Goal: Task Accomplishment & Management: Manage account settings

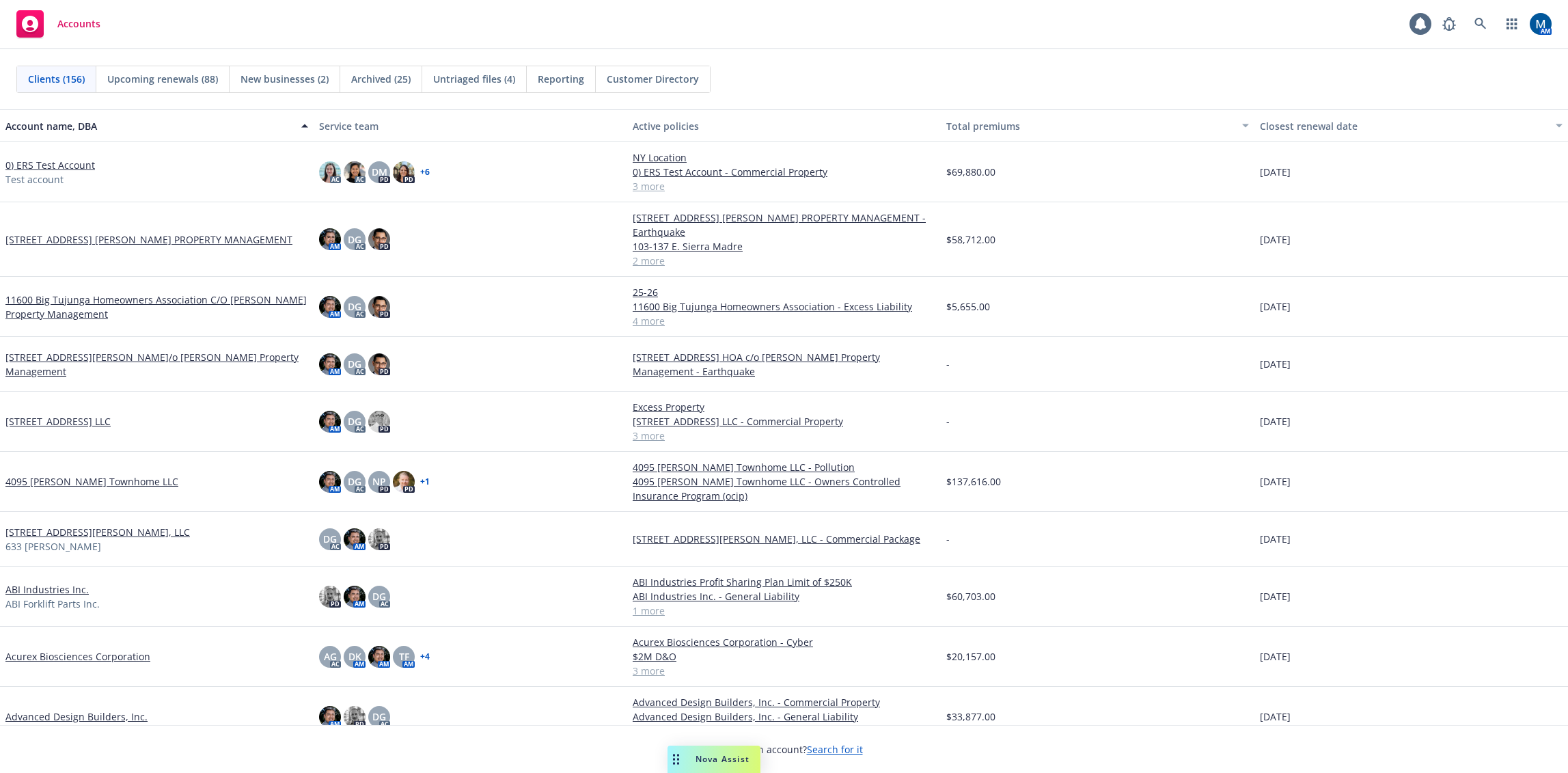
click at [843, 25] on div "Accounts 1 AM" at bounding box center [784, 24] width 1568 height 50
click at [1483, 22] on icon at bounding box center [1480, 23] width 12 height 12
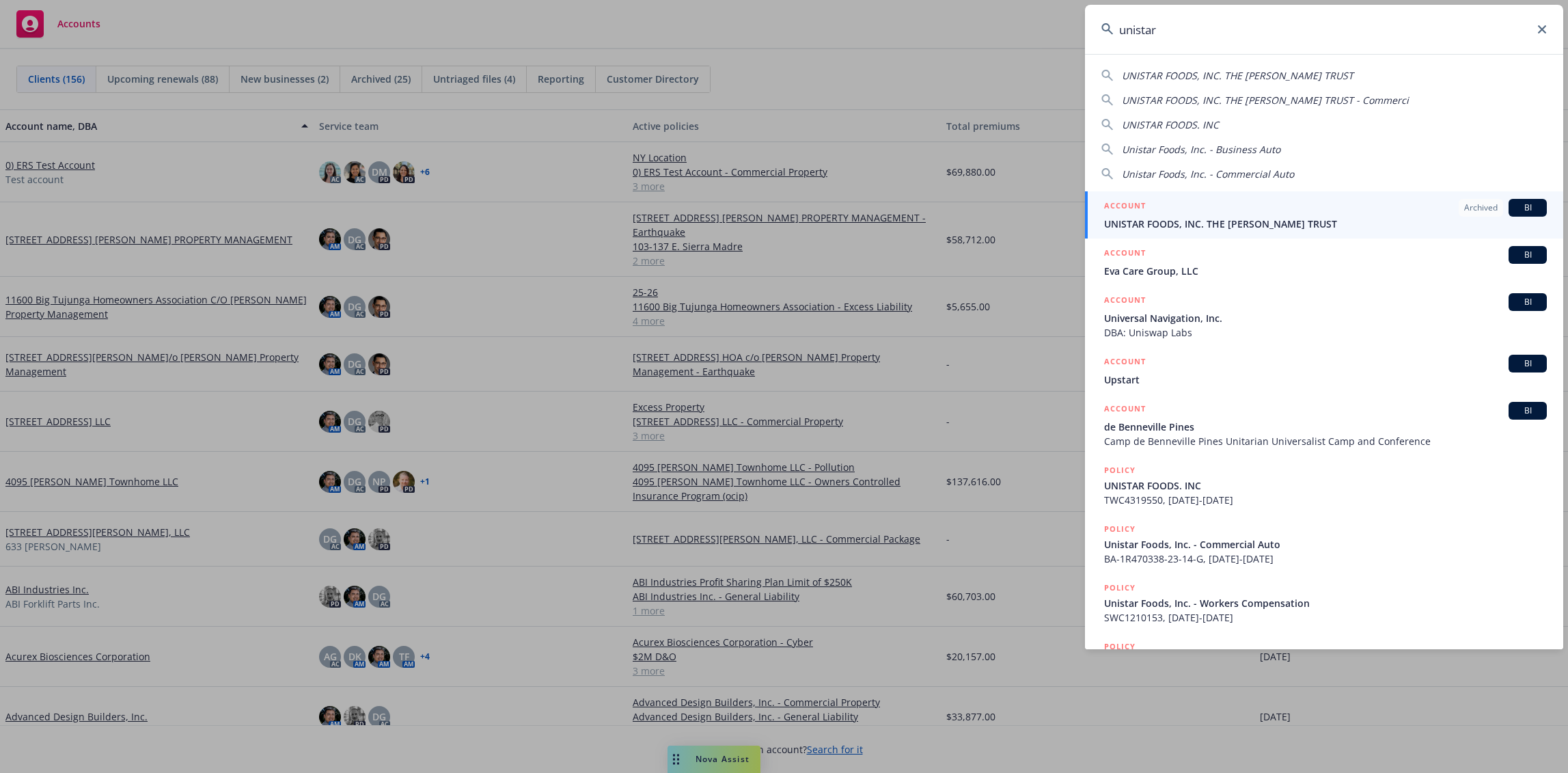
type input "unistar"
click at [1542, 30] on icon at bounding box center [1542, 29] width 8 height 8
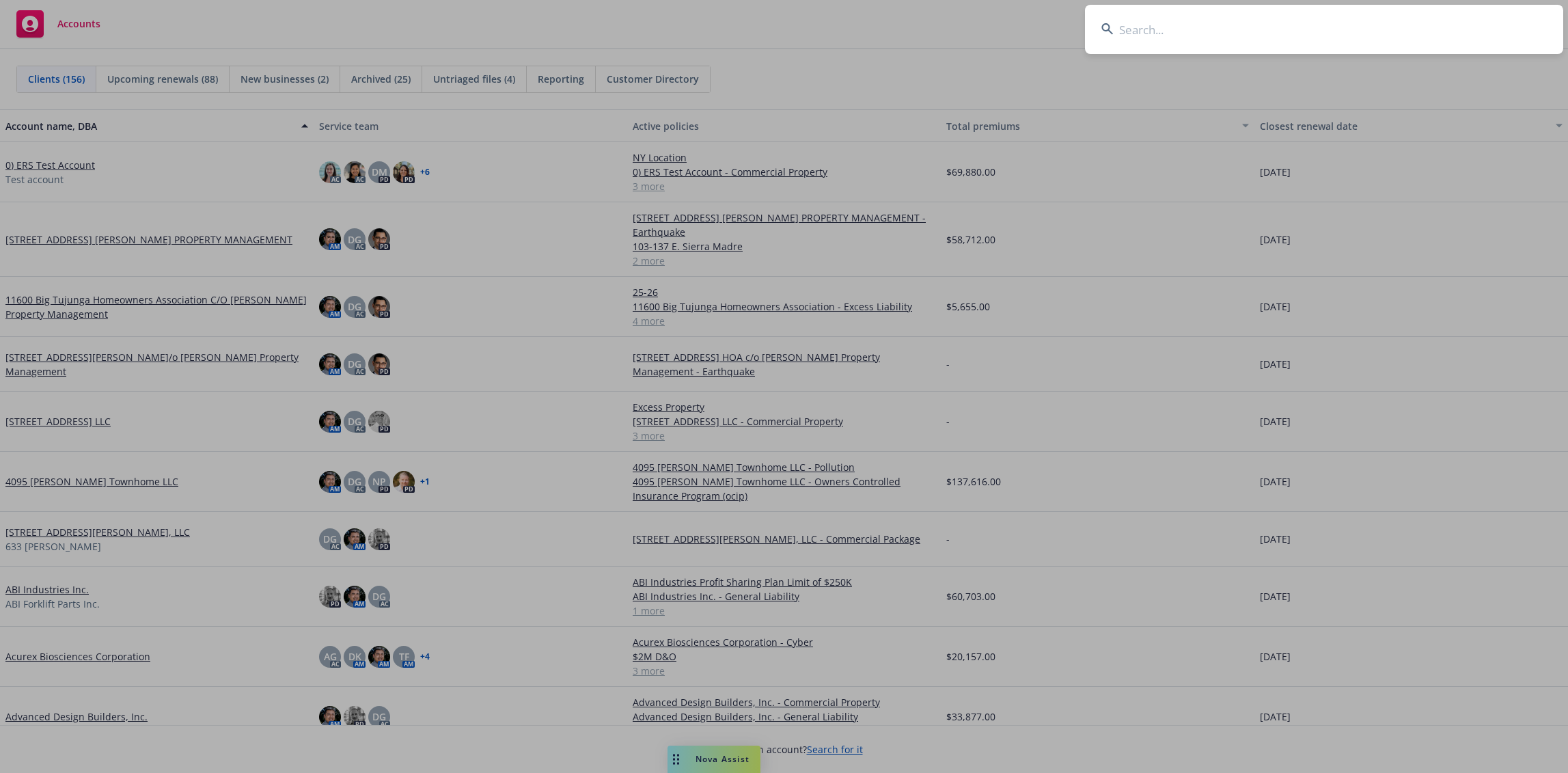
click at [1291, 38] on input at bounding box center [1324, 29] width 478 height 50
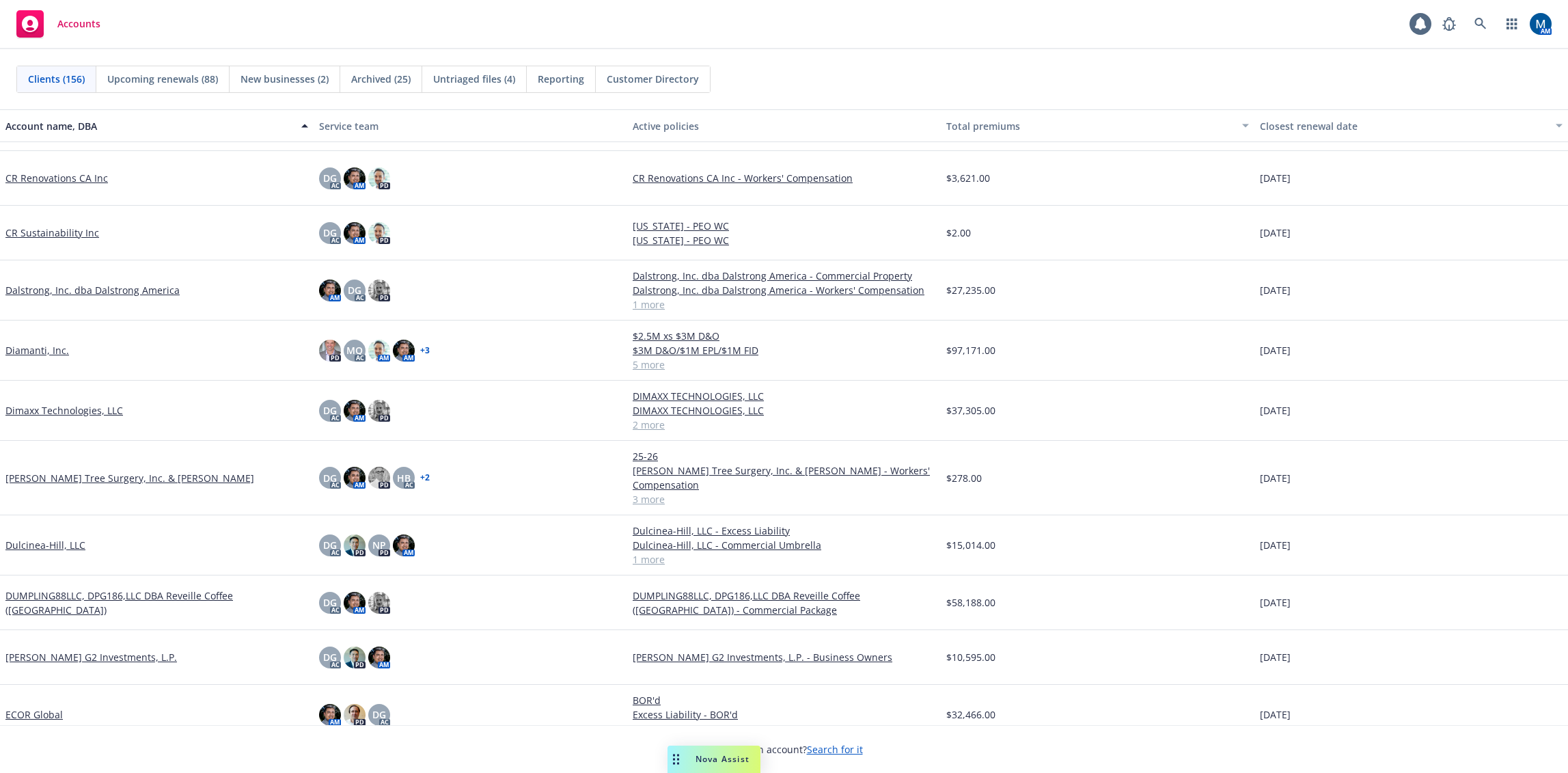
scroll to position [2256, 0]
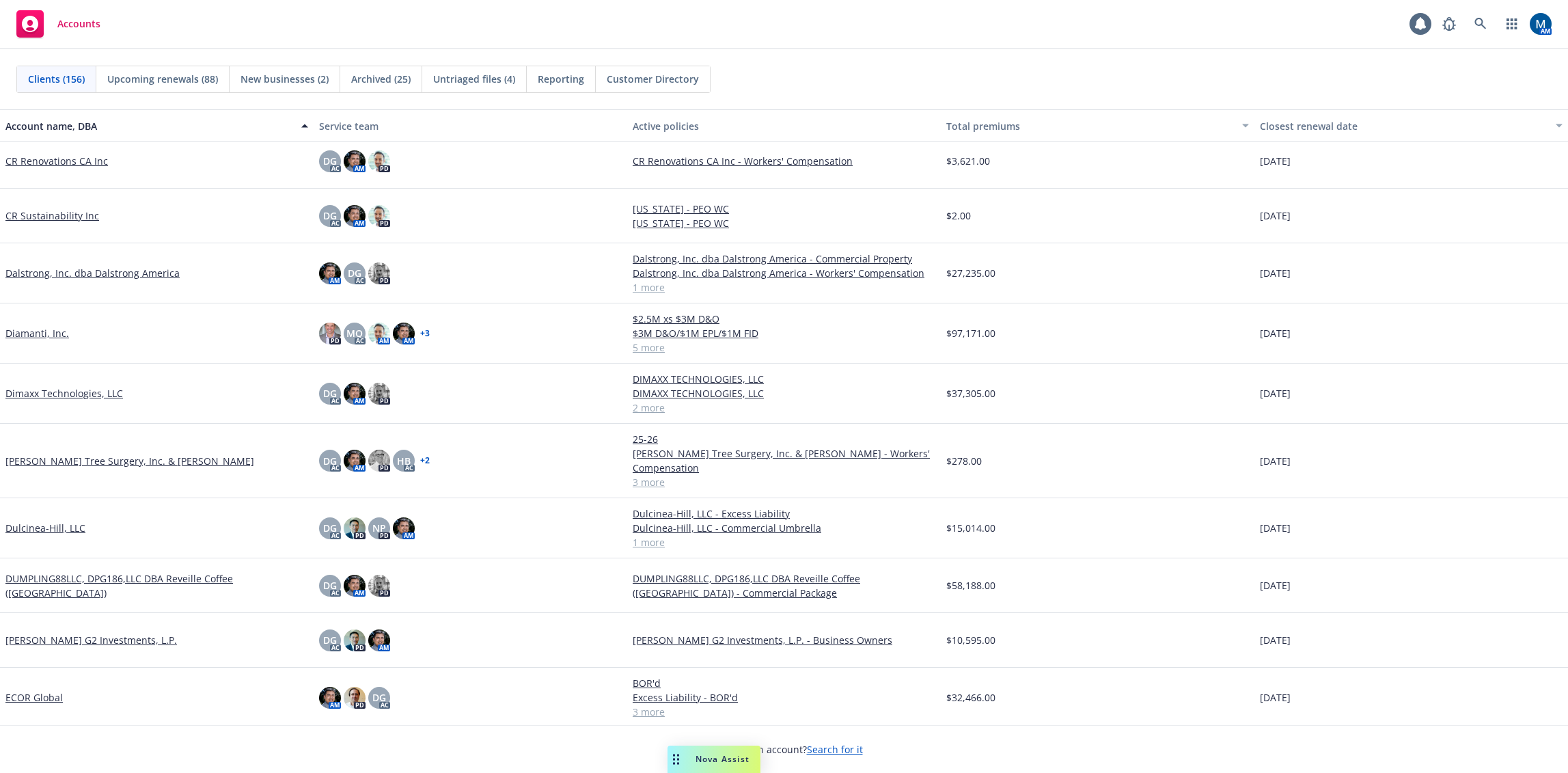
click at [920, 67] on div "Clients (156) Upcoming renewals (88) New businesses (2) Archived (25) Untriaged…" at bounding box center [784, 79] width 1536 height 27
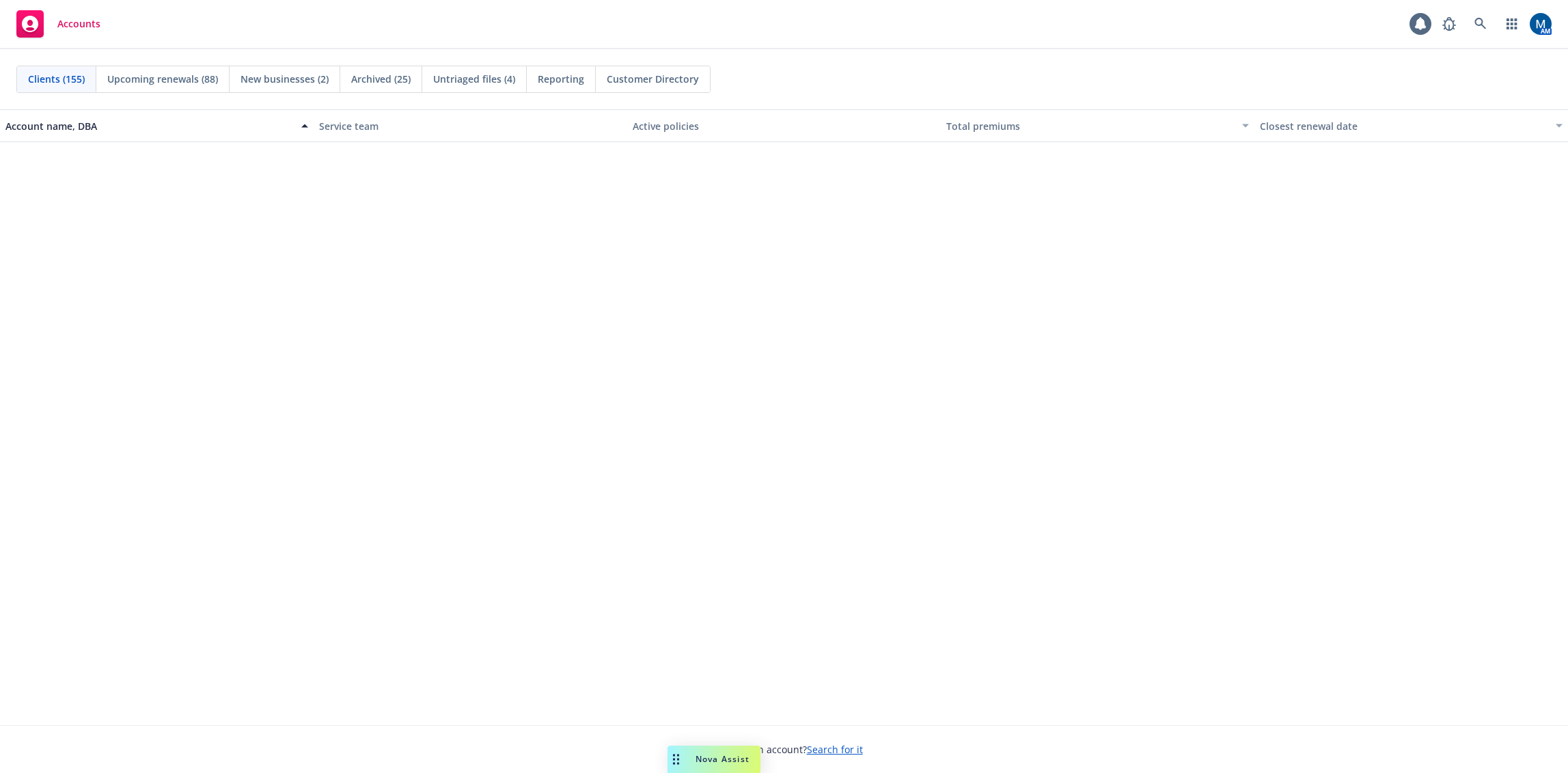
scroll to position [1691, 0]
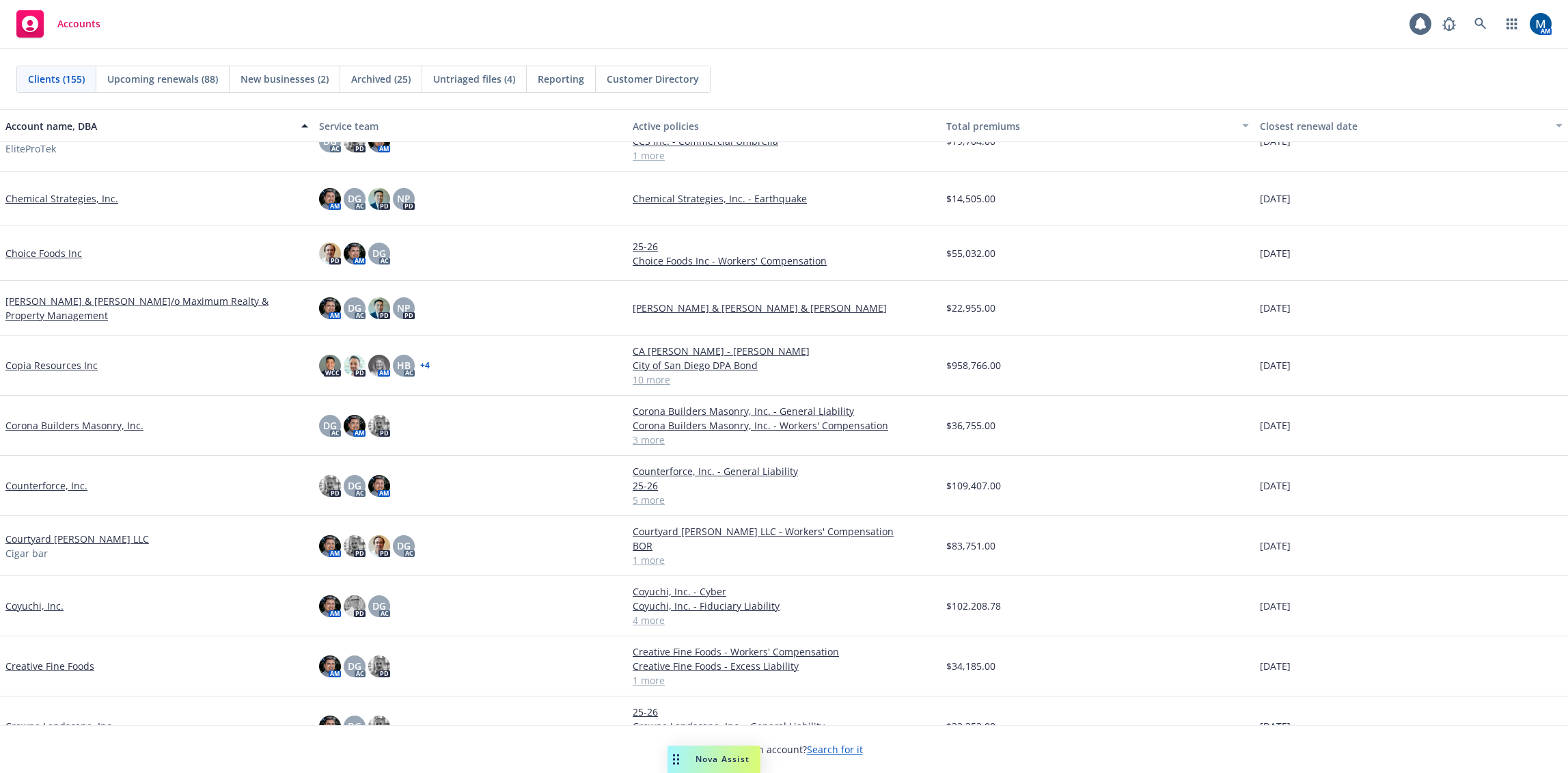
click at [568, 80] on span "Reporting" at bounding box center [561, 79] width 46 height 14
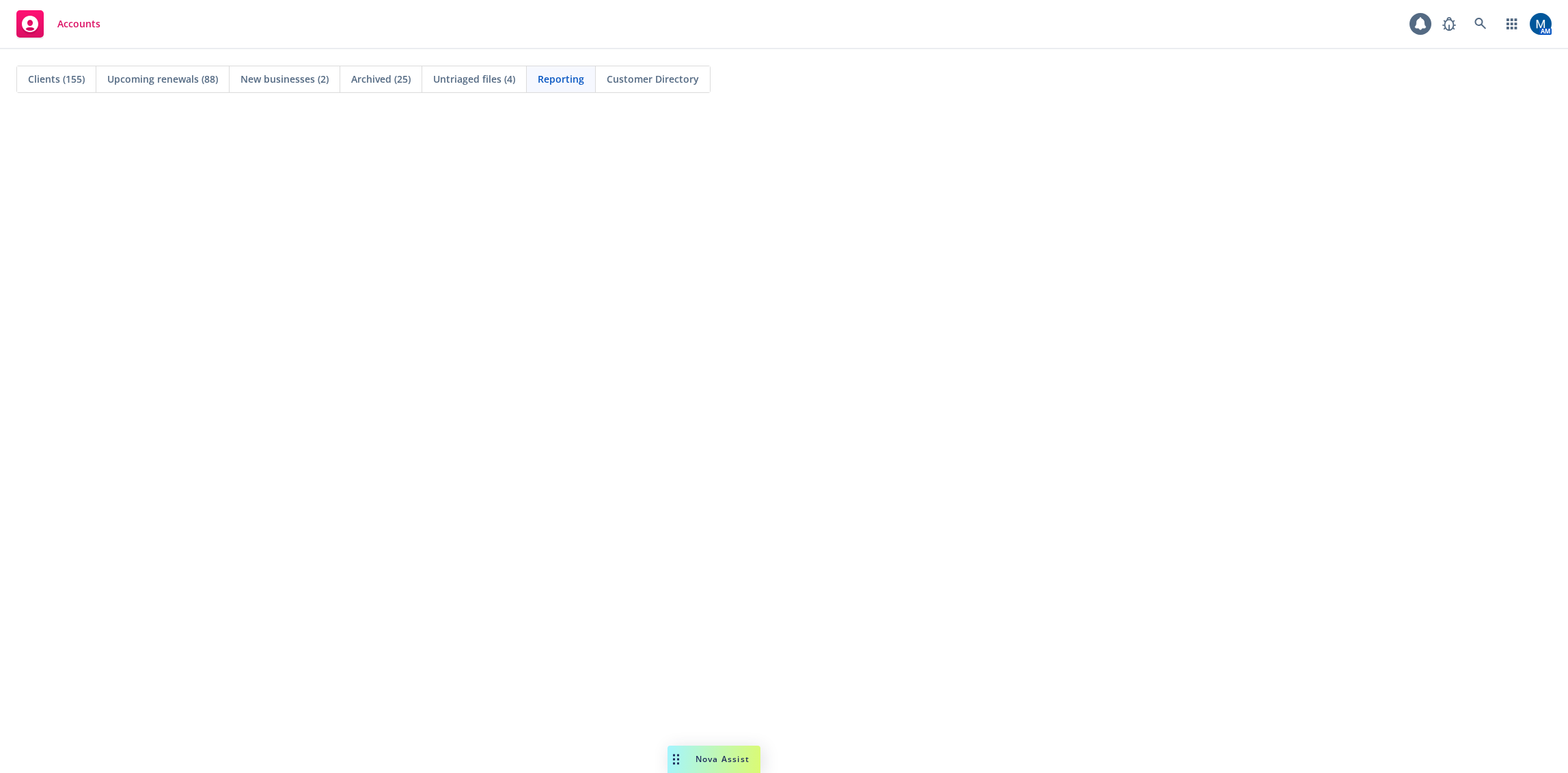
click at [218, 48] on div "Accounts 1 AM" at bounding box center [784, 24] width 1568 height 50
click at [52, 76] on span "Clients (155)" at bounding box center [56, 79] width 57 height 14
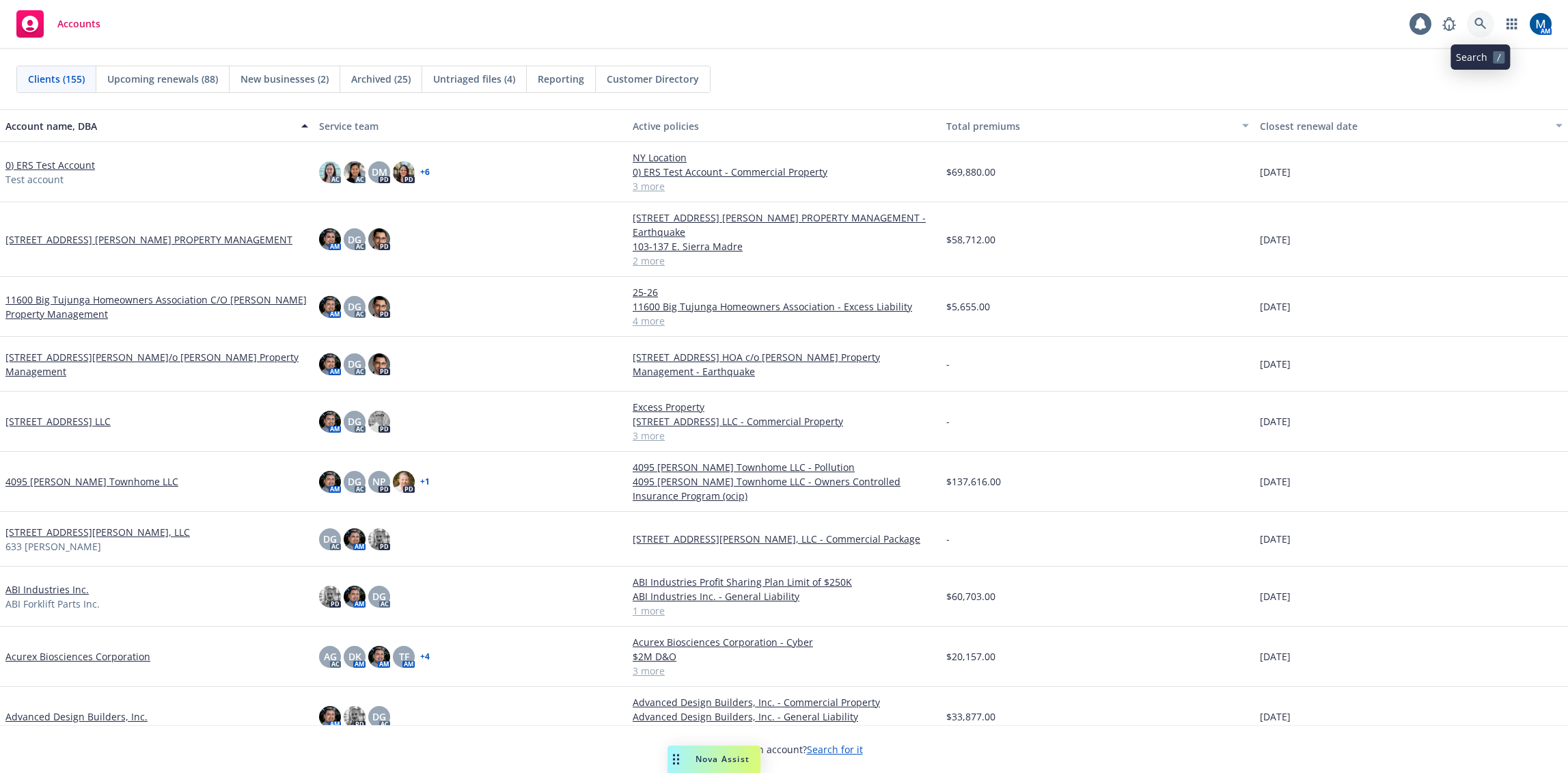
click at [1485, 29] on icon at bounding box center [1481, 24] width 13 height 13
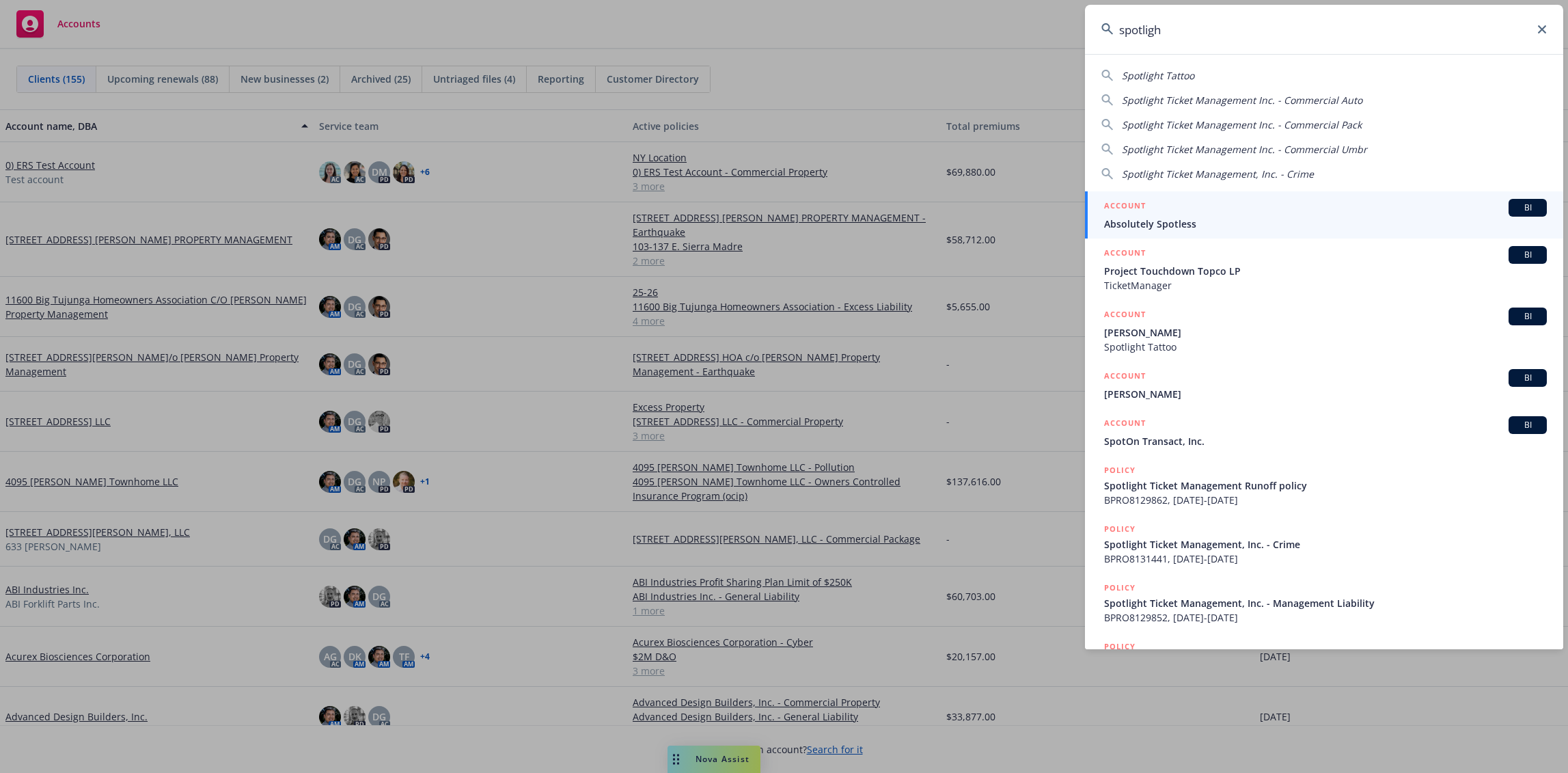
type input "spotlight"
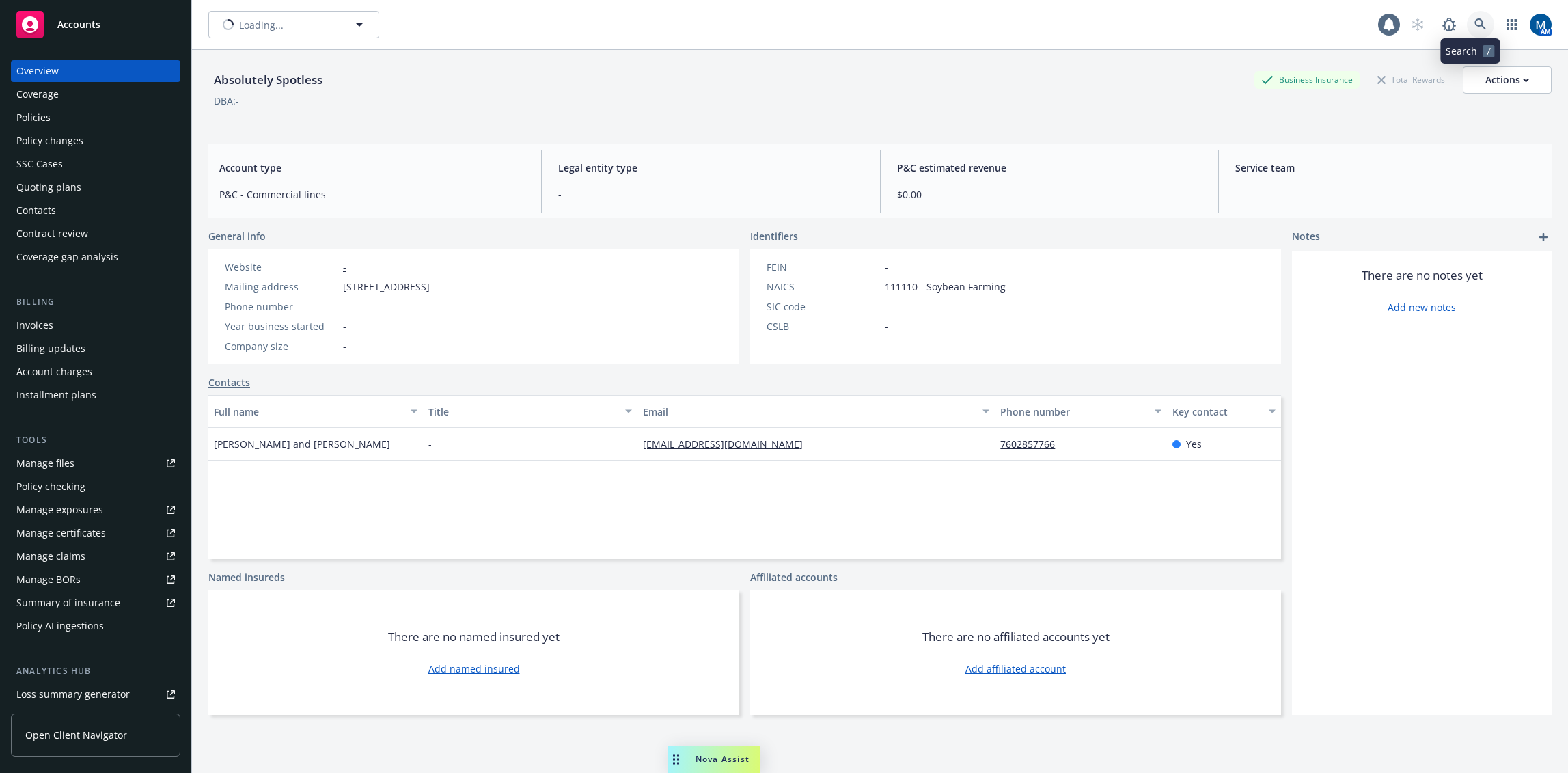
click at [1483, 29] on link at bounding box center [1480, 24] width 27 height 27
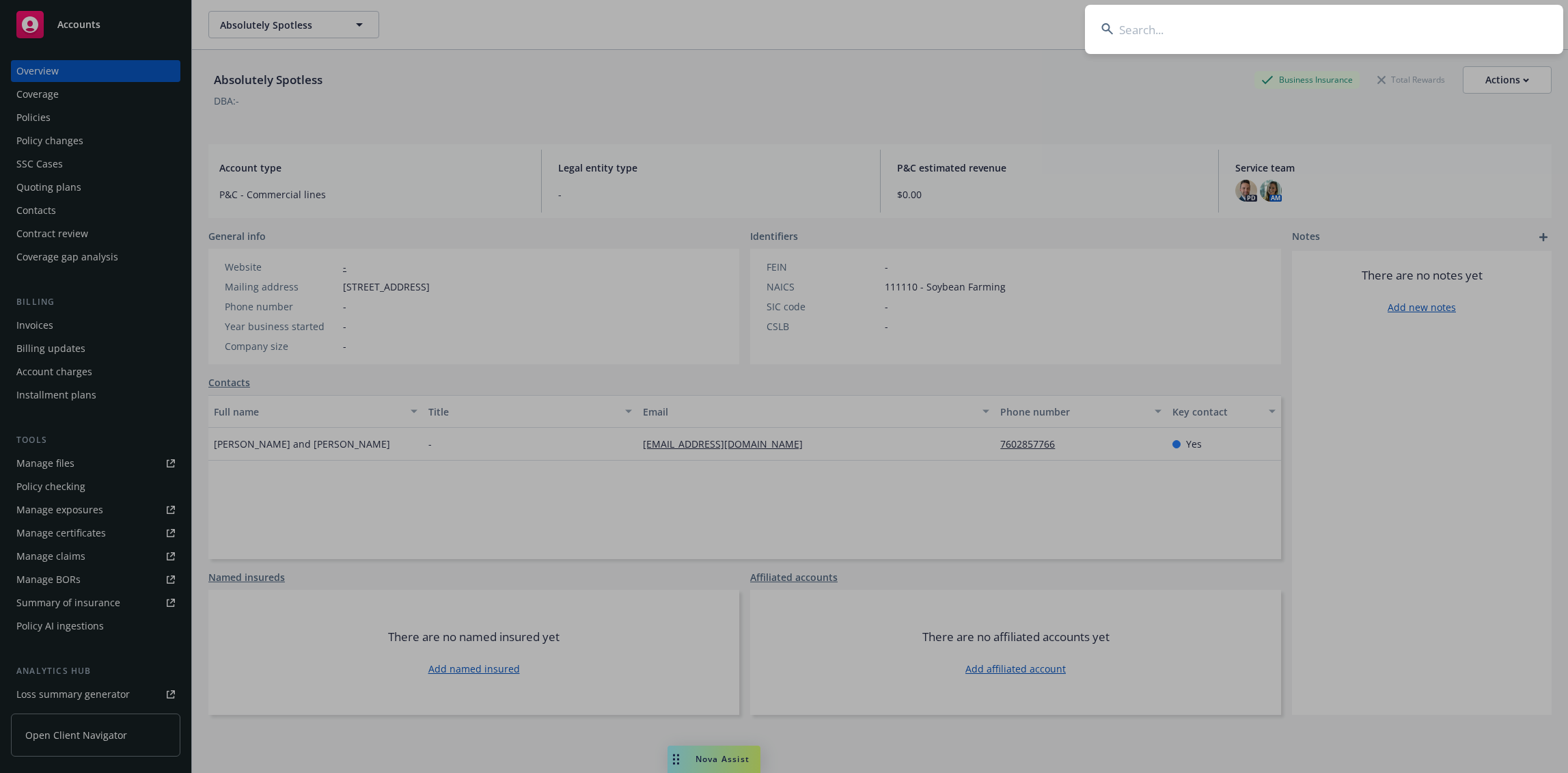
click at [1279, 31] on input at bounding box center [1324, 29] width 478 height 50
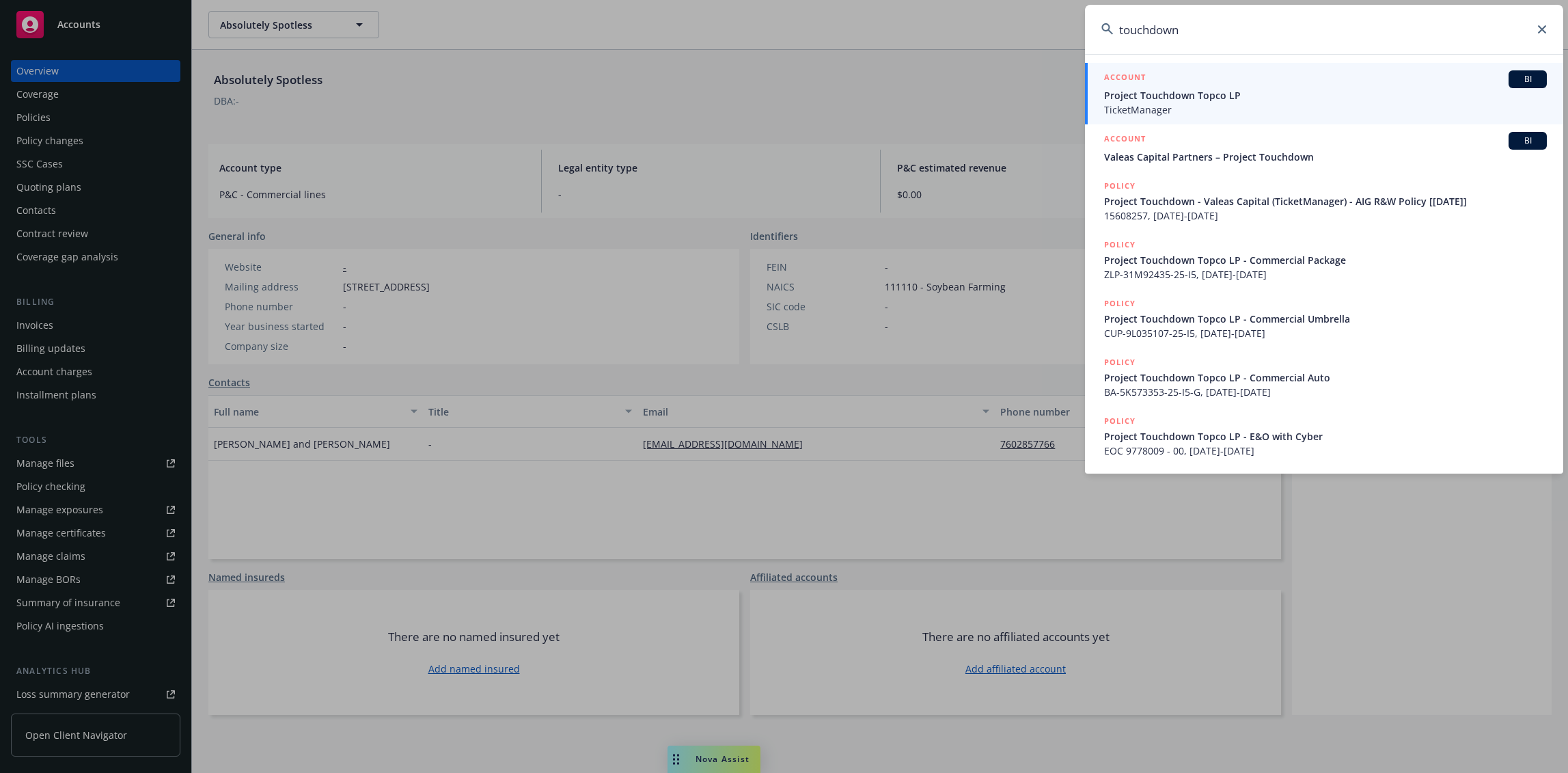
type input "touchdown"
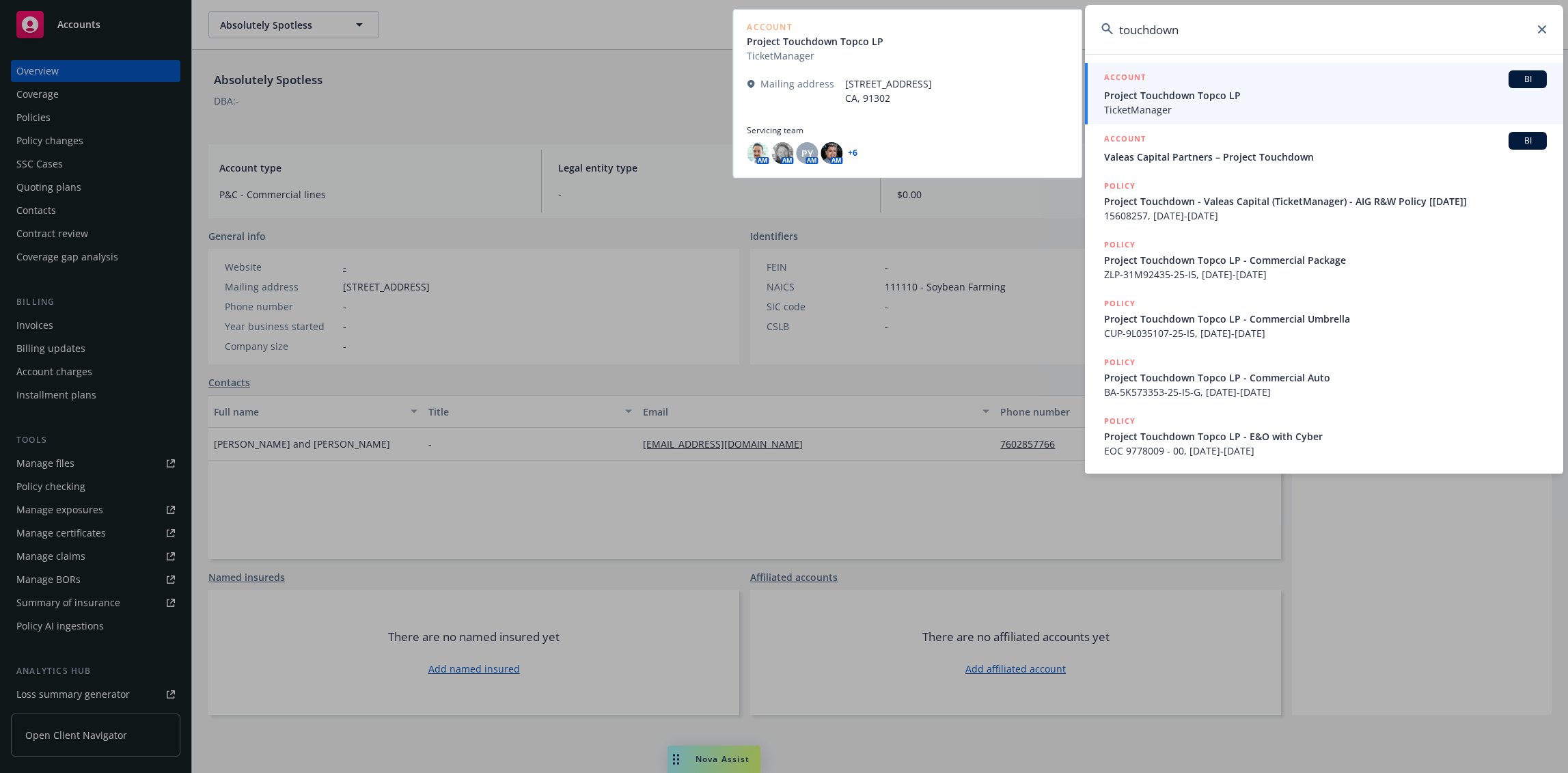
click at [1195, 91] on span "Project Touchdown Topco LP" at bounding box center [1325, 96] width 443 height 14
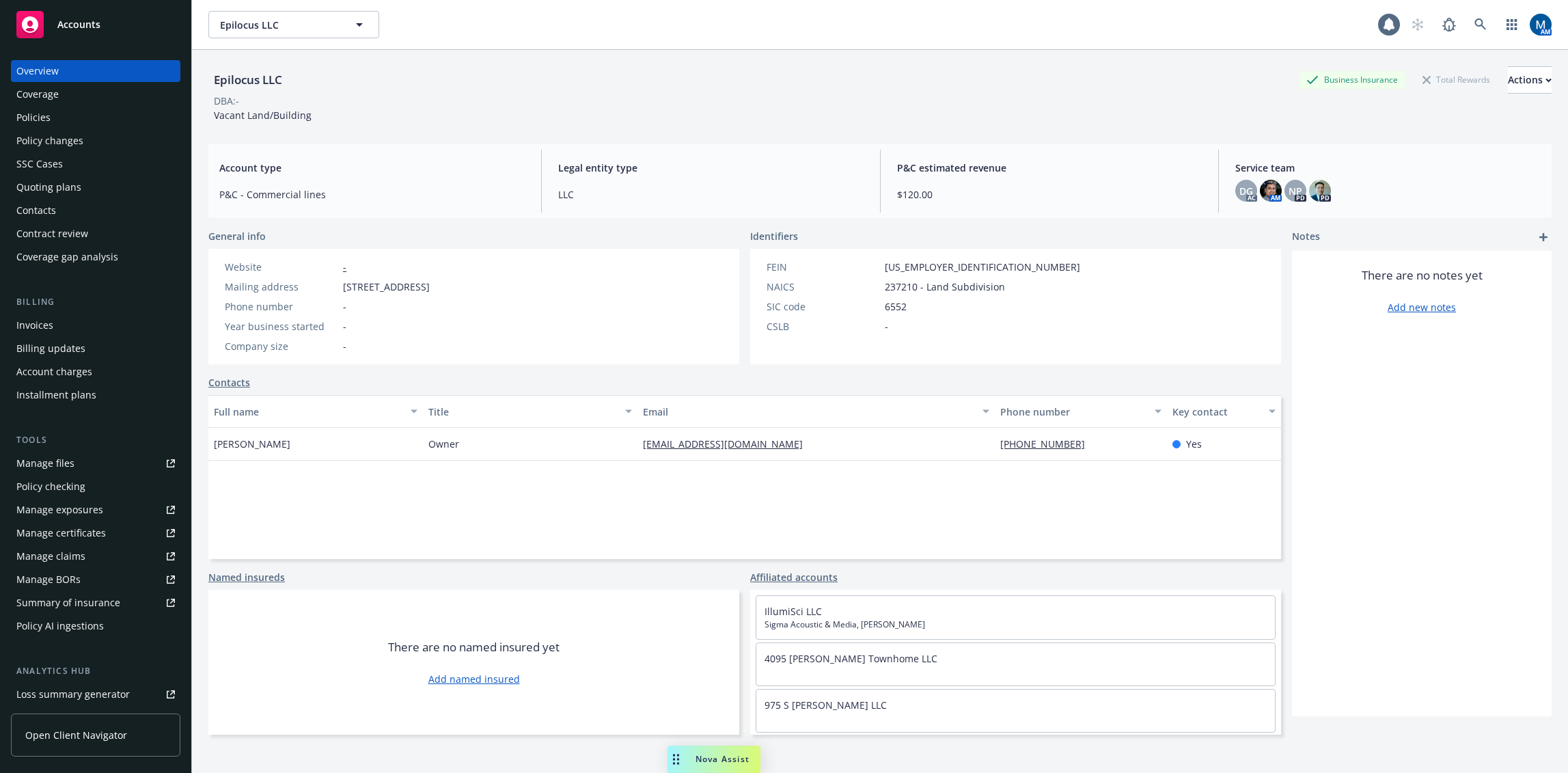
click at [60, 326] on div "Invoices" at bounding box center [96, 325] width 159 height 22
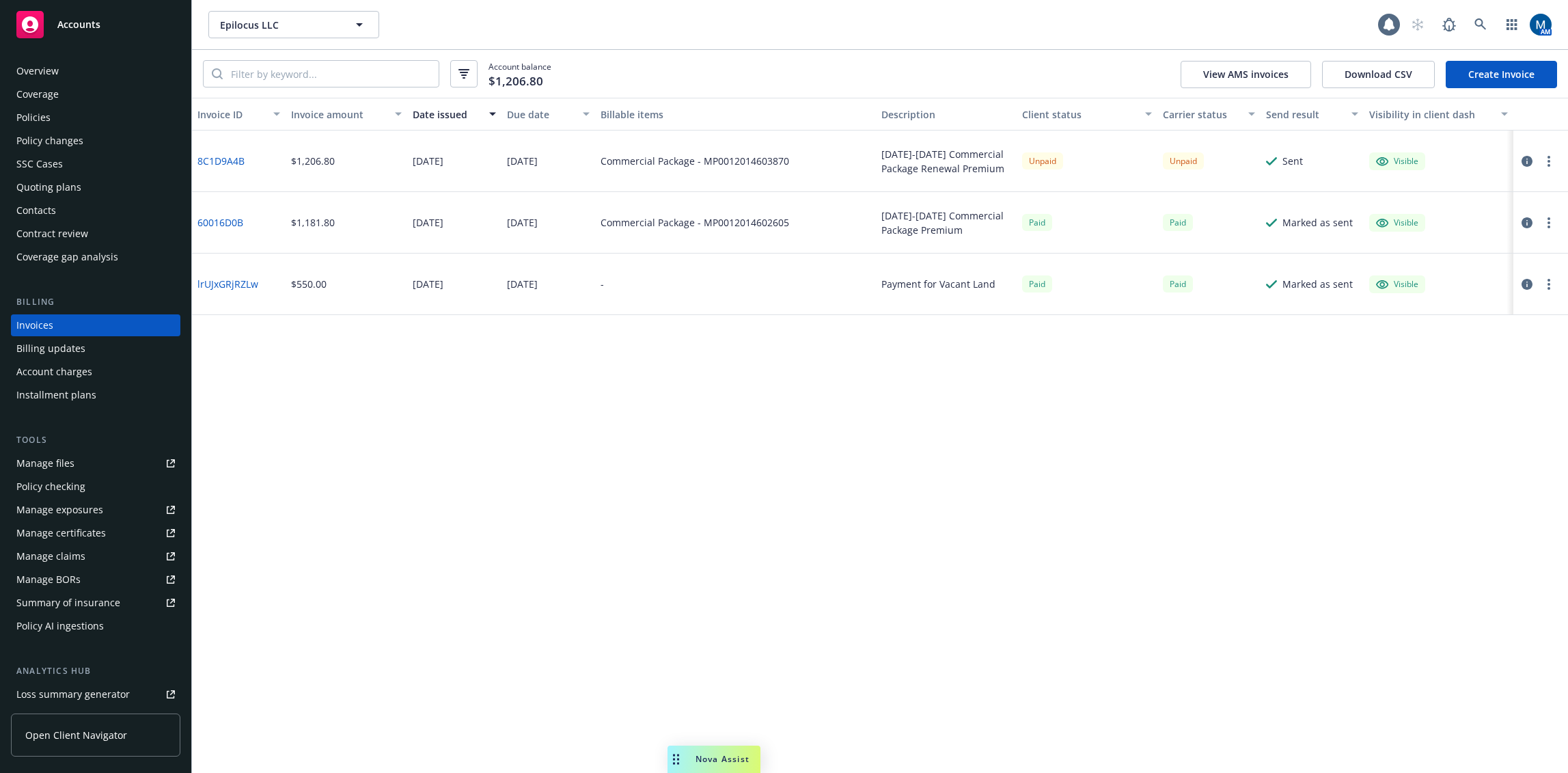
click at [75, 116] on div "Policies" at bounding box center [96, 117] width 159 height 22
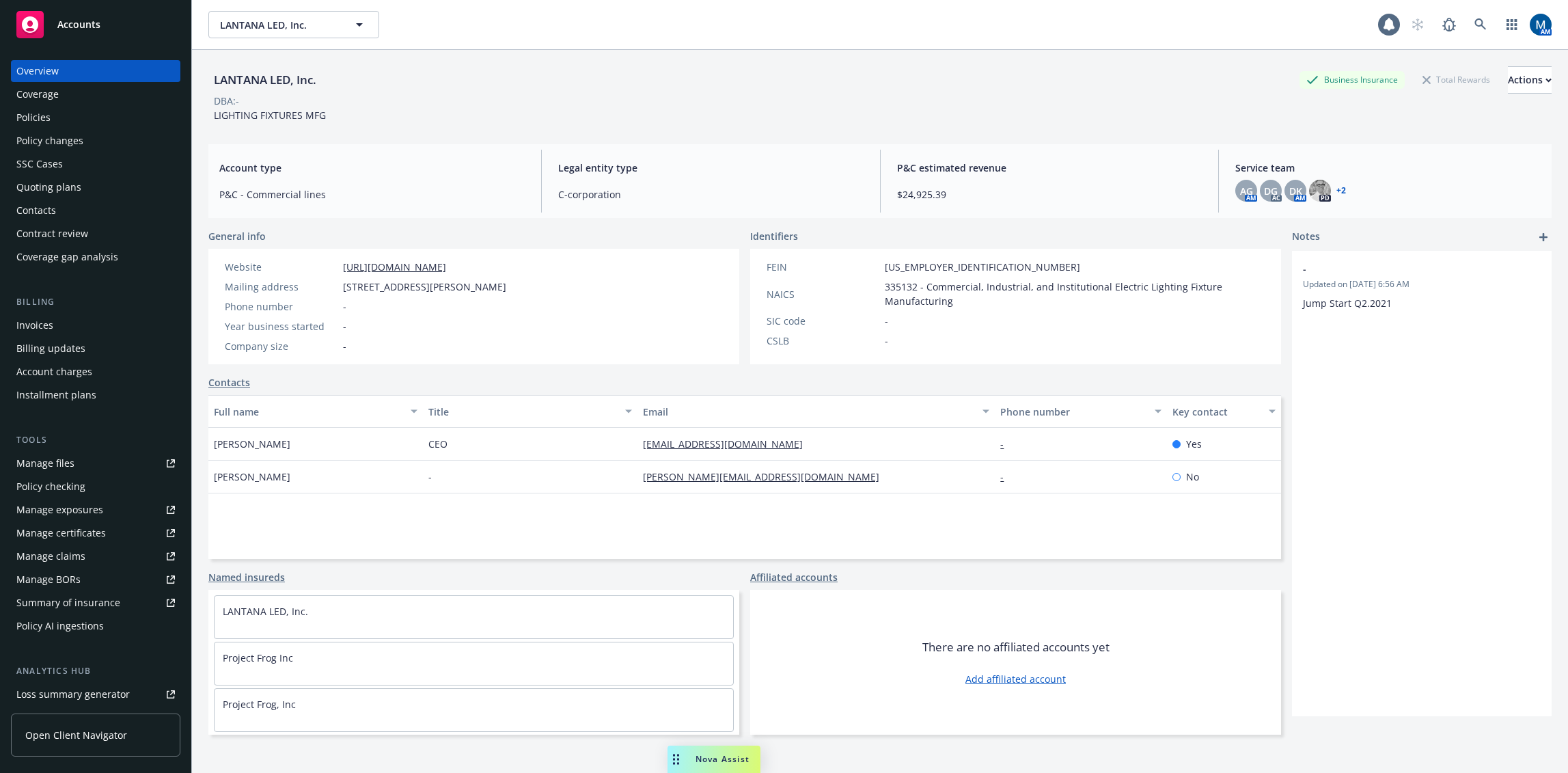
drag, startPoint x: 1032, startPoint y: 54, endPoint x: 825, endPoint y: 89, distance: 209.9
click at [1032, 54] on div "LANTANA LED, Inc. Business Insurance Total Rewards Actions DBA: - LIGHTING FIXT…" at bounding box center [880, 91] width 1343 height 83
click at [58, 118] on div "Policies" at bounding box center [96, 117] width 159 height 22
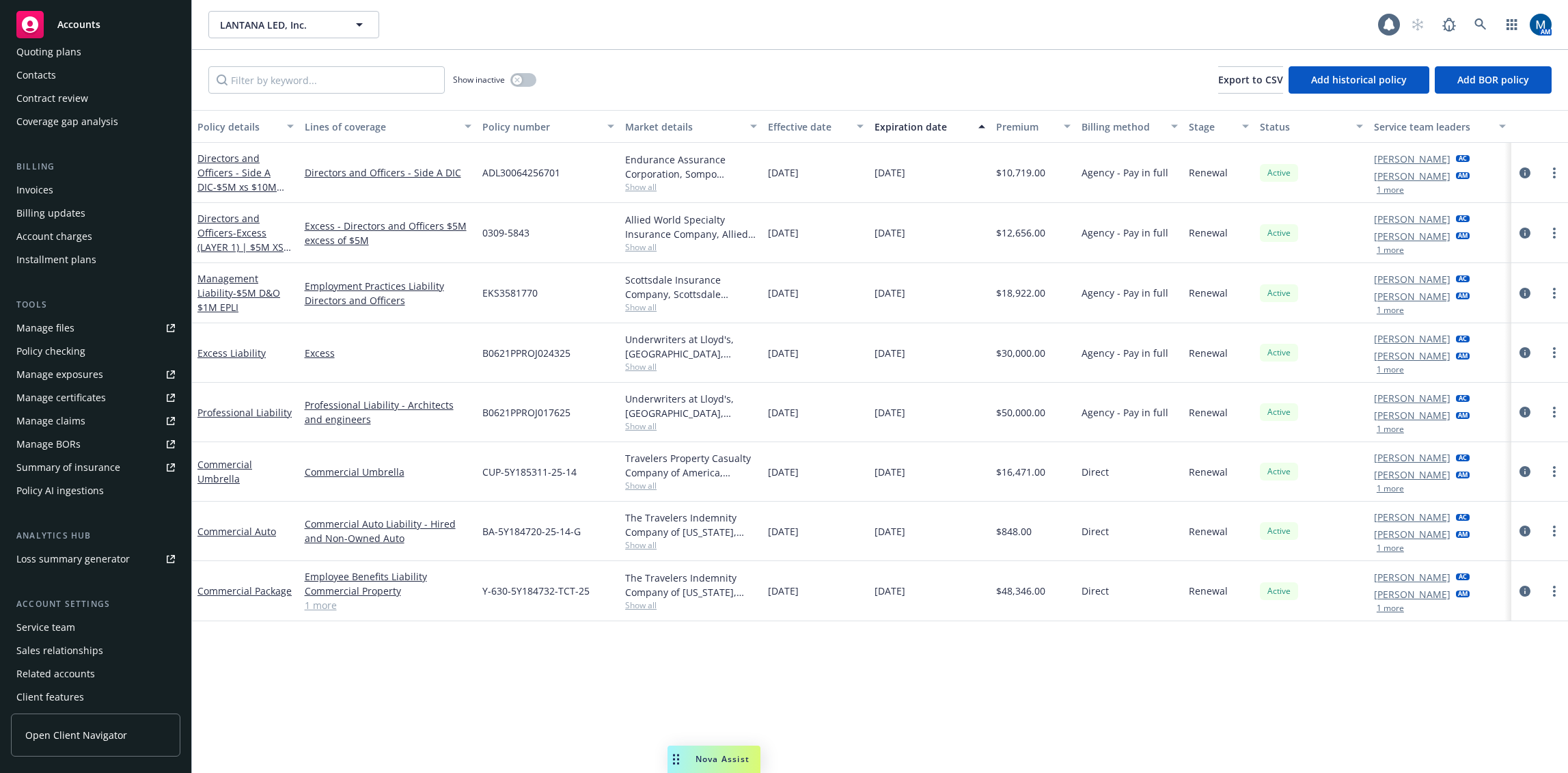
scroll to position [136, 0]
click at [91, 626] on div "Service team" at bounding box center [96, 626] width 159 height 22
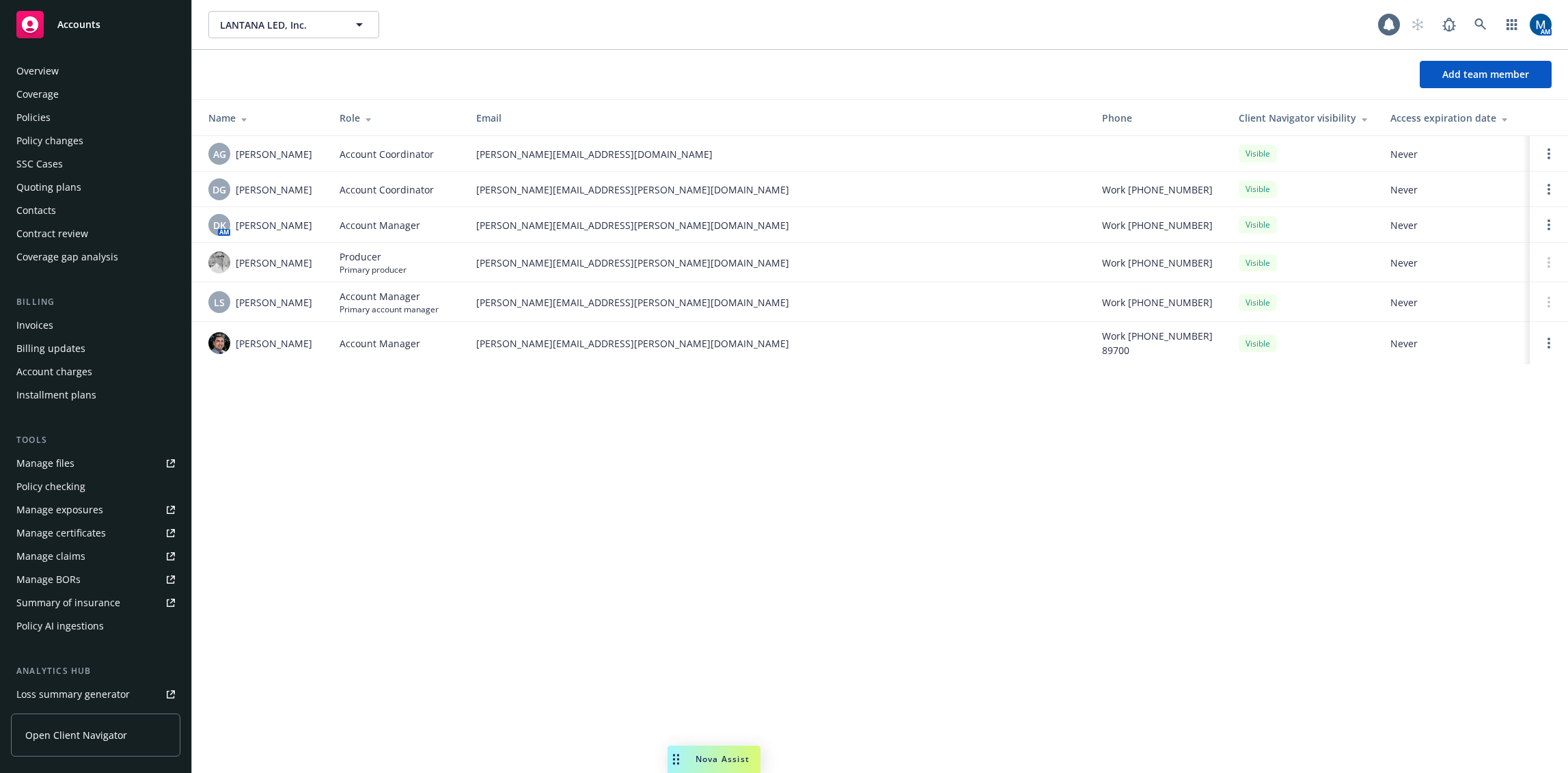
click at [83, 119] on div "Policies" at bounding box center [96, 117] width 159 height 22
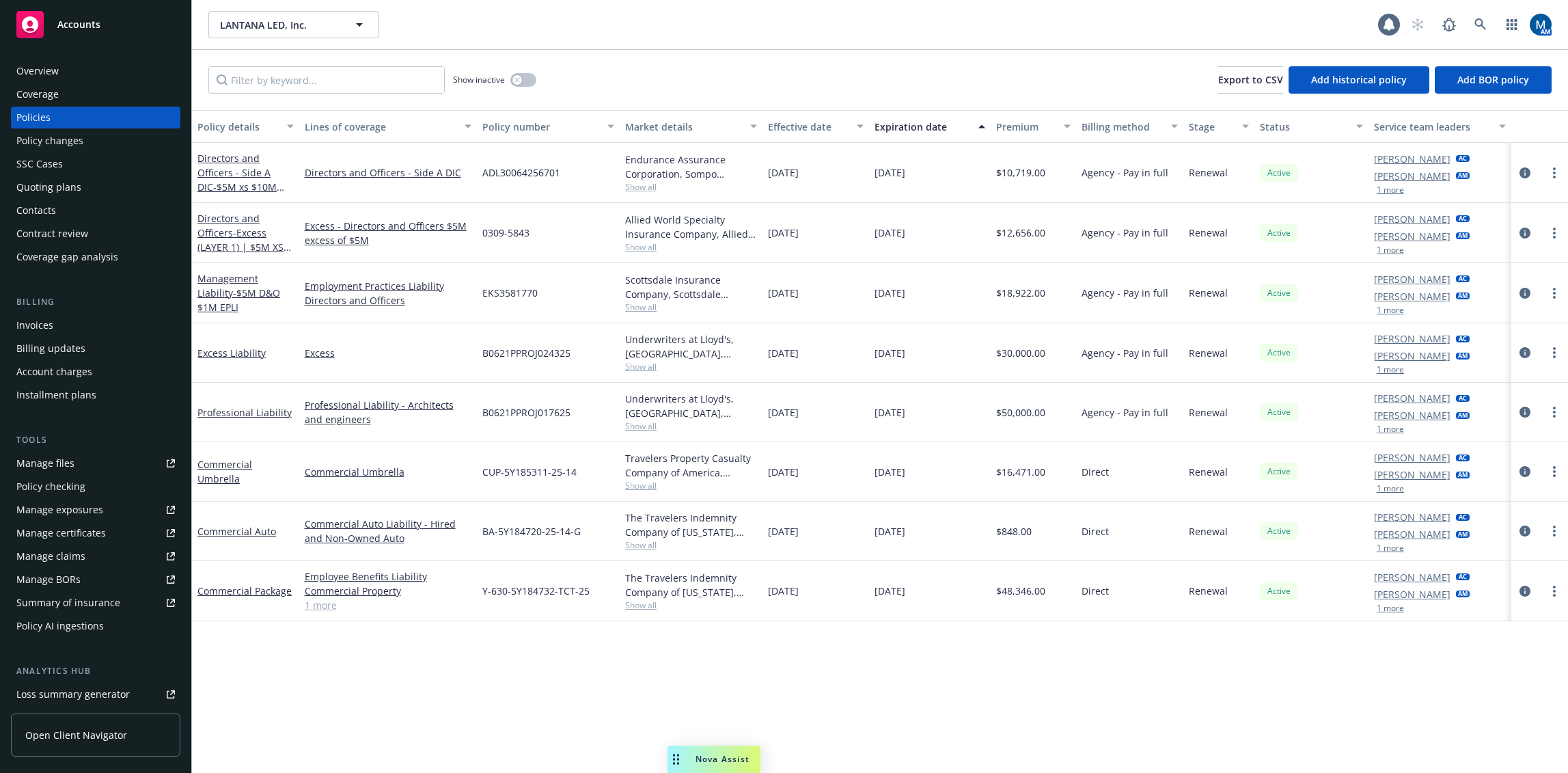
click at [18, 460] on div "Manage files" at bounding box center [45, 463] width 58 height 22
click at [1527, 353] on icon "circleInformation" at bounding box center [1526, 353] width 11 height 11
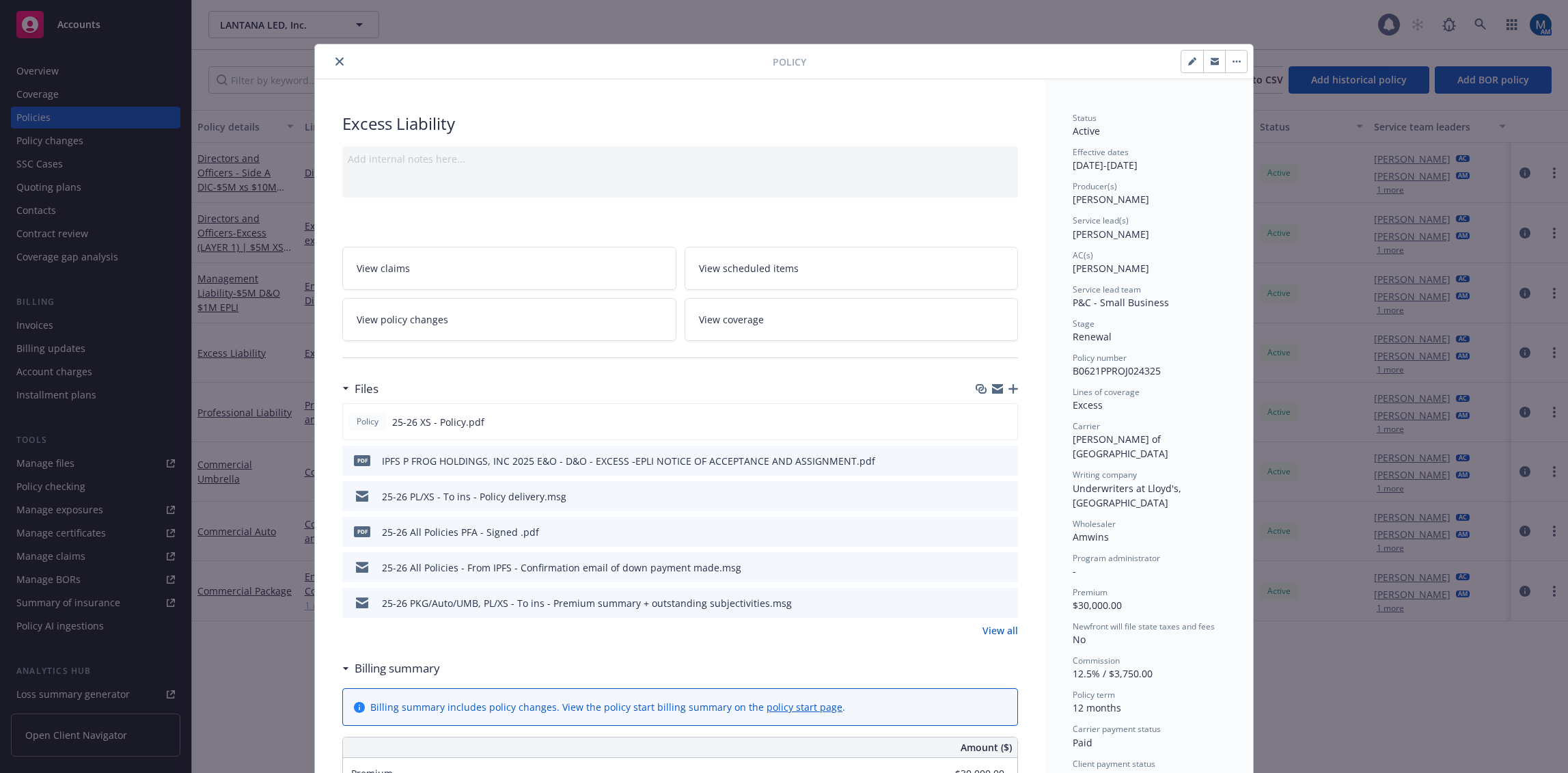
click at [1189, 62] on icon "button" at bounding box center [1192, 61] width 8 height 8
select select "RENEWAL"
select select "12"
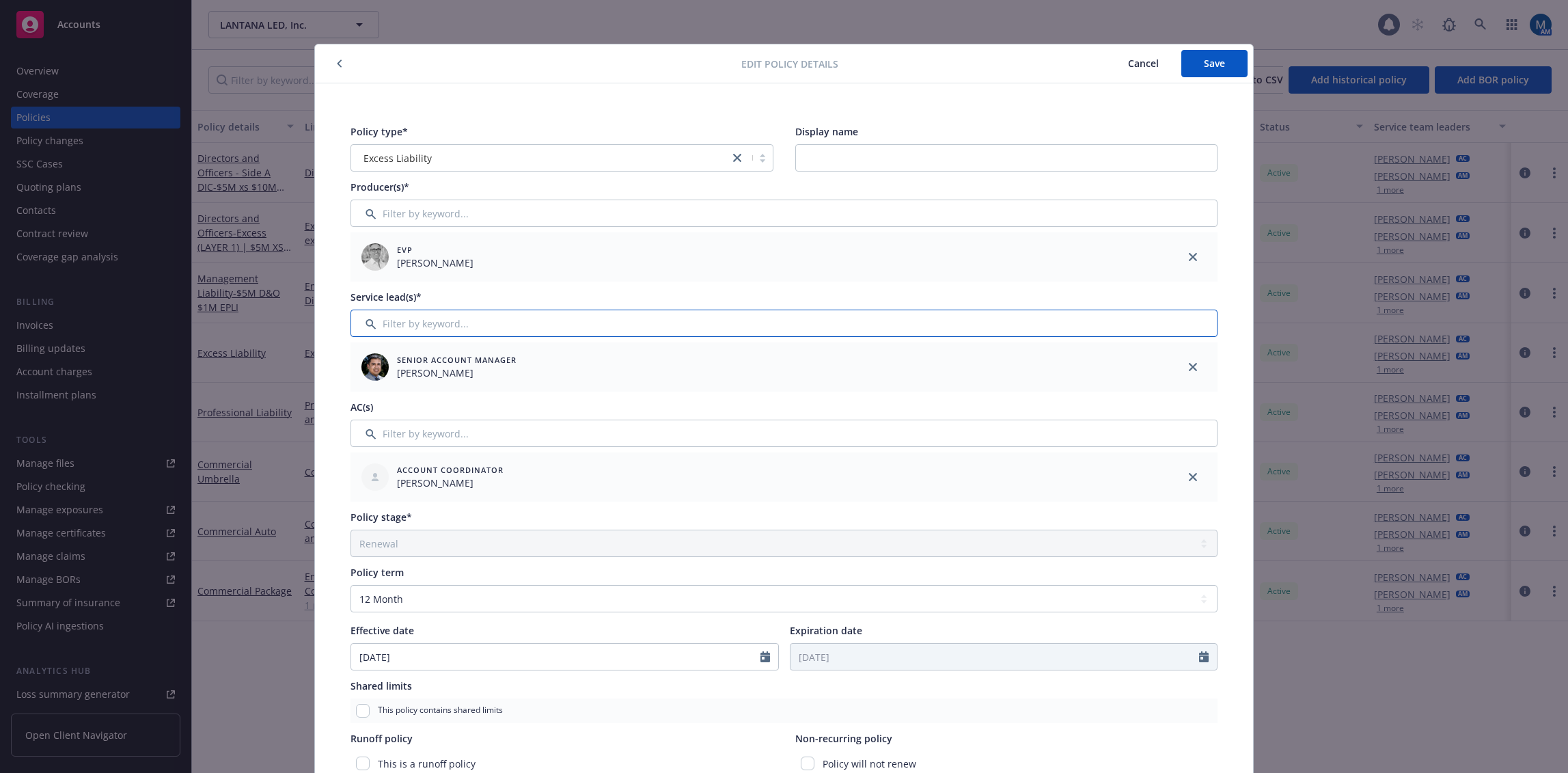
click at [474, 331] on input "Filter by keyword..." at bounding box center [784, 323] width 868 height 27
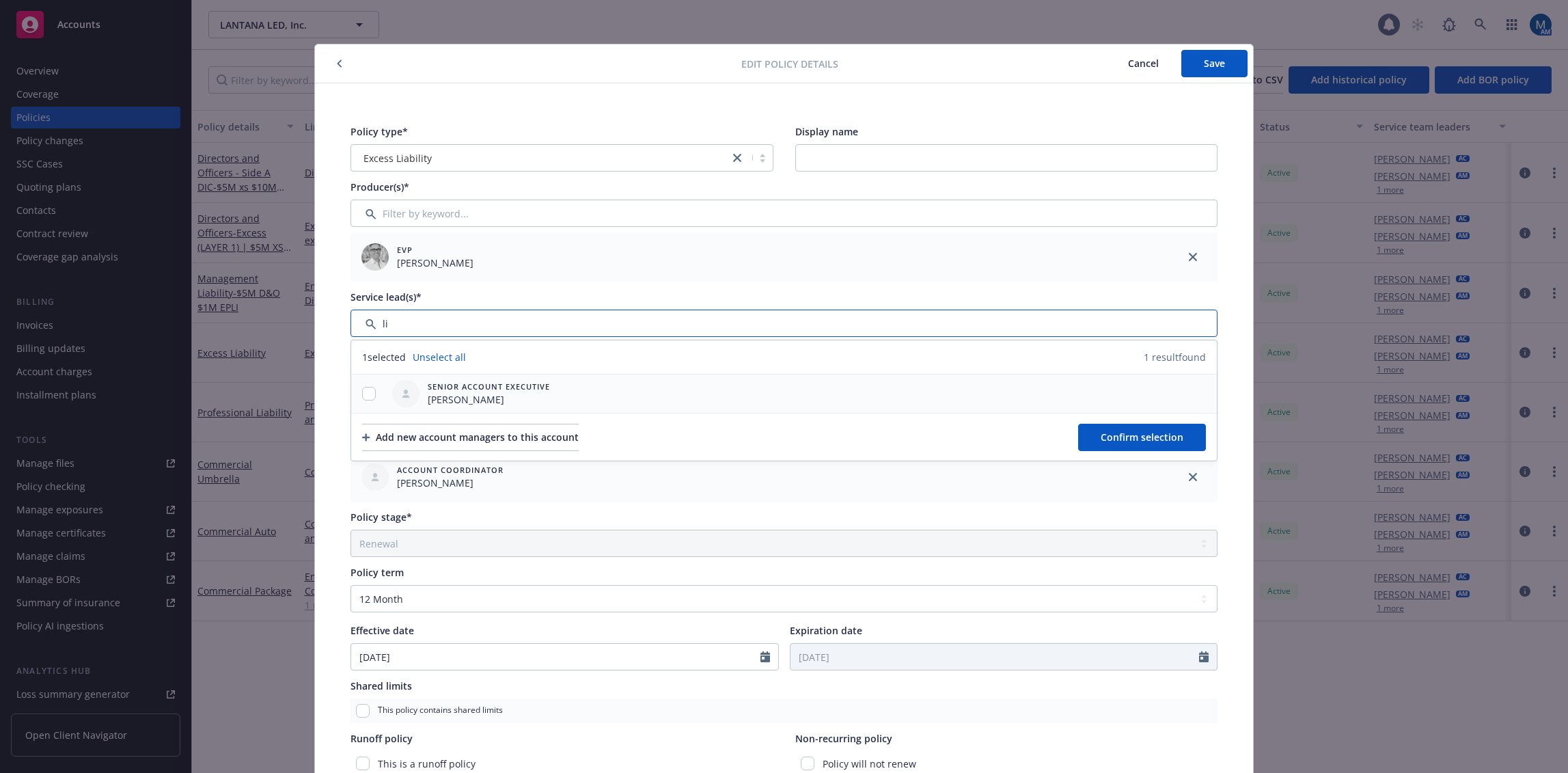
type input "li"
click at [364, 396] on input "checkbox" at bounding box center [368, 393] width 14 height 14
checkbox input "true"
click at [1126, 435] on span "Confirm selection" at bounding box center [1143, 437] width 83 height 13
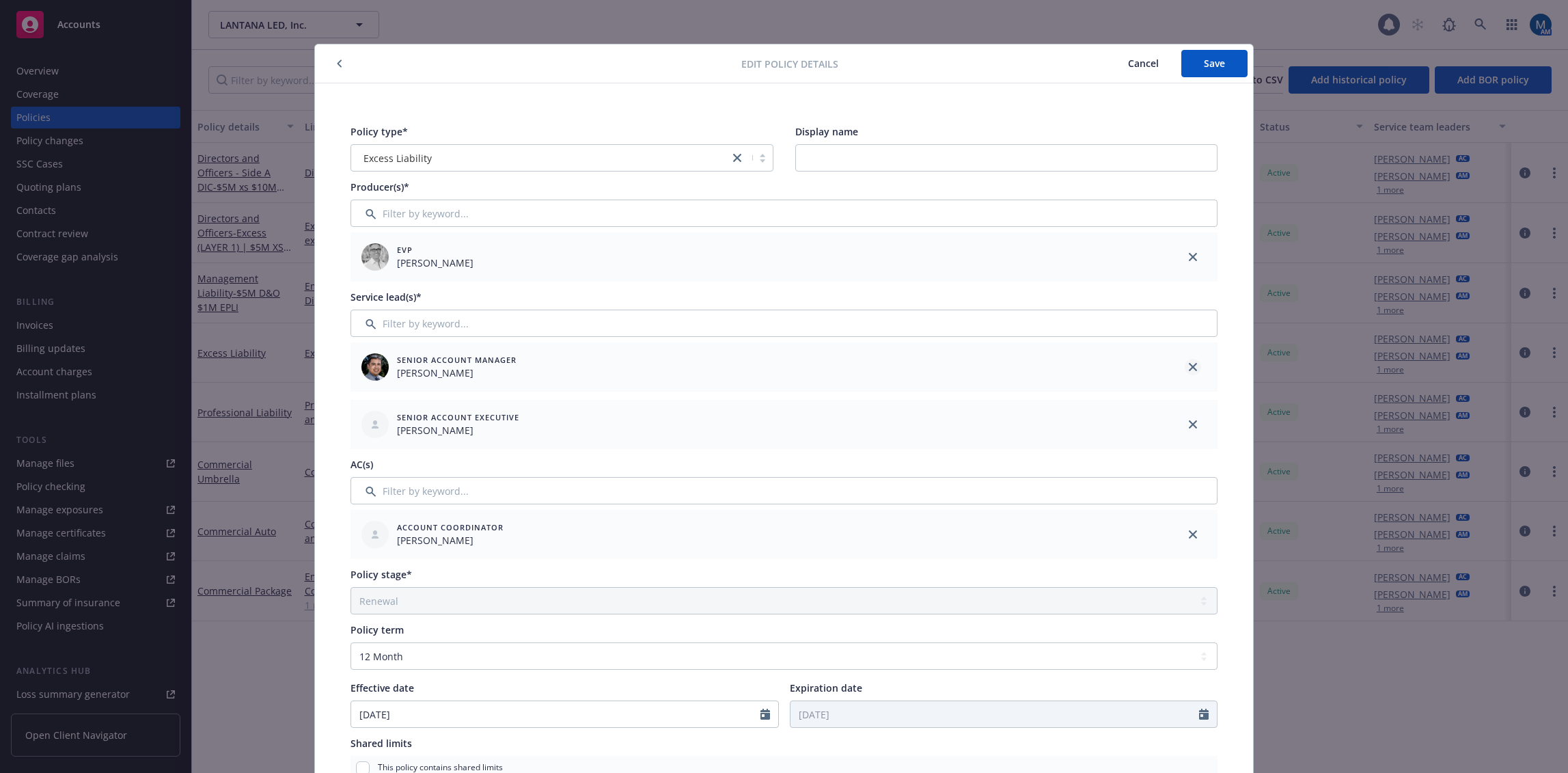
click at [1189, 365] on icon "close" at bounding box center [1192, 367] width 8 height 8
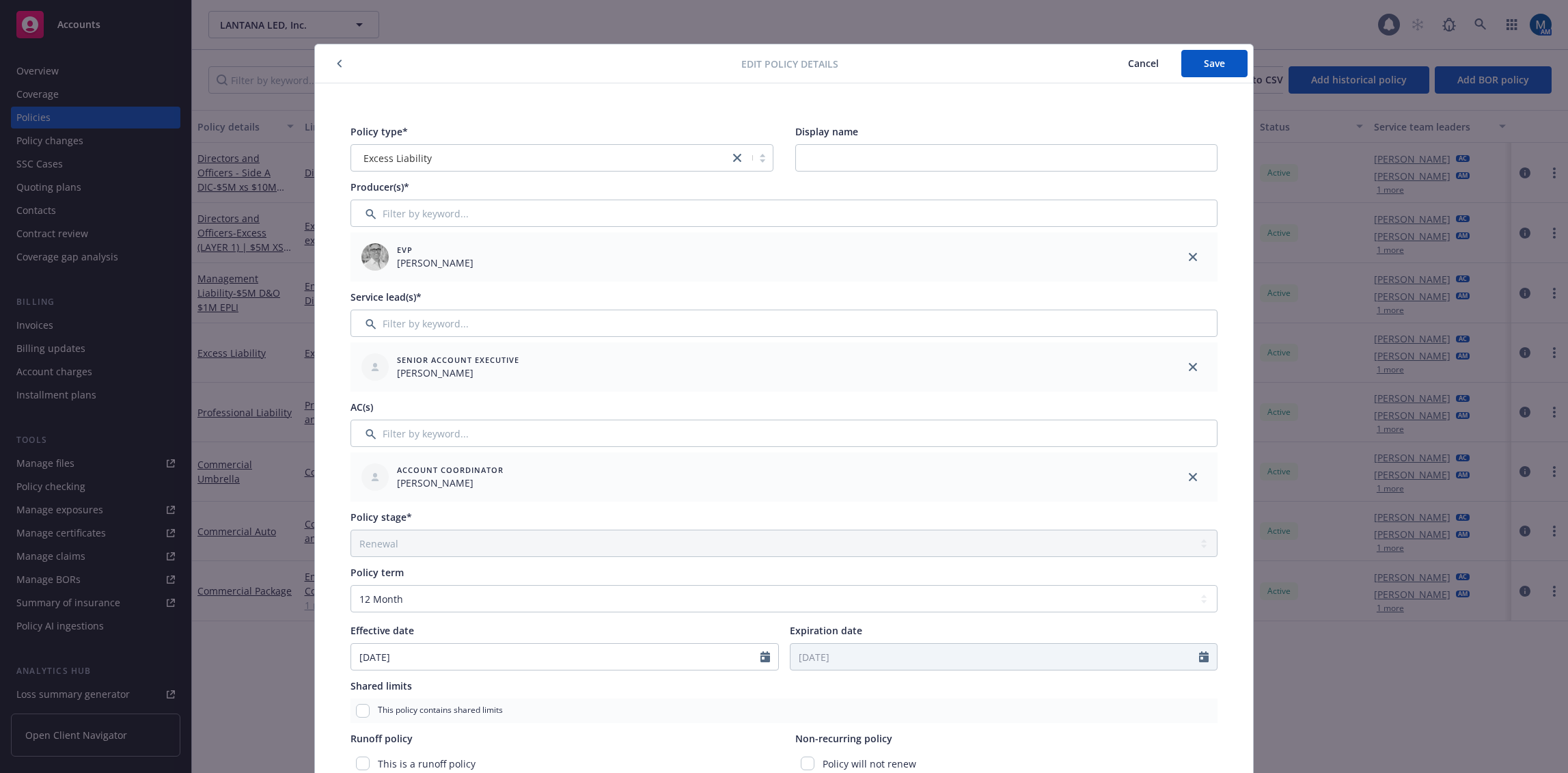
click at [1188, 474] on link "close" at bounding box center [1193, 477] width 16 height 16
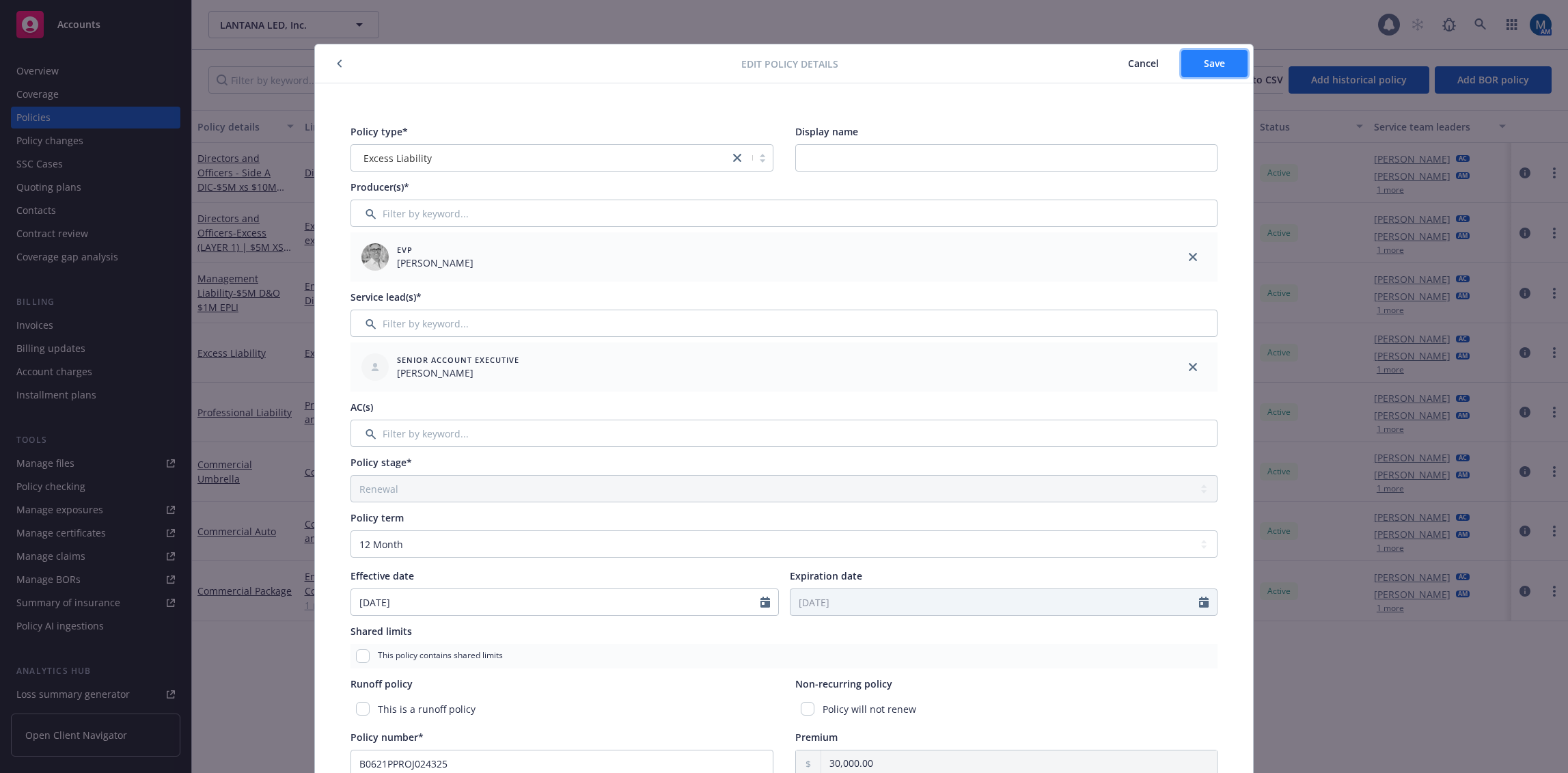
click at [1225, 67] on button "Save" at bounding box center [1214, 63] width 66 height 27
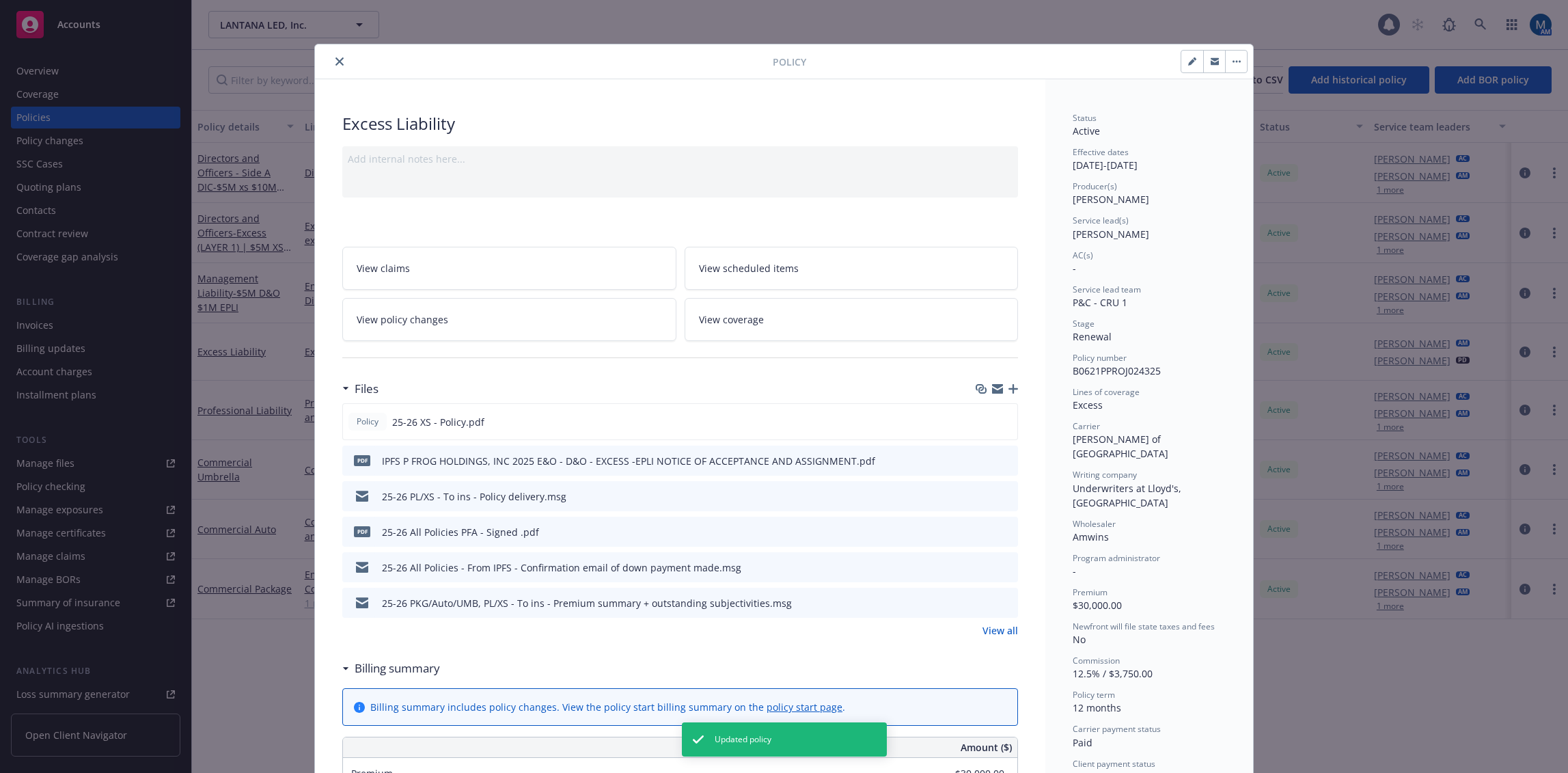
click at [336, 63] on icon "close" at bounding box center [339, 61] width 8 height 8
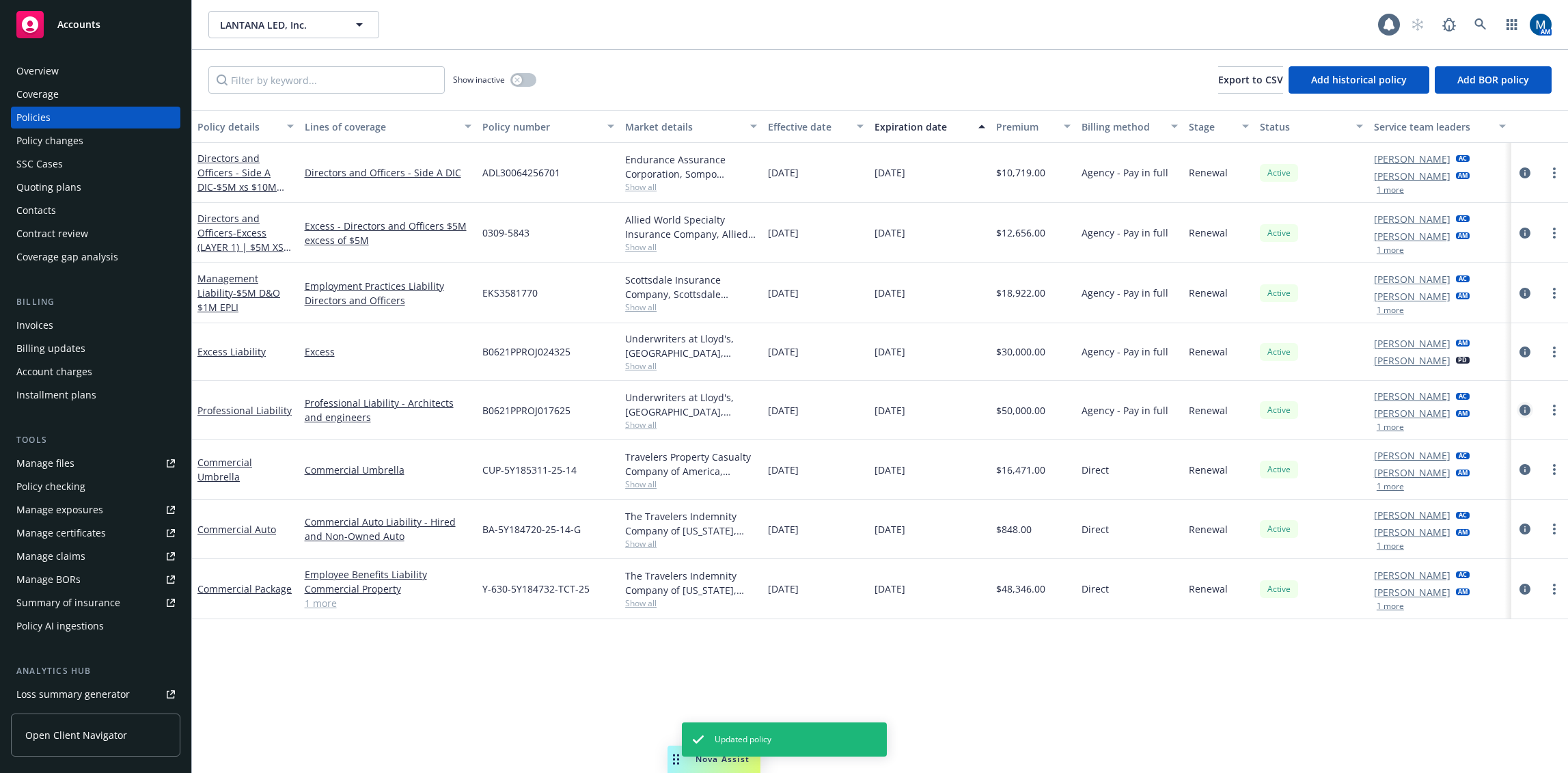
click at [1526, 414] on icon "circleInformation" at bounding box center [1526, 410] width 11 height 11
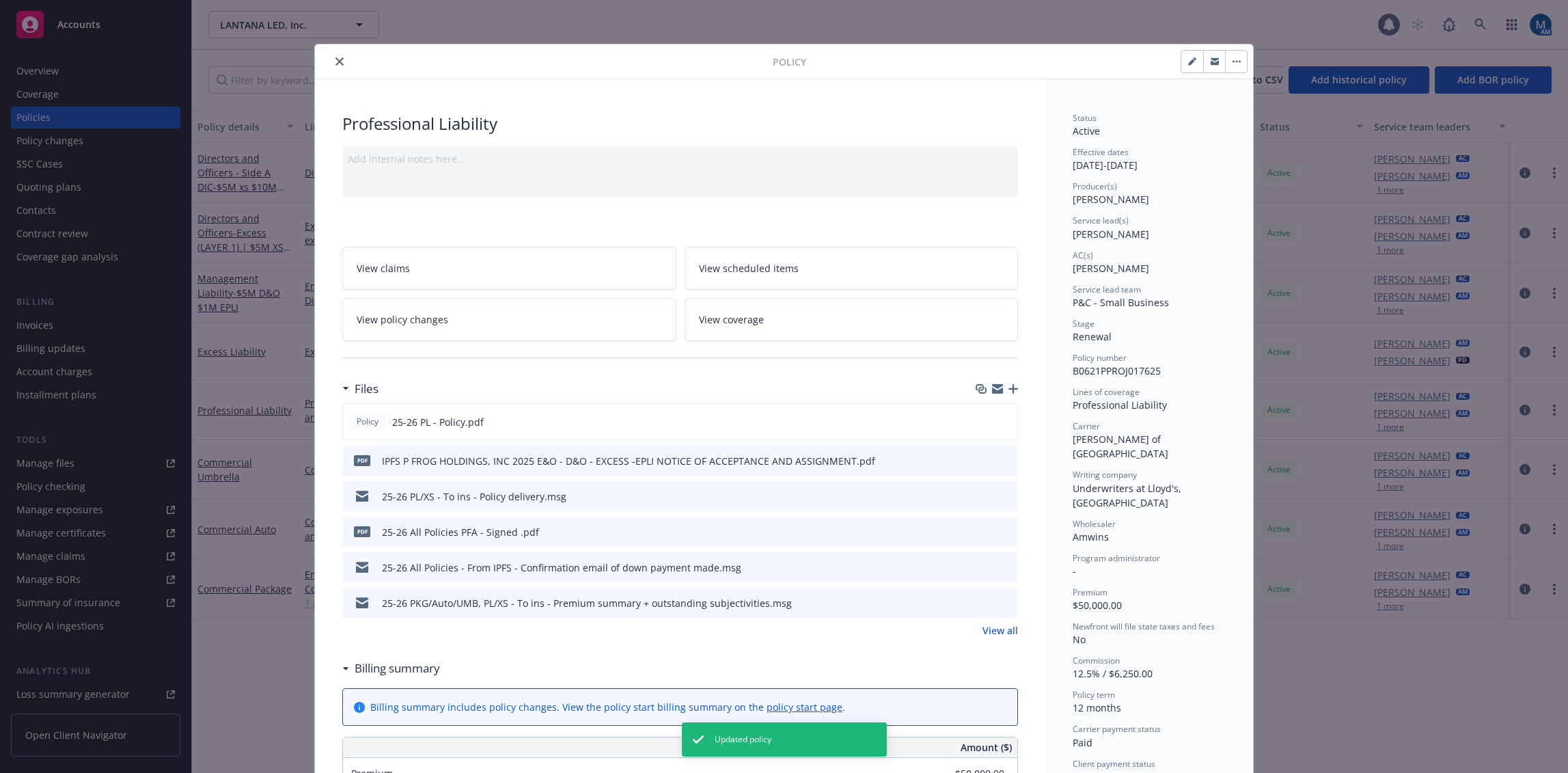
click at [1182, 64] on button "button" at bounding box center [1192, 61] width 22 height 22
select select "RENEWAL"
select select "12"
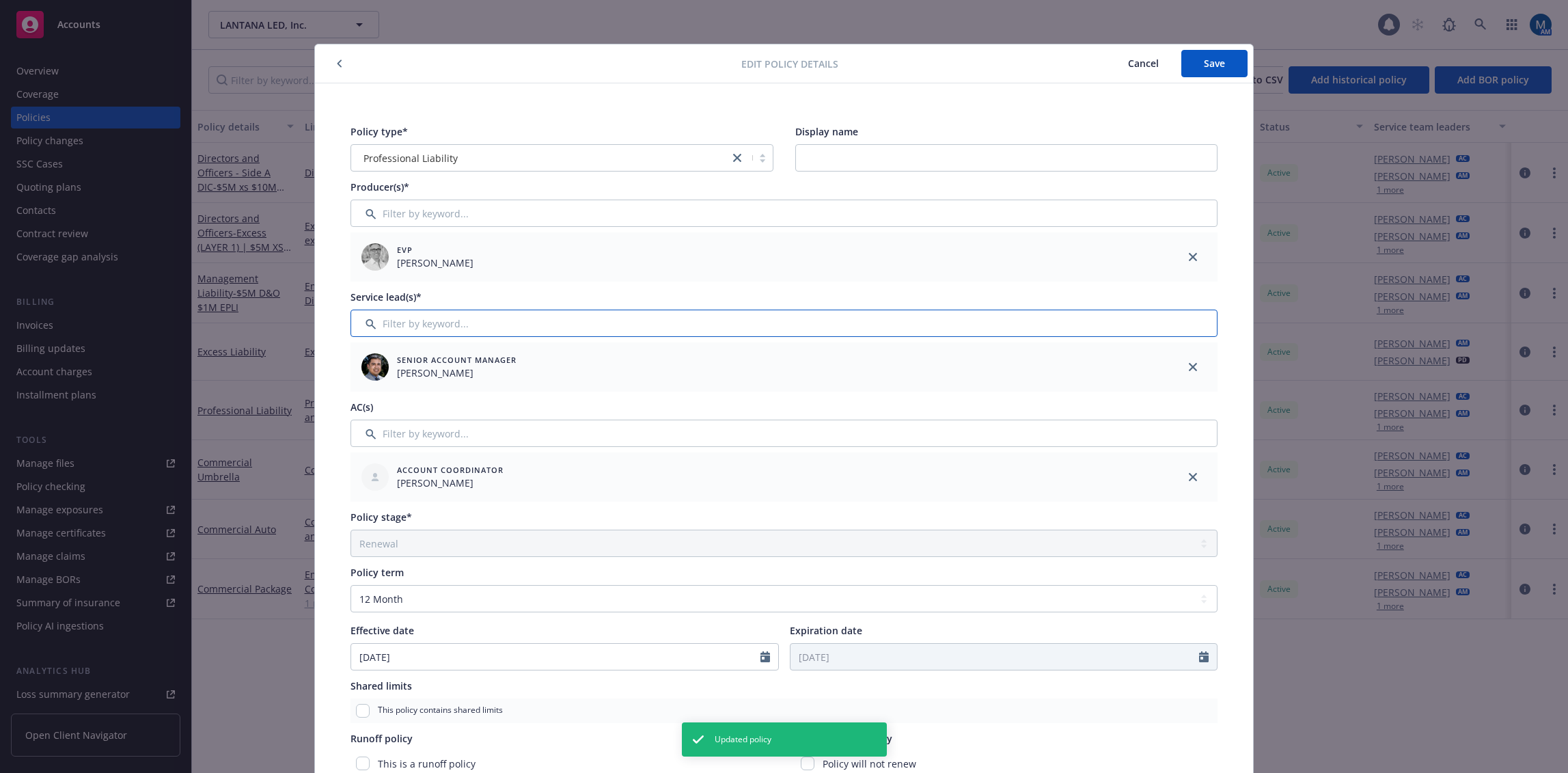
click at [517, 328] on input "Filter by keyword..." at bounding box center [784, 323] width 868 height 27
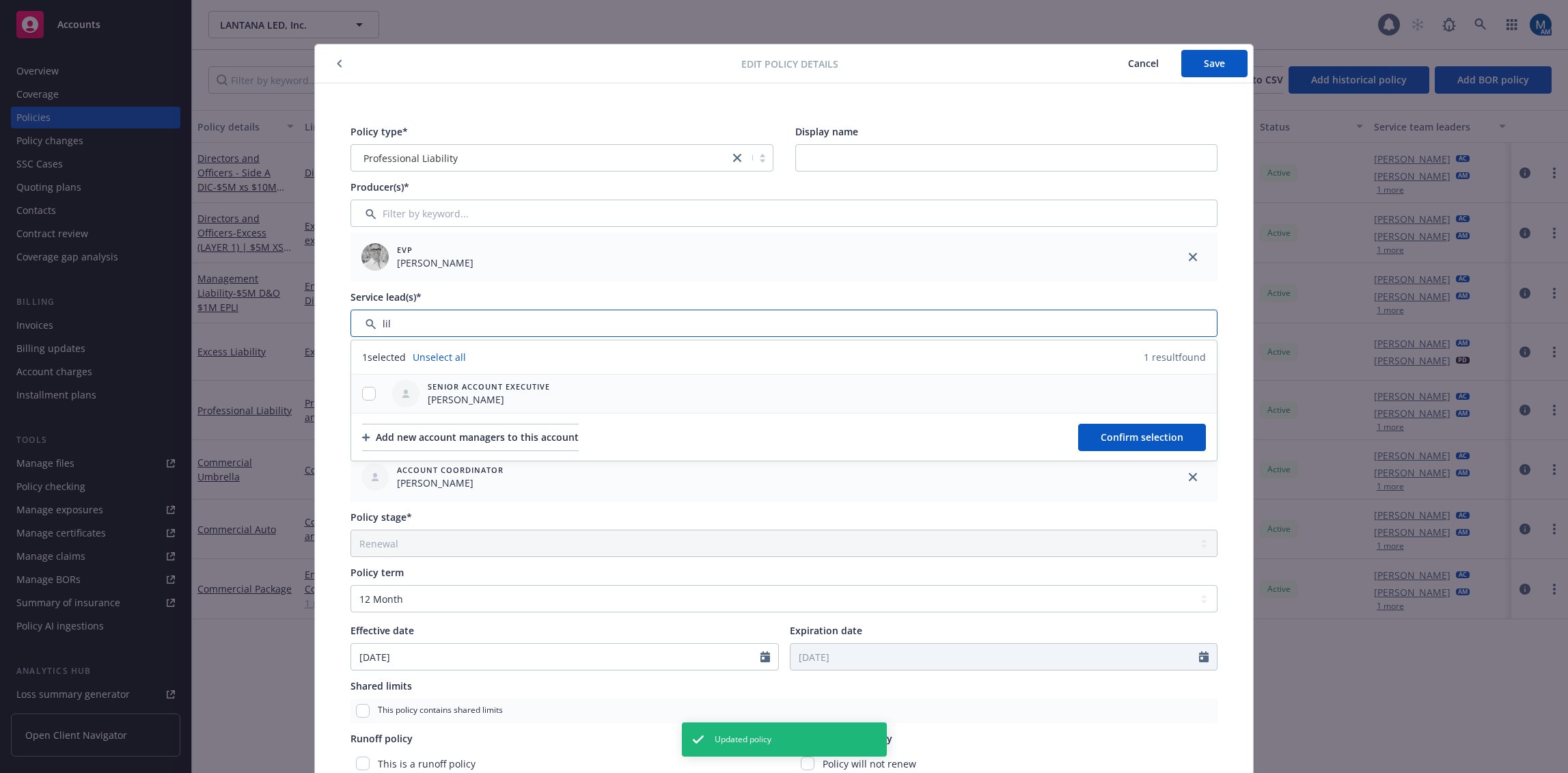
type input "lil"
click at [366, 387] on input "checkbox" at bounding box center [368, 393] width 14 height 14
checkbox input "true"
click at [1121, 436] on span "Confirm selection" at bounding box center [1143, 437] width 83 height 13
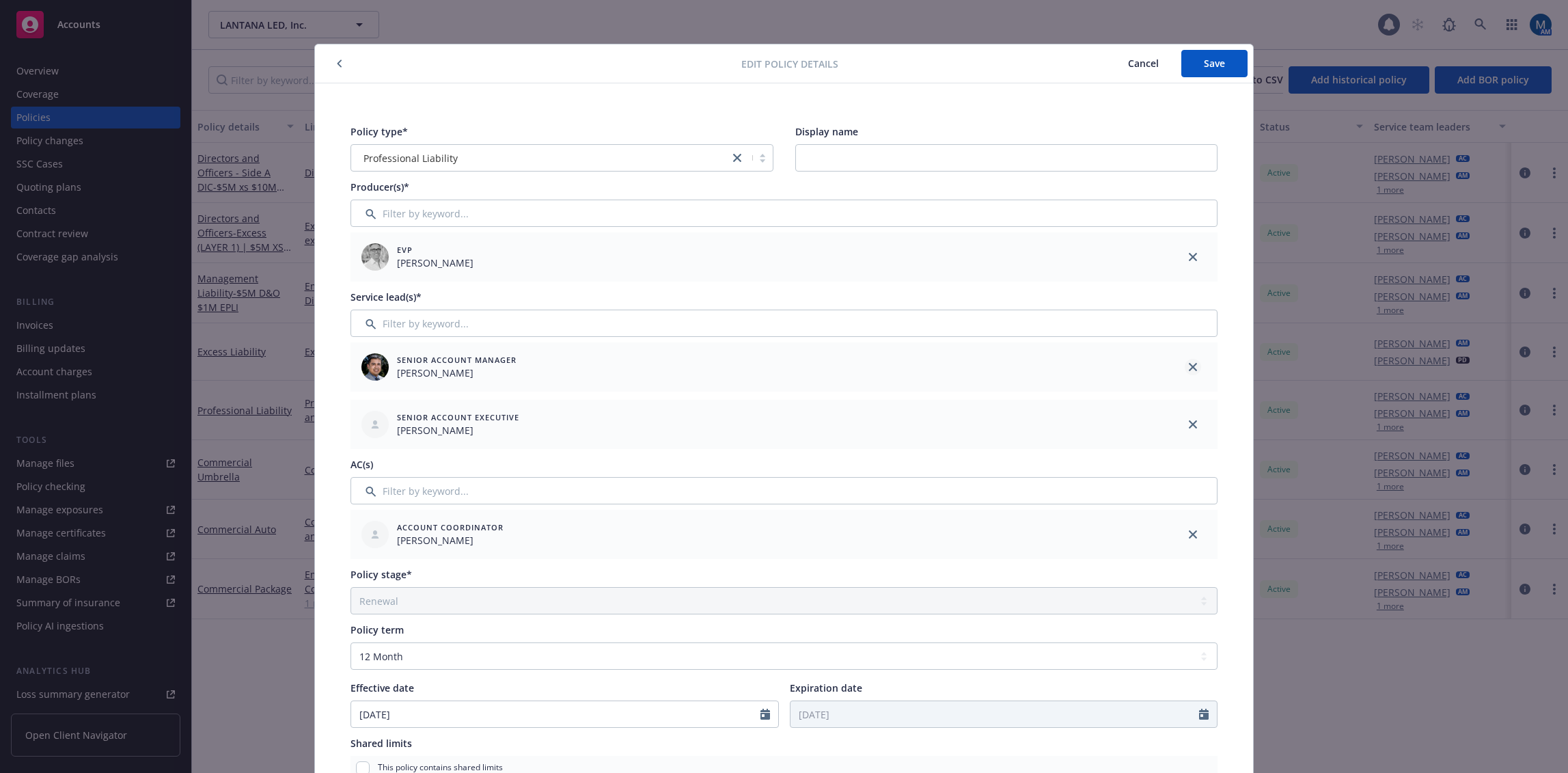
click at [1189, 365] on icon "close" at bounding box center [1192, 367] width 8 height 8
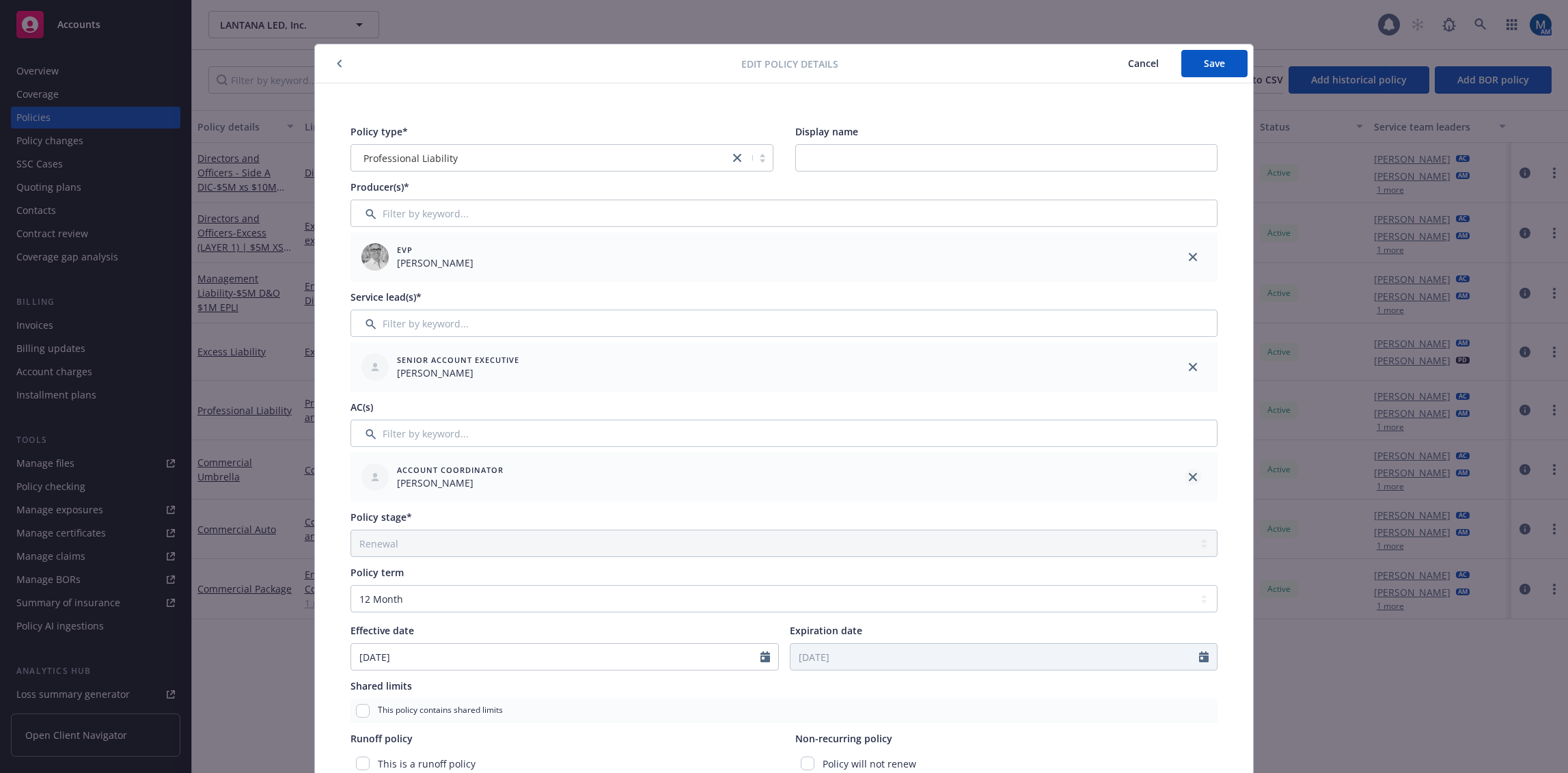
click at [1189, 478] on icon "close" at bounding box center [1192, 477] width 8 height 8
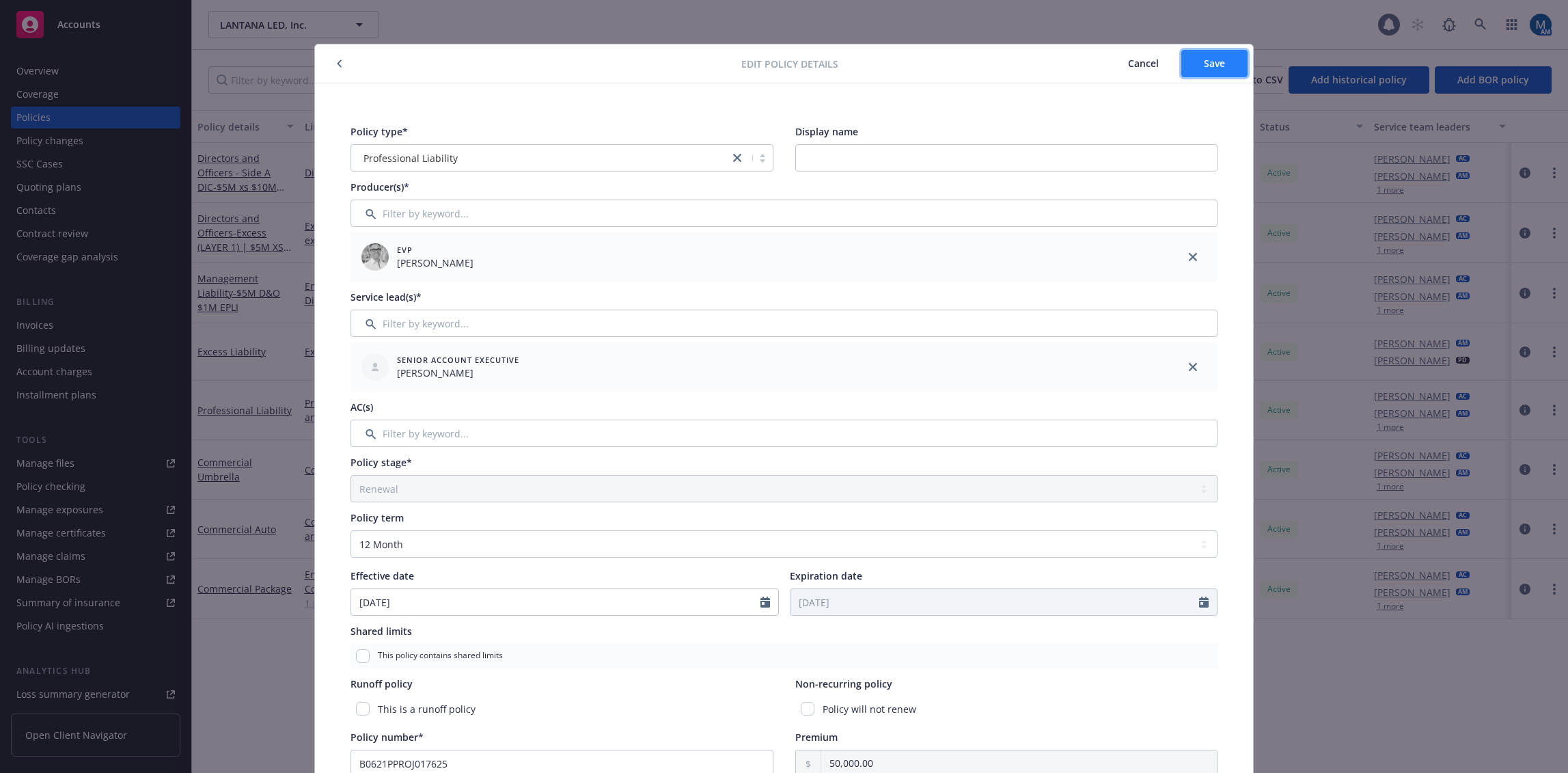
click at [1211, 69] on span "Save" at bounding box center [1214, 63] width 21 height 13
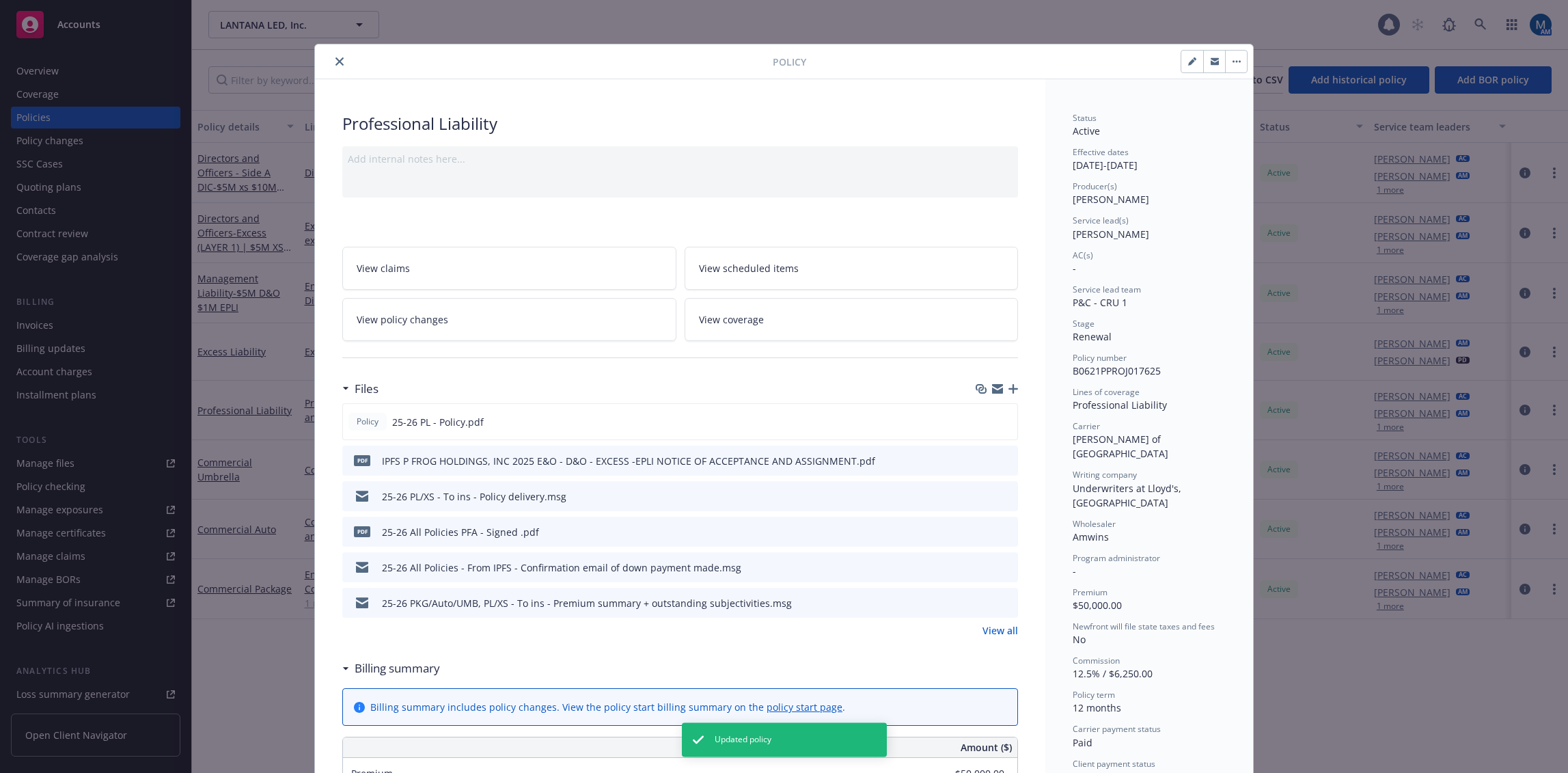
click at [336, 63] on icon "close" at bounding box center [339, 61] width 8 height 8
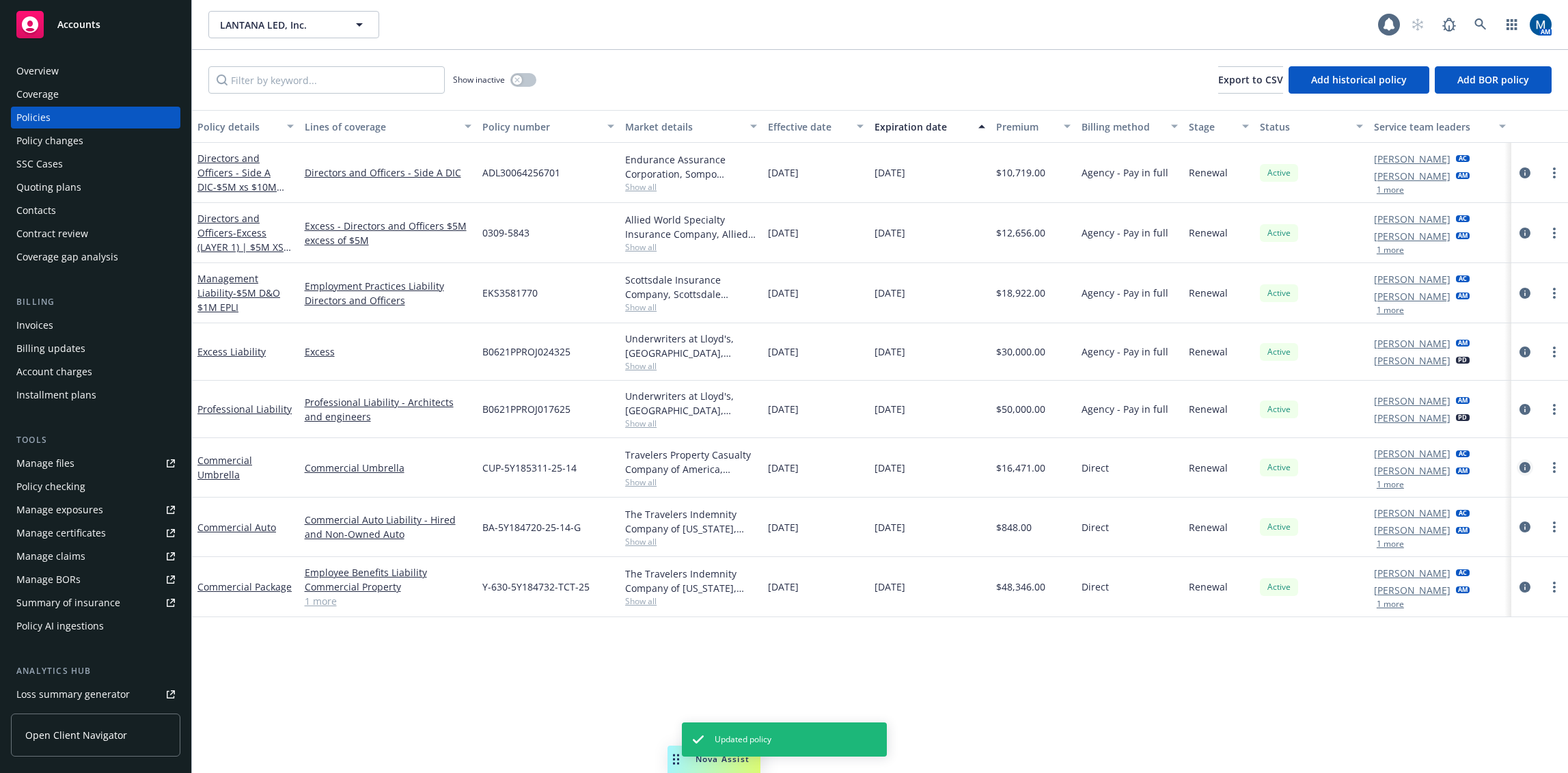
click at [1527, 467] on icon "circleInformation" at bounding box center [1526, 468] width 11 height 11
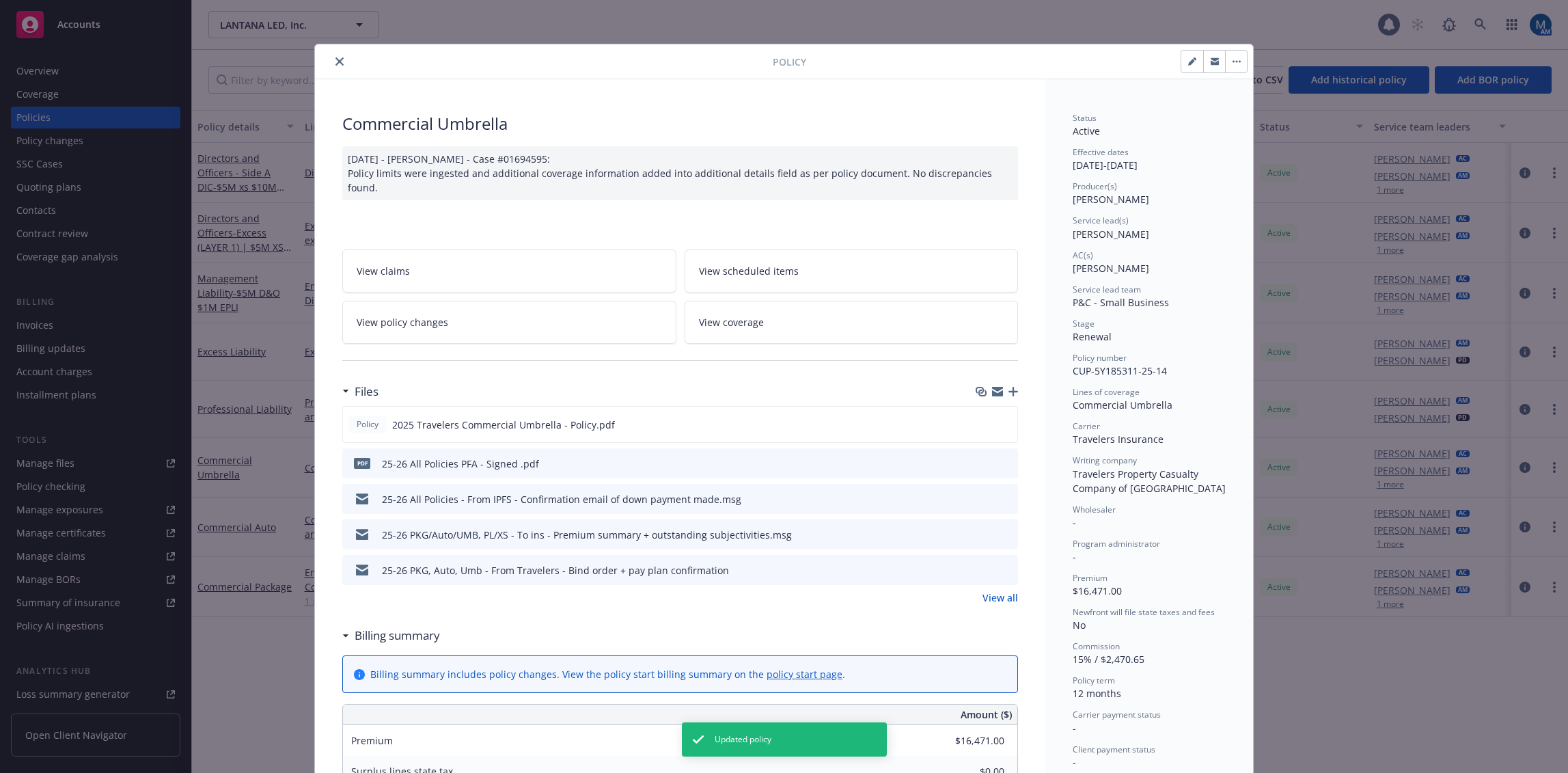
click at [1182, 62] on button "button" at bounding box center [1192, 61] width 22 height 22
select select "RENEWAL"
select select "12"
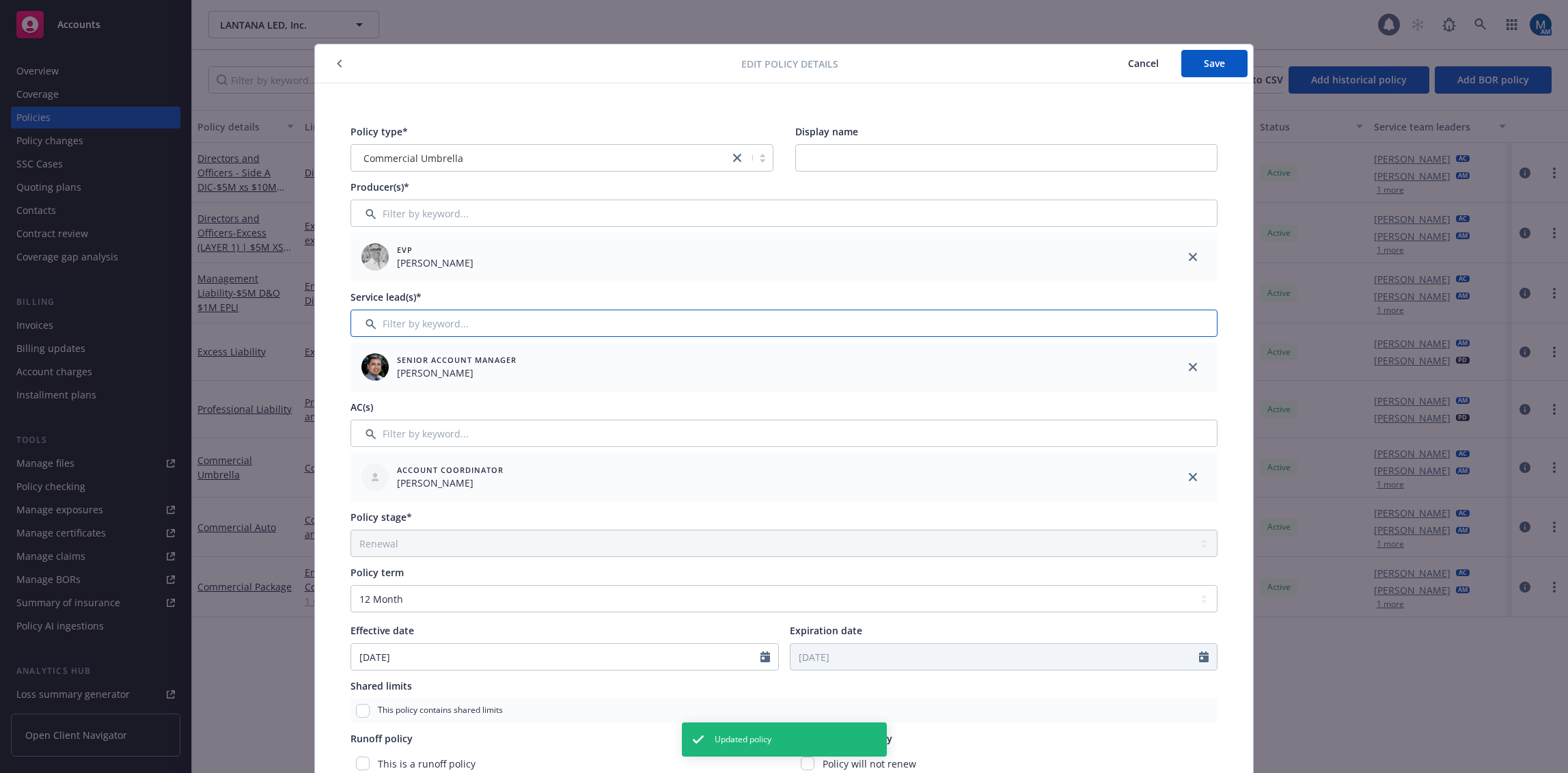
click at [747, 328] on input "Filter by keyword..." at bounding box center [784, 323] width 868 height 27
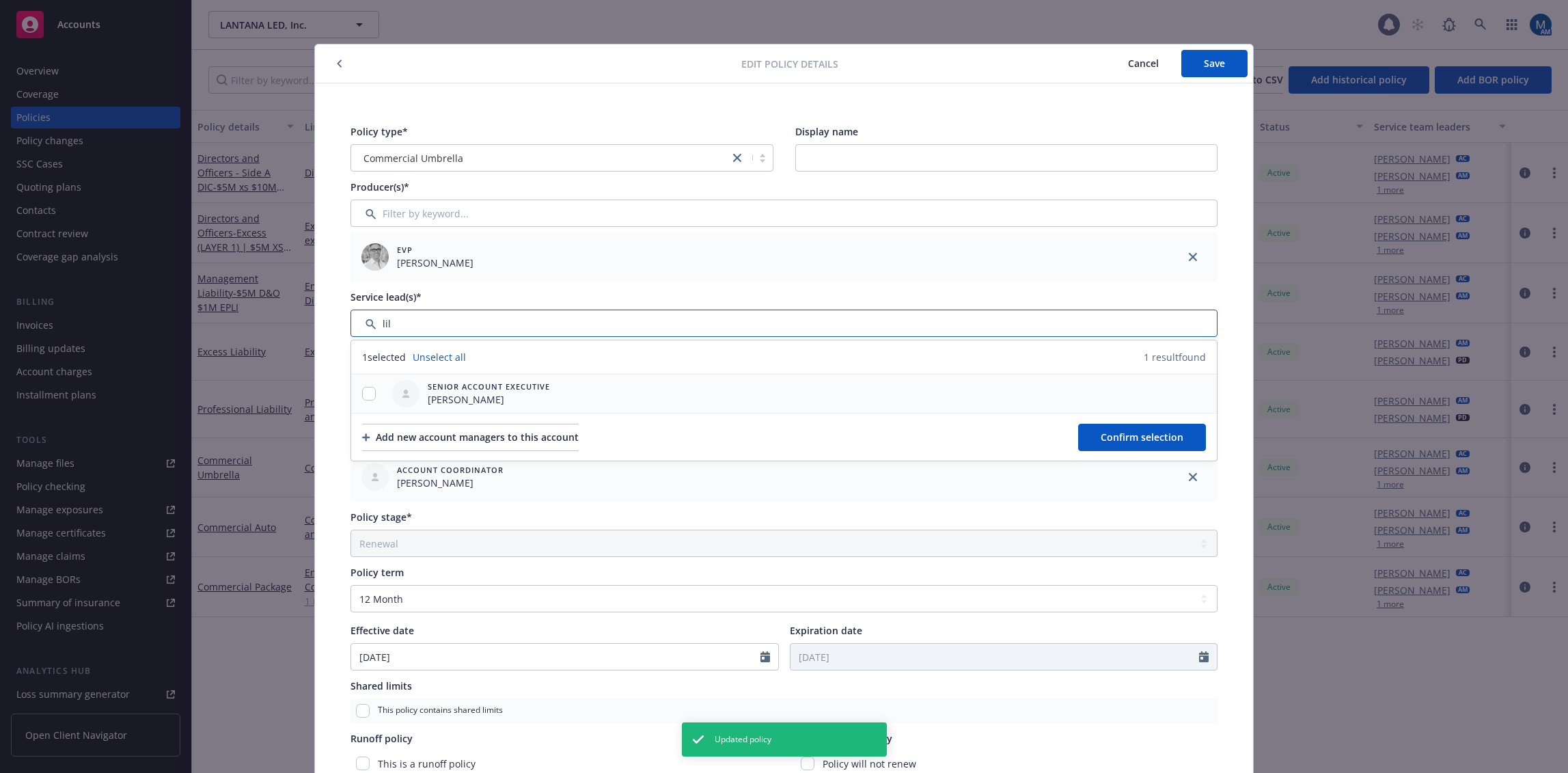
type input "lil"
click at [366, 393] on input "checkbox" at bounding box center [368, 393] width 14 height 14
checkbox input "true"
click at [1168, 434] on span "Confirm selection" at bounding box center [1143, 437] width 83 height 13
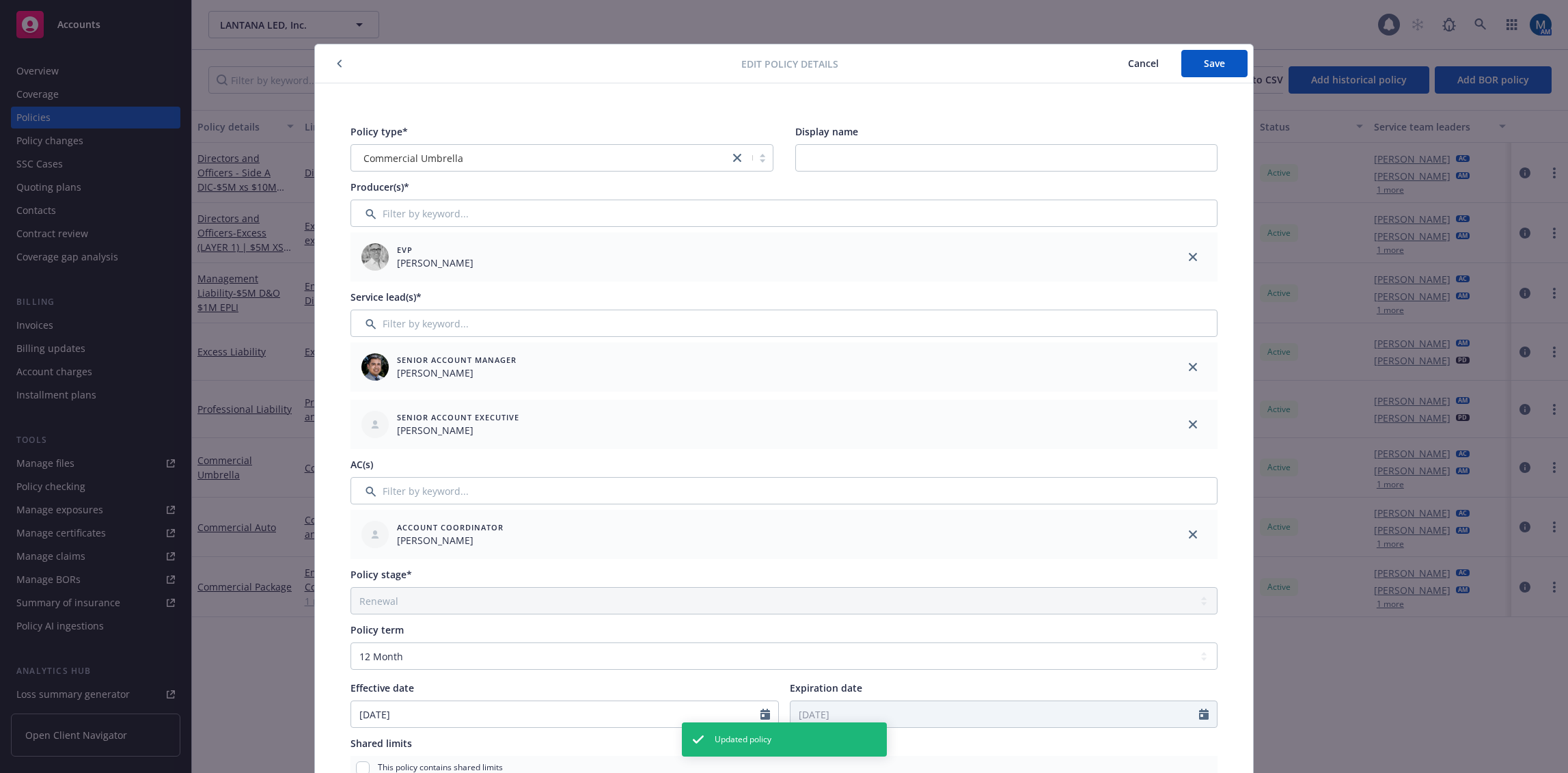
click at [1191, 533] on icon "close" at bounding box center [1192, 534] width 8 height 8
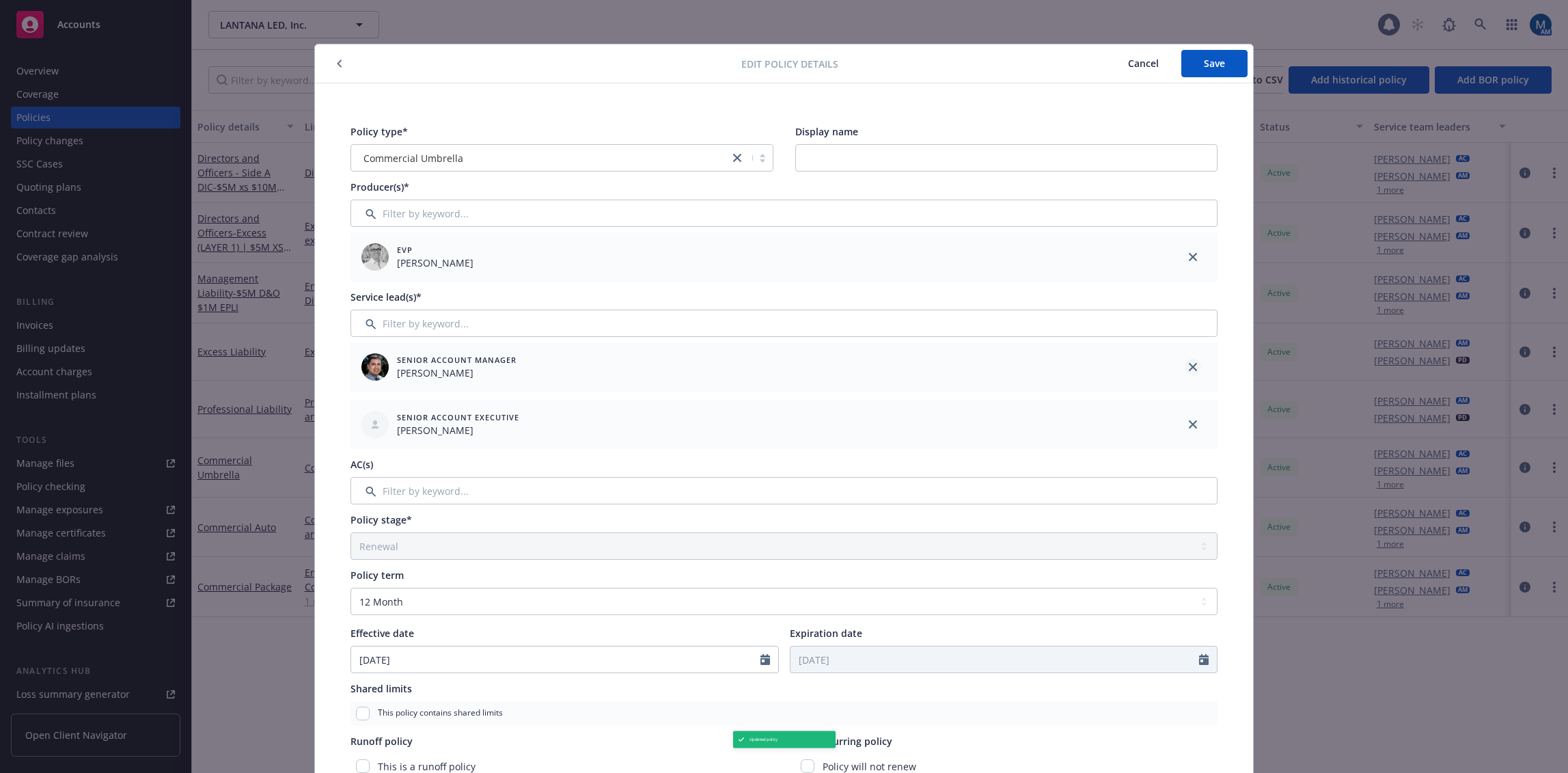
click at [1189, 366] on icon "close" at bounding box center [1192, 367] width 8 height 8
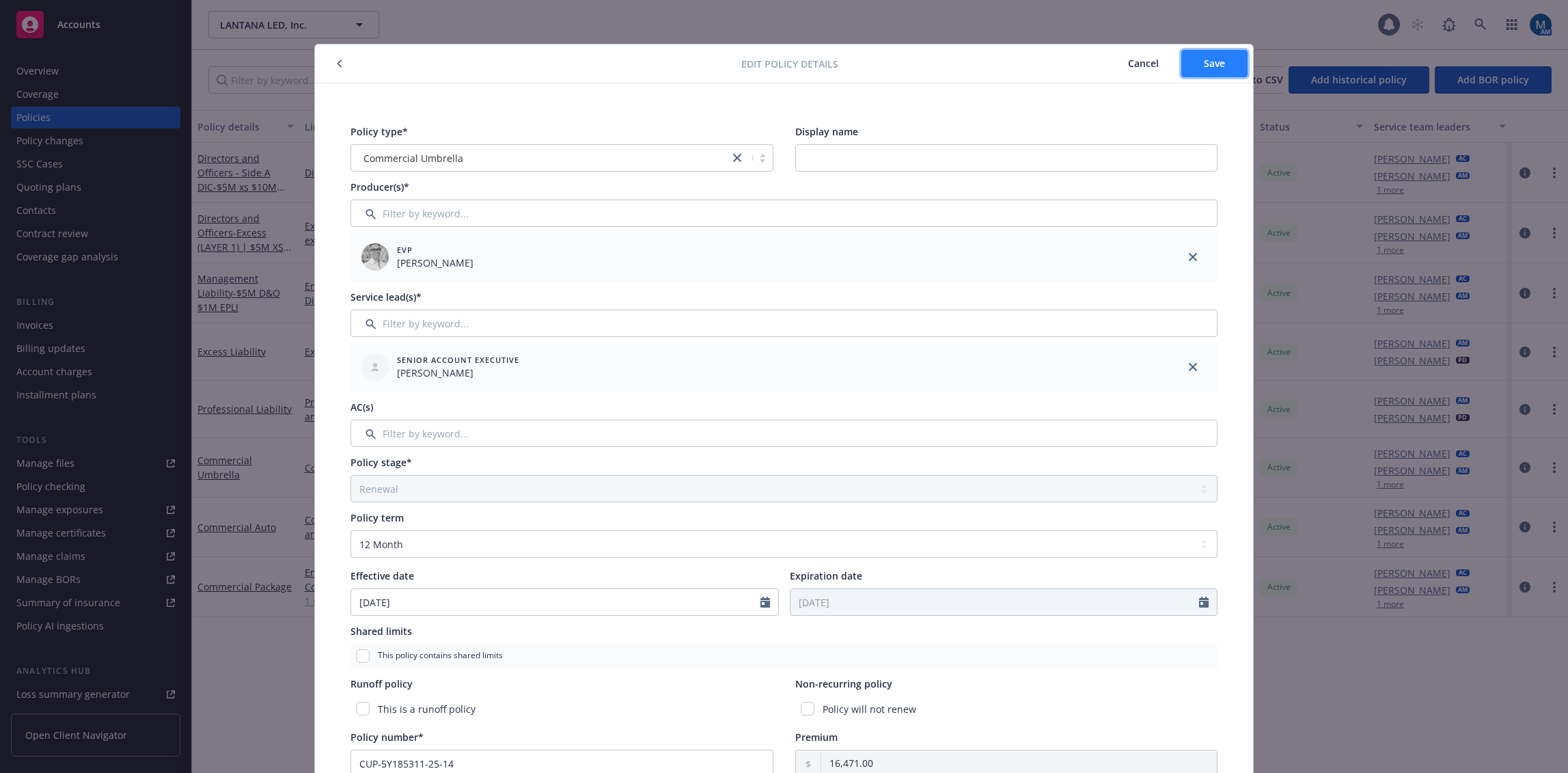
click at [1216, 60] on span "Save" at bounding box center [1214, 63] width 21 height 13
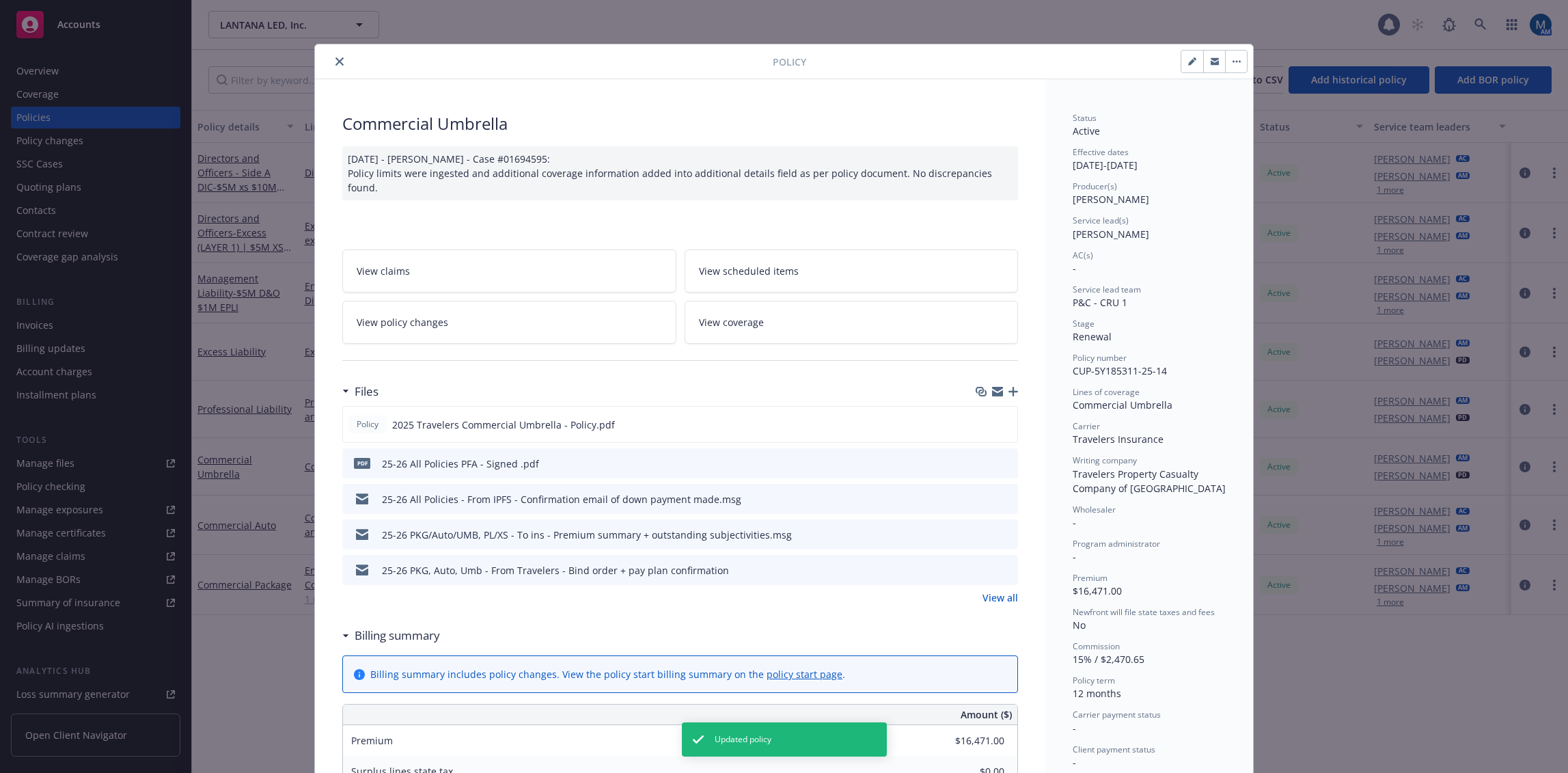
click at [337, 63] on icon "close" at bounding box center [339, 61] width 8 height 8
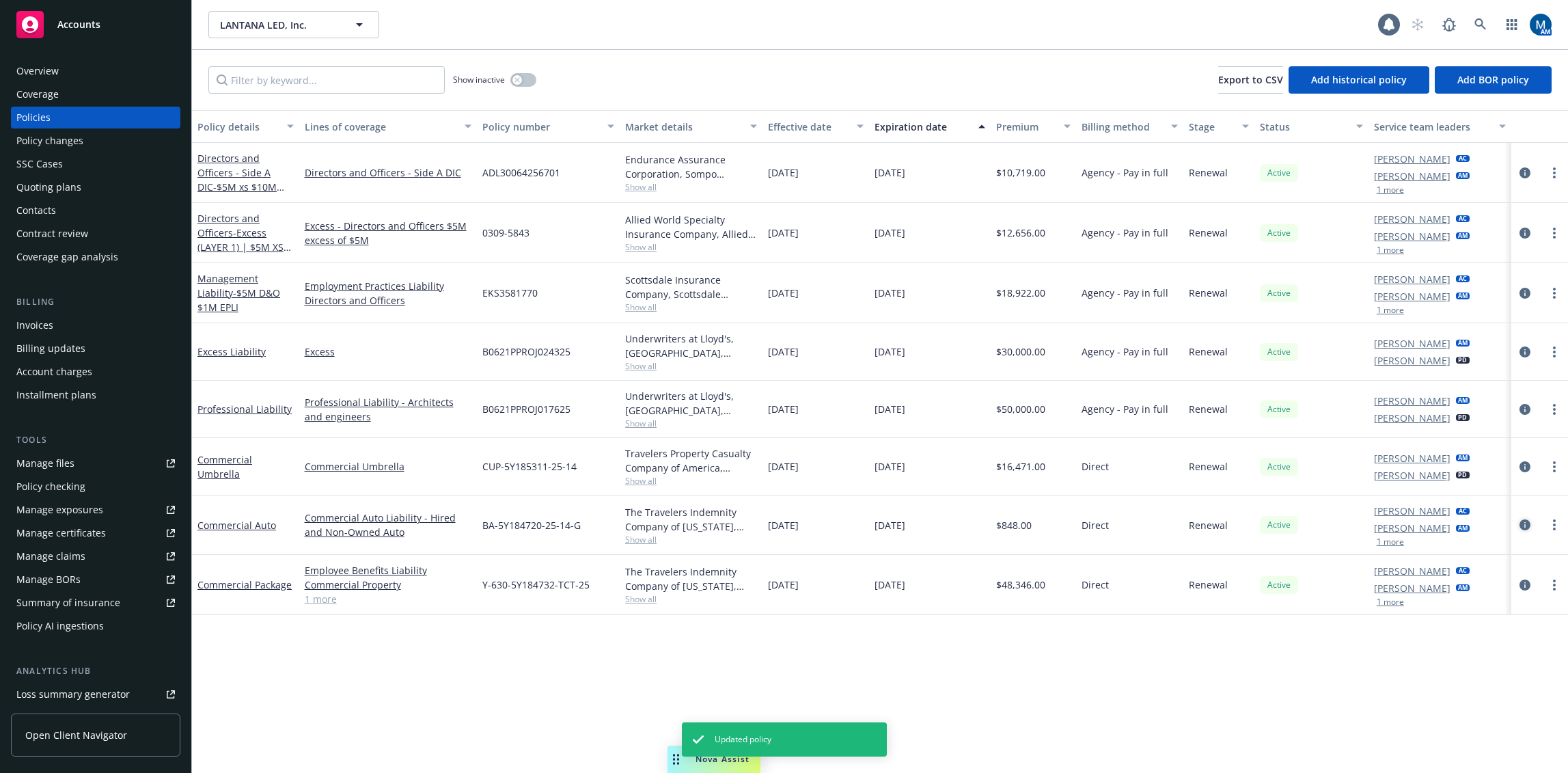
click at [1527, 527] on icon "circleInformation" at bounding box center [1526, 525] width 11 height 11
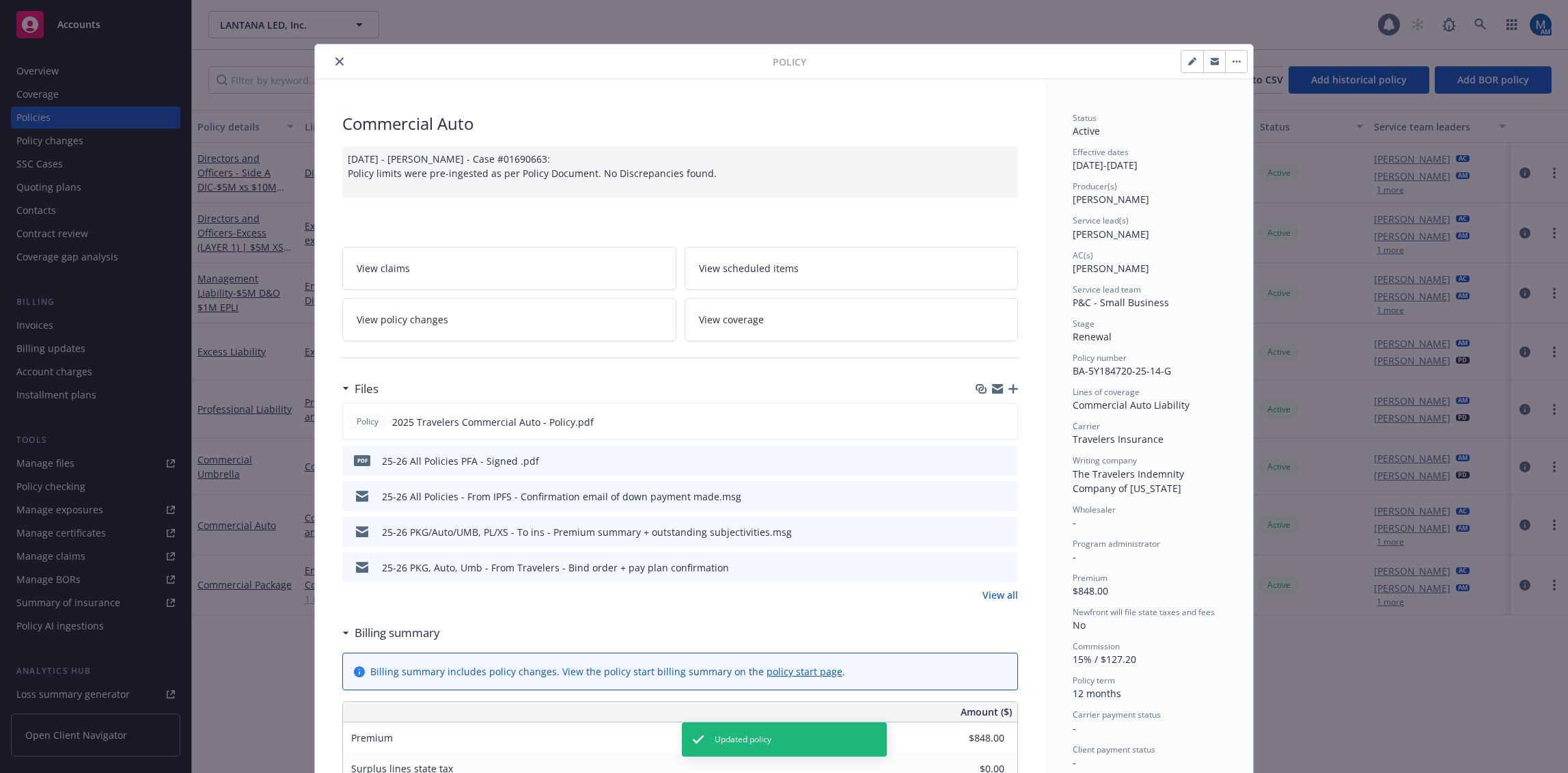
click at [1182, 64] on button "button" at bounding box center [1192, 61] width 22 height 22
select select "RENEWAL"
select select "12"
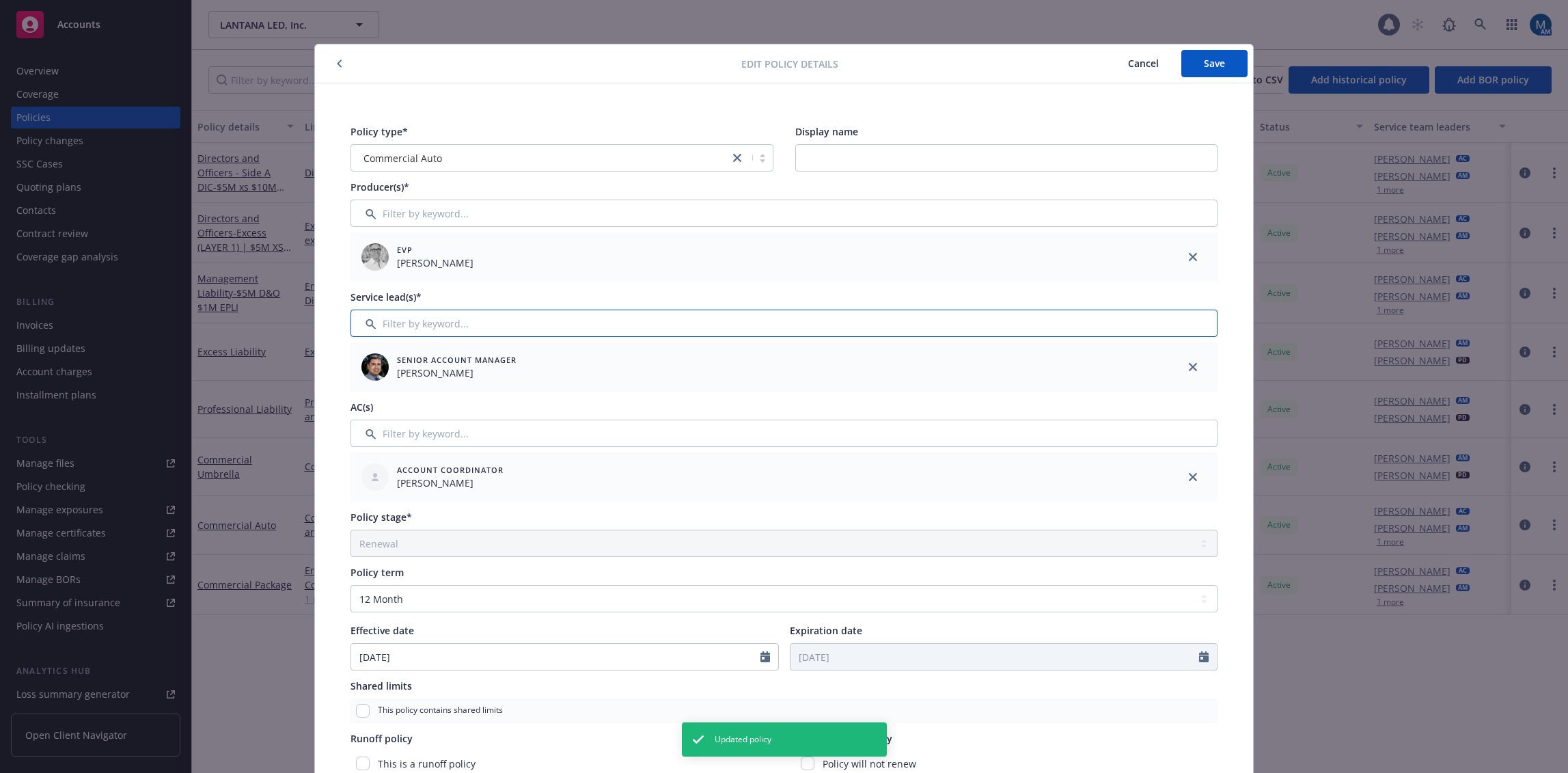
click at [1090, 331] on input "Filter by keyword..." at bounding box center [784, 323] width 868 height 27
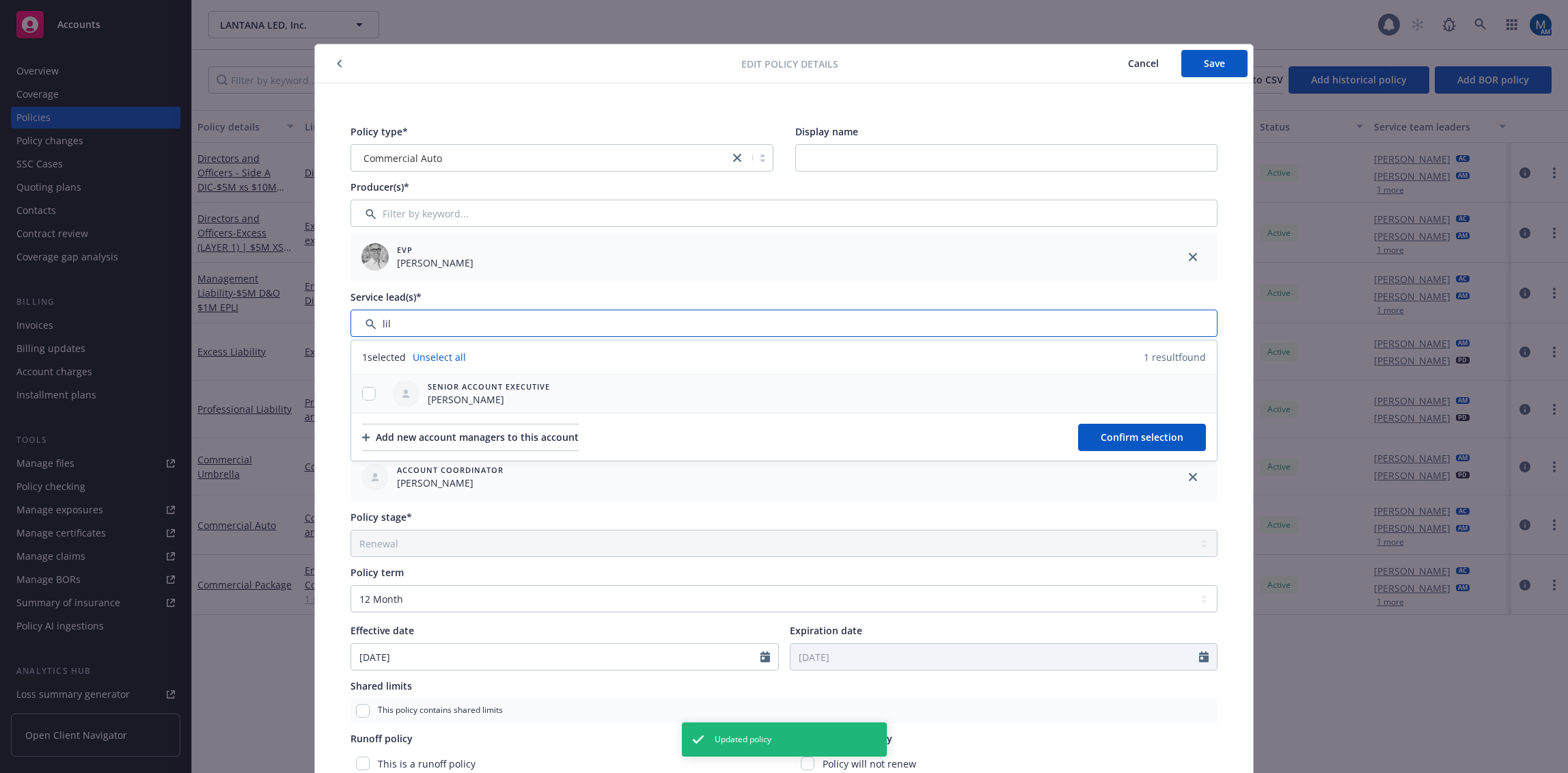
type input "lil"
click at [362, 389] on input "checkbox" at bounding box center [368, 393] width 14 height 14
checkbox input "true"
drag, startPoint x: 1104, startPoint y: 443, endPoint x: 1212, endPoint y: 398, distance: 117.0
click at [1104, 444] on button "Confirm selection" at bounding box center [1143, 437] width 128 height 27
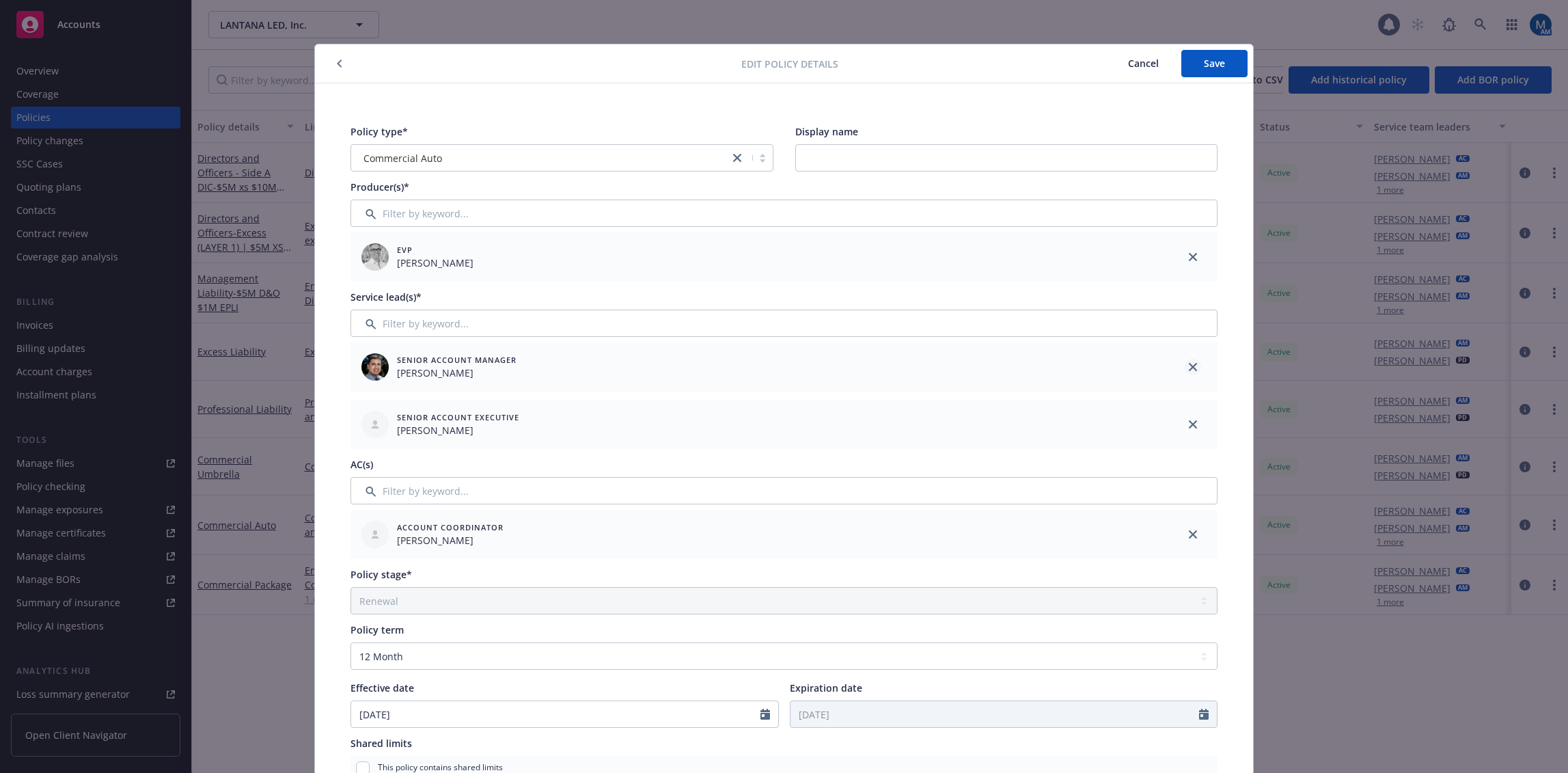
click at [1191, 365] on icon "close" at bounding box center [1192, 367] width 8 height 8
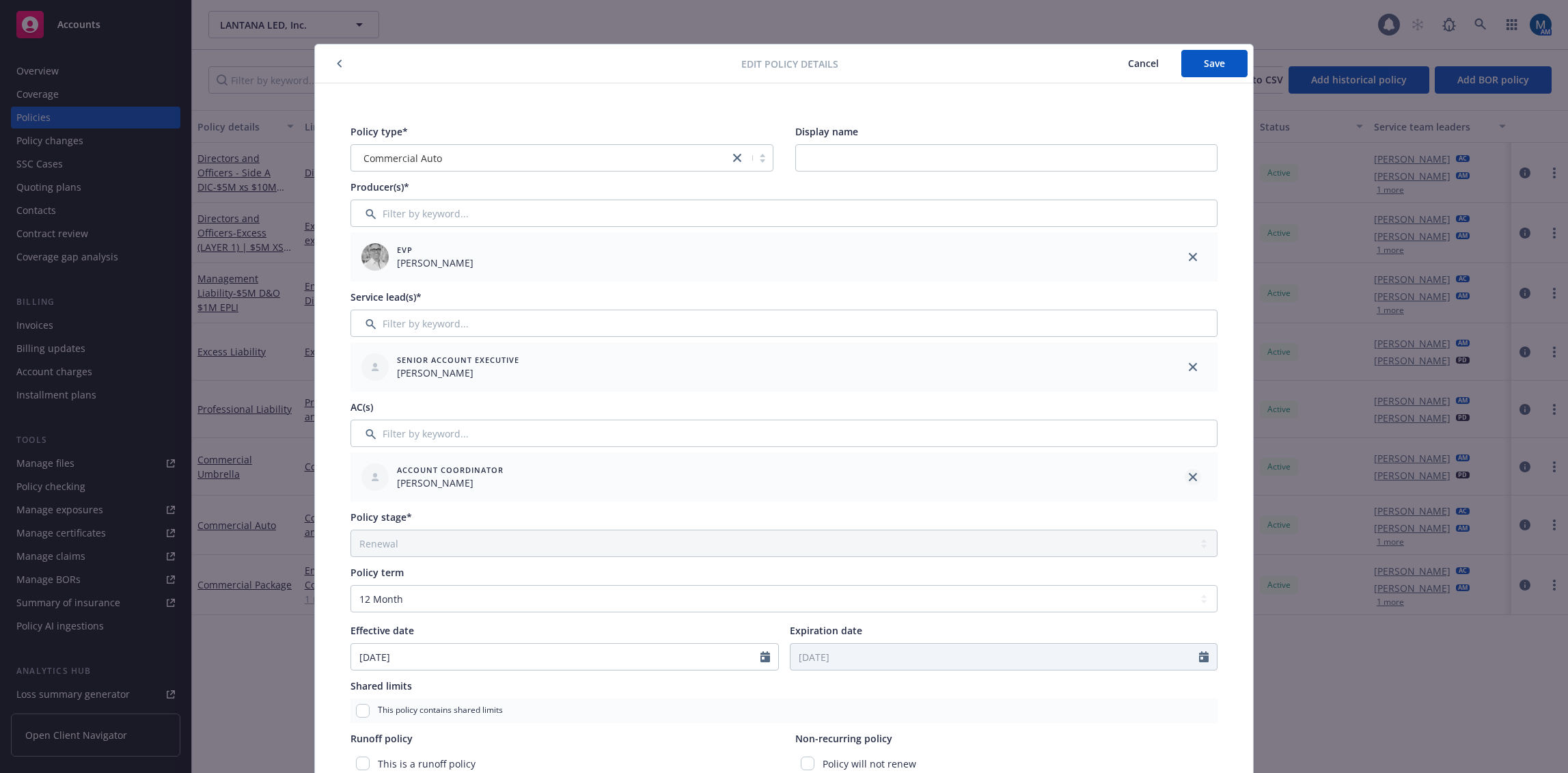
click at [1191, 477] on icon "close" at bounding box center [1192, 477] width 8 height 8
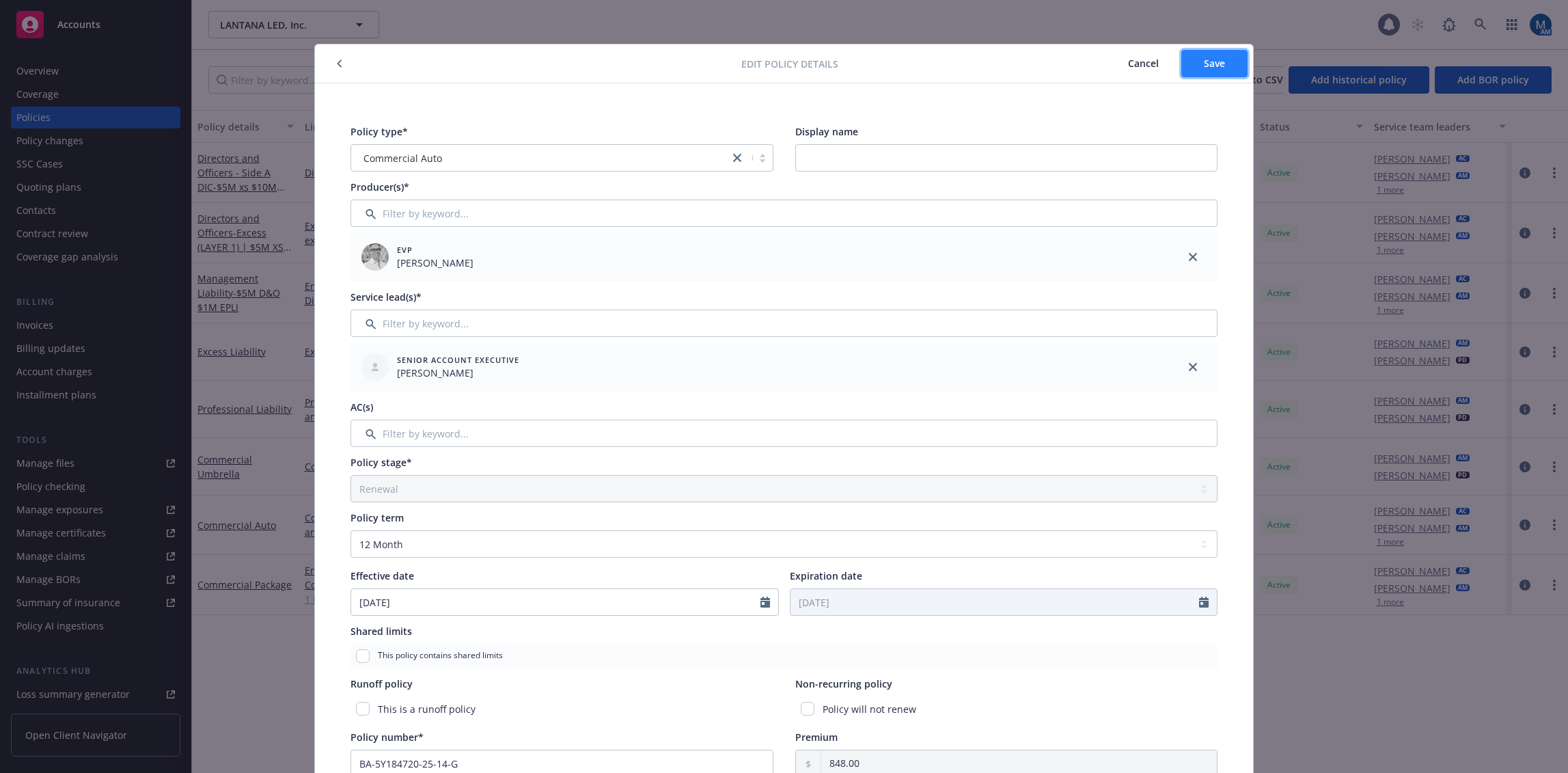
click at [1205, 58] on span "Save" at bounding box center [1214, 63] width 21 height 13
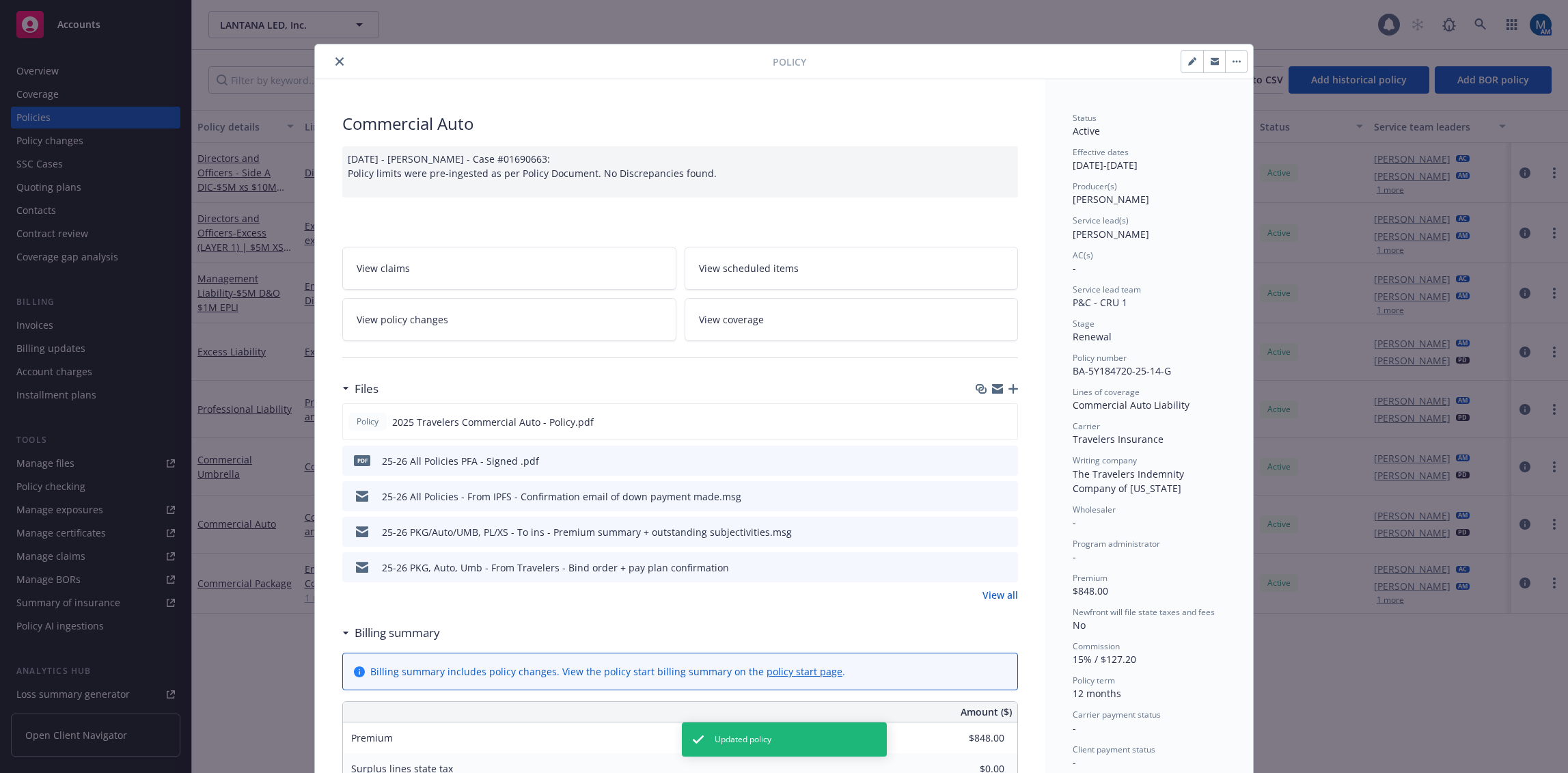
click at [338, 60] on icon "close" at bounding box center [339, 61] width 8 height 8
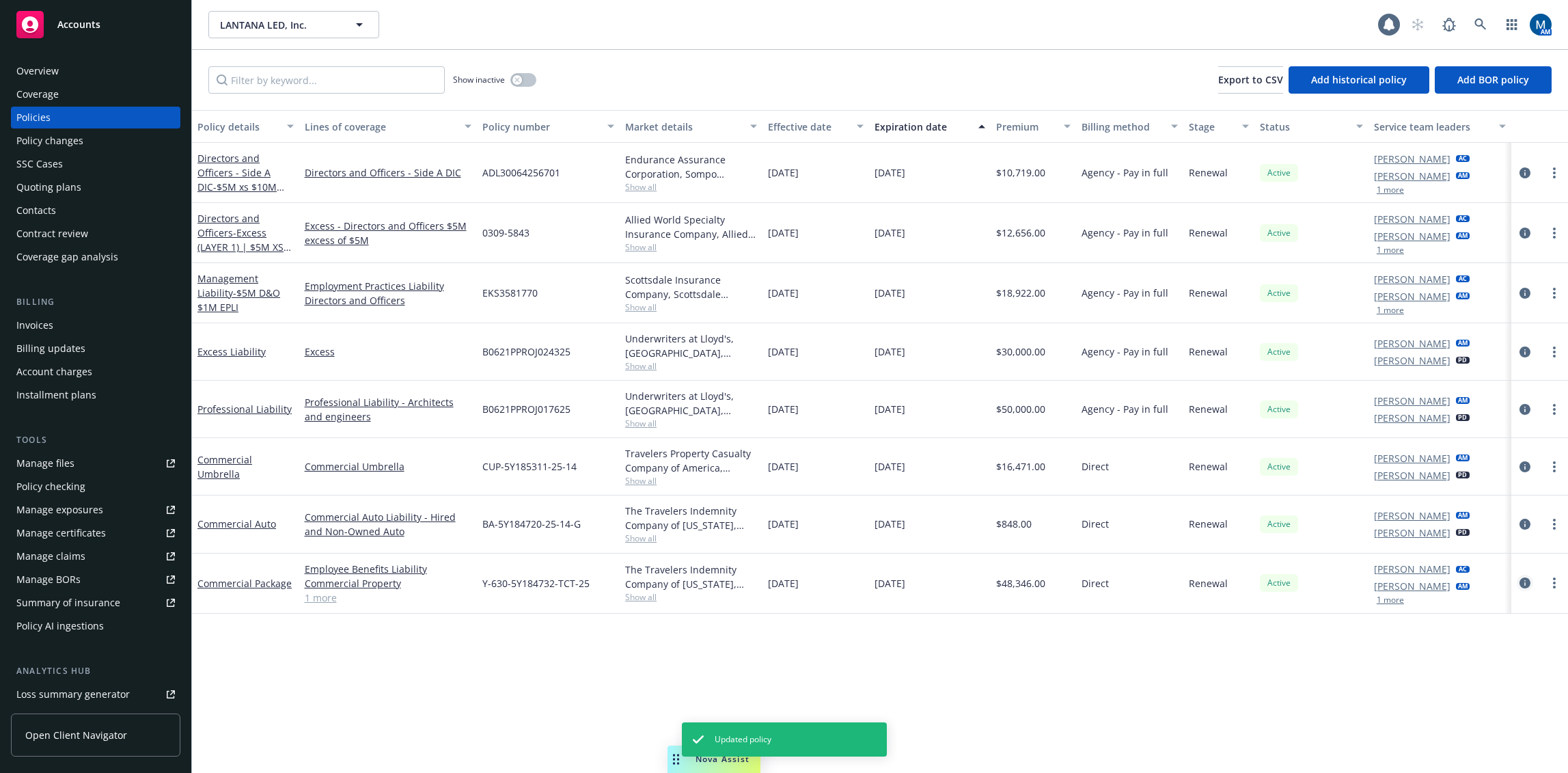
click at [1528, 583] on icon "circleInformation" at bounding box center [1526, 583] width 11 height 11
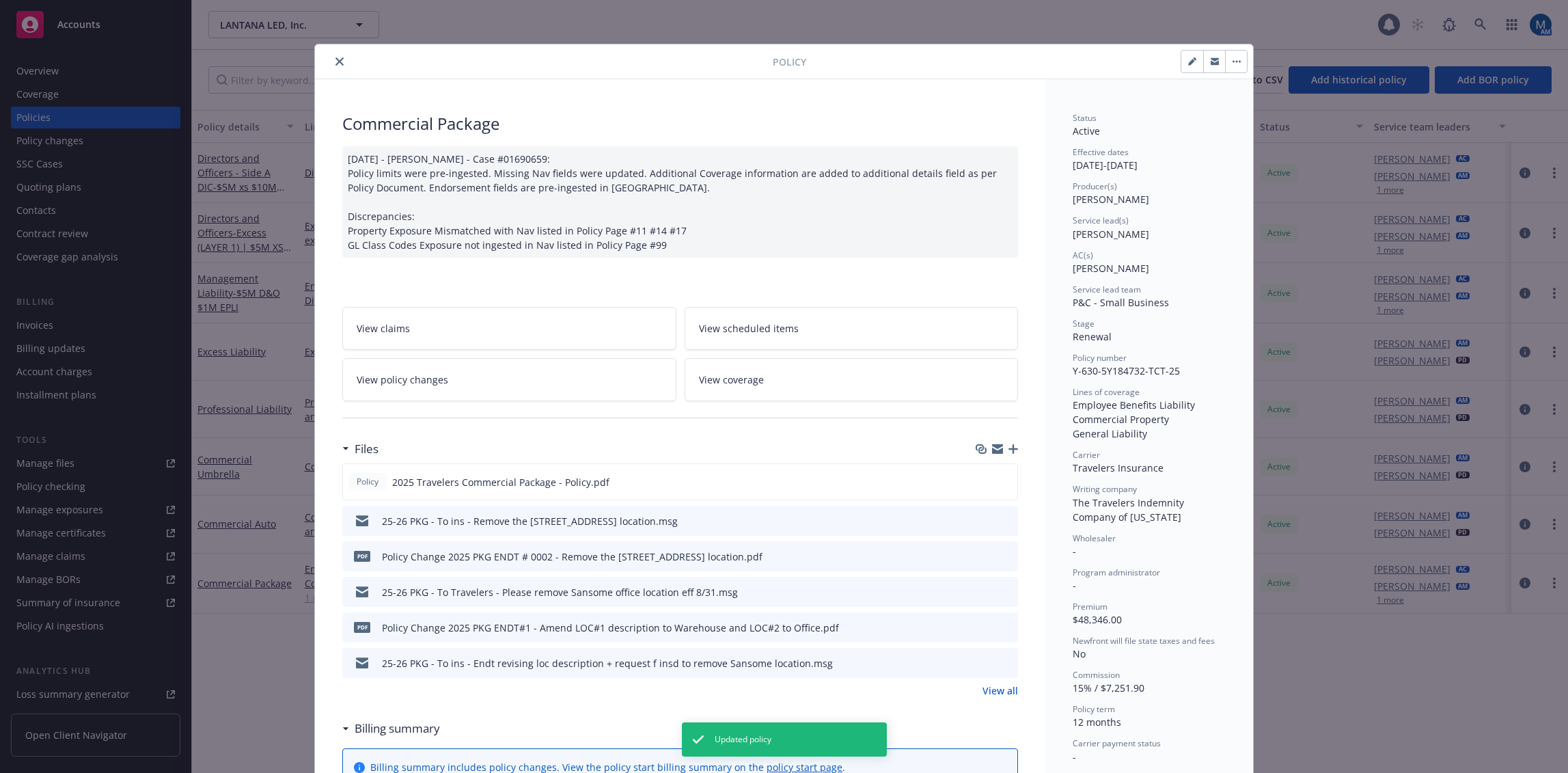
click at [1118, 63] on div at bounding box center [1026, 61] width 441 height 23
click at [1182, 63] on button "button" at bounding box center [1192, 61] width 22 height 22
select select "RENEWAL"
select select "12"
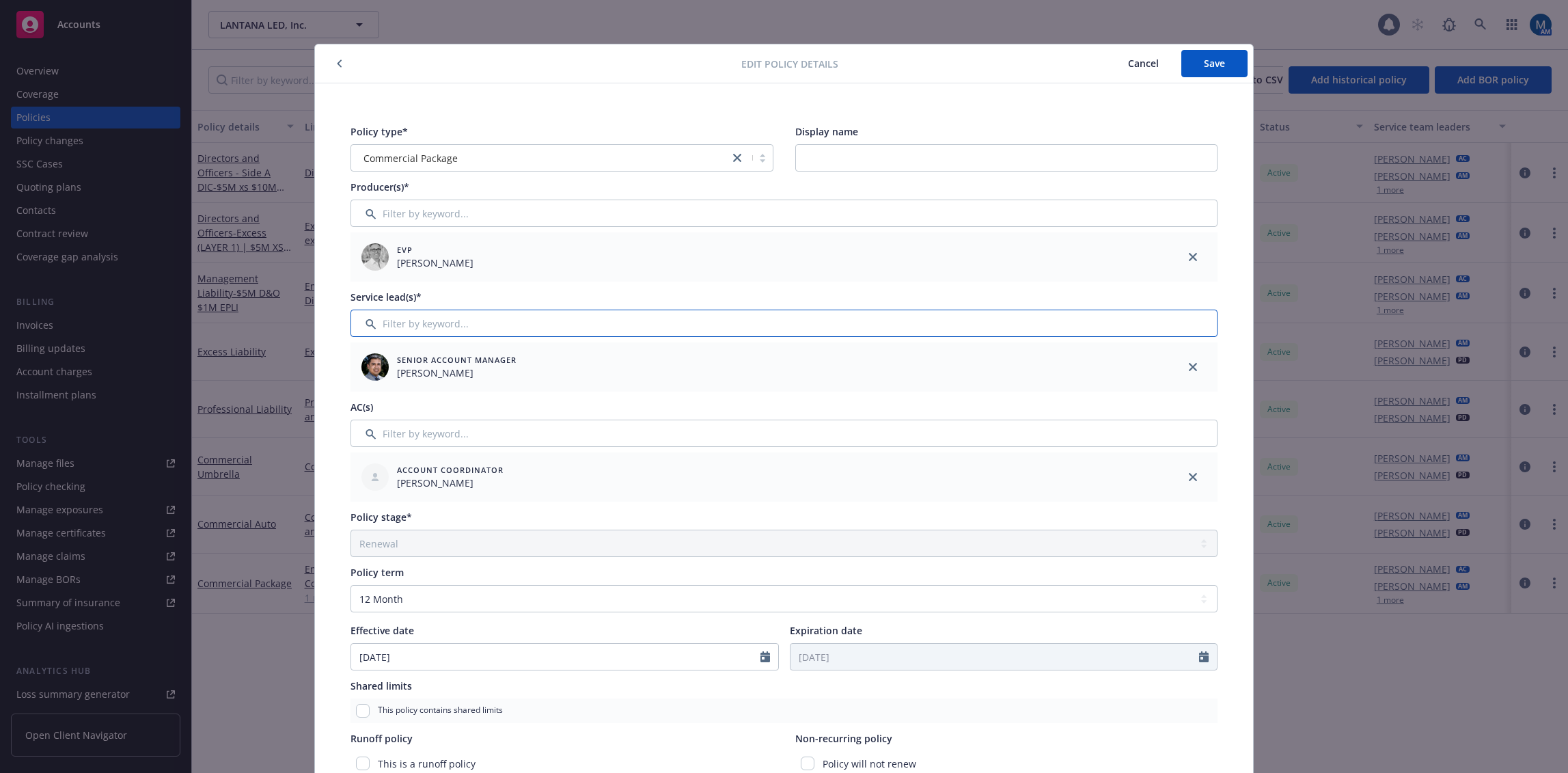
click at [1150, 328] on input "Filter by keyword..." at bounding box center [784, 323] width 868 height 27
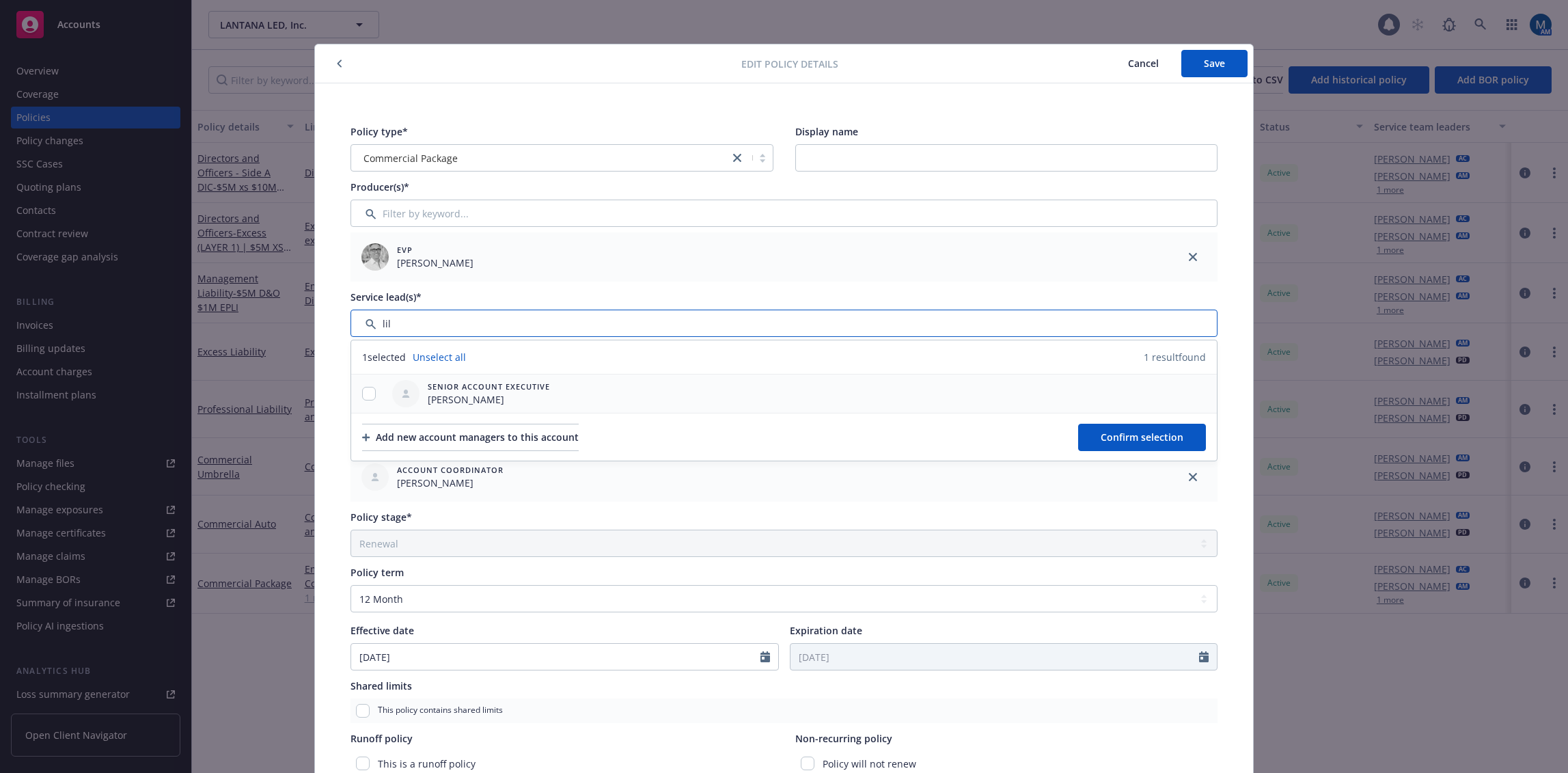
type input "lil"
click at [369, 394] on input "checkbox" at bounding box center [368, 393] width 14 height 14
checkbox input "true"
click at [1160, 440] on span "Confirm selection" at bounding box center [1143, 437] width 83 height 13
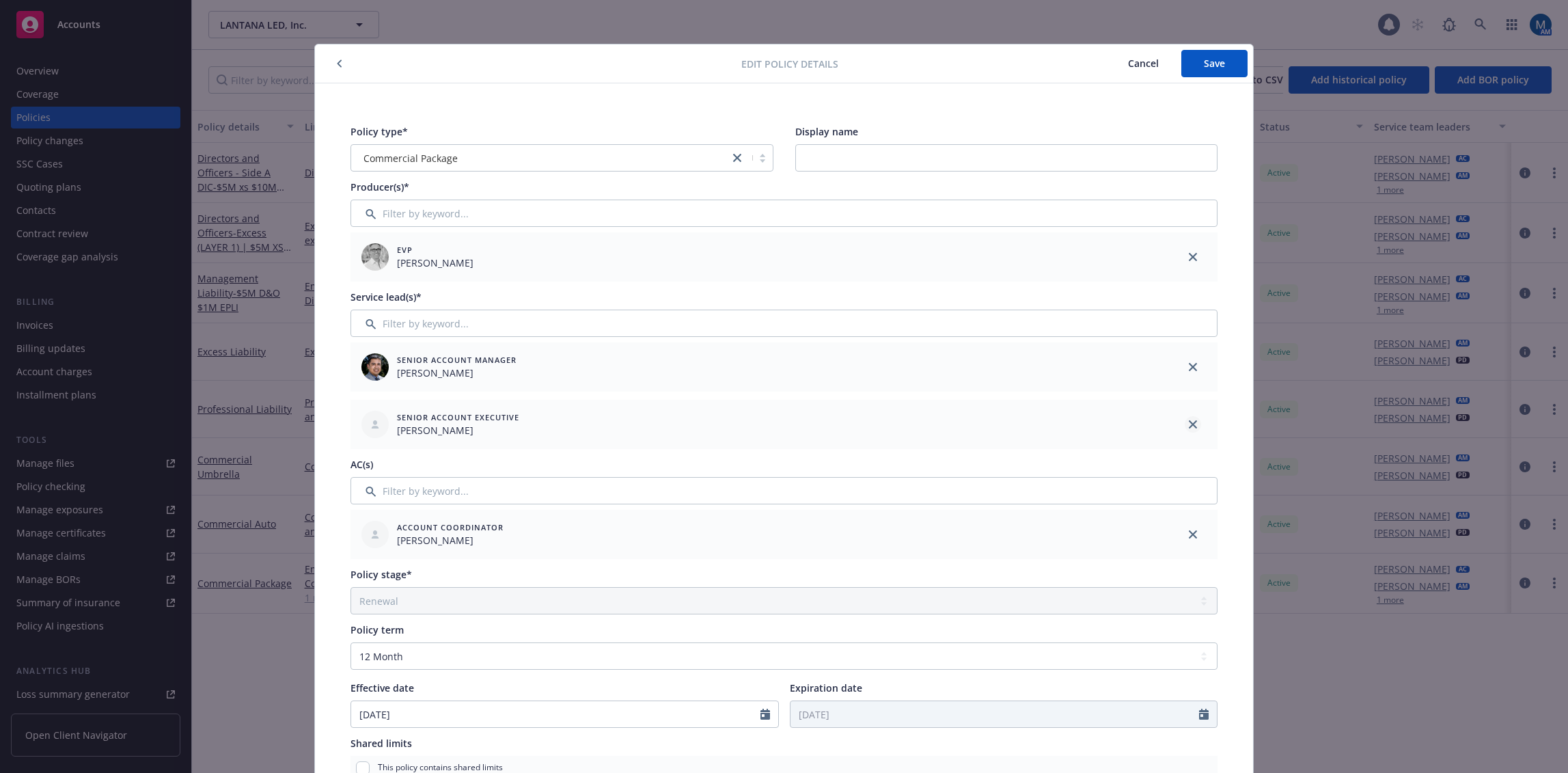
click at [1191, 362] on link "close" at bounding box center [1193, 367] width 16 height 16
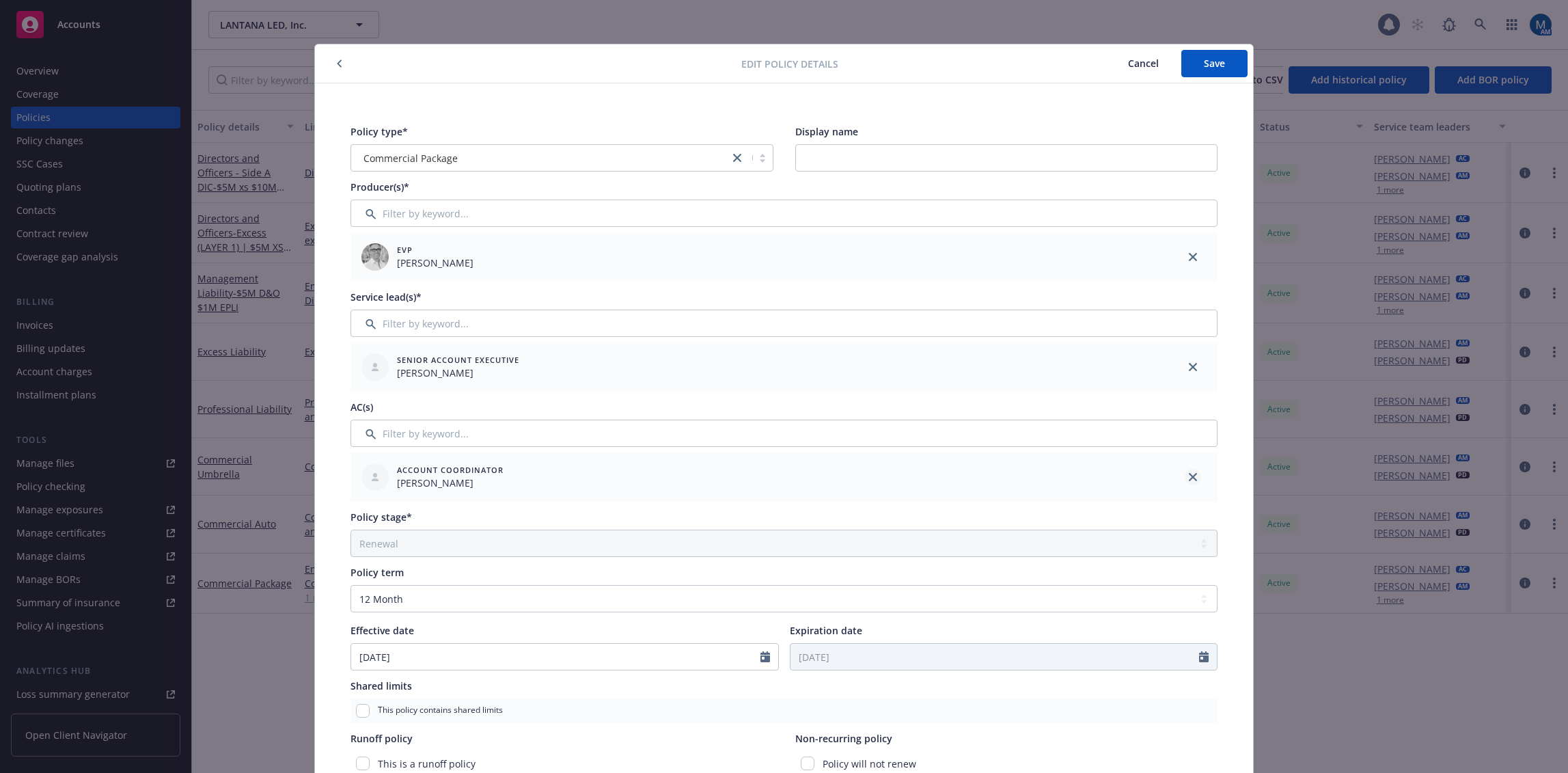
click at [1192, 471] on link "close" at bounding box center [1193, 477] width 16 height 16
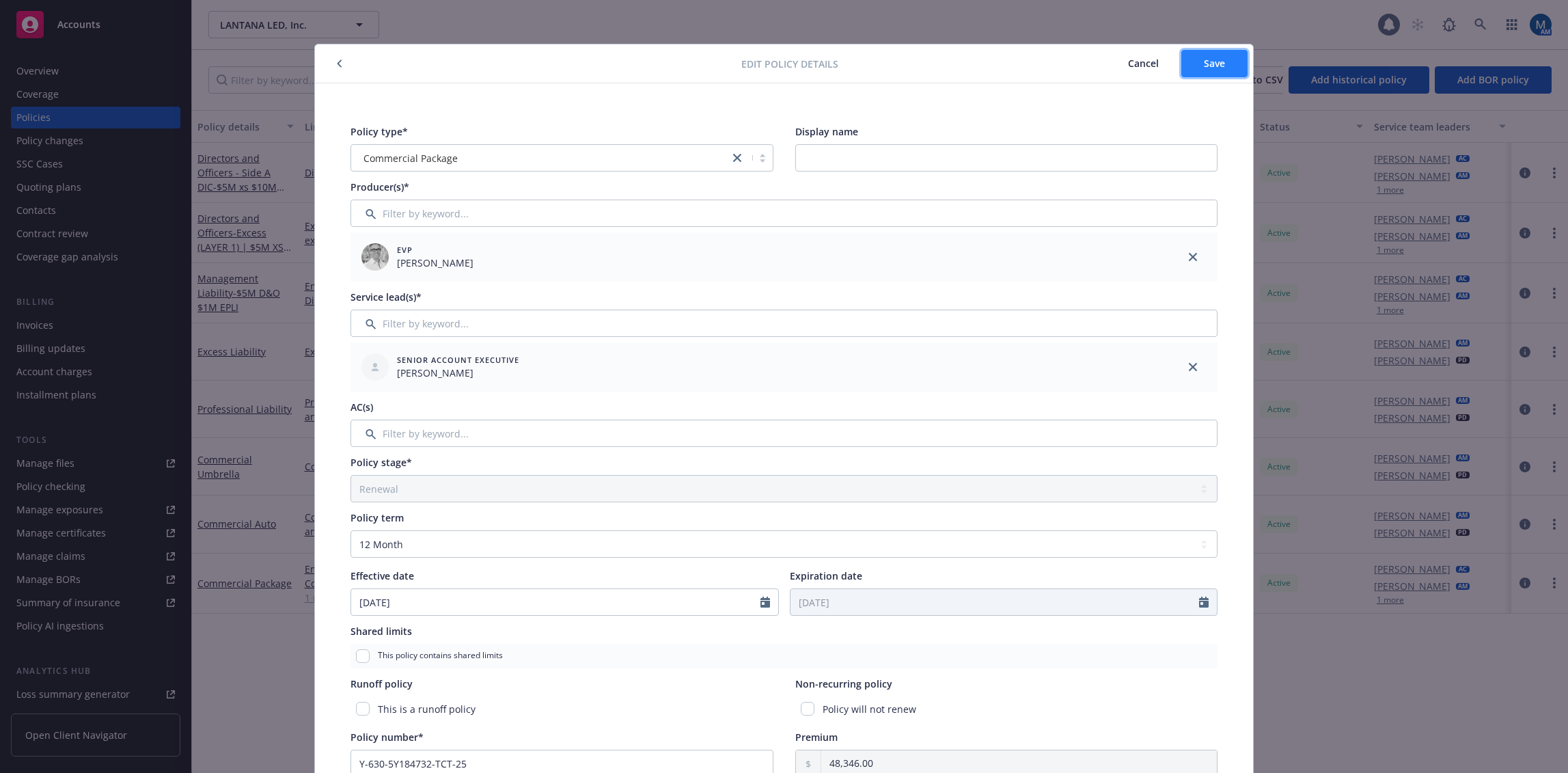
click at [1220, 66] on span "Save" at bounding box center [1214, 63] width 21 height 13
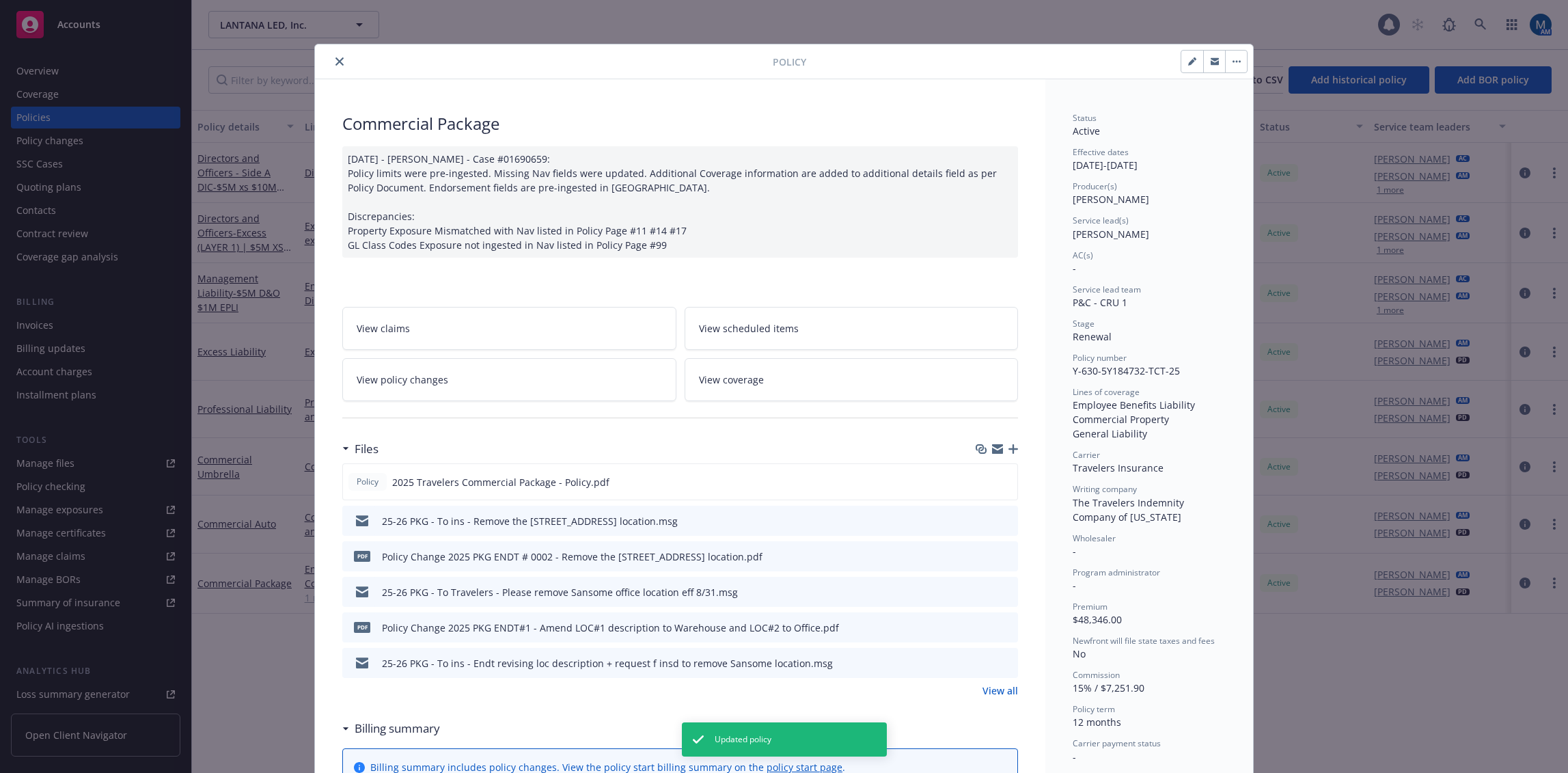
click at [336, 60] on icon "close" at bounding box center [339, 61] width 8 height 8
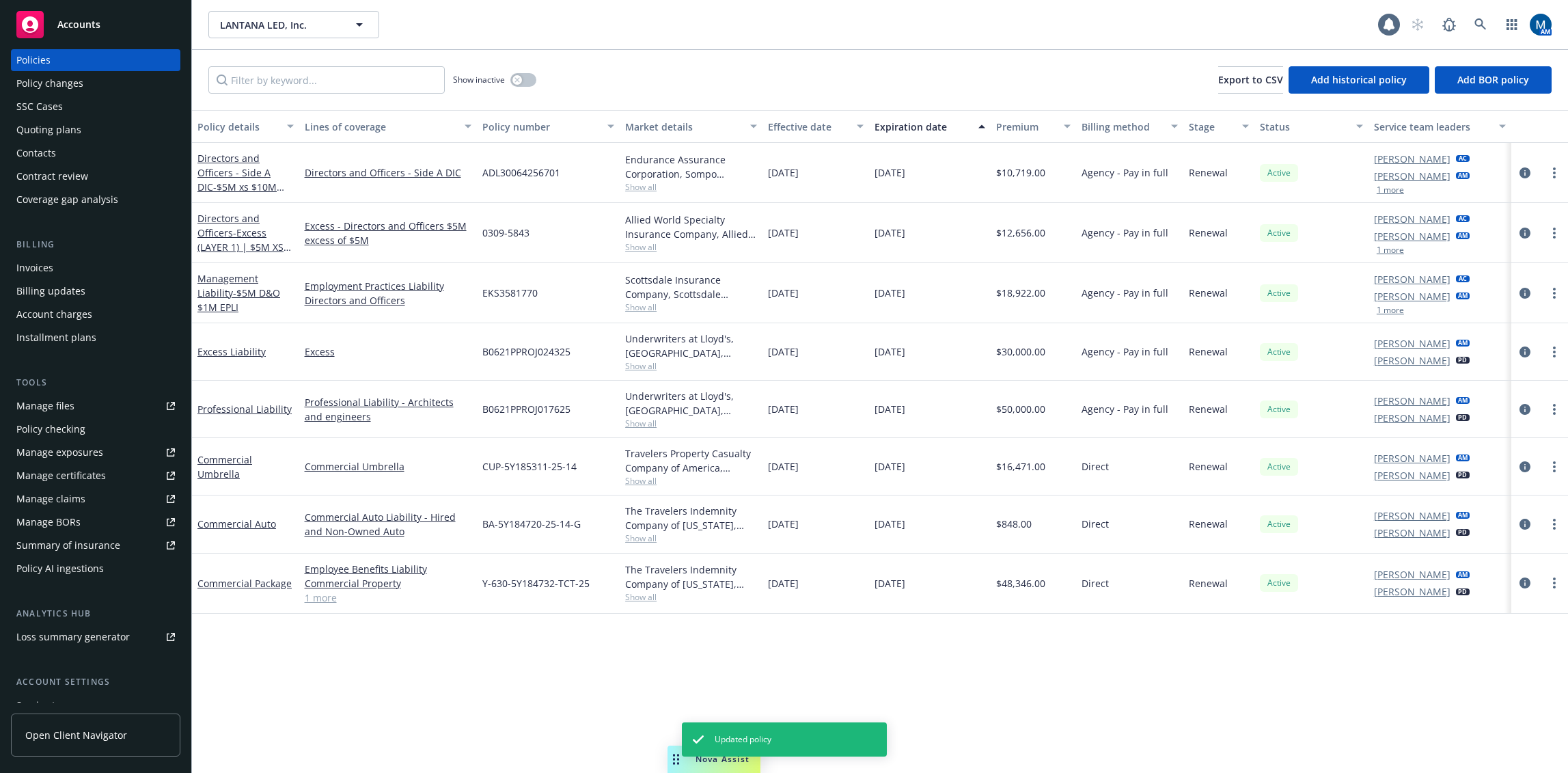
scroll to position [136, 0]
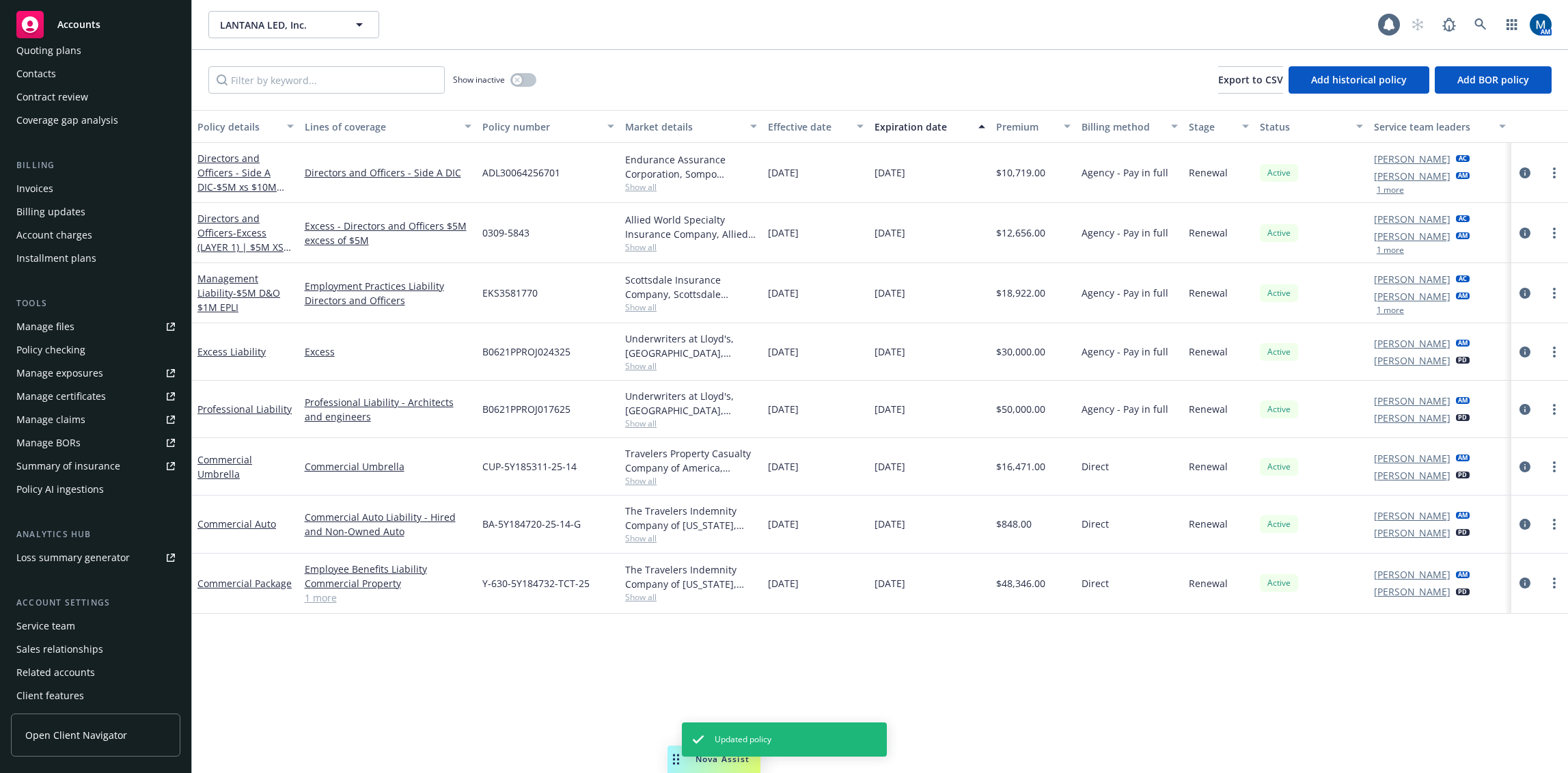
click at [91, 615] on div "Account settings Service team Sales relationships Related accounts Client featu…" at bounding box center [96, 663] width 170 height 134
click at [91, 616] on div "Service team" at bounding box center [96, 626] width 159 height 22
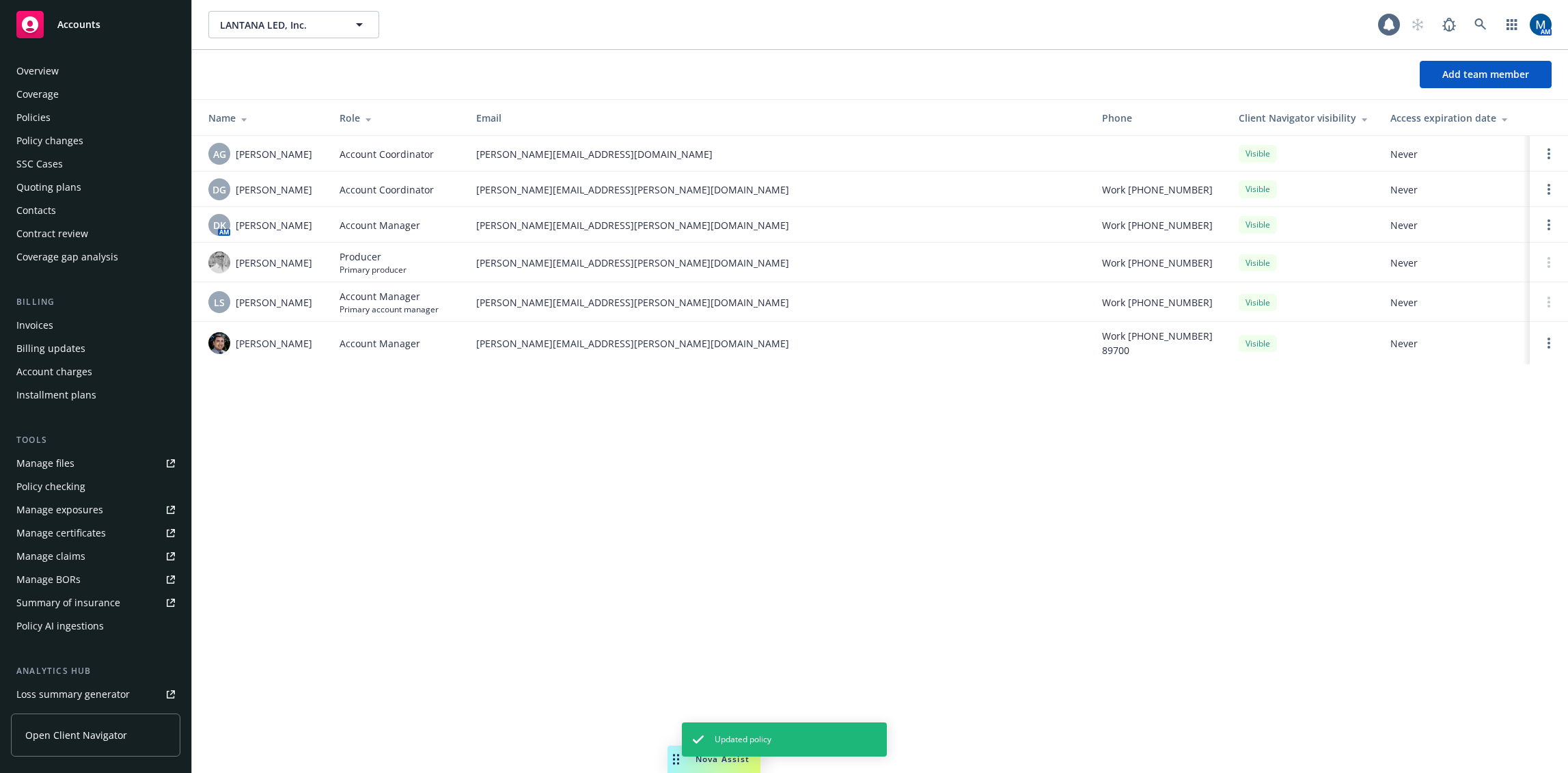
scroll to position [164, 0]
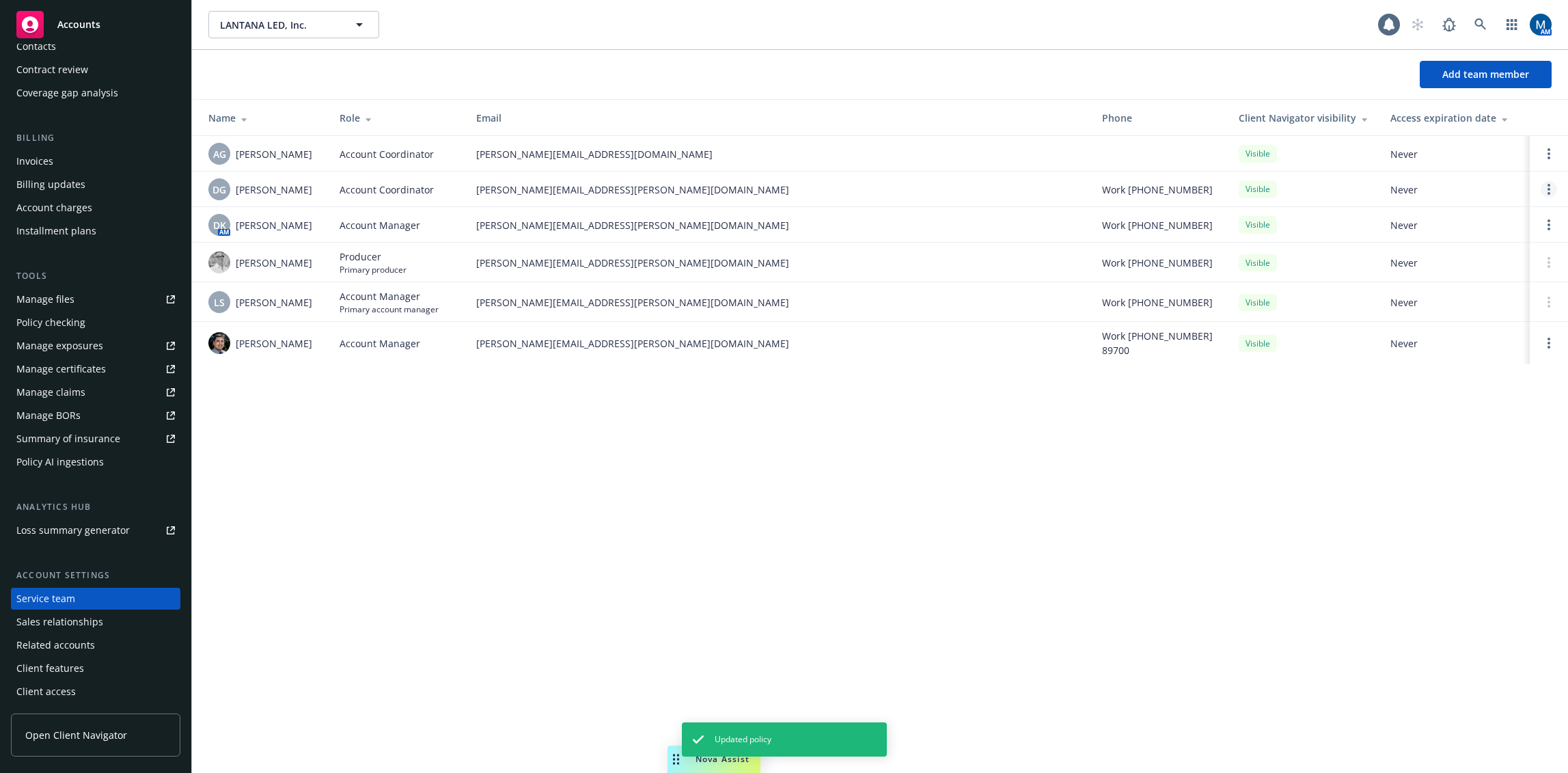
click at [1554, 192] on link "Open options" at bounding box center [1549, 190] width 16 height 16
click at [1475, 154] on span "Remove account coordinator" at bounding box center [1457, 151] width 164 height 13
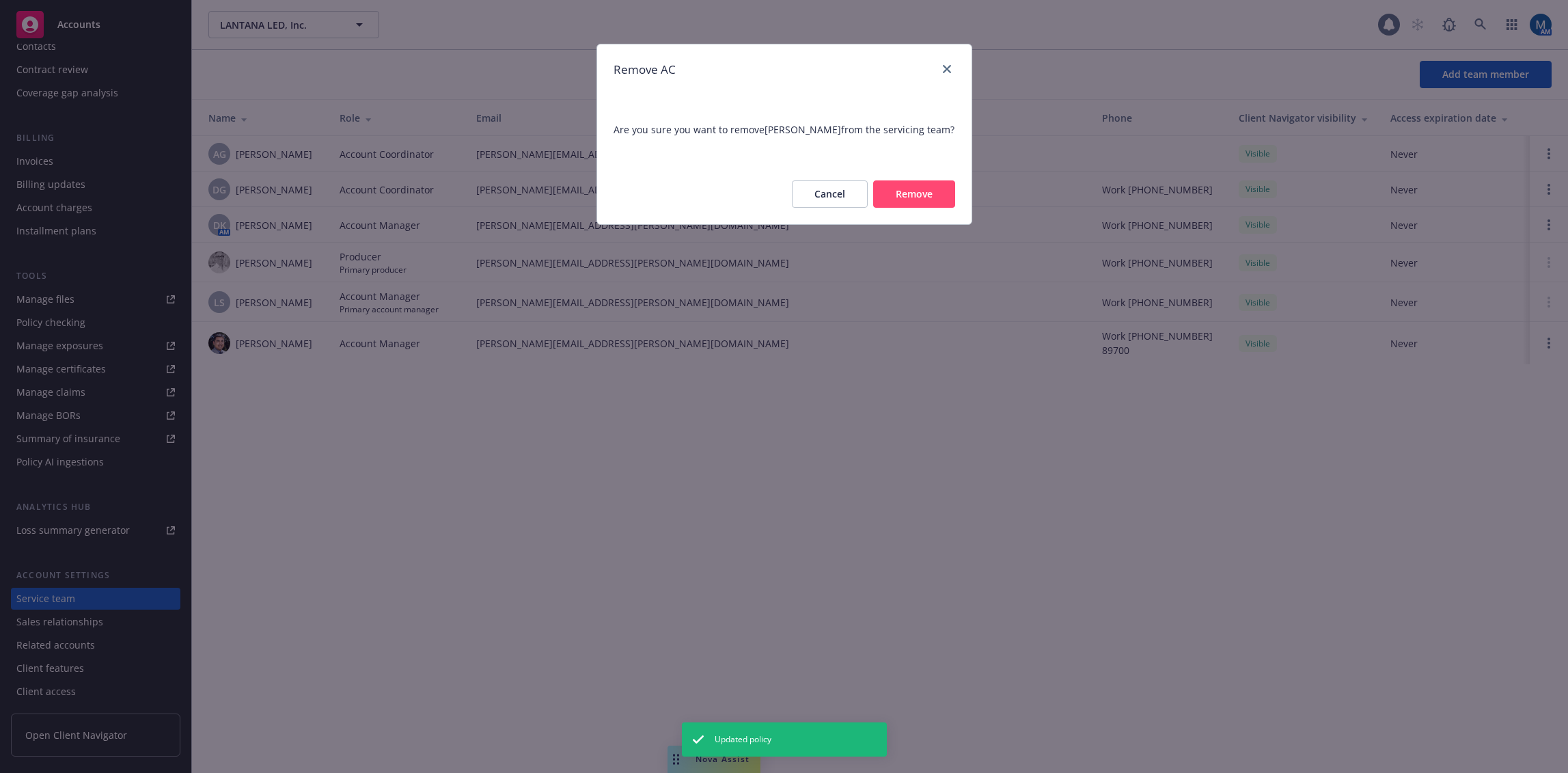
click at [949, 194] on button "Remove" at bounding box center [914, 194] width 82 height 27
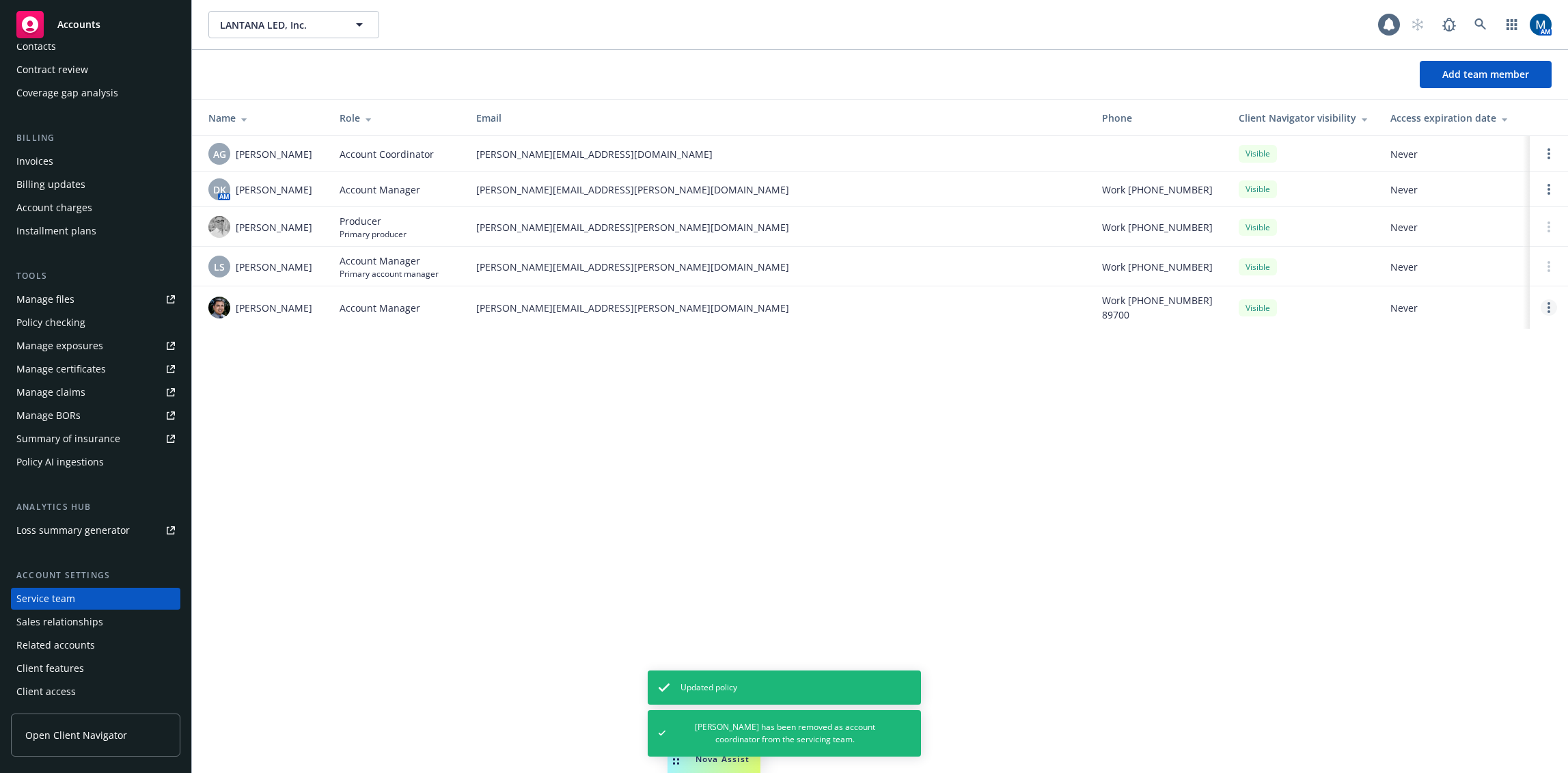
click at [1545, 311] on link "Open options" at bounding box center [1549, 308] width 16 height 16
click at [1451, 274] on span "Remove account manager" at bounding box center [1417, 269] width 152 height 13
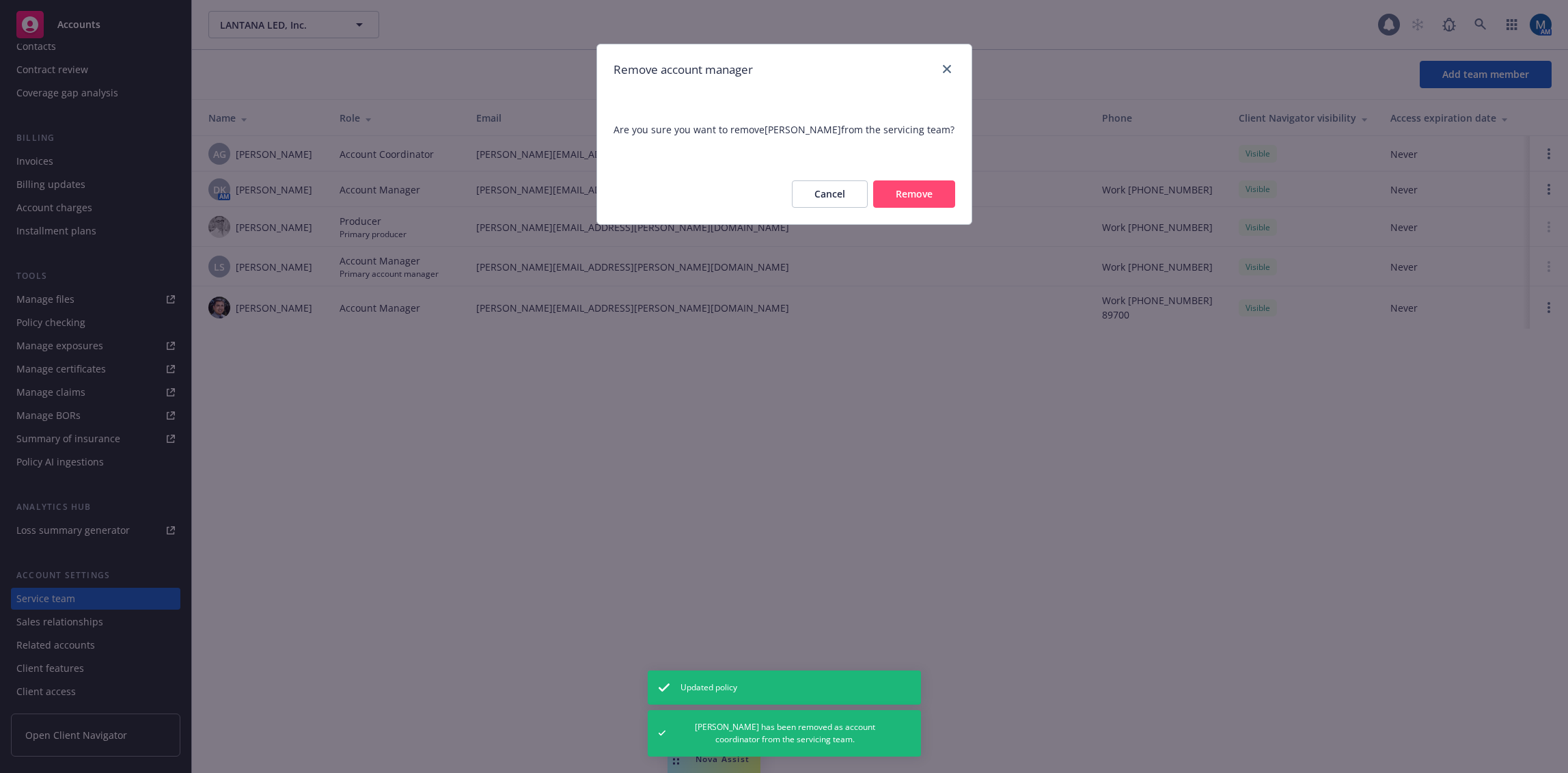
click at [921, 196] on button "Remove" at bounding box center [914, 194] width 82 height 27
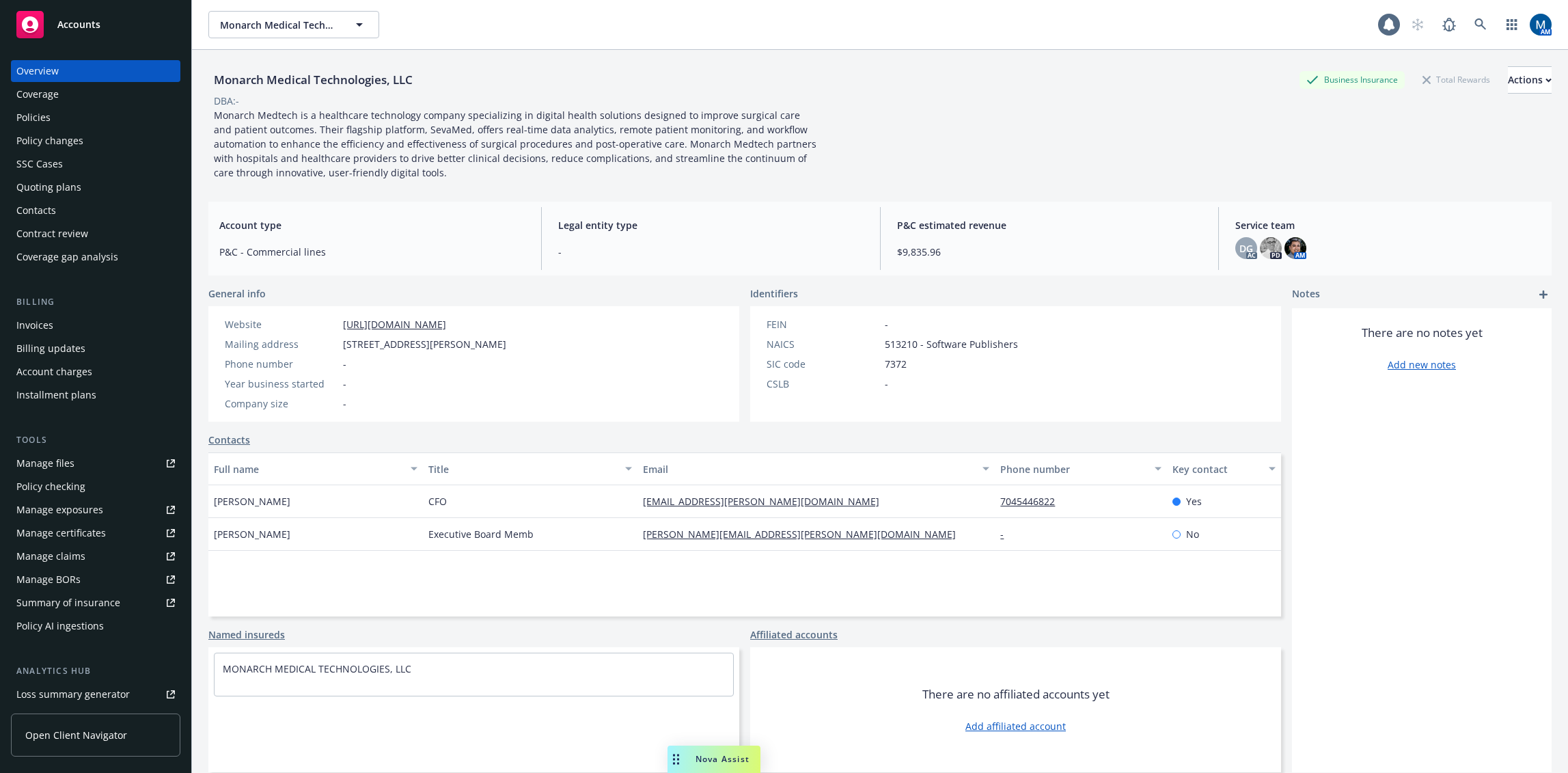
click at [38, 115] on div "Policies" at bounding box center [33, 117] width 34 height 22
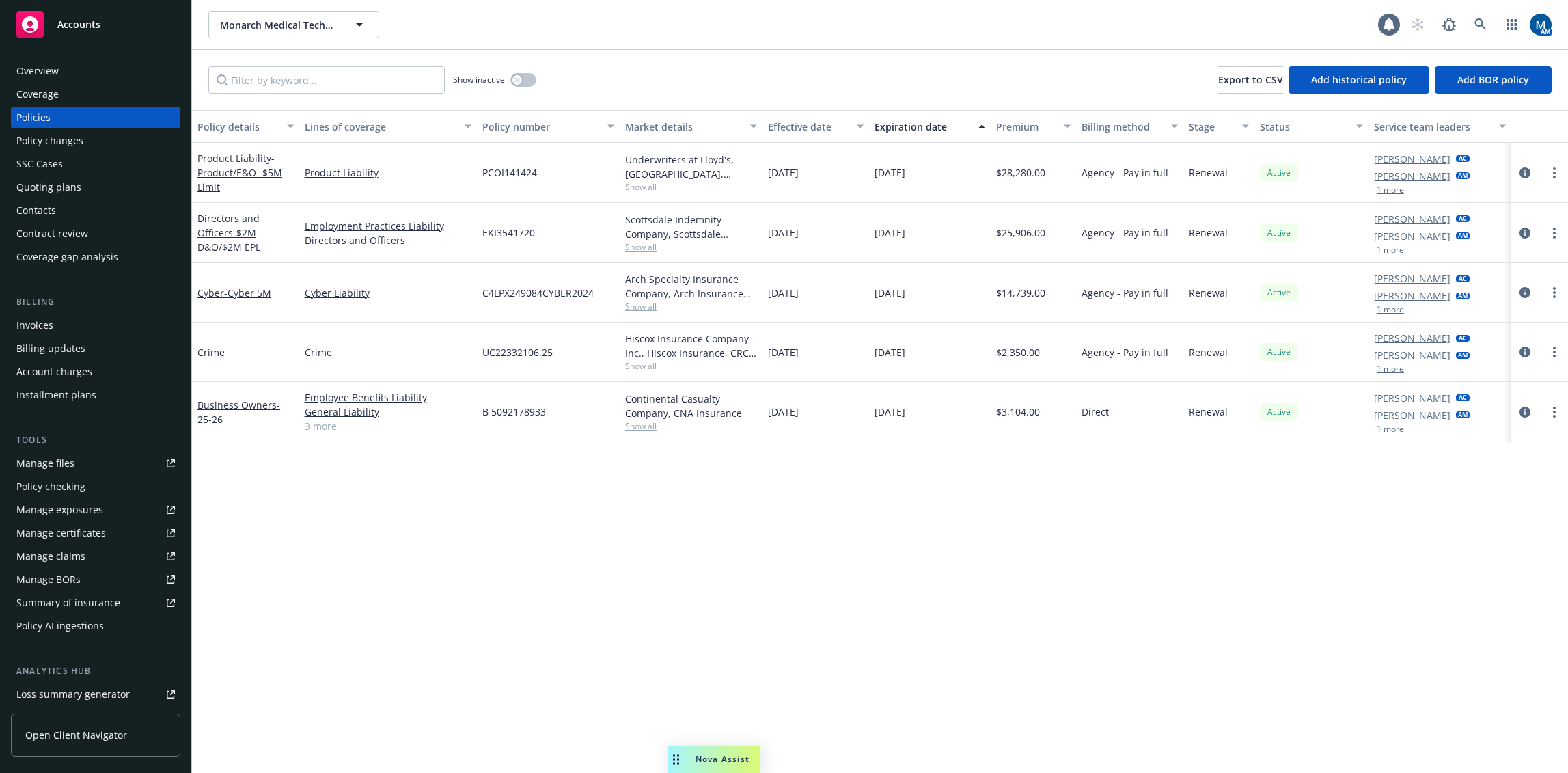
click at [94, 461] on link "Manage files" at bounding box center [96, 463] width 170 height 22
click at [52, 322] on div "Invoices" at bounding box center [34, 325] width 37 height 22
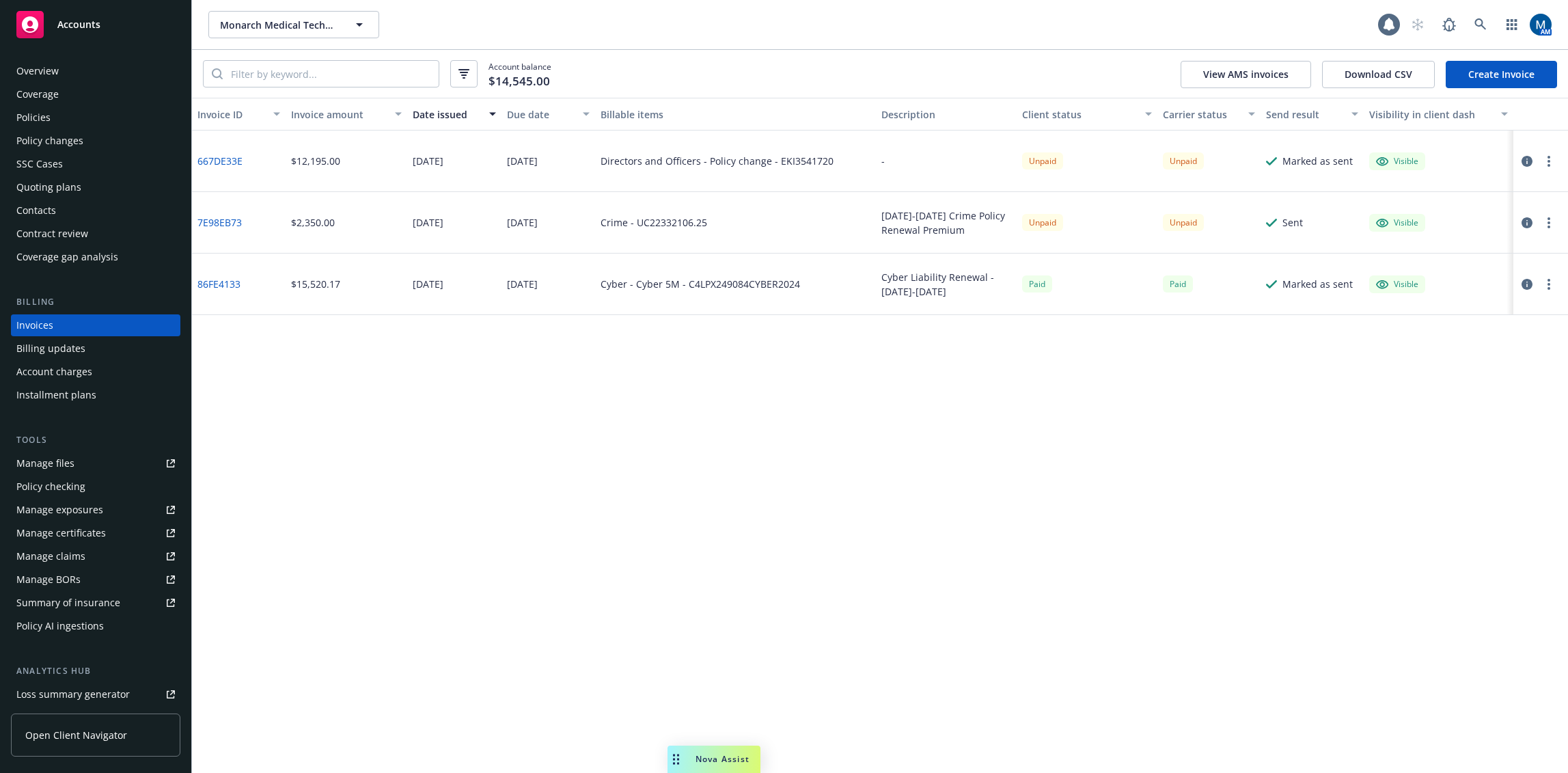
click at [67, 116] on div "Policies" at bounding box center [96, 117] width 159 height 22
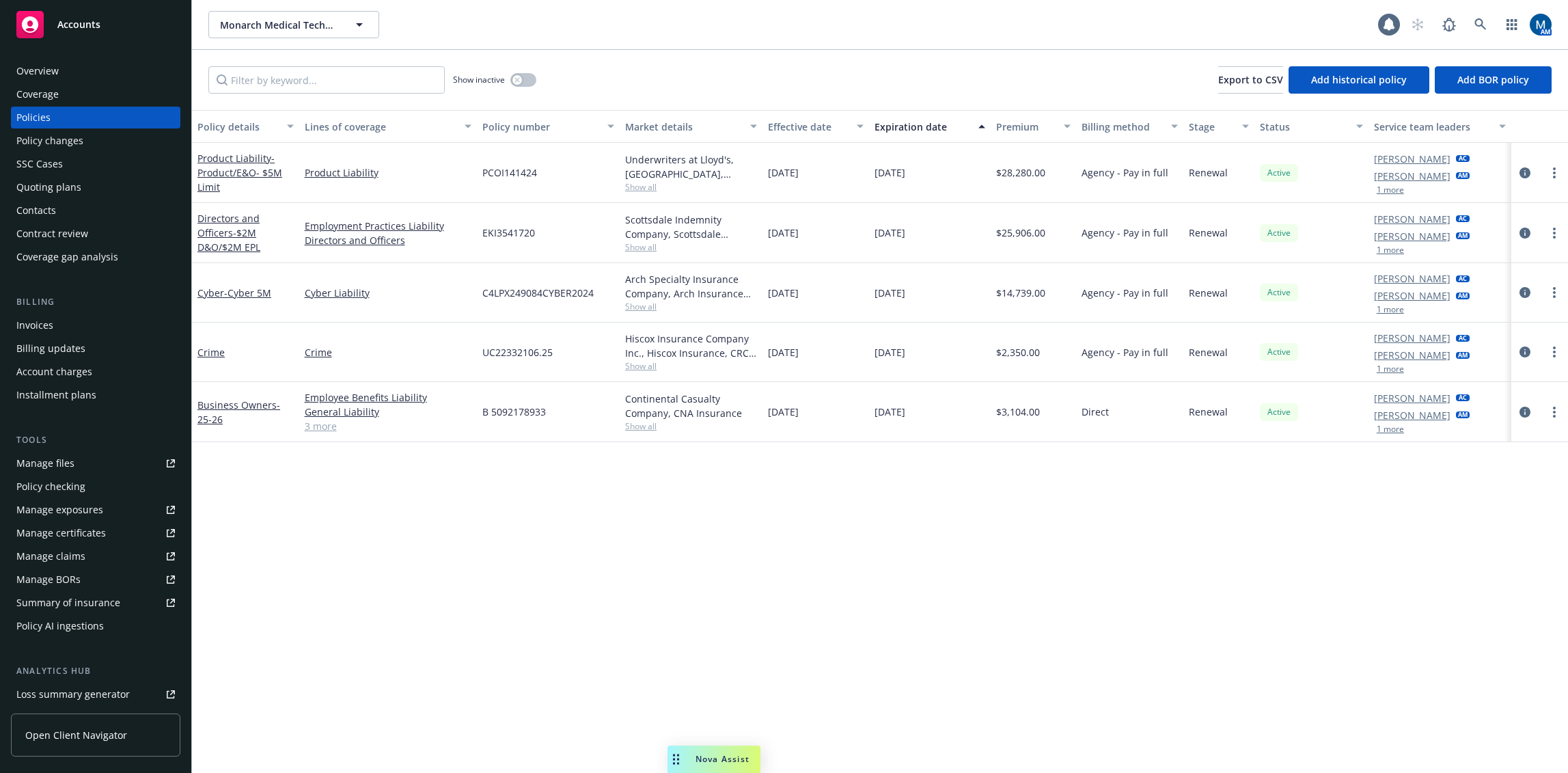
click at [88, 185] on div "Quoting plans" at bounding box center [96, 187] width 159 height 22
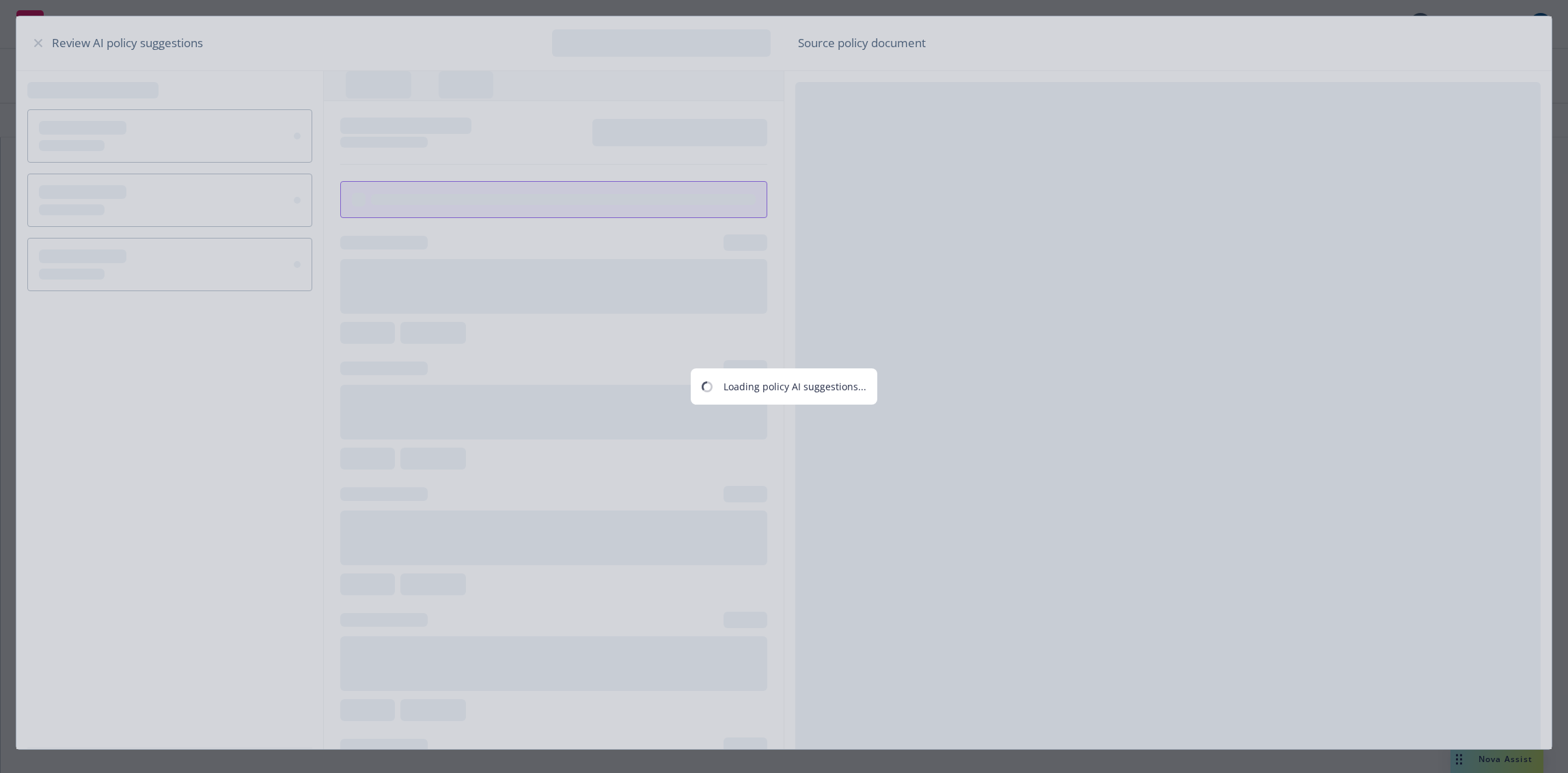
click at [39, 41] on div "Loading policy AI suggestions..." at bounding box center [784, 386] width 1568 height 773
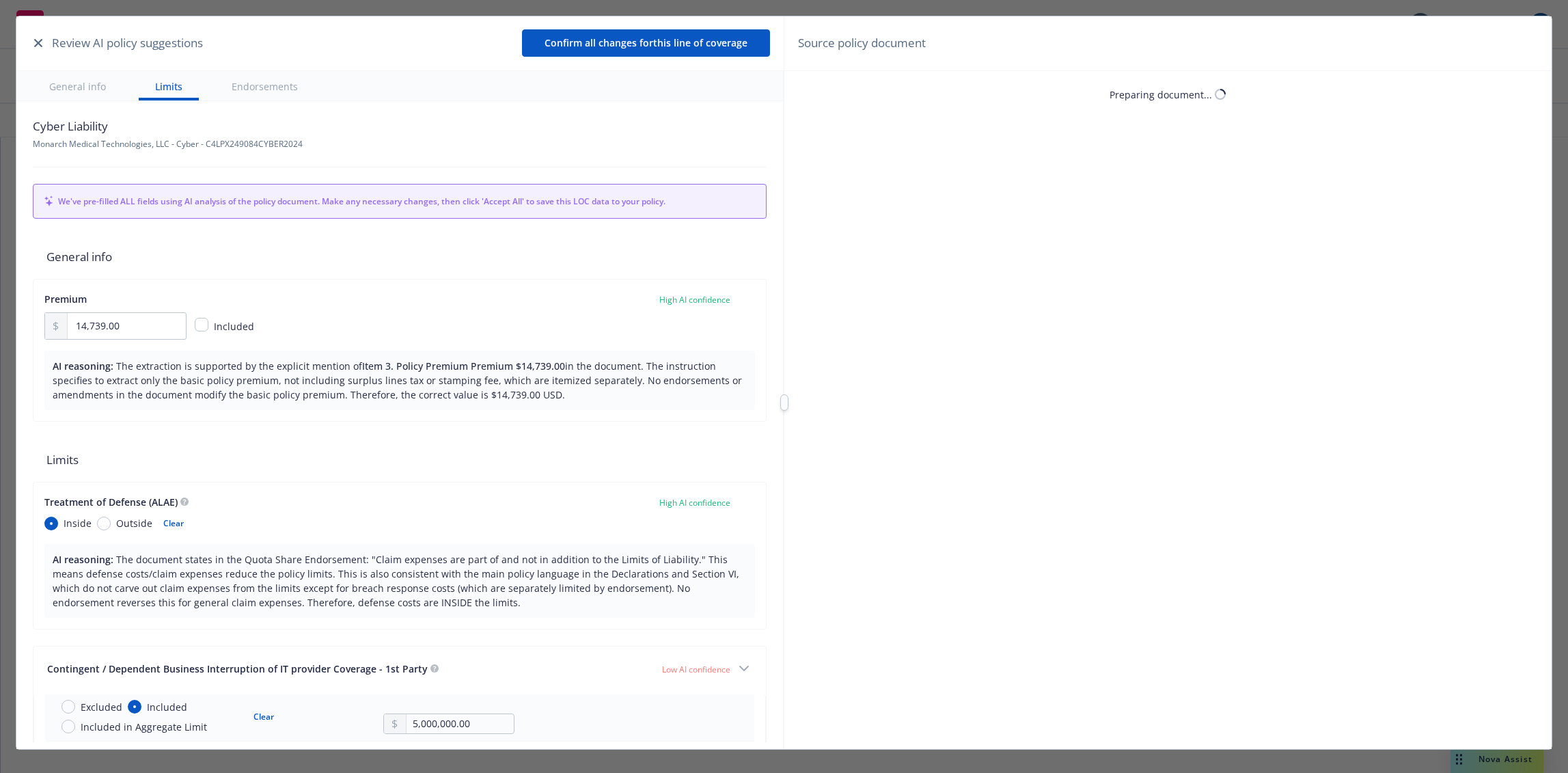
click at [39, 41] on icon "button" at bounding box center [38, 42] width 8 height 8
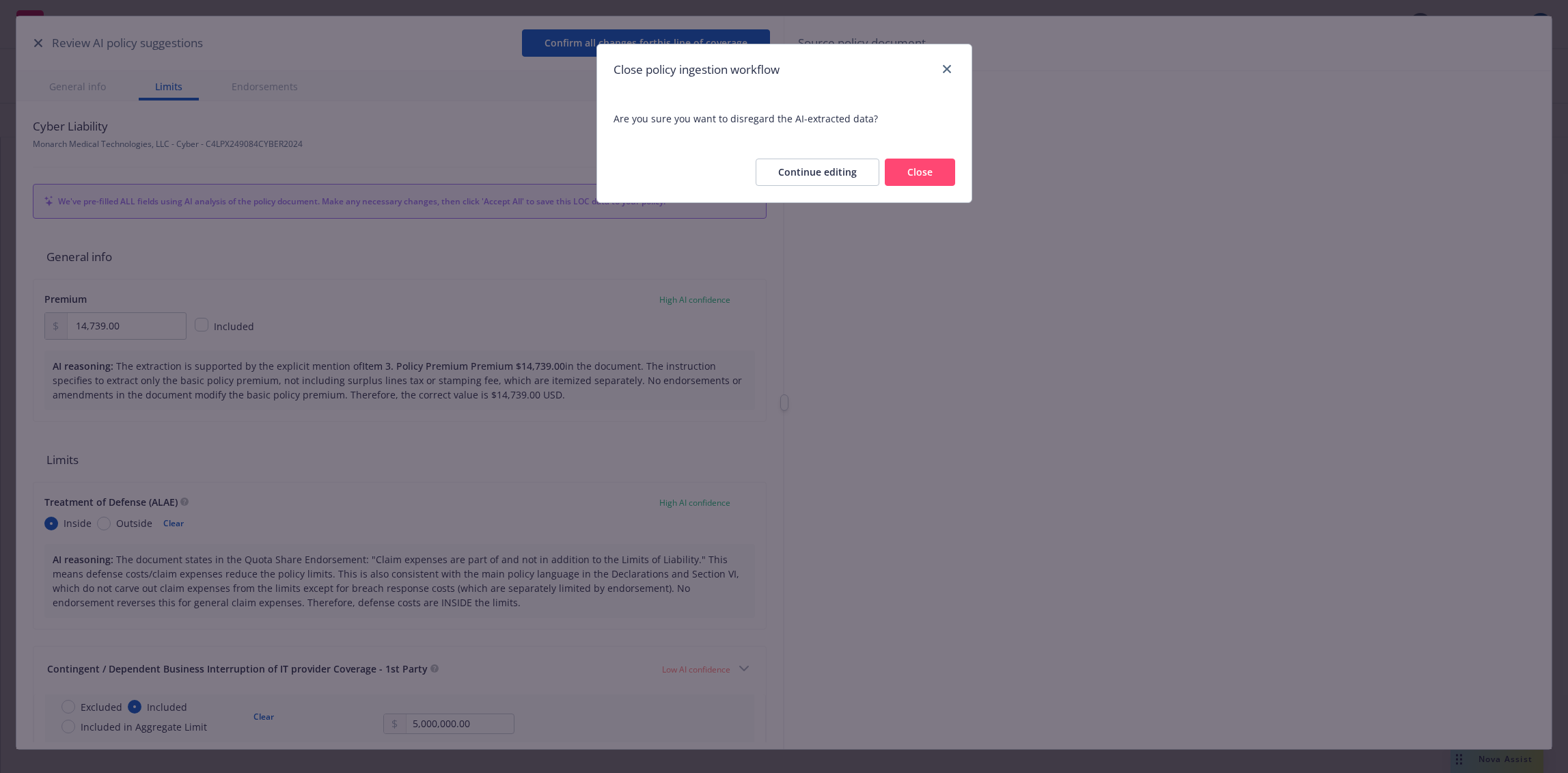
click at [842, 172] on button "Continue editing" at bounding box center [817, 172] width 124 height 27
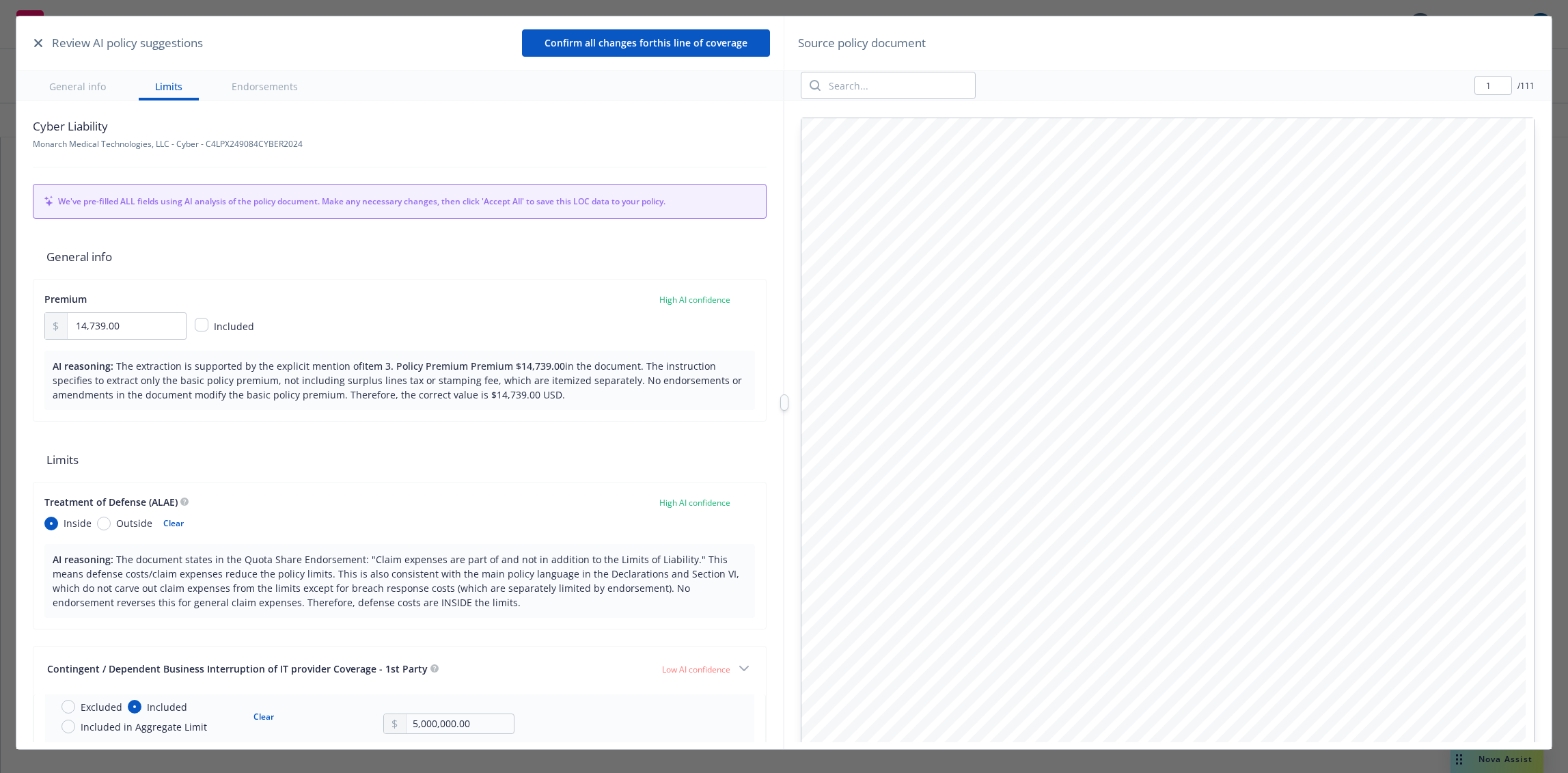
click at [34, 39] on icon "button" at bounding box center [38, 42] width 8 height 8
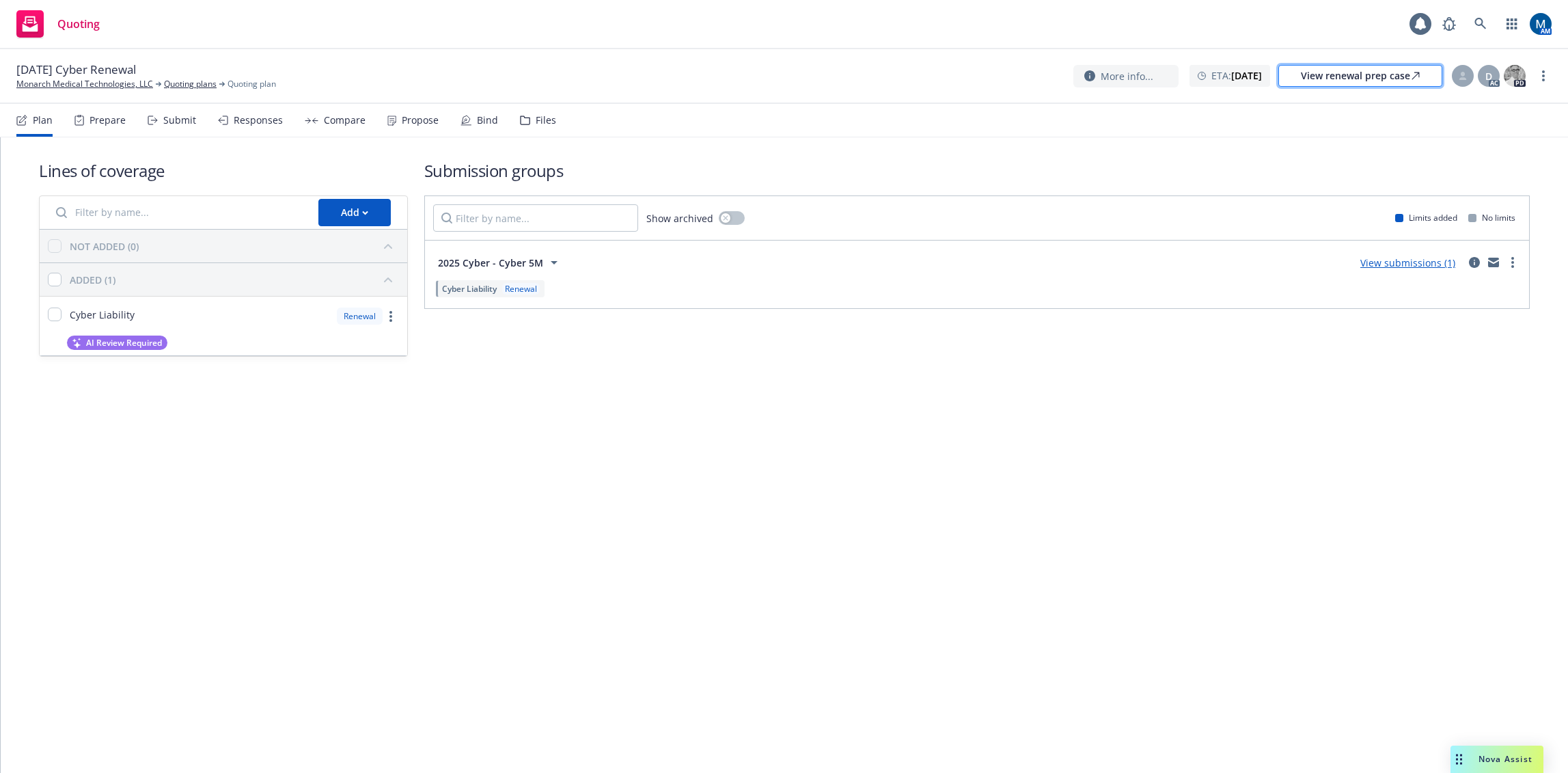
click at [1351, 78] on div "View renewal prep case" at bounding box center [1360, 76] width 119 height 21
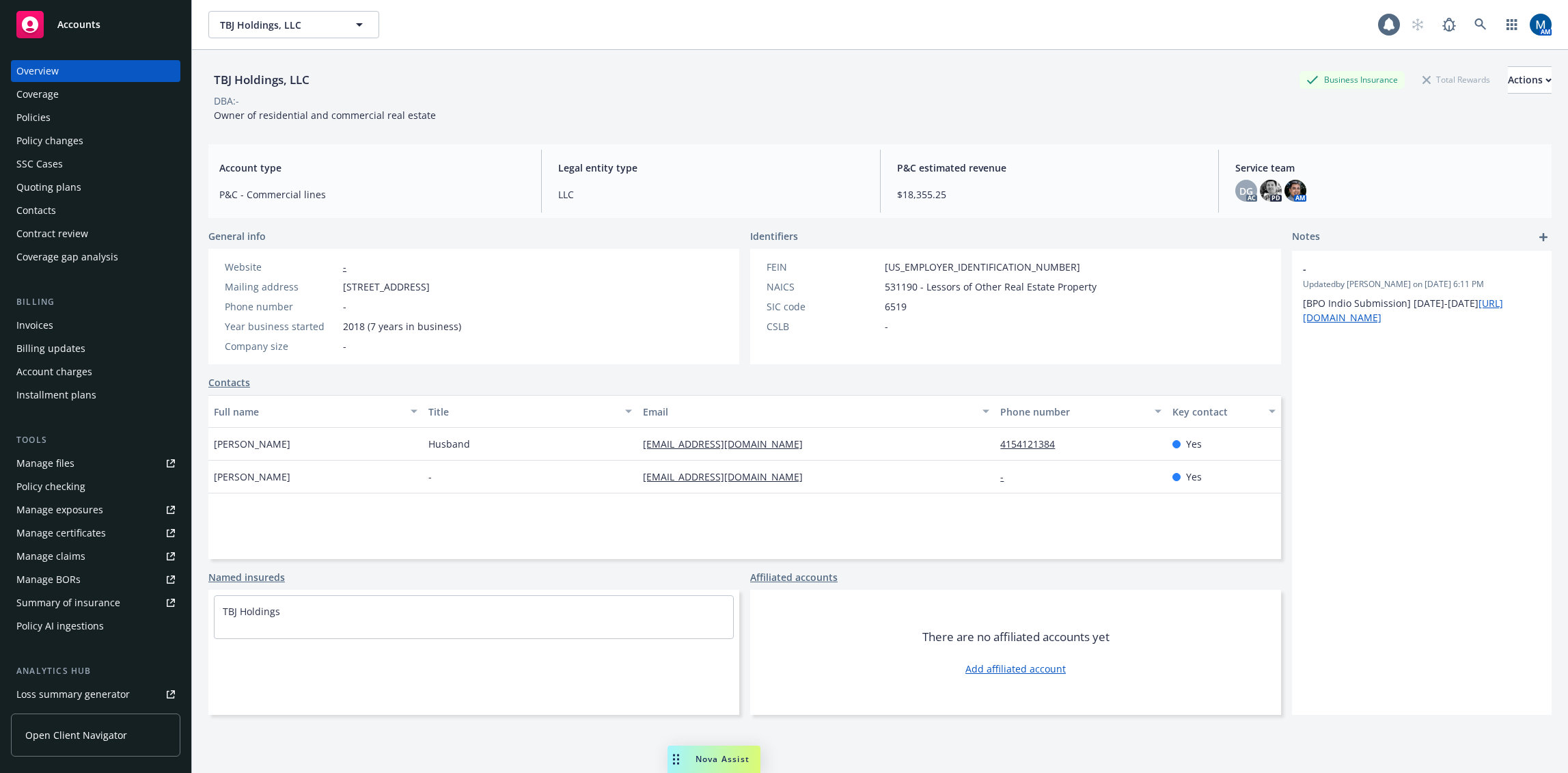
click at [109, 119] on div "Policies" at bounding box center [96, 117] width 159 height 22
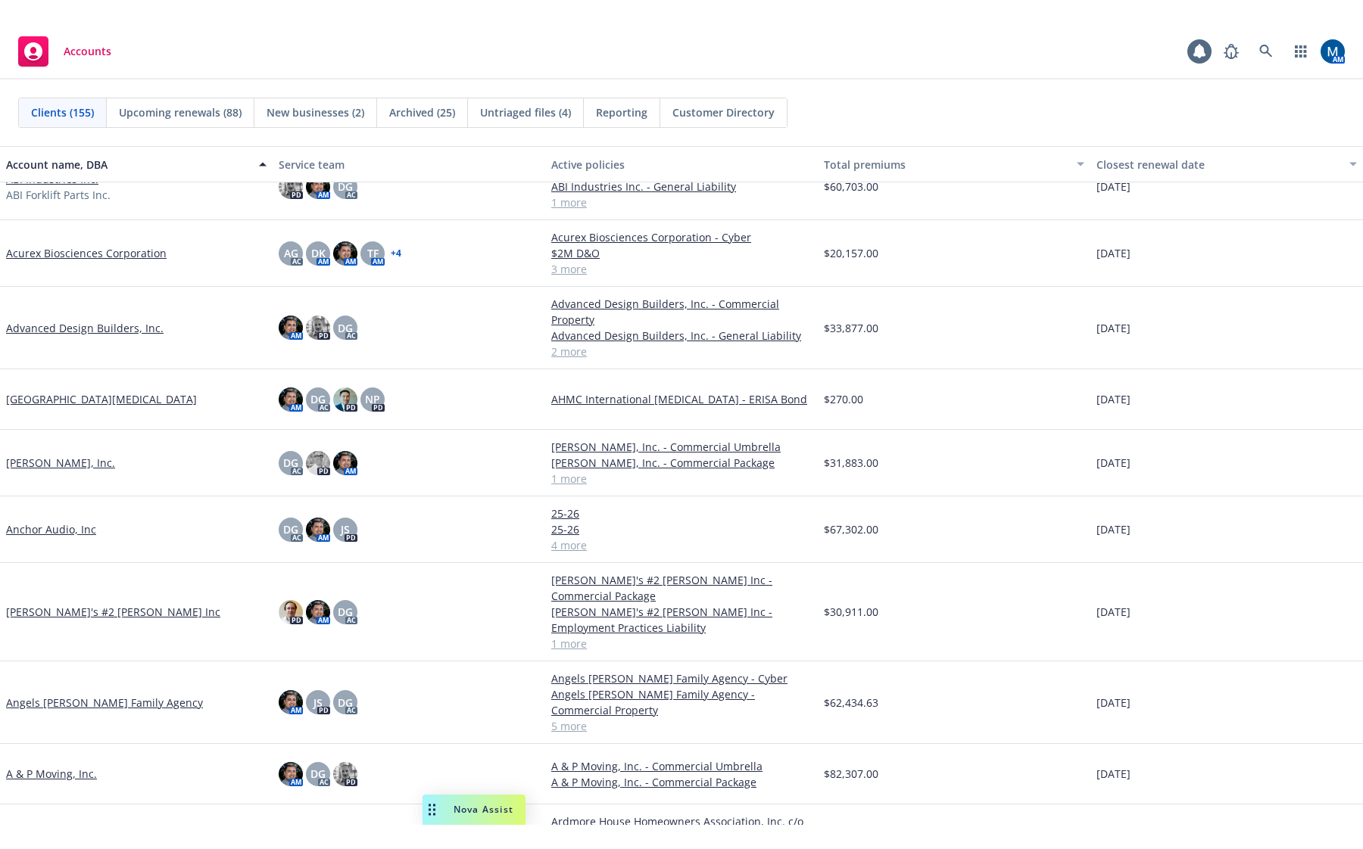
scroll to position [182, 0]
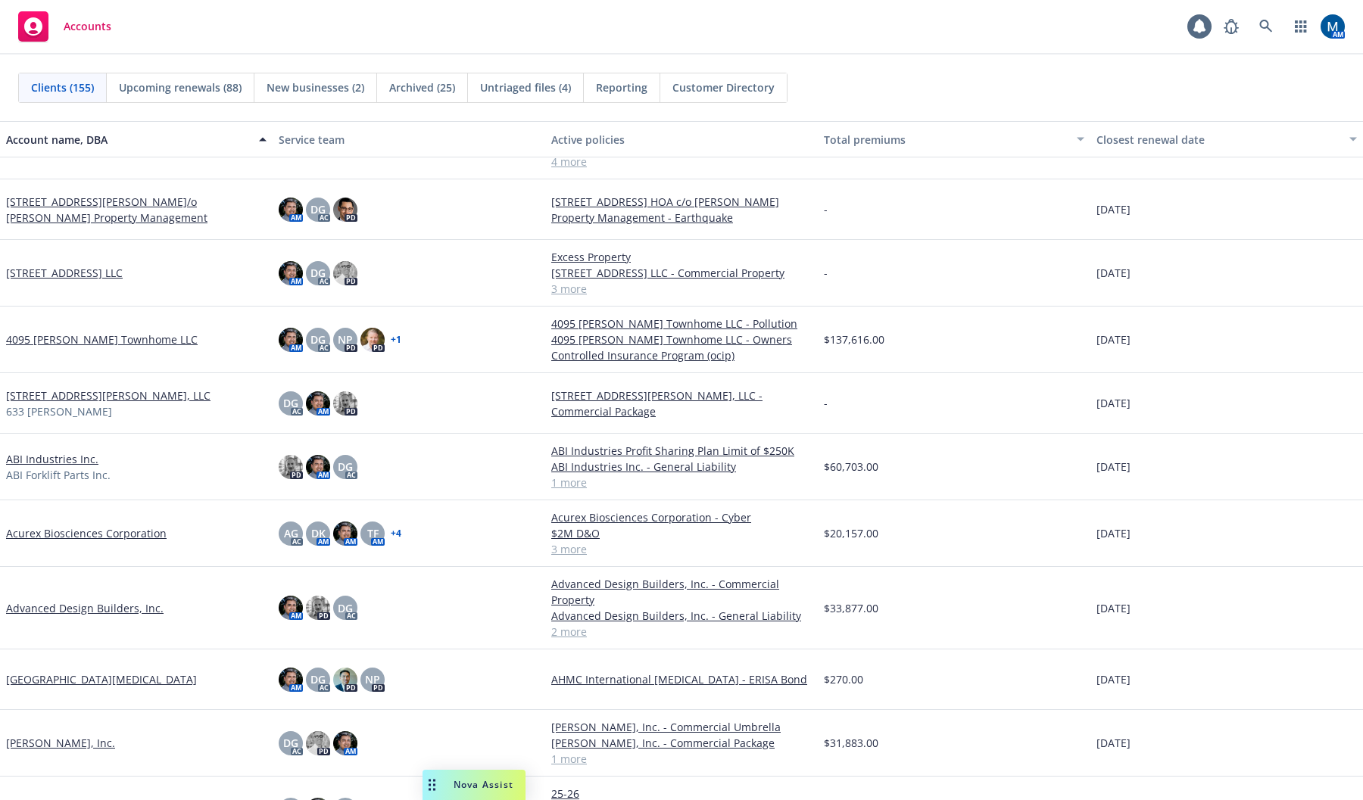
click at [1288, 293] on div "[DATE]" at bounding box center [1226, 273] width 273 height 67
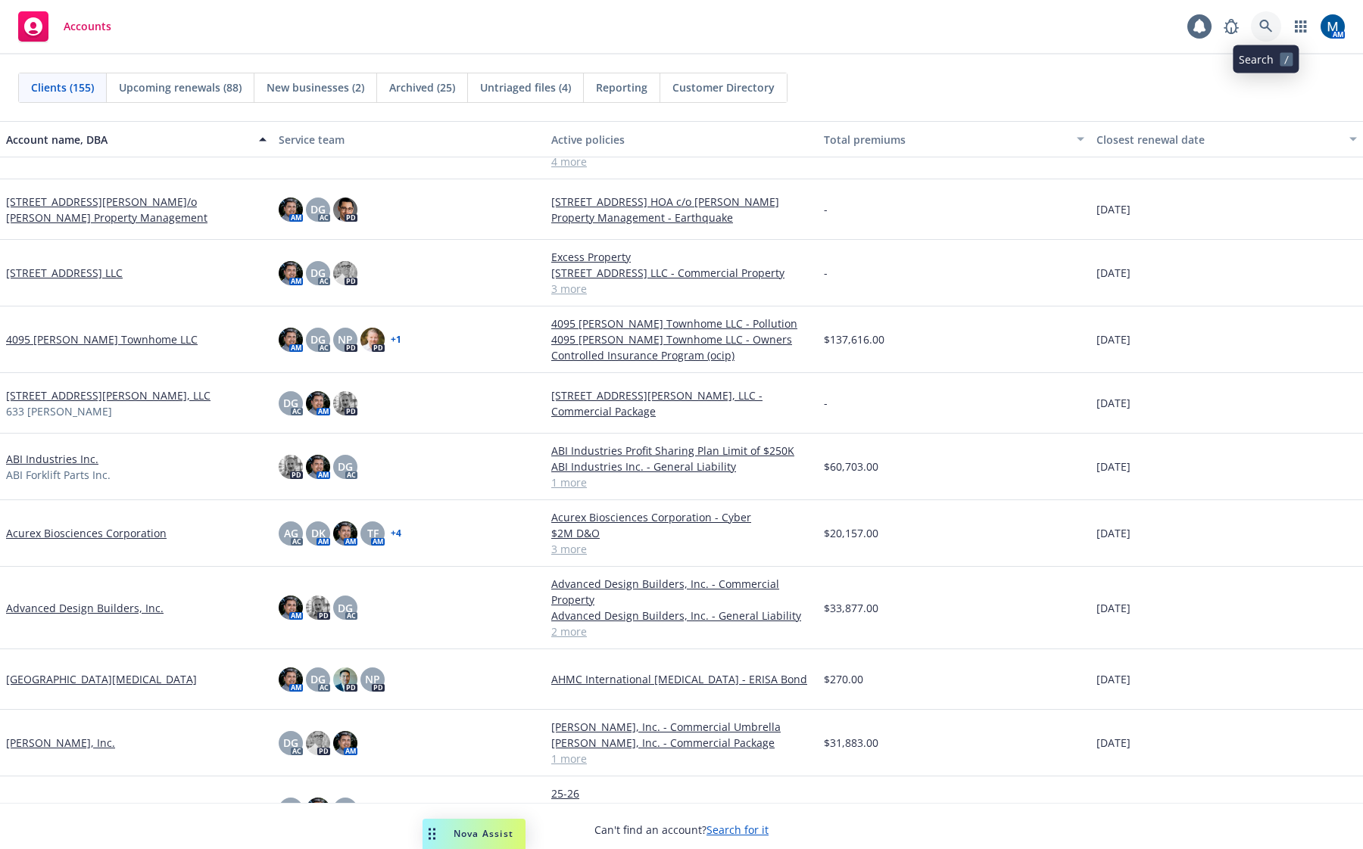
click at [1260, 20] on icon at bounding box center [1266, 27] width 14 height 14
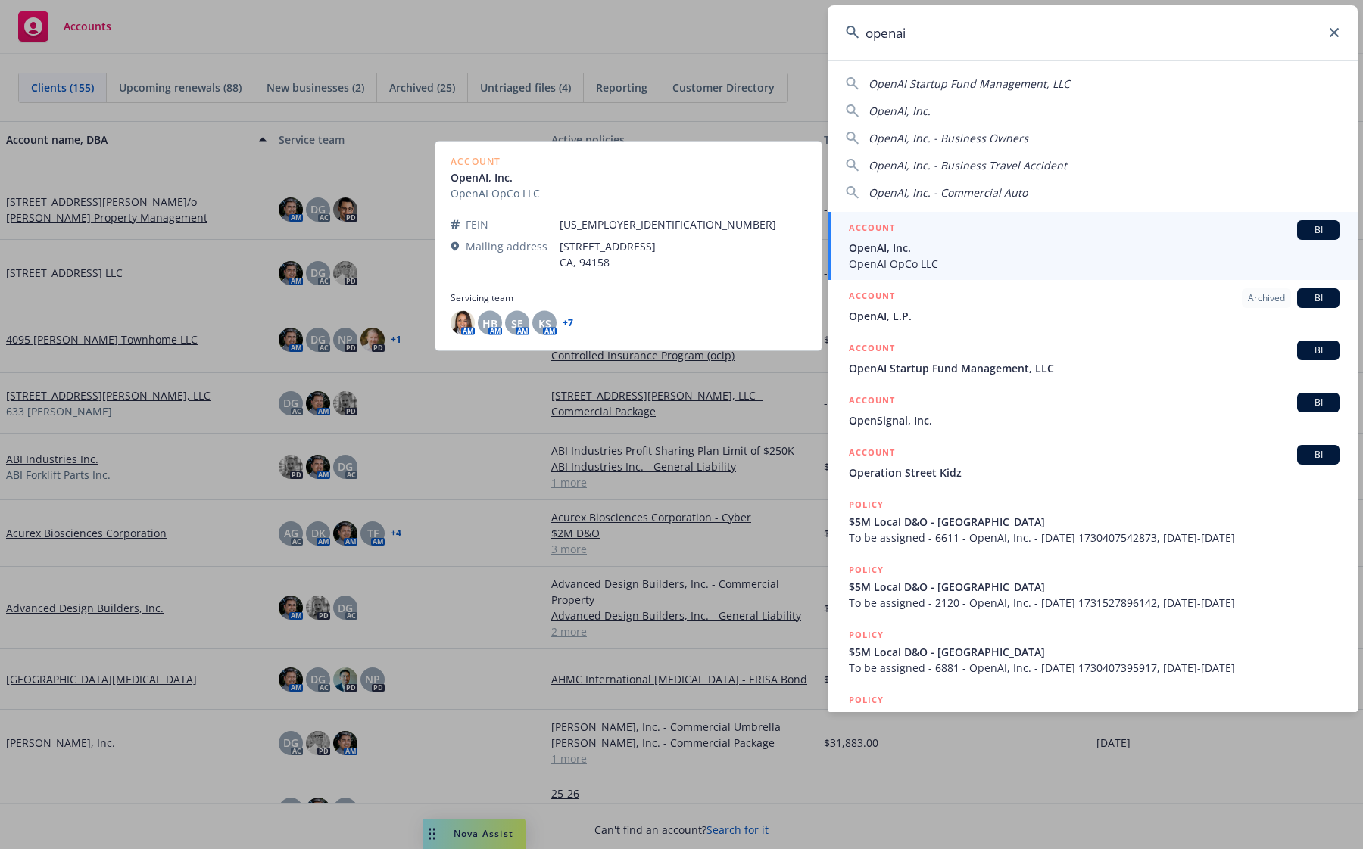
type input "openai"
click at [961, 253] on span "OpenAI, Inc." at bounding box center [1094, 248] width 491 height 16
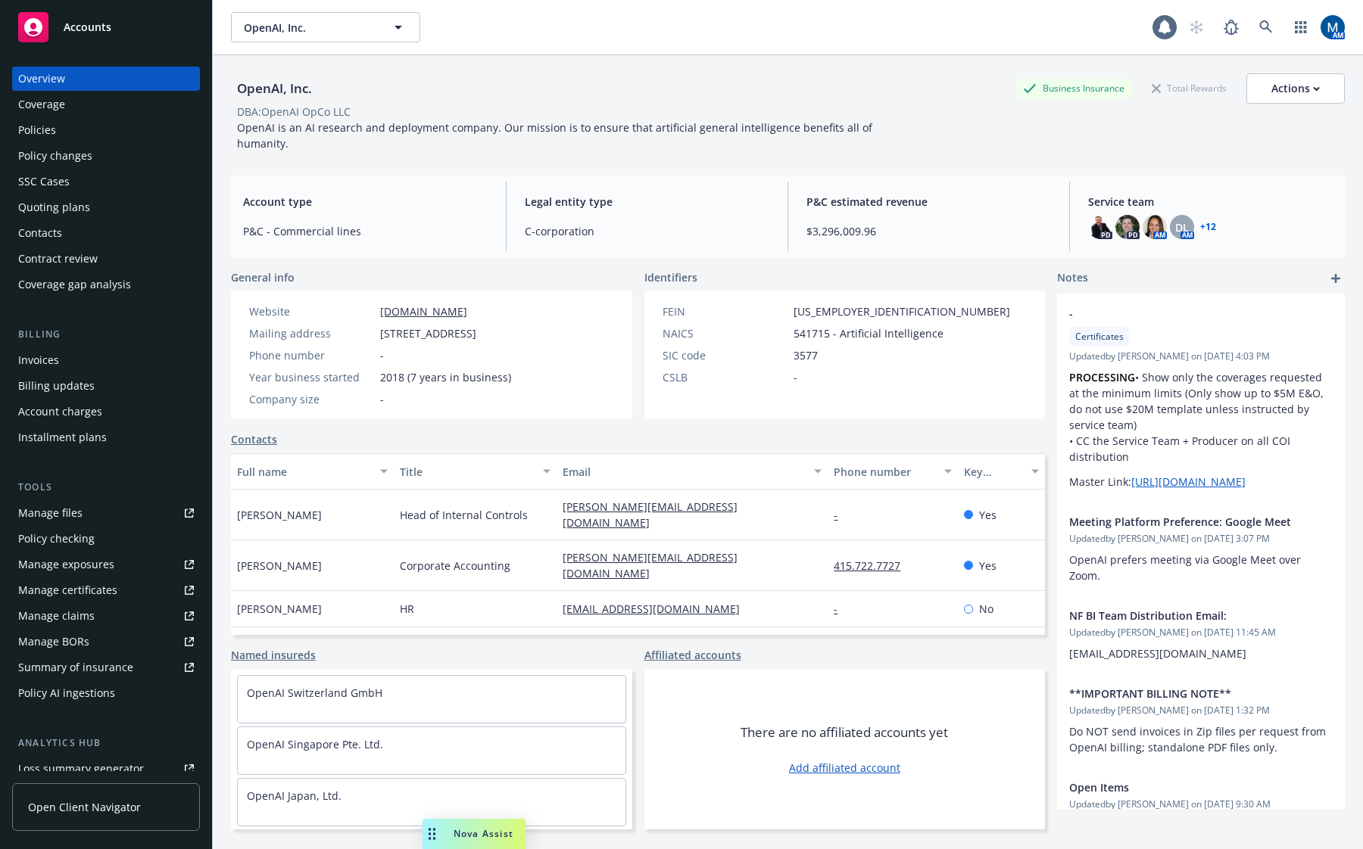
click at [119, 130] on div "Policies" at bounding box center [106, 130] width 176 height 24
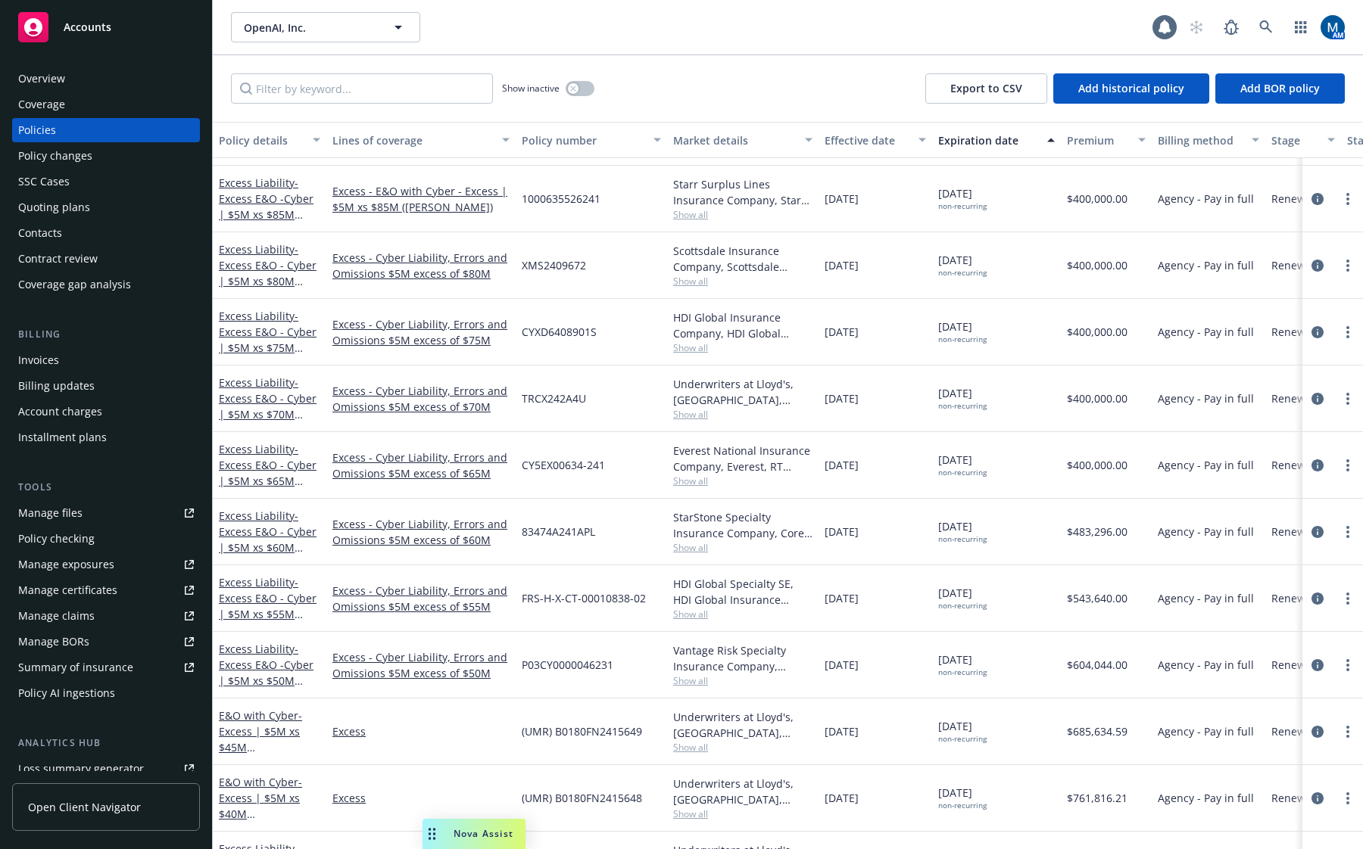
scroll to position [76, 0]
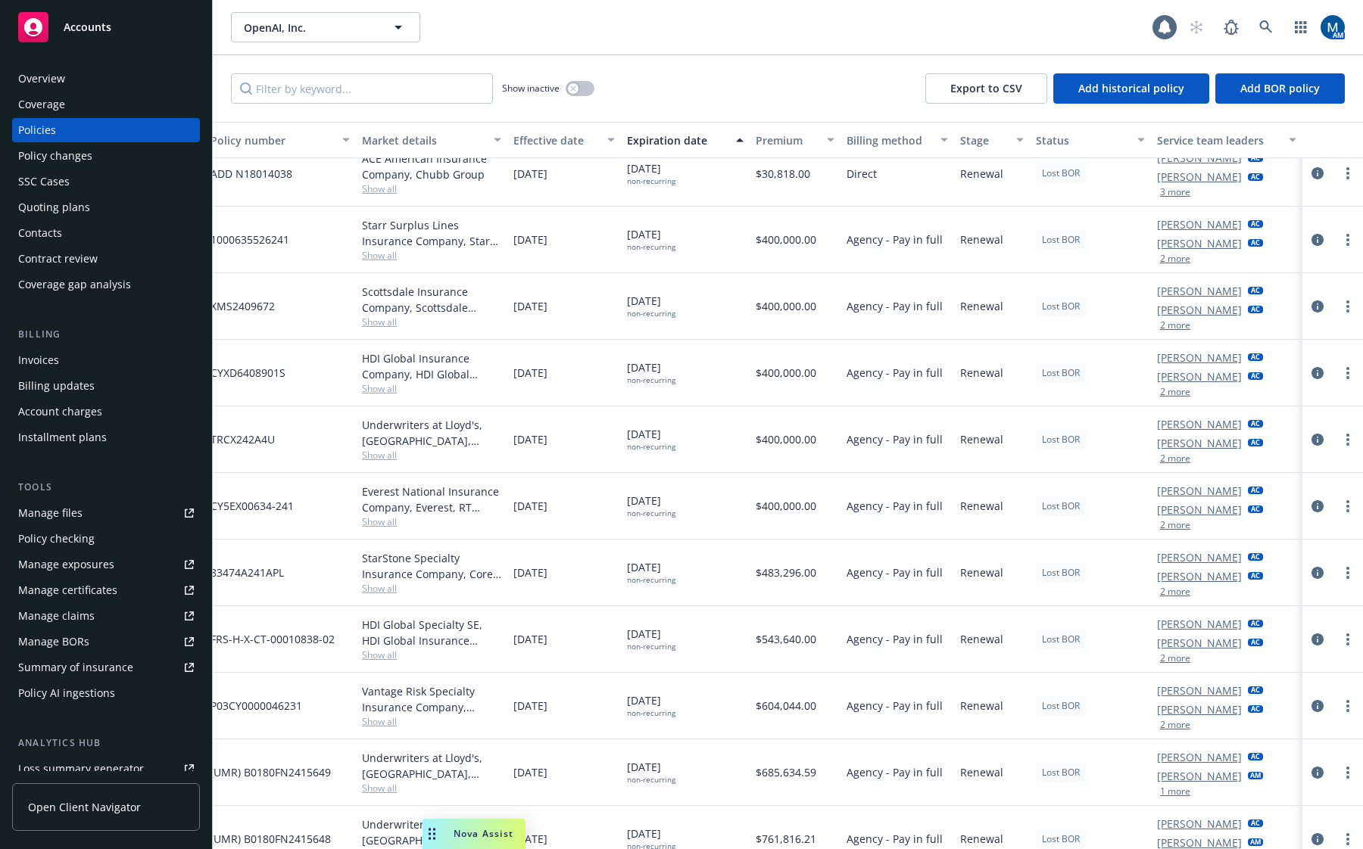
drag, startPoint x: 1143, startPoint y: 675, endPoint x: 1347, endPoint y: 681, distance: 204.5
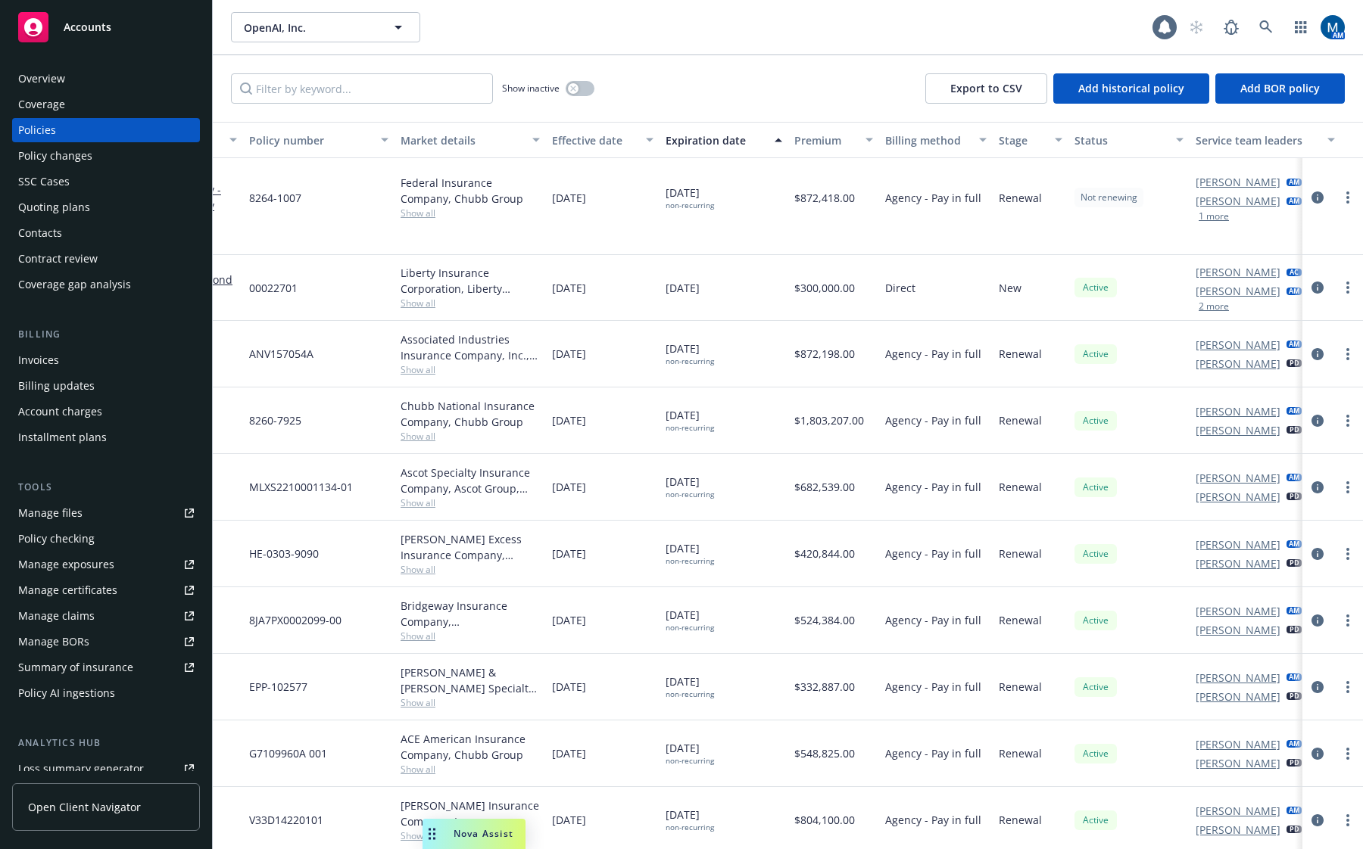
drag, startPoint x: 1083, startPoint y: 654, endPoint x: 1038, endPoint y: 661, distance: 45.9
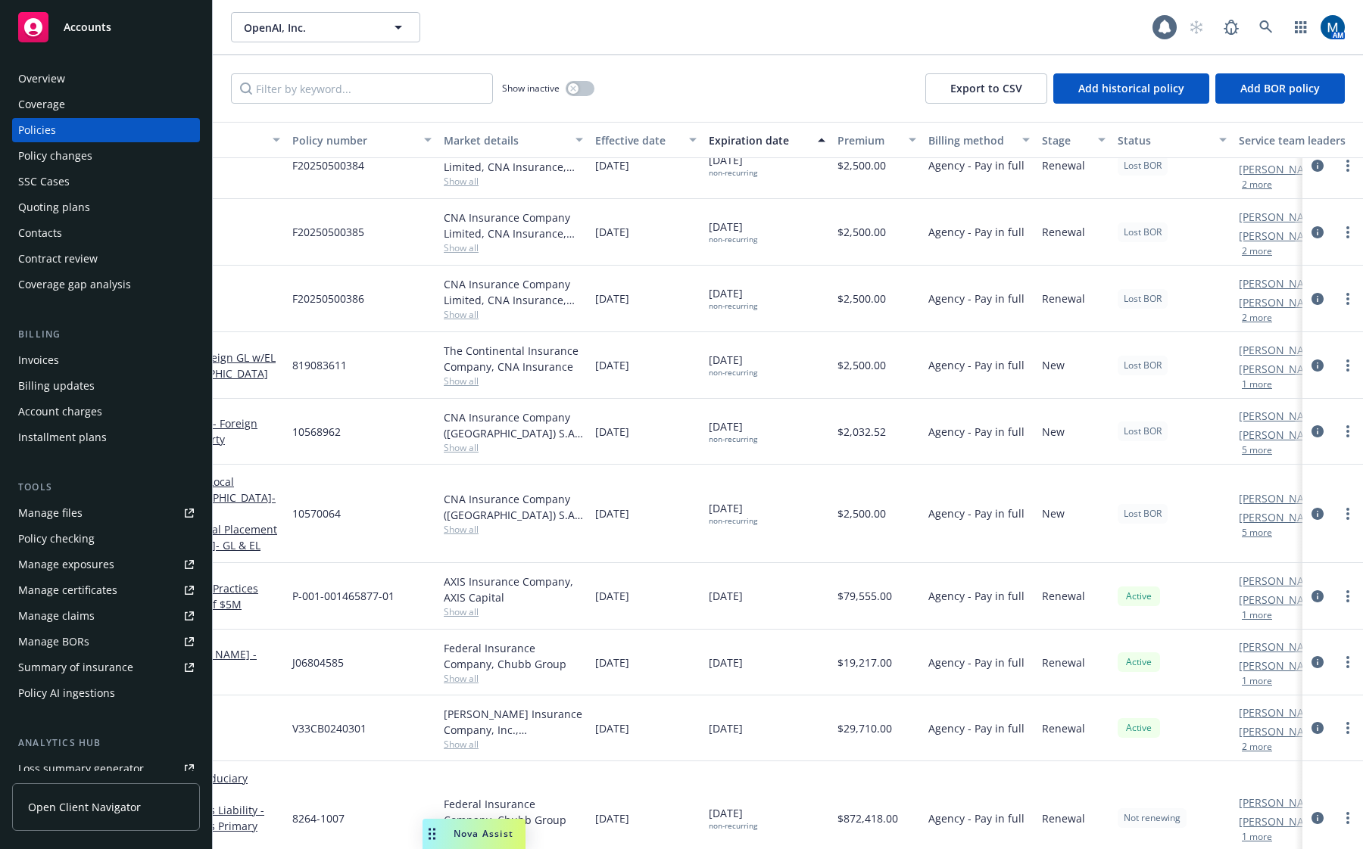
scroll to position [1809, 229]
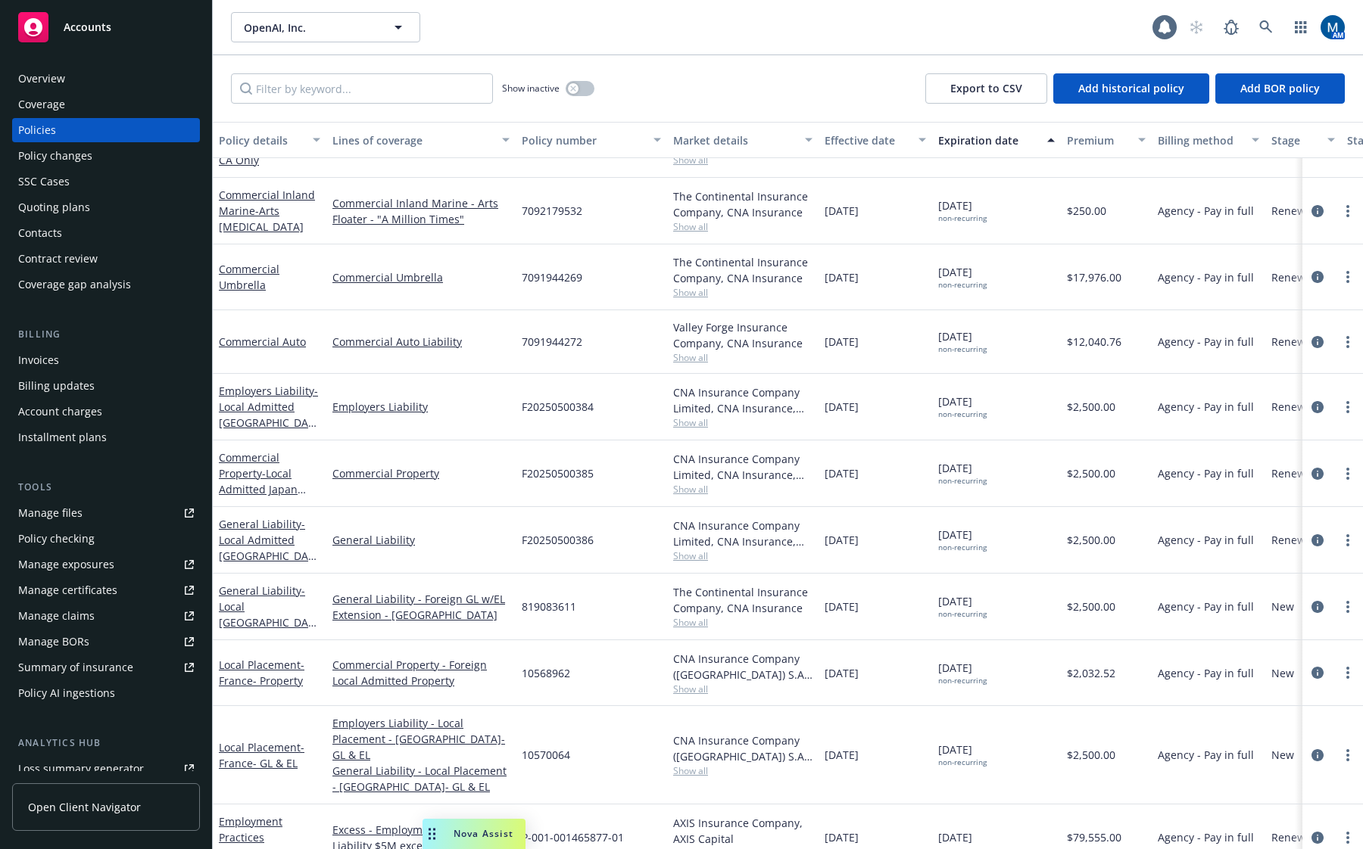
drag, startPoint x: 1131, startPoint y: 678, endPoint x: 943, endPoint y: 677, distance: 187.7
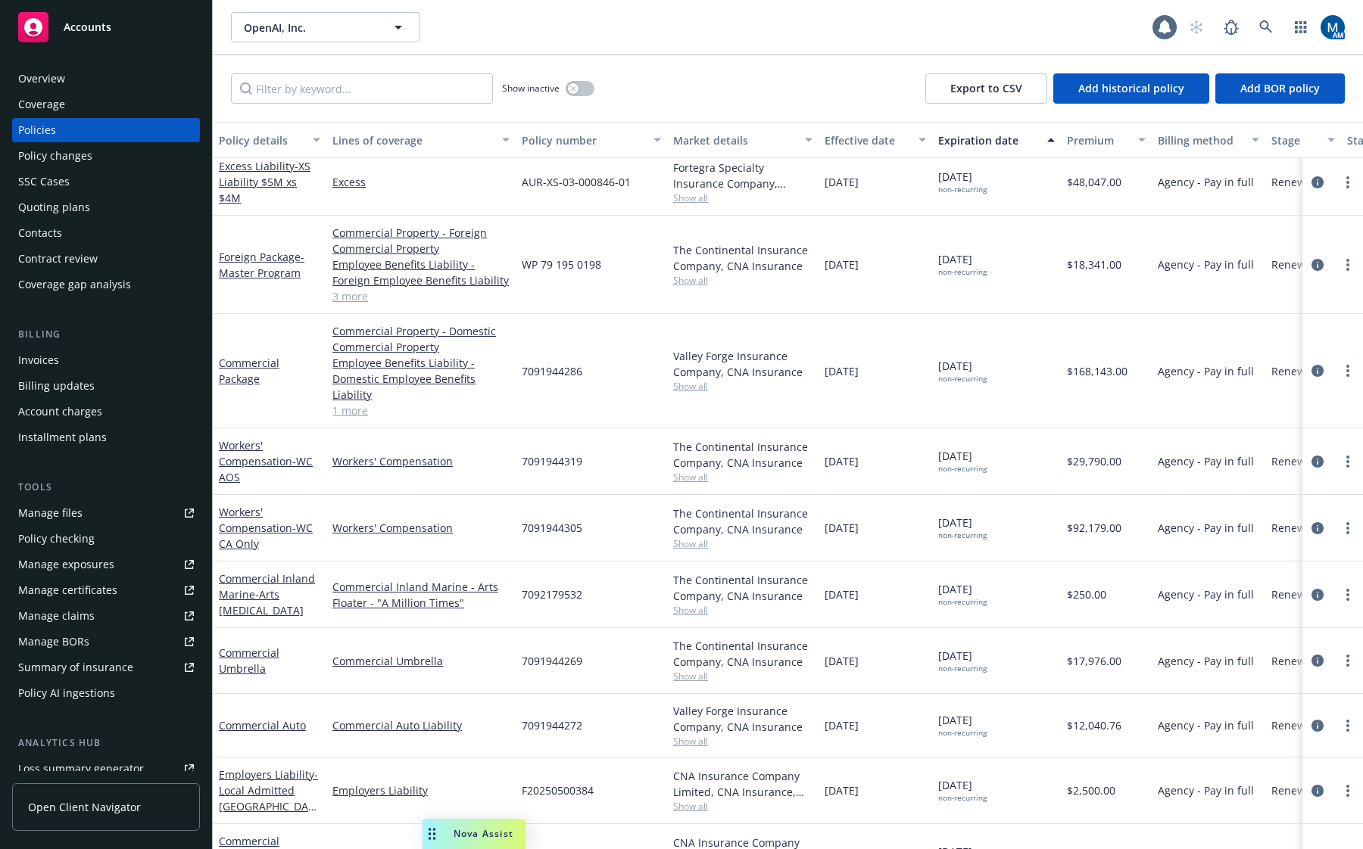
scroll to position [1355, 0]
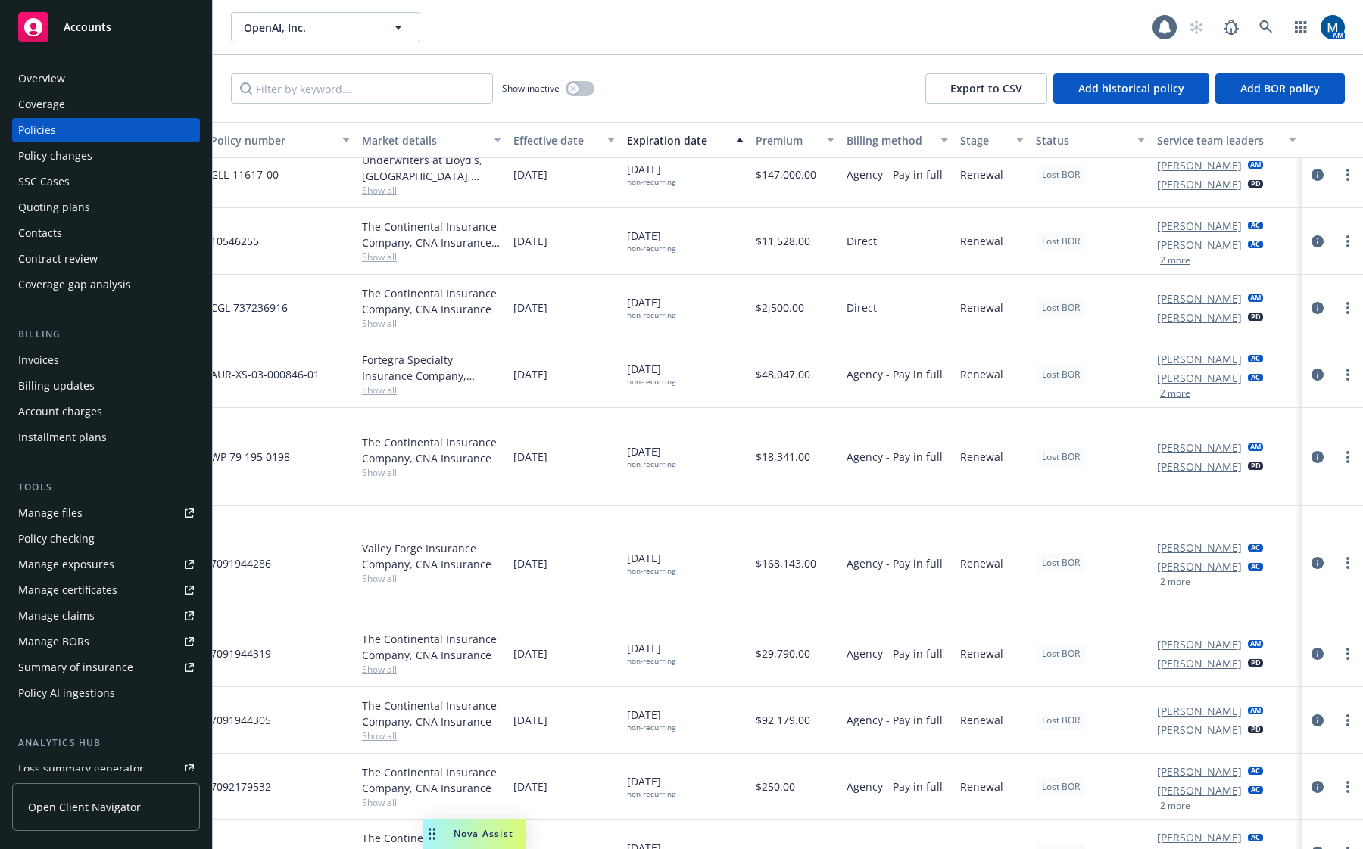
drag, startPoint x: 924, startPoint y: 569, endPoint x: 1142, endPoint y: 570, distance: 217.3
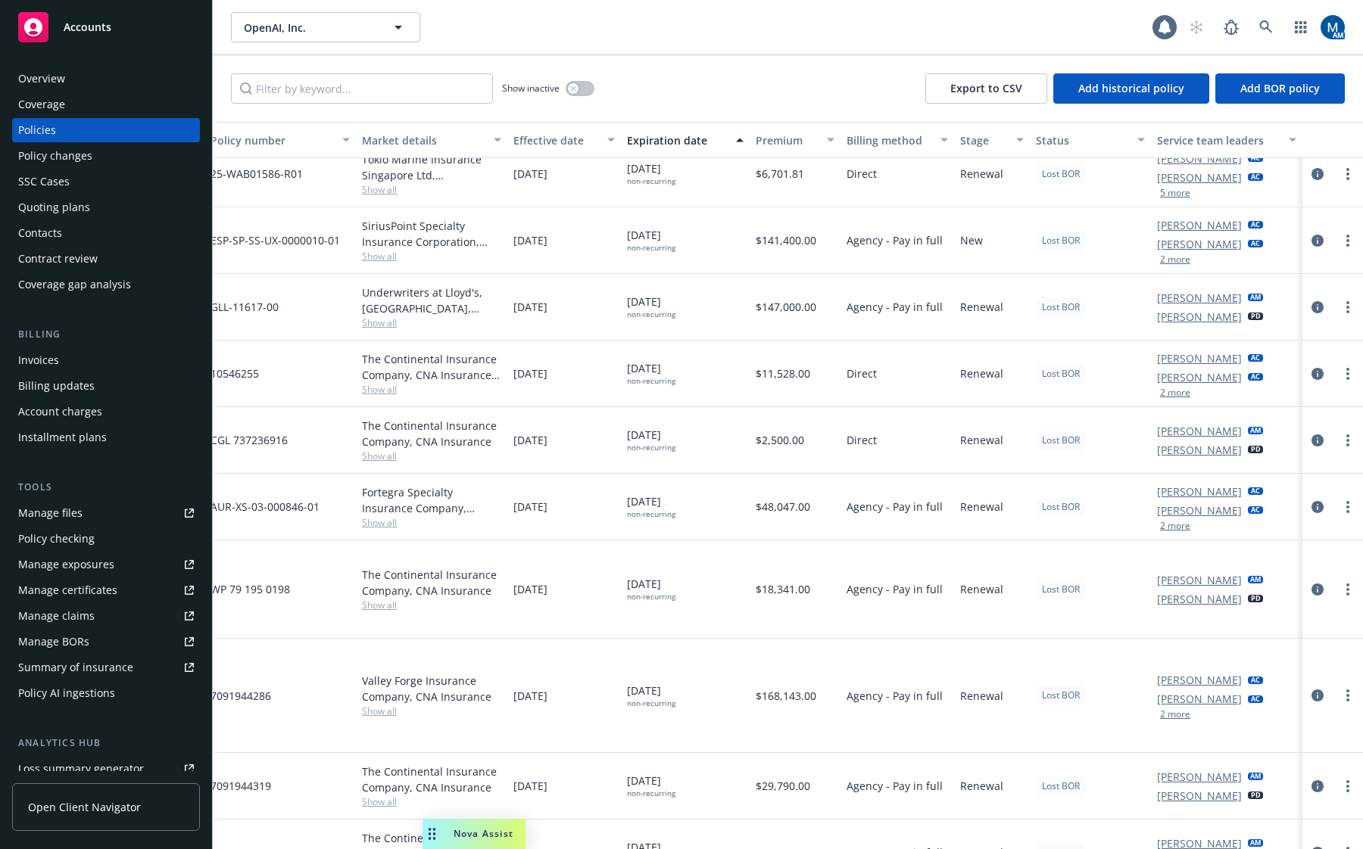
scroll to position [1204, 322]
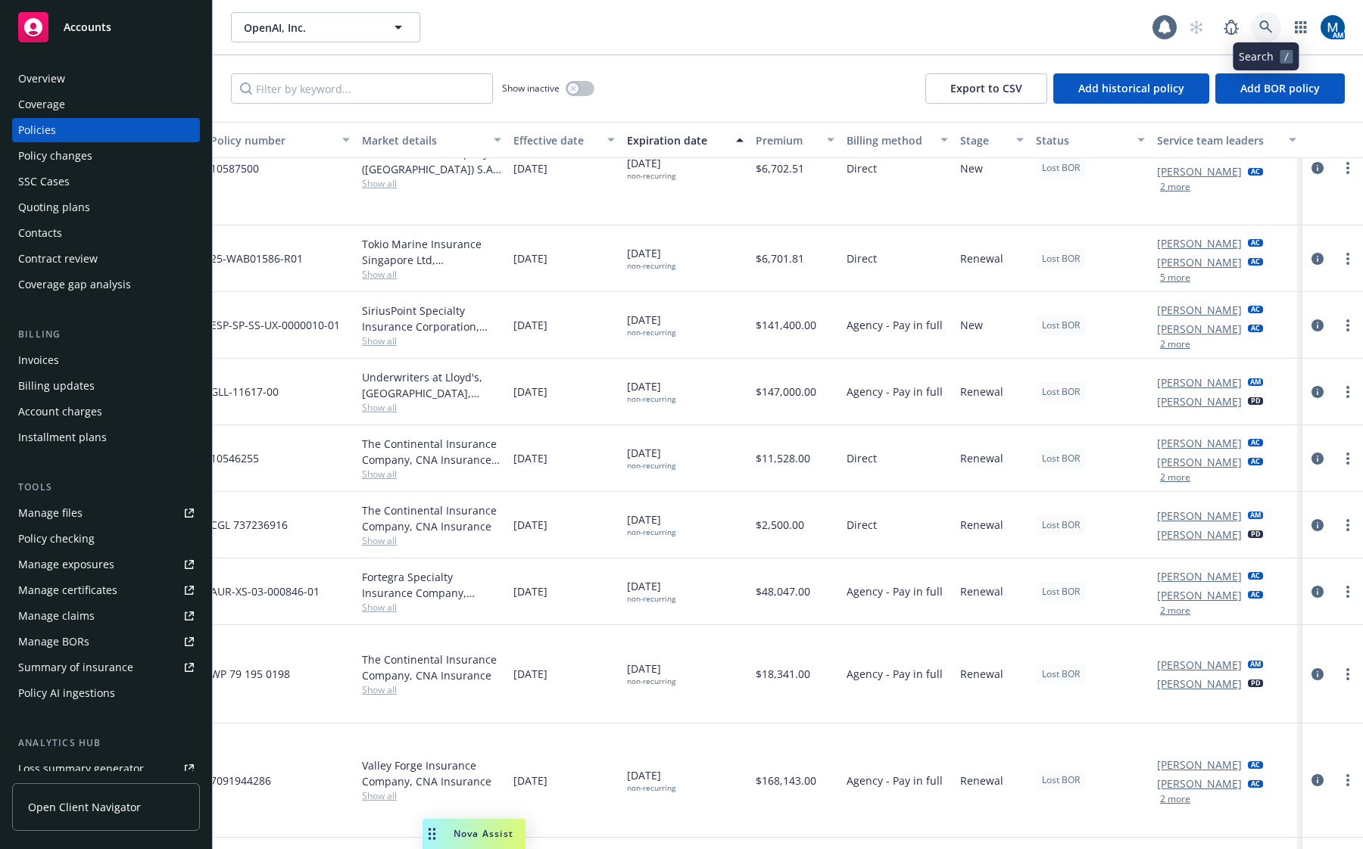
click at [1266, 23] on icon at bounding box center [1266, 27] width 14 height 14
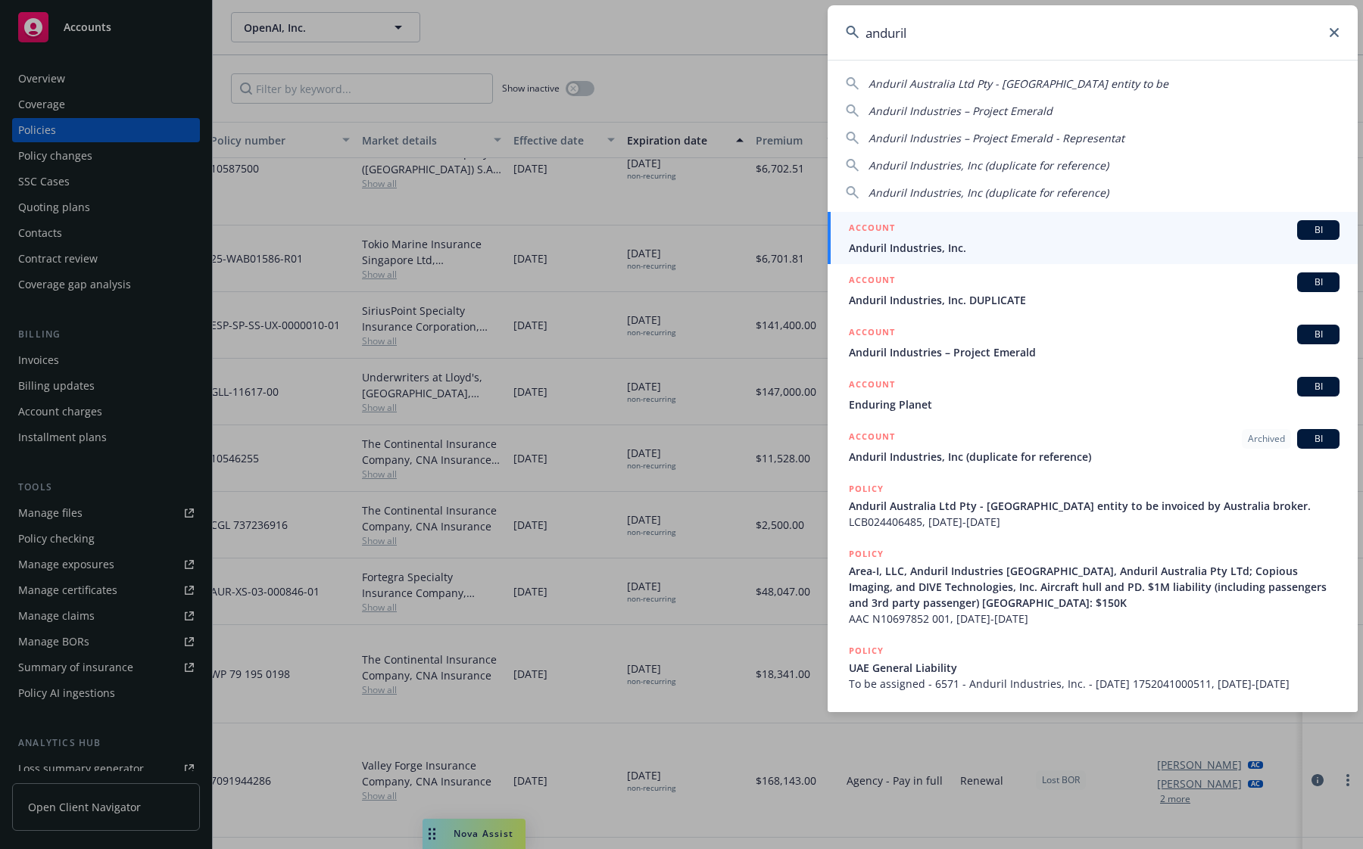
type input "anduril"
click at [996, 237] on div "ACCOUNT BI" at bounding box center [1094, 230] width 491 height 20
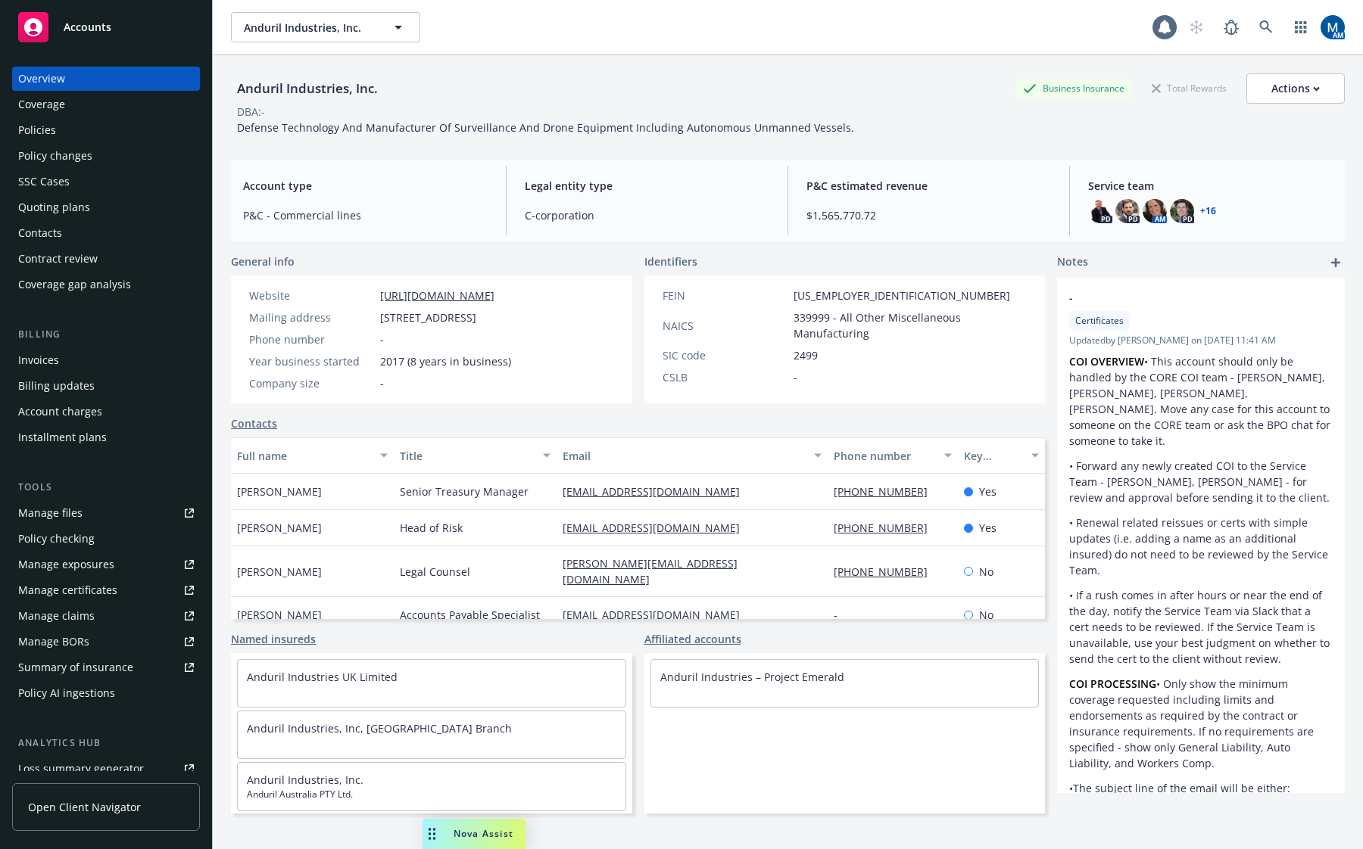
click at [117, 129] on div "Policies" at bounding box center [106, 130] width 176 height 24
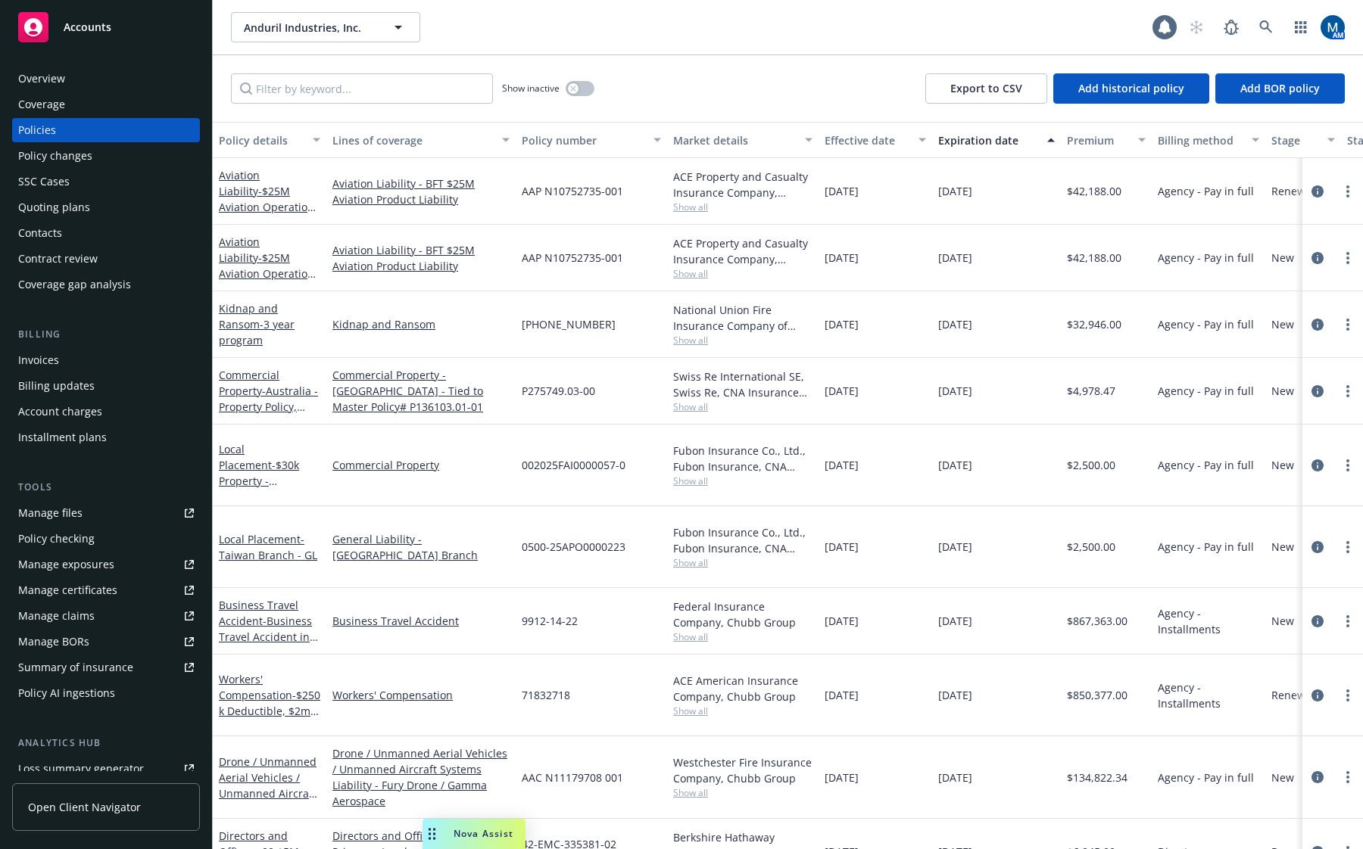
scroll to position [0, 322]
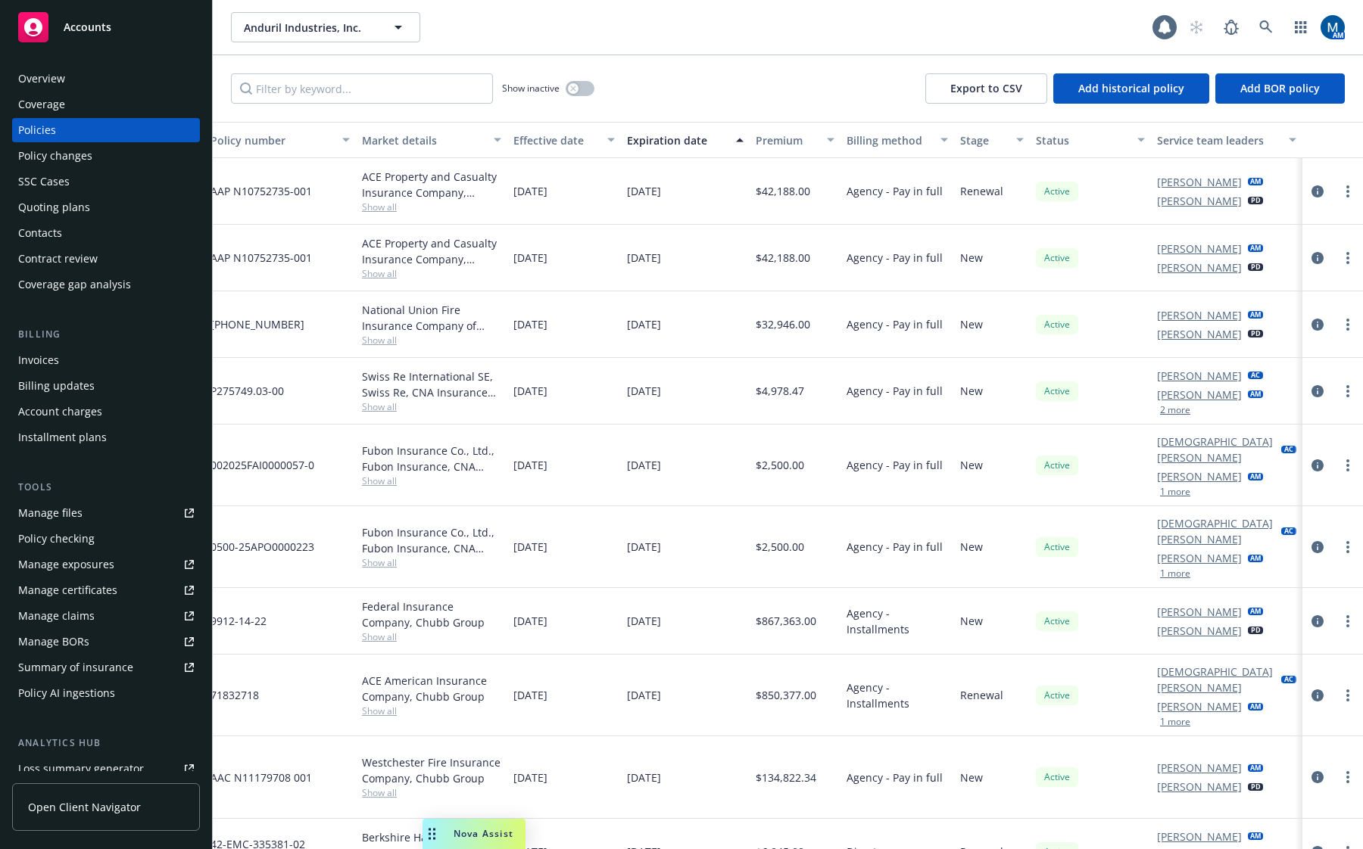
drag, startPoint x: 1145, startPoint y: 541, endPoint x: 1161, endPoint y: 547, distance: 16.6
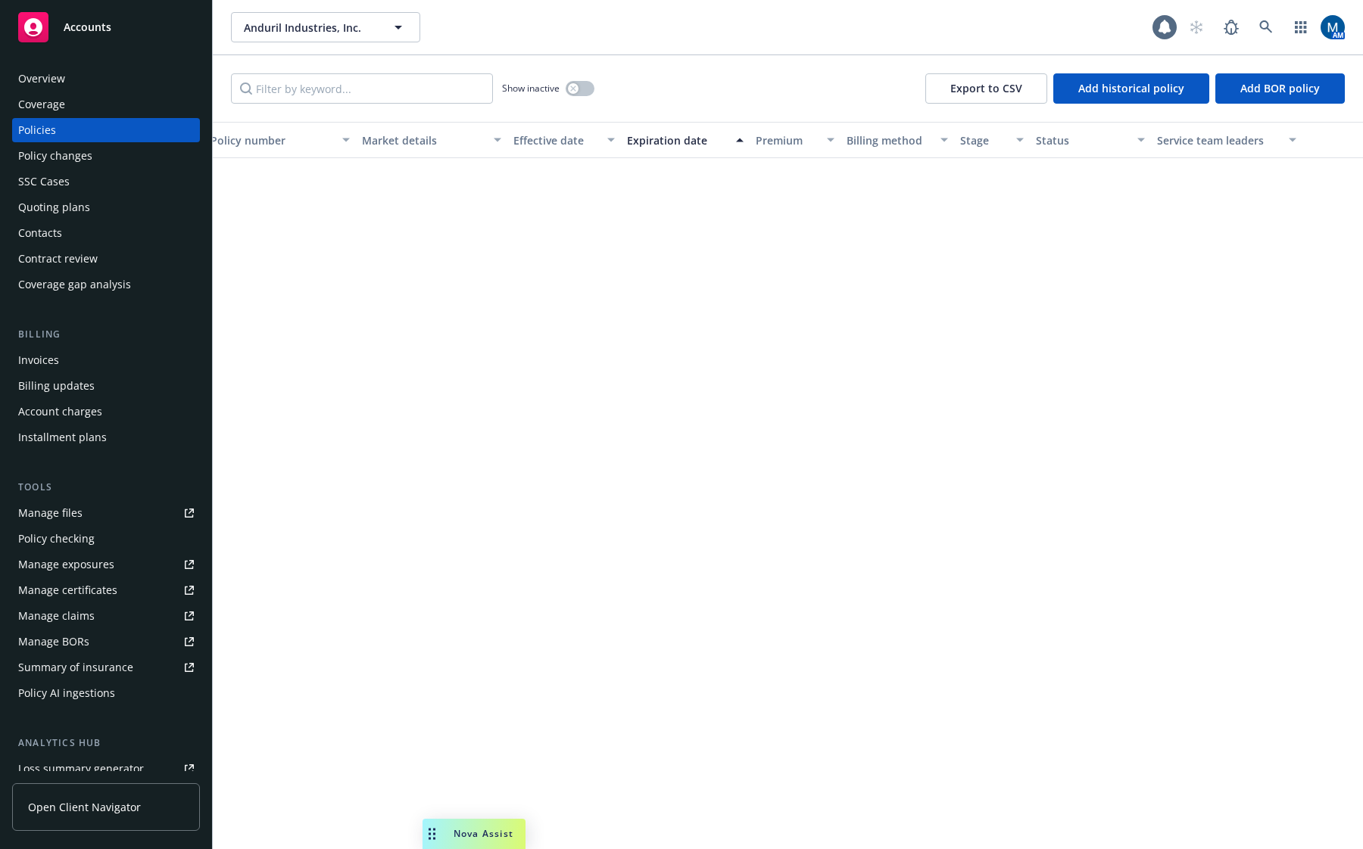
scroll to position [2574, 322]
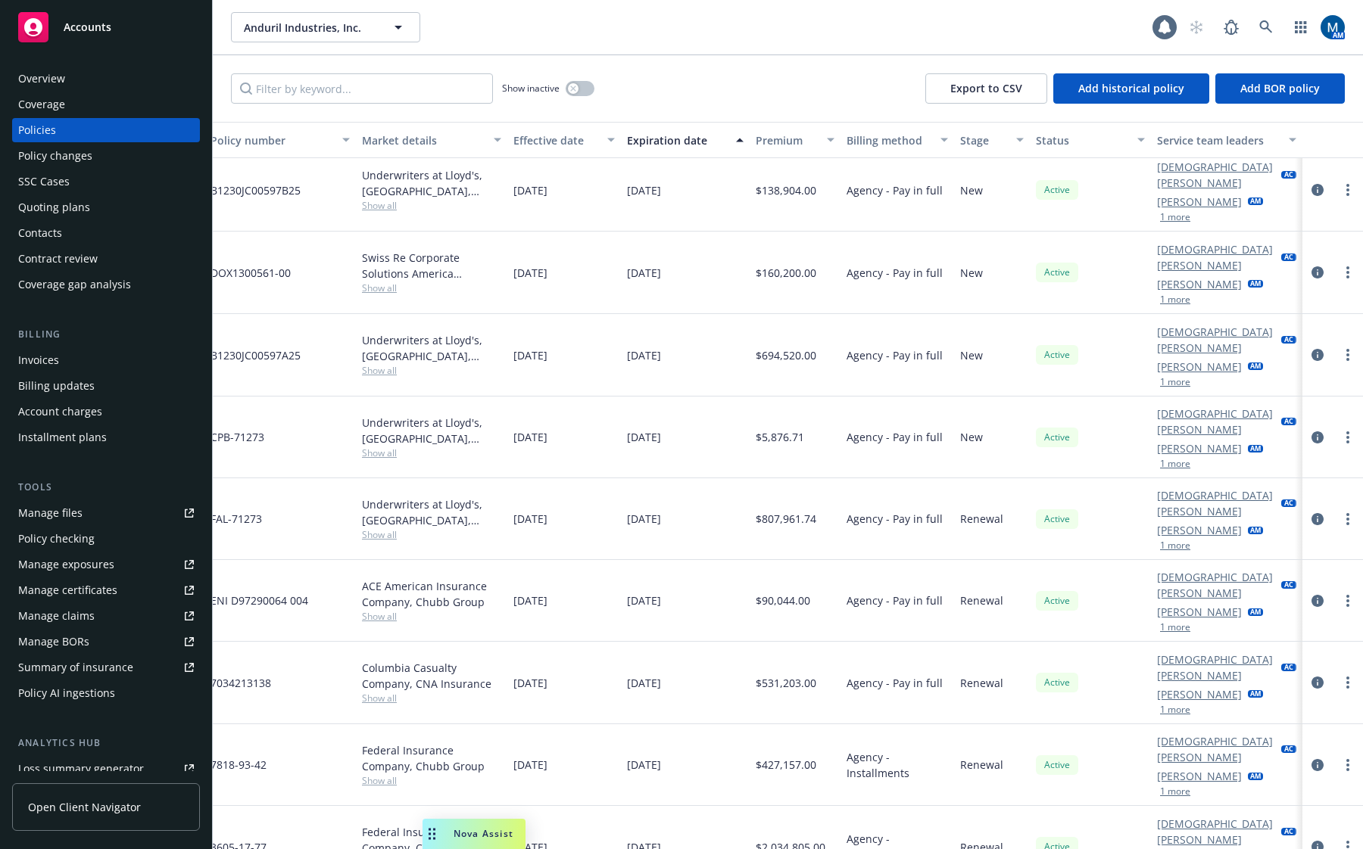
drag, startPoint x: 744, startPoint y: 595, endPoint x: 182, endPoint y: 608, distance: 562.6
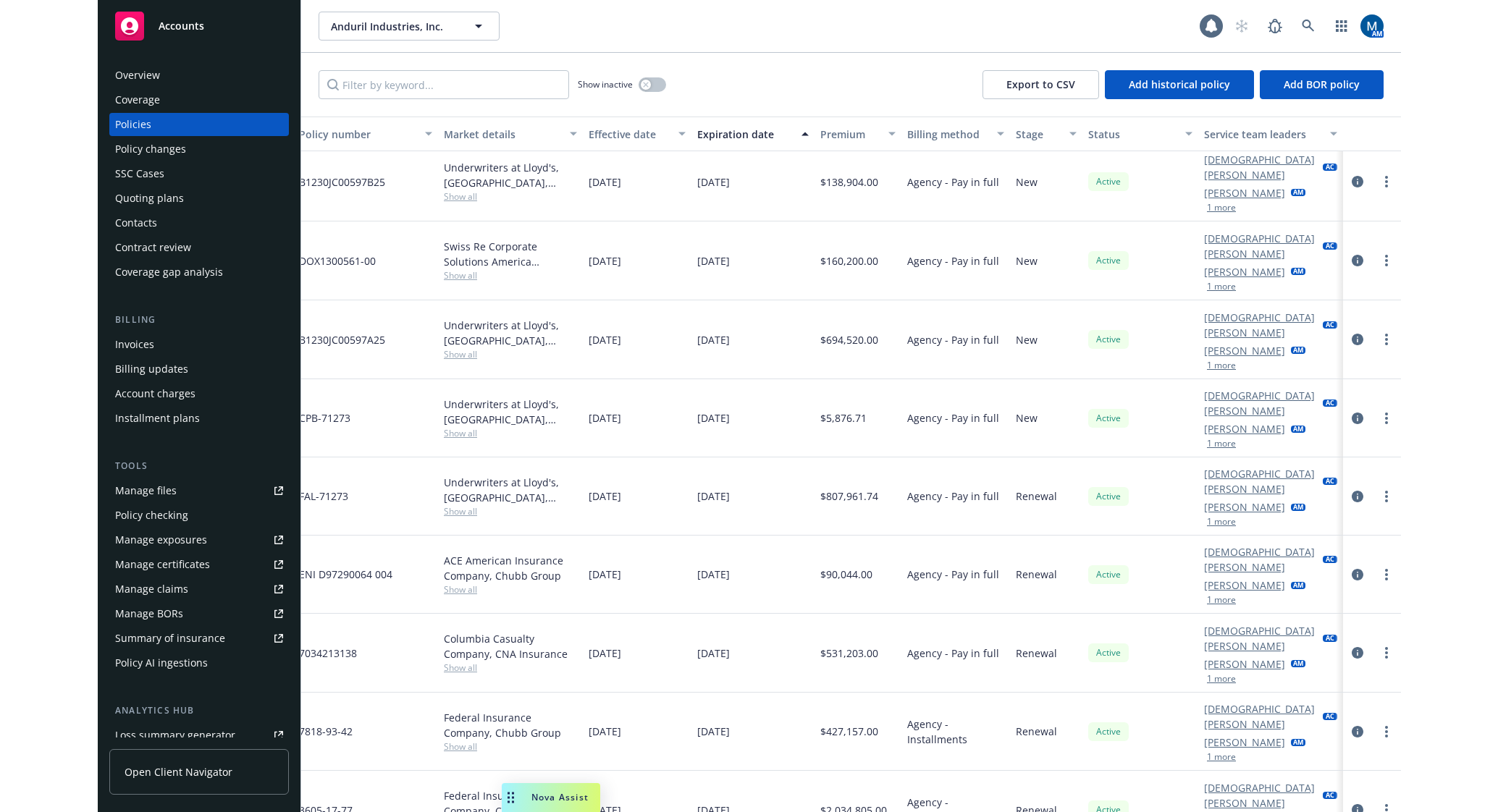
scroll to position [2460, 0]
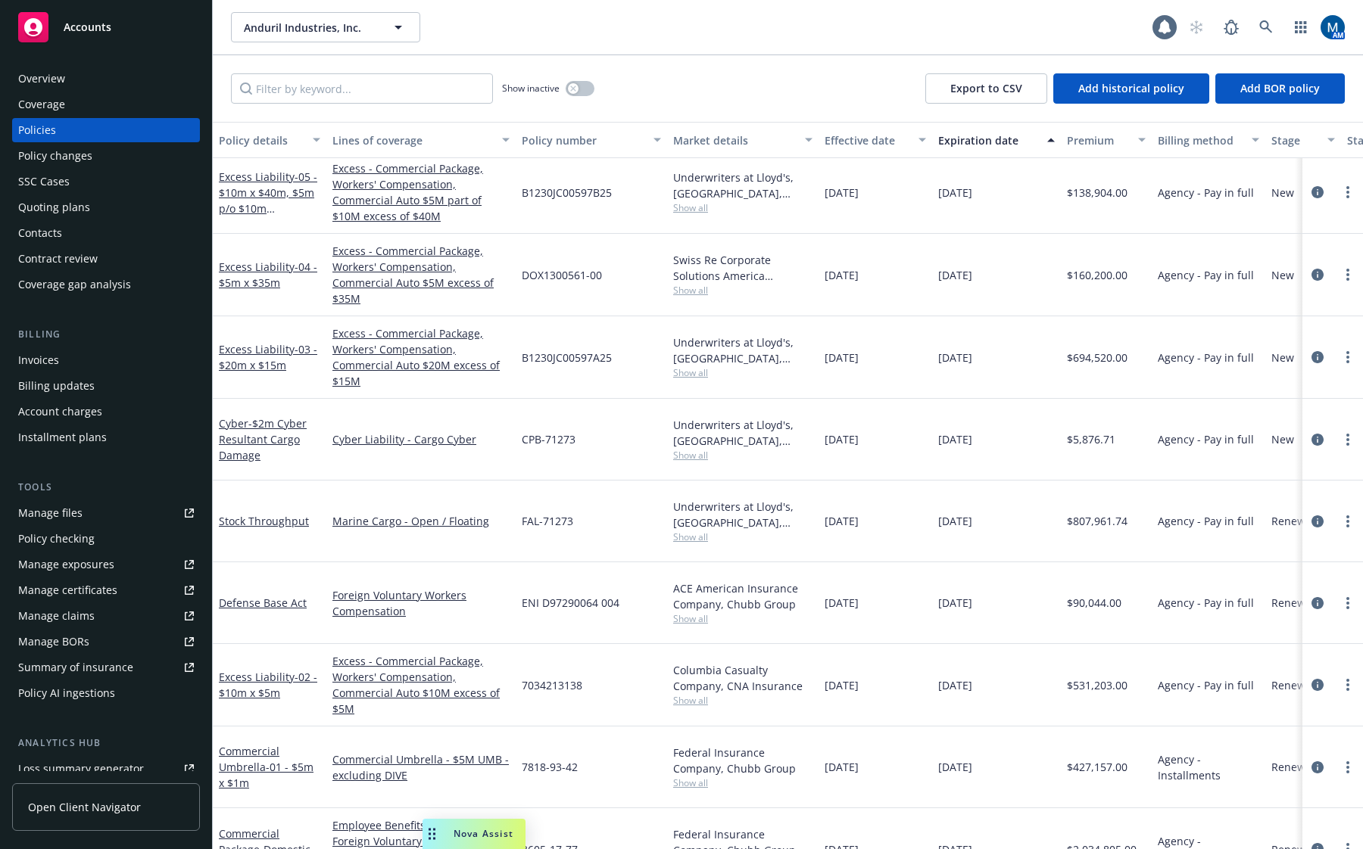
click at [101, 89] on div "Overview" at bounding box center [106, 79] width 176 height 24
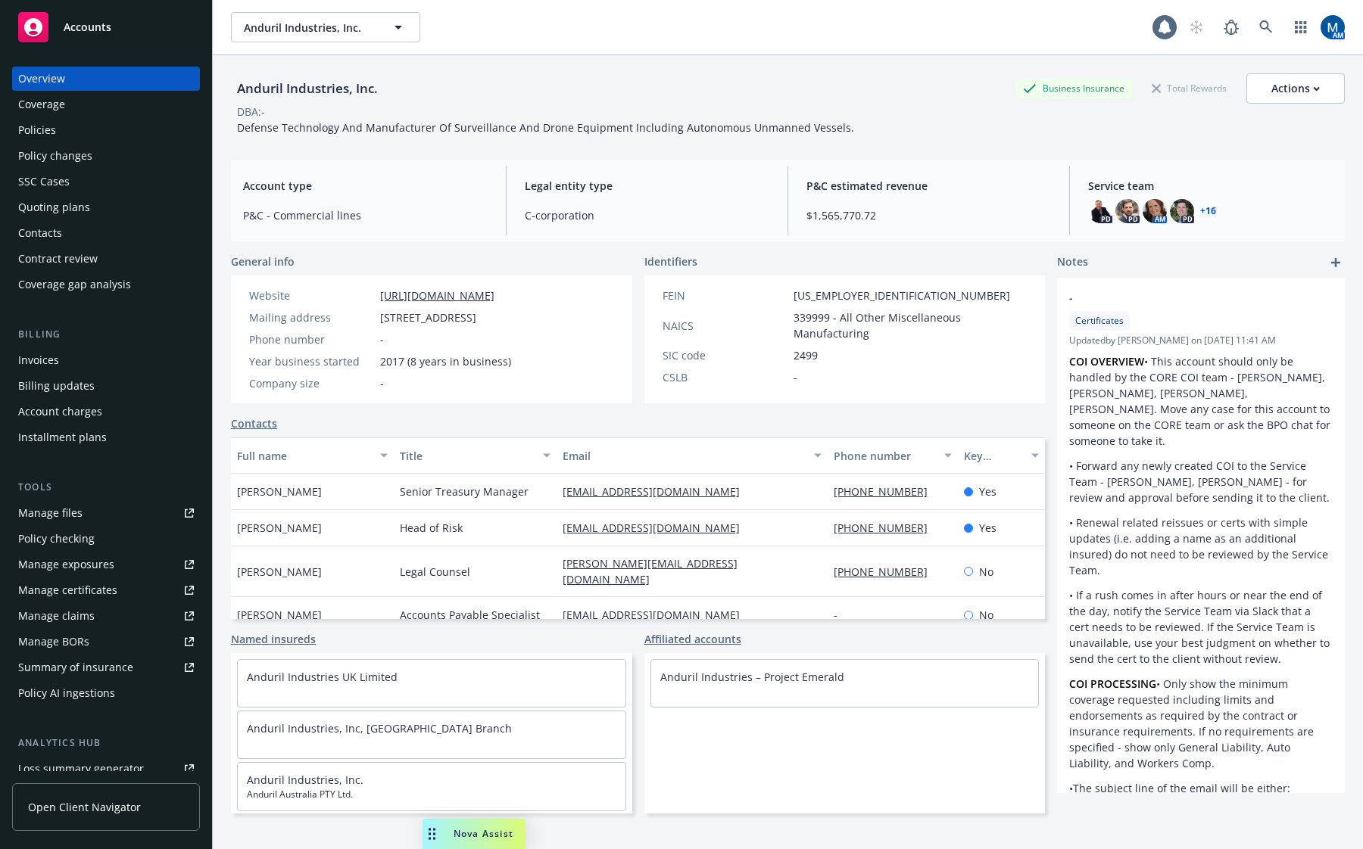
click at [95, 130] on div "Policies" at bounding box center [106, 130] width 176 height 24
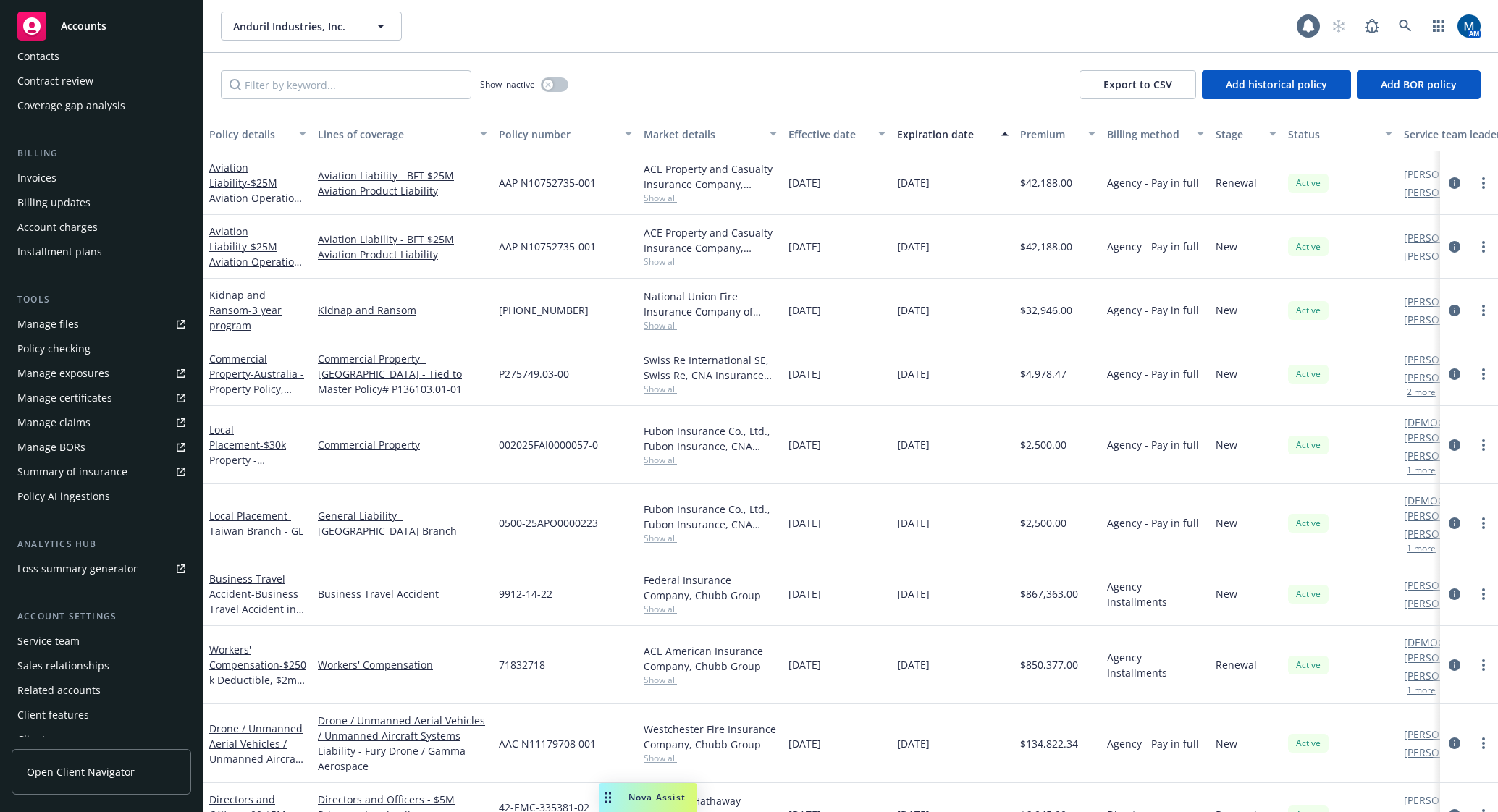
scroll to position [180, 0]
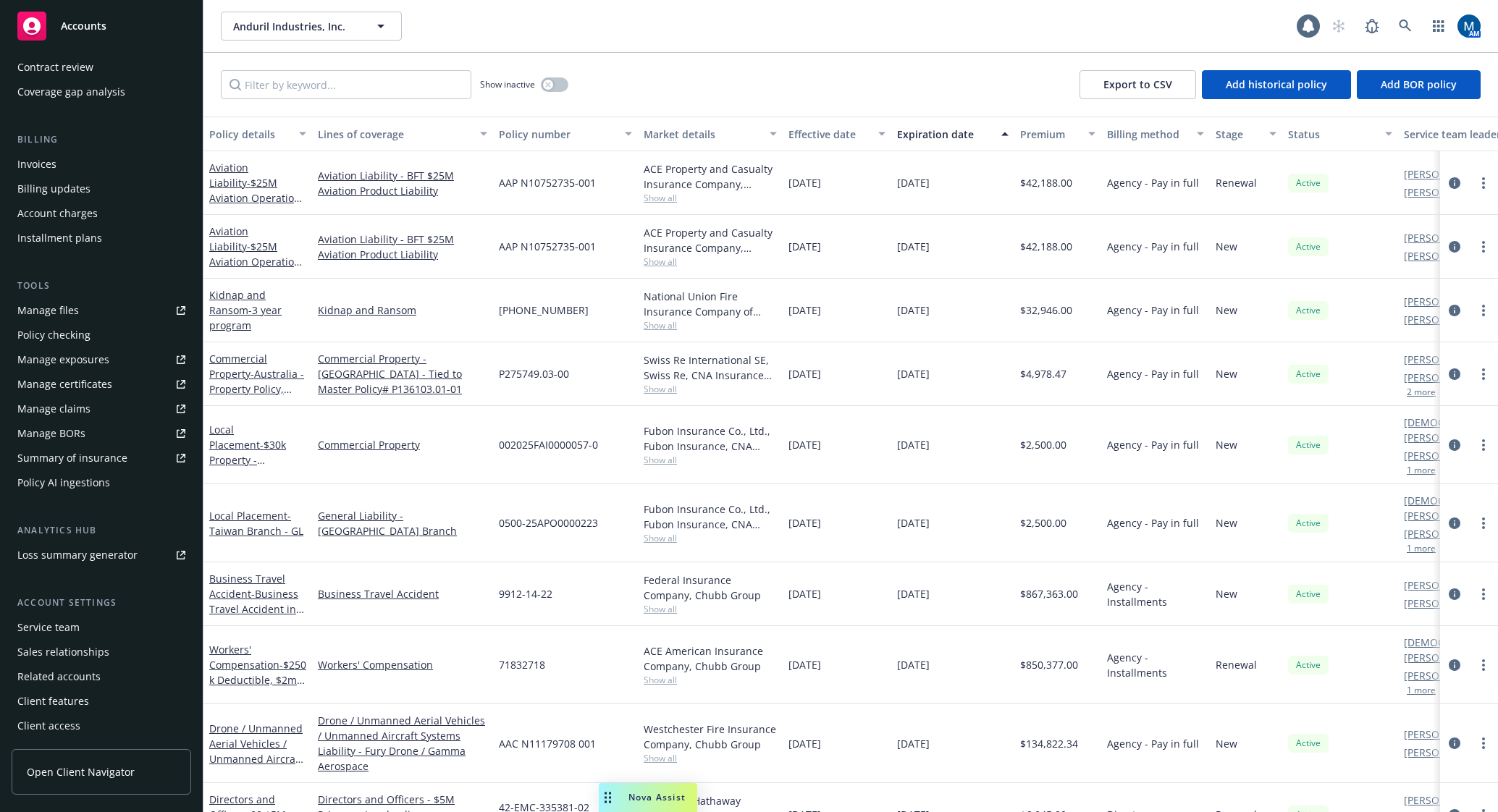
click at [84, 629] on div "Service team" at bounding box center [101, 627] width 168 height 23
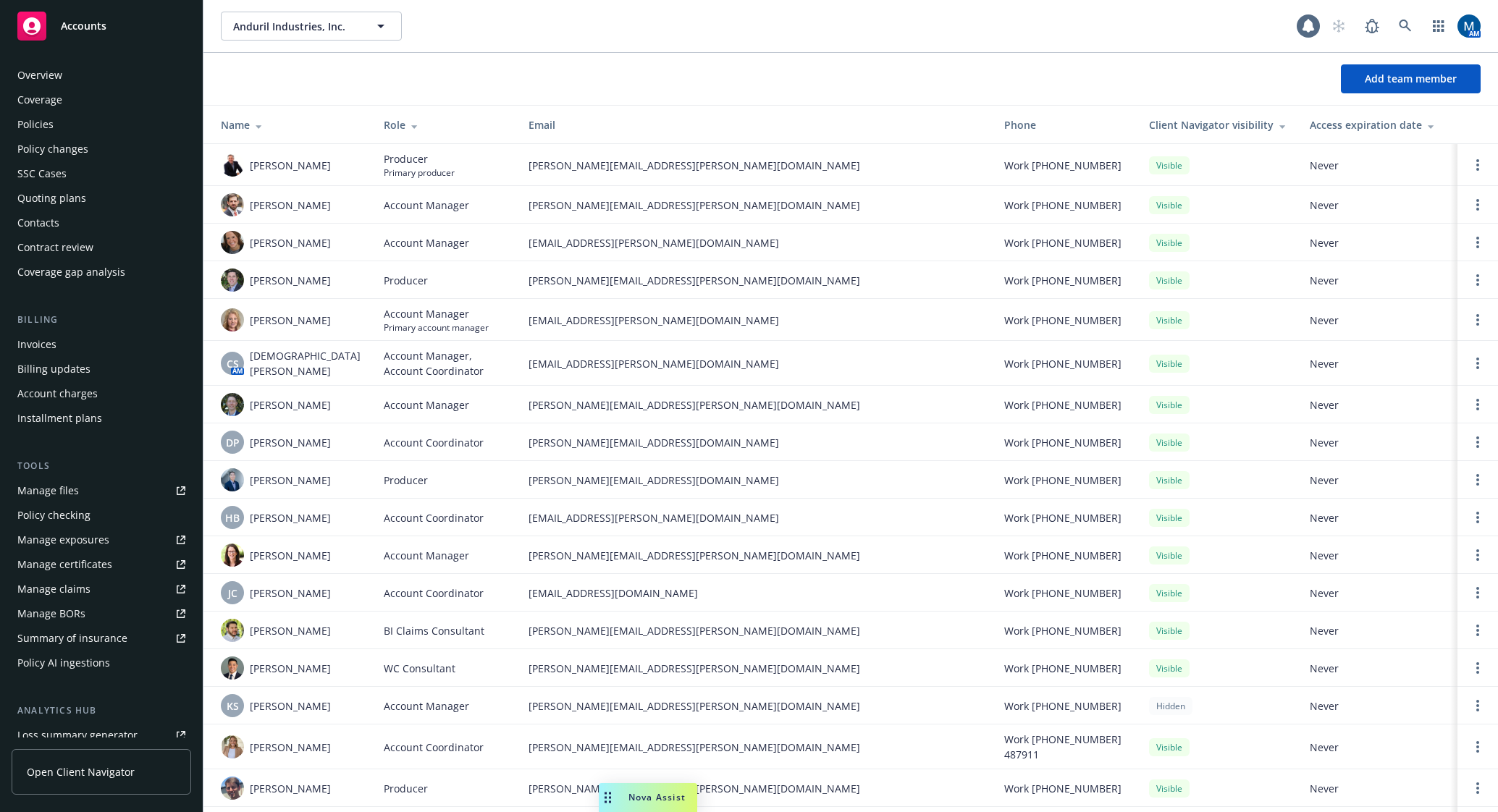
click at [64, 120] on div "Policies" at bounding box center [101, 124] width 168 height 23
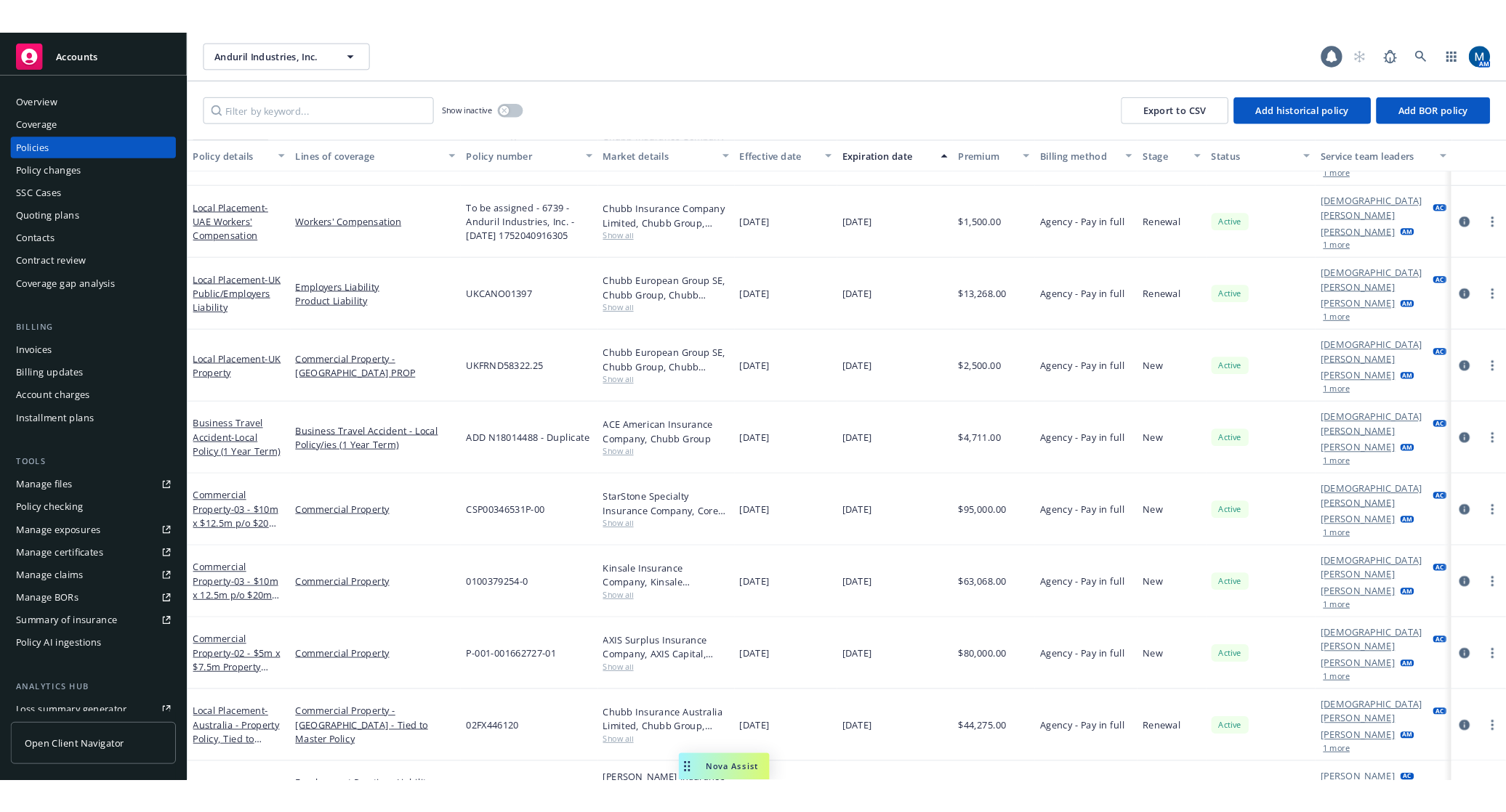
scroll to position [800, 0]
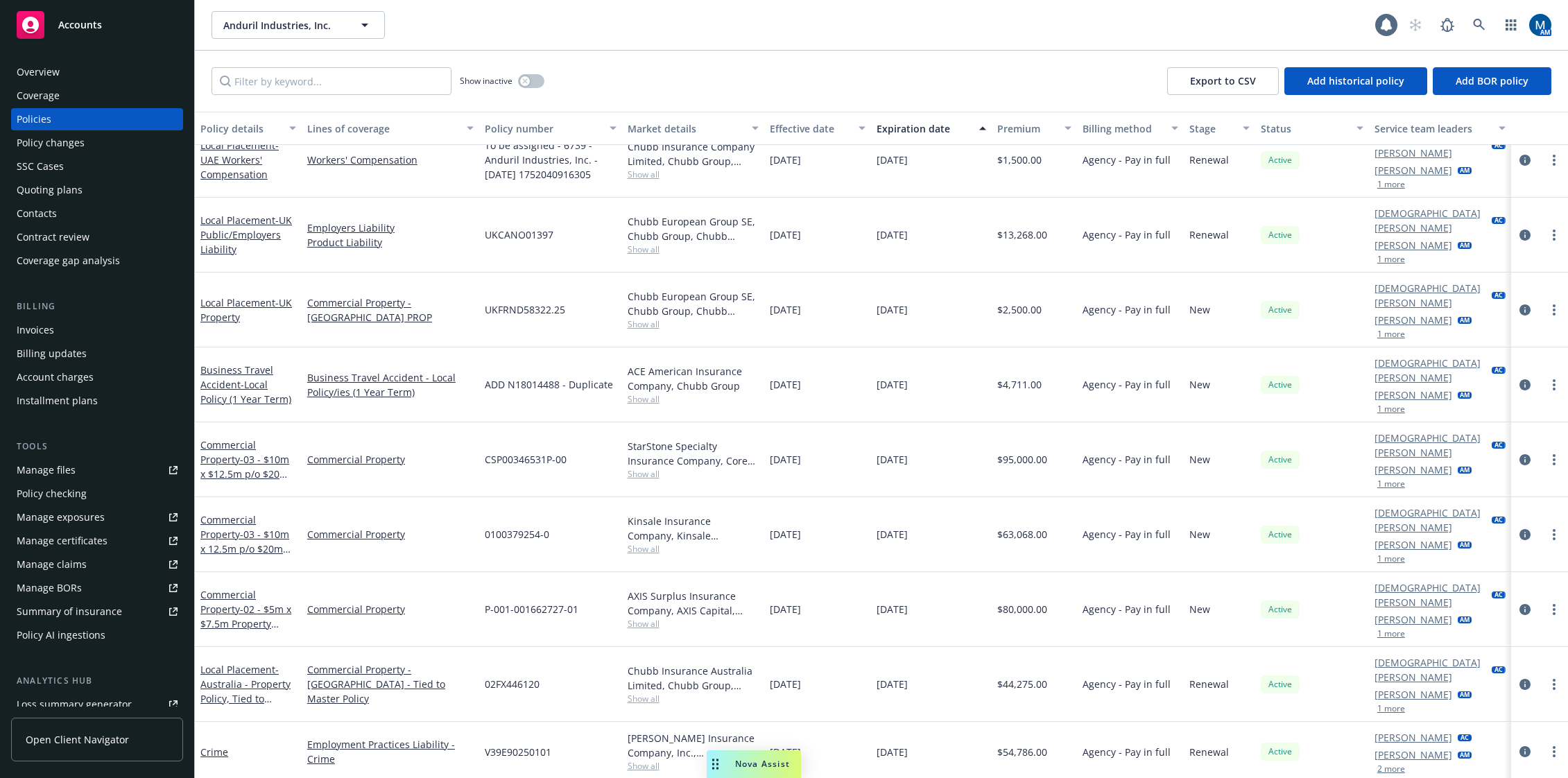
click at [61, 75] on div "Overview" at bounding box center [97, 72] width 161 height 22
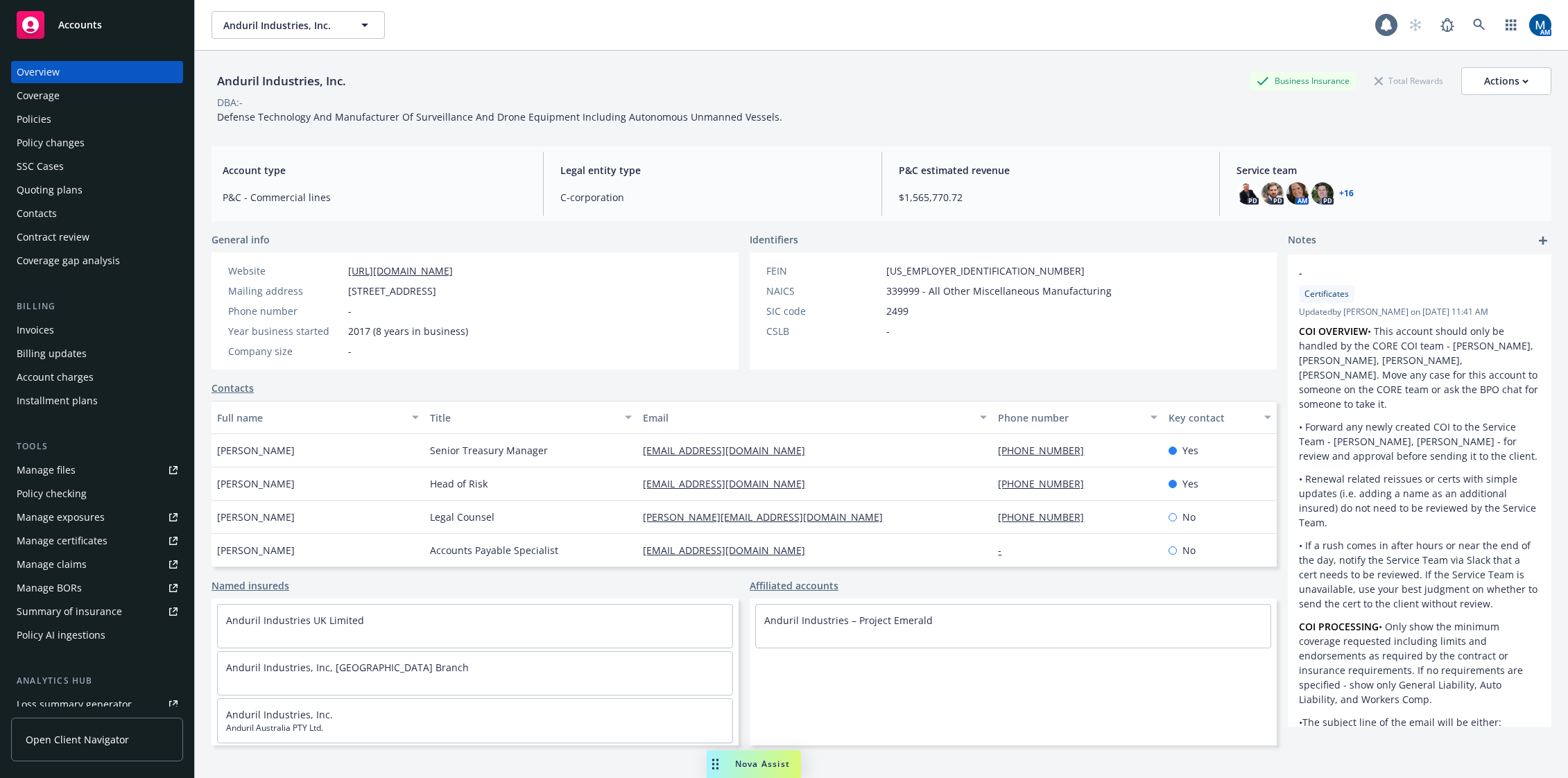
click at [70, 376] on div "Account charges" at bounding box center [55, 378] width 77 height 22
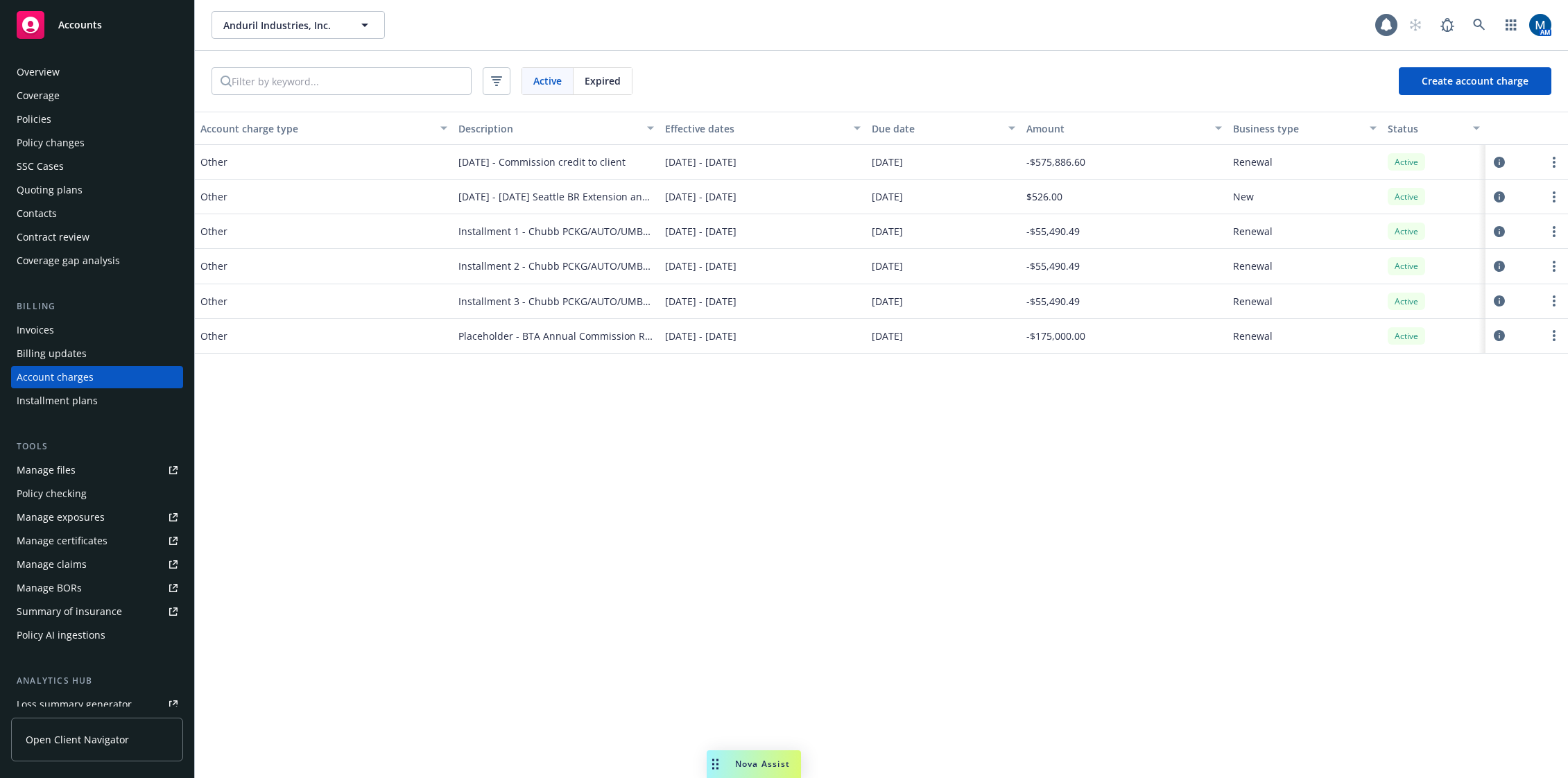
click at [97, 123] on div "Policies" at bounding box center [97, 119] width 161 height 22
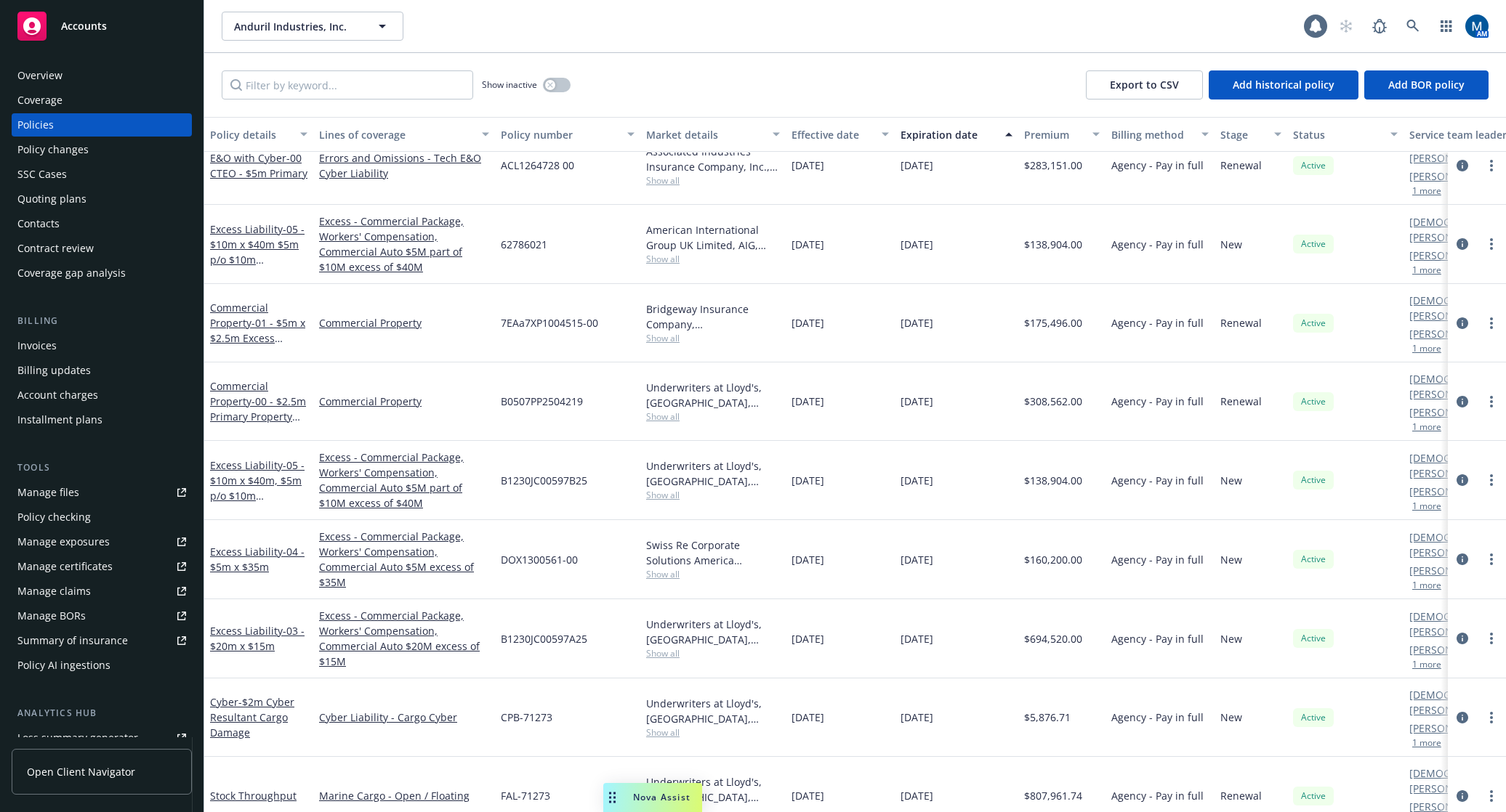
scroll to position [2182, 0]
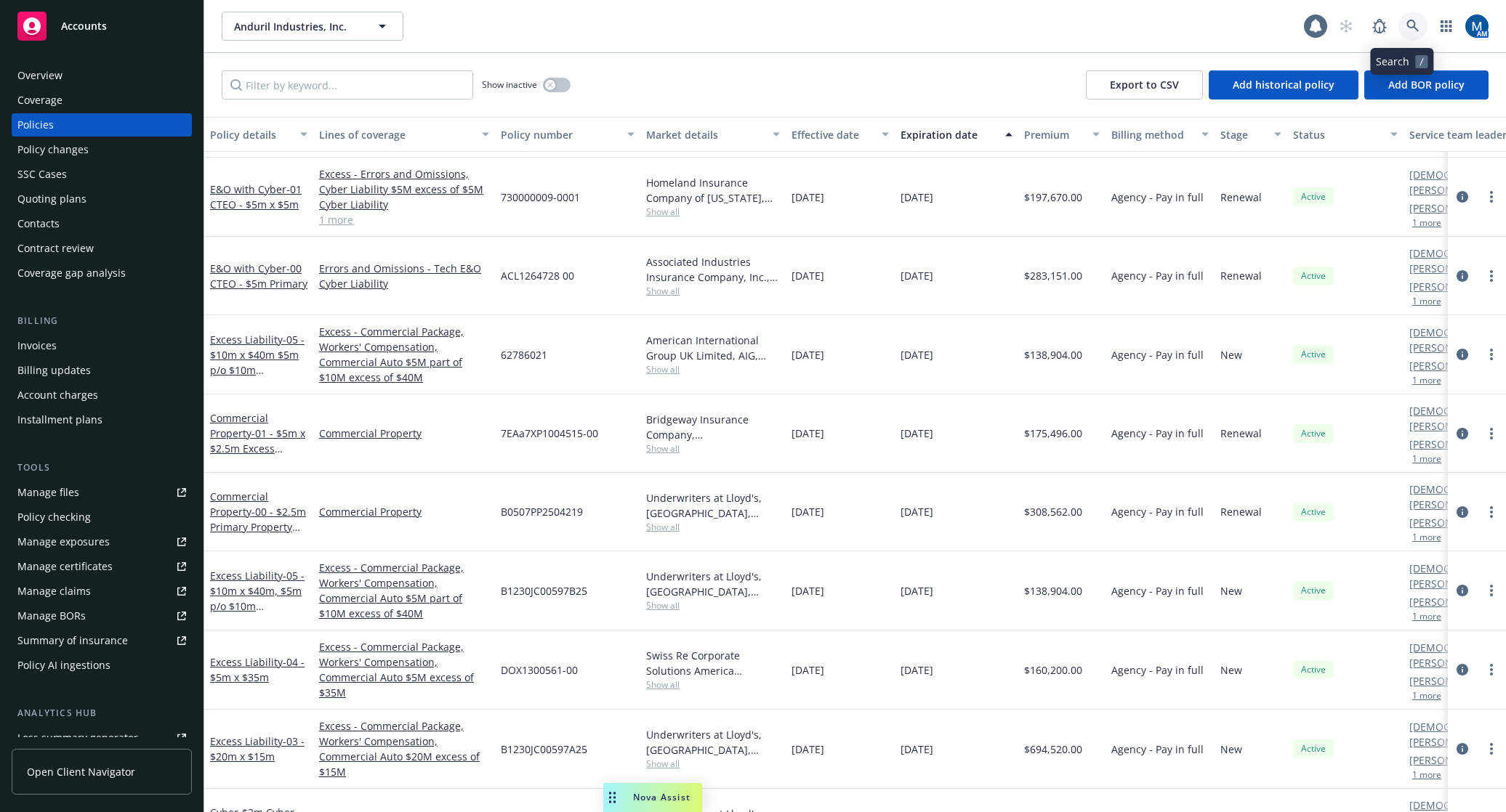
click at [1398, 26] on link at bounding box center [1413, 26] width 29 height 29
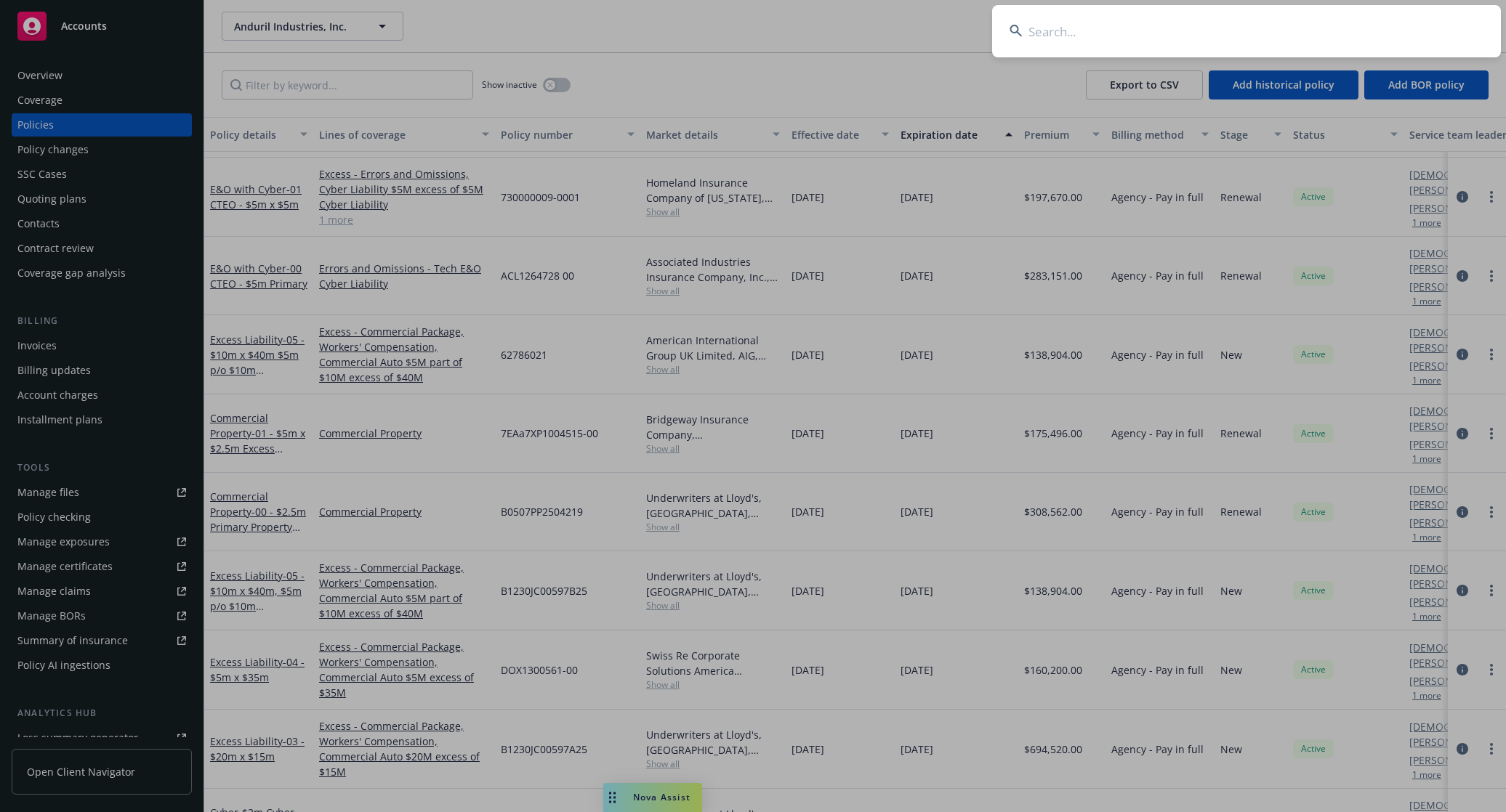
click at [1046, 30] on input at bounding box center [1246, 31] width 509 height 53
click at [1240, 21] on input at bounding box center [1246, 31] width 509 height 53
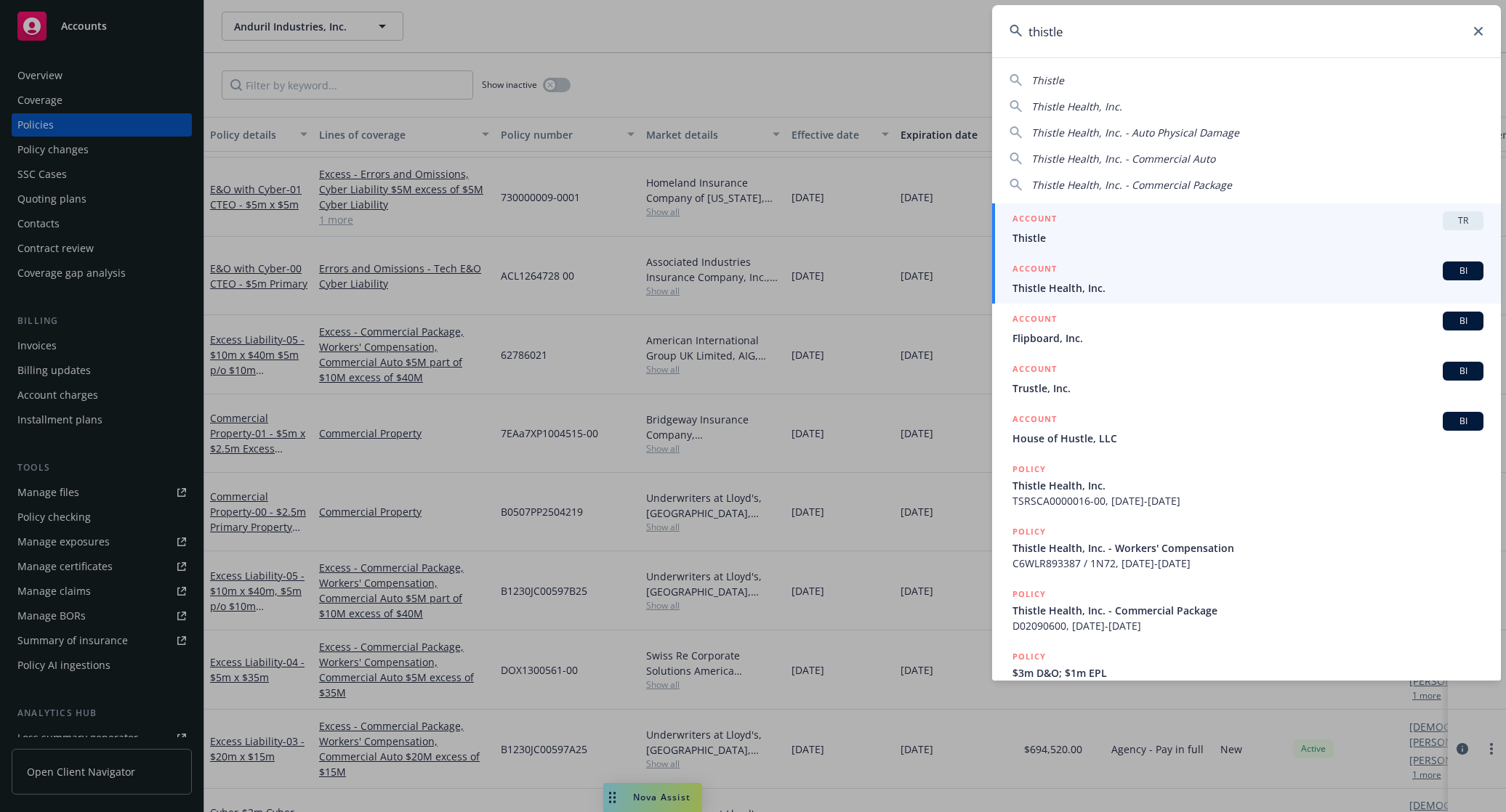
type input "thistle"
click at [1112, 274] on div "ACCOUNT BI" at bounding box center [1248, 272] width 471 height 19
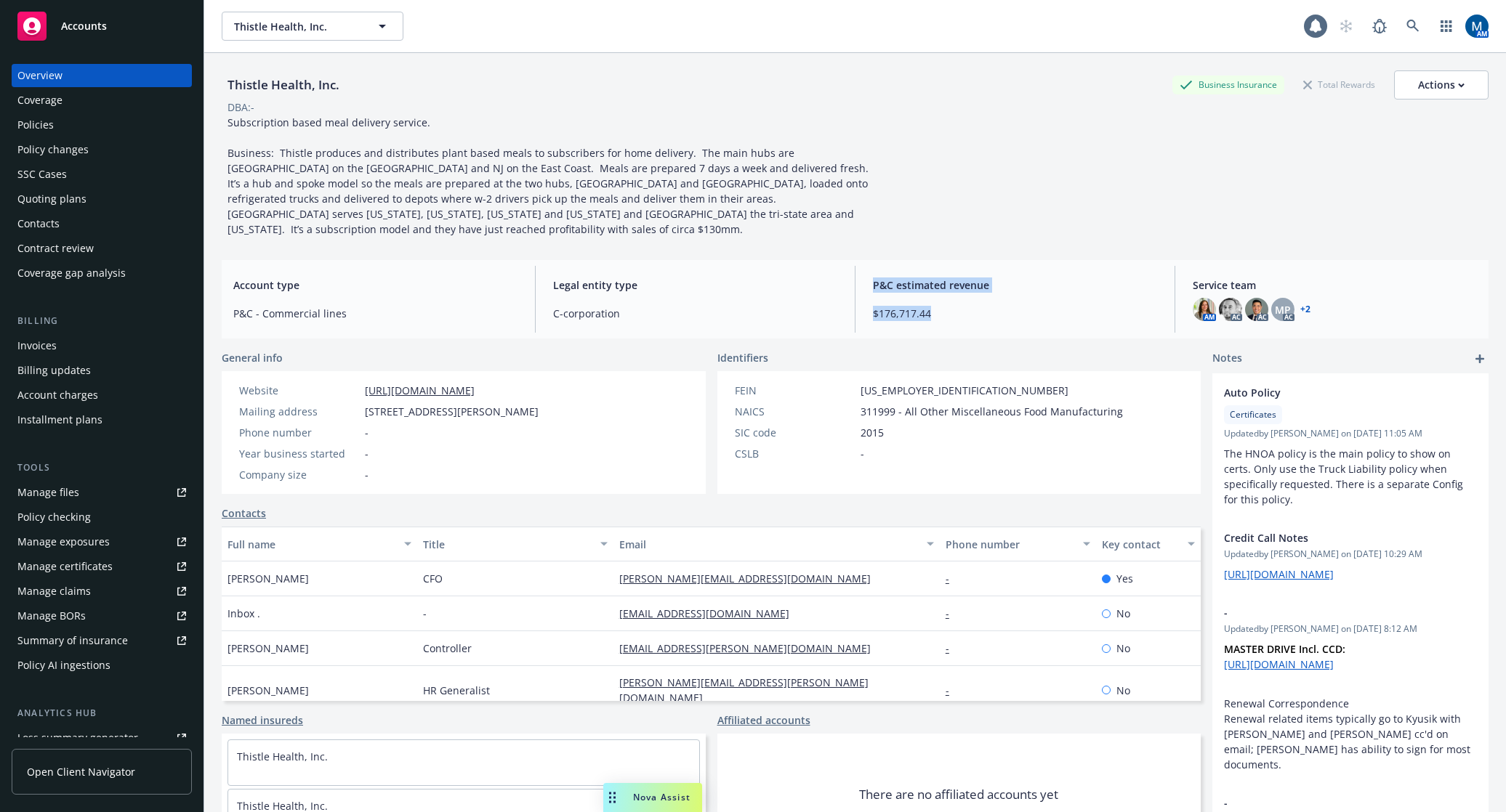
drag, startPoint x: 934, startPoint y: 303, endPoint x: 845, endPoint y: 306, distance: 89.1
click at [845, 306] on div "Account type P&C - Commercial lines Legal entity type C-corporation P&C estimat…" at bounding box center [854, 299] width 1266 height 79
click at [951, 306] on span "$176,717.44" at bounding box center [1015, 314] width 284 height 15
click at [83, 224] on div "Contacts" at bounding box center [102, 224] width 169 height 23
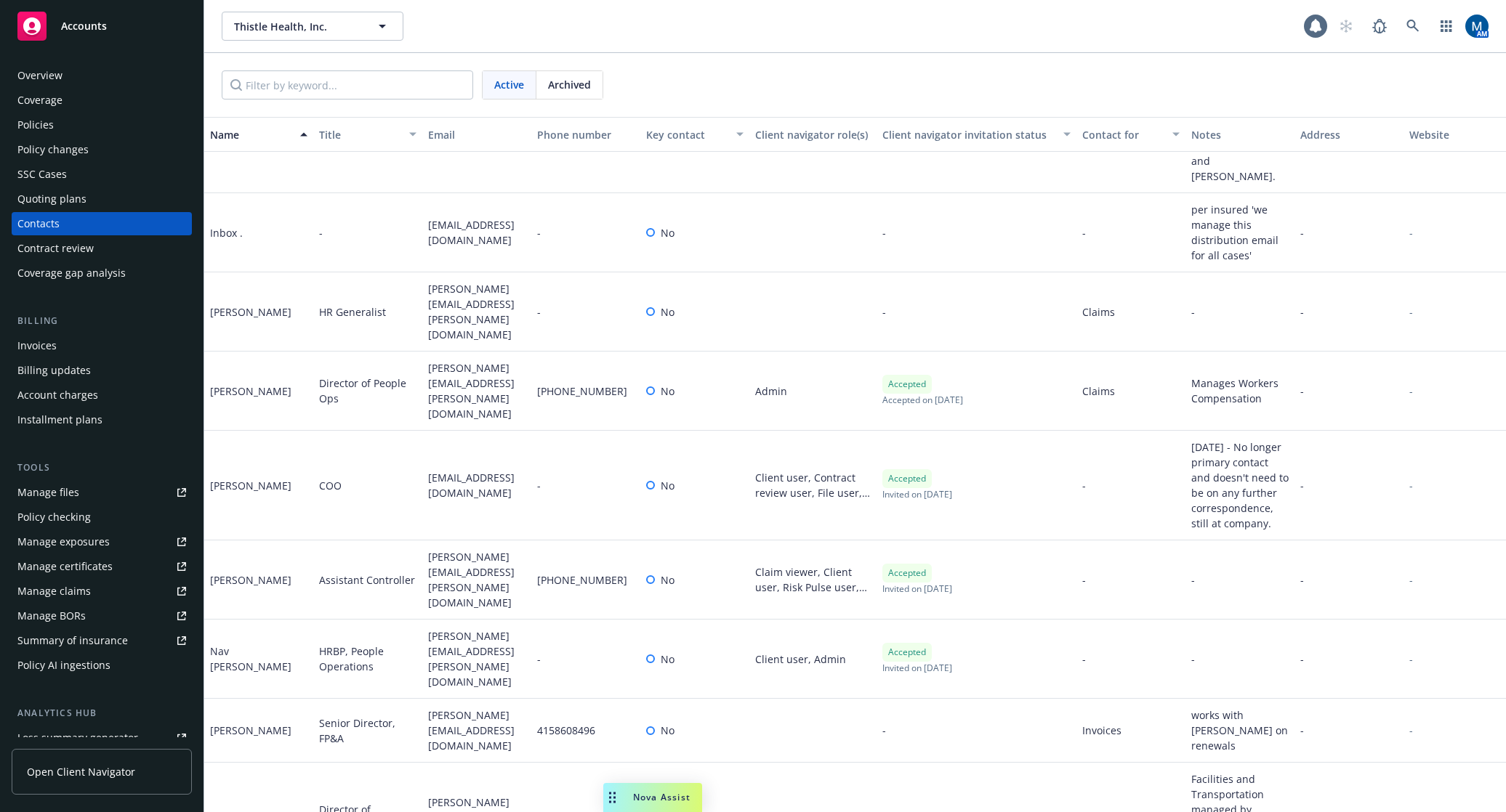
scroll to position [409, 0]
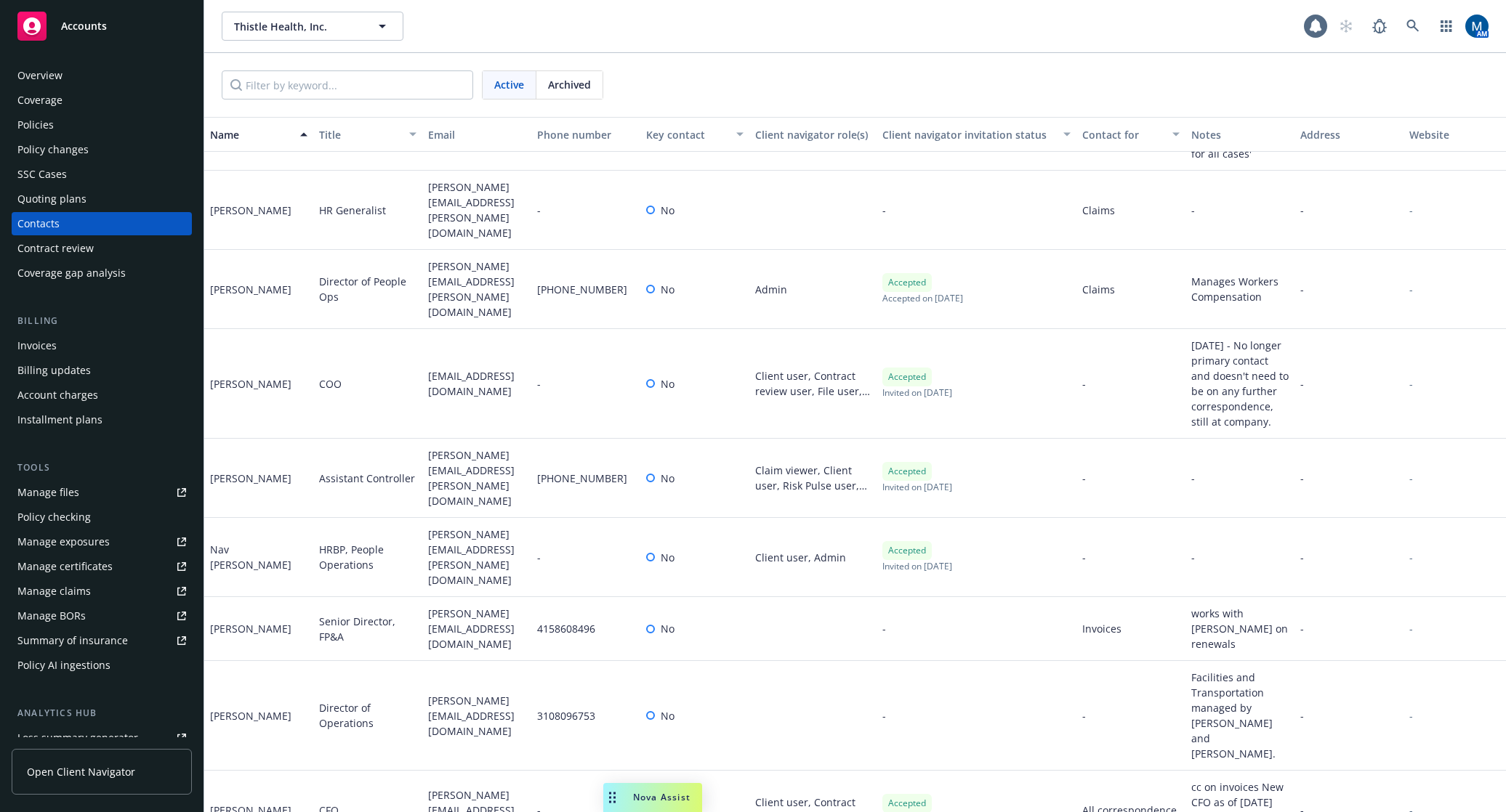
drag, startPoint x: 290, startPoint y: 706, endPoint x: 208, endPoint y: 706, distance: 82.0
click at [208, 771] on div "Sally Leisegang" at bounding box center [259, 810] width 109 height 80
click at [519, 771] on div "sally.leisegang@thistle.co" at bounding box center [477, 810] width 109 height 80
drag, startPoint x: 247, startPoint y: 703, endPoint x: 284, endPoint y: 704, distance: 37.0
click at [207, 771] on div "Sally Leisegang" at bounding box center [259, 810] width 109 height 80
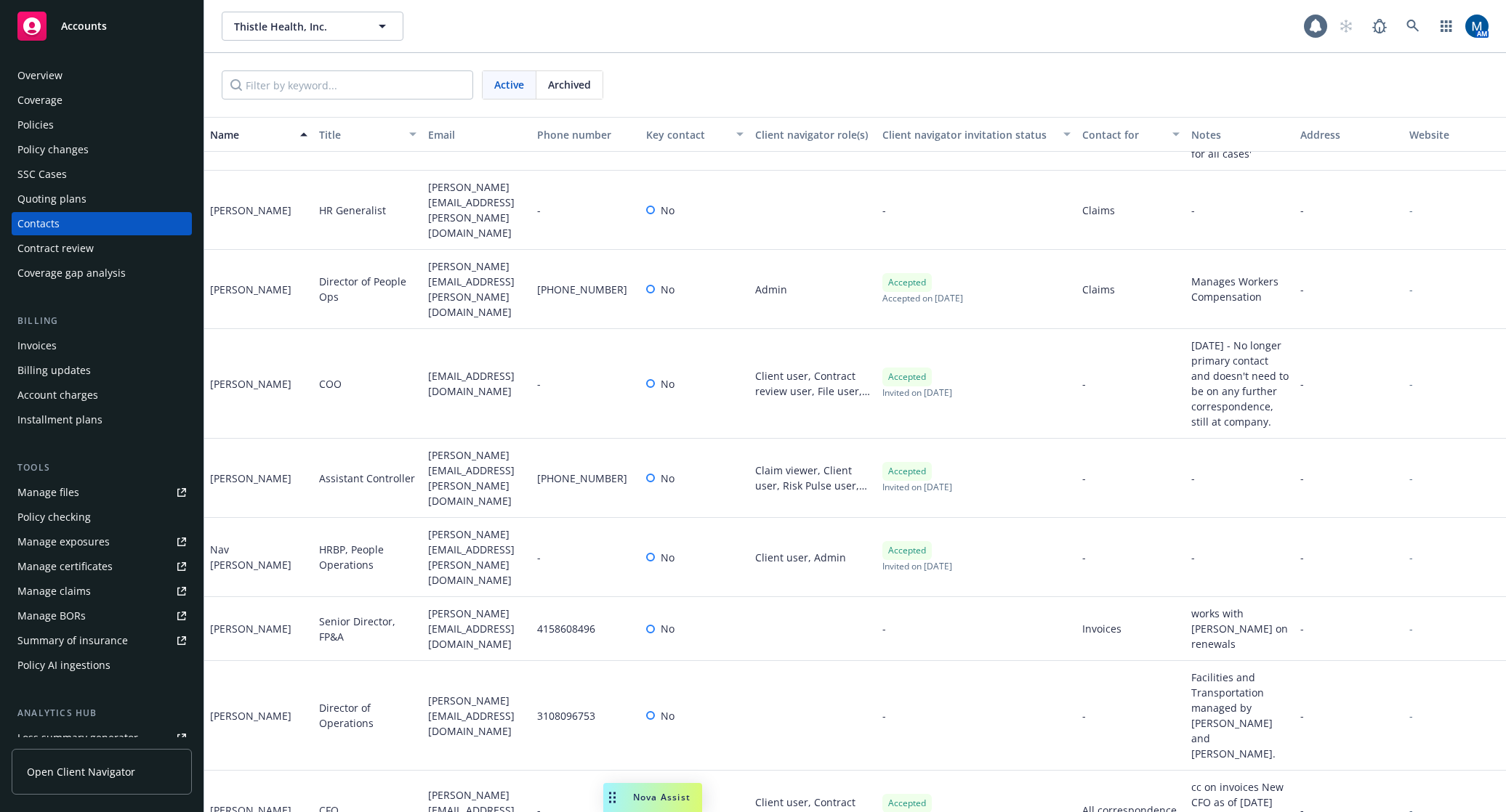
click at [590, 771] on div "-" at bounding box center [586, 810] width 109 height 80
click at [57, 124] on div "Policies" at bounding box center [102, 125] width 169 height 23
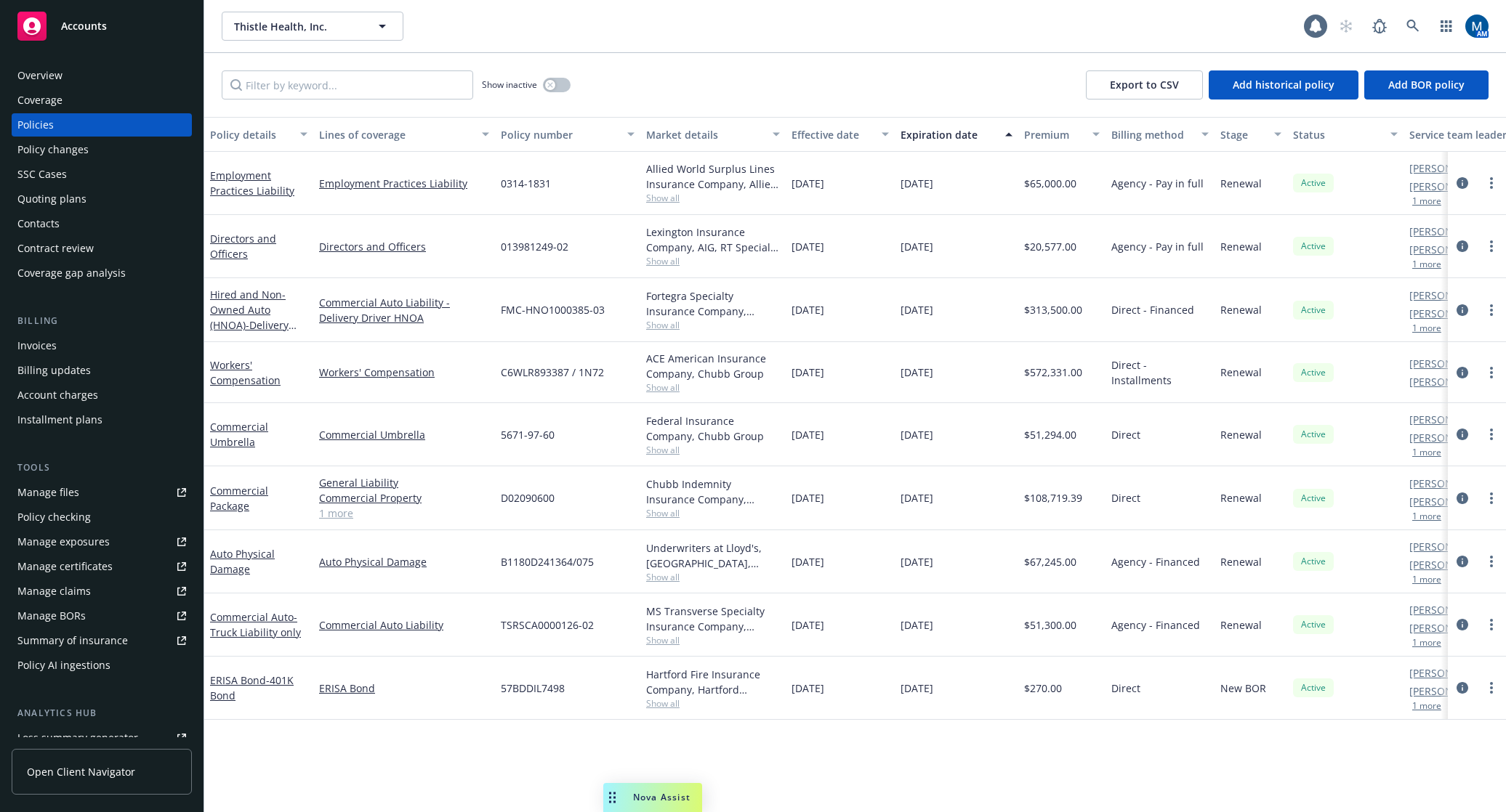
drag, startPoint x: 873, startPoint y: 749, endPoint x: 991, endPoint y: 756, distance: 118.2
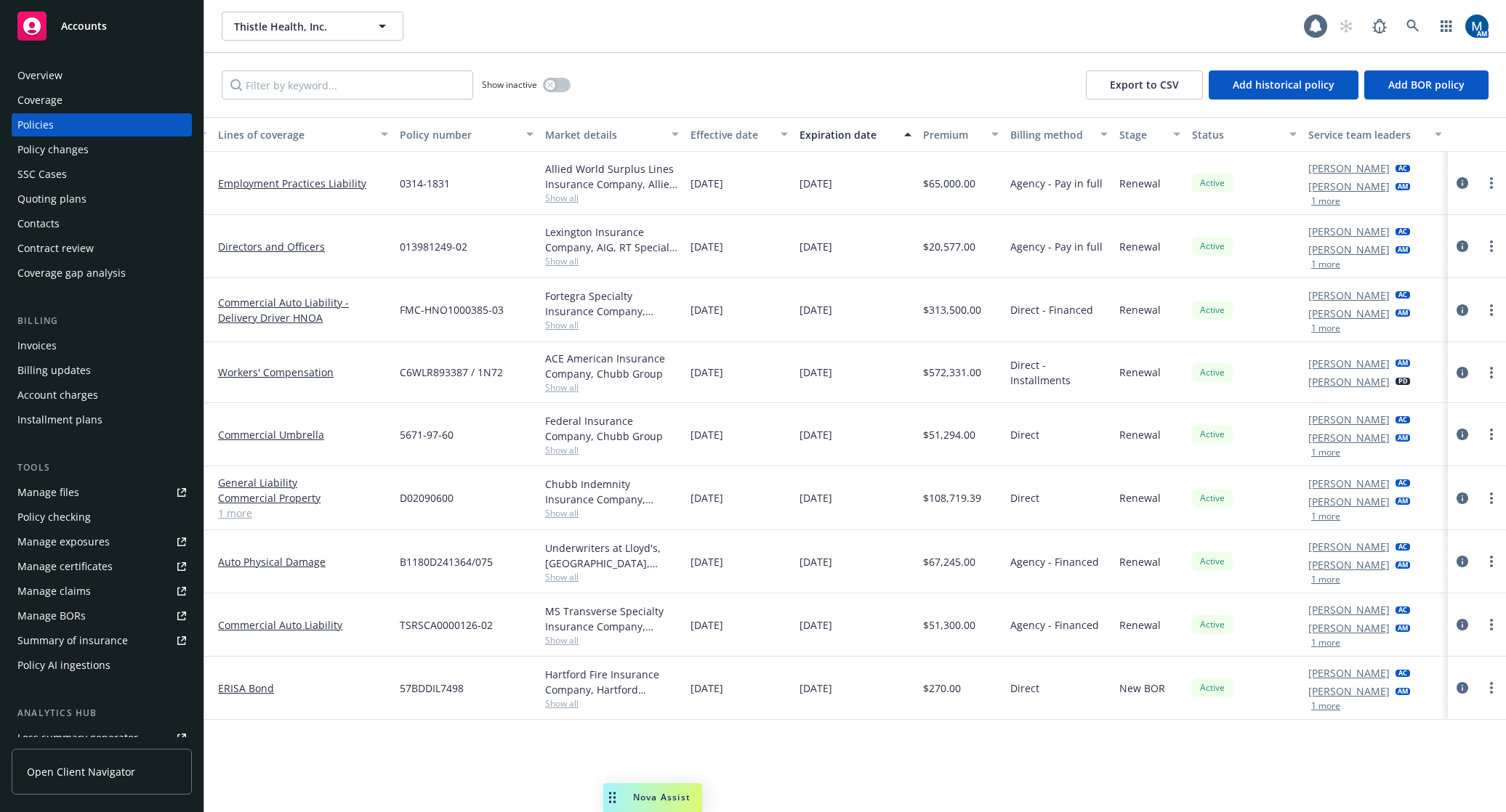
drag, startPoint x: 1090, startPoint y: 762, endPoint x: 927, endPoint y: 760, distance: 163.0
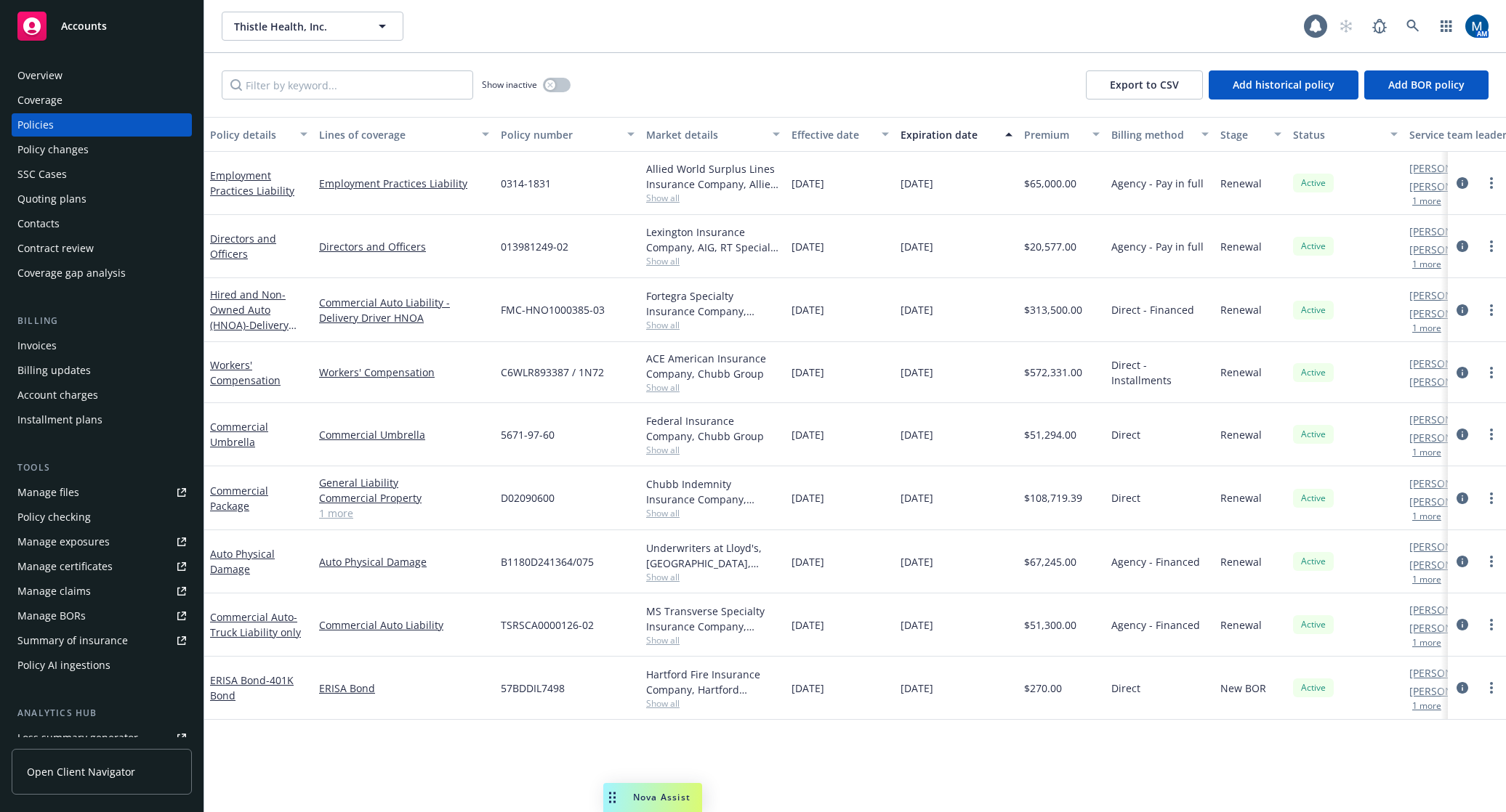
click at [118, 69] on div "Overview" at bounding box center [102, 76] width 169 height 23
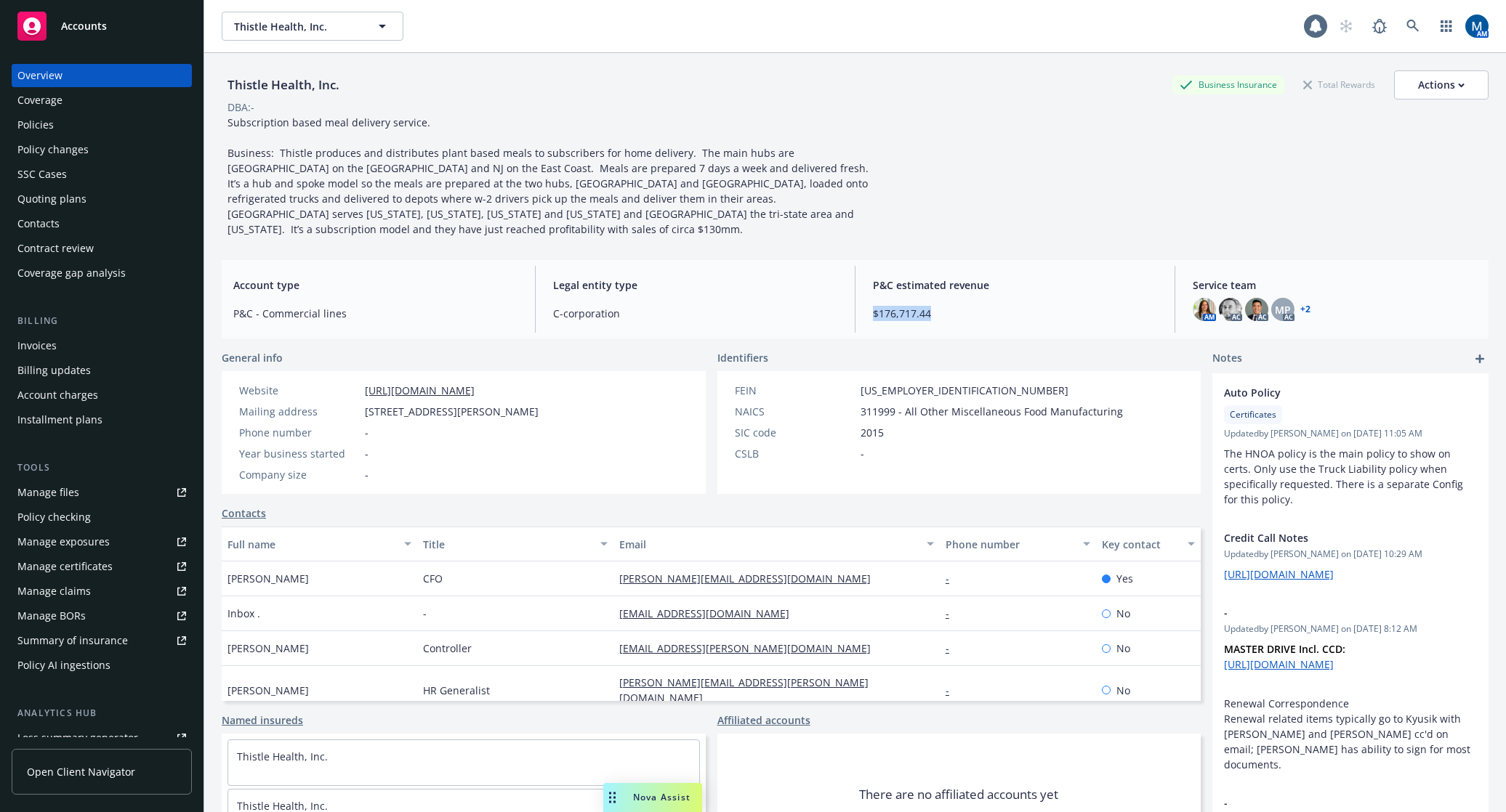
drag, startPoint x: 920, startPoint y: 301, endPoint x: 853, endPoint y: 303, distance: 67.0
click at [853, 303] on div "Account type P&C - Commercial lines Legal entity type C-corporation P&C estimat…" at bounding box center [854, 299] width 1266 height 79
click at [951, 311] on div "P&C estimated revenue $176,717.44" at bounding box center [1015, 299] width 307 height 67
drag, startPoint x: 980, startPoint y: 313, endPoint x: 835, endPoint y: 295, distance: 146.1
click at [835, 295] on div "Account type P&C - Commercial lines Legal entity type C-corporation P&C estimat…" at bounding box center [854, 299] width 1266 height 79
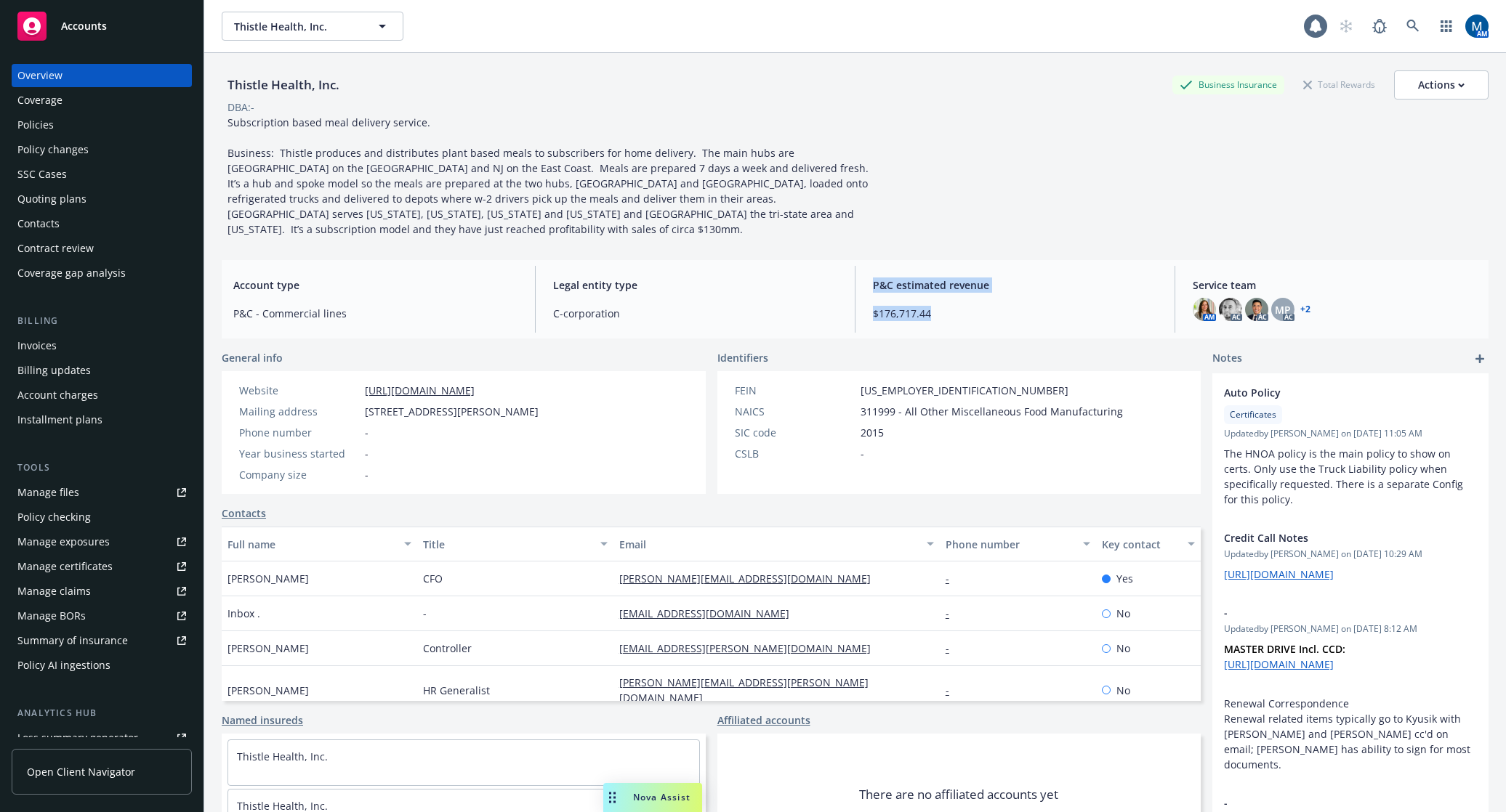
click at [994, 306] on span "$176,717.44" at bounding box center [1015, 314] width 284 height 15
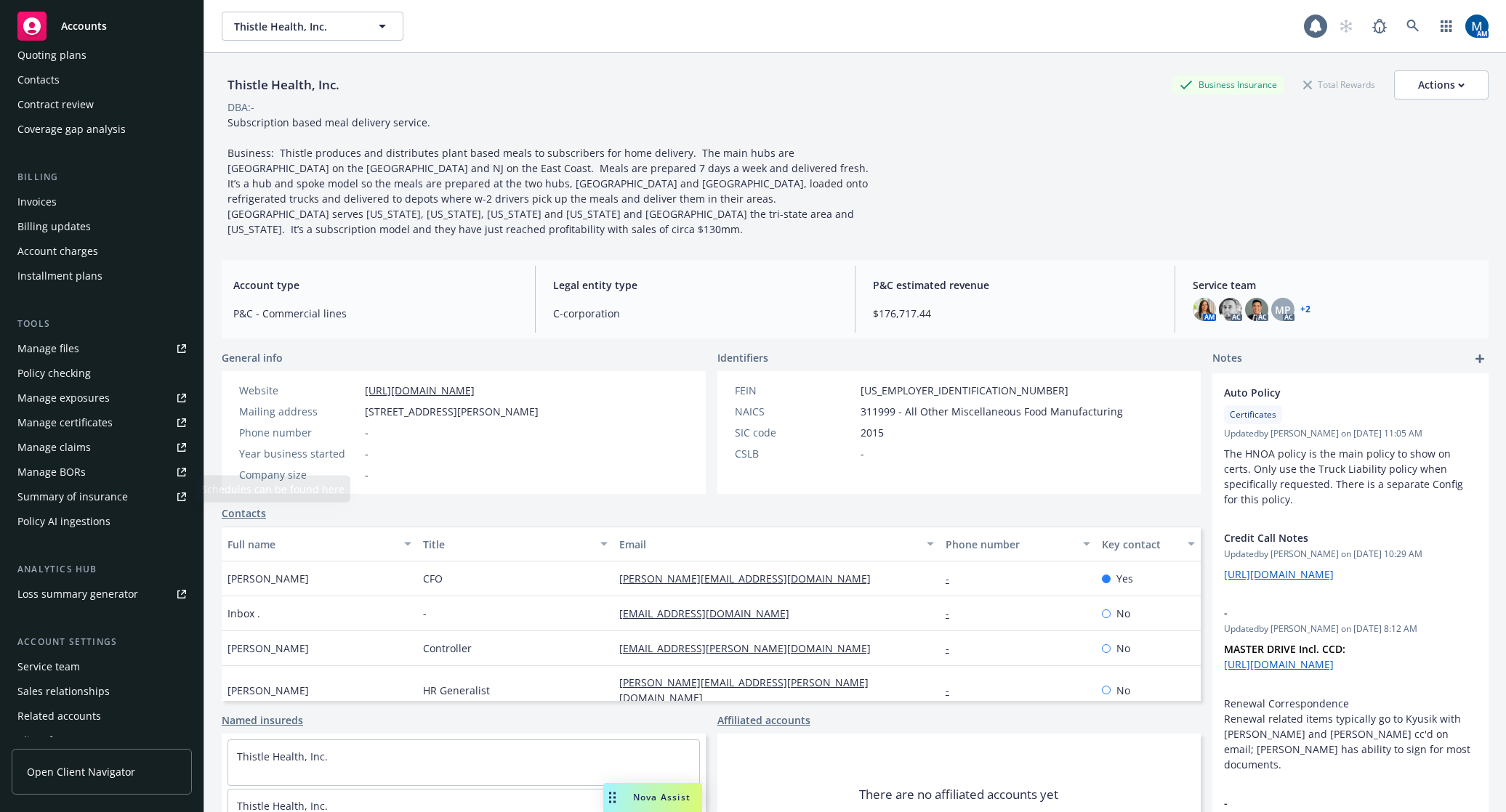
scroll to position [145, 0]
click at [66, 659] on div "Service team" at bounding box center [48, 665] width 62 height 23
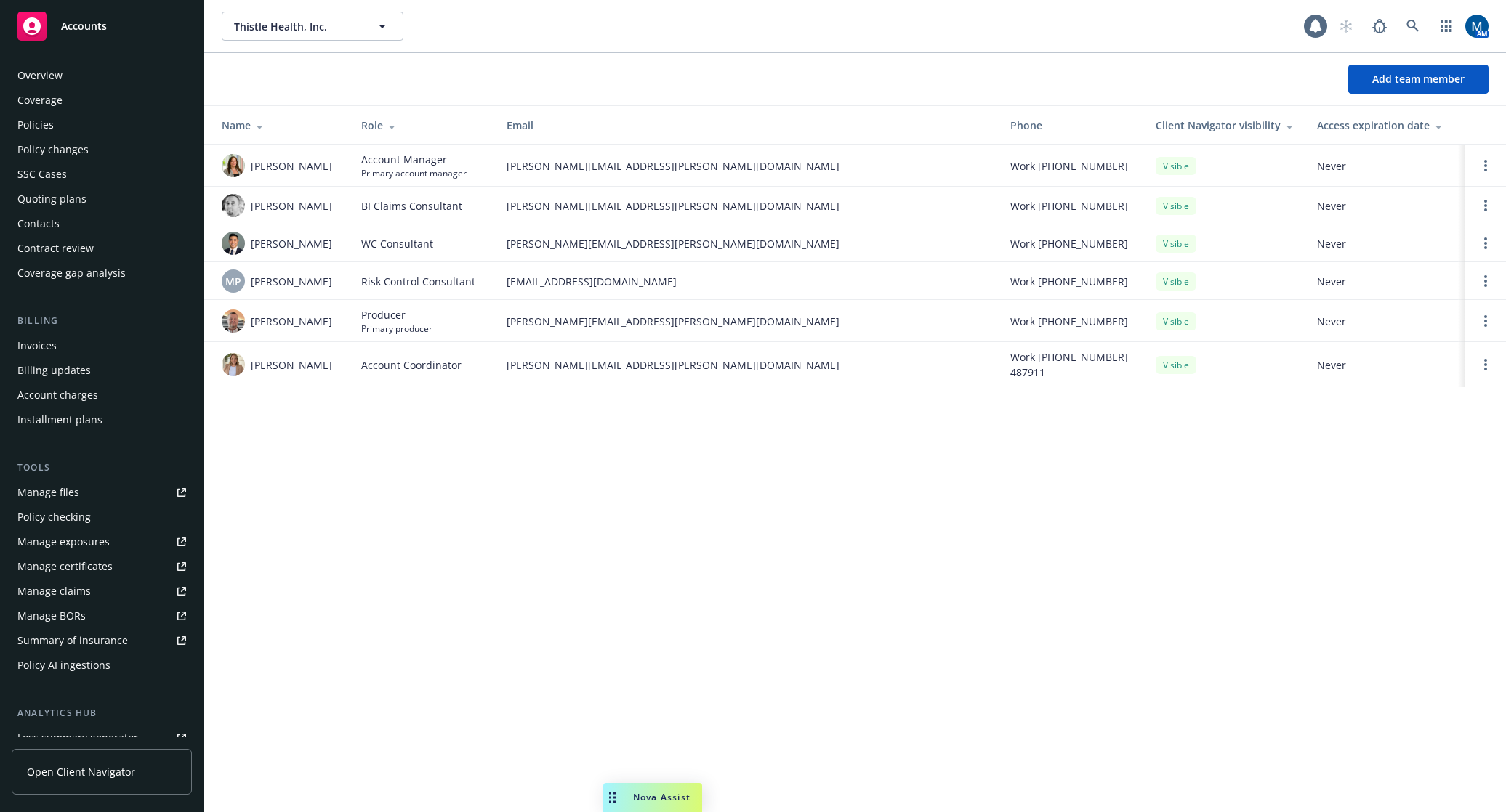
click at [135, 71] on div "Overview" at bounding box center [102, 76] width 169 height 23
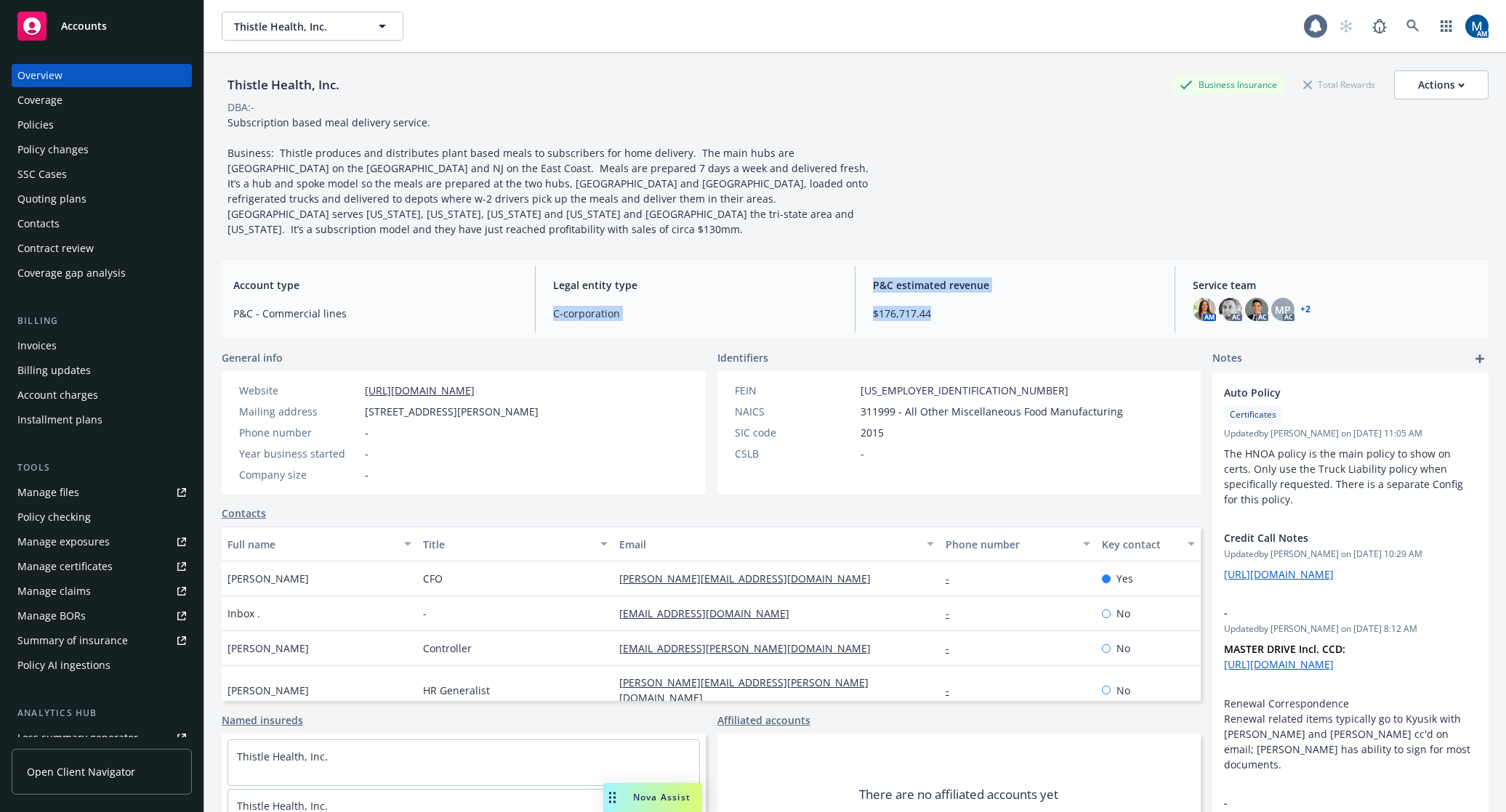
drag, startPoint x: 950, startPoint y: 309, endPoint x: 804, endPoint y: 258, distance: 154.7
click at [804, 260] on div "Account type P&C - Commercial lines Legal entity type C-corporation P&C estimat…" at bounding box center [854, 299] width 1266 height 79
click at [1002, 306] on span "$176,717.44" at bounding box center [1015, 314] width 284 height 15
drag, startPoint x: 1003, startPoint y: 303, endPoint x: 892, endPoint y: 297, distance: 111.2
click at [873, 306] on span "$176,717.44" at bounding box center [1015, 314] width 284 height 15
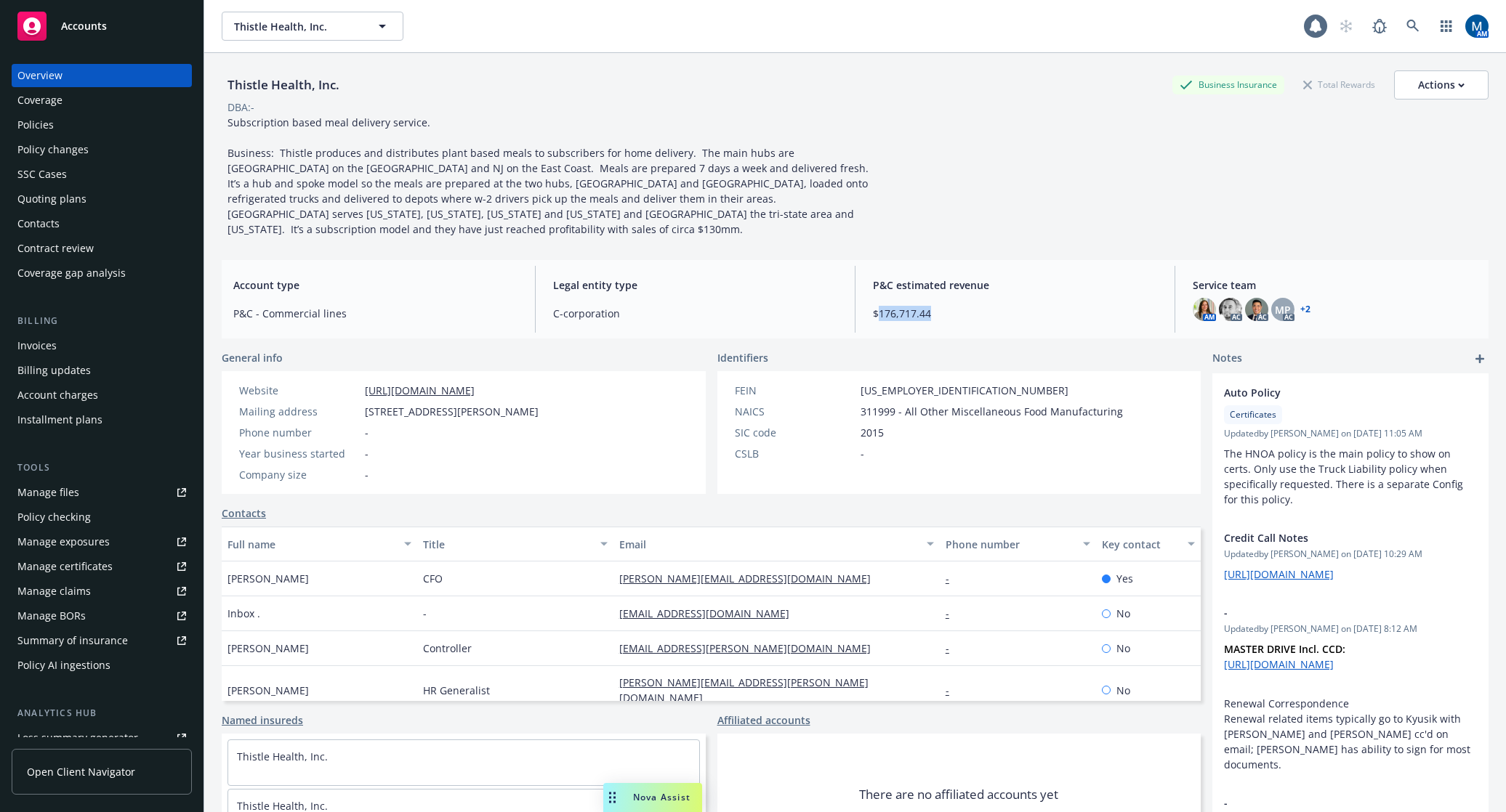
click at [908, 306] on span "$176,717.44" at bounding box center [1015, 314] width 284 height 15
click at [1026, 306] on span "$176,717.44" at bounding box center [1015, 314] width 284 height 15
drag, startPoint x: 980, startPoint y: 298, endPoint x: 857, endPoint y: 298, distance: 123.0
click at [861, 298] on div "P&C estimated revenue $176,717.44" at bounding box center [1015, 299] width 307 height 67
click at [1020, 238] on div "Thistle Health, Inc. Business Insurance Total Rewards Actions DBA: - Subscripti…" at bounding box center [854, 450] width 1266 height 795
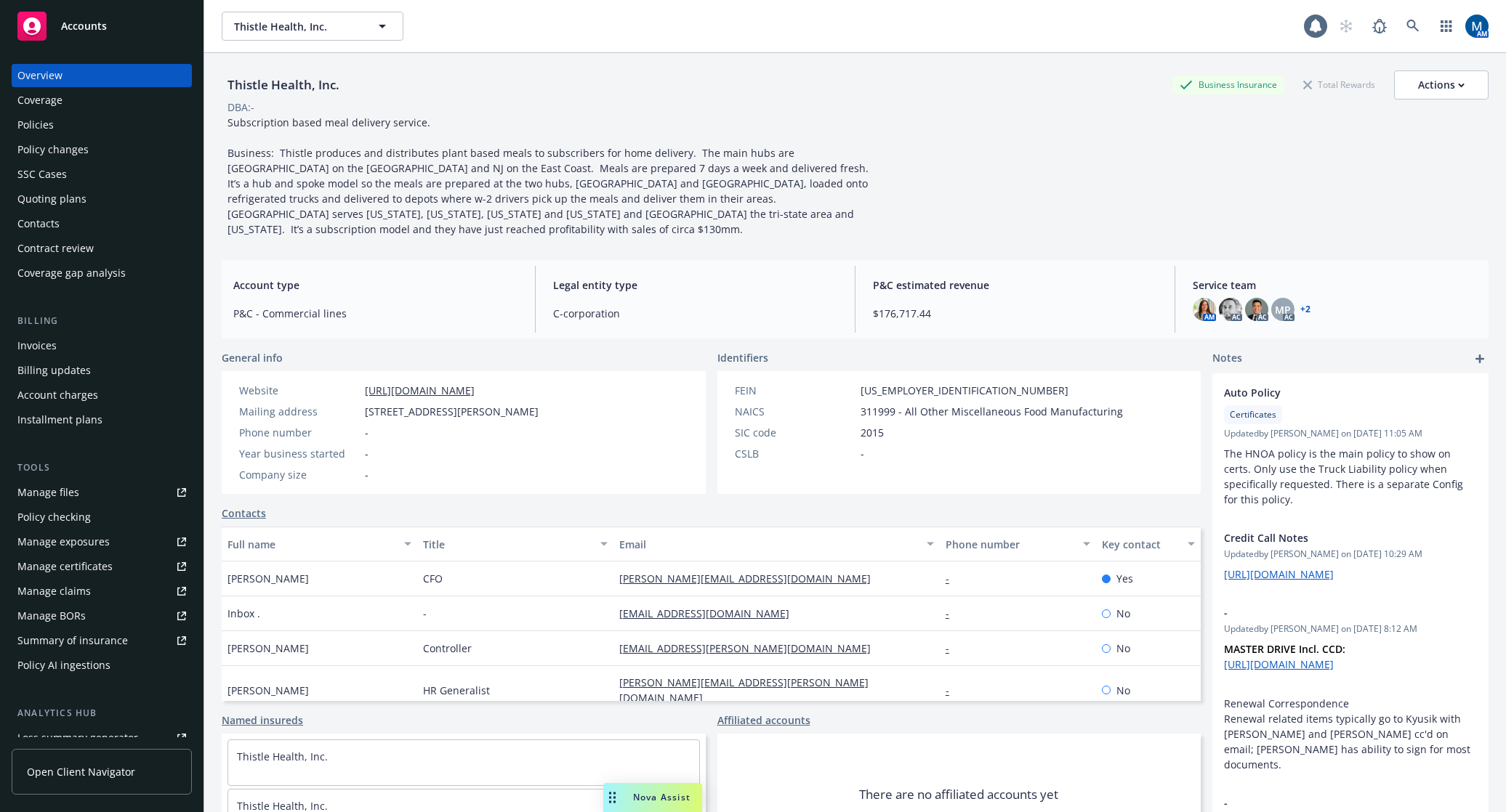
drag, startPoint x: 976, startPoint y: 306, endPoint x: 952, endPoint y: 299, distance: 25.0
click at [946, 299] on div "P&C estimated revenue $176,717.44" at bounding box center [1015, 299] width 307 height 67
click at [953, 306] on span "$176,717.44" at bounding box center [1015, 314] width 284 height 15
click at [1011, 159] on div "Thistle Health, Inc. Business Insurance Total Rewards Actions DBA: - Subscripti…" at bounding box center [854, 153] width 1266 height 166
click at [705, 172] on span "Subscription based meal delivery service. Business: Thistle produces and distri…" at bounding box center [551, 176] width 647 height 121
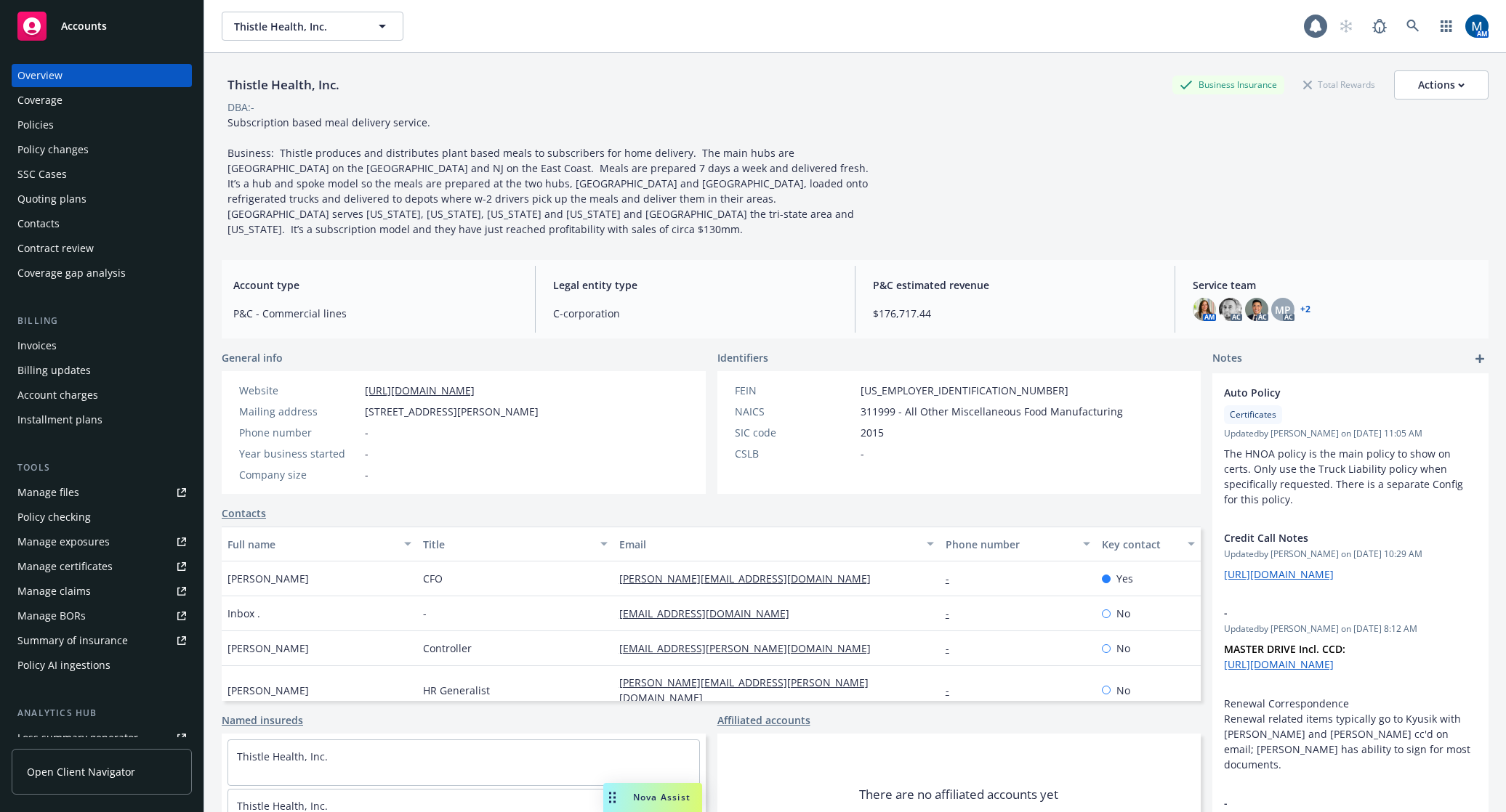
click at [966, 128] on div "Thistle Health, Inc. Business Insurance Total Rewards Actions DBA: - Subscripti…" at bounding box center [854, 153] width 1266 height 166
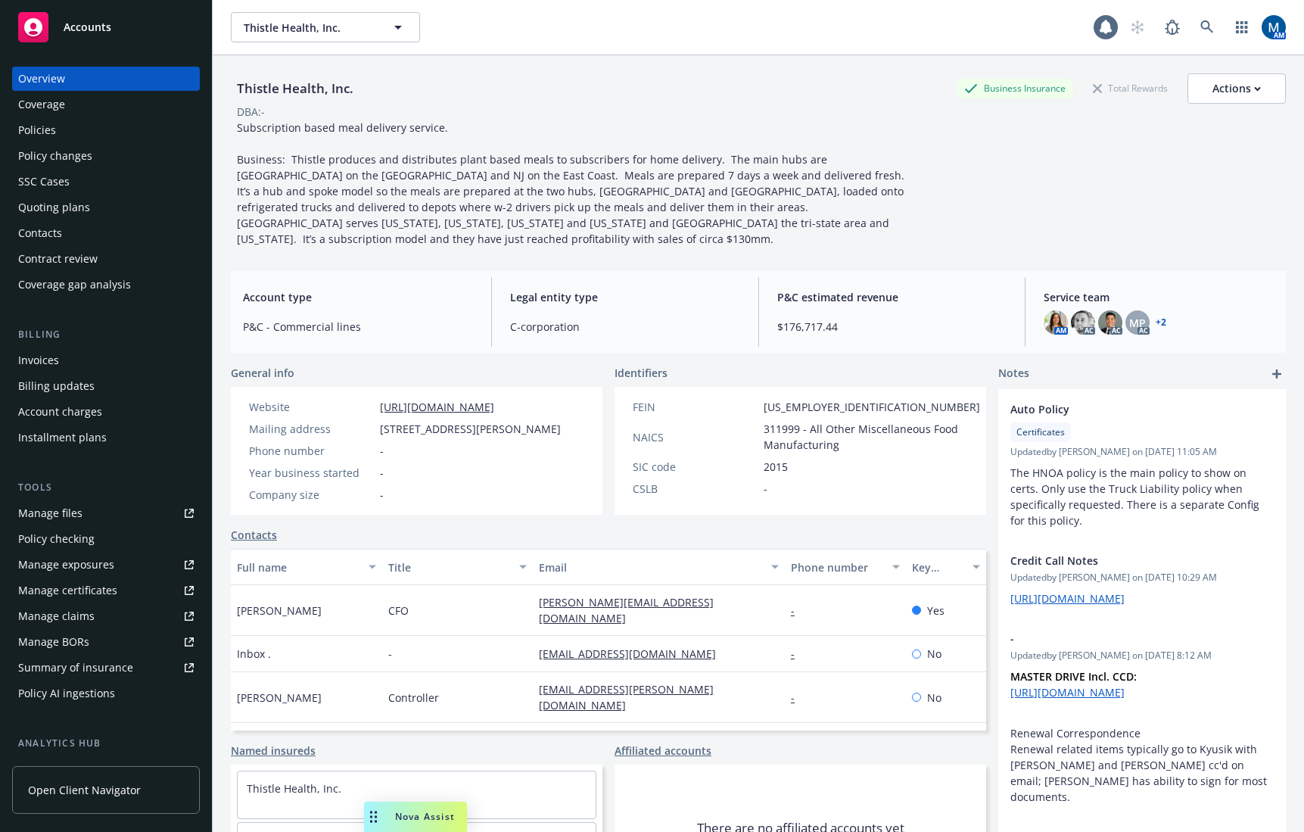
drag, startPoint x: 123, startPoint y: 22, endPoint x: 145, endPoint y: 4, distance: 28.5
click at [123, 22] on div "Accounts" at bounding box center [106, 27] width 176 height 30
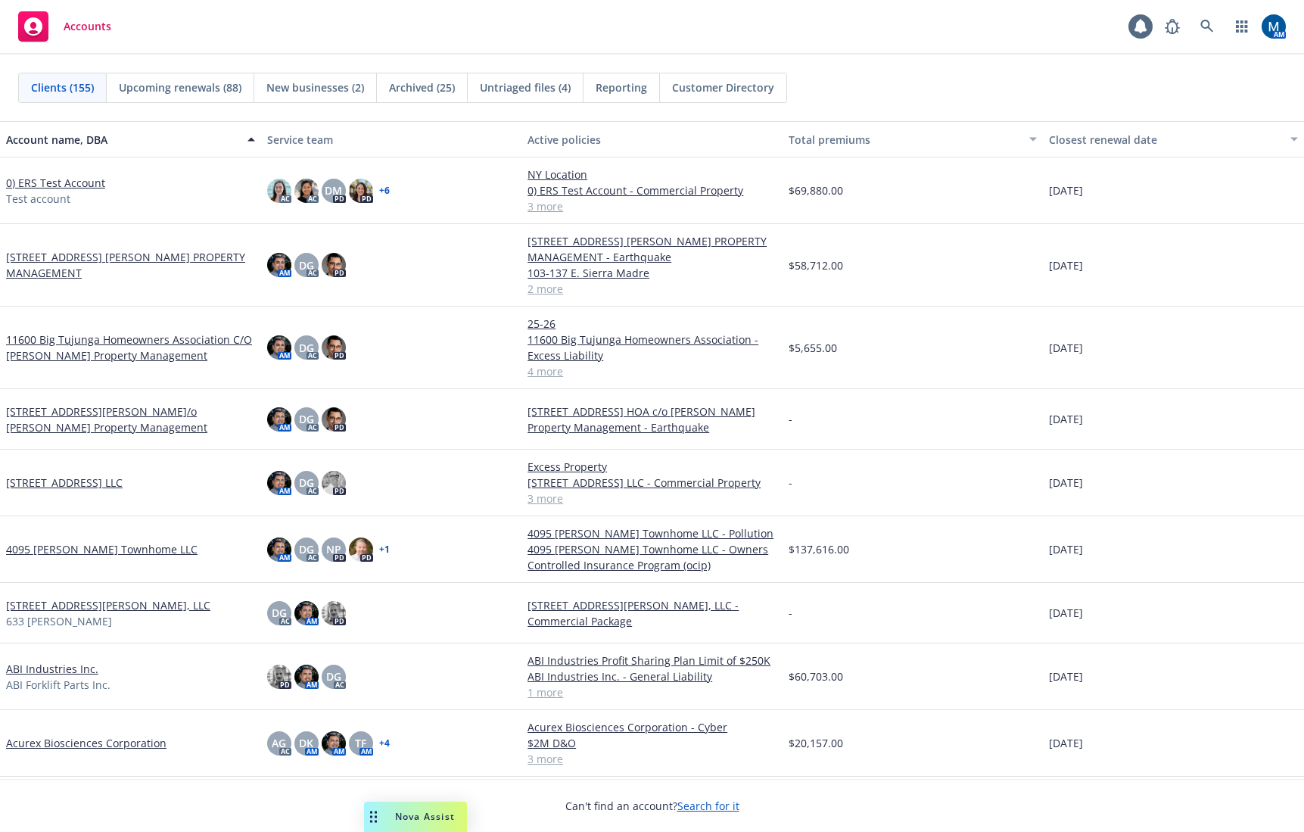
click at [454, 28] on div "Accounts 1 AM" at bounding box center [652, 27] width 1304 height 55
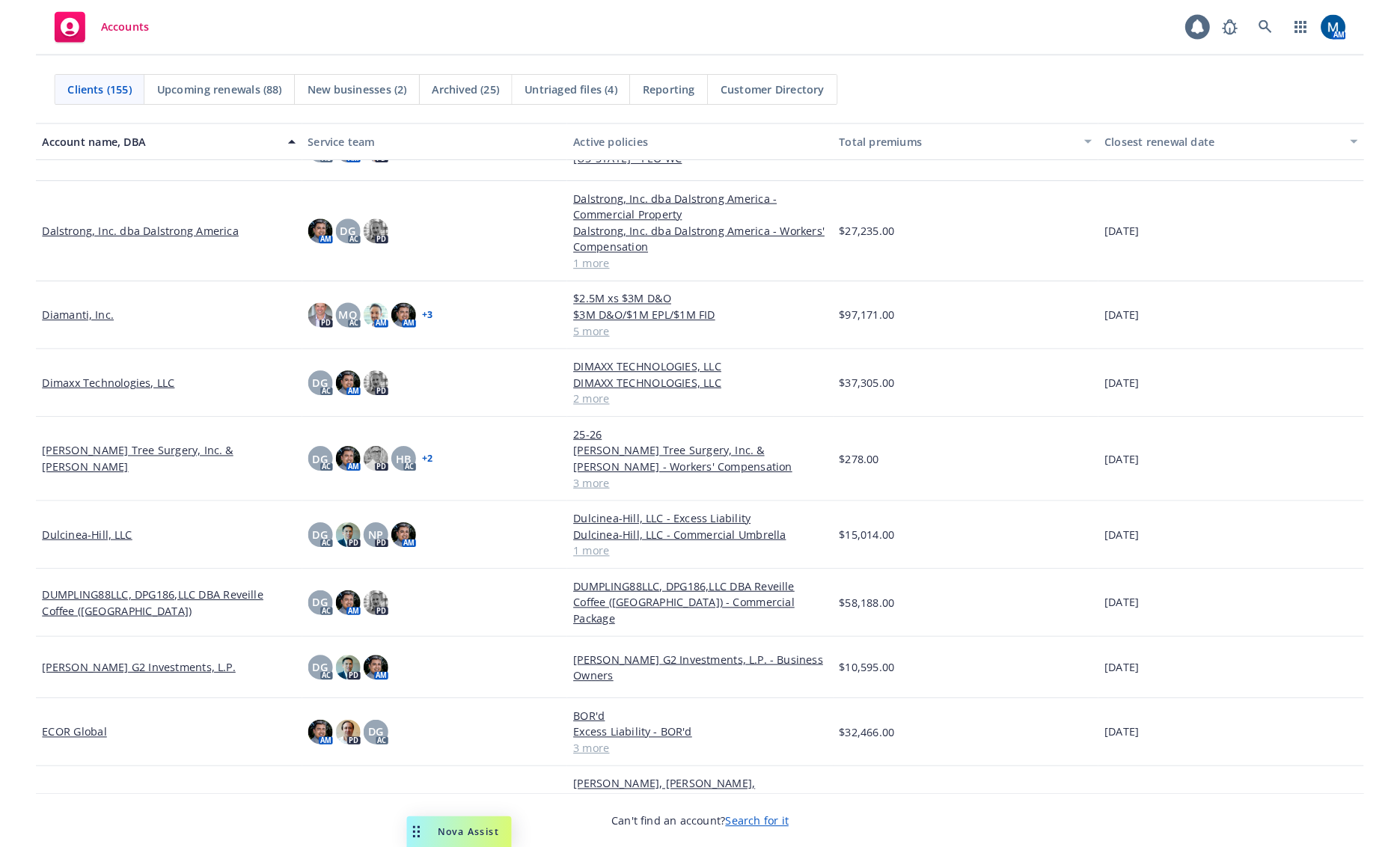
scroll to position [2544, 0]
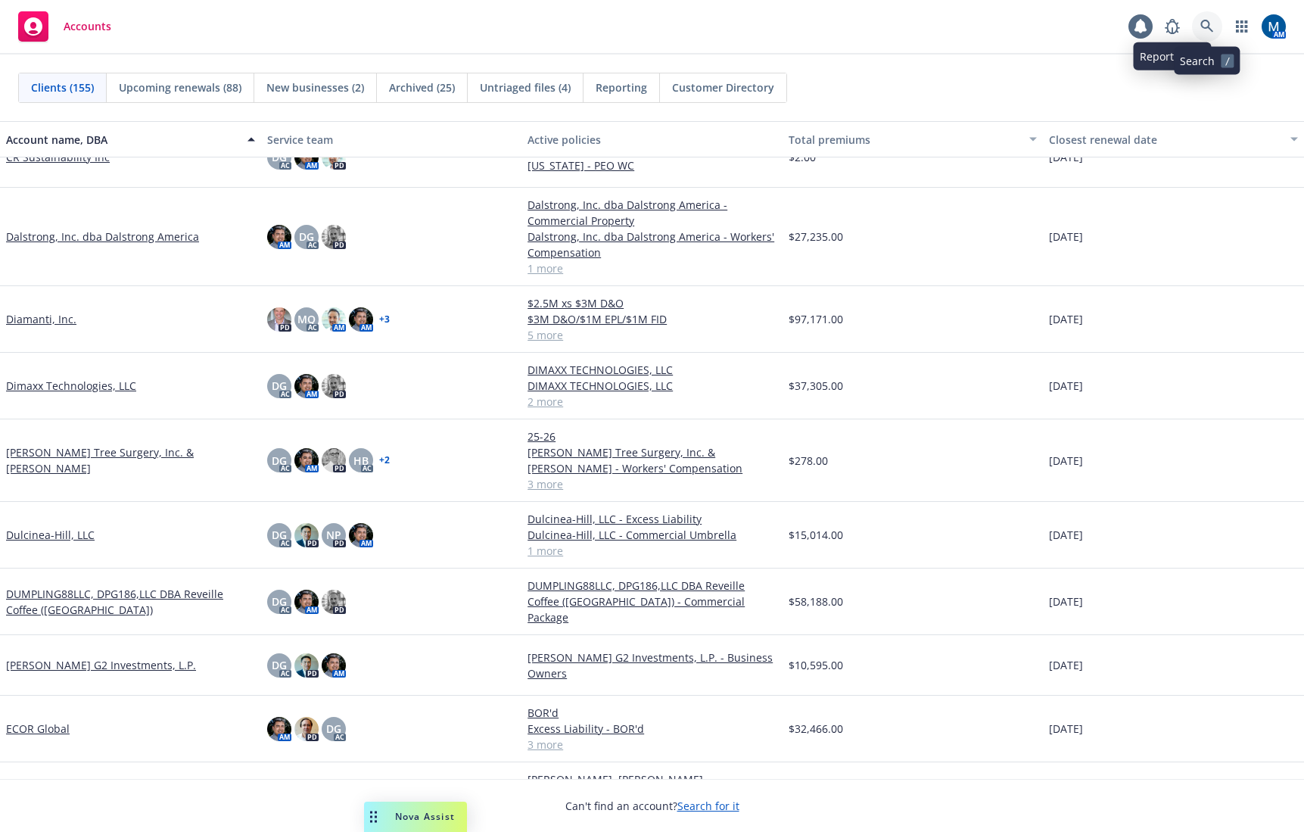
click at [1203, 34] on link at bounding box center [1207, 26] width 30 height 30
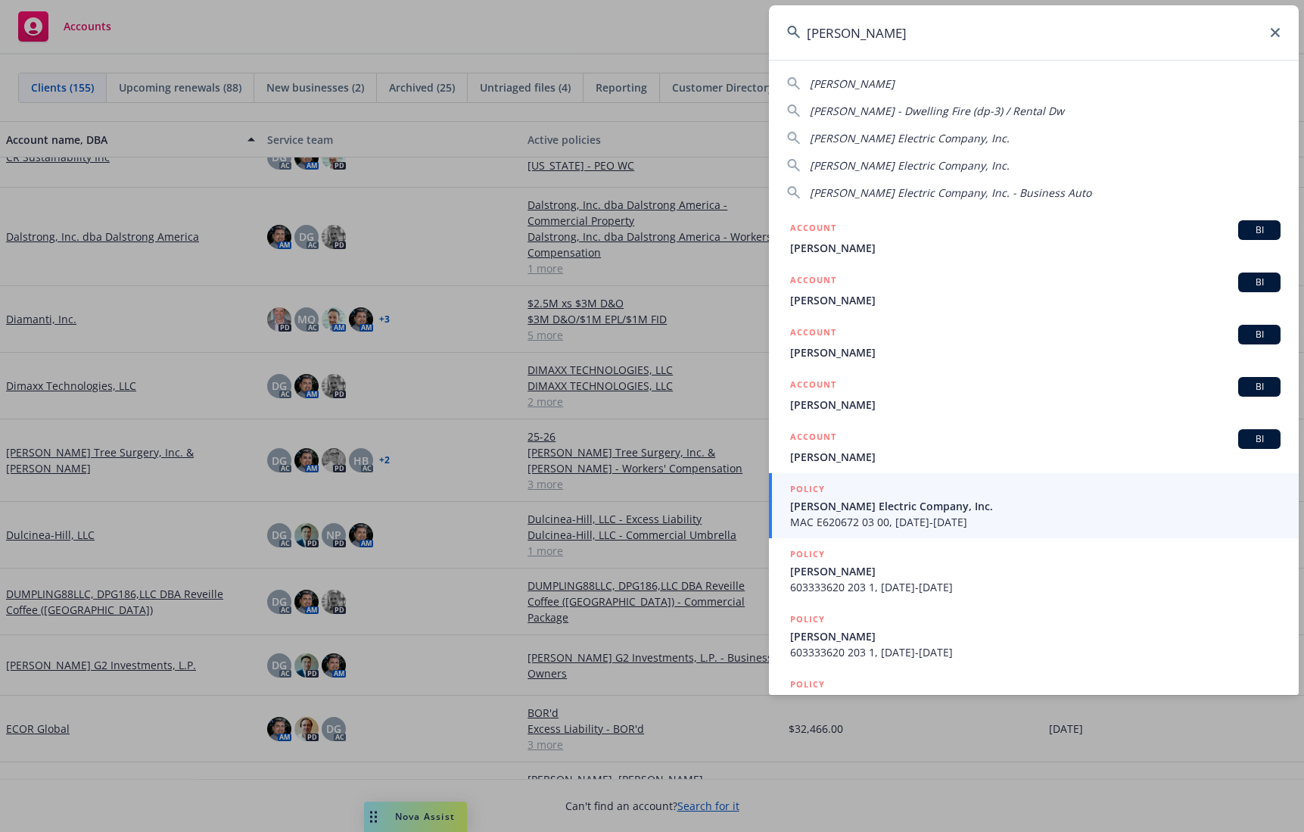
click at [875, 139] on span "Vincent Electric Company, Inc." at bounding box center [910, 138] width 200 height 14
type input "Vincent Electric Company, Inc."
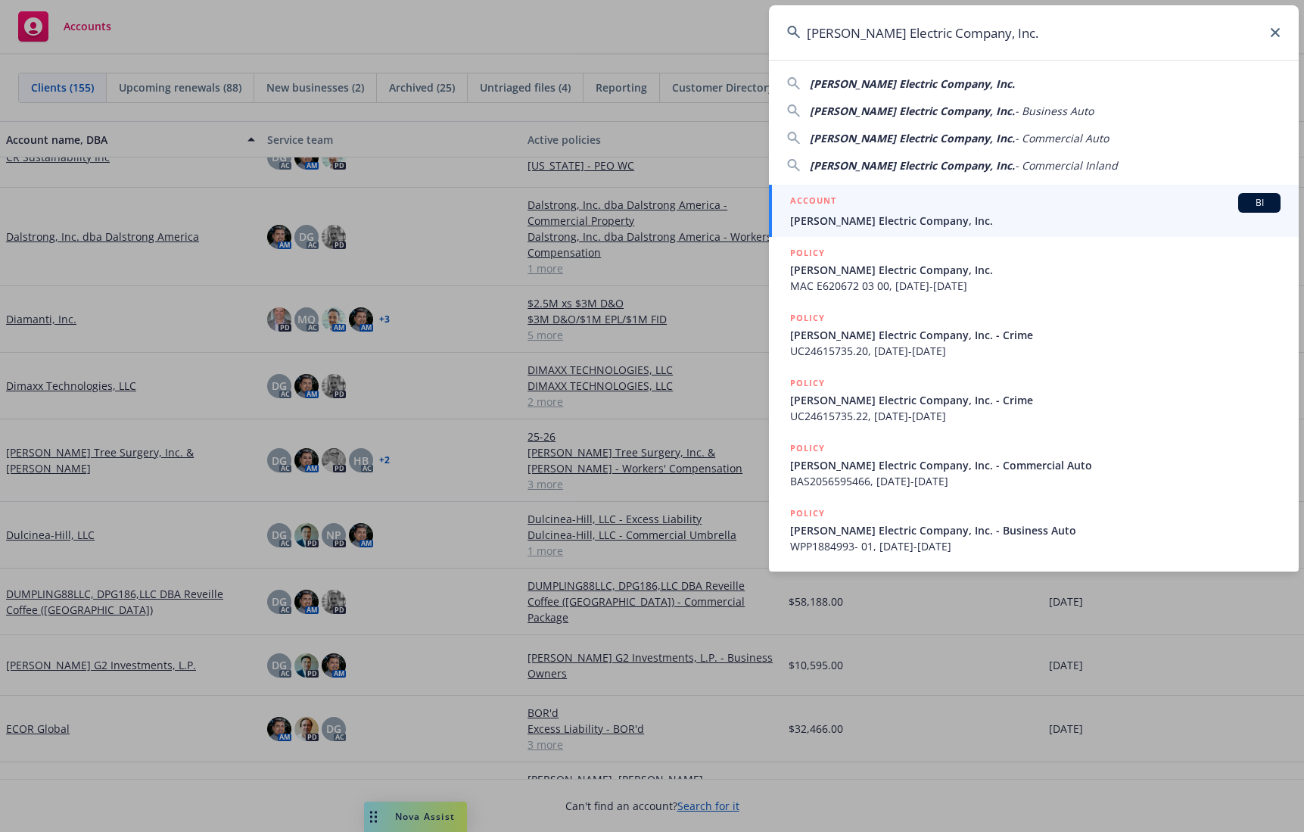
click at [870, 218] on span "Vincent Electric Company, Inc." at bounding box center [1035, 221] width 491 height 16
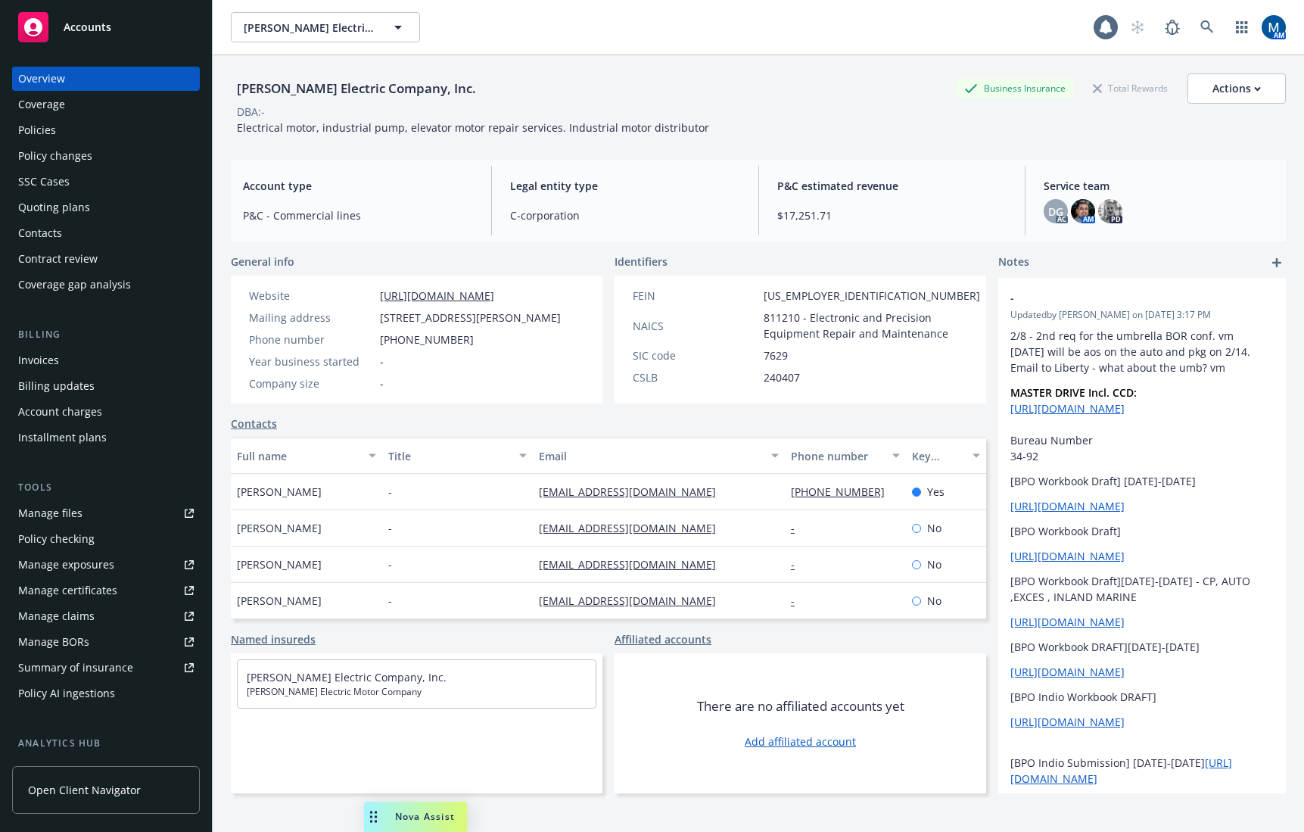
click at [114, 126] on div "Policies" at bounding box center [106, 130] width 176 height 24
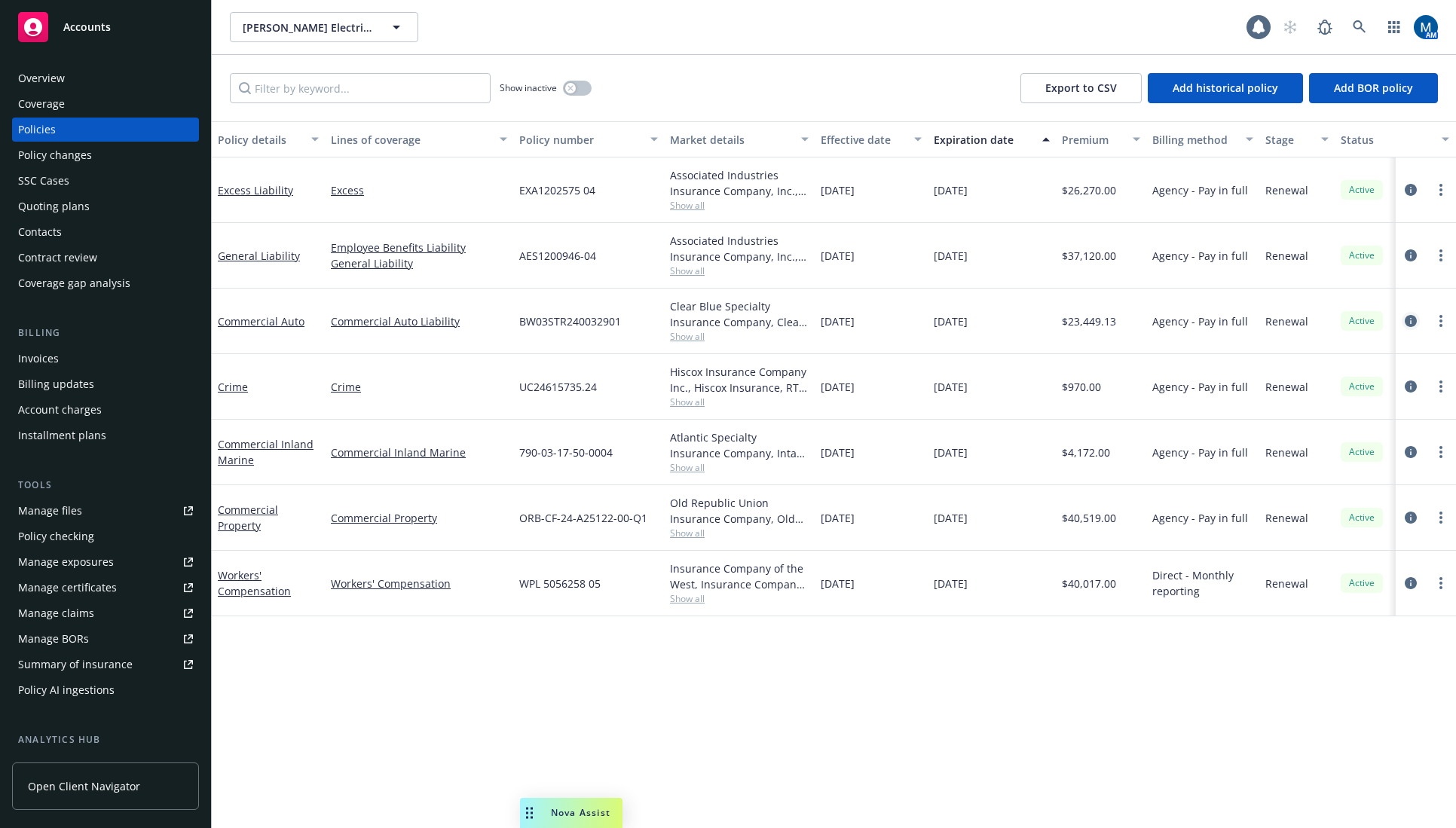
click at [1407, 319] on icon "circleInformation" at bounding box center [1410, 320] width 12 height 12
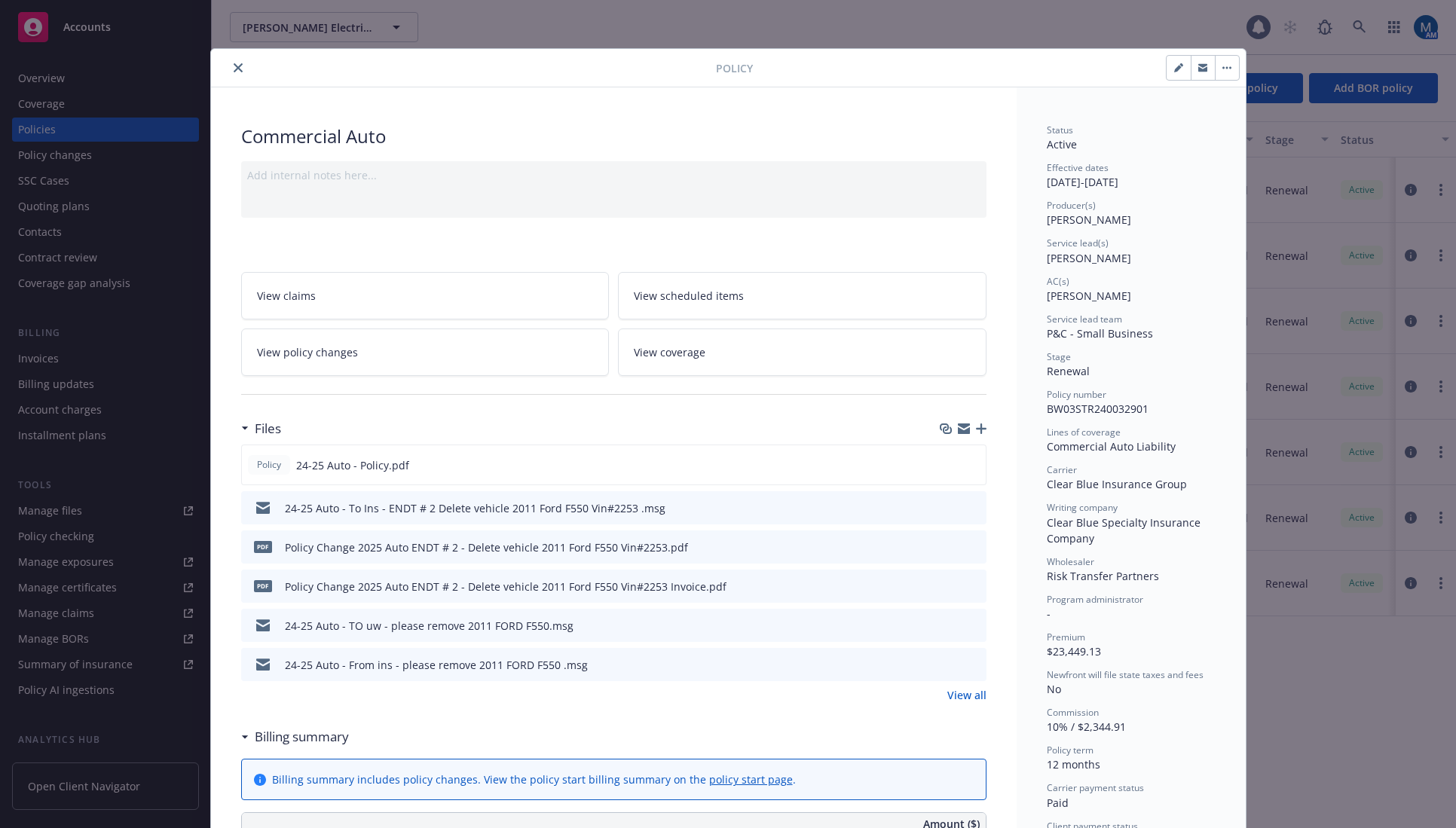
click at [328, 352] on span "View policy changes" at bounding box center [307, 352] width 101 height 16
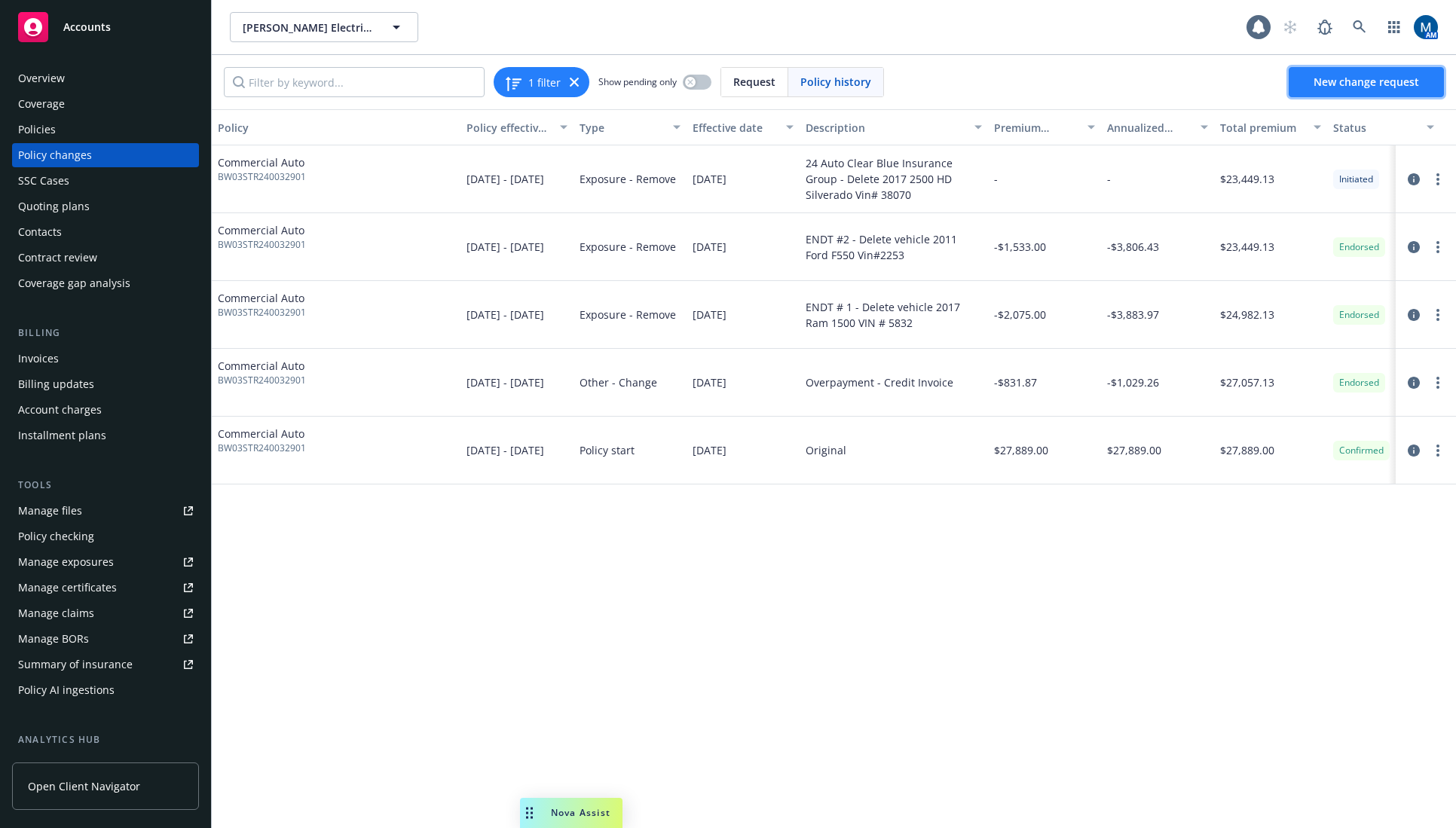
click at [1341, 82] on span "New change request" at bounding box center [1365, 82] width 105 height 14
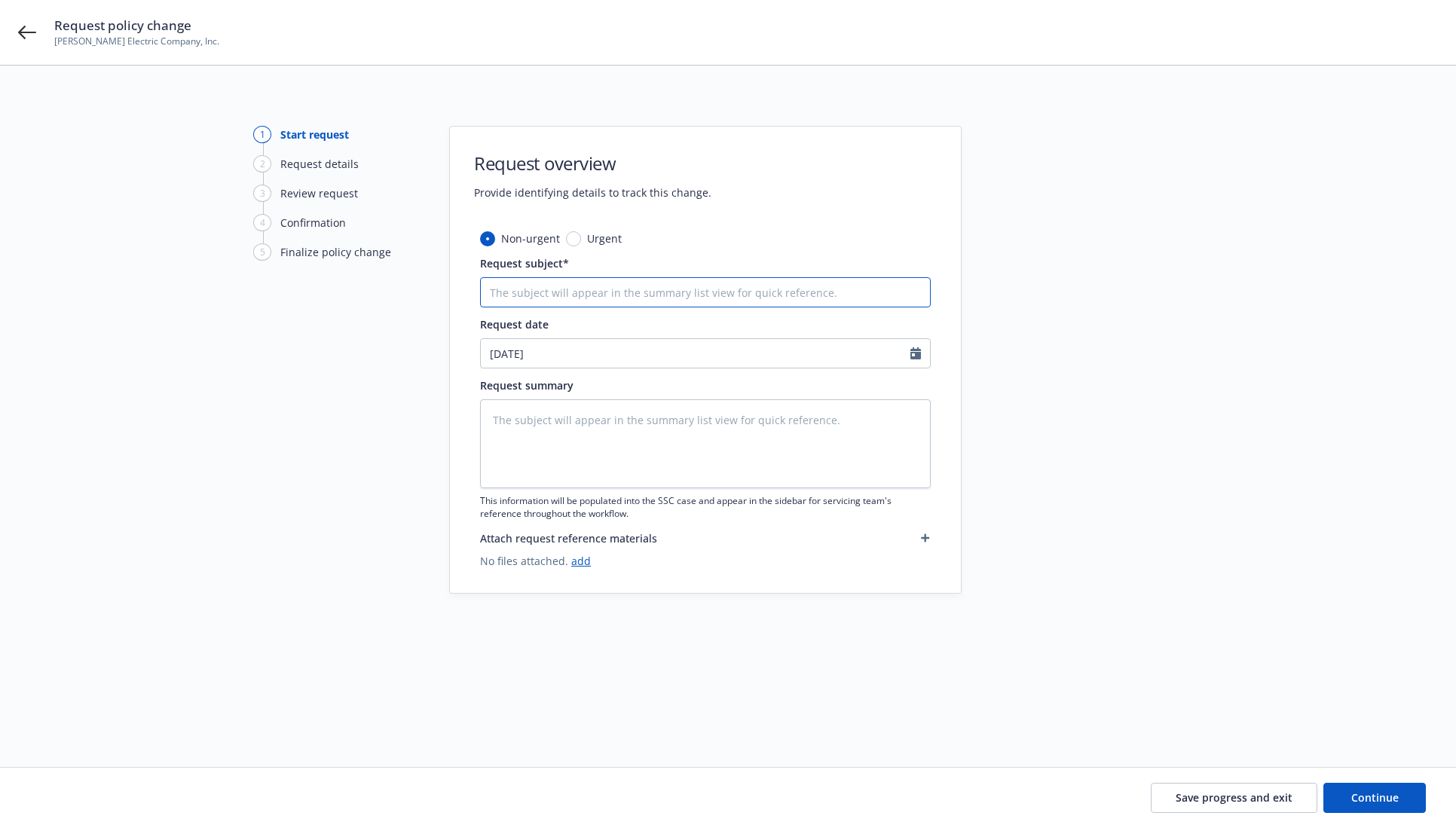
click at [656, 297] on input "Request subject*" at bounding box center [705, 293] width 451 height 30
click at [640, 438] on textarea at bounding box center [705, 443] width 451 height 89
type textarea "x"
type textarea "R"
type textarea "x"
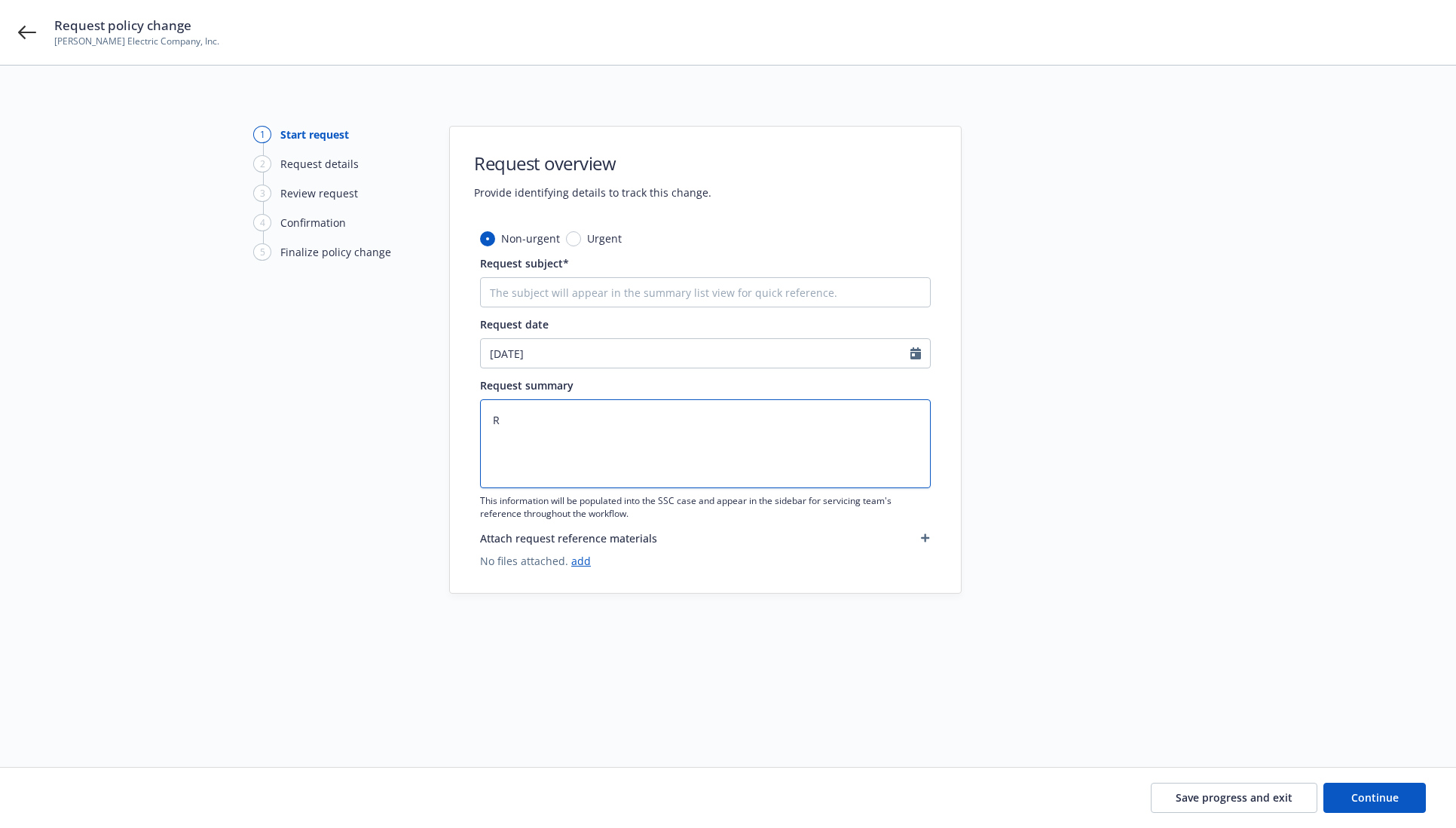
type textarea "Re"
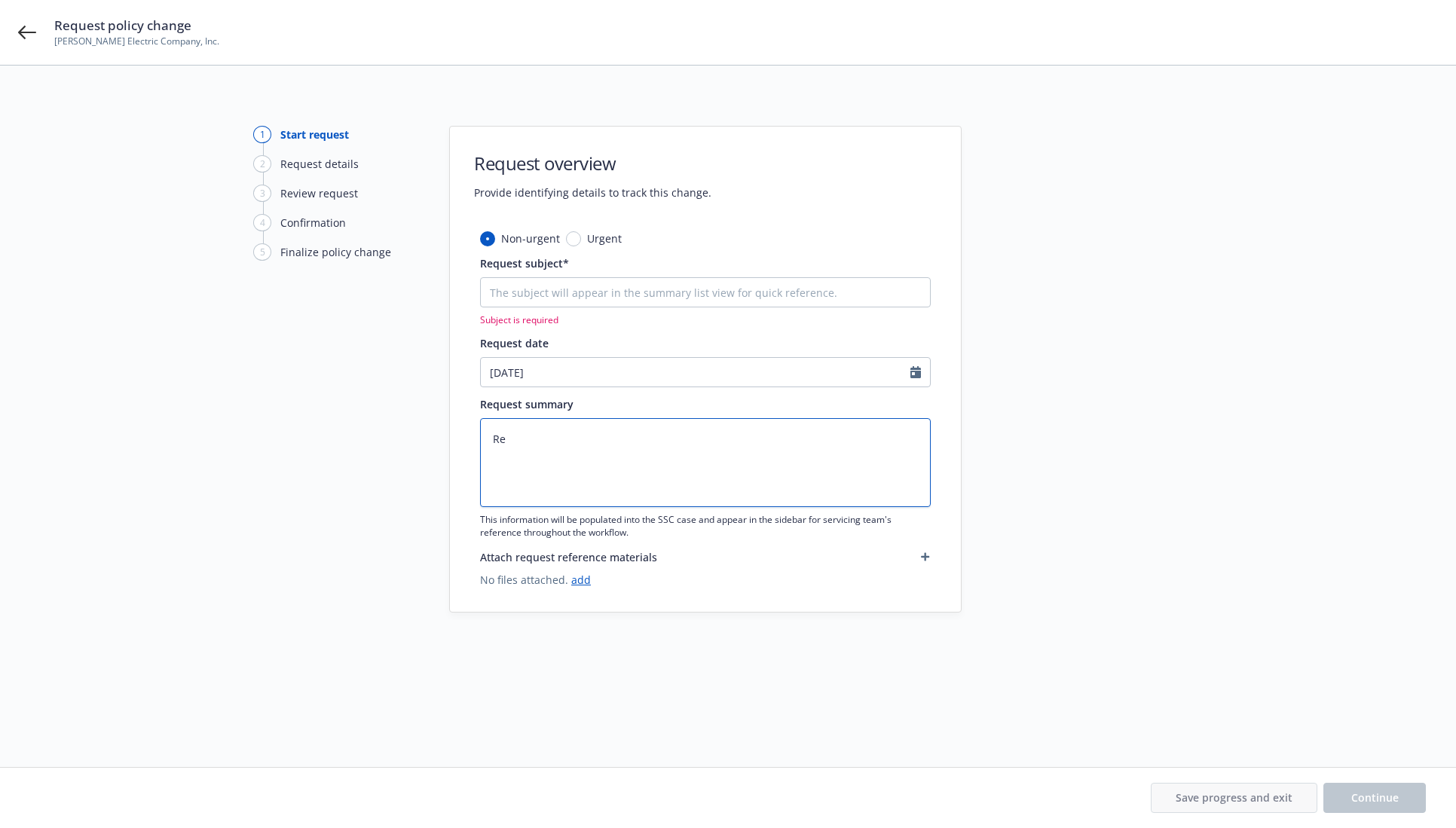
type textarea "x"
type textarea "Rem"
type textarea "x"
type textarea "Remo"
type textarea "x"
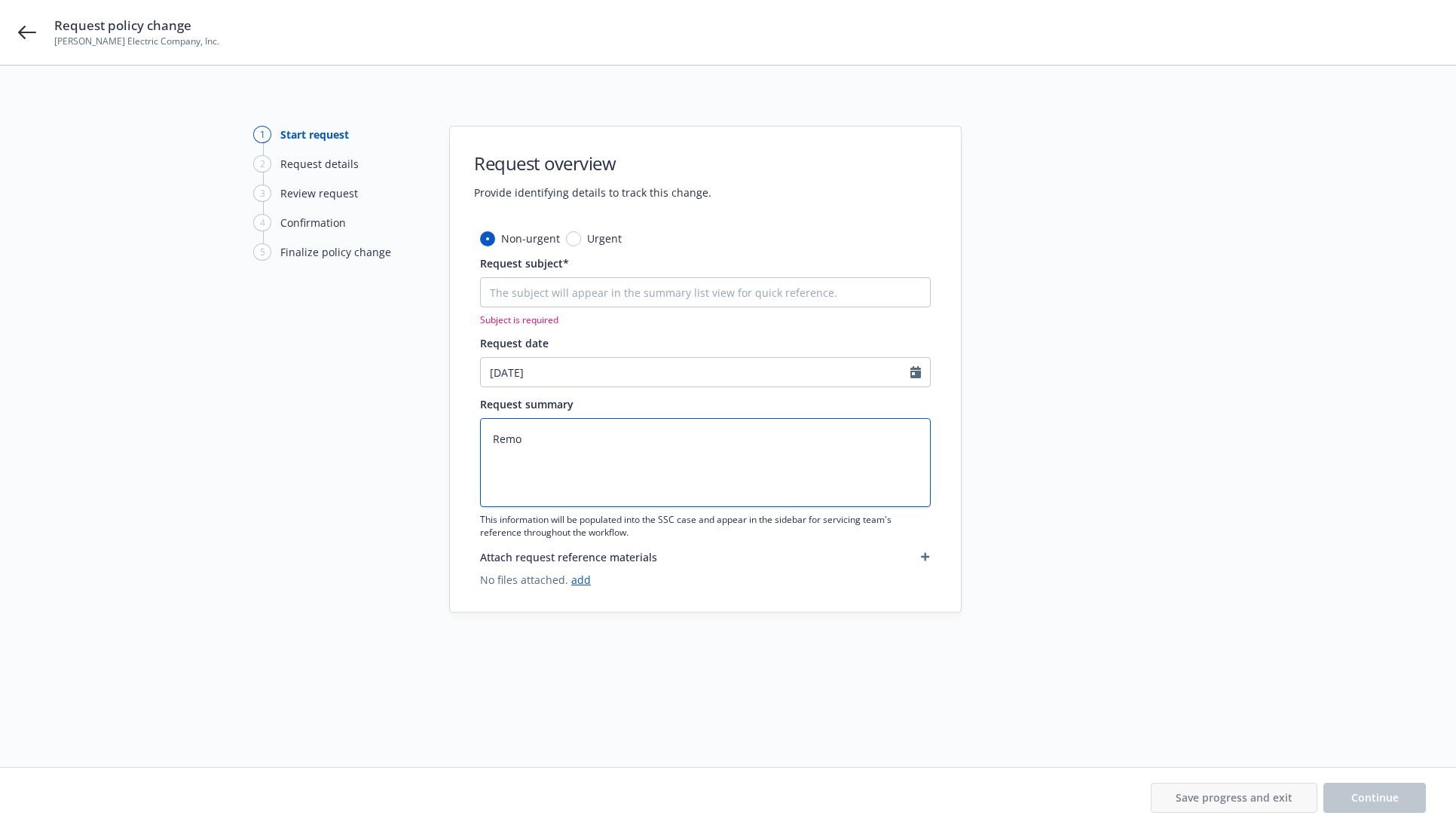
type textarea "Remop"
type textarea "x"
type textarea "Remopv"
type textarea "x"
type textarea "Remopve"
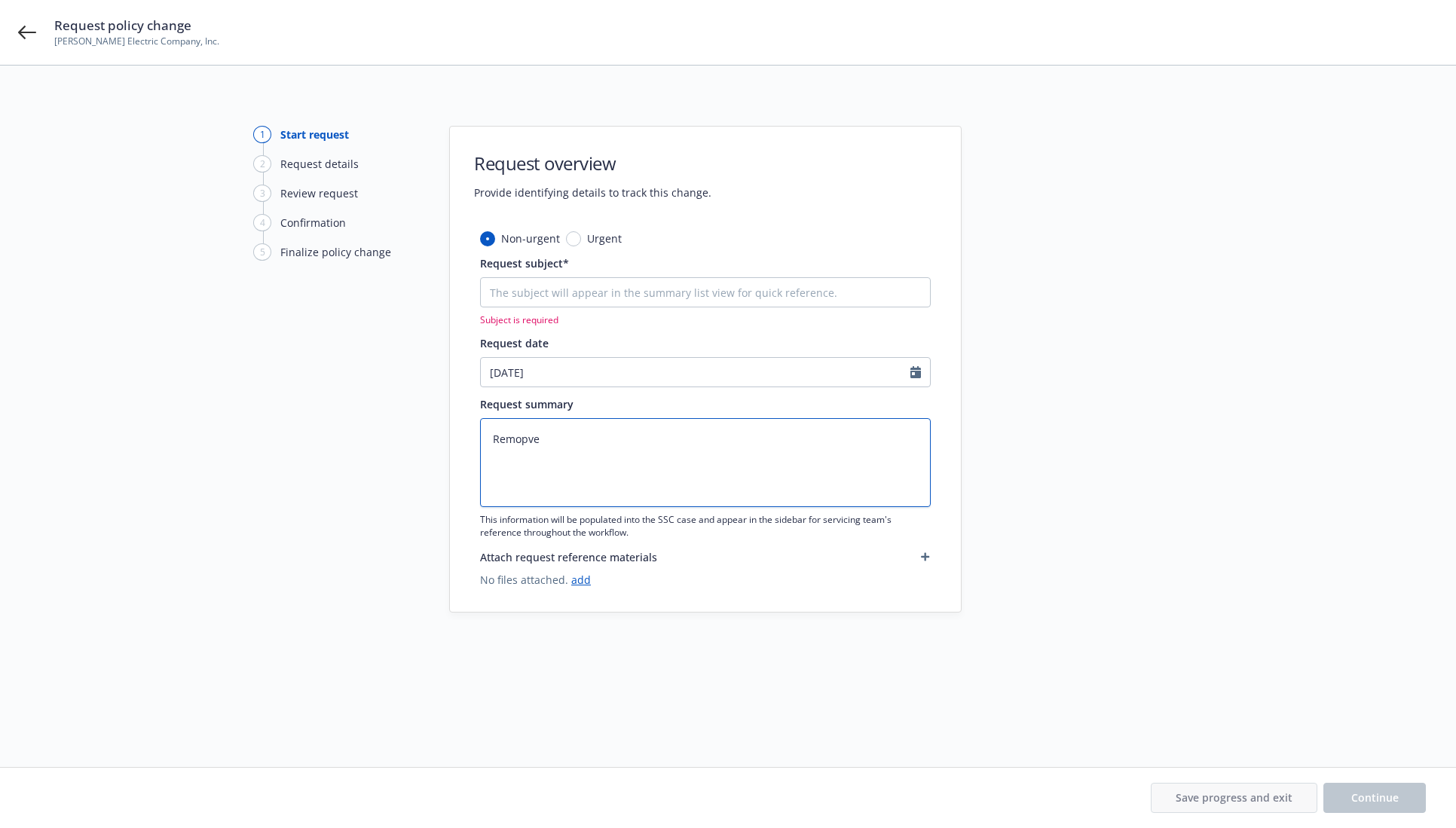
type textarea "x"
type textarea "Remopv"
type textarea "x"
type textarea "Remop"
type textarea "x"
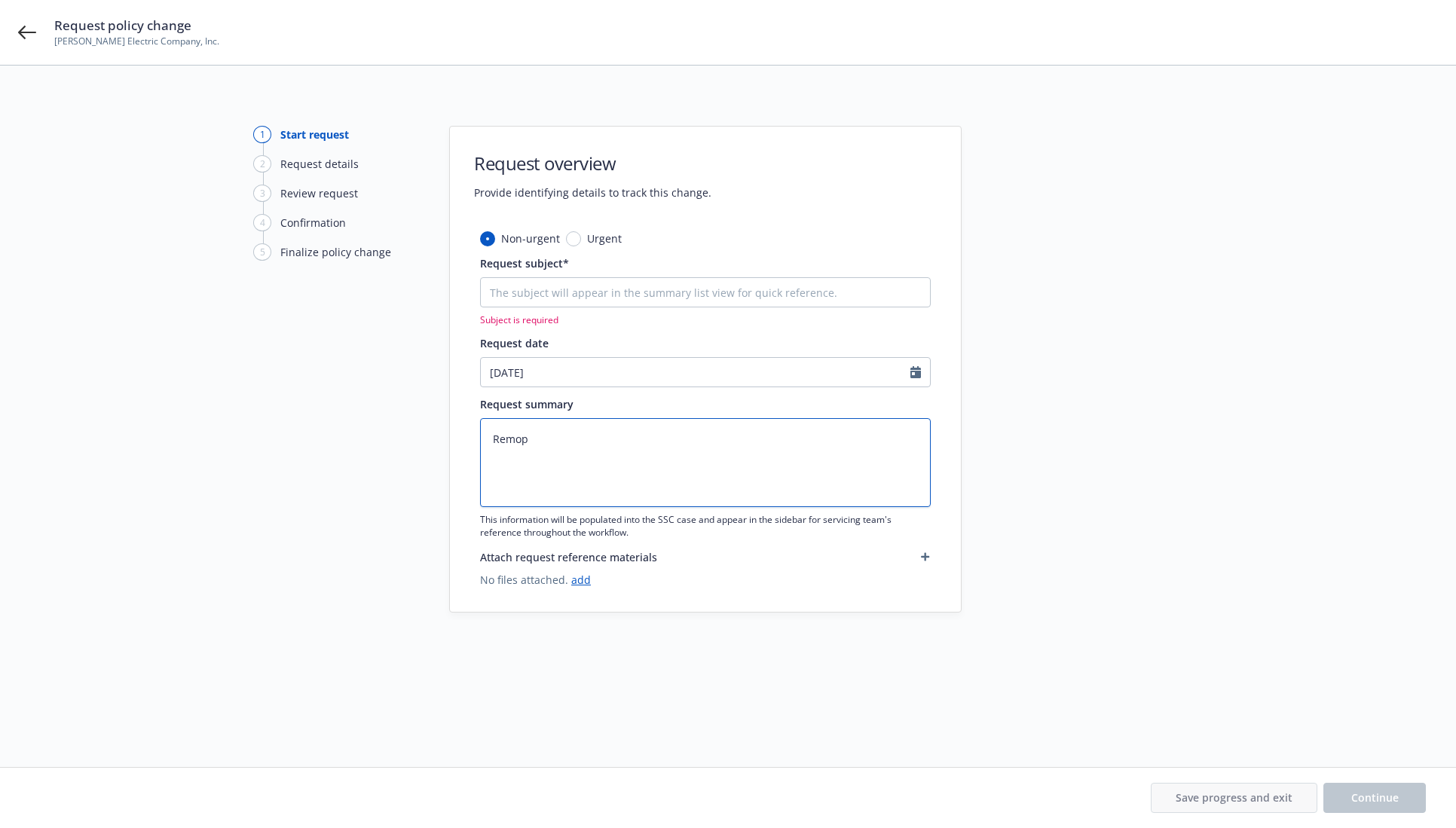
type textarea "Remo"
type textarea "x"
type textarea "Remov"
type textarea "x"
type textarea "Remove"
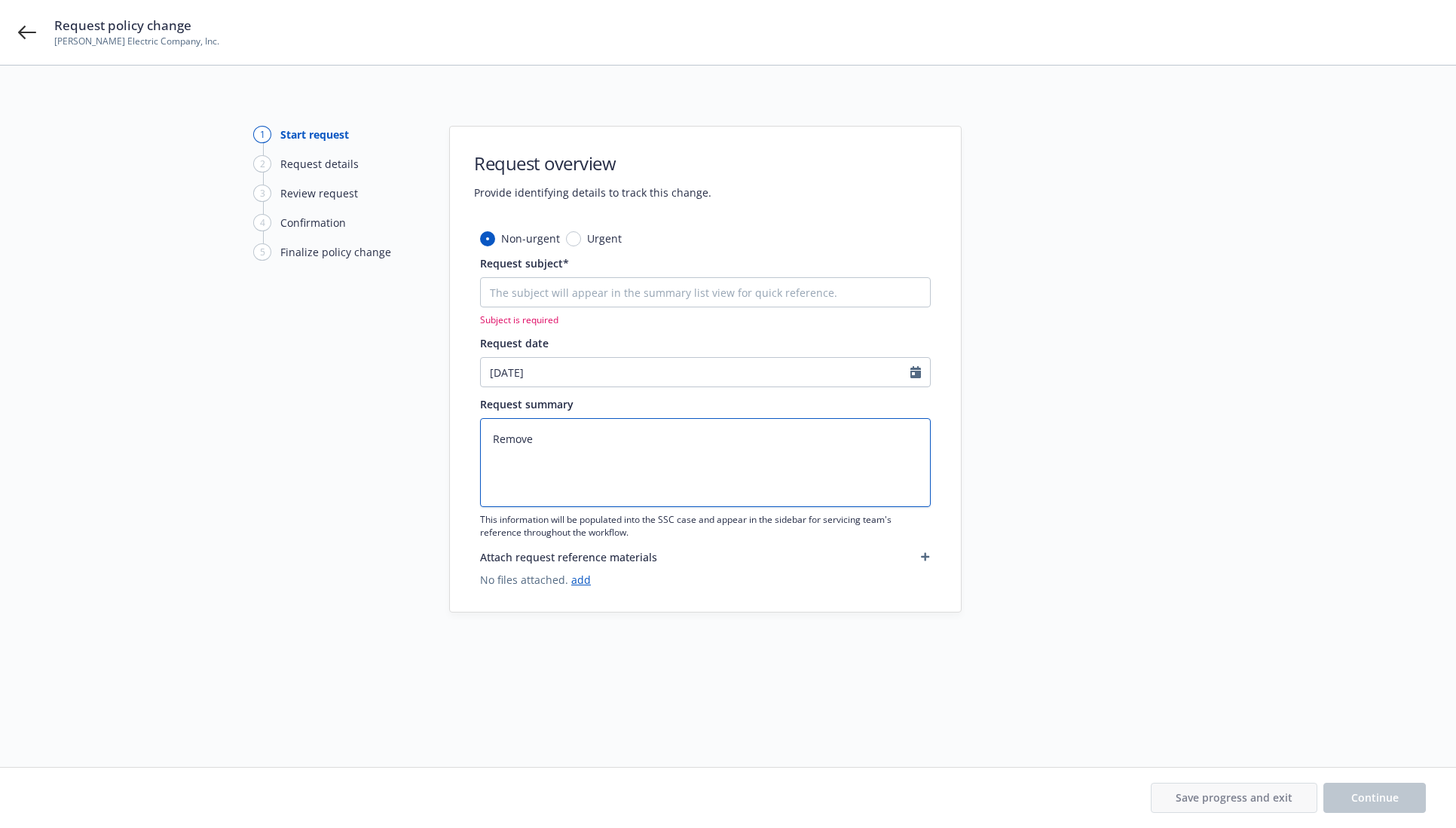
type textarea "x"
type textarea "Remove"
type textarea "x"
type textarea "Remove v"
type textarea "x"
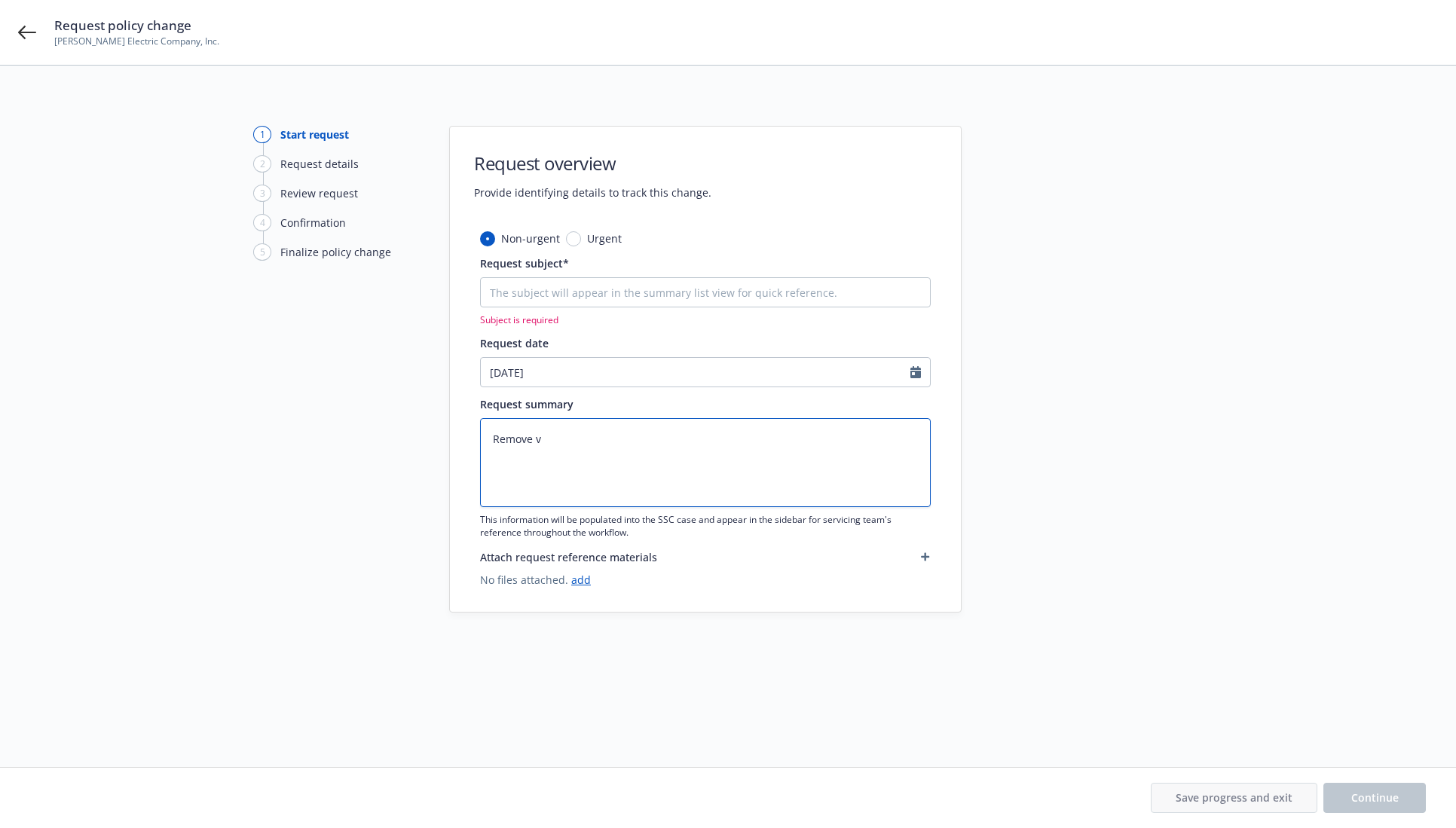
type textarea "Remove ve"
type textarea "x"
type textarea "Remove veh"
type textarea "x"
type textarea "Remove vehi"
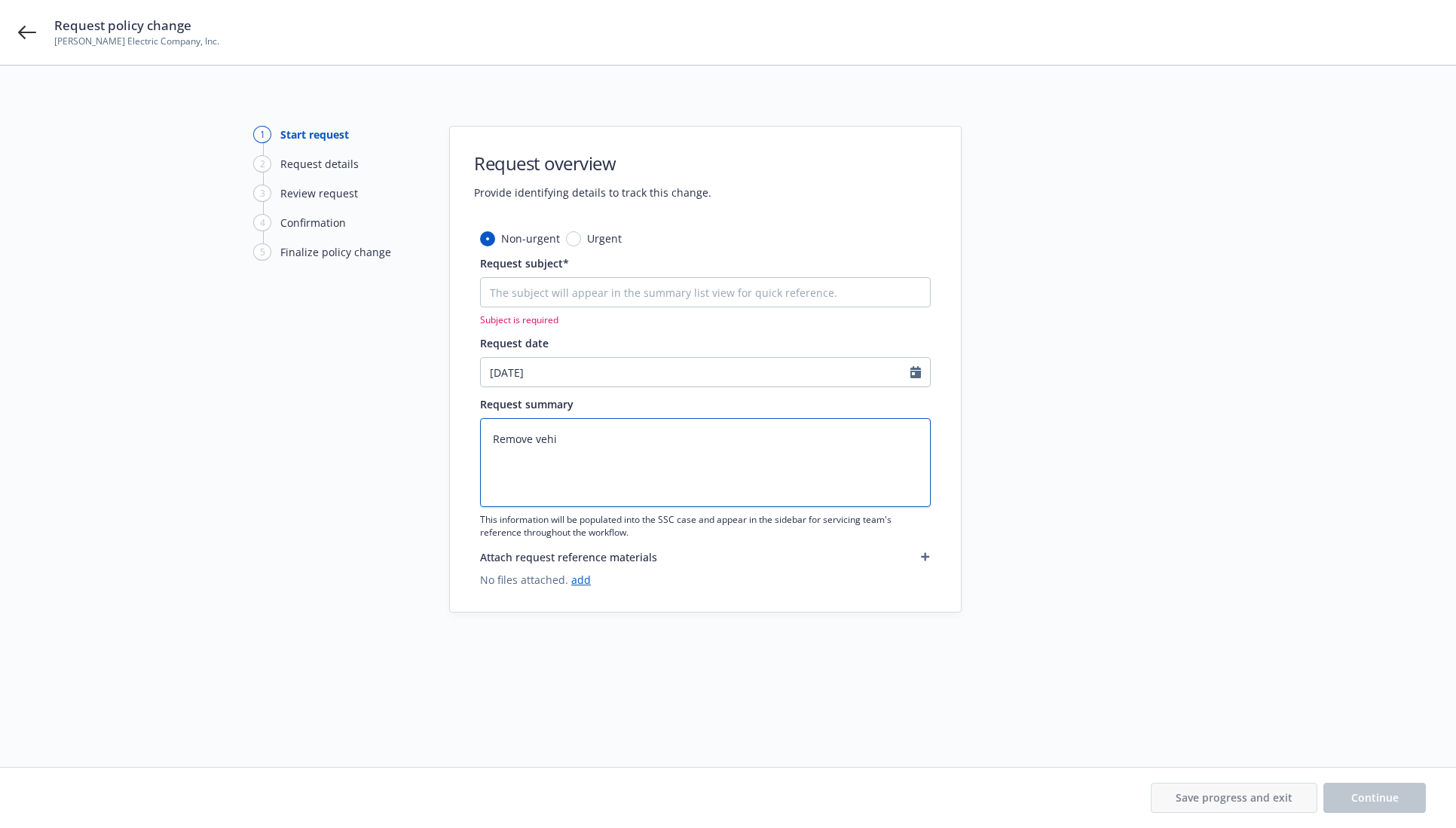
type textarea "x"
type textarea "Remove vehic"
type textarea "x"
type textarea "Remove vehicl"
type textarea "x"
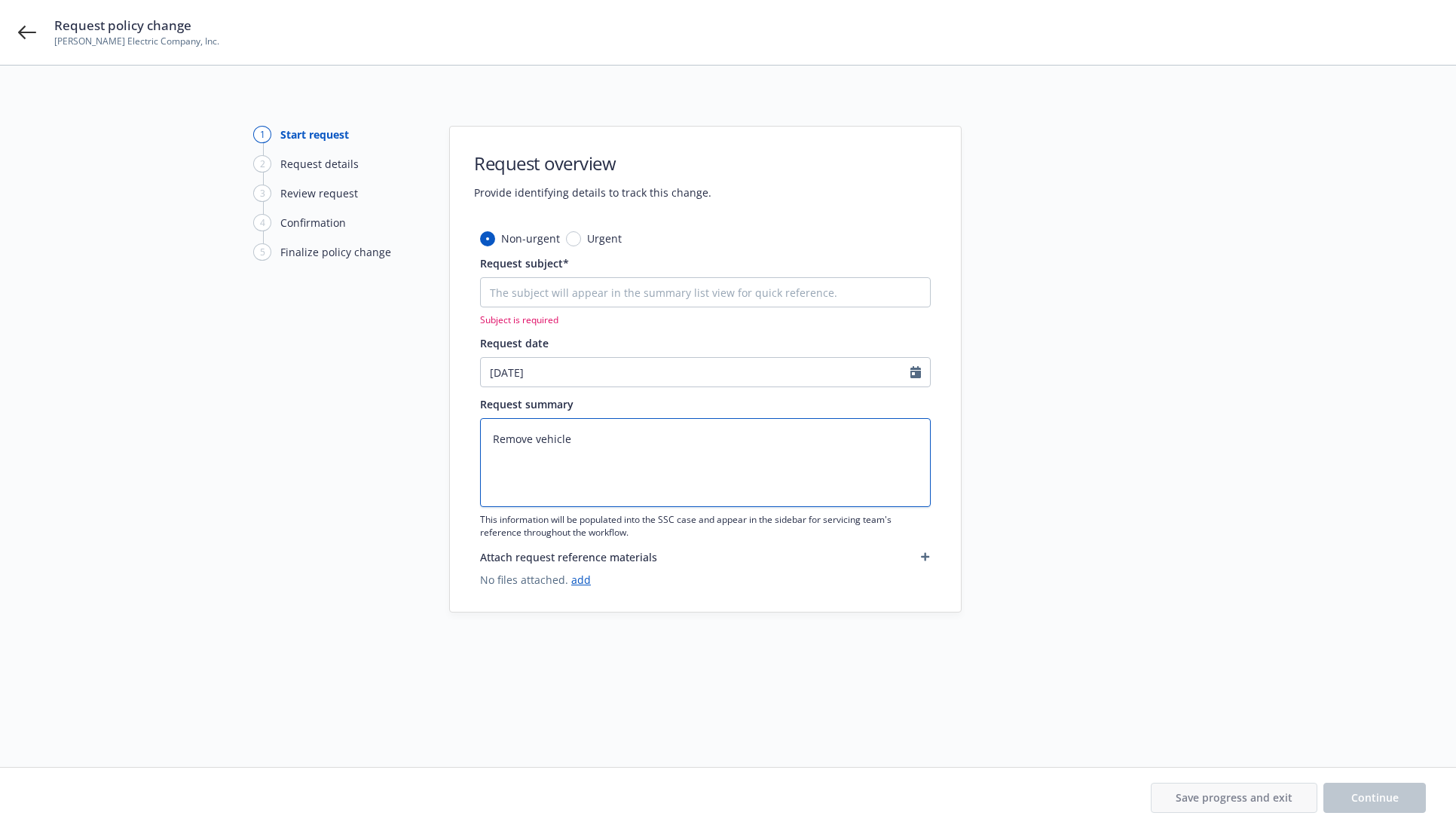
type textarea "Remove vehicle"
click at [647, 292] on input "Request subject*" at bounding box center [705, 293] width 451 height 30
click at [628, 293] on input "Request subject*" at bounding box center [705, 293] width 451 height 30
type textarea "x"
type input "R"
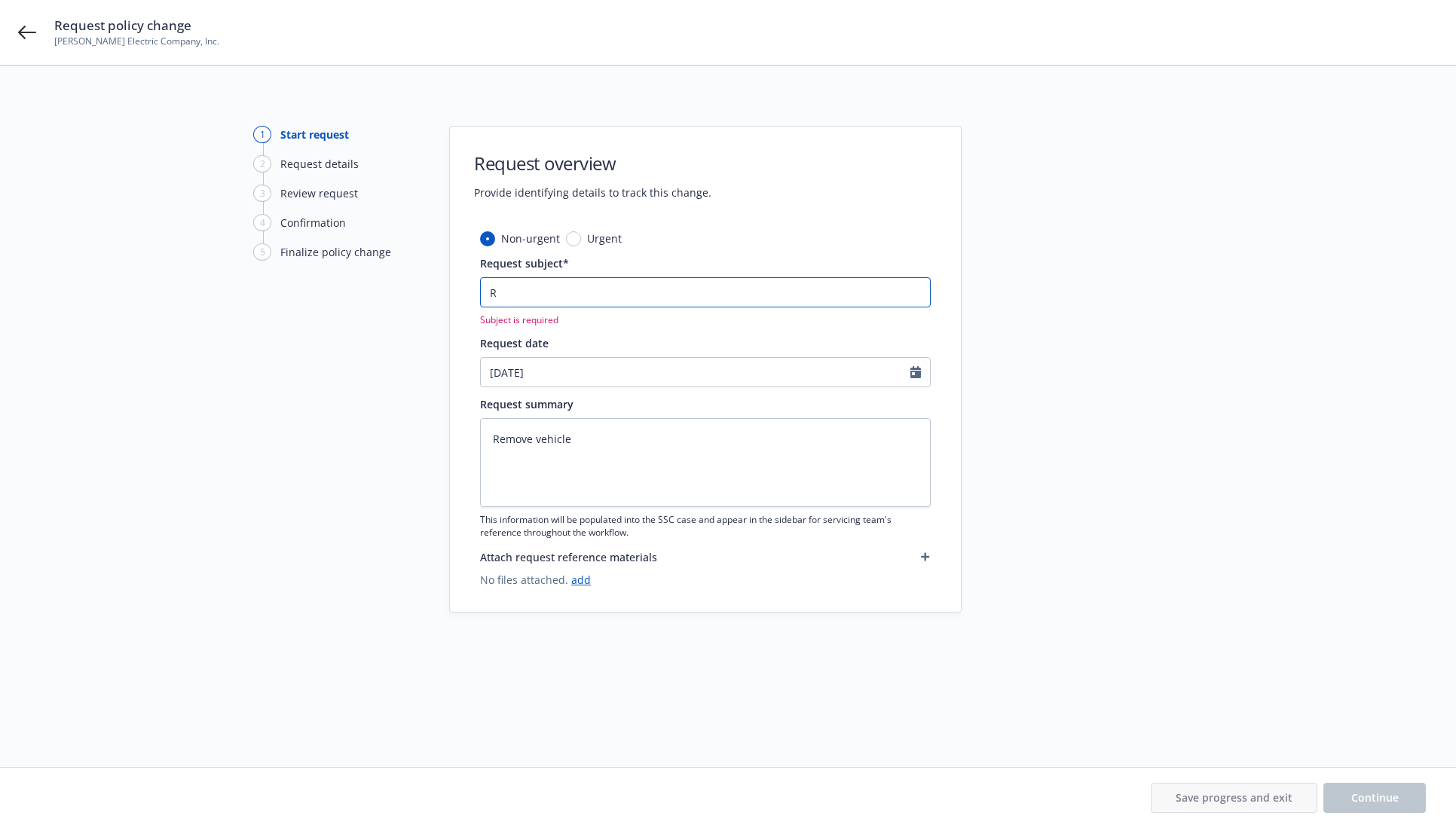
type textarea "x"
type input "Re"
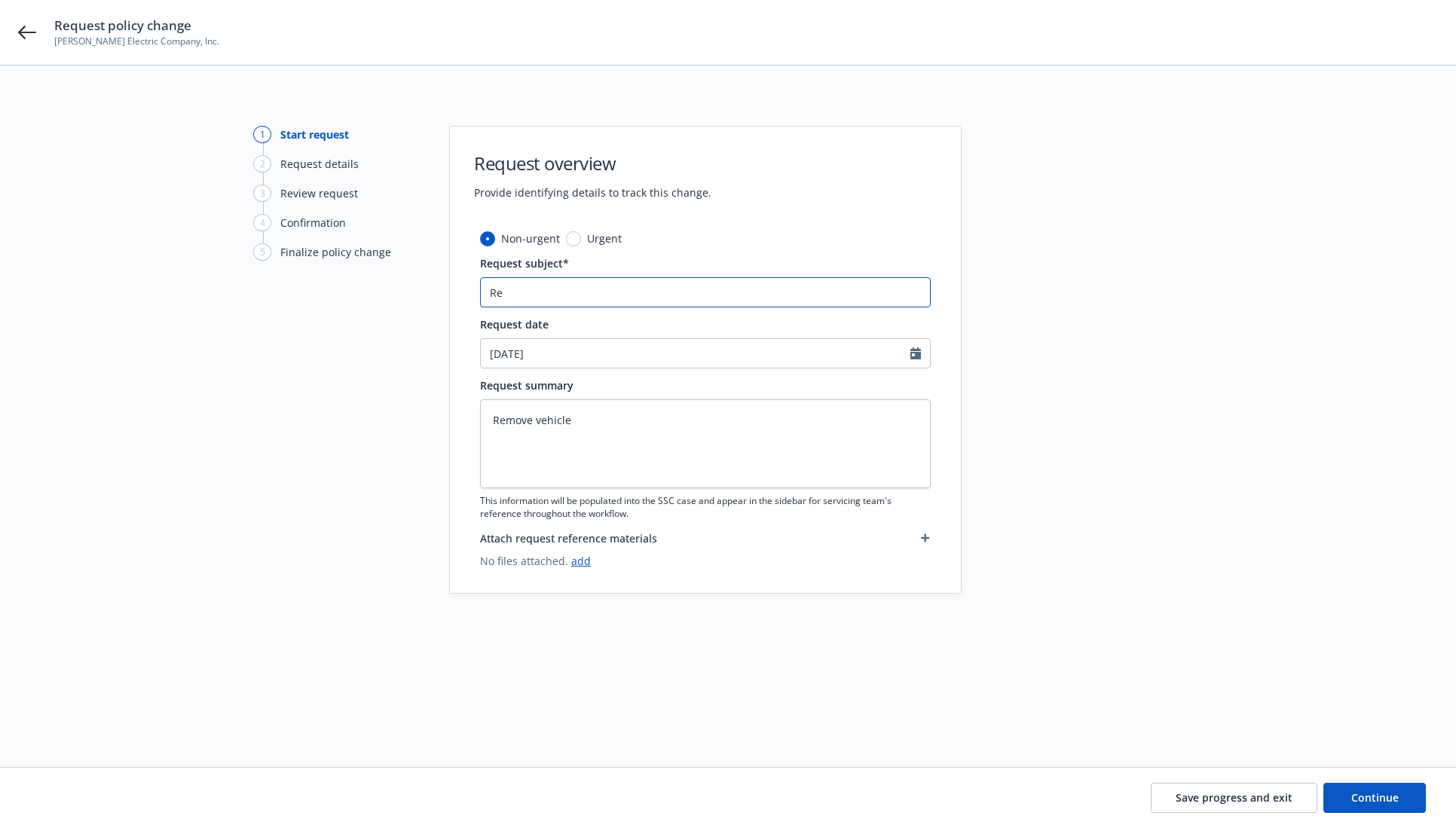
type textarea "x"
type input "Rem"
type textarea "x"
type input "Remo"
type textarea "x"
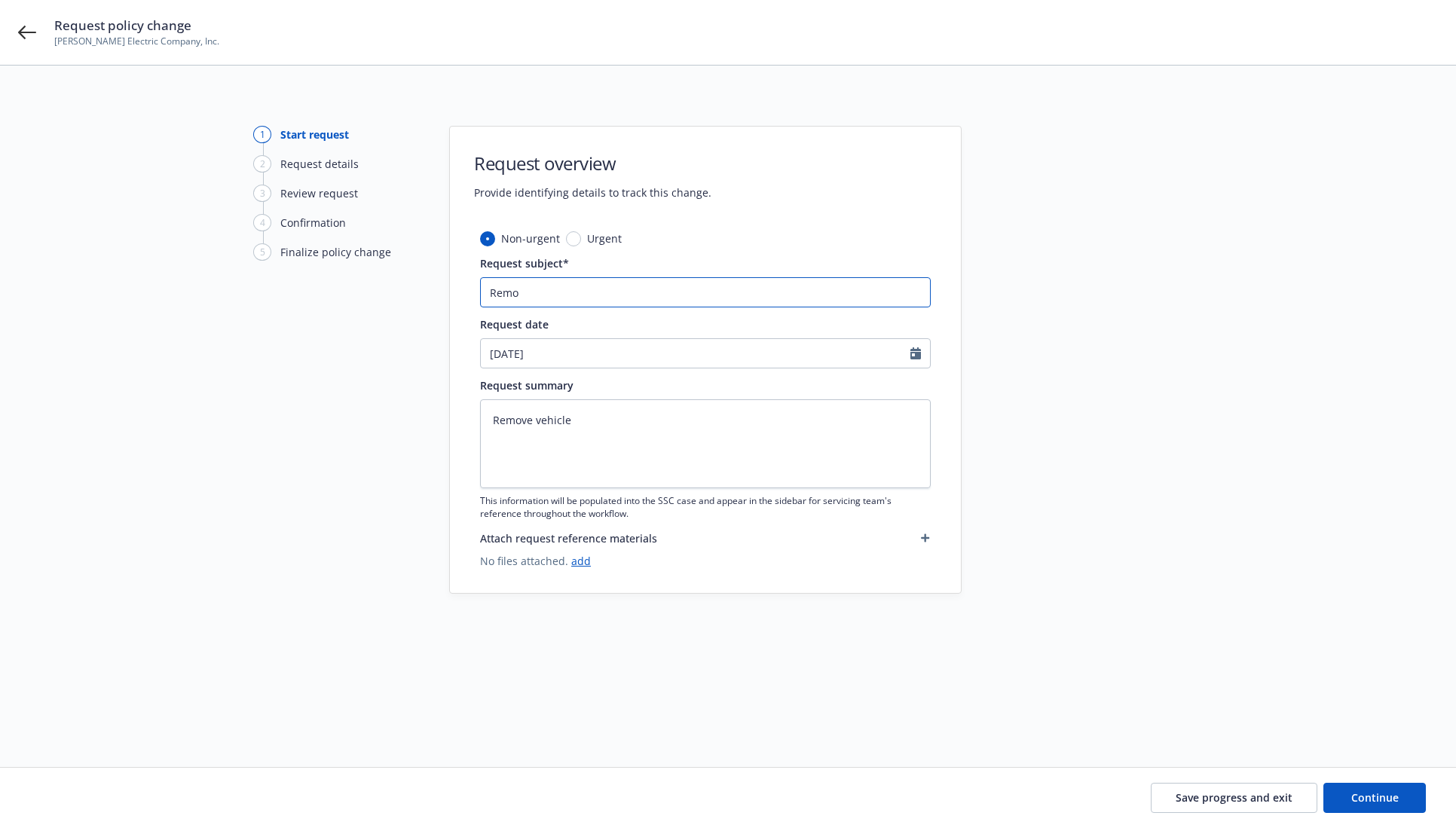
type input "Remov"
type textarea "x"
type input "Remove"
type textarea "x"
type input "Remove"
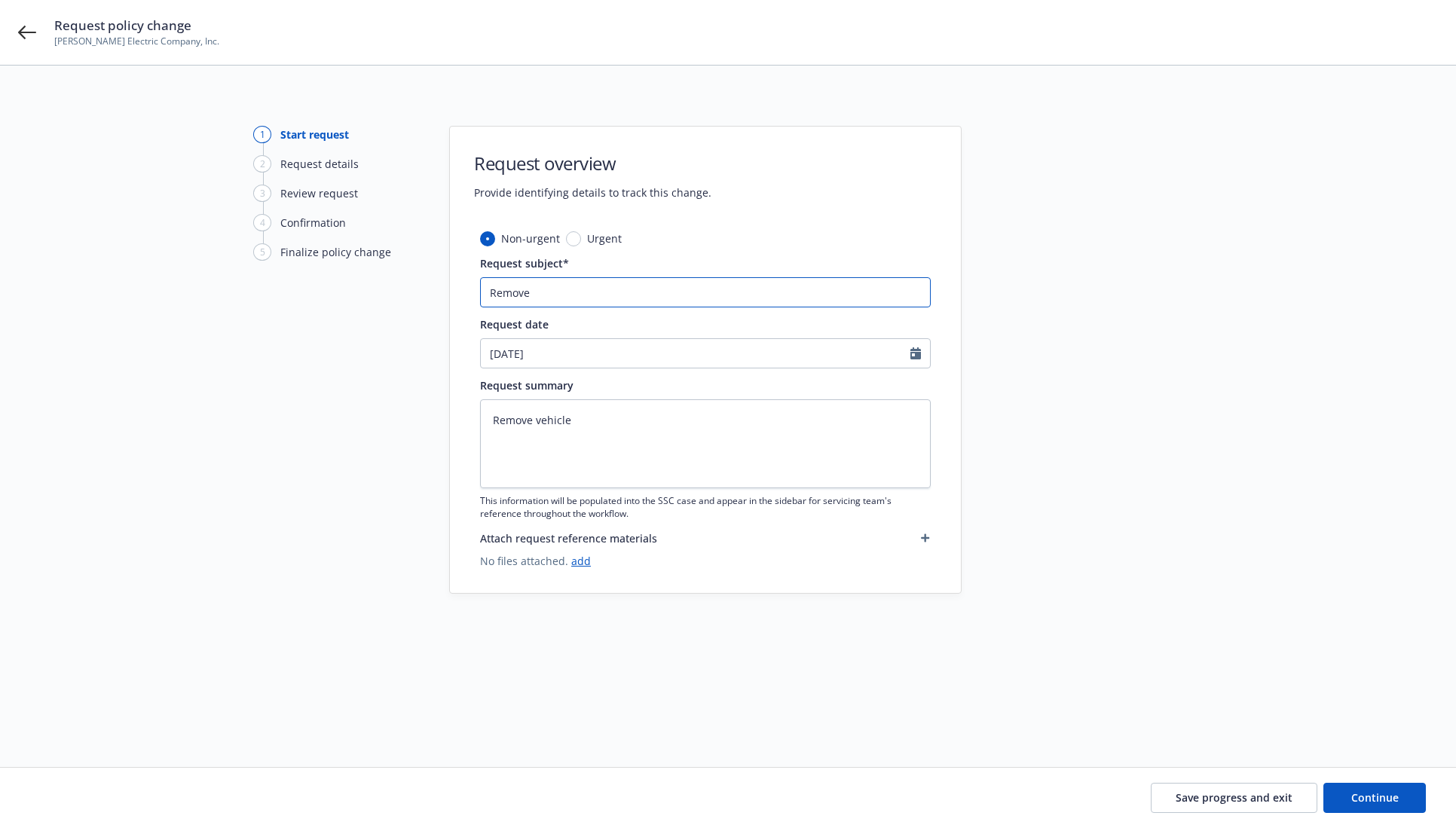
type textarea "x"
type input "Remove"
type textarea "x"
type input "Remove"
type textarea "x"
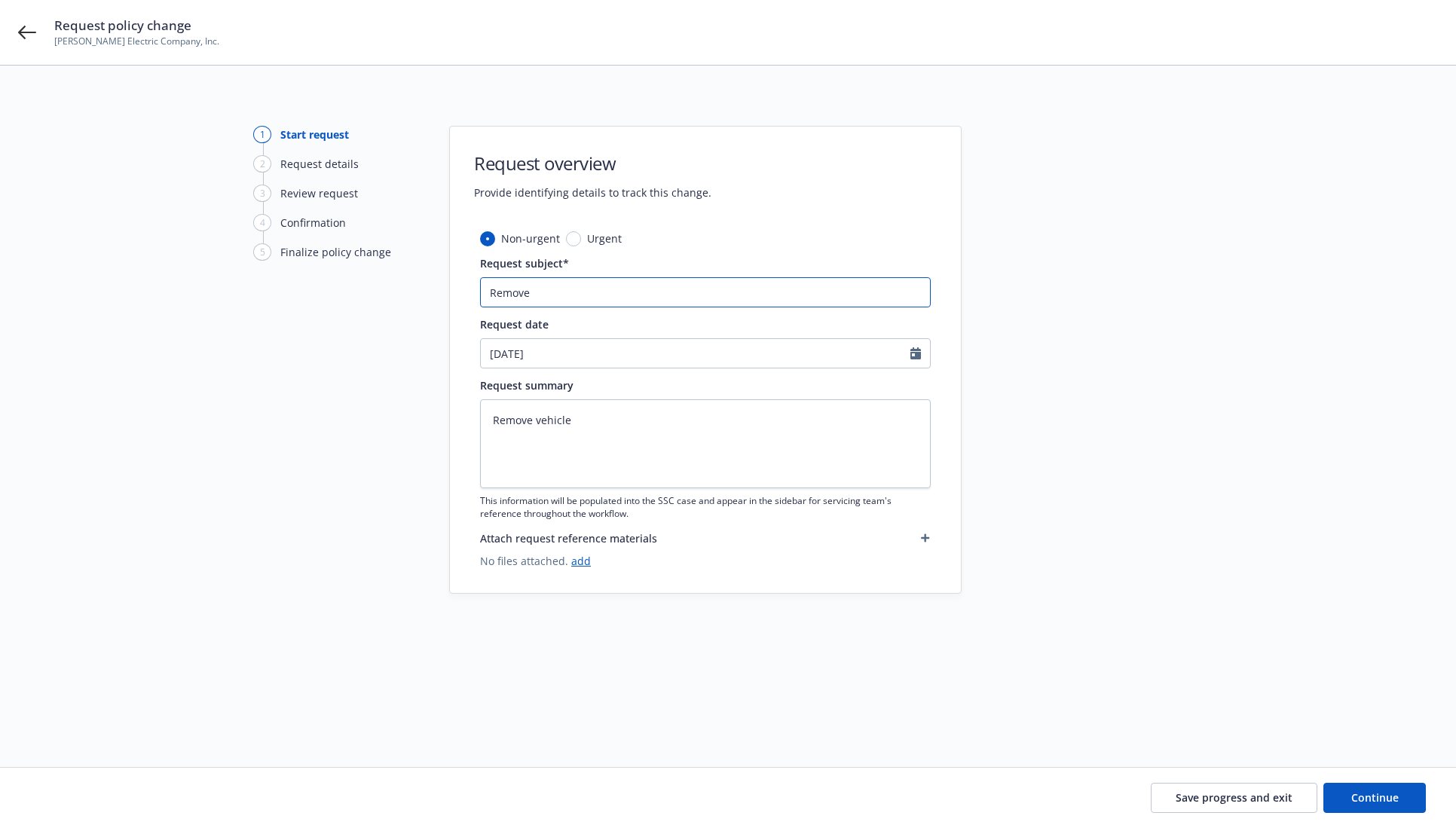
type input "Remove -"
type textarea "x"
type input "Remove -"
type textarea "x"
type input "Remove - 2"
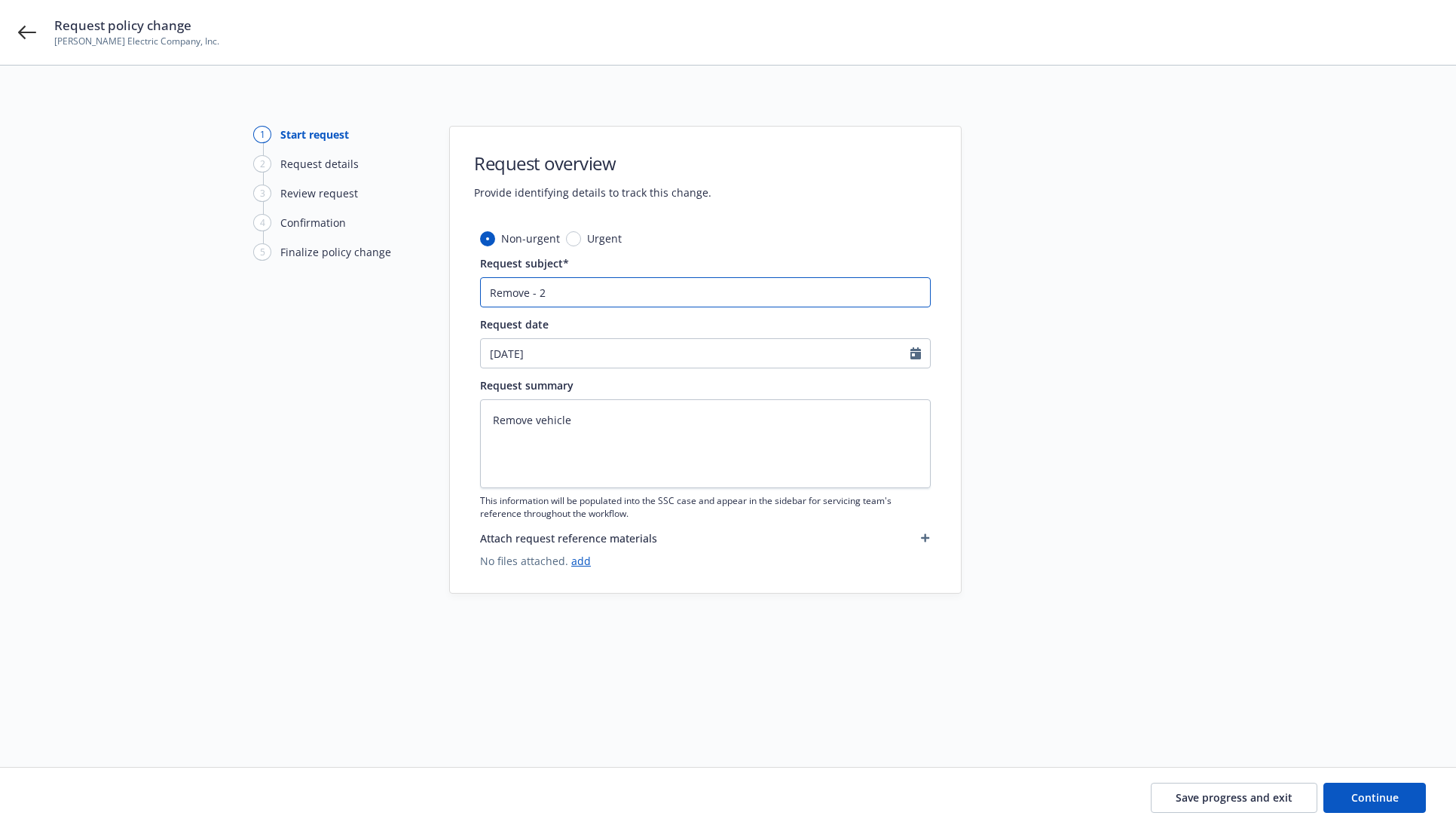
type textarea "x"
type input "Remove - 20"
type textarea "x"
type input "Remove - 202"
type textarea "x"
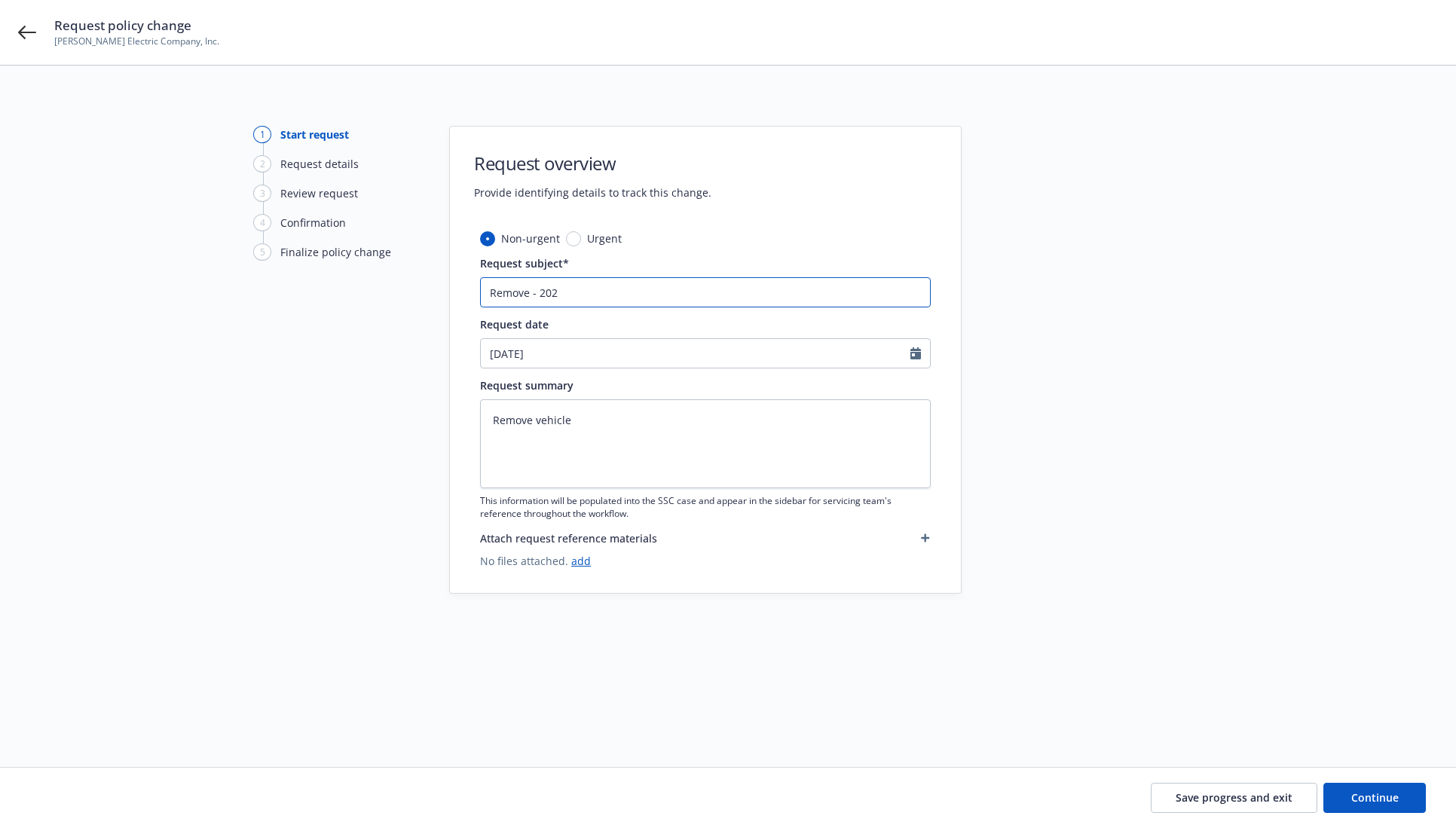
type input "Remove - 20"
type textarea "x"
type input "Remove - 201"
type textarea "x"
type input "Remove - 2017"
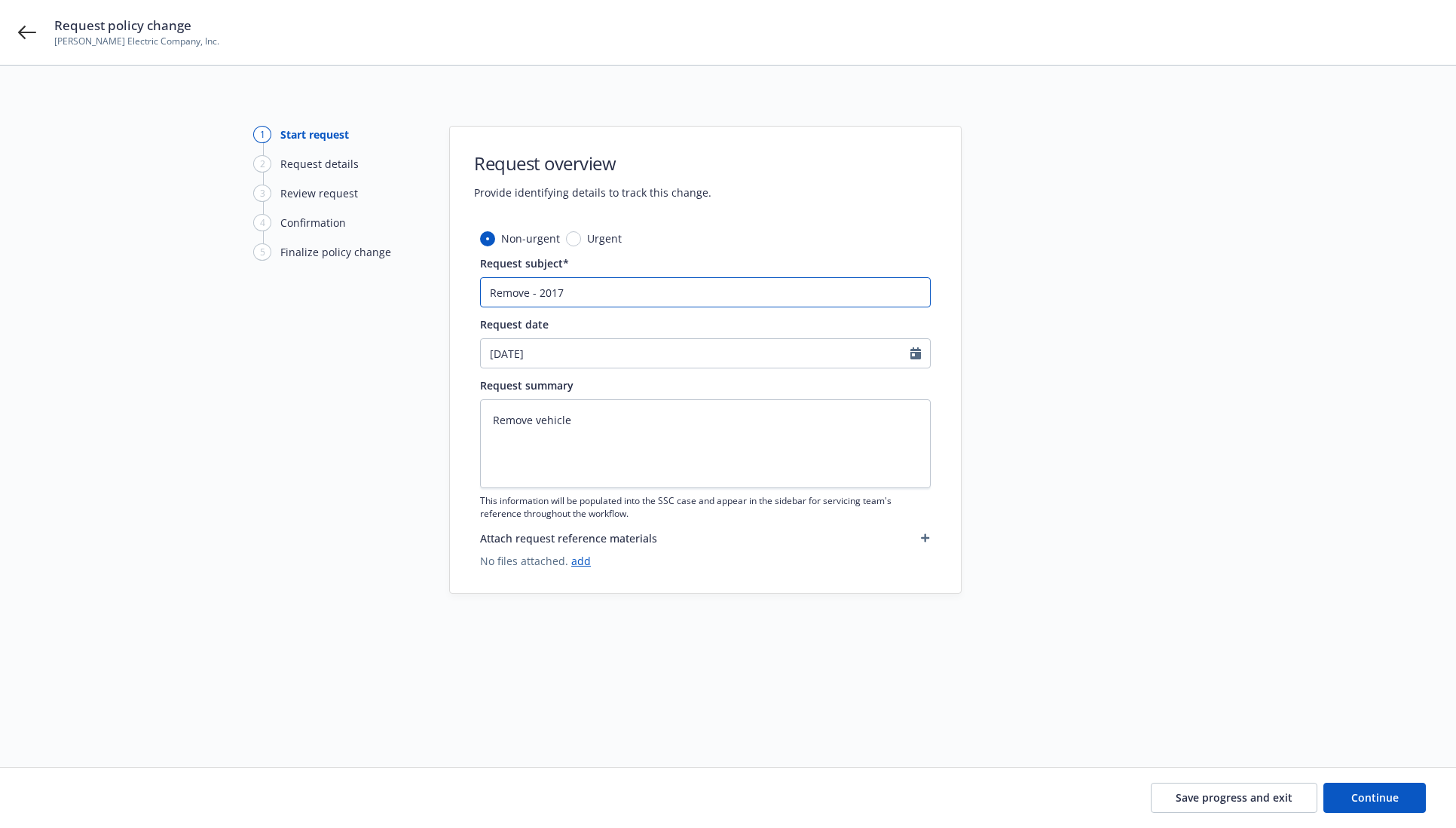
type textarea "x"
type input "Remove - 2017"
type textarea "x"
type input "Remove - 2017 S"
type textarea "x"
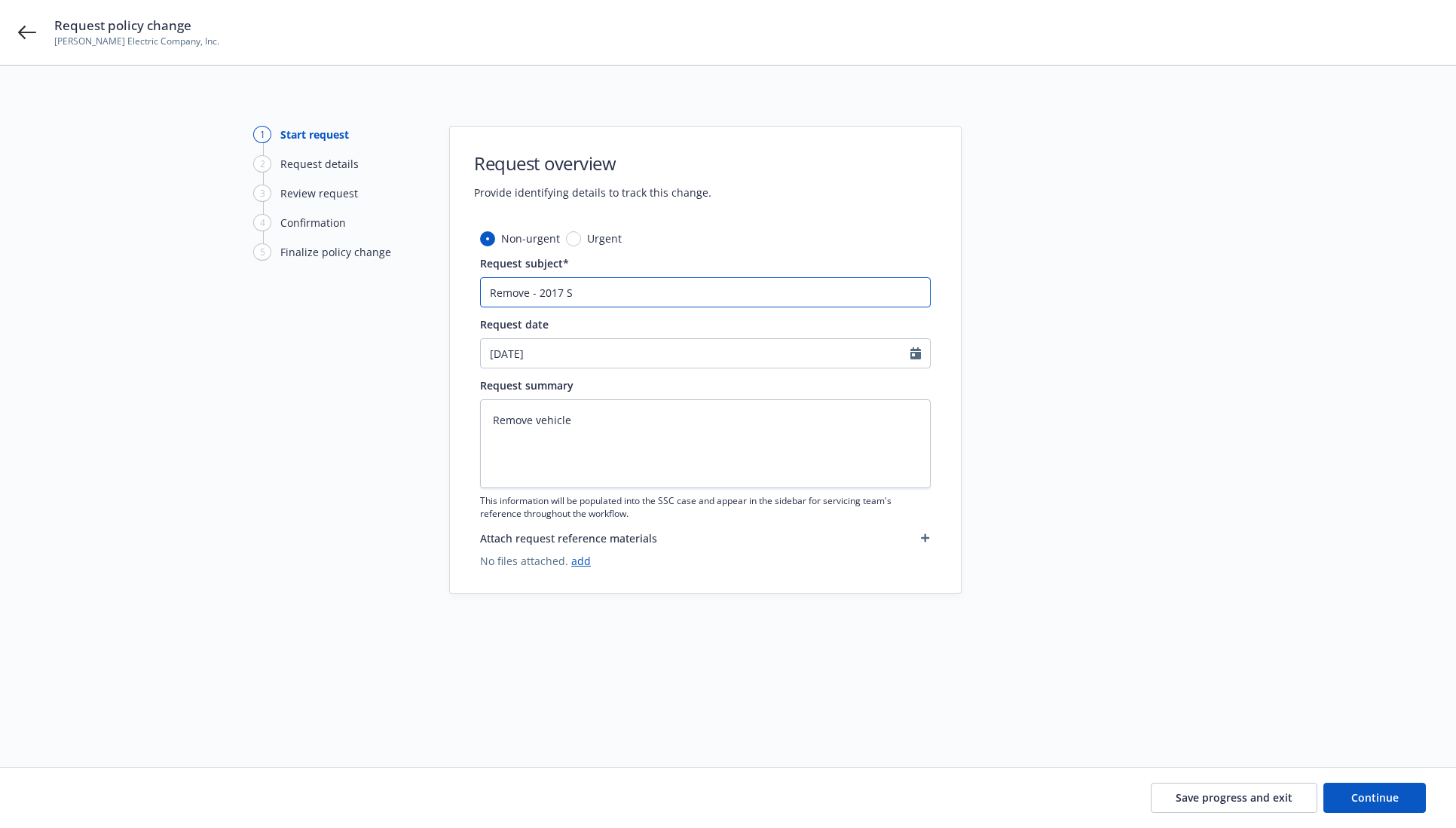
type input "Remove - 2017 Si"
type textarea "x"
type input "Remove - 2017 Sil"
type textarea "x"
type input "Remove - 2017 Silv"
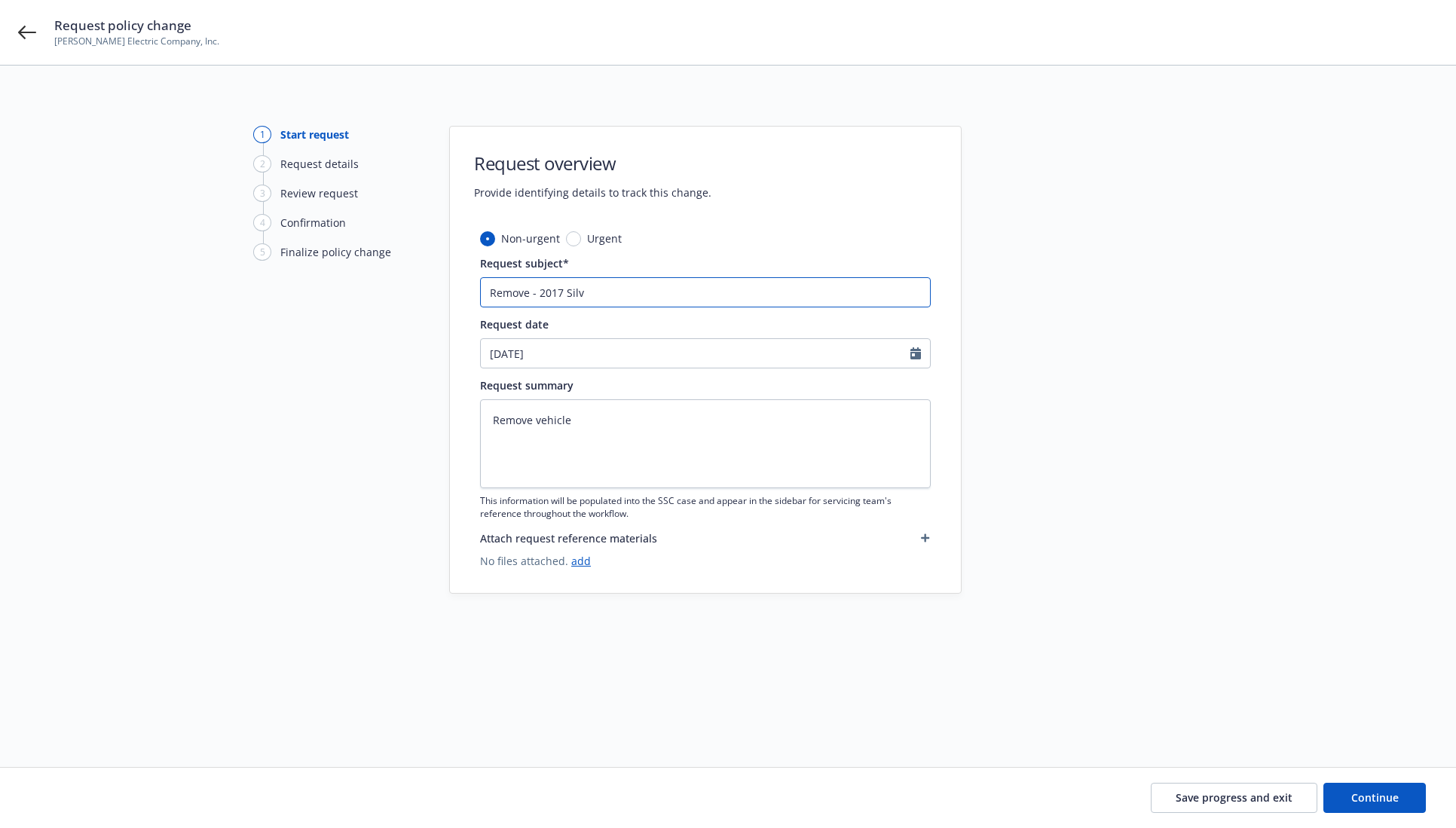
type textarea "x"
type input "Remove - 2017 Silve"
type textarea "x"
type input "Remove - 2017 Silver"
type textarea "x"
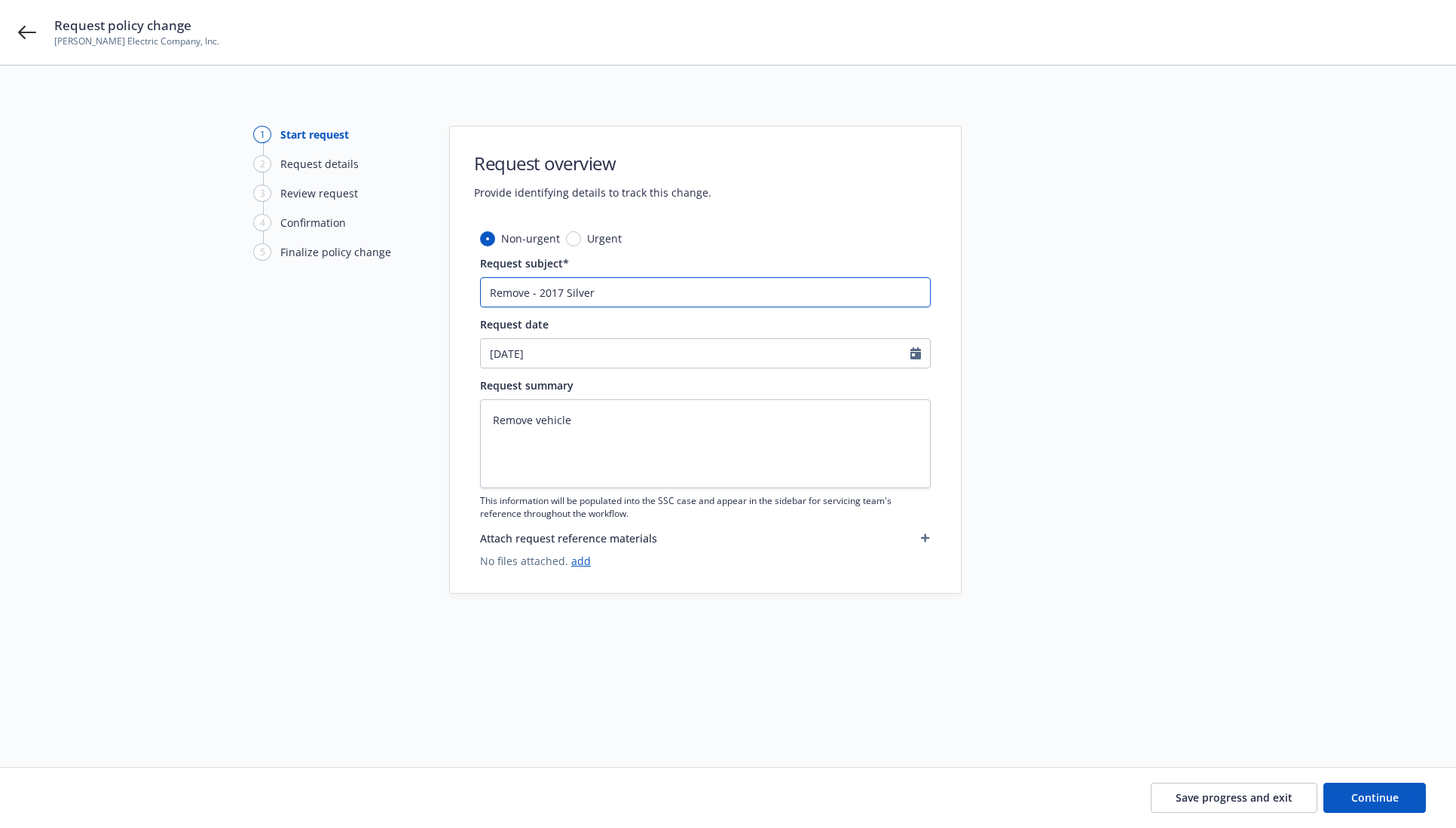
type input "Remove - 2017 Silvera"
type textarea "x"
type input "Remove - 2017 Silverad"
type textarea "x"
type input "Remove - 2017 Silverado"
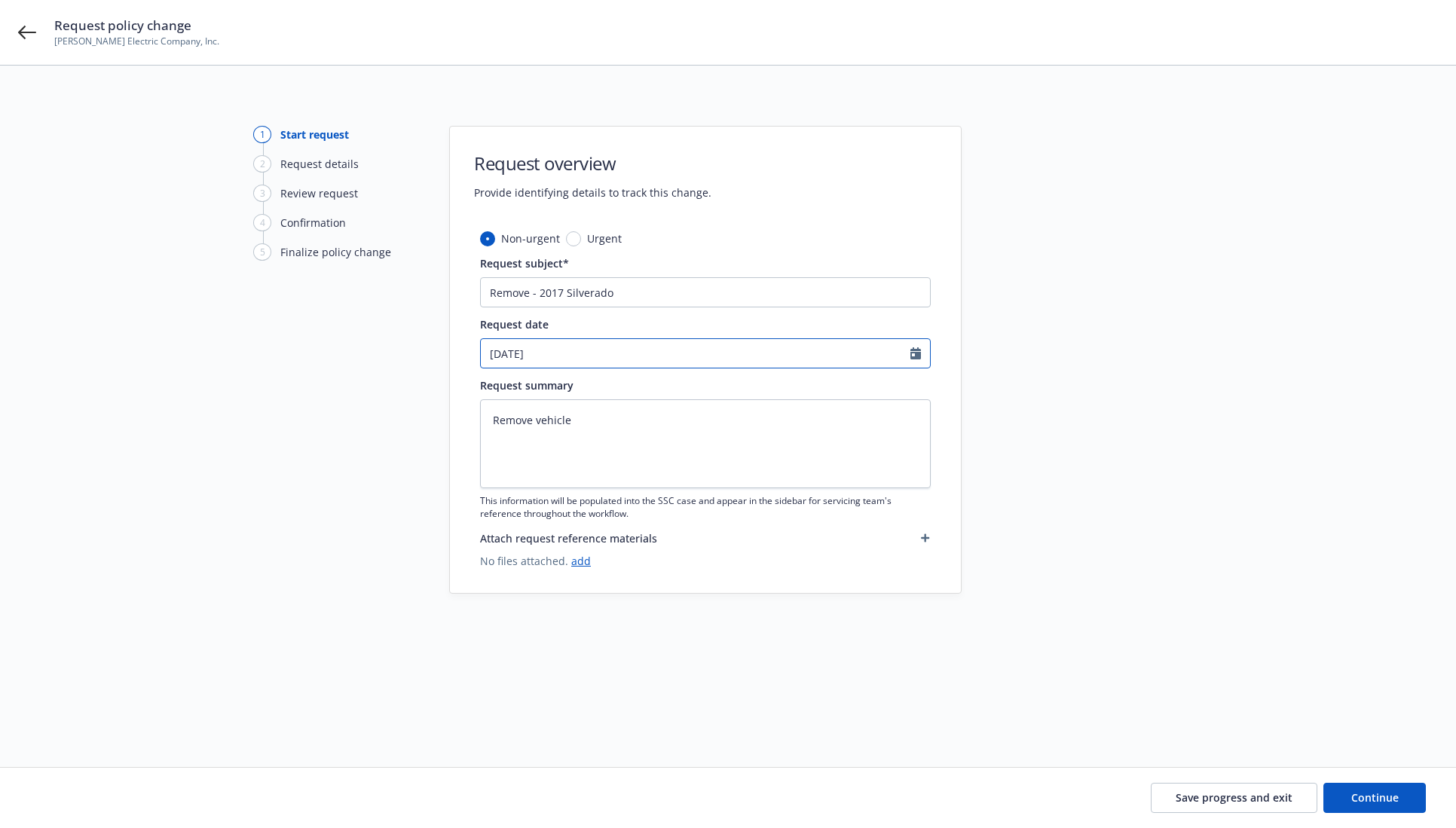
click at [913, 352] on icon "Calendar" at bounding box center [915, 353] width 11 height 12
select select "9"
click at [550, 488] on span "16" at bounding box center [548, 486] width 20 height 19
type textarea "x"
type input "09/16/2025"
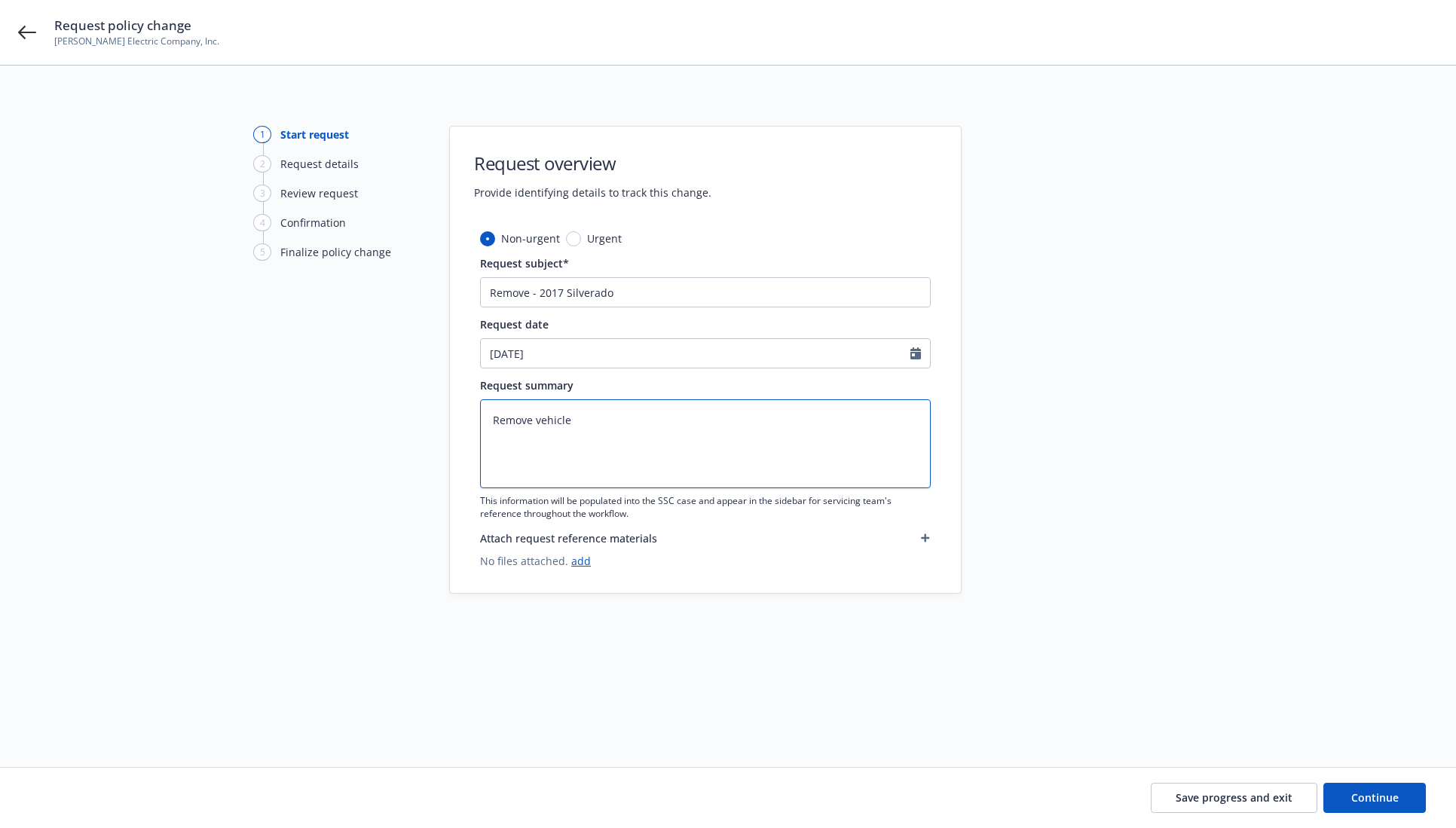
click at [612, 426] on textarea "Remove vehicle" at bounding box center [705, 443] width 451 height 89
drag, startPoint x: 635, startPoint y: 429, endPoint x: 407, endPoint y: 436, distance: 228.1
click at [407, 436] on div "1 Start request 2 Request details 3 Review request 4 Confirmation 5 Finalize po…" at bounding box center [728, 397] width 1419 height 544
click at [604, 427] on textarea "Remove vehicle" at bounding box center [705, 443] width 451 height 89
drag, startPoint x: 625, startPoint y: 426, endPoint x: 398, endPoint y: 414, distance: 227.3
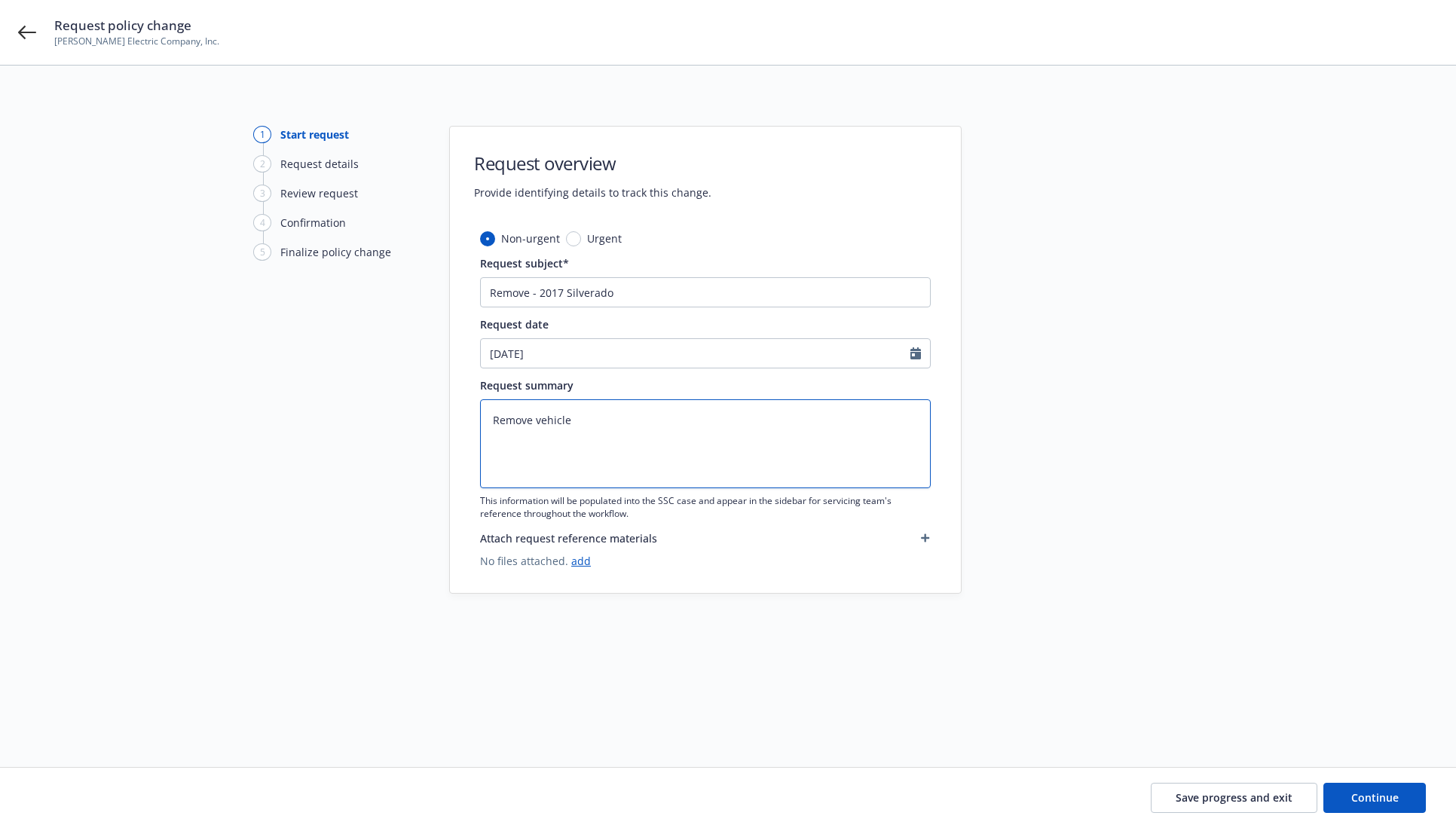
click at [398, 414] on div "1 Start request 2 Request details 3 Review request 4 Confirmation 5 Finalize po…" at bounding box center [728, 397] width 1419 height 544
click at [659, 442] on textarea "Remove vehicle" at bounding box center [705, 443] width 451 height 89
click at [681, 403] on textarea "Remove vehicle" at bounding box center [705, 443] width 451 height 89
click at [628, 410] on textarea "Remove vehicle" at bounding box center [705, 443] width 451 height 89
type textarea "x"
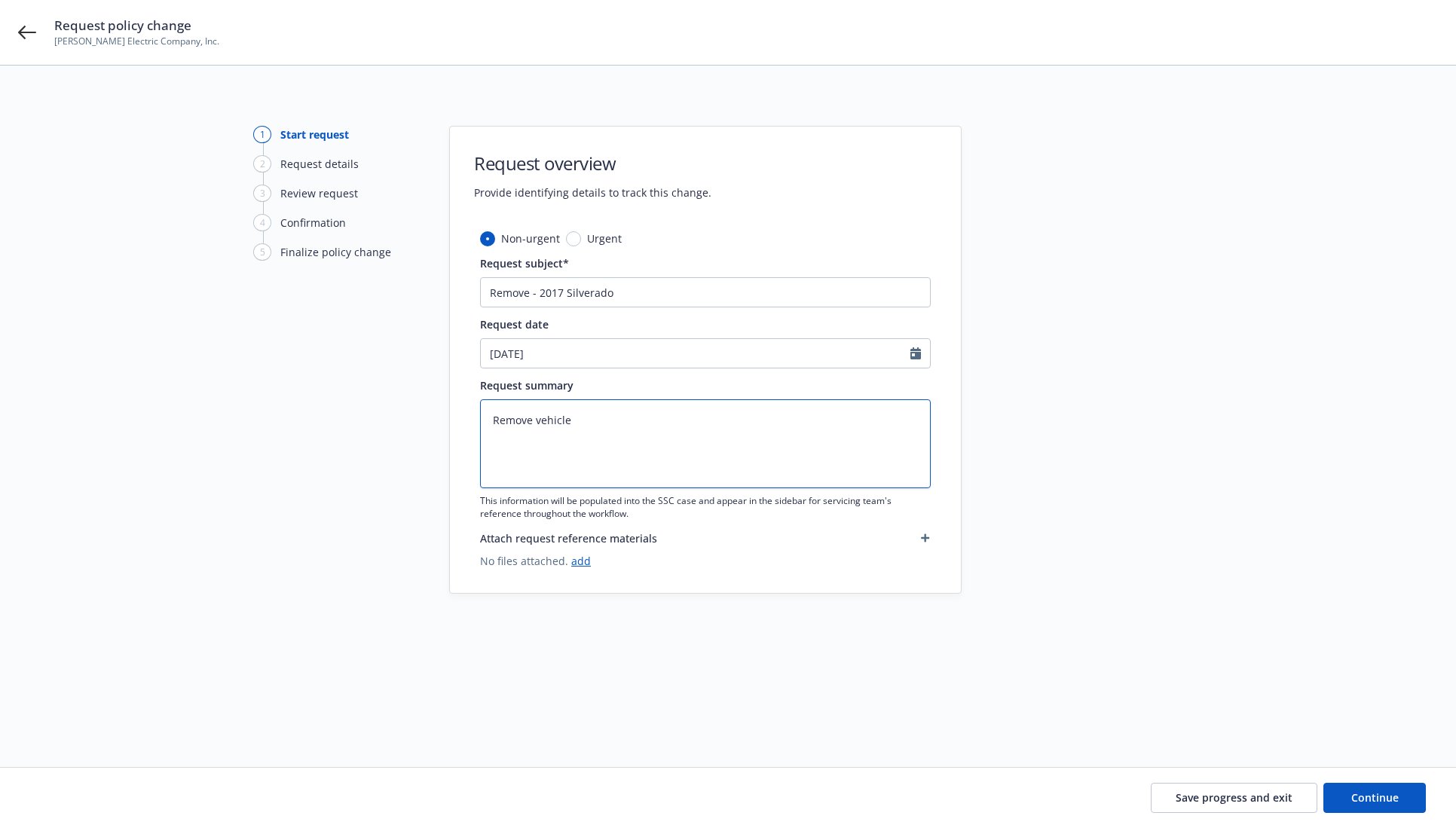
type textarea "Remove vehicle"
paste textarea "1GC0CUEG5HZ338070"
type textarea "x"
type textarea "Remove vehicle 1GC0CUEG5HZ338070"
click at [621, 408] on textarea "Remove vehicle 1GC0CUEG5HZ338070" at bounding box center [705, 443] width 451 height 89
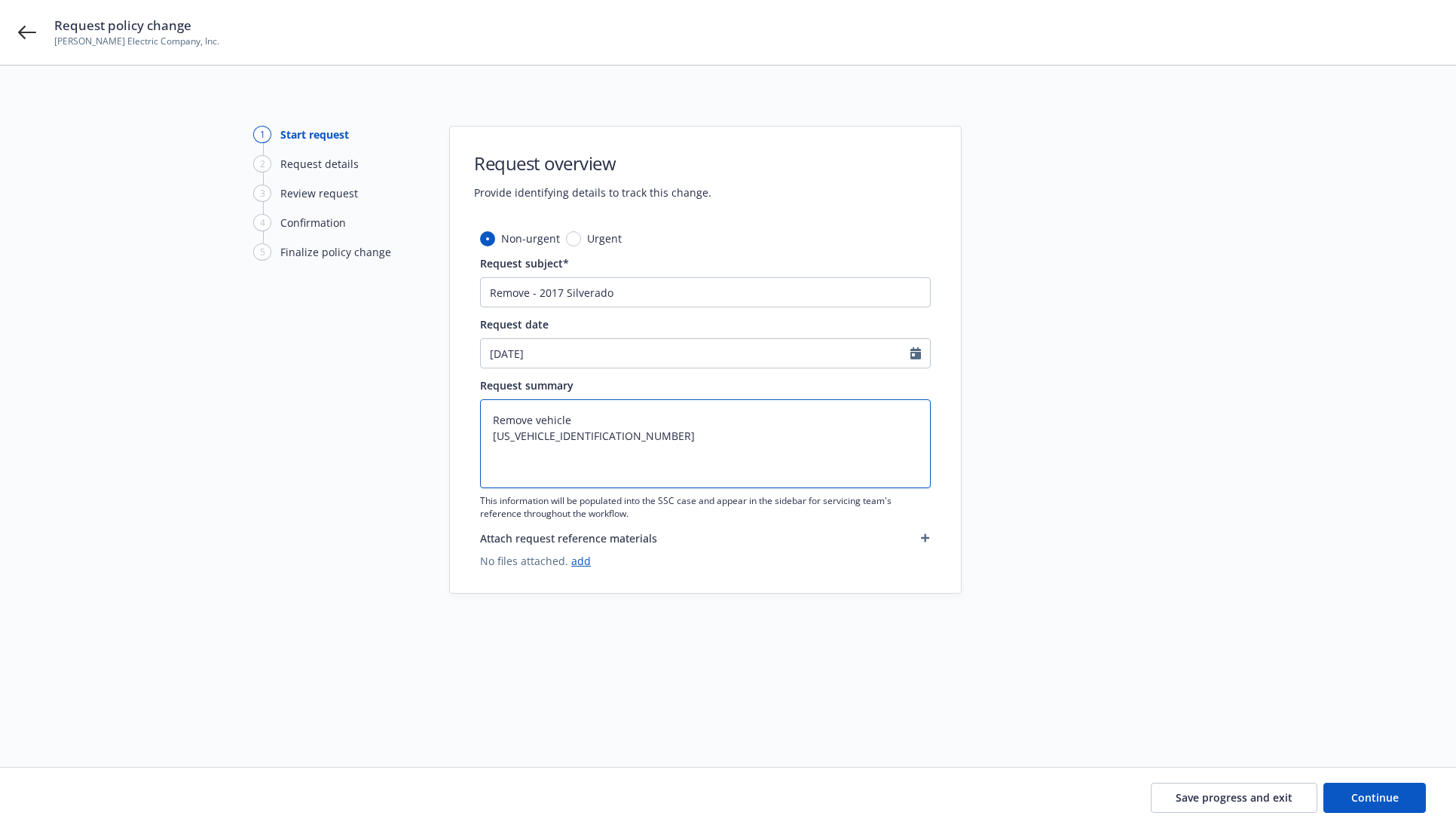
type textarea "x"
type textarea "Remove vehicle 1GC0CUEG5HZ338070"
type textarea "x"
type textarea "Remove vehicle 2 1GC0CUEG5HZ338070"
type textarea "x"
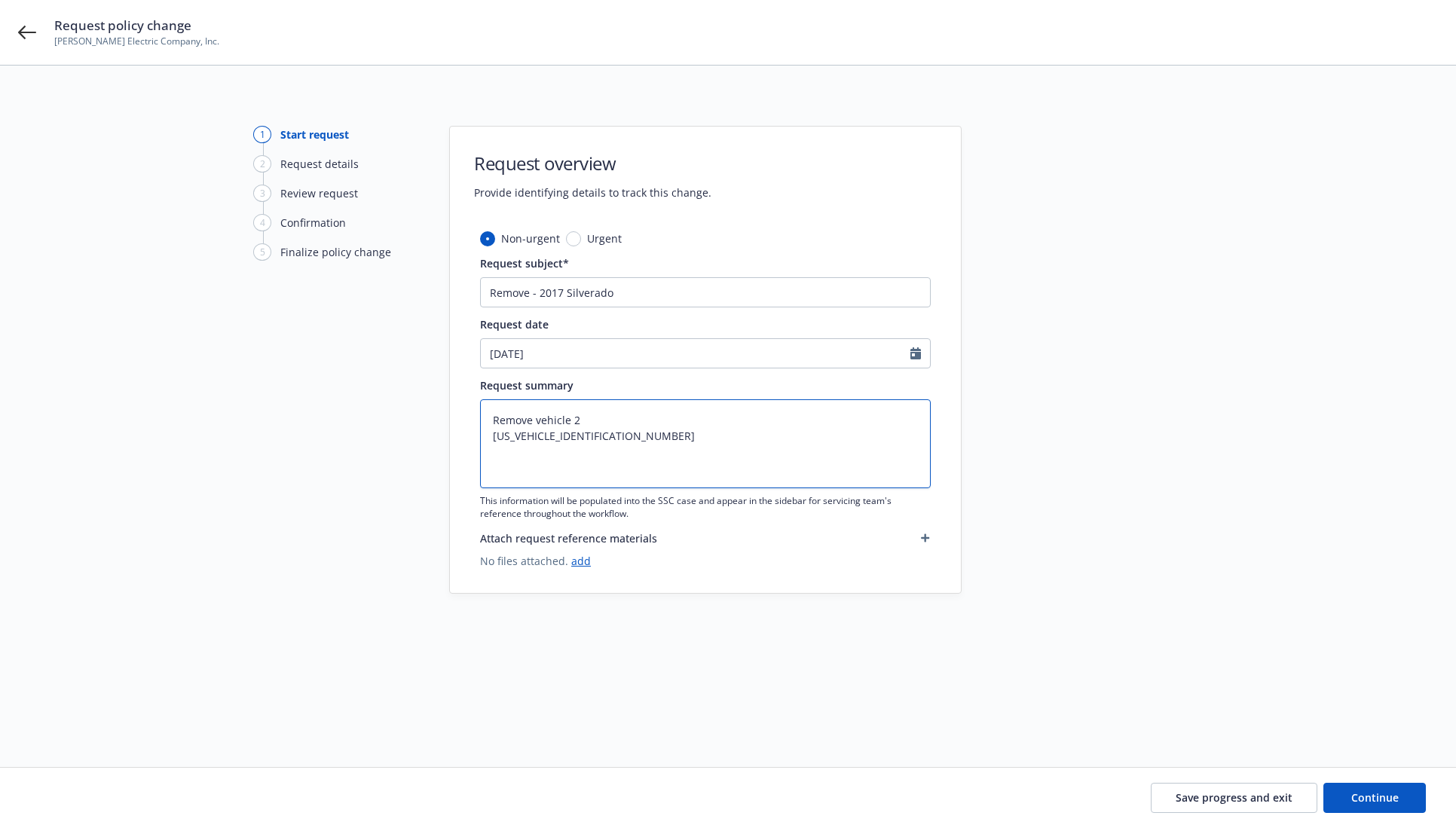
type textarea "Remove vehicle 20 1GC0CUEG5HZ338070"
type textarea "x"
type textarea "Remove vehicle 201 1GC0CUEG5HZ338070"
type textarea "x"
type textarea "Remove vehicle 2017 1GC0CUEG5HZ338070"
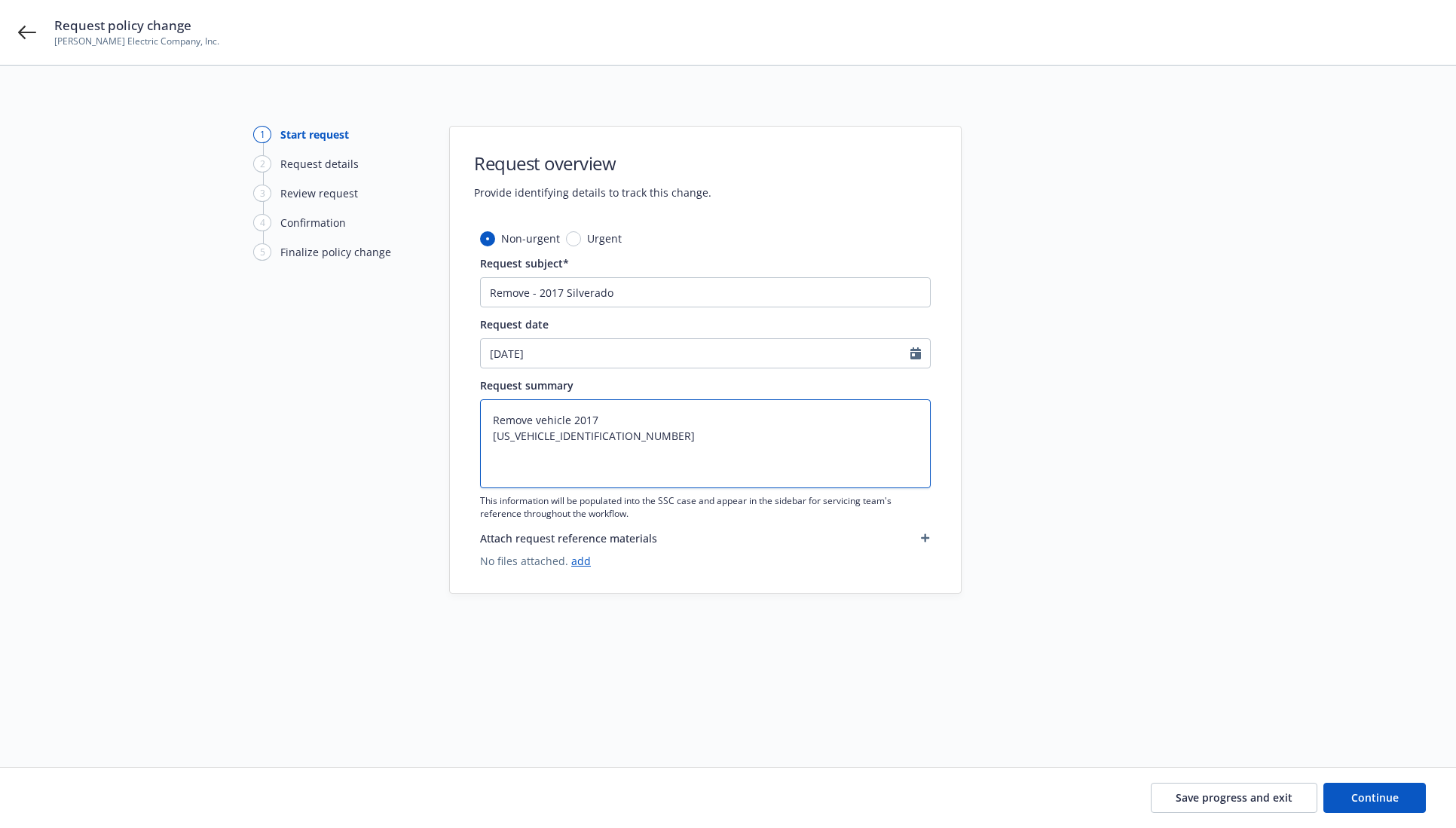
type textarea "x"
type textarea "Remove vehicle 2017 1GC0CUEG5HZ338070"
type textarea "x"
type textarea "Remove vehicle 2017 S 1GC0CUEG5HZ338070"
type textarea "x"
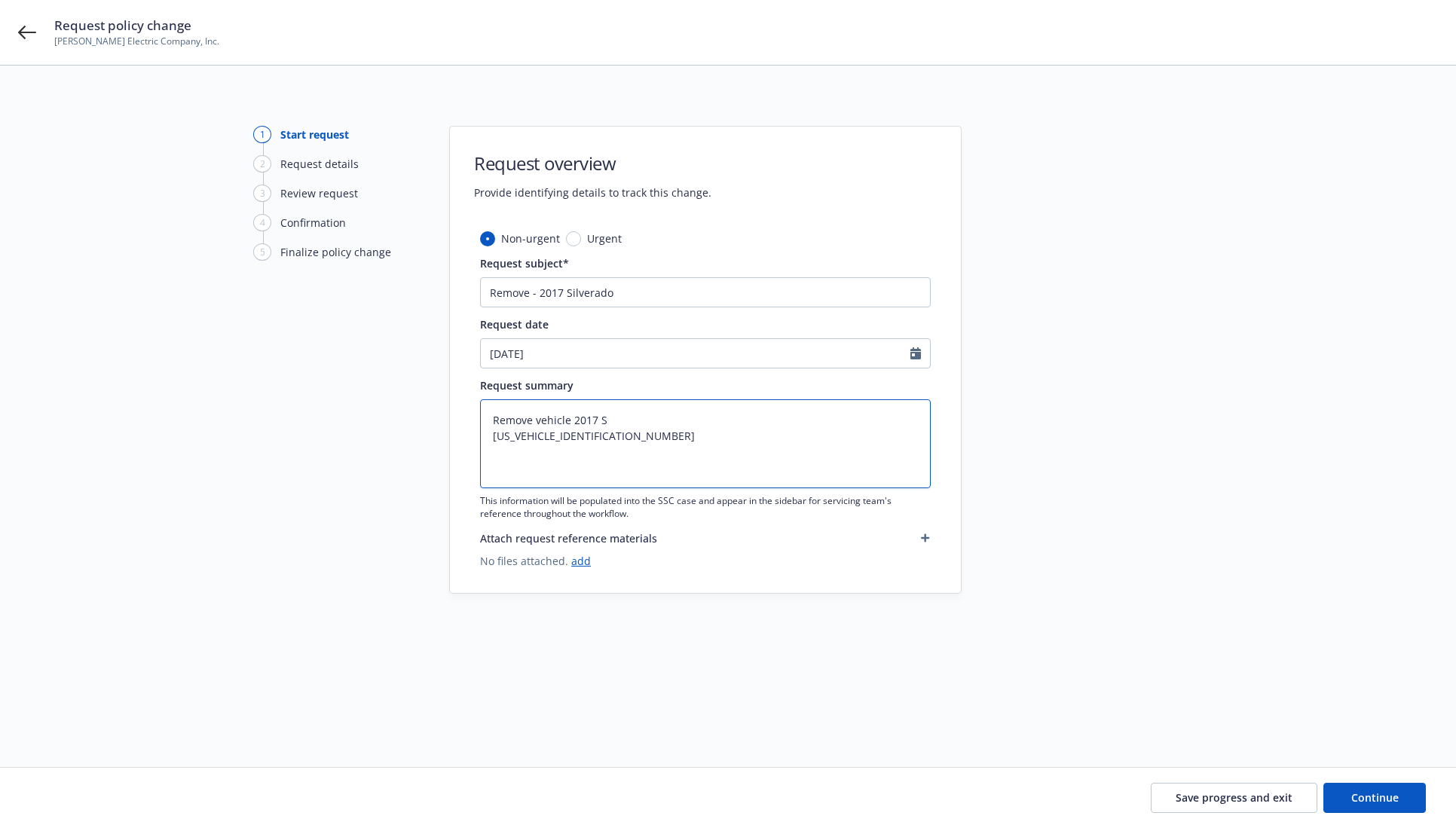
type textarea "Remove vehicle 2017 Si 1GC0CUEG5HZ338070"
type textarea "x"
type textarea "Remove vehicle 2017 Sil 1GC0CUEG5HZ338070"
type textarea "x"
type textarea "Remove vehicle 2017 Silv 1GC0CUEG5HZ338070"
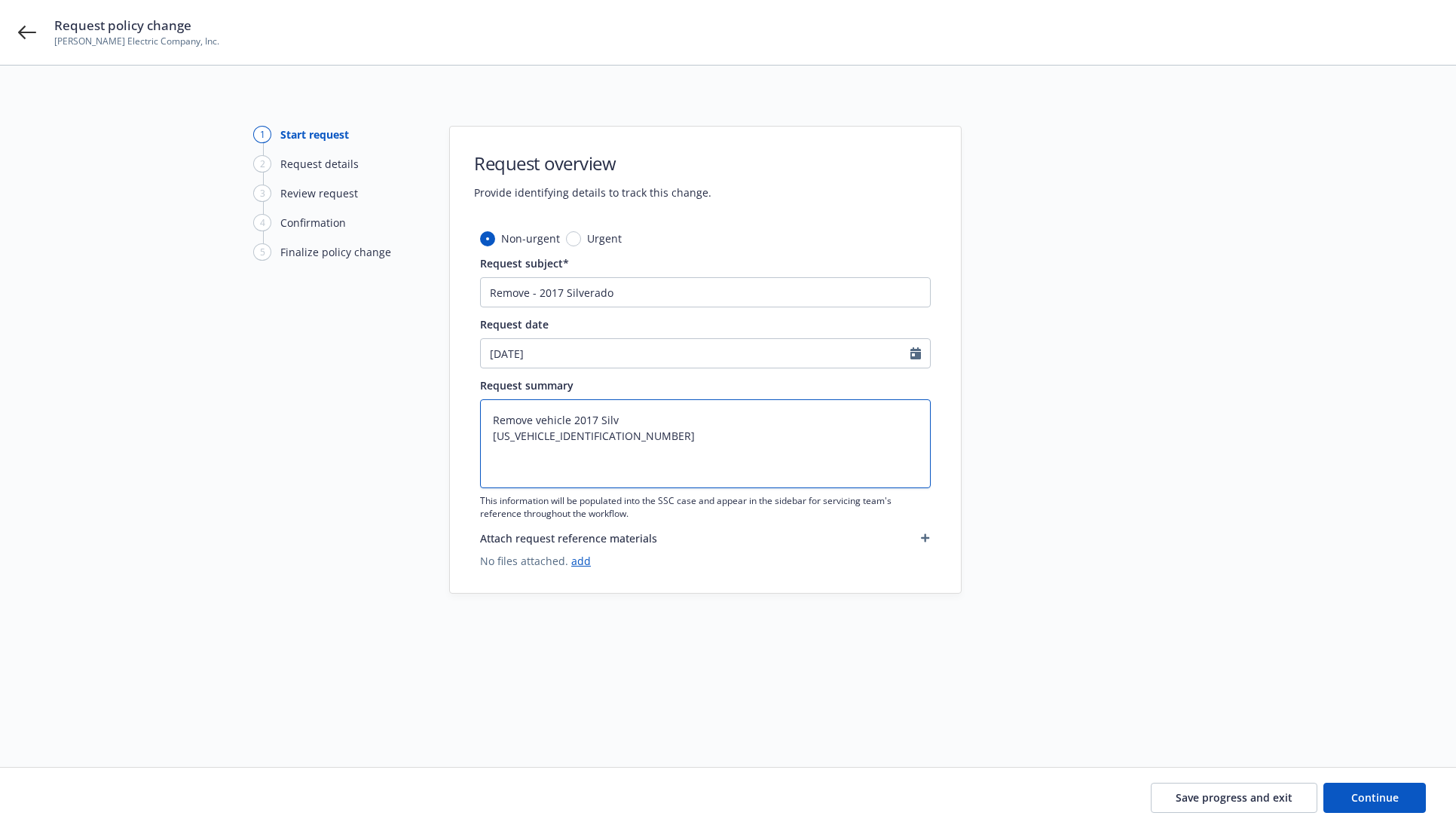
type textarea "x"
type textarea "Remove vehicle 2017 Silve 1GC0CUEG5HZ338070"
type textarea "x"
type textarea "Remove vehicle 2017 Silver 1GC0CUEG5HZ338070"
type textarea "x"
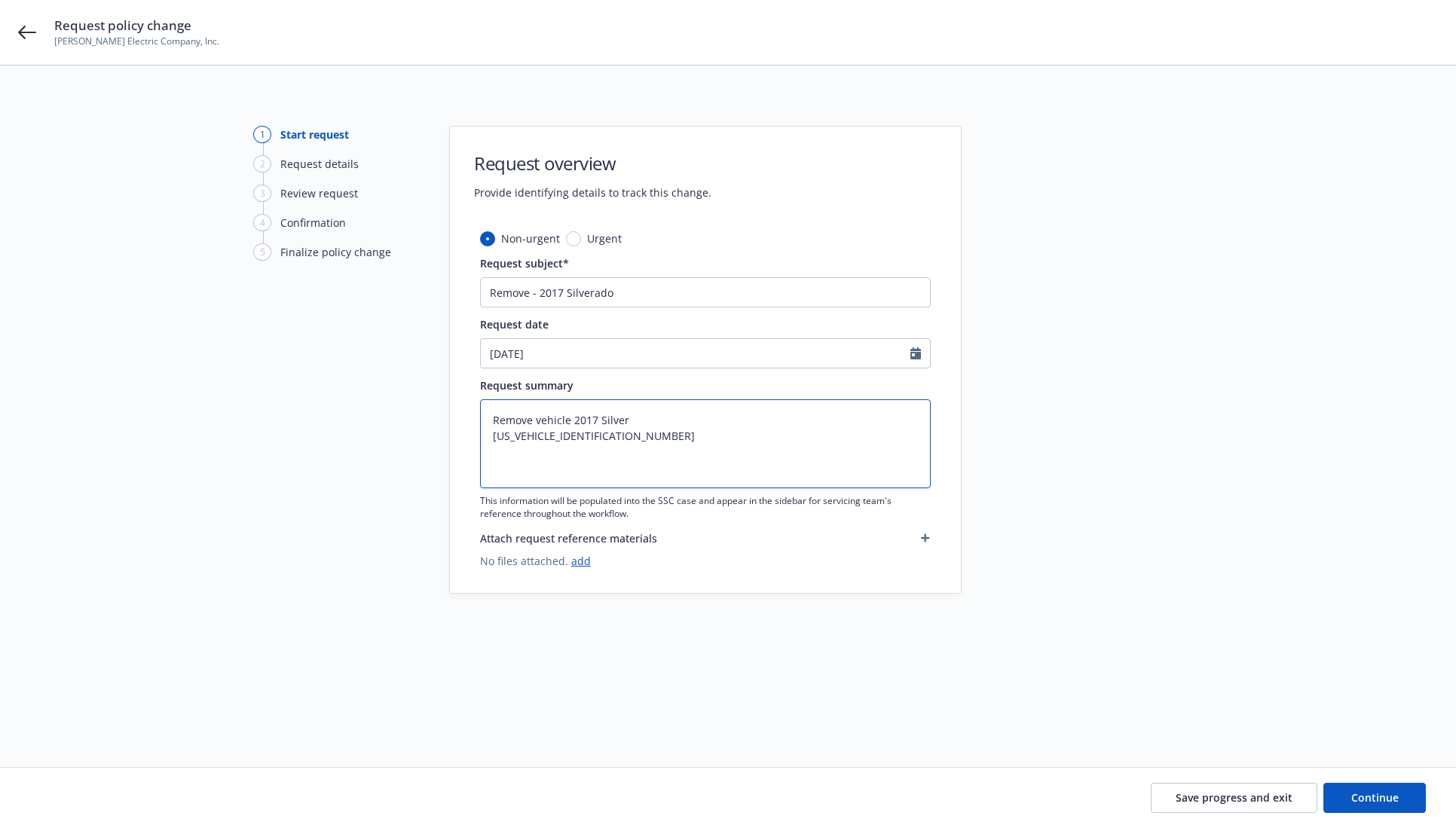
type textarea "Remove vehicle 2017 Silvera 1GC0CUEG5HZ338070"
type textarea "x"
type textarea "Remove vehicle 2017 Silverad 1GC0CUEG5HZ338070"
type textarea "x"
type textarea "Remove vehicle 2017 Silverado 1GC0CUEG5HZ338070"
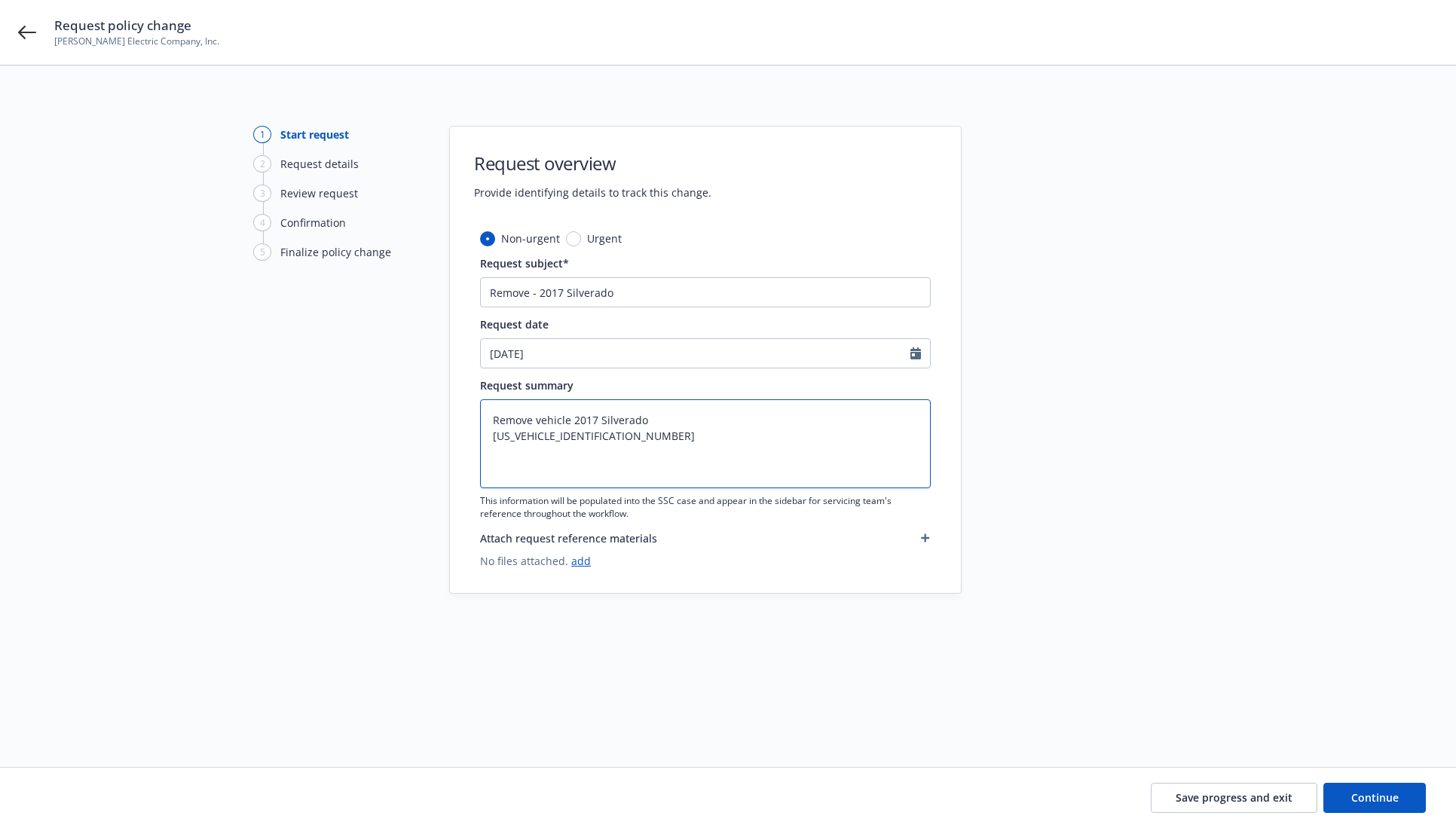
click at [739, 446] on textarea "Remove vehicle 2017 Silverado 1GC0CUEG5HZ338070" at bounding box center [705, 443] width 451 height 89
type textarea "x"
type textarea "Remove vehicle 2017 Silverado 1GC0CUEG5HZ338070"
type textarea "x"
type textarea "Remove vehicle 2017 Silverado 1GC0CUEG5HZ338070 E"
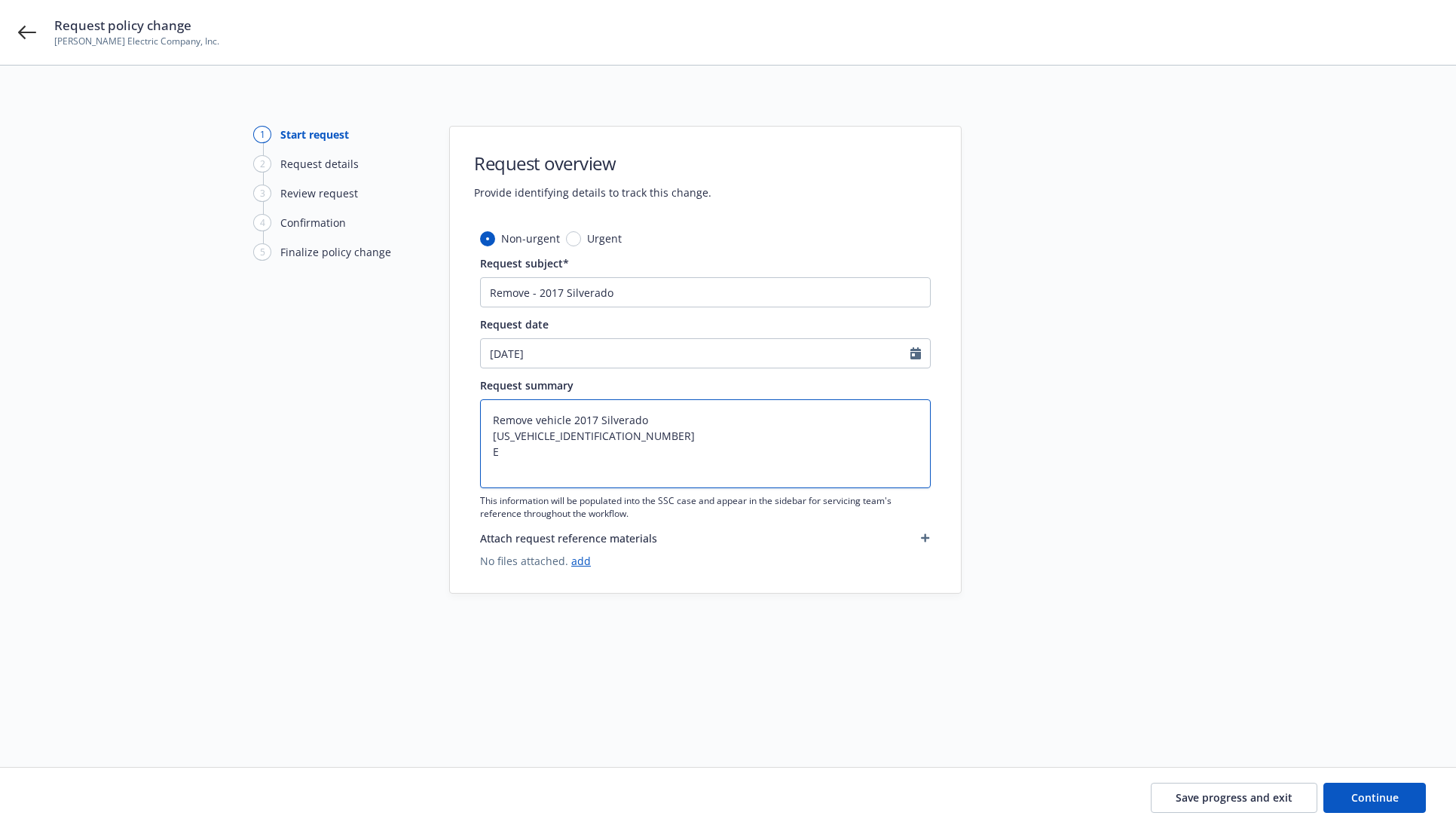
type textarea "x"
type textarea "Remove vehicle 2017 Silverado 1GC0CUEG5HZ338070 Ef"
type textarea "x"
type textarea "Remove vehicle 2017 Silverado 1GC0CUEG5HZ338070 Eff"
type textarea "x"
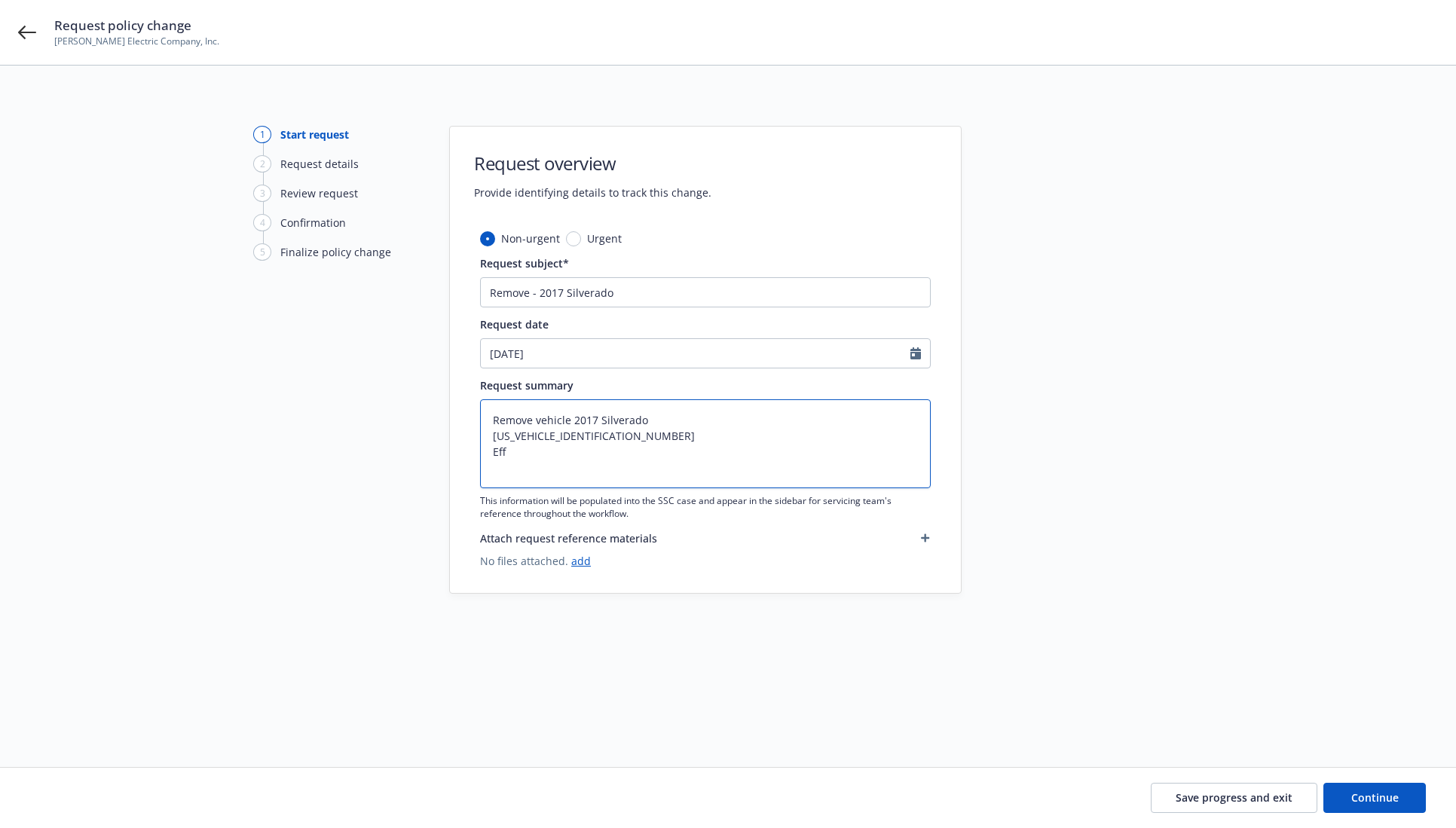
type textarea "Remove vehicle 2017 Silverado 1GC0CUEG5HZ338070 Effe"
type textarea "x"
type textarea "Remove vehicle 2017 Silverado 1GC0CUEG5HZ338070 Effec"
type textarea "x"
type textarea "Remove vehicle 2017 Silverado 1GC0CUEG5HZ338070 Effect"
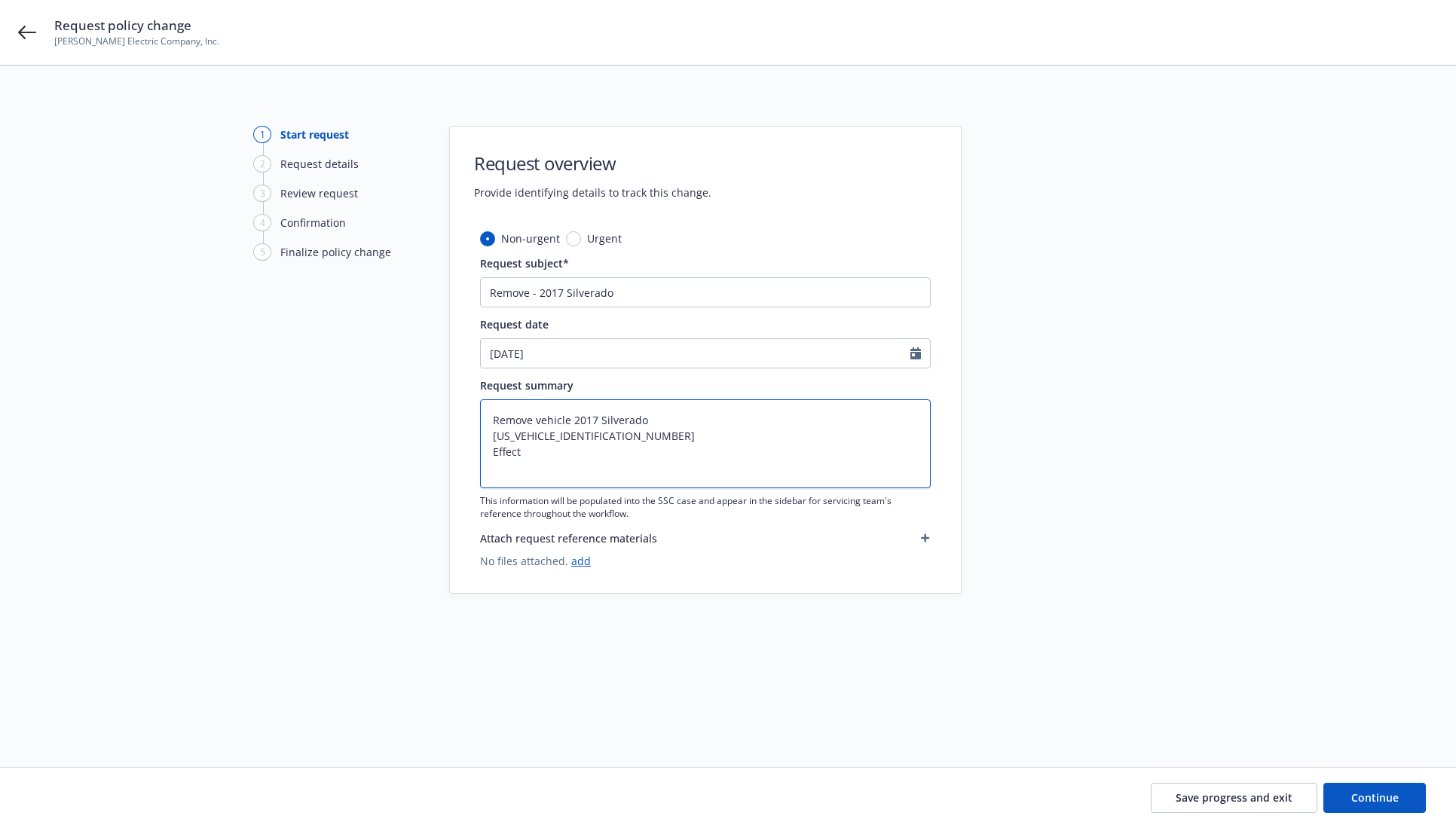
type textarea "x"
type textarea "Remove vehicle 2017 Silverado 1GC0CUEG5HZ338070 Effecti"
type textarea "x"
type textarea "Remove vehicle 2017 Silverado 1GC0CUEG5HZ338070 Effectiv"
type textarea "x"
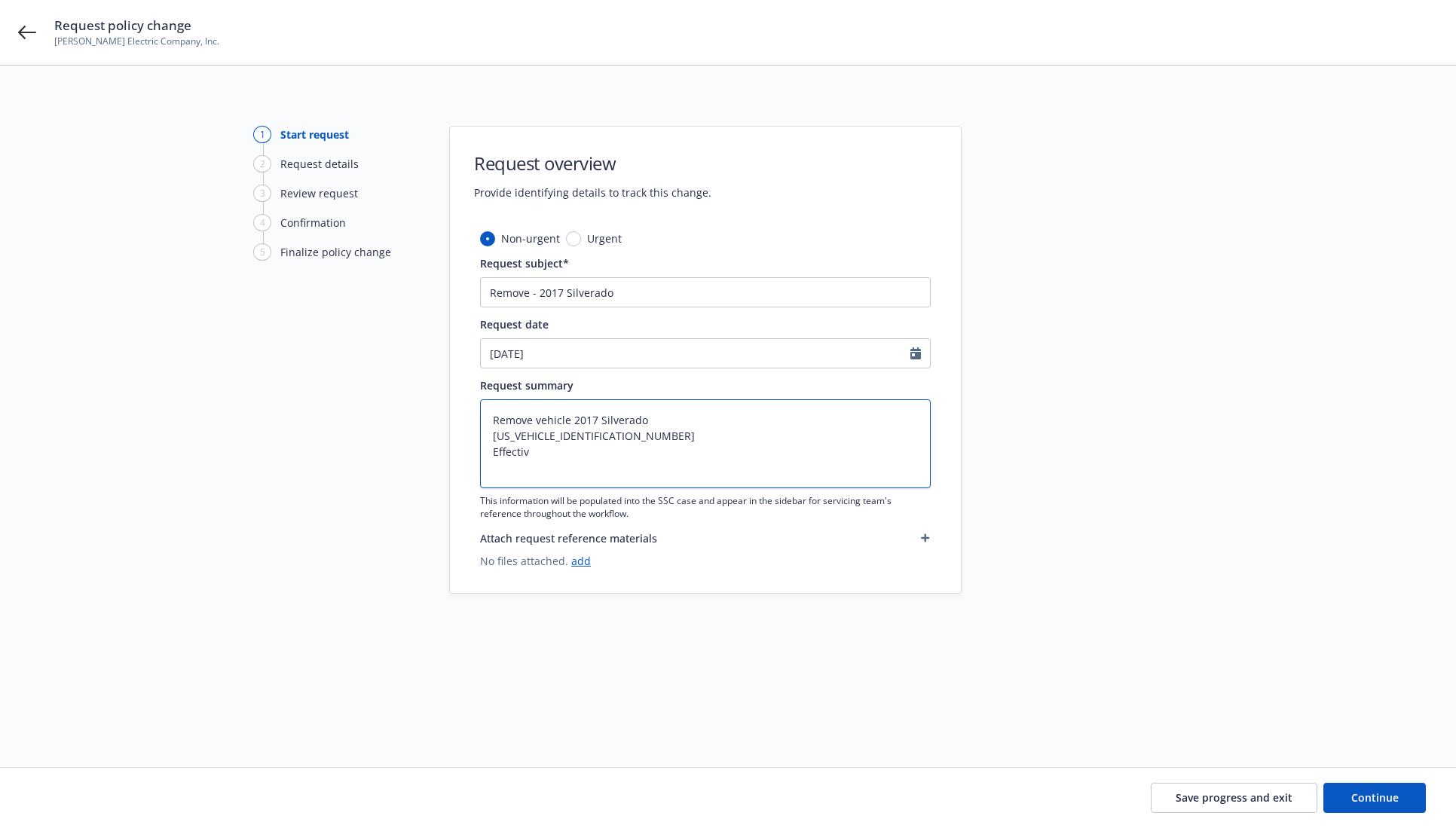
type textarea "Remove vehicle 2017 Silverado 1GC0CUEG5HZ338070 Effective"
type textarea "x"
type textarea "Remove vehicle 2017 Silverado 1GC0CUEG5HZ338070 Effective"
type textarea "x"
type textarea "Remove vehicle 2017 Silverado 1GC0CUEG5HZ338070 Effective 0"
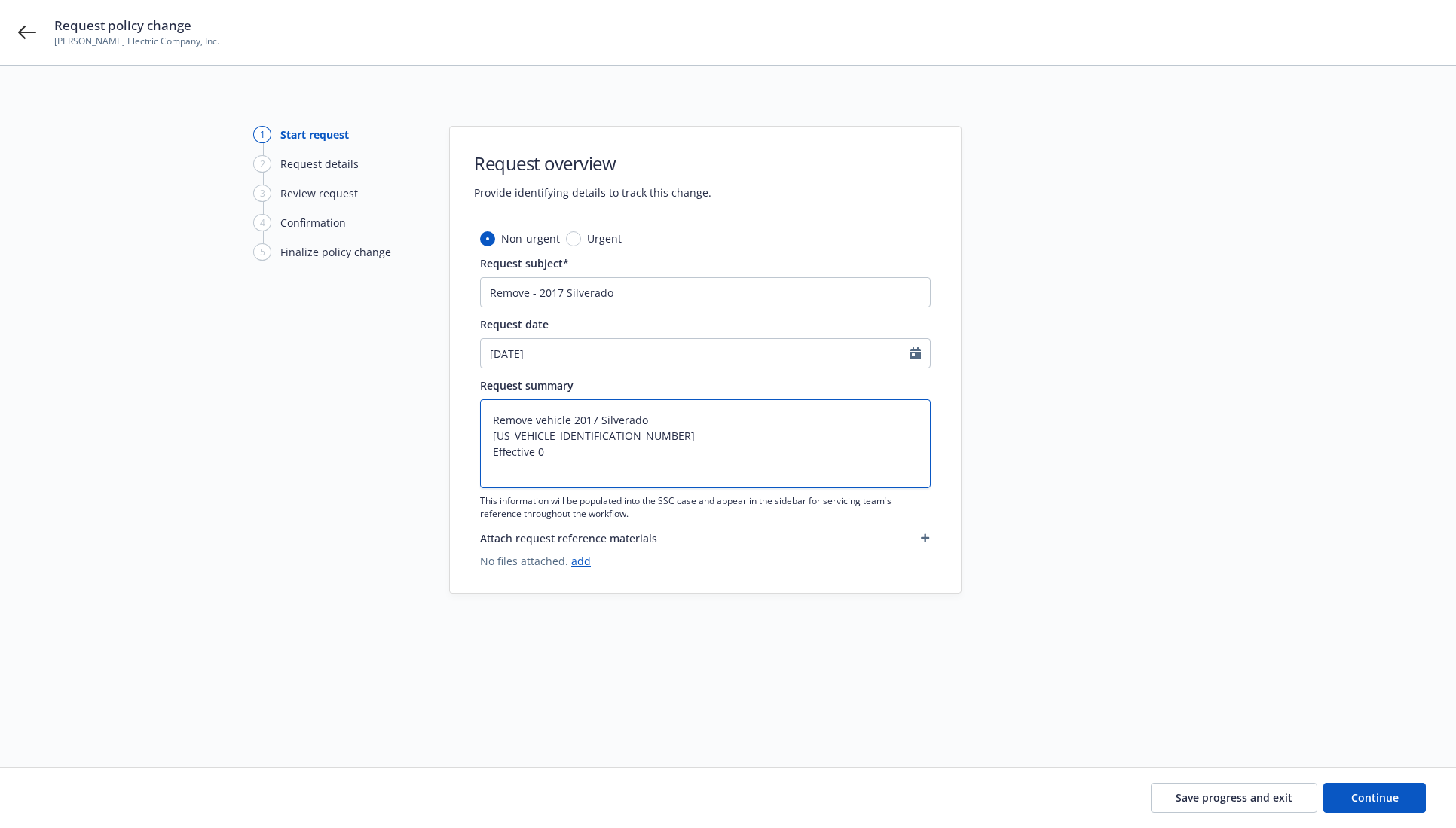
type textarea "x"
type textarea "Remove vehicle 2017 Silverado 1GC0CUEG5HZ338070 Effective 09"
type textarea "x"
type textarea "Remove vehicle 2017 Silverado 1GC0CUEG5HZ338070 Effective 09/"
type textarea "x"
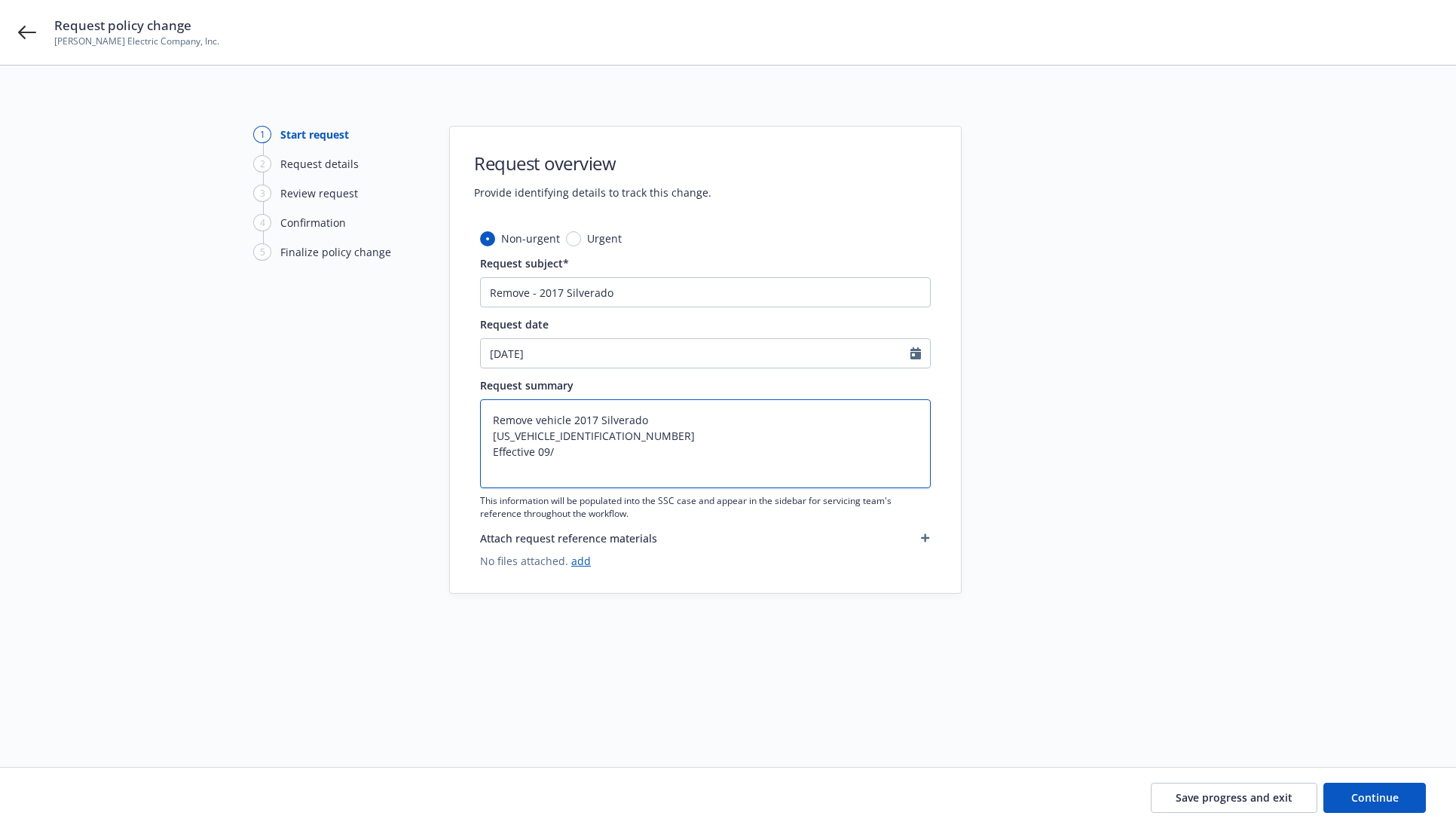
type textarea "Remove vehicle 2017 Silverado 1GC0CUEG5HZ338070 Effective 09/1"
type textarea "x"
type textarea "Remove vehicle 2017 Silverado 1GC0CUEG5HZ338070 Effective 09/16"
type textarea "x"
type textarea "Remove vehicle 2017 Silverado 1GC0CUEG5HZ338070 Effective 09/16/"
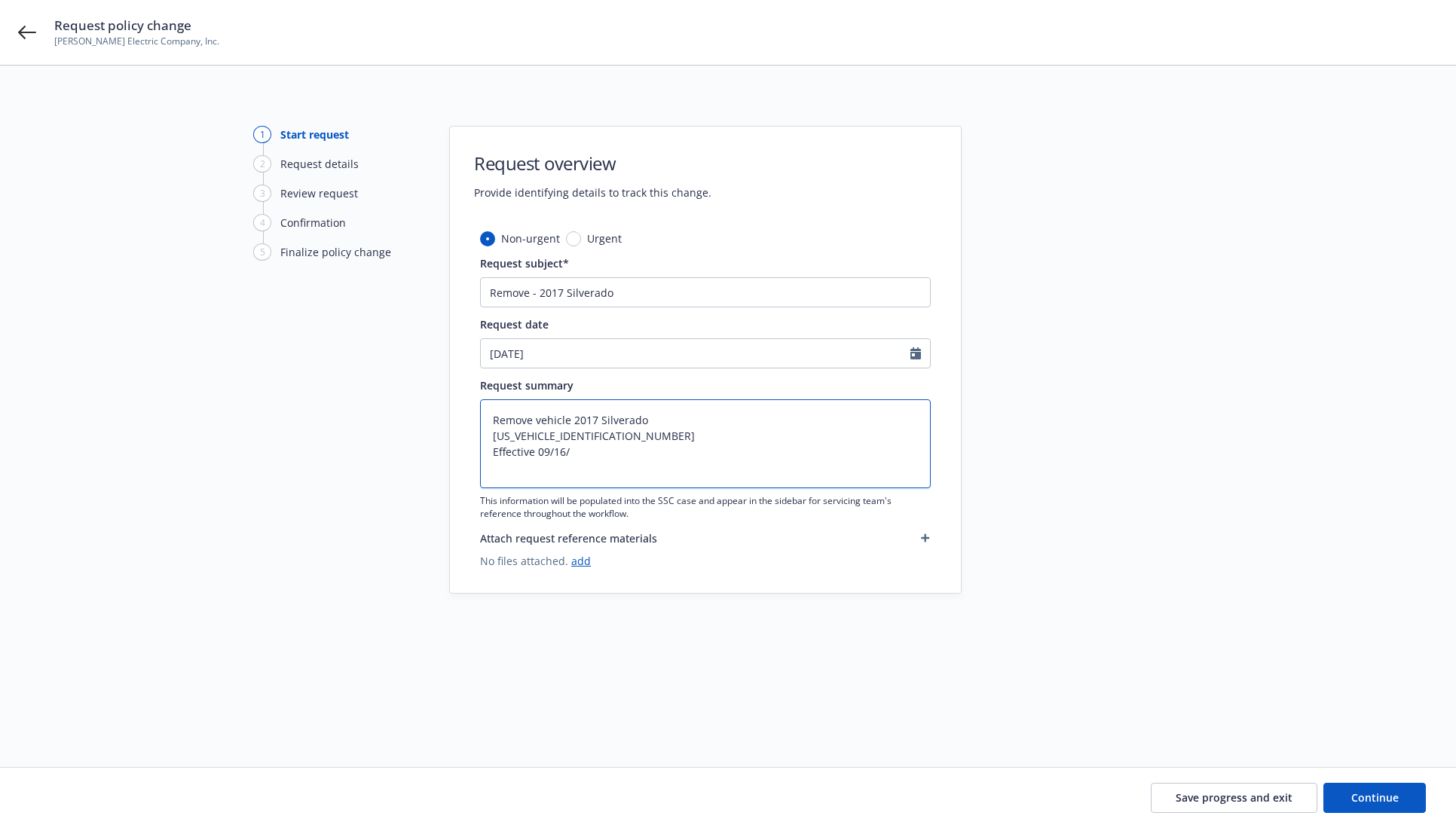
type textarea "x"
type textarea "Remove vehicle 2017 Silverado 1GC0CUEG5HZ338070 Effective 09/16/2"
type textarea "x"
type textarea "Remove vehicle 2017 Silverado 1GC0CUEG5HZ338070 Effective 09/16/25"
click at [1193, 370] on div at bounding box center [1097, 397] width 211 height 544
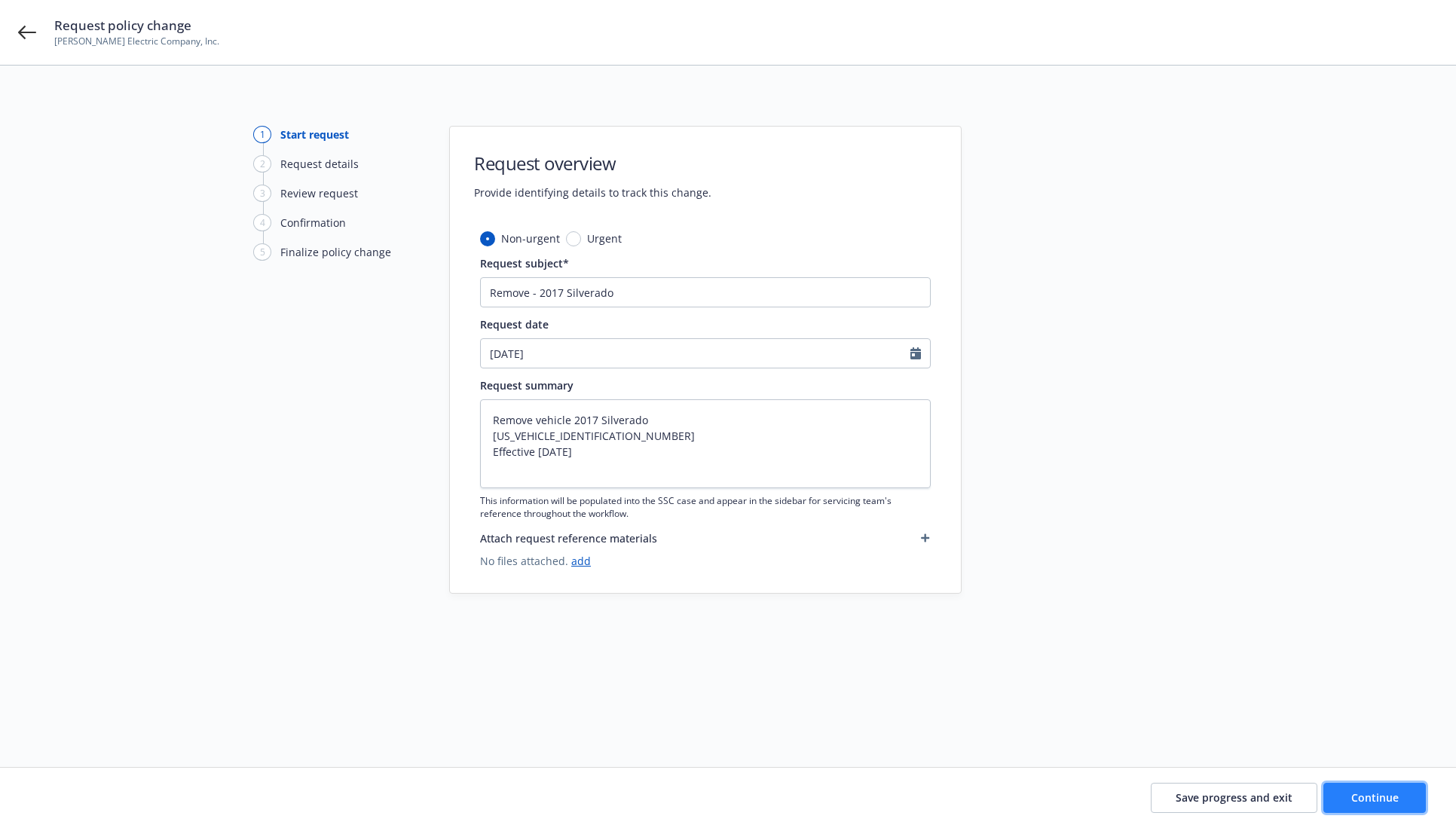
click at [1397, 799] on button "Continue" at bounding box center [1373, 798] width 103 height 30
type textarea "x"
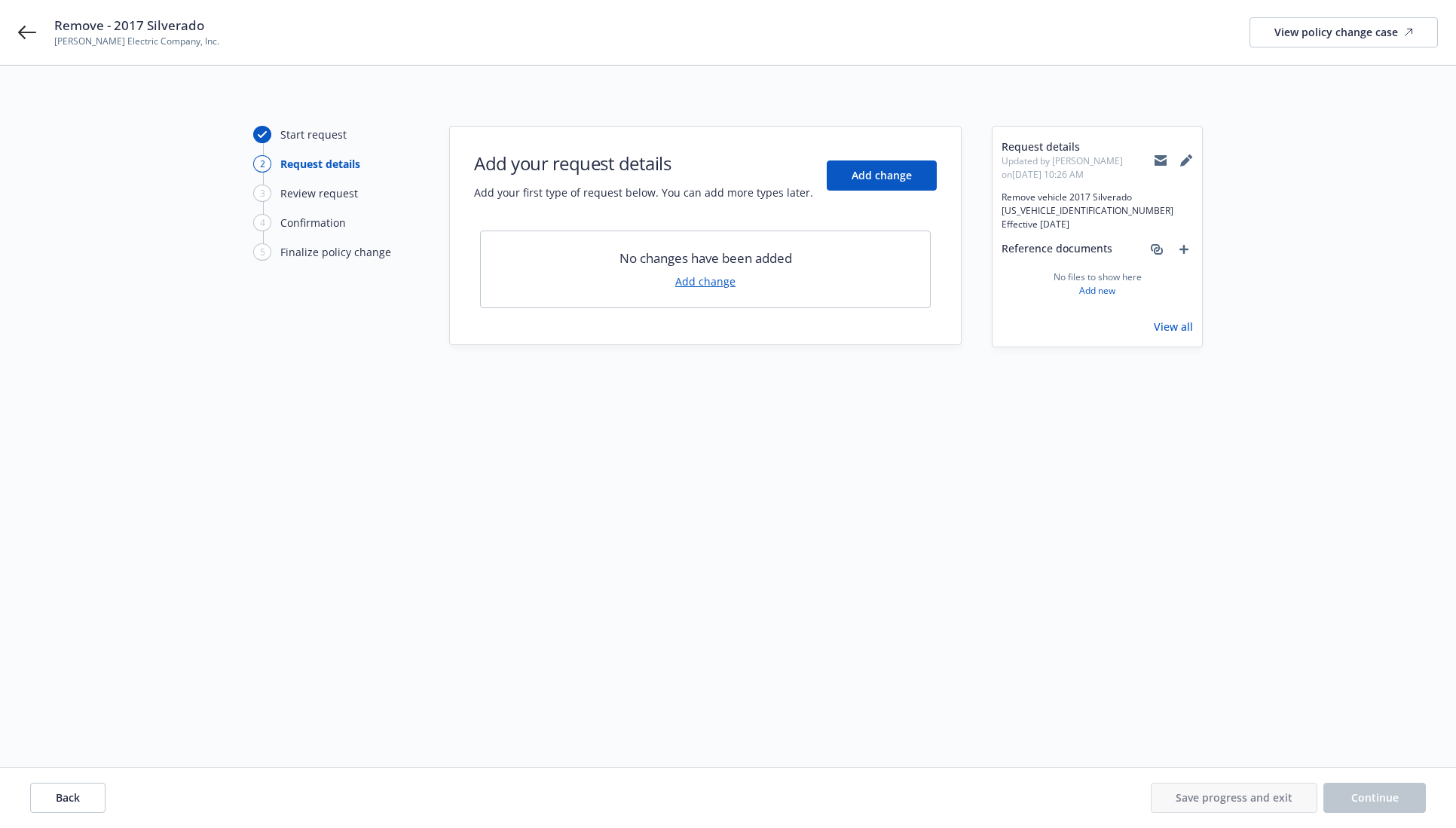
click at [721, 283] on link "Add change" at bounding box center [705, 282] width 61 height 16
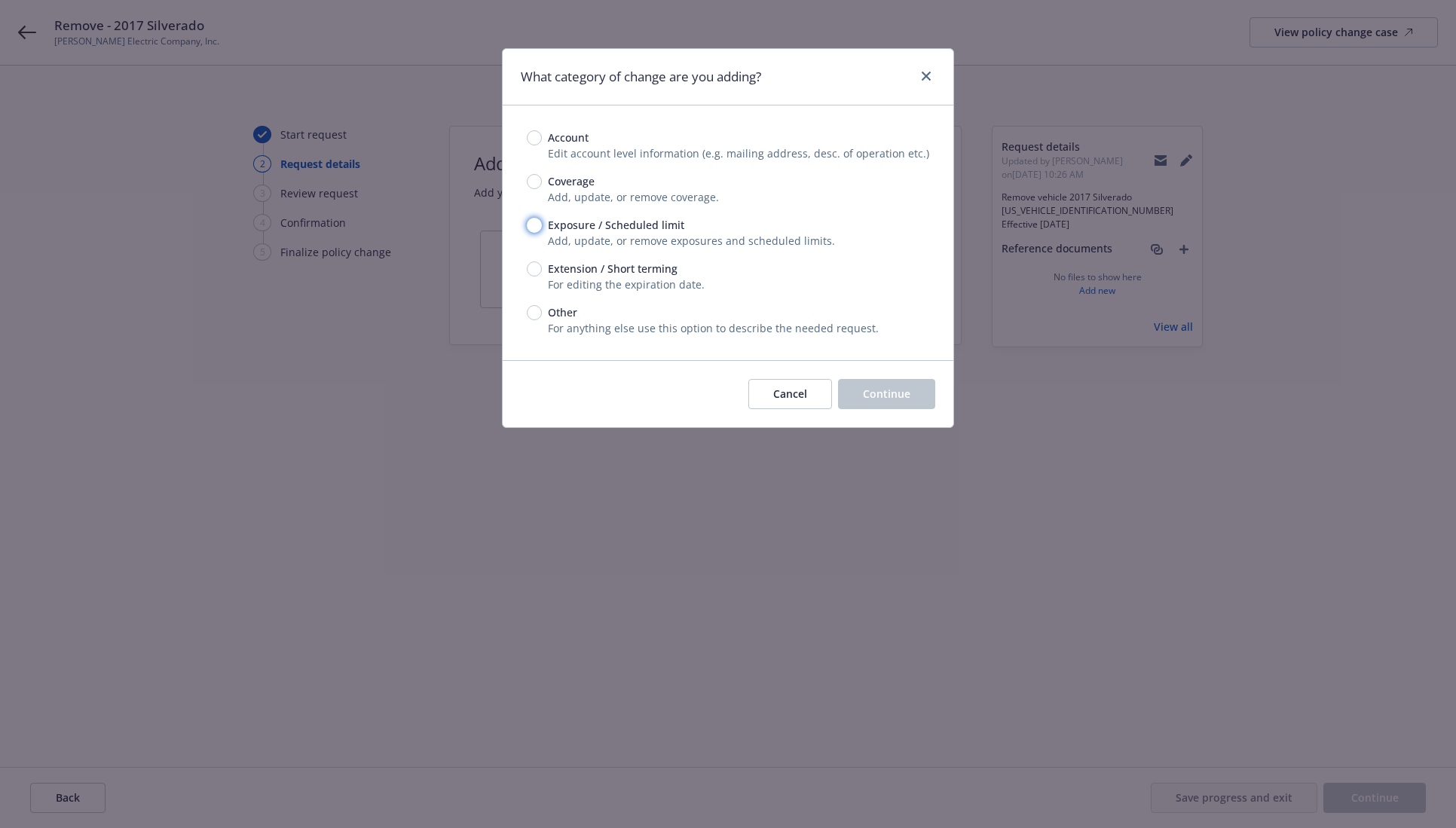
click at [538, 228] on input "Exposure / Scheduled limit" at bounding box center [533, 225] width 15 height 15
radio input "true"
click at [906, 396] on span "Continue" at bounding box center [887, 393] width 48 height 14
type textarea "x"
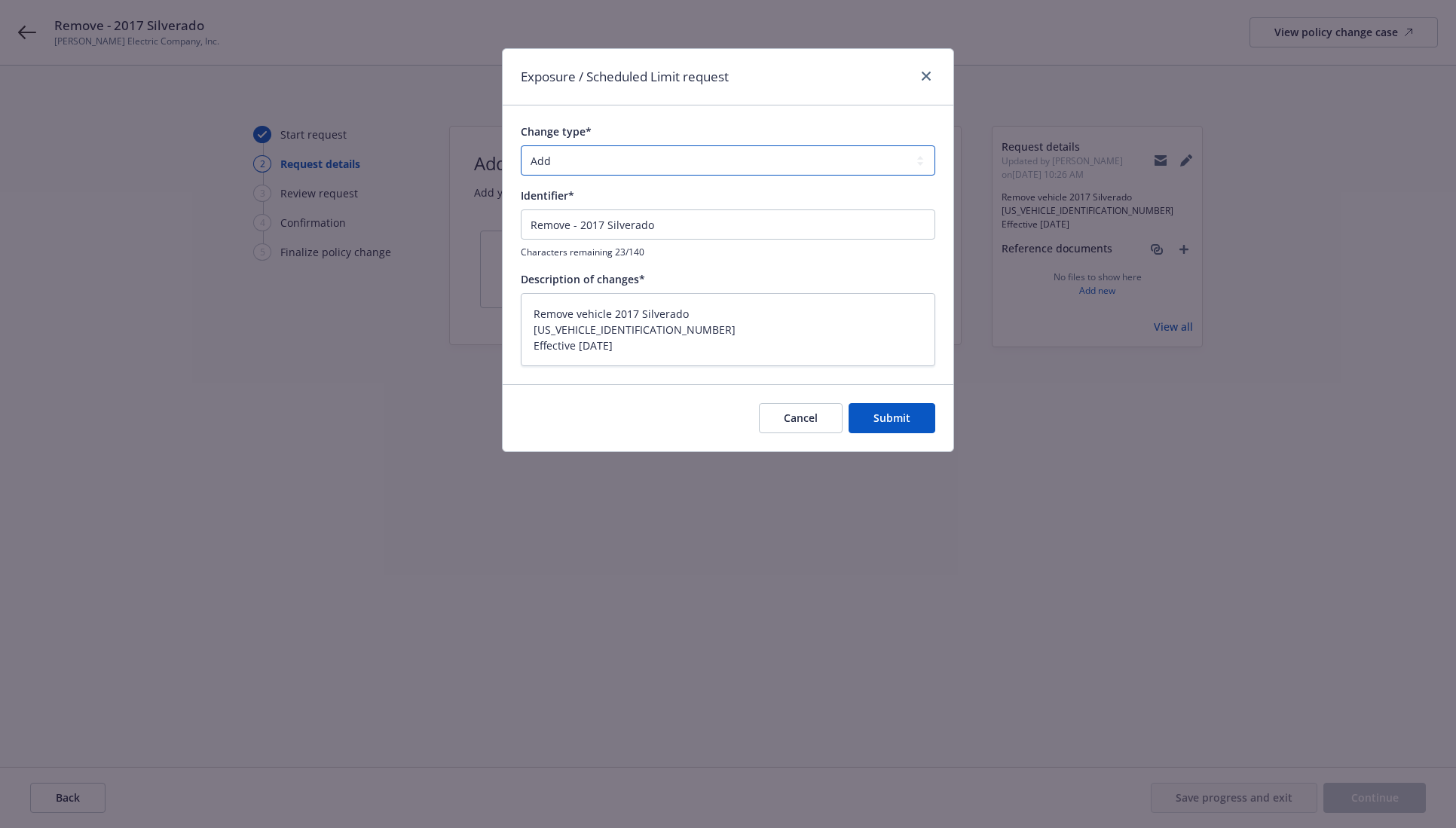
click at [606, 166] on select "Add Audit Change Remove" at bounding box center [728, 160] width 414 height 30
select select "REMOVE"
click at [520, 145] on select "Add Audit Change Remove" at bounding box center [728, 160] width 414 height 30
click at [920, 417] on button "Submit" at bounding box center [891, 418] width 87 height 30
type textarea "x"
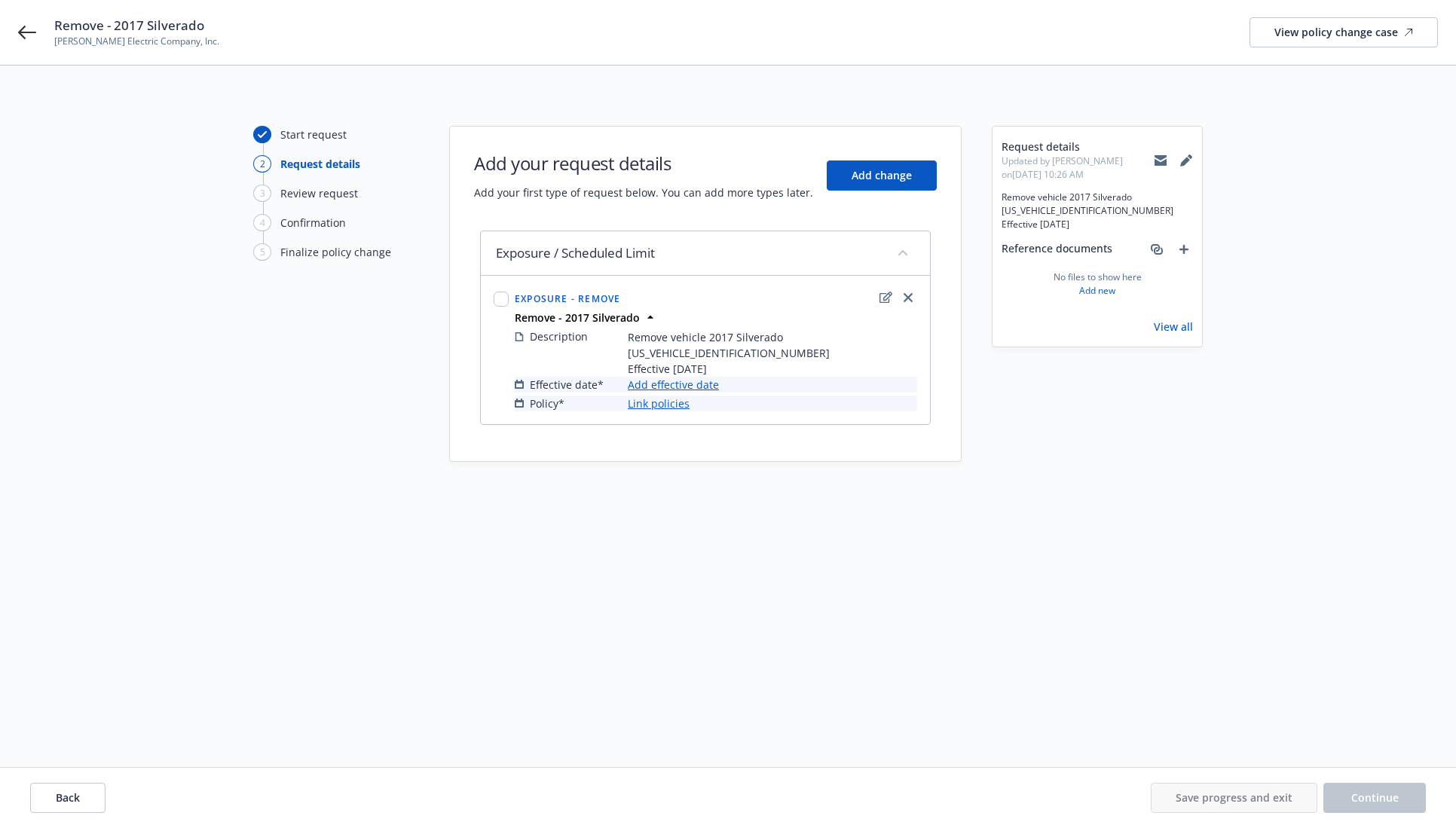
click at [650, 383] on link "Add effective date" at bounding box center [674, 385] width 92 height 16
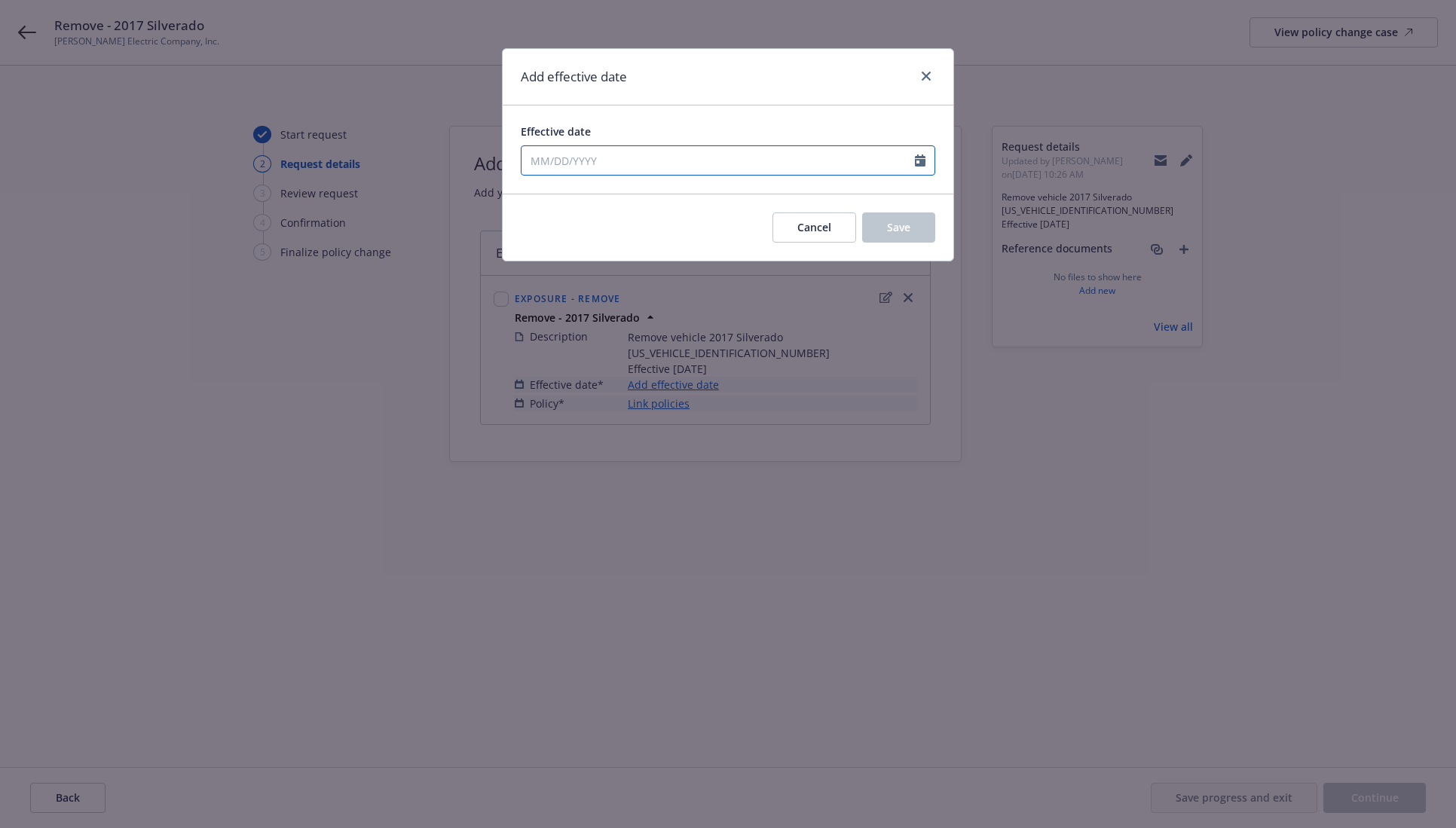
click at [837, 168] on input "Effective date" at bounding box center [718, 160] width 393 height 29
select select "9"
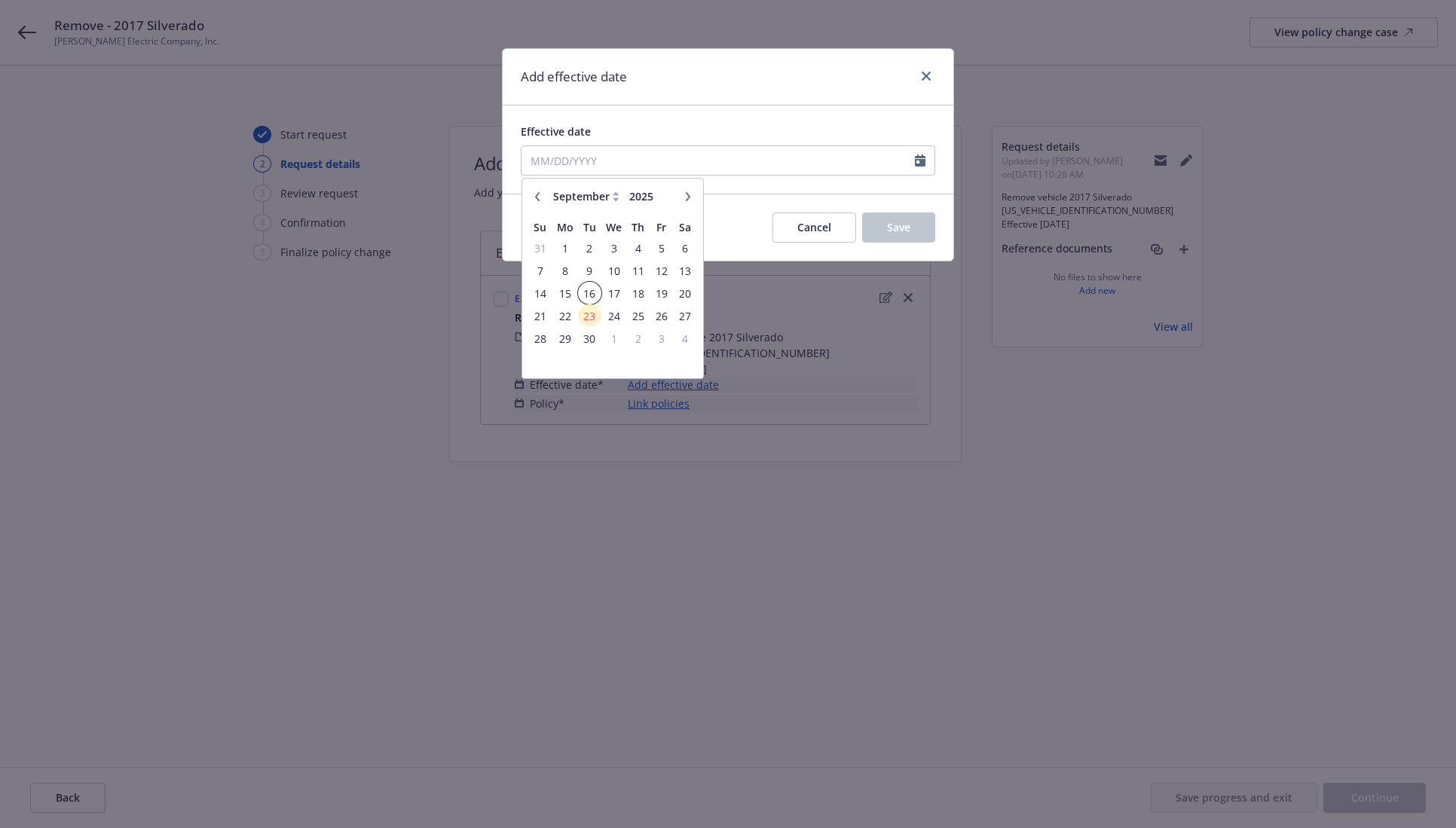
click at [587, 293] on span "16" at bounding box center [589, 293] width 20 height 19
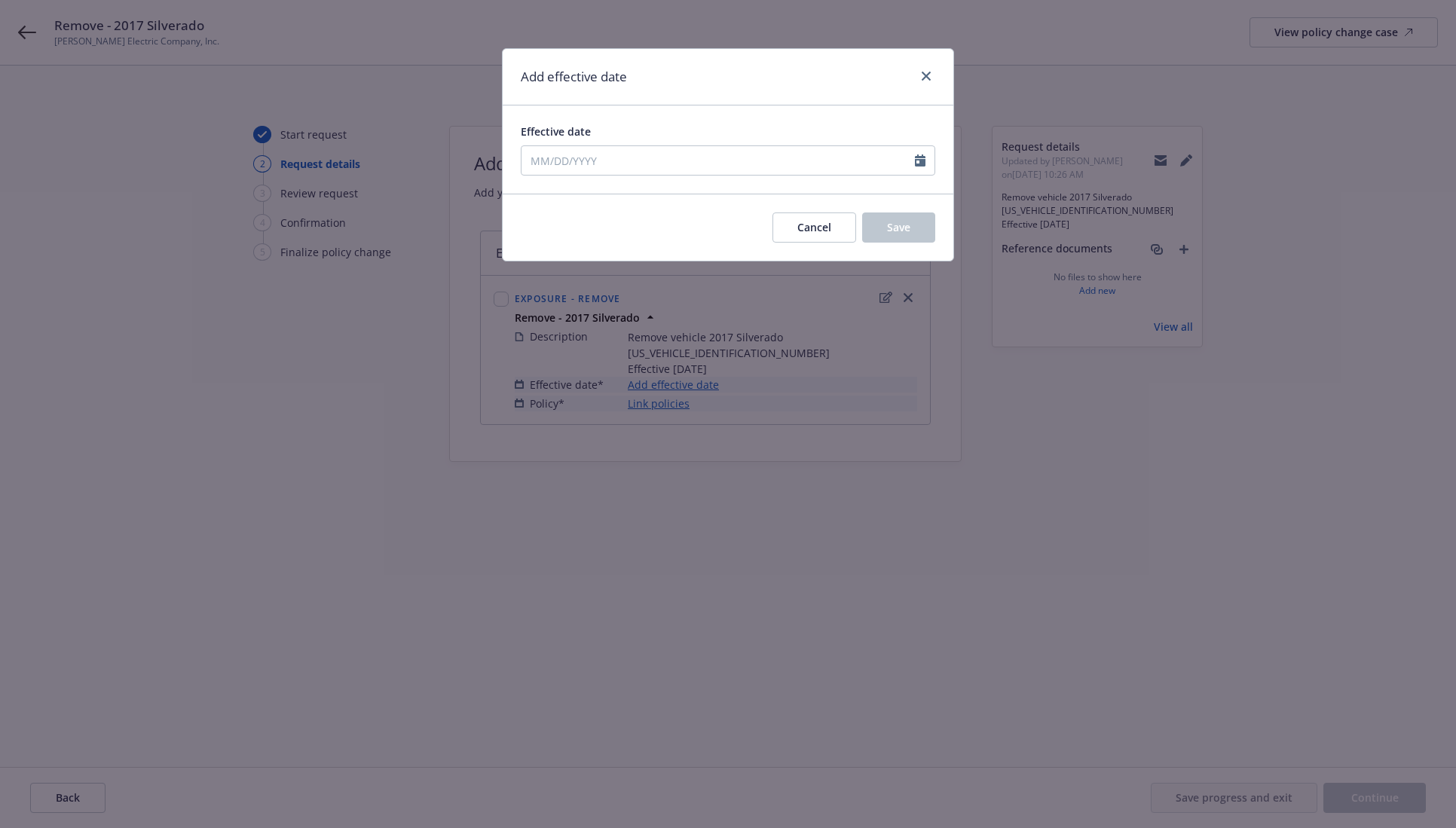
type input "09/16/2025"
click at [876, 229] on button "Save" at bounding box center [898, 227] width 73 height 30
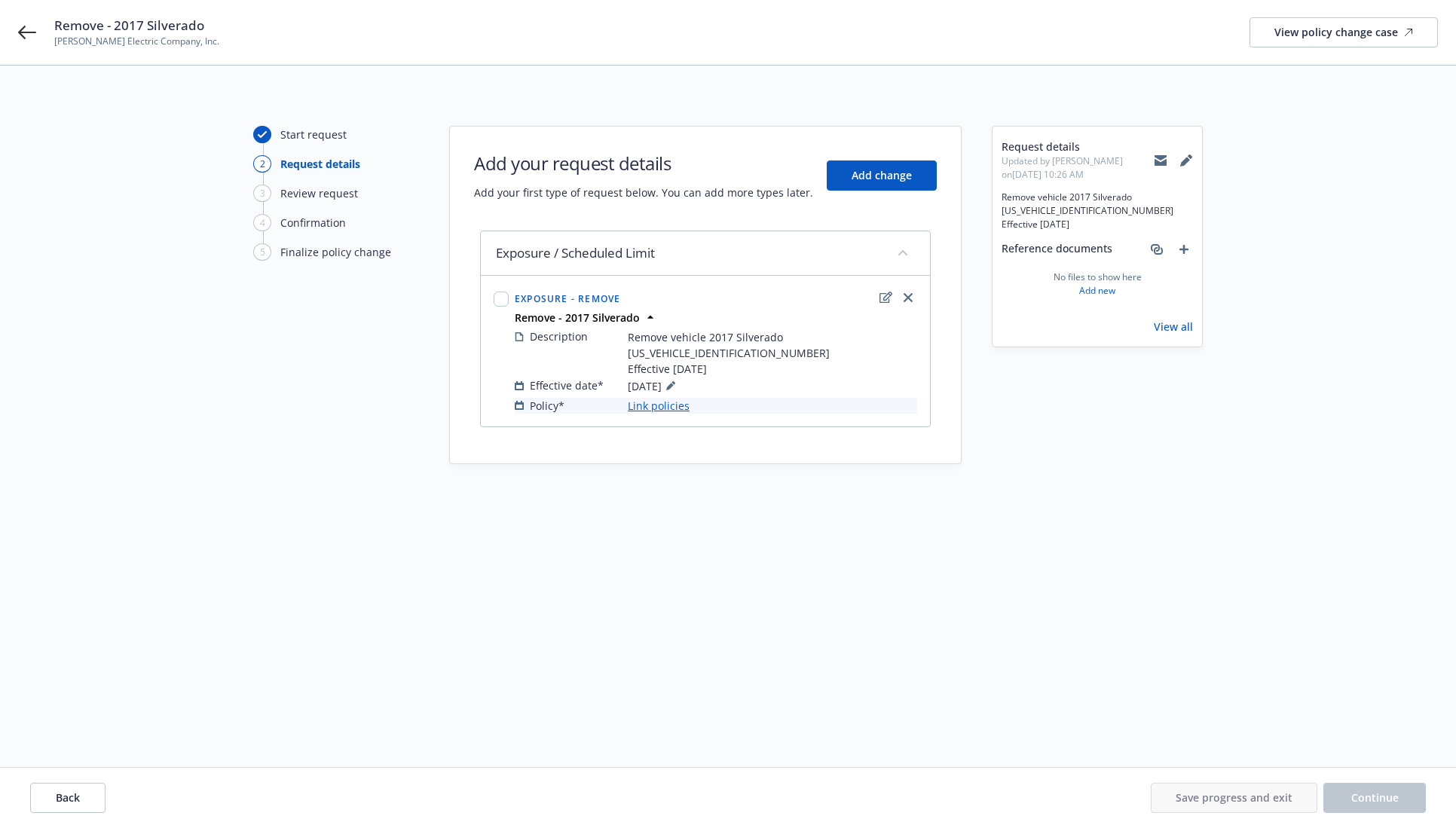
click at [670, 398] on link "Link policies" at bounding box center [659, 406] width 62 height 16
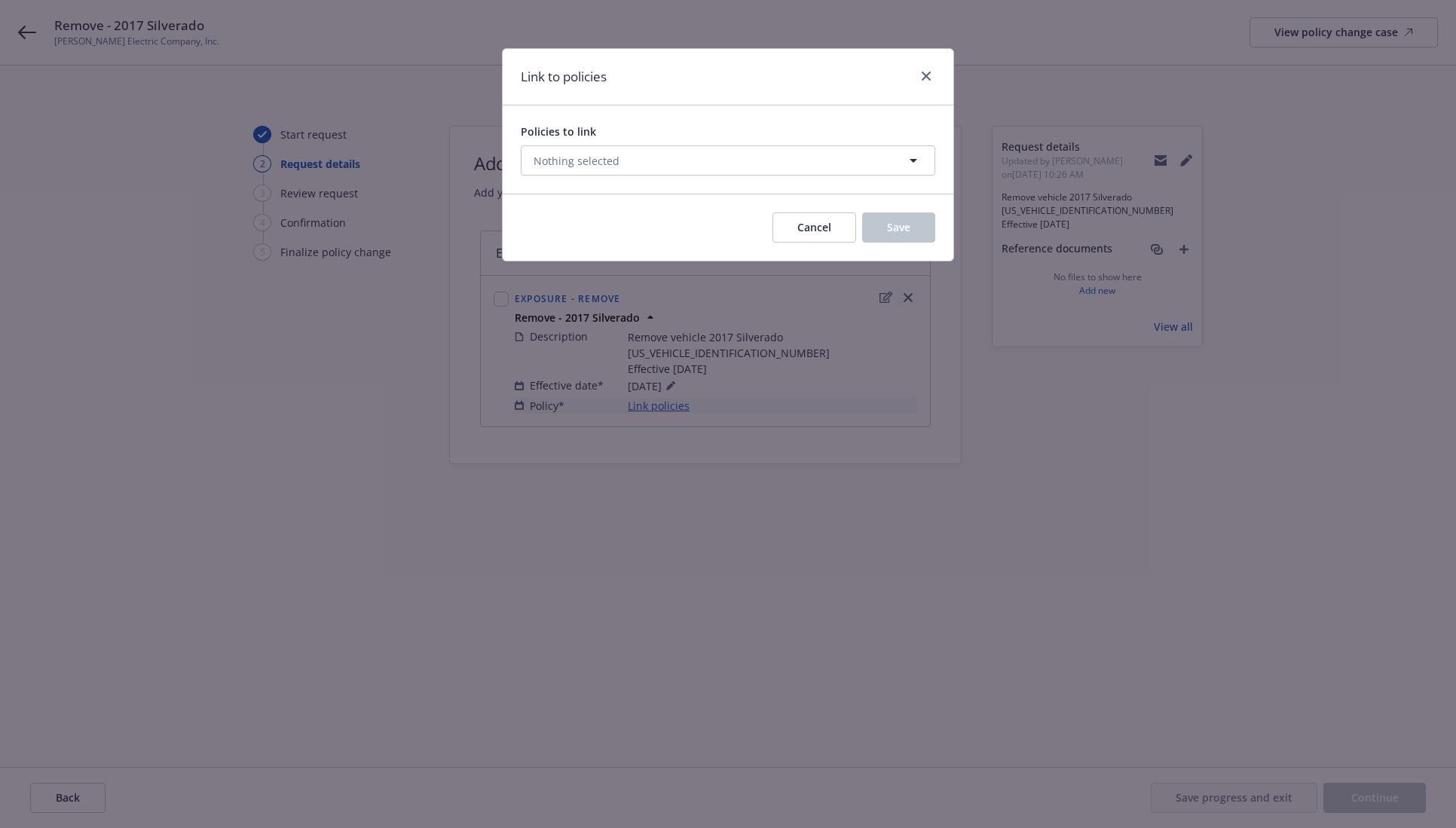
drag, startPoint x: 755, startPoint y: 144, endPoint x: 747, endPoint y: 155, distance: 13.6
click at [755, 145] on div "Policies to link Nothing selected" at bounding box center [728, 149] width 414 height 52
click at [741, 159] on button "Nothing selected" at bounding box center [728, 160] width 414 height 30
select select "ACTIVE"
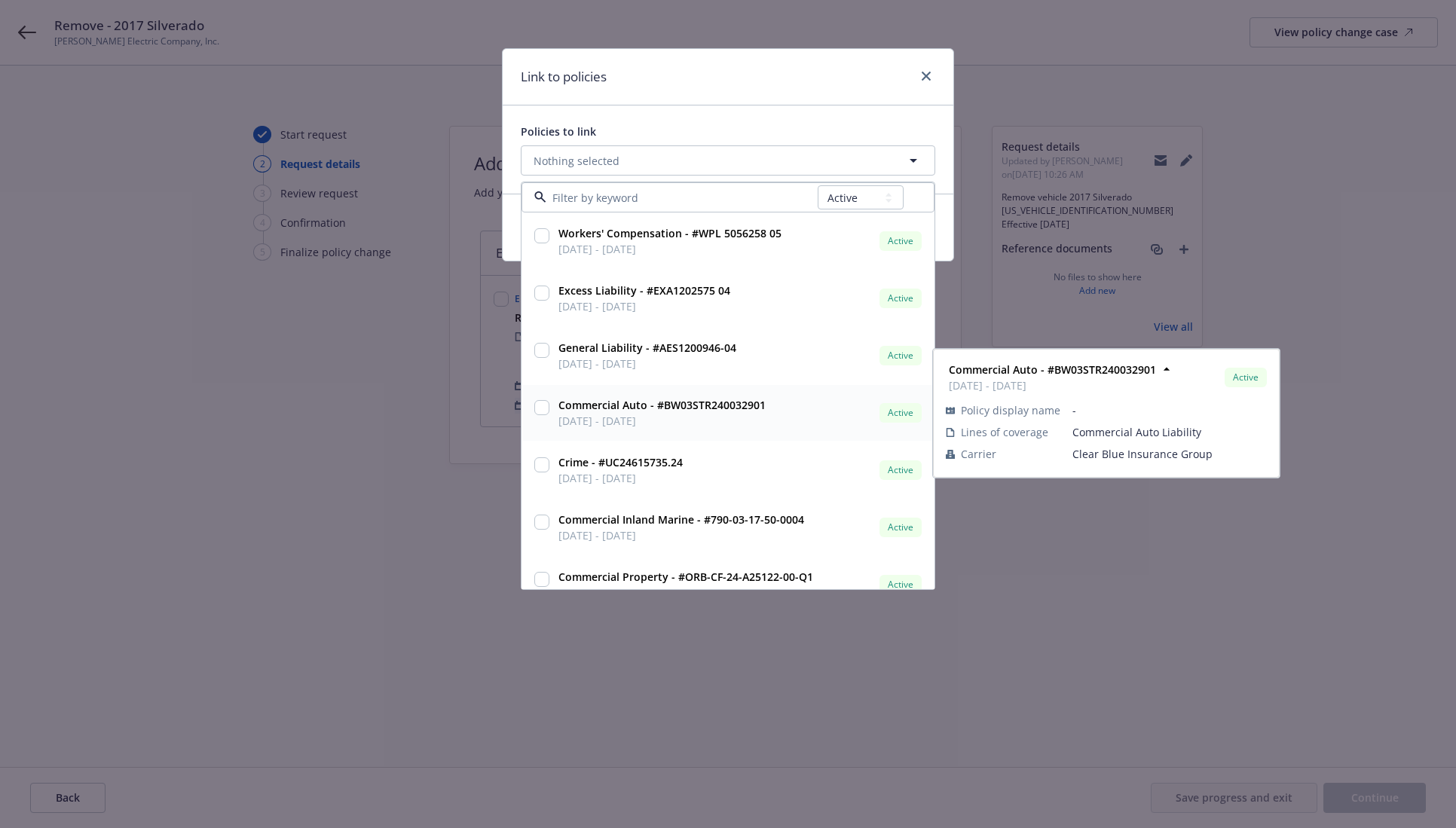
click at [539, 401] on div at bounding box center [541, 406] width 15 height 19
checkbox input "true"
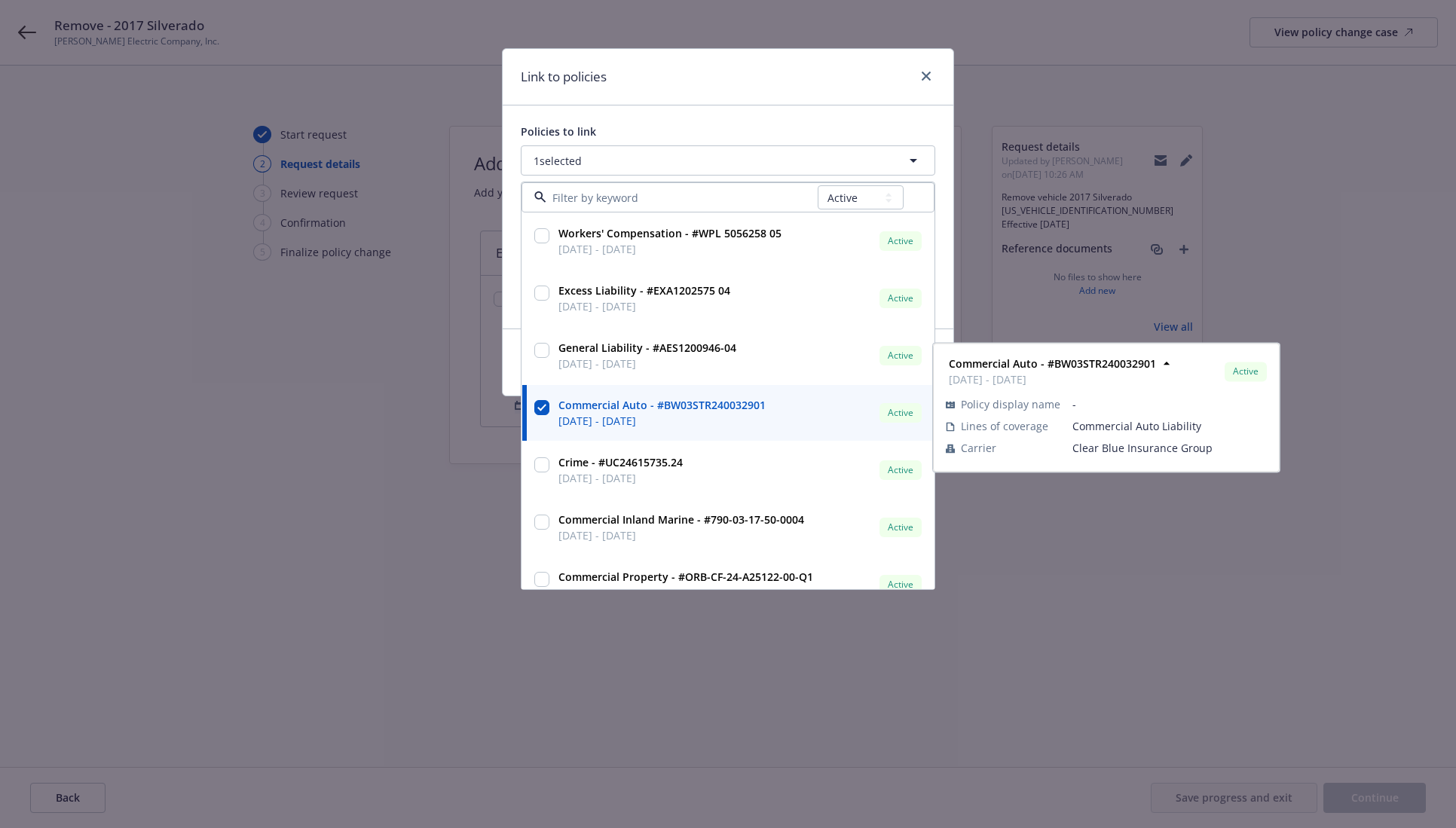
click at [775, 87] on div "Link to policies" at bounding box center [728, 77] width 451 height 57
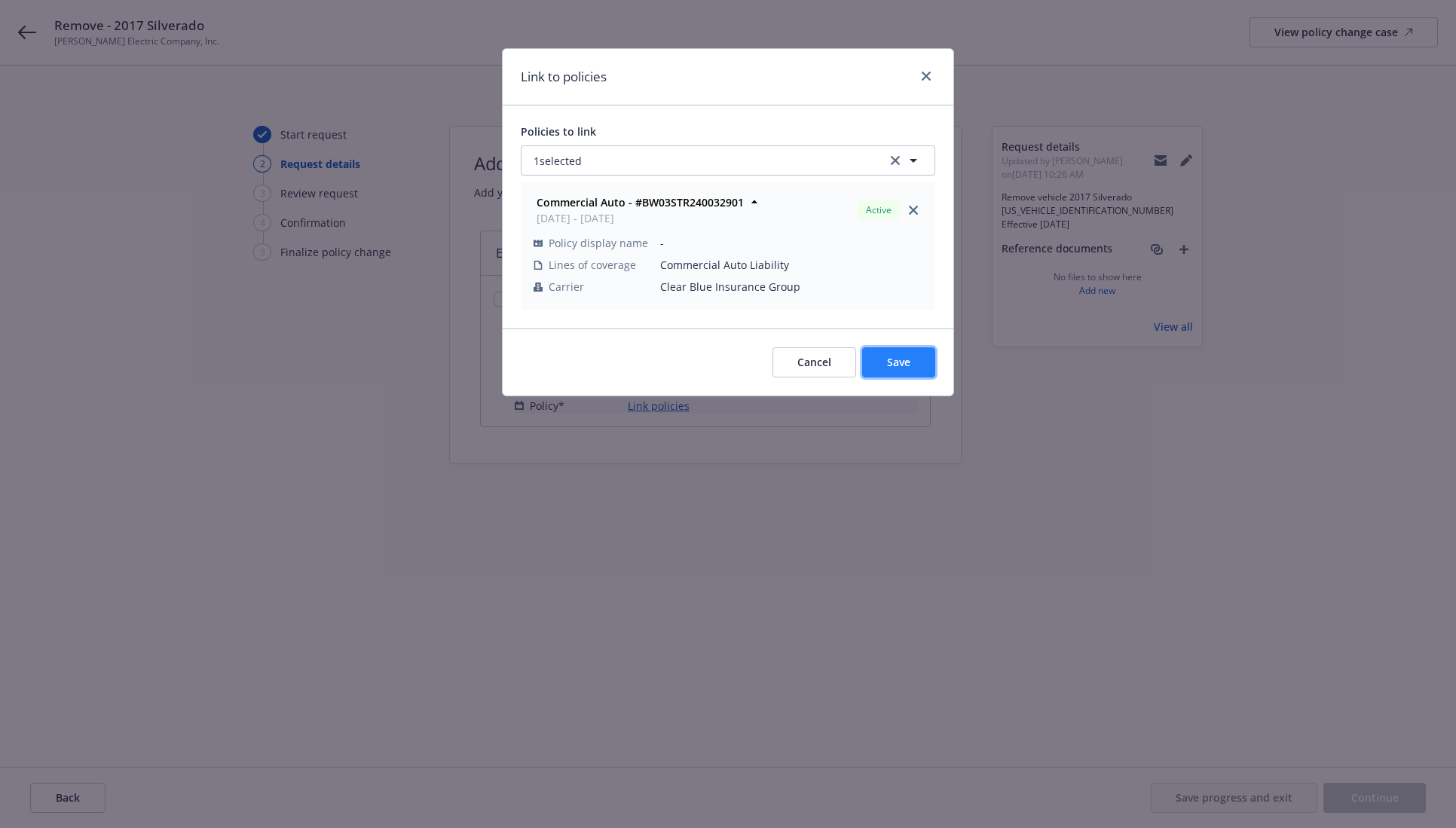
click at [909, 362] on span "Save" at bounding box center [898, 362] width 23 height 14
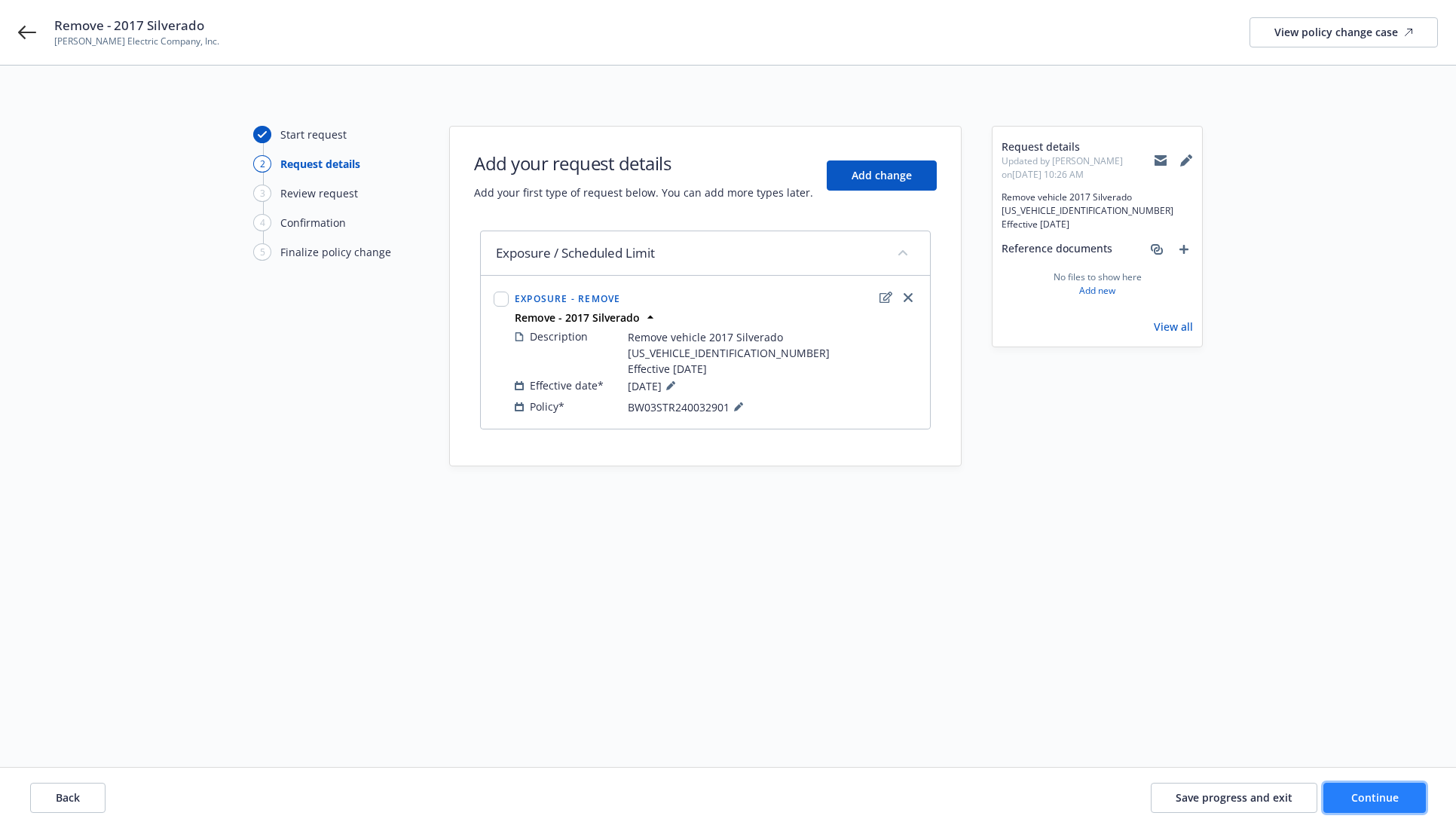
click at [1384, 800] on span "Continue" at bounding box center [1374, 797] width 48 height 14
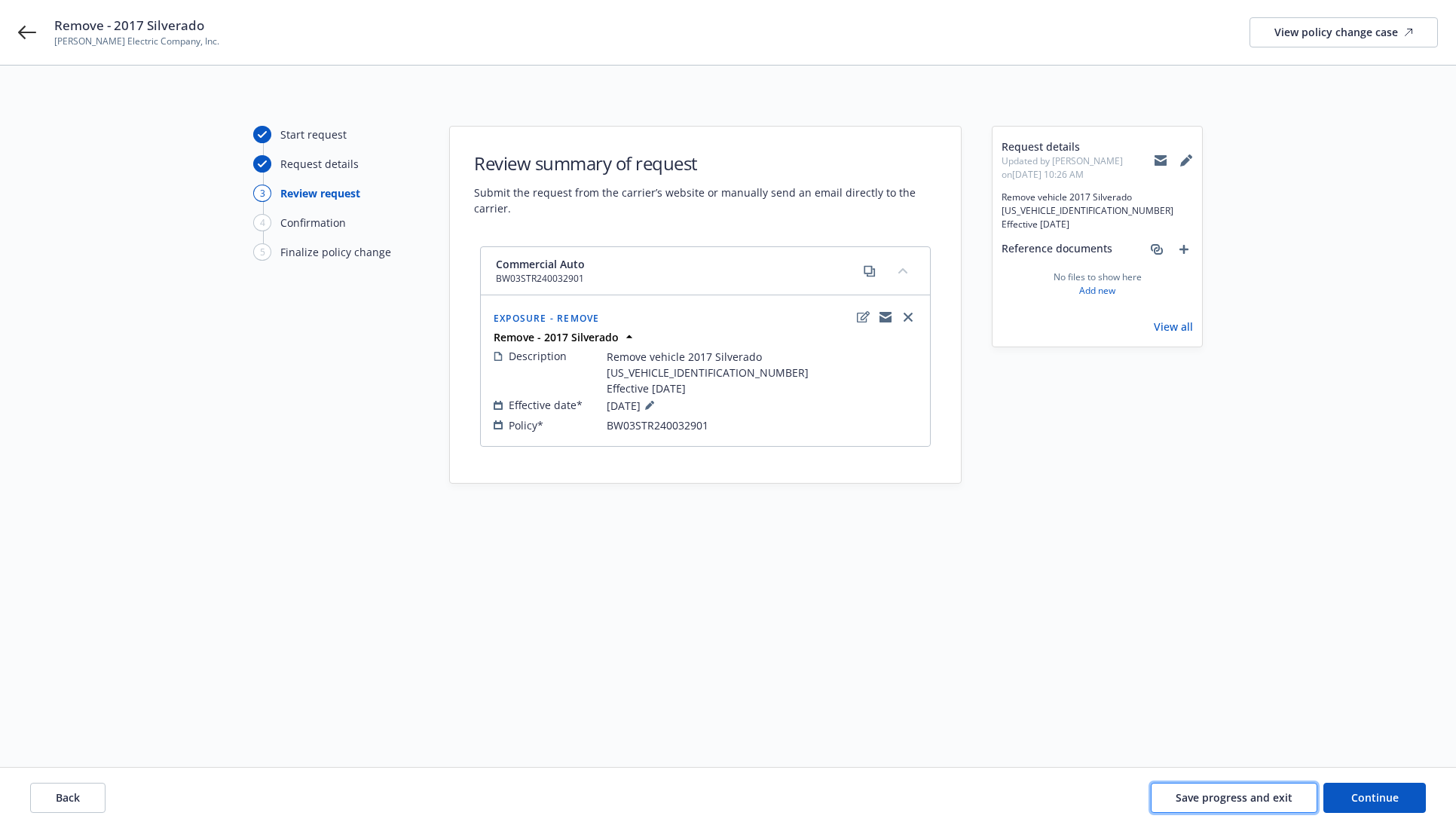
click at [1219, 801] on span "Save progress and exit" at bounding box center [1233, 797] width 116 height 14
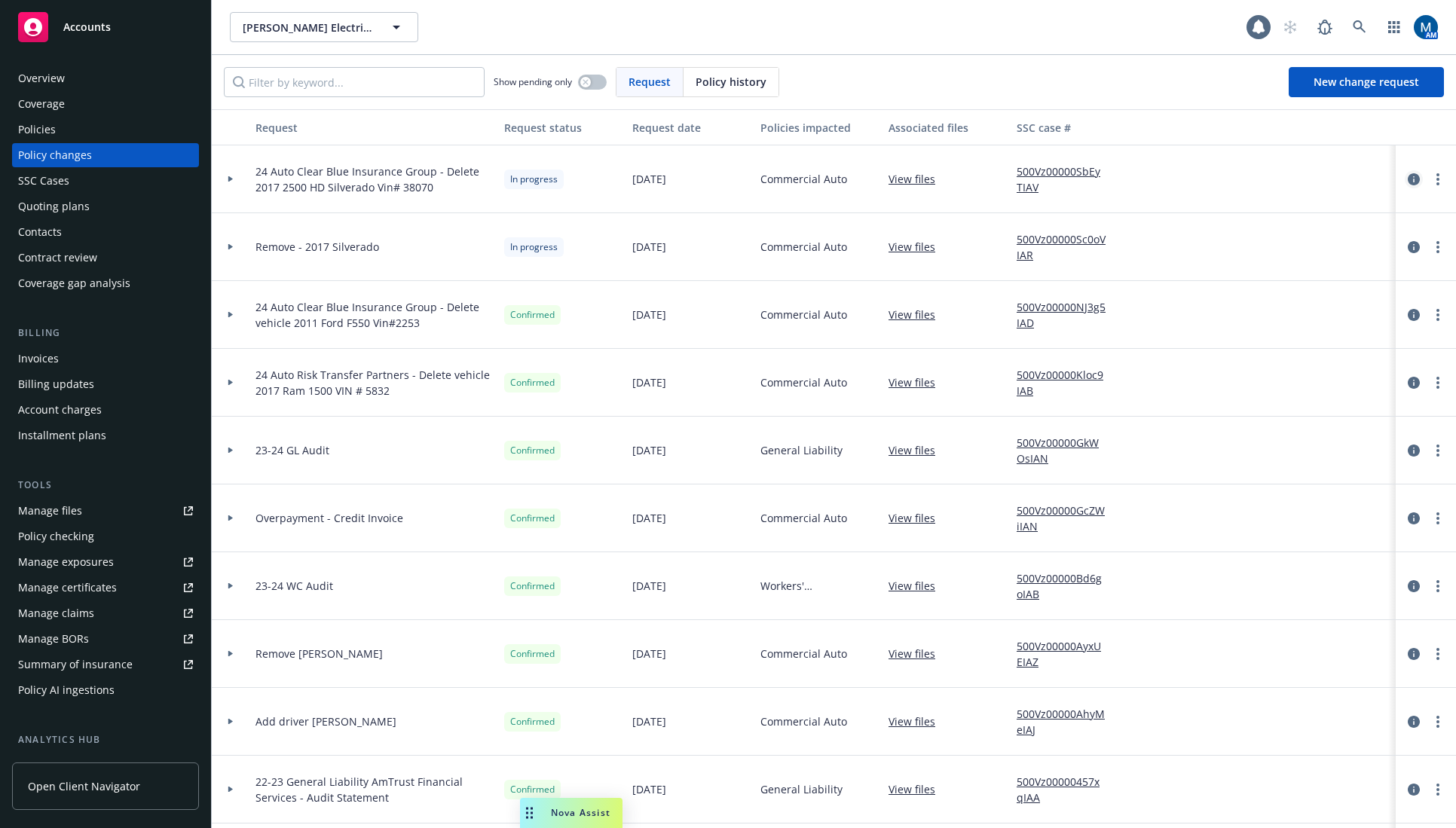
click at [1407, 178] on icon "circleInformation" at bounding box center [1413, 179] width 12 height 12
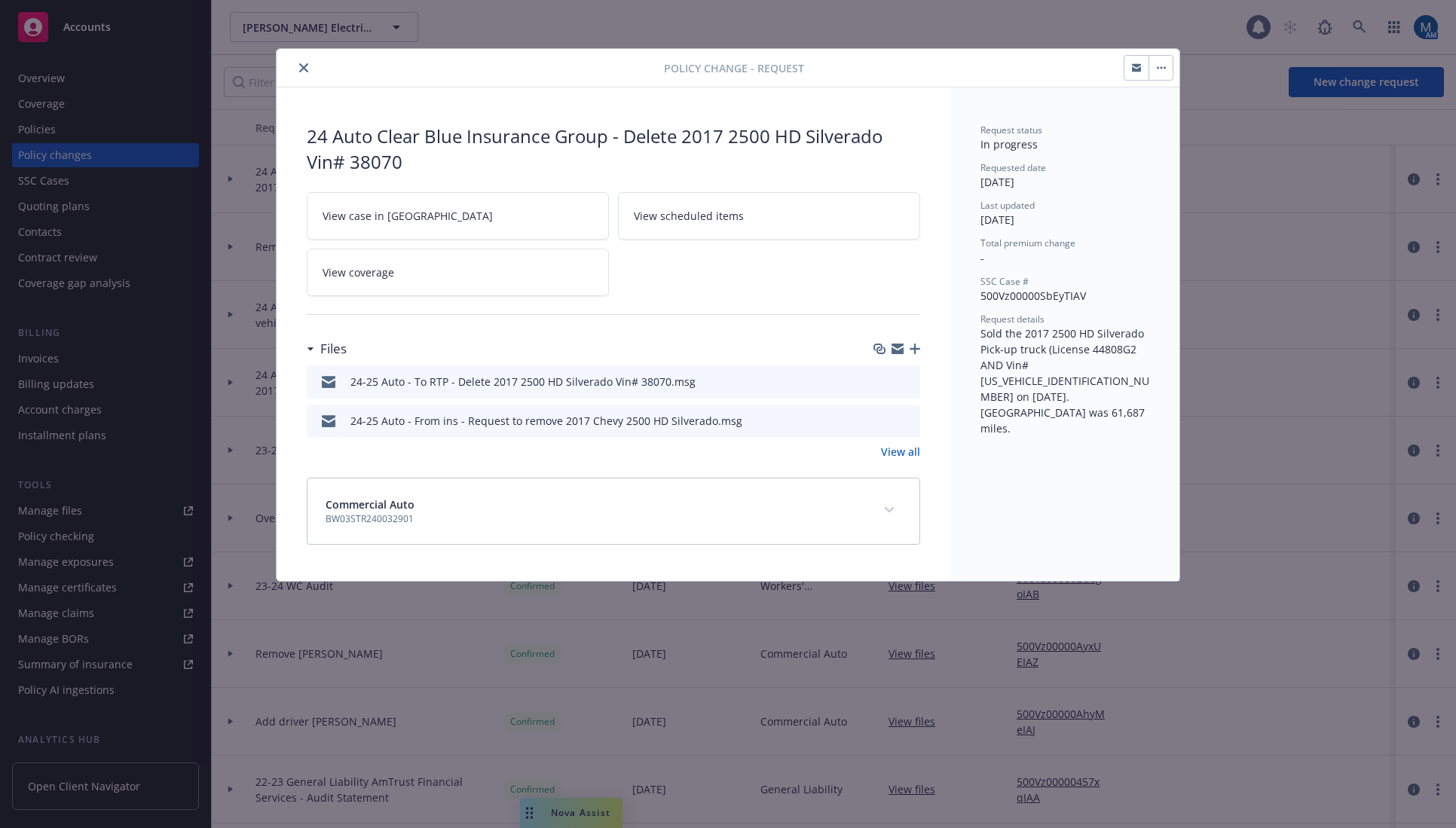
click at [301, 71] on icon "close" at bounding box center [304, 68] width 9 height 9
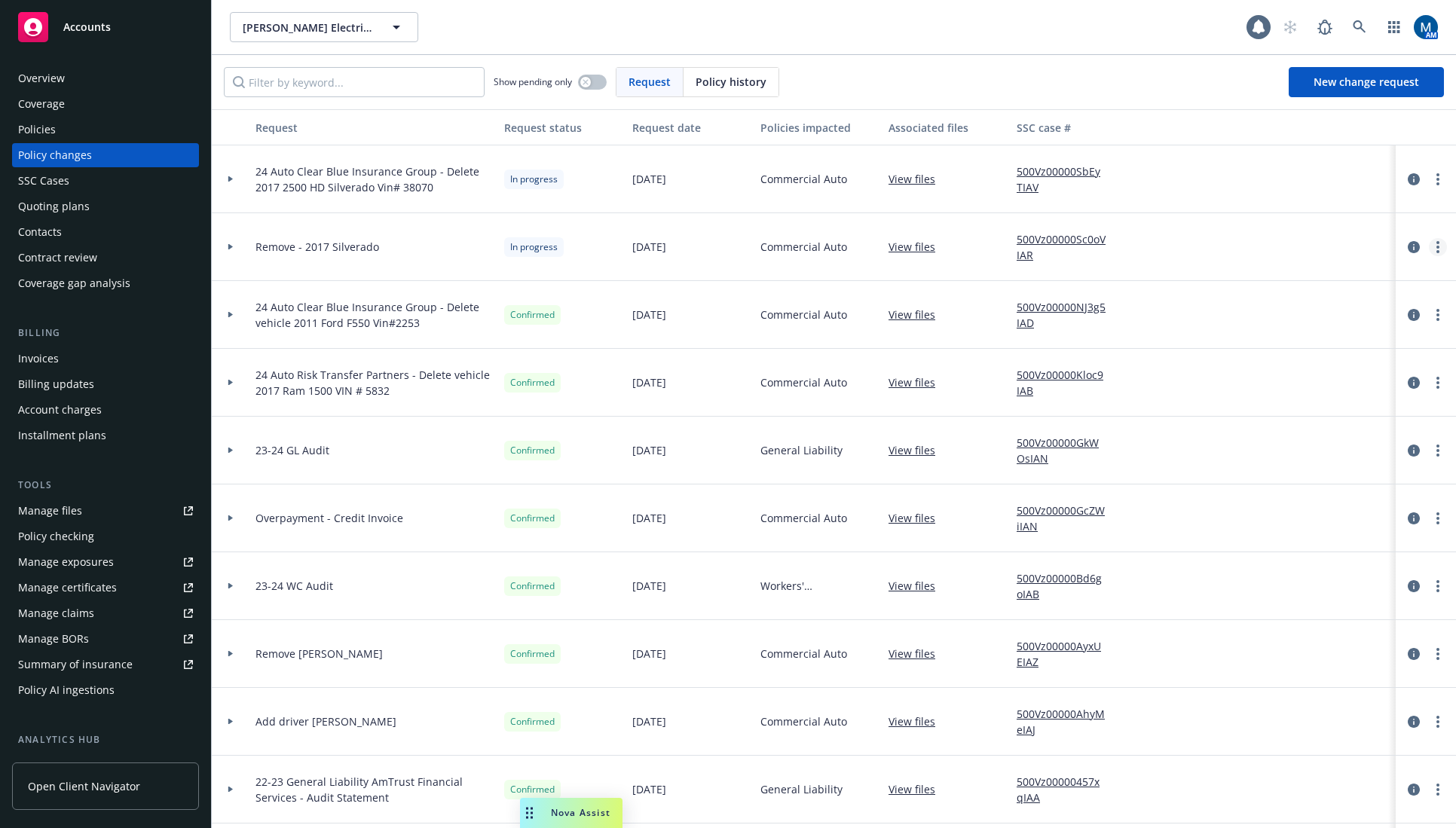
click at [1428, 246] on link "more" at bounding box center [1437, 247] width 18 height 18
click at [1269, 340] on link "Rescind request" at bounding box center [1306, 338] width 259 height 30
type textarea "x"
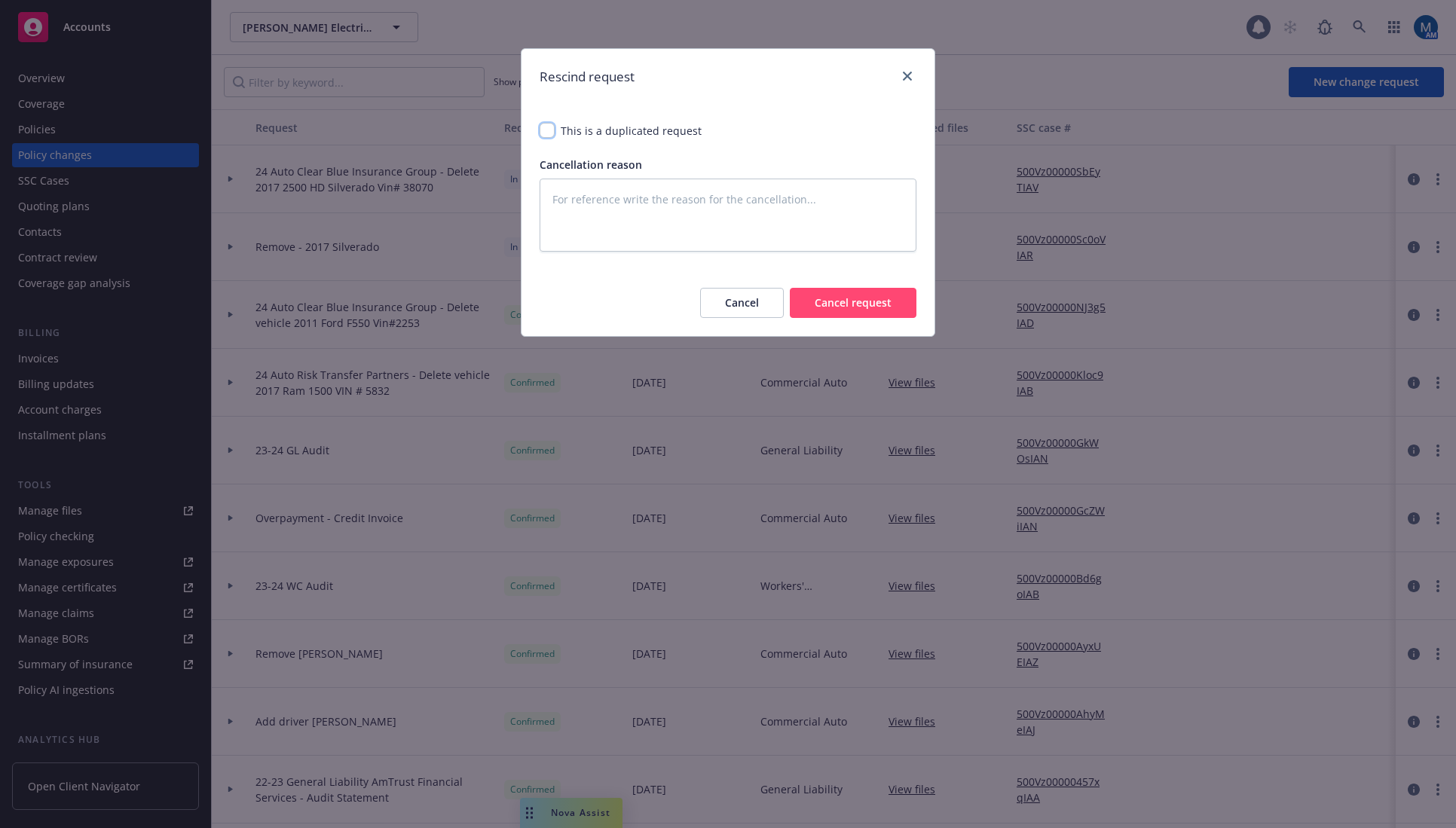
click at [549, 134] on input "checkbox" at bounding box center [546, 129] width 15 height 15
checkbox input "true"
type textarea "x"
click at [887, 304] on button "Cancel request" at bounding box center [852, 303] width 126 height 30
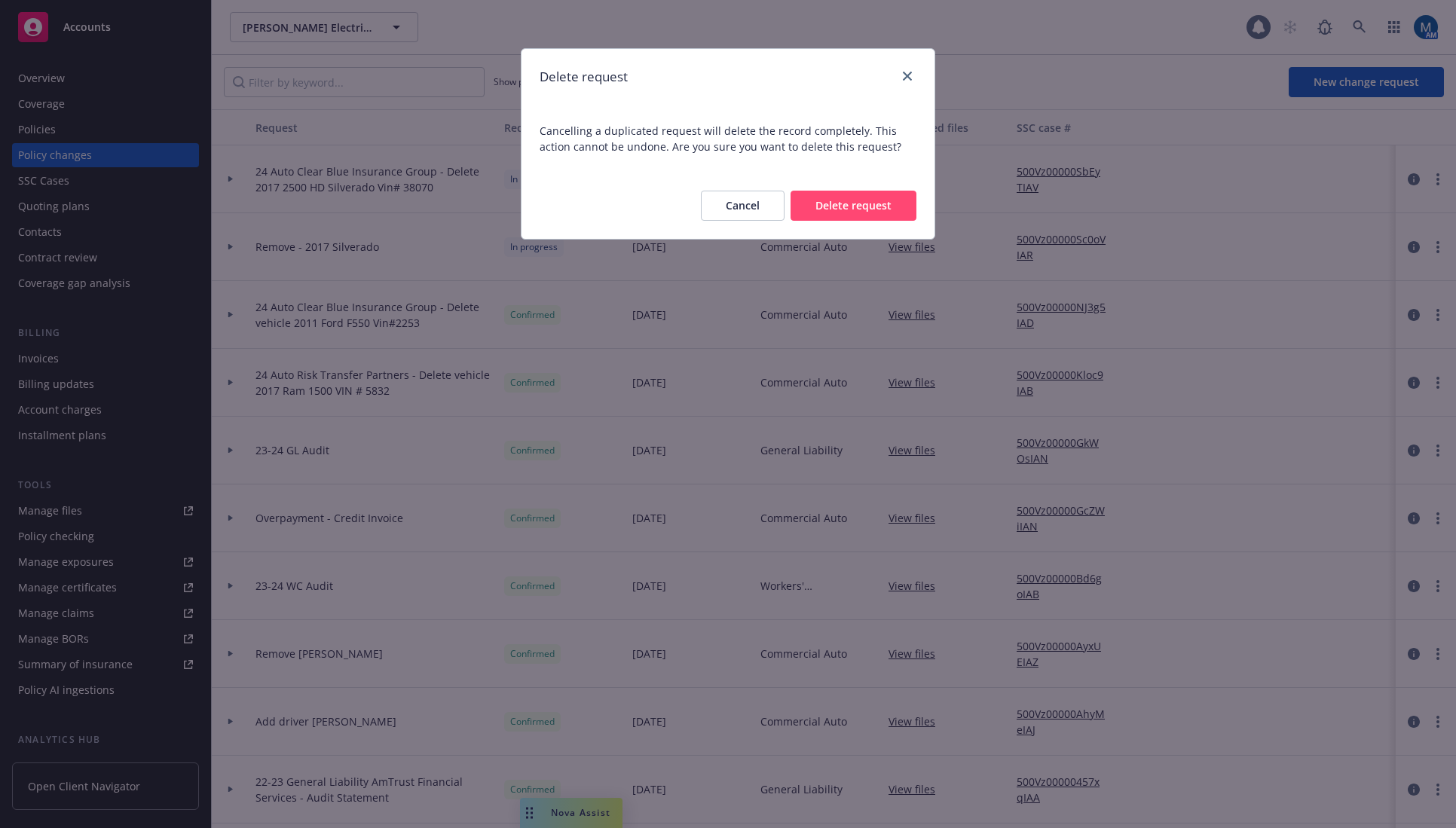
click at [849, 200] on button "Delete request" at bounding box center [853, 206] width 125 height 30
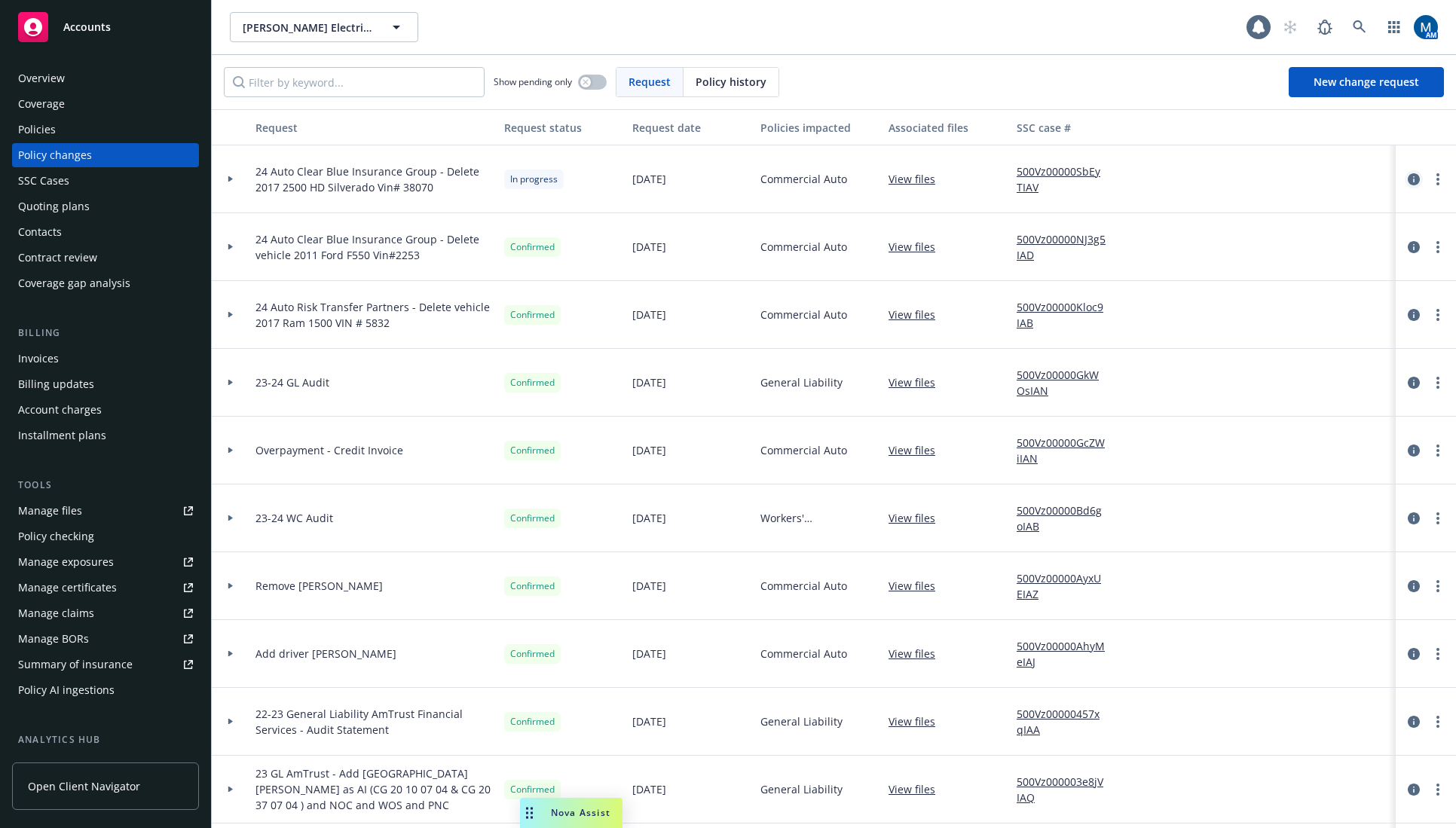
click at [1404, 180] on link "circleInformation" at bounding box center [1413, 179] width 18 height 18
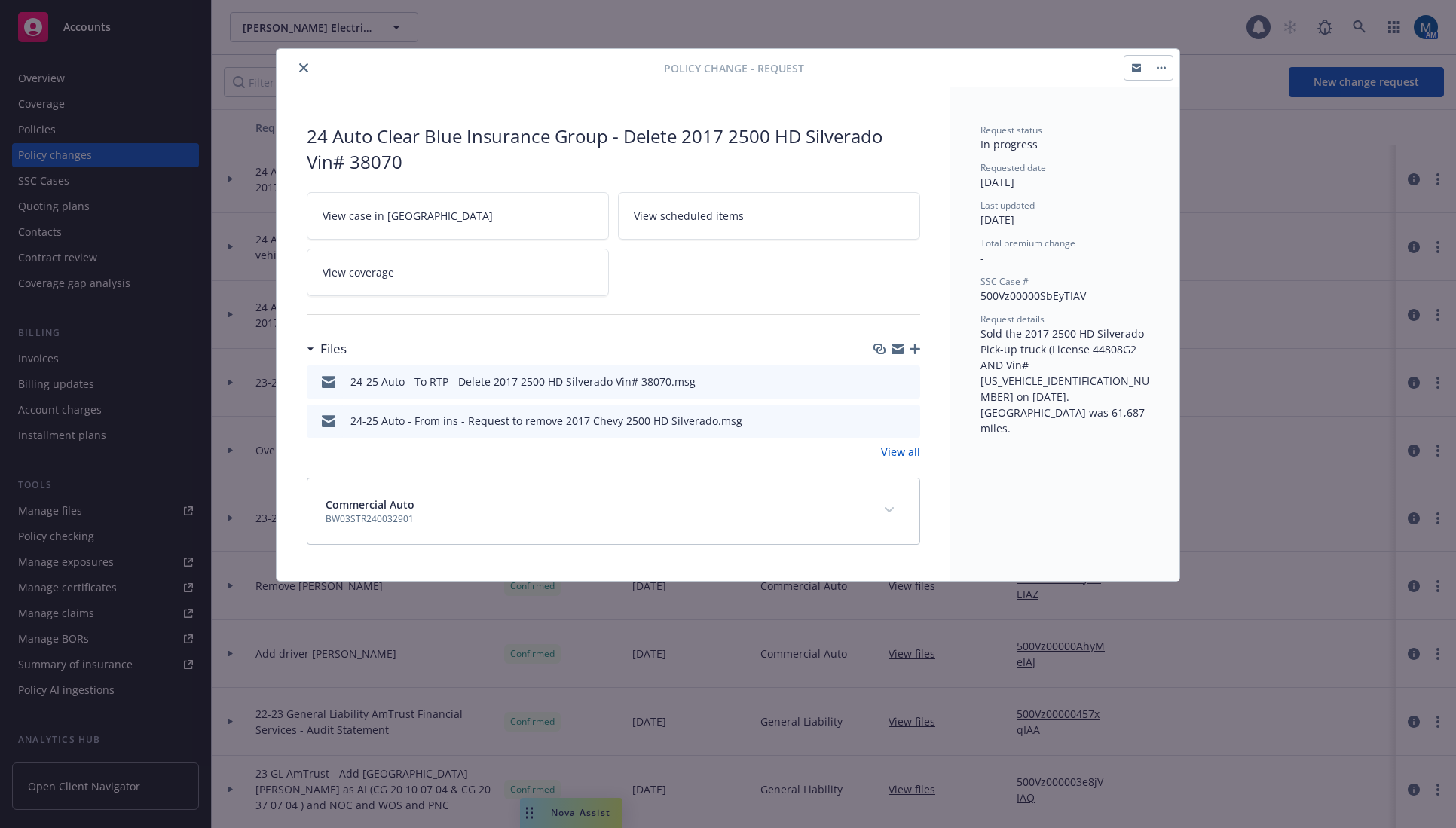
click at [496, 213] on link "View case in SSC" at bounding box center [458, 216] width 303 height 48
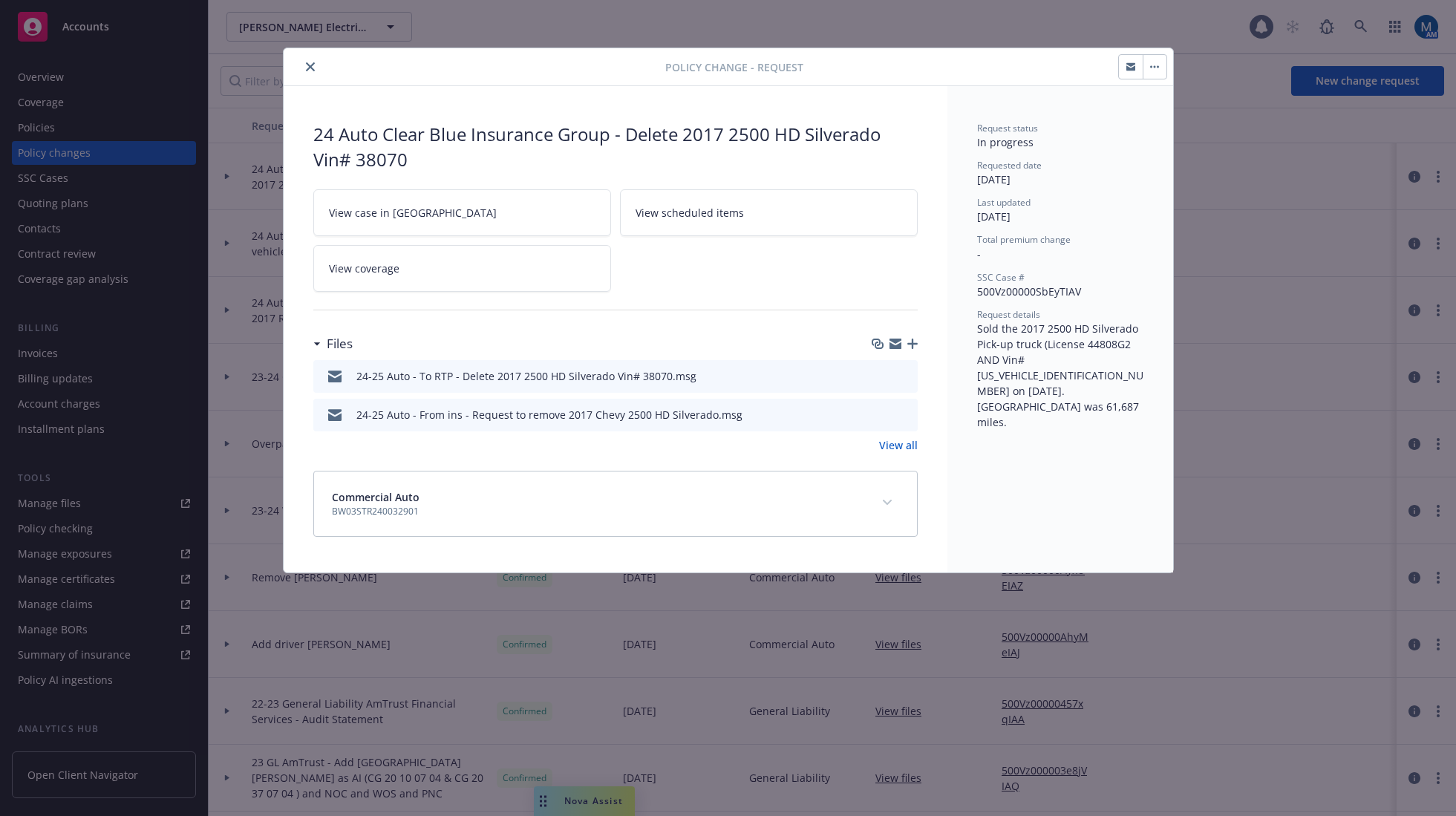
click at [312, 69] on icon "close" at bounding box center [310, 67] width 9 height 9
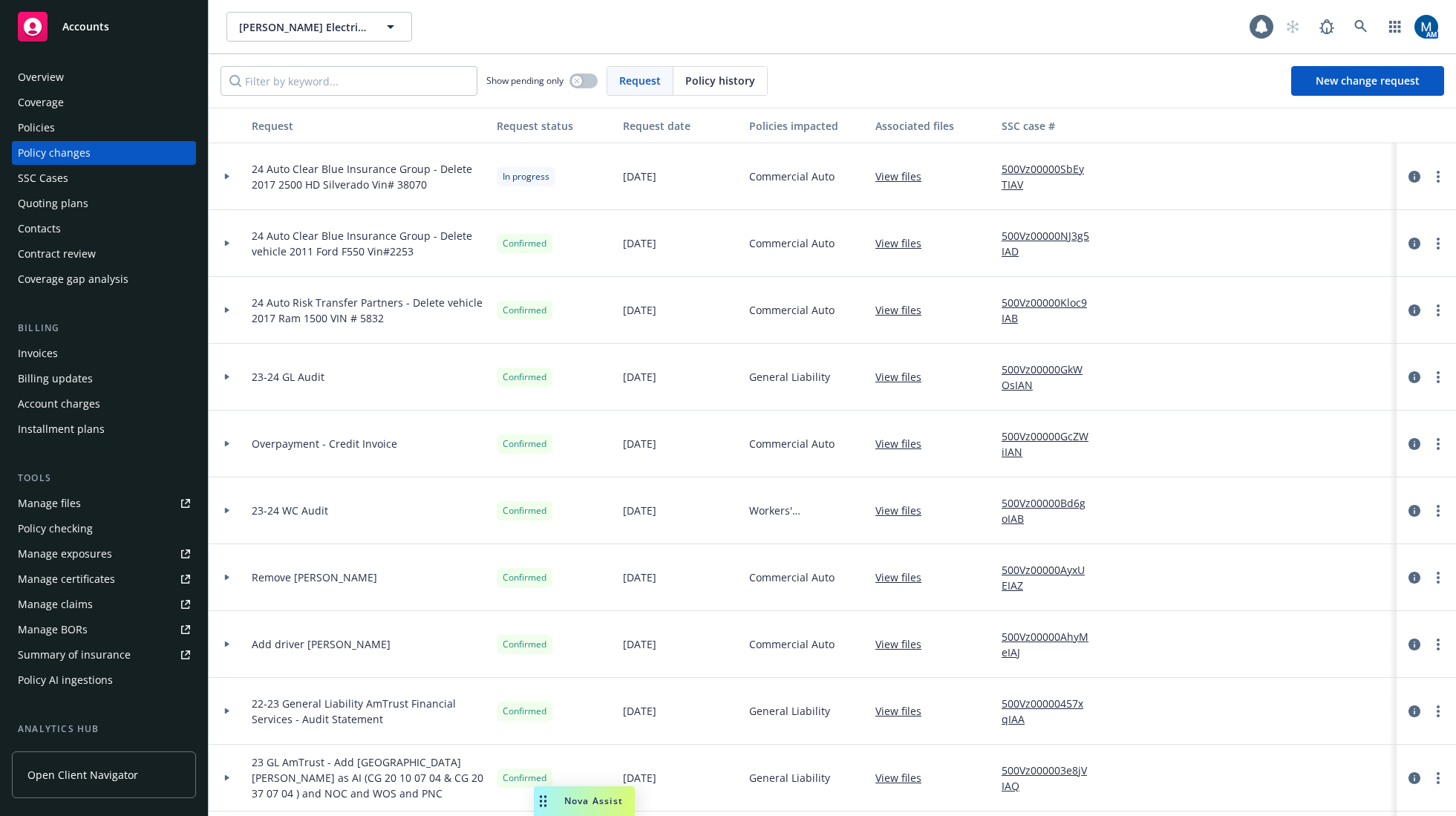
click at [105, 40] on div "Accounts" at bounding box center [104, 26] width 173 height 29
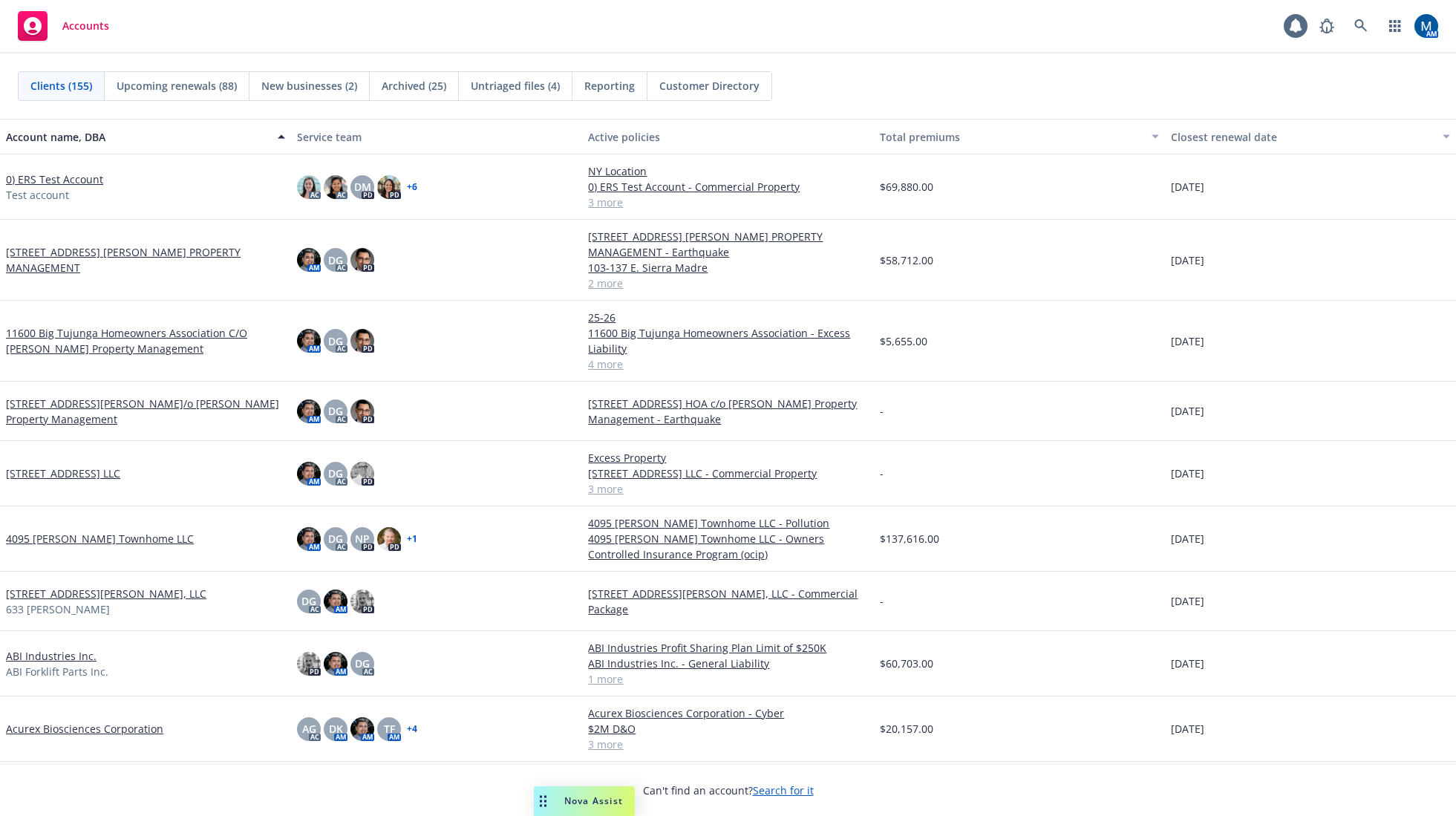
click at [377, 23] on div "Accounts 1 AM" at bounding box center [728, 26] width 1456 height 54
click at [893, 58] on div "Clients (155) Upcoming renewals (88) New businesses (2) Archived (25) Untriaged…" at bounding box center [728, 86] width 1456 height 66
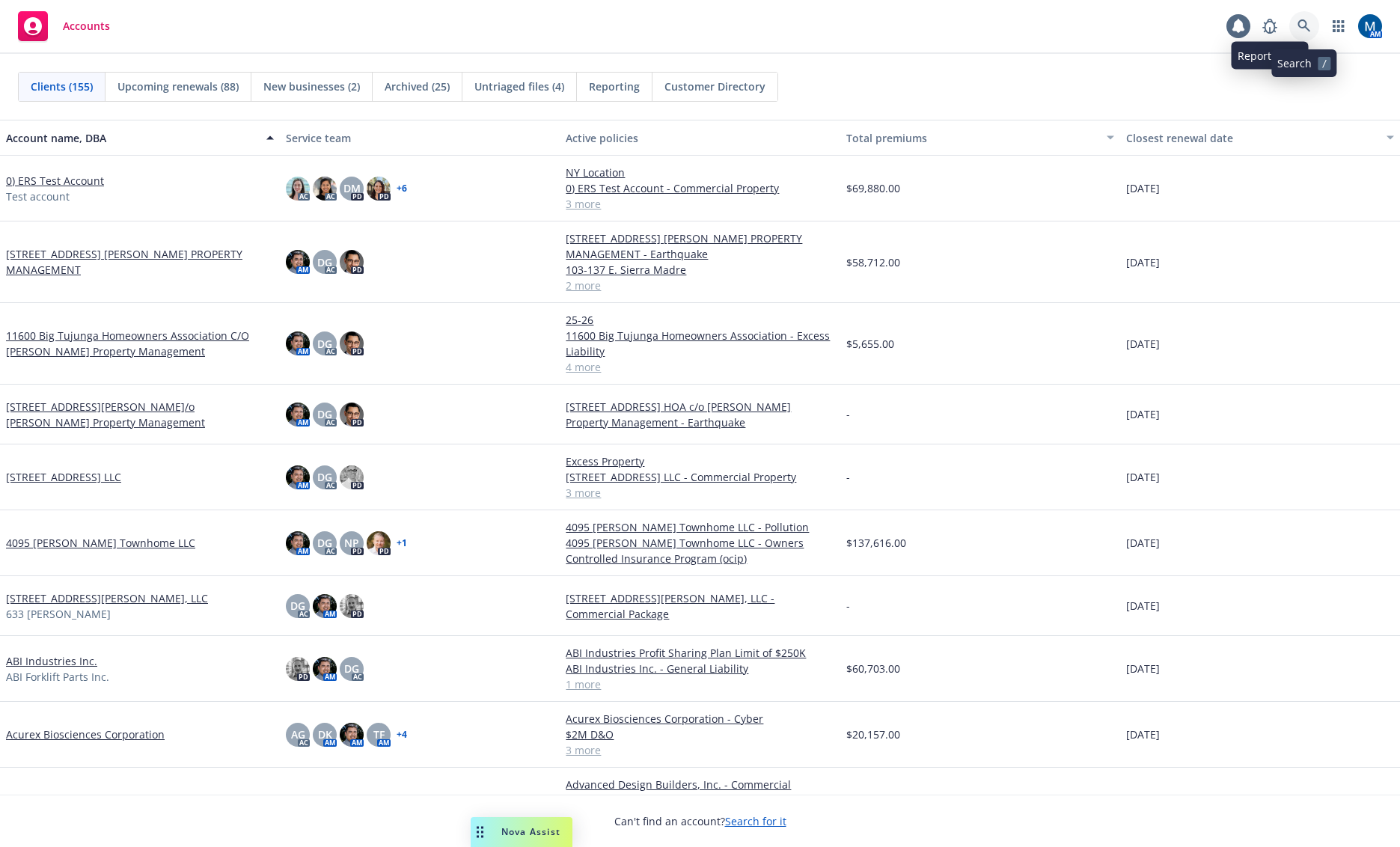
click at [1303, 28] on icon at bounding box center [1304, 26] width 13 height 13
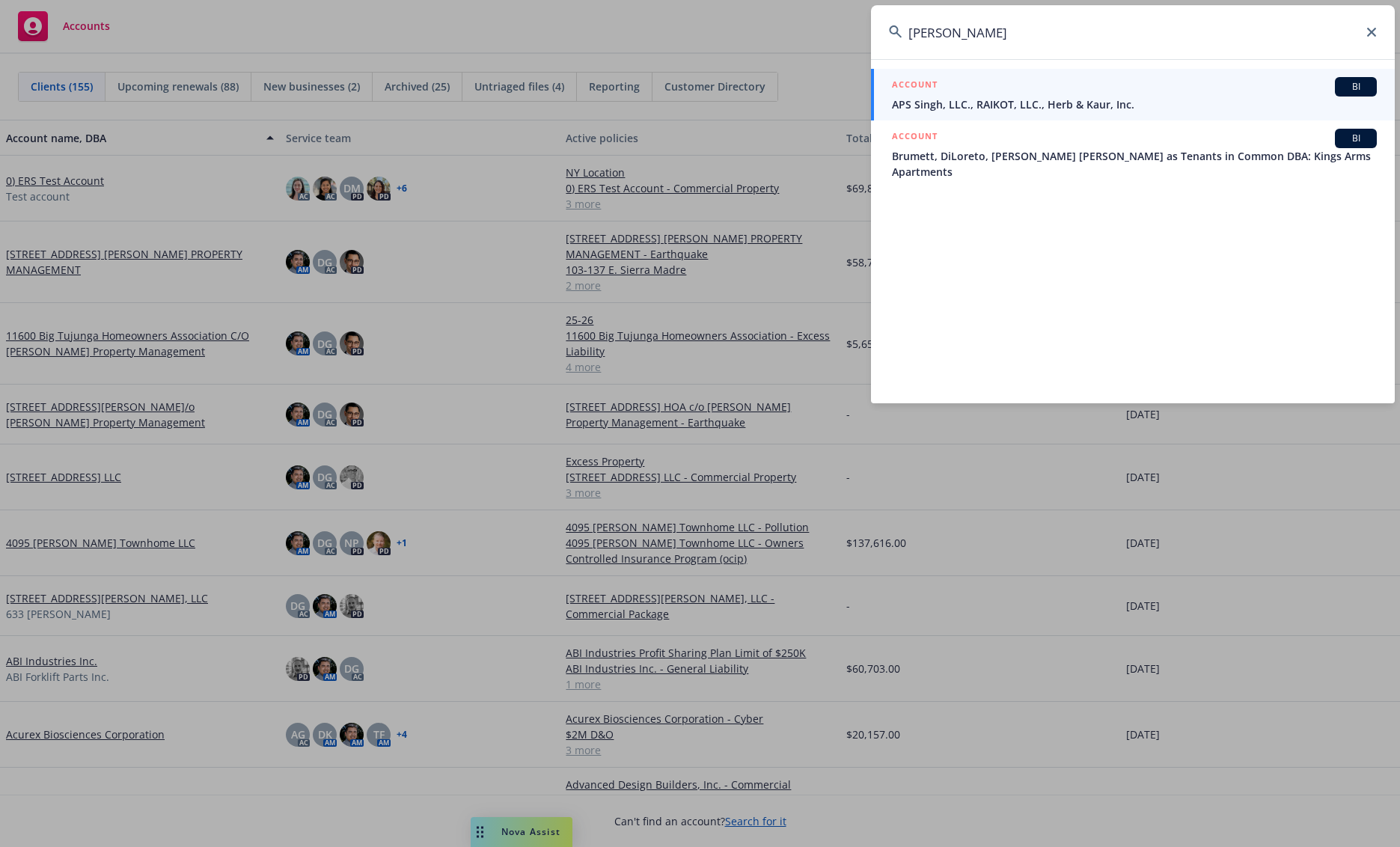
type input "ap burger"
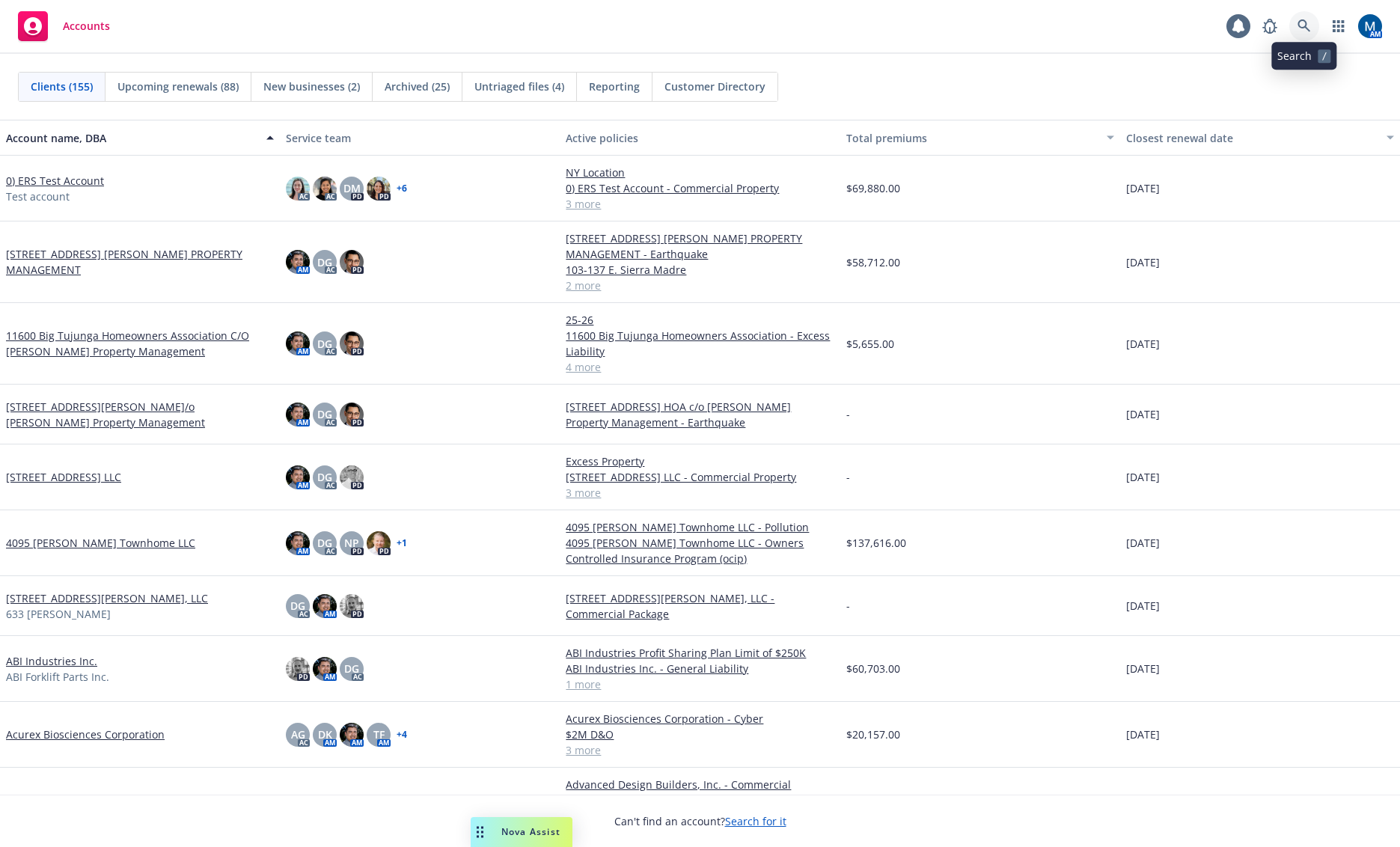
click at [1311, 16] on link at bounding box center [1304, 26] width 30 height 30
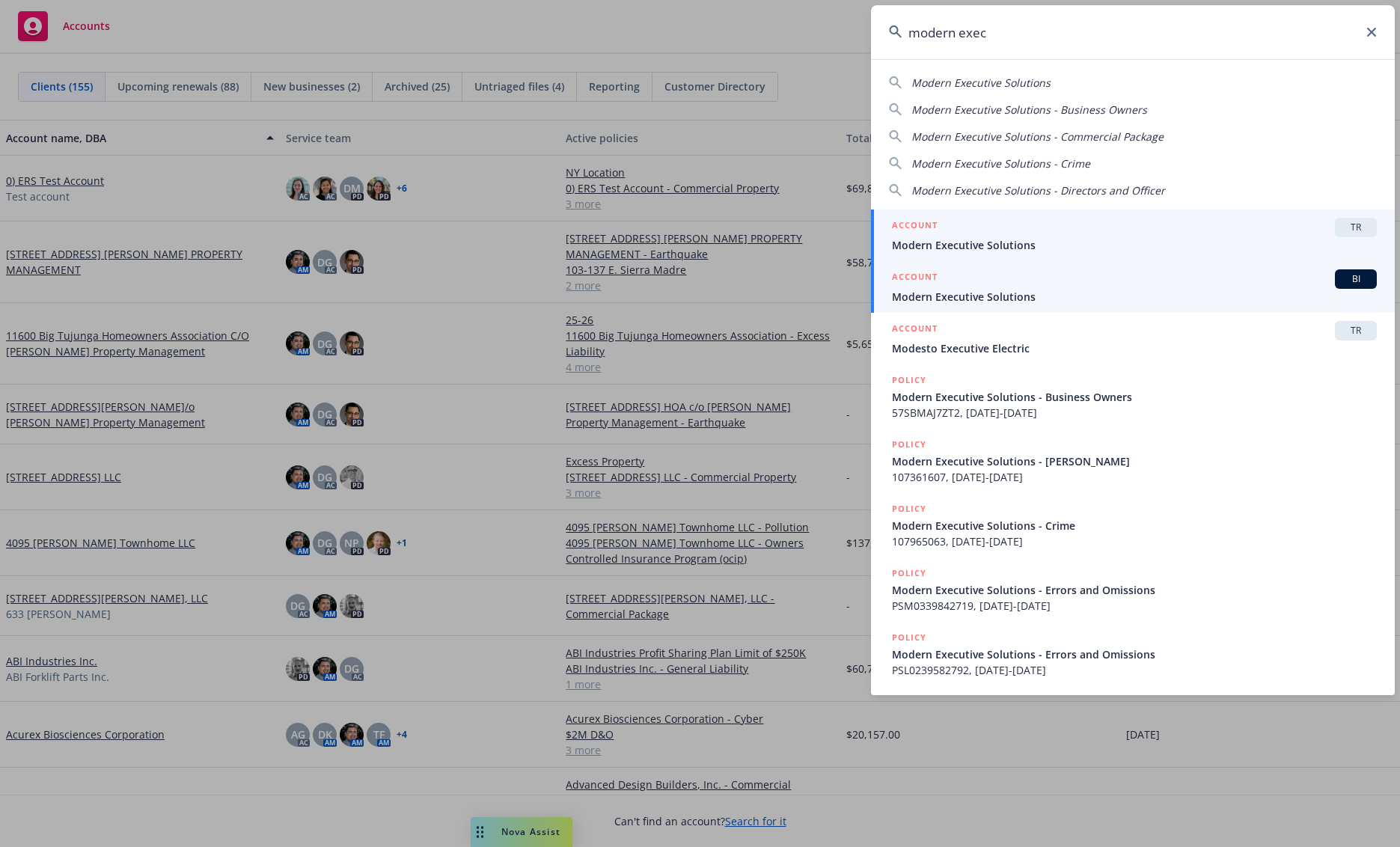
type input "modern exec"
click at [1006, 300] on span "Modern Executive Solutions" at bounding box center [1134, 296] width 485 height 16
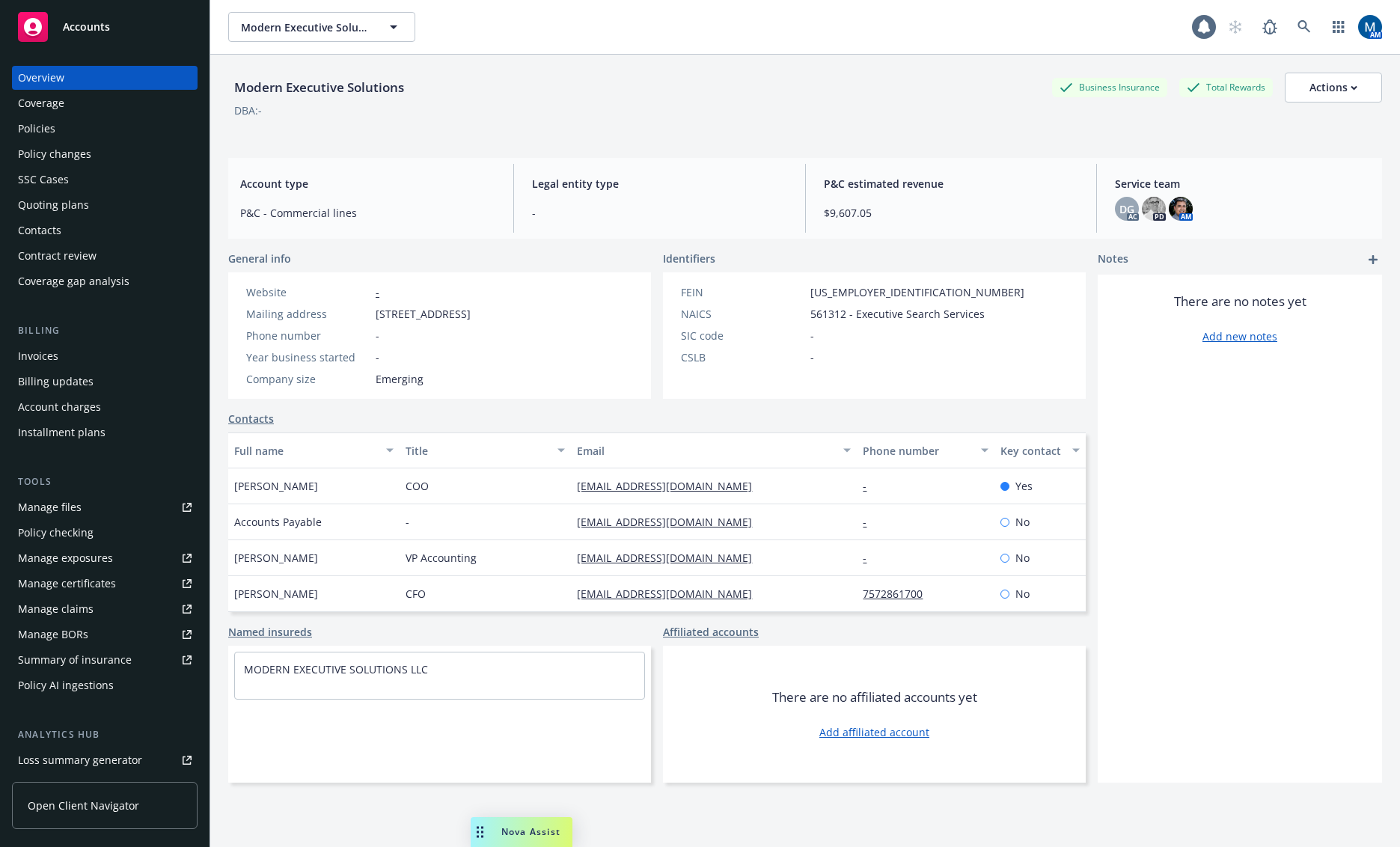
click at [125, 132] on div "Policies" at bounding box center [105, 128] width 174 height 24
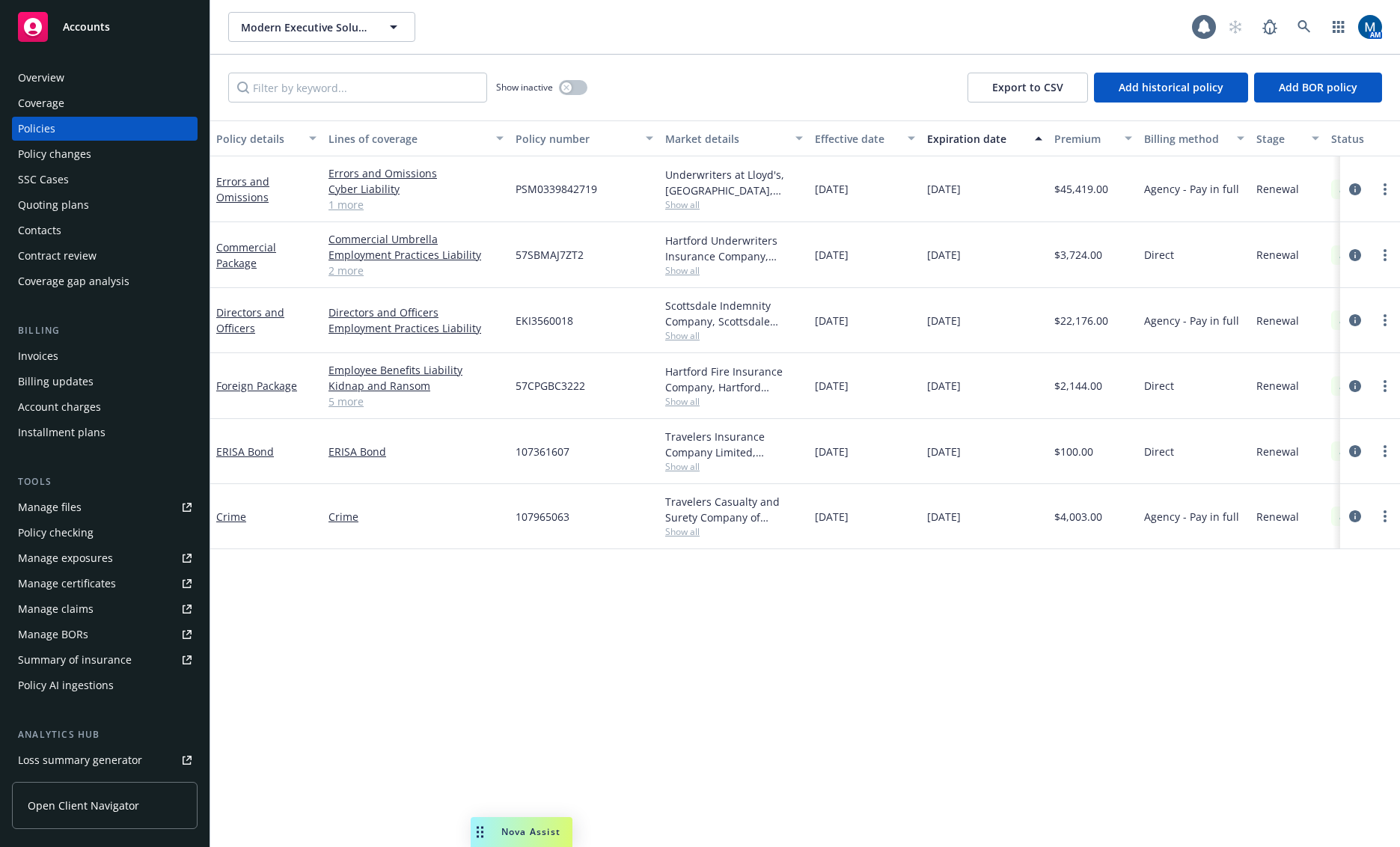
click at [627, 648] on div "Policy details Lines of coverage Policy number Market details Effective date Ex…" at bounding box center [806, 483] width 1190 height 726
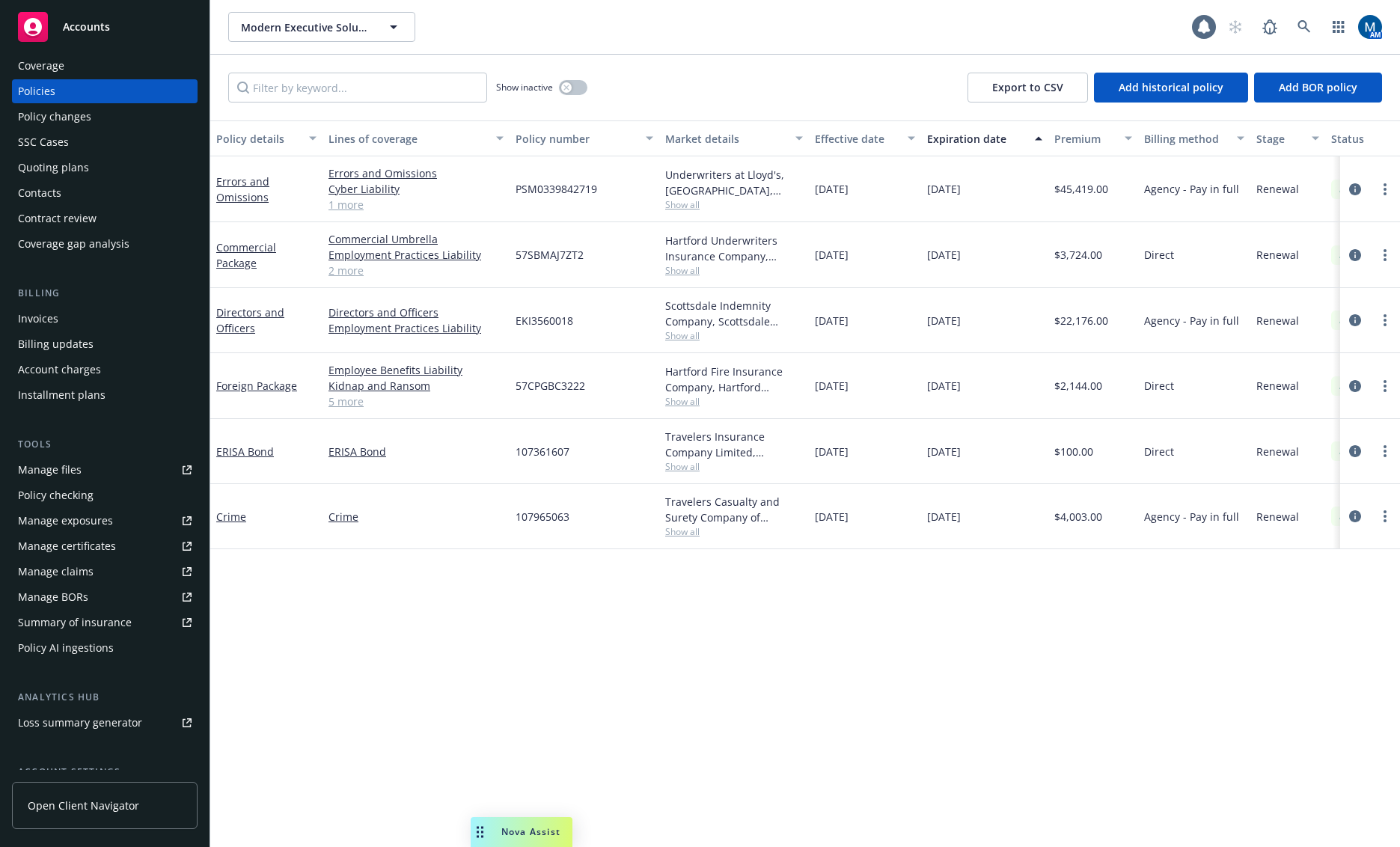
scroll to position [75, 0]
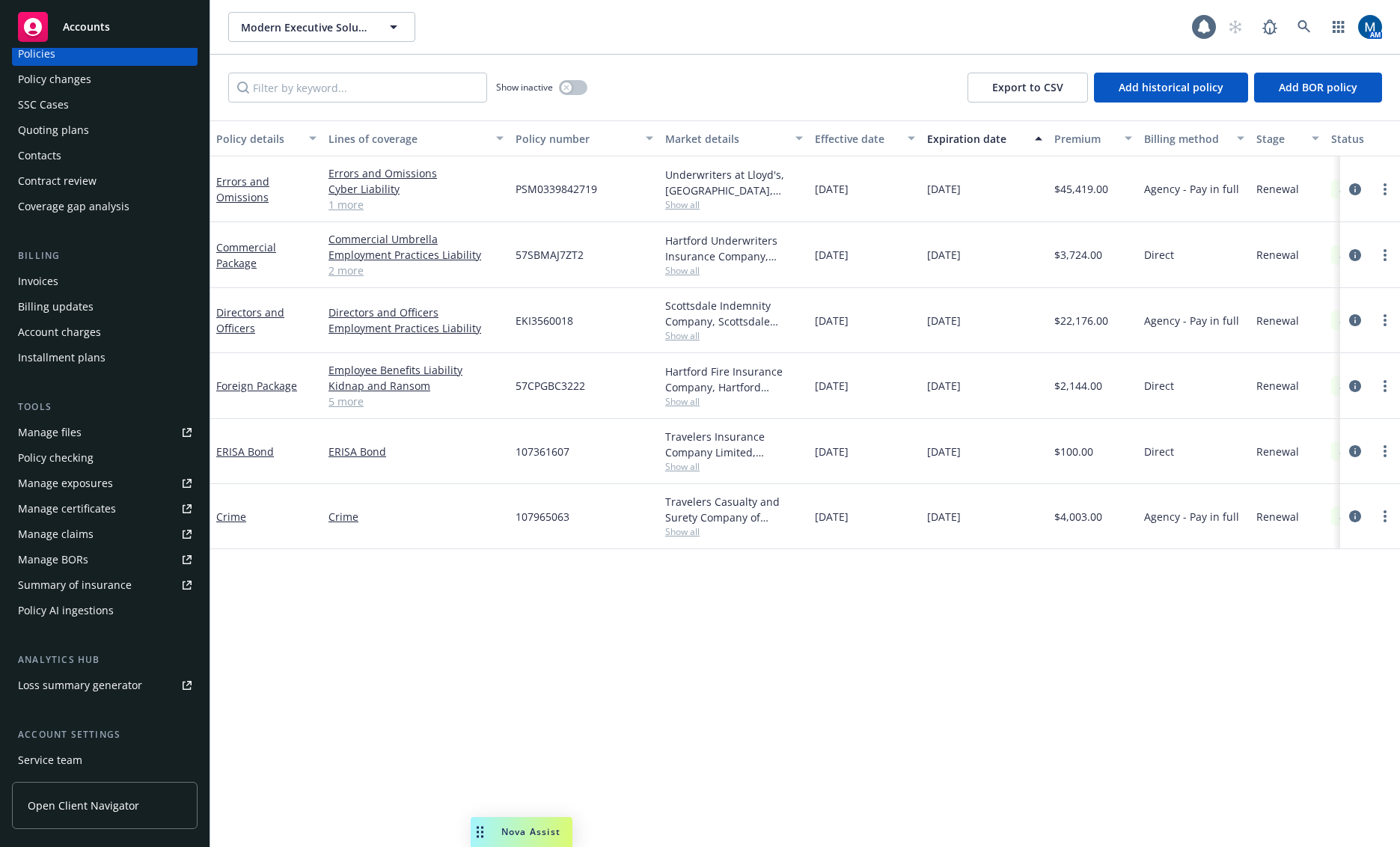
click at [78, 428] on div "Manage files" at bounding box center [49, 432] width 63 height 24
click at [69, 161] on div "Contacts" at bounding box center [105, 155] width 174 height 24
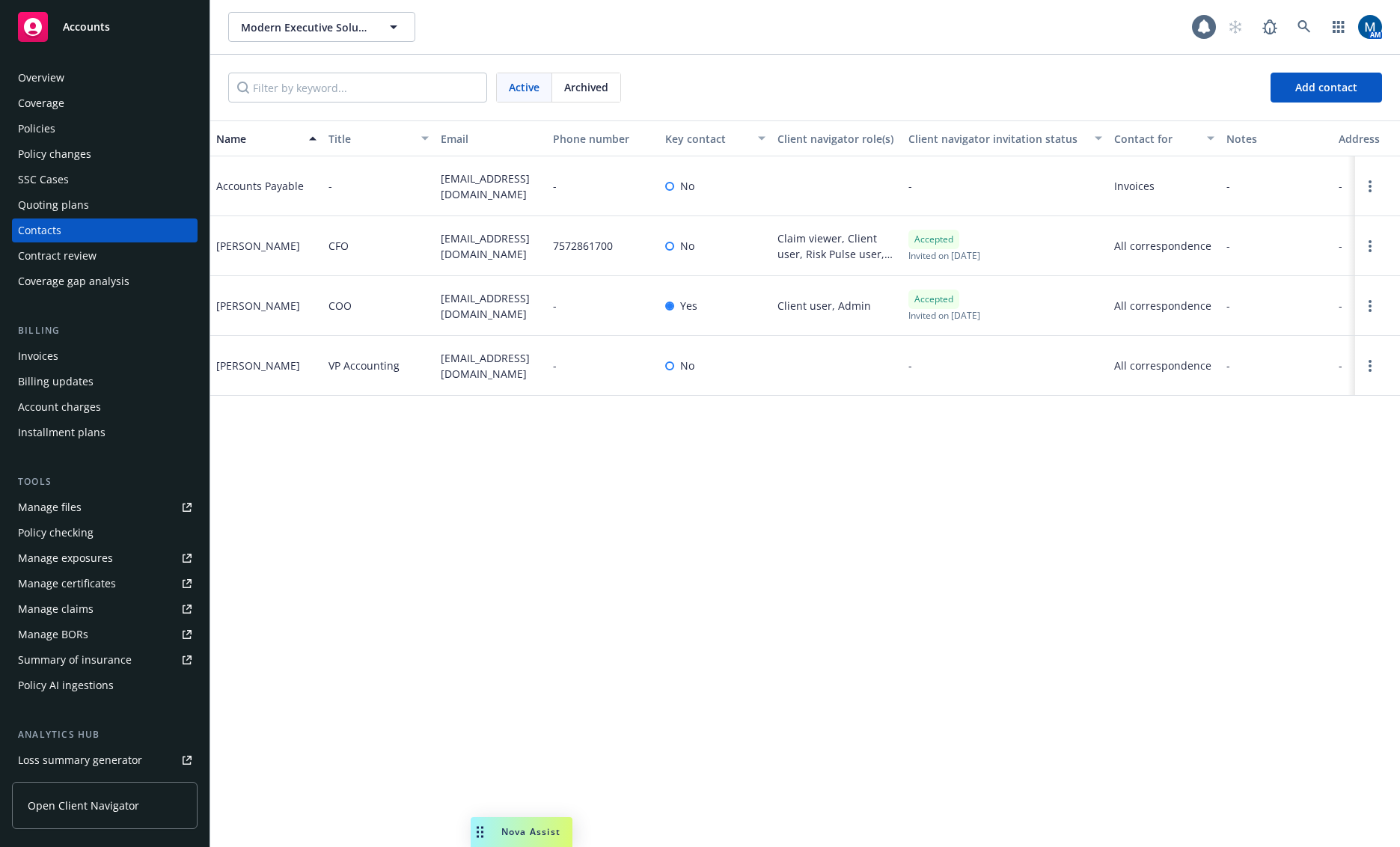
click at [488, 652] on div "Name Title Email Phone number Key contact Client navigator role(s) Client navig…" at bounding box center [806, 483] width 1190 height 726
click at [541, 632] on div "Name Title Email Phone number Key contact Client navigator role(s) Client navig…" at bounding box center [806, 483] width 1190 height 726
click at [72, 197] on div "Quoting plans" at bounding box center [53, 205] width 71 height 24
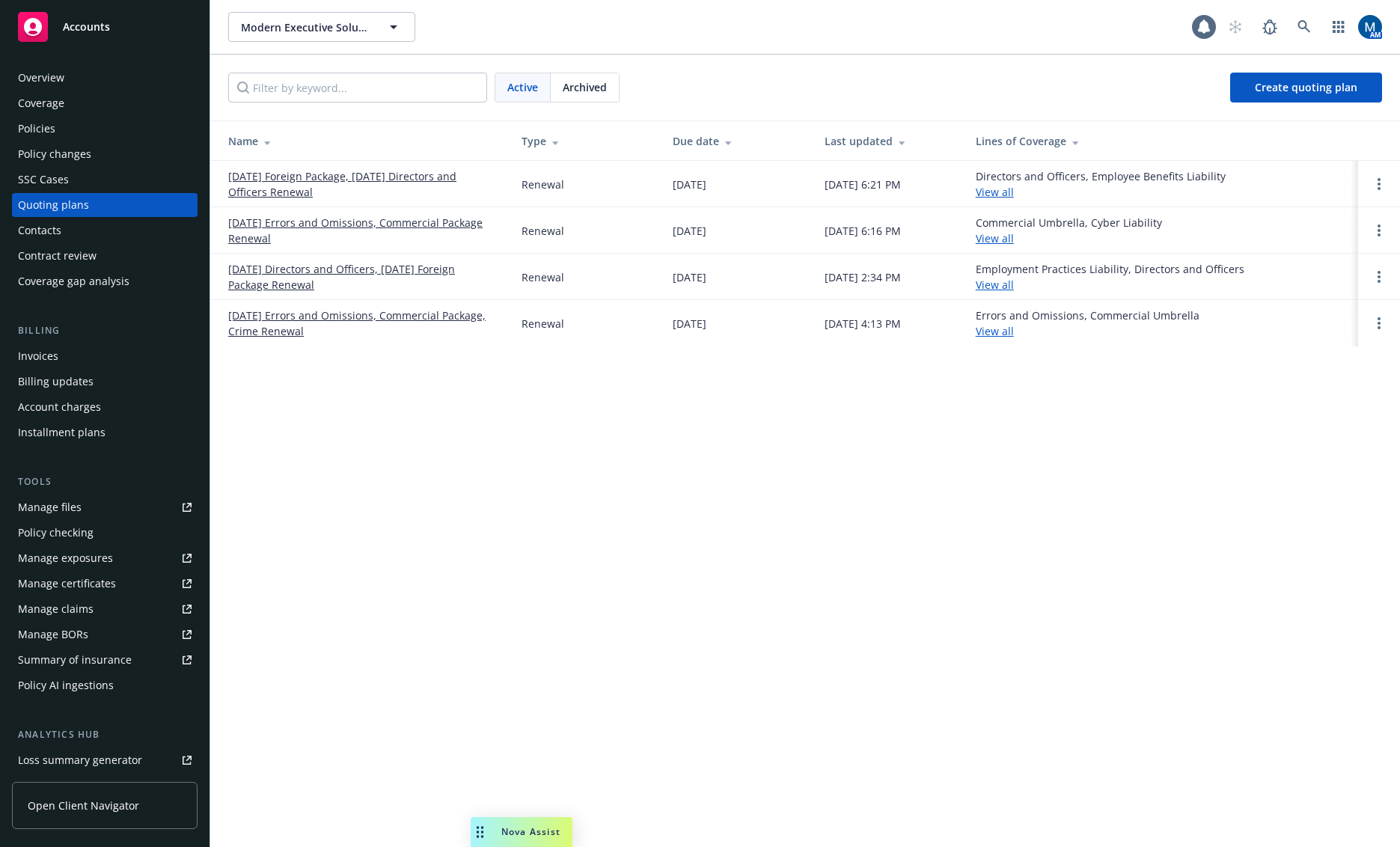
click at [88, 136] on div "Policies" at bounding box center [105, 128] width 174 height 24
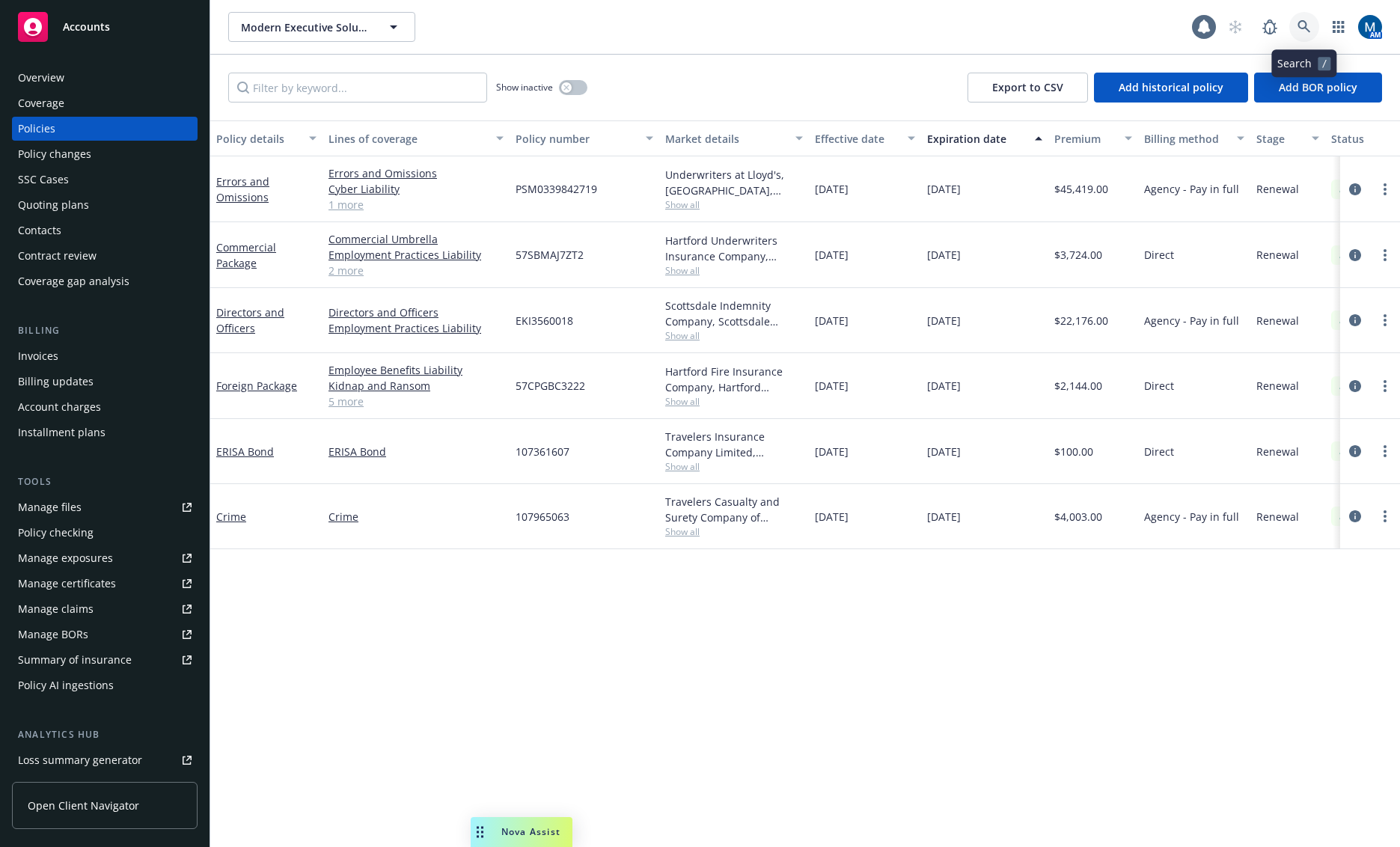
click at [1290, 30] on link at bounding box center [1304, 27] width 30 height 30
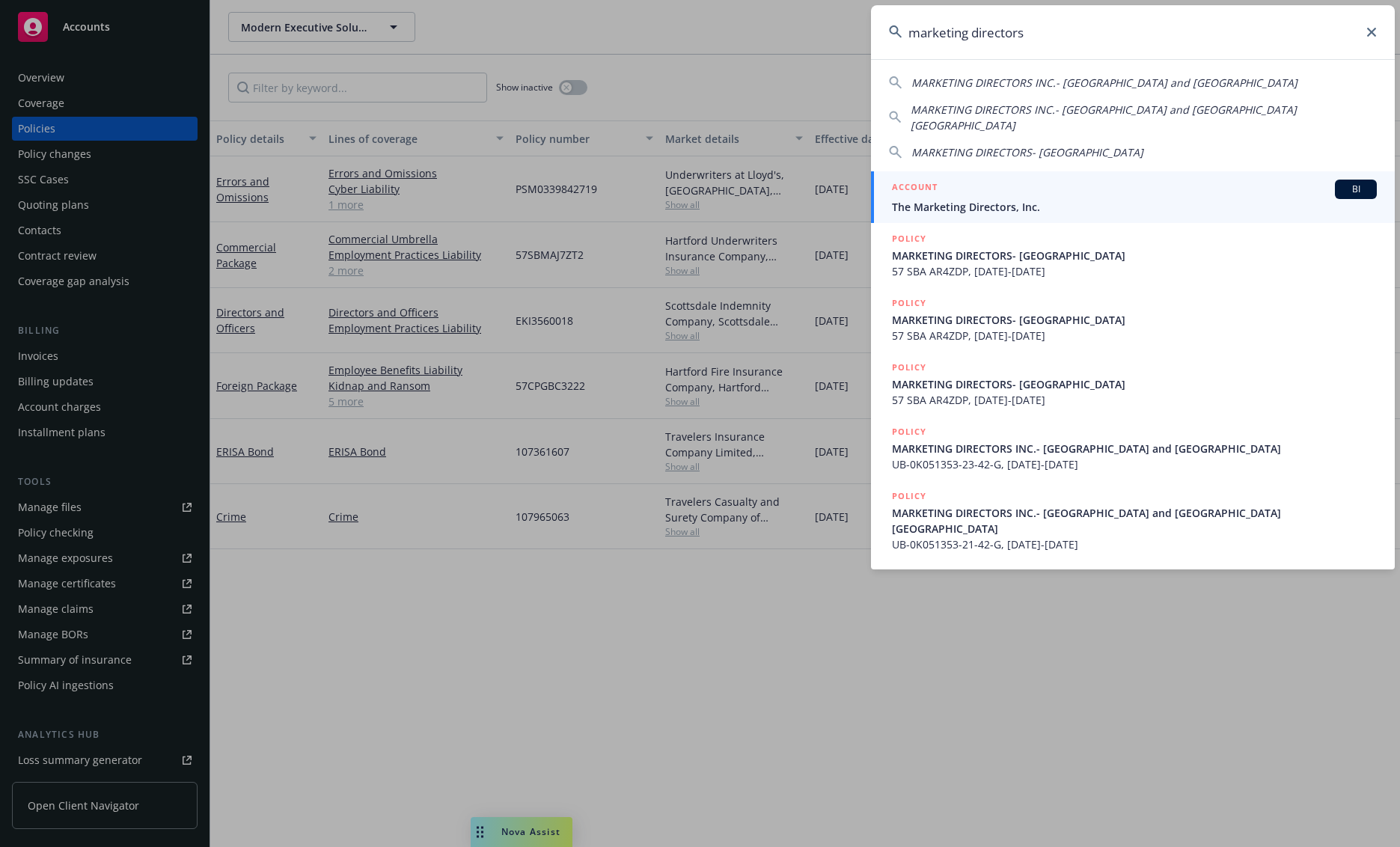
type input "marketing directors"
click at [1167, 182] on div "ACCOUNT BI" at bounding box center [1134, 190] width 485 height 20
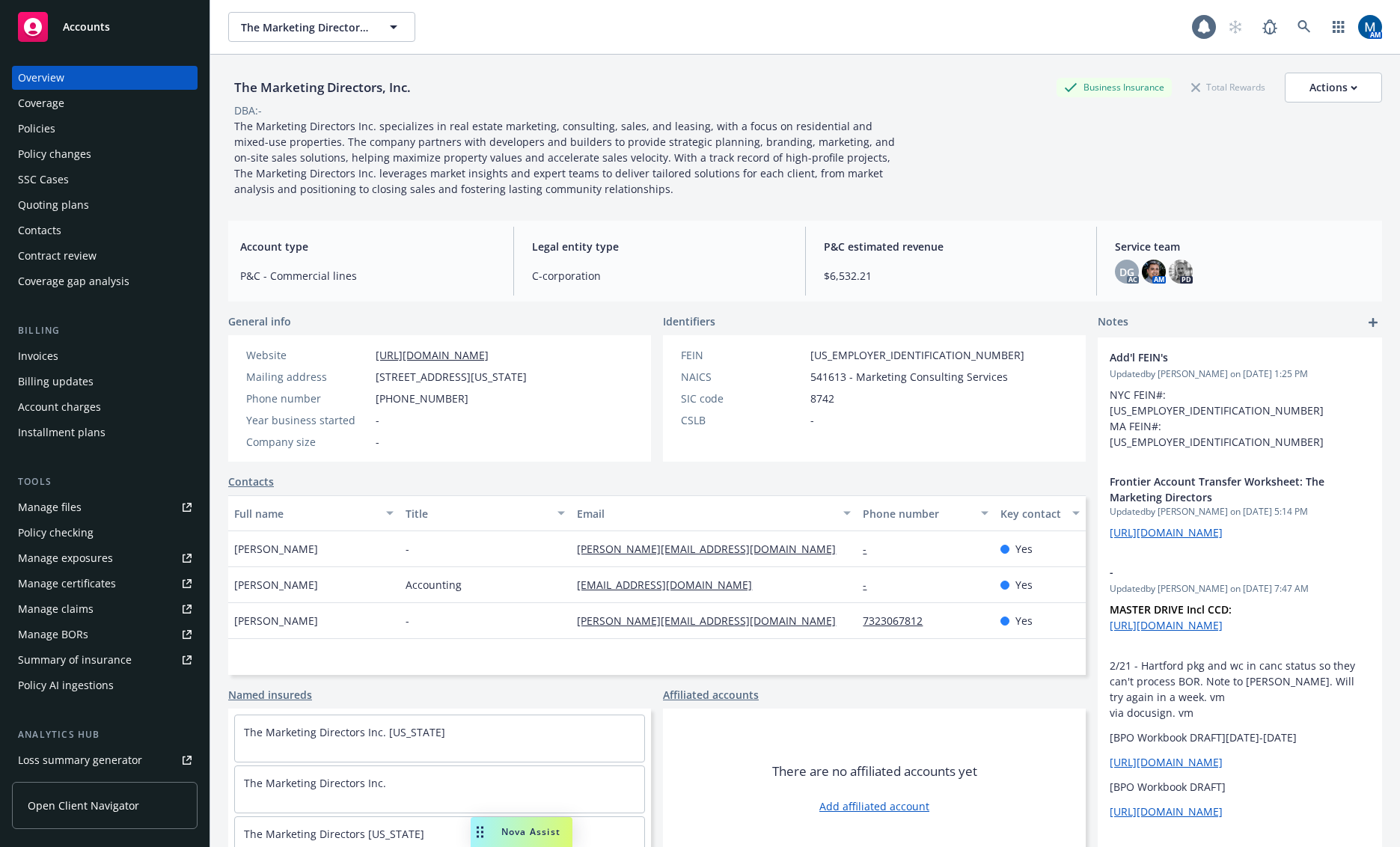
click at [95, 127] on div "Policies" at bounding box center [105, 128] width 174 height 24
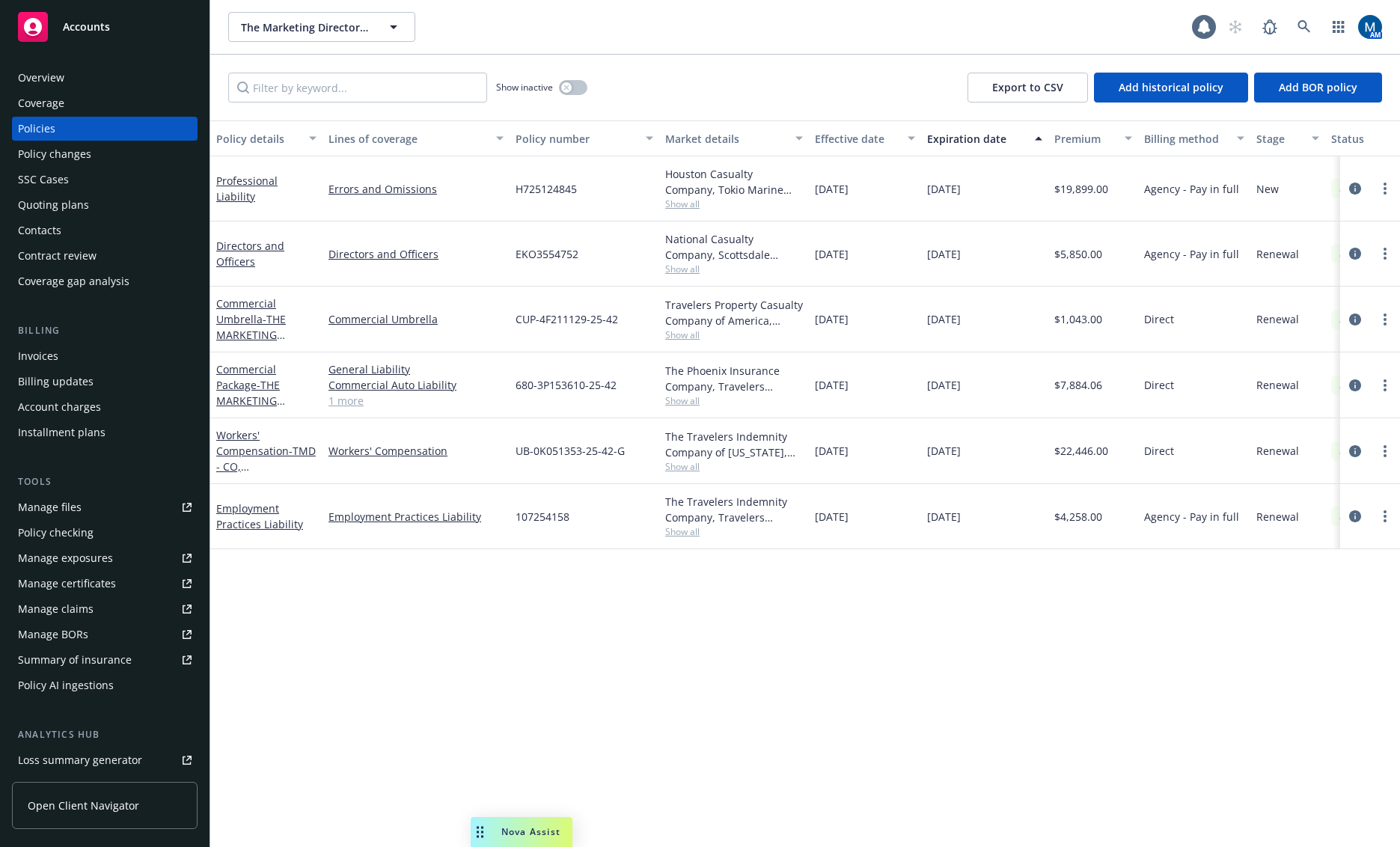
scroll to position [0, 254]
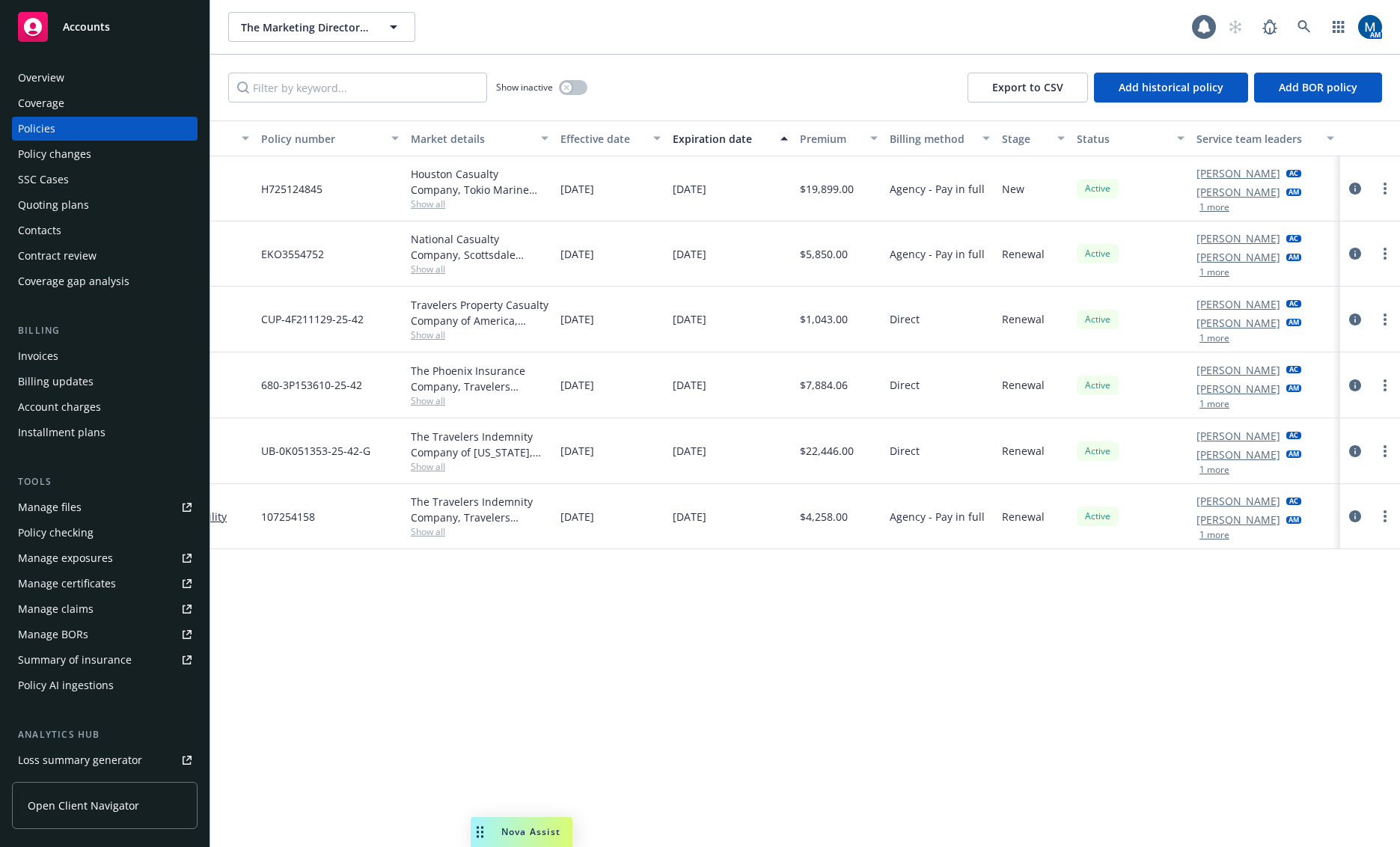
drag, startPoint x: 798, startPoint y: 562, endPoint x: 1052, endPoint y: 599, distance: 256.7
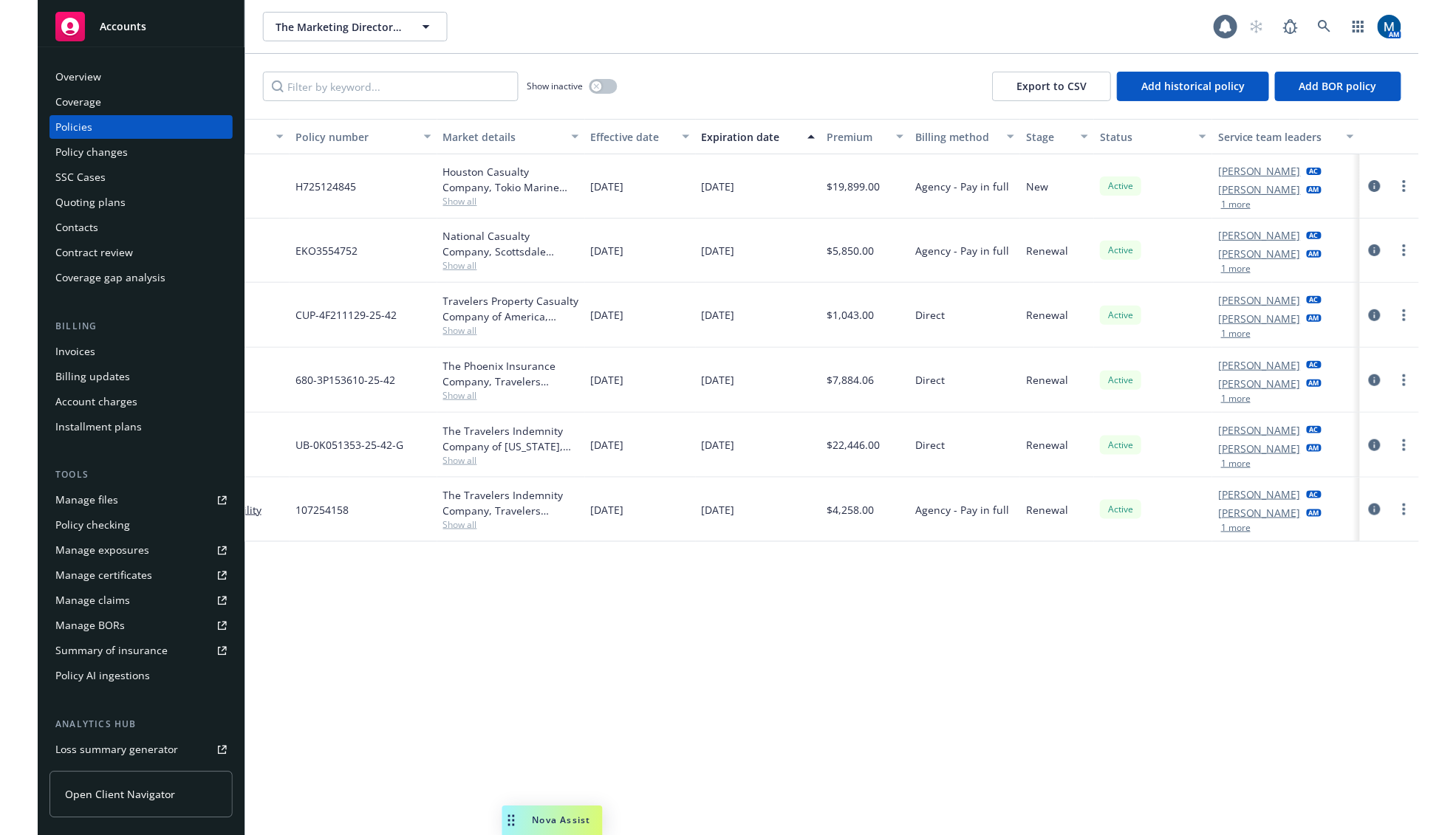
scroll to position [0, 0]
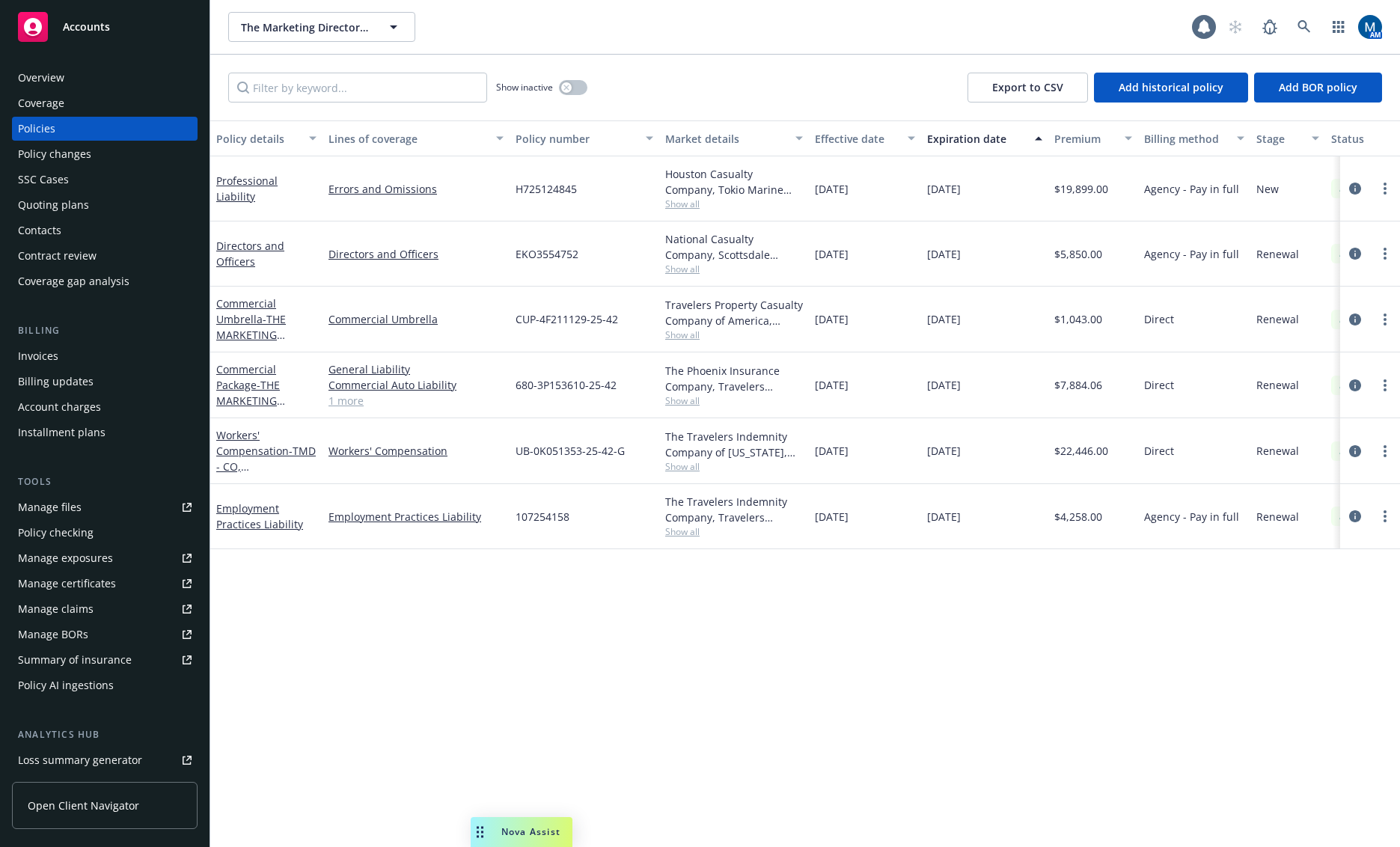
drag, startPoint x: 987, startPoint y: 604, endPoint x: 472, endPoint y: 618, distance: 515.2
click at [70, 199] on div "Quoting plans" at bounding box center [53, 205] width 71 height 24
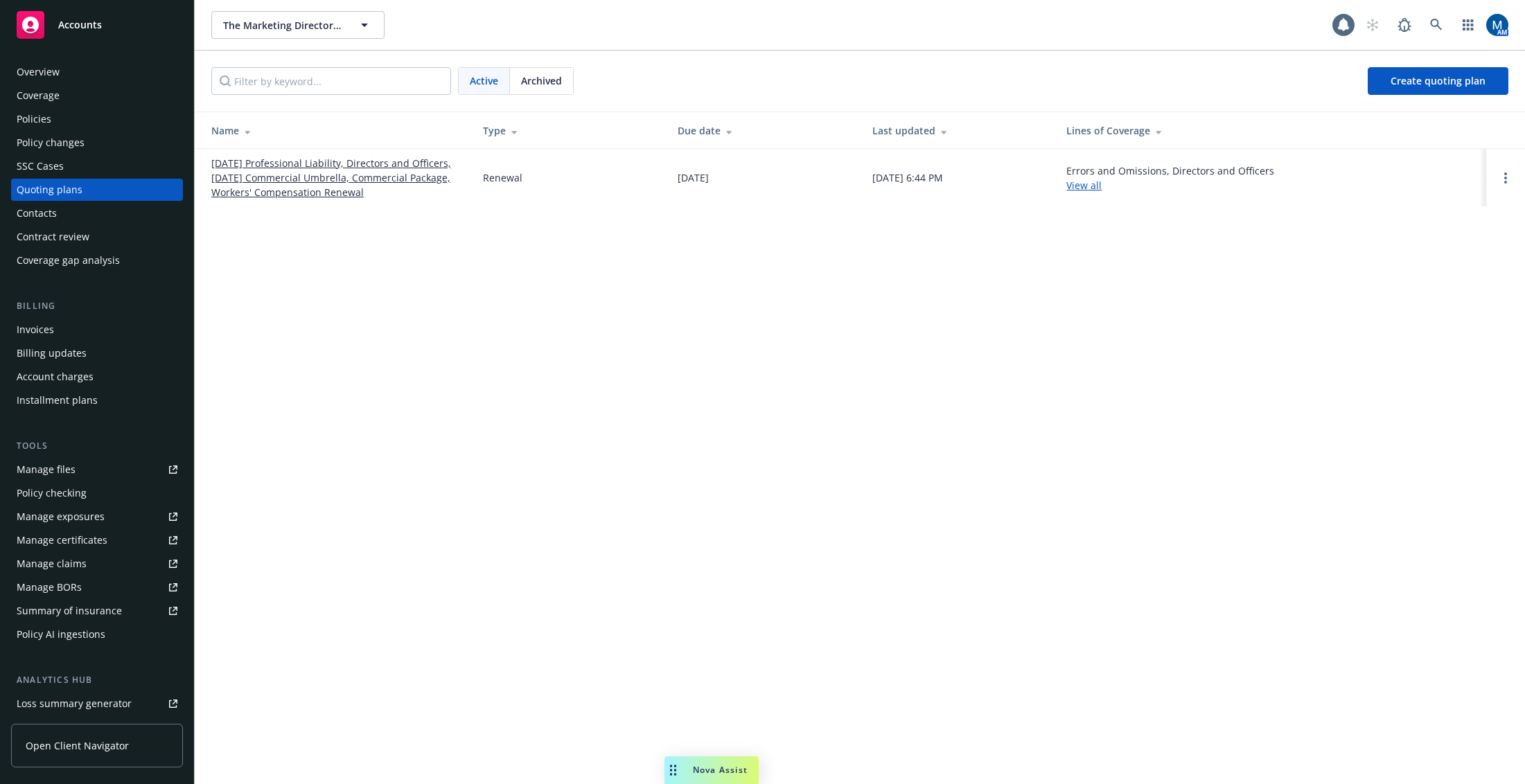
click at [659, 16] on div "The Marketing Directors, Inc. The Marketing Directors, Inc." at bounding box center [772, 25] width 1121 height 27
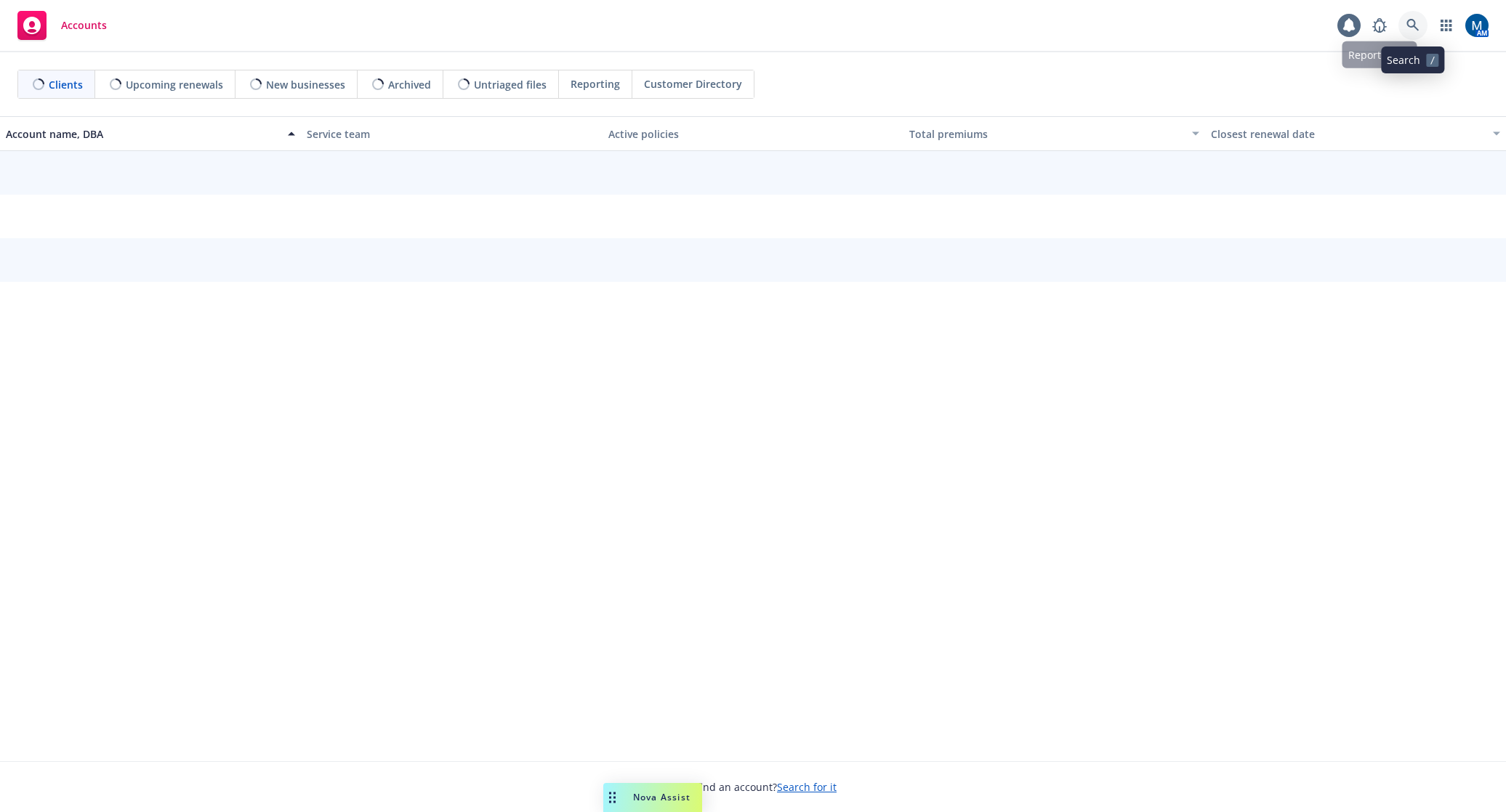
click at [1411, 25] on icon at bounding box center [1413, 26] width 13 height 13
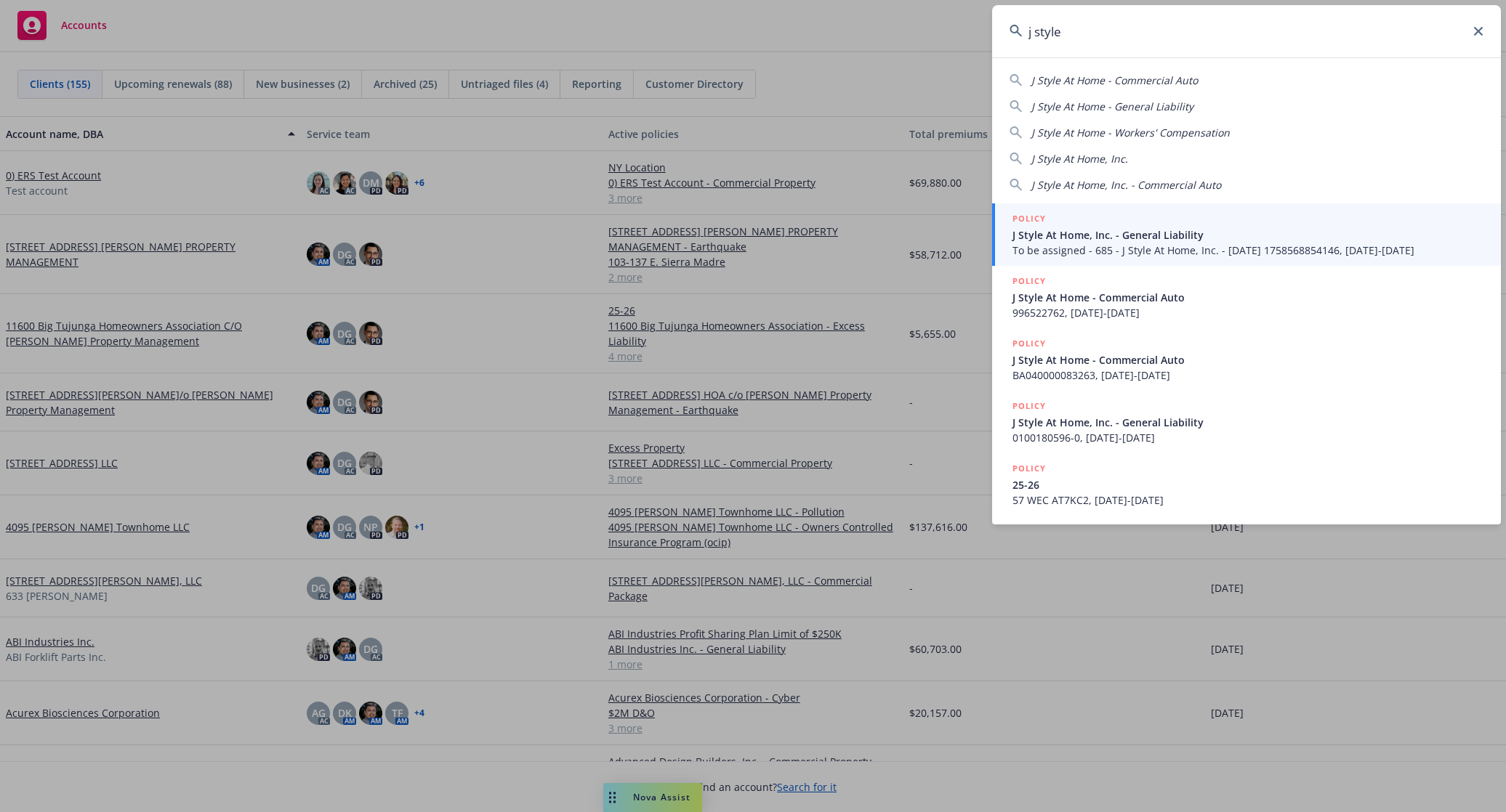
click at [1103, 156] on span "J Style At Home, Inc." at bounding box center [1079, 158] width 97 height 13
type input "J Style At Home, Inc."
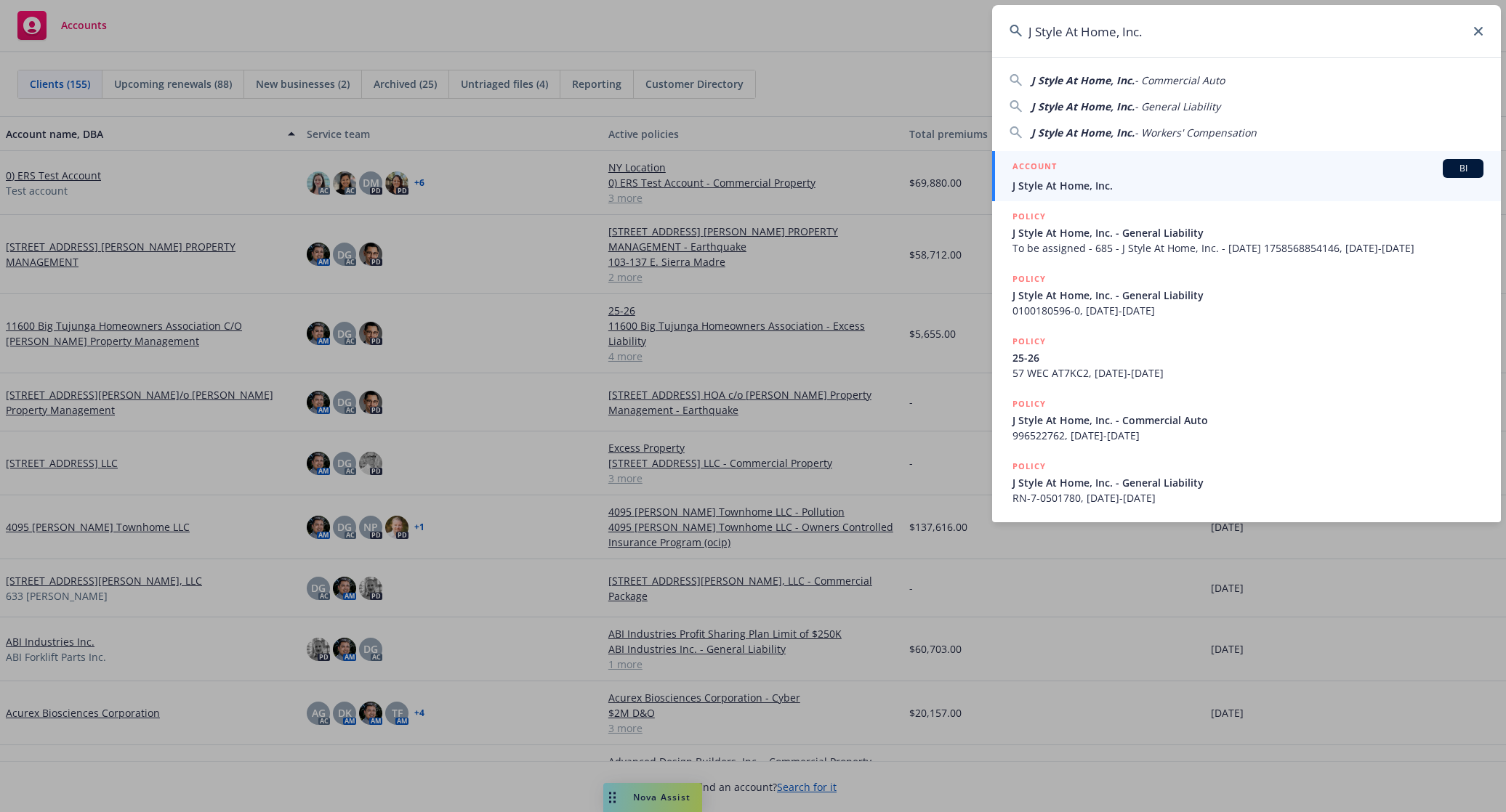
click at [1101, 169] on div "ACCOUNT BI" at bounding box center [1248, 169] width 471 height 19
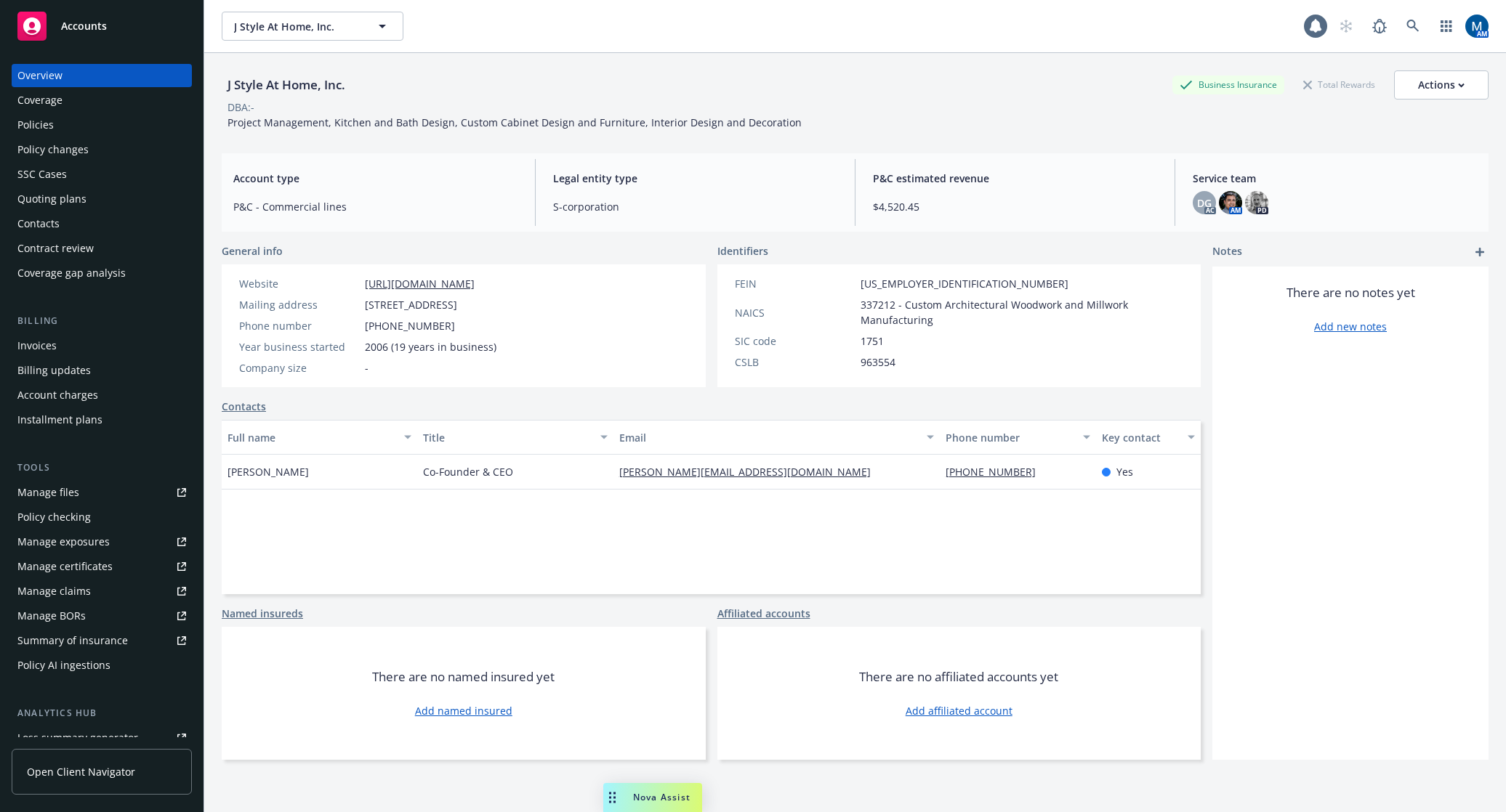
click at [30, 121] on div "Policies" at bounding box center [36, 125] width 36 height 23
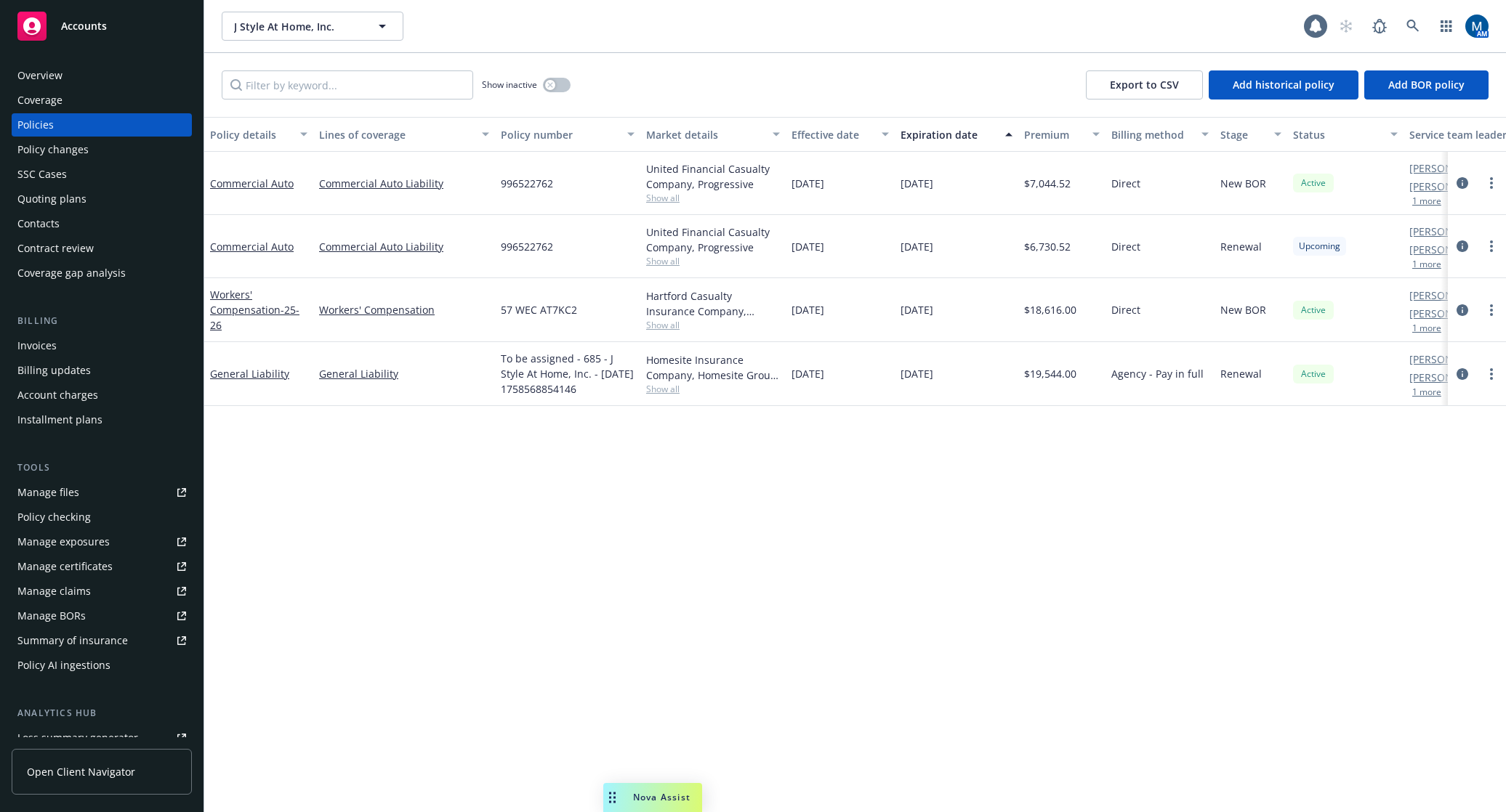
click at [98, 68] on div "Overview" at bounding box center [102, 76] width 169 height 23
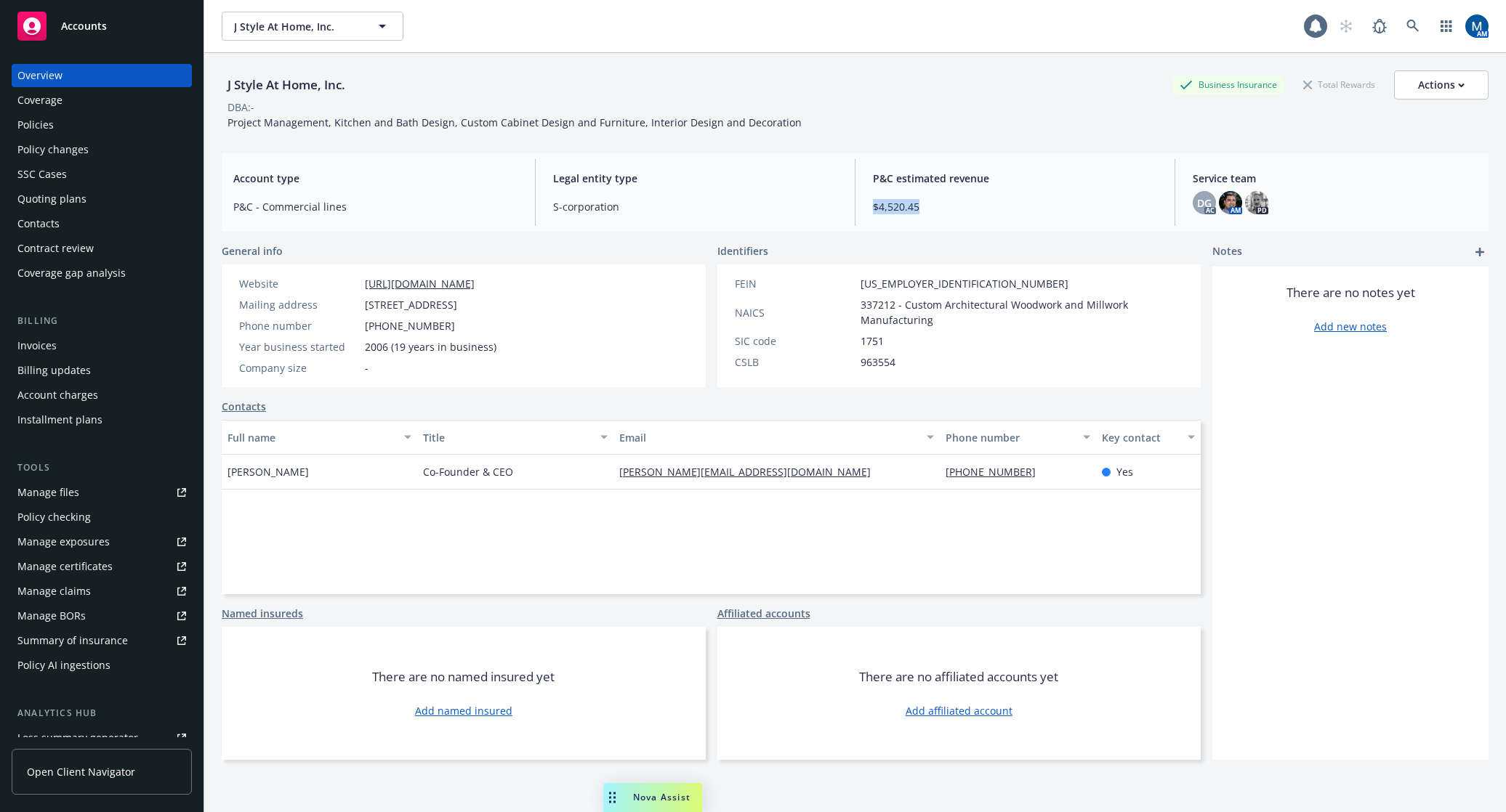
drag, startPoint x: 928, startPoint y: 208, endPoint x: 867, endPoint y: 205, distance: 61.1
click at [873, 205] on span "$4,520.45" at bounding box center [1015, 206] width 284 height 15
click at [964, 219] on div "P&C estimated revenue $4,520.45" at bounding box center [1015, 193] width 307 height 67
click at [1000, 203] on span "$4,520.45" at bounding box center [1015, 206] width 284 height 15
click at [1069, 193] on div "P&C estimated revenue $4,520.45" at bounding box center [1015, 193] width 307 height 67
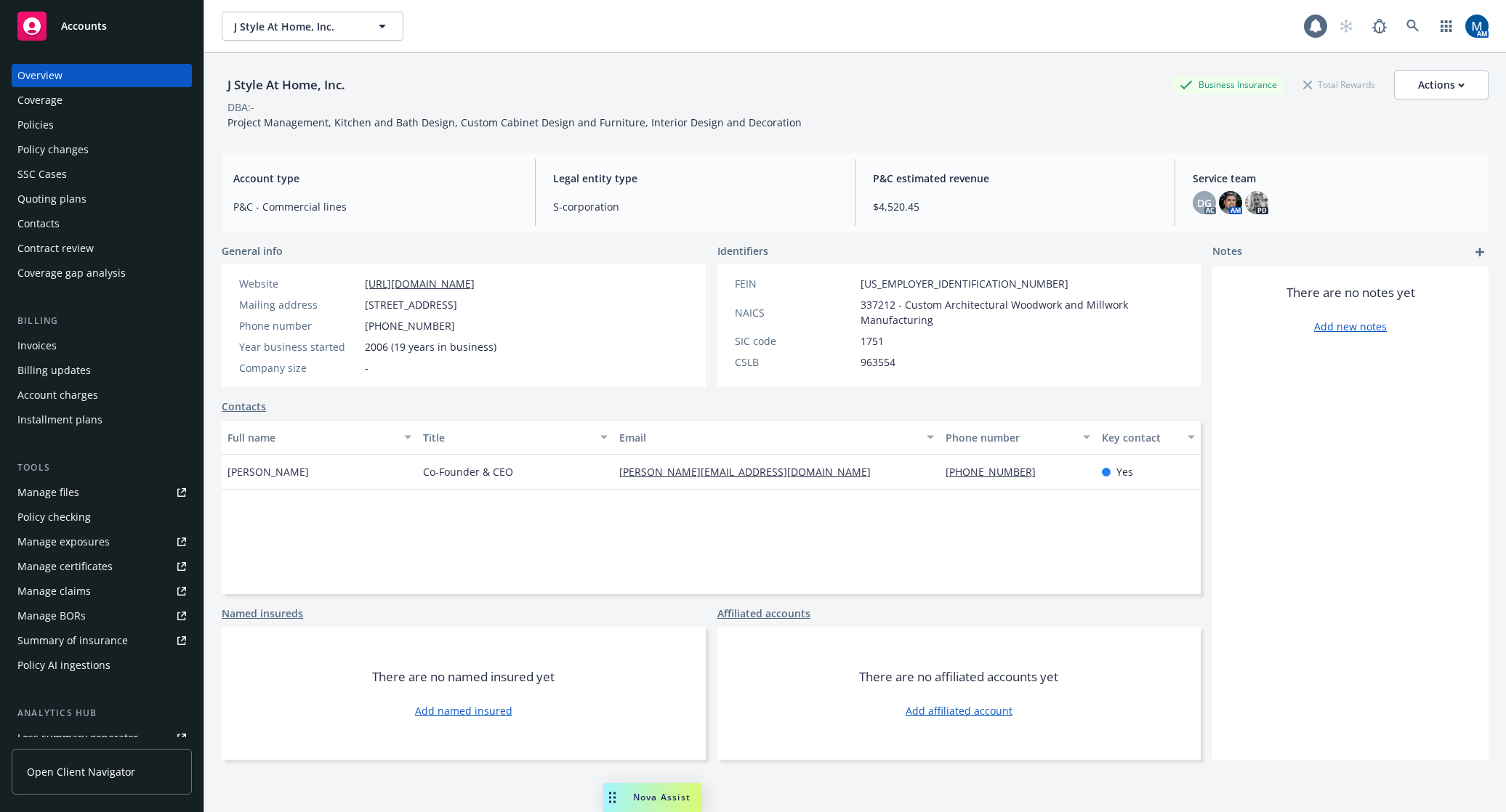
click at [959, 200] on span "$4,520.45" at bounding box center [1015, 206] width 284 height 15
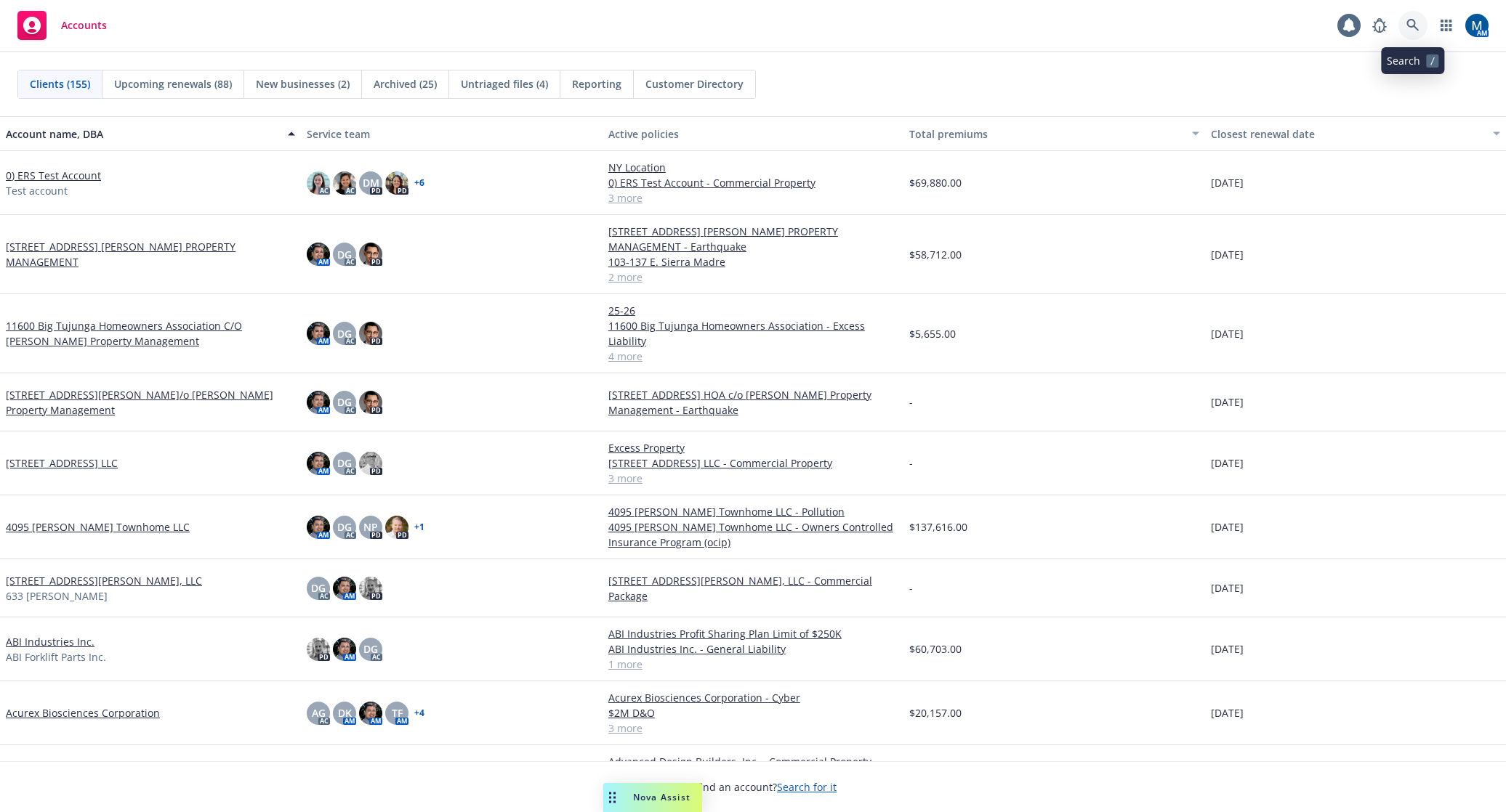
click at [1413, 25] on icon at bounding box center [1413, 26] width 13 height 13
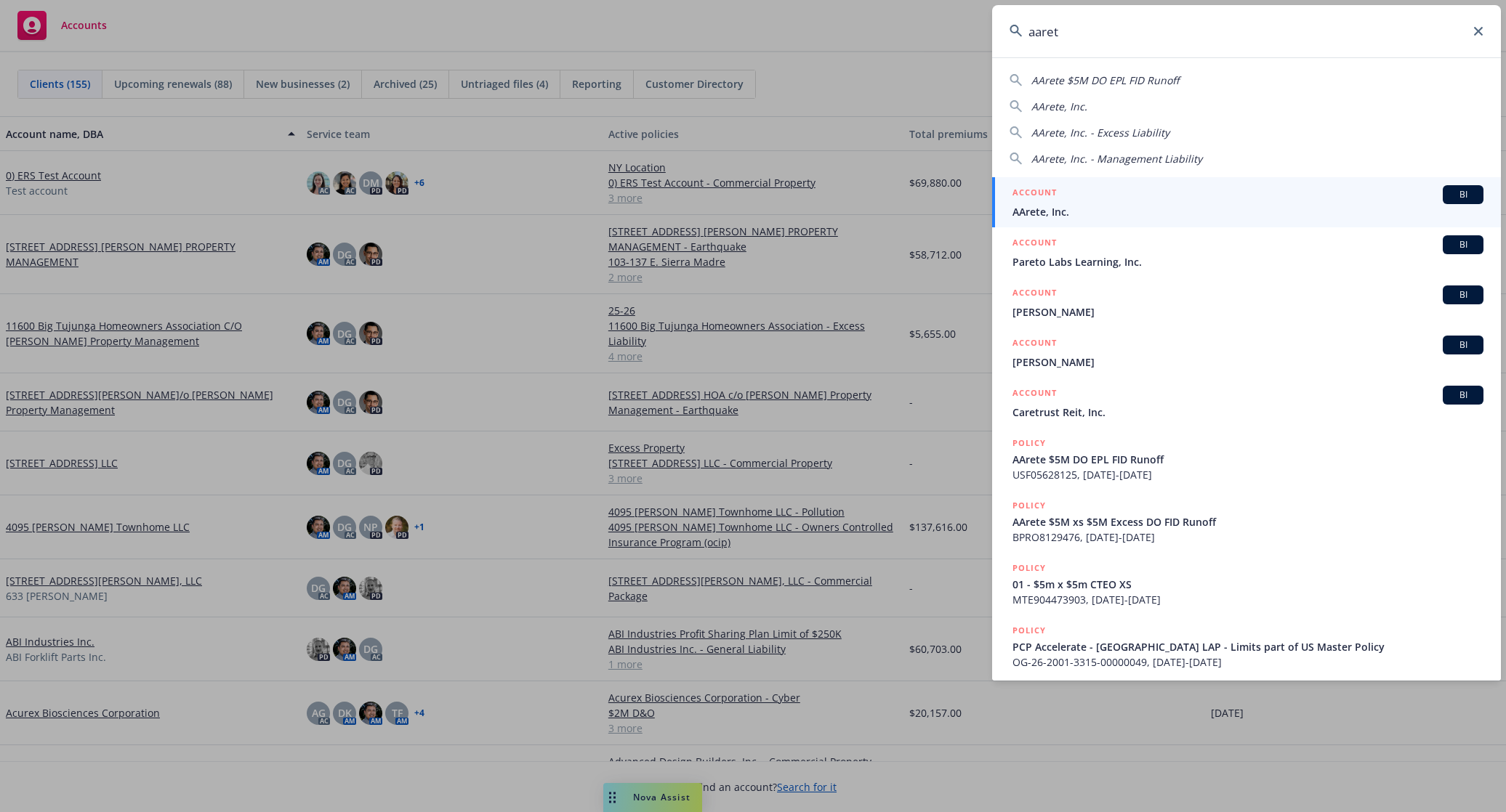
type input "aaret"
click at [1108, 204] on span "AArete, Inc." at bounding box center [1248, 212] width 471 height 15
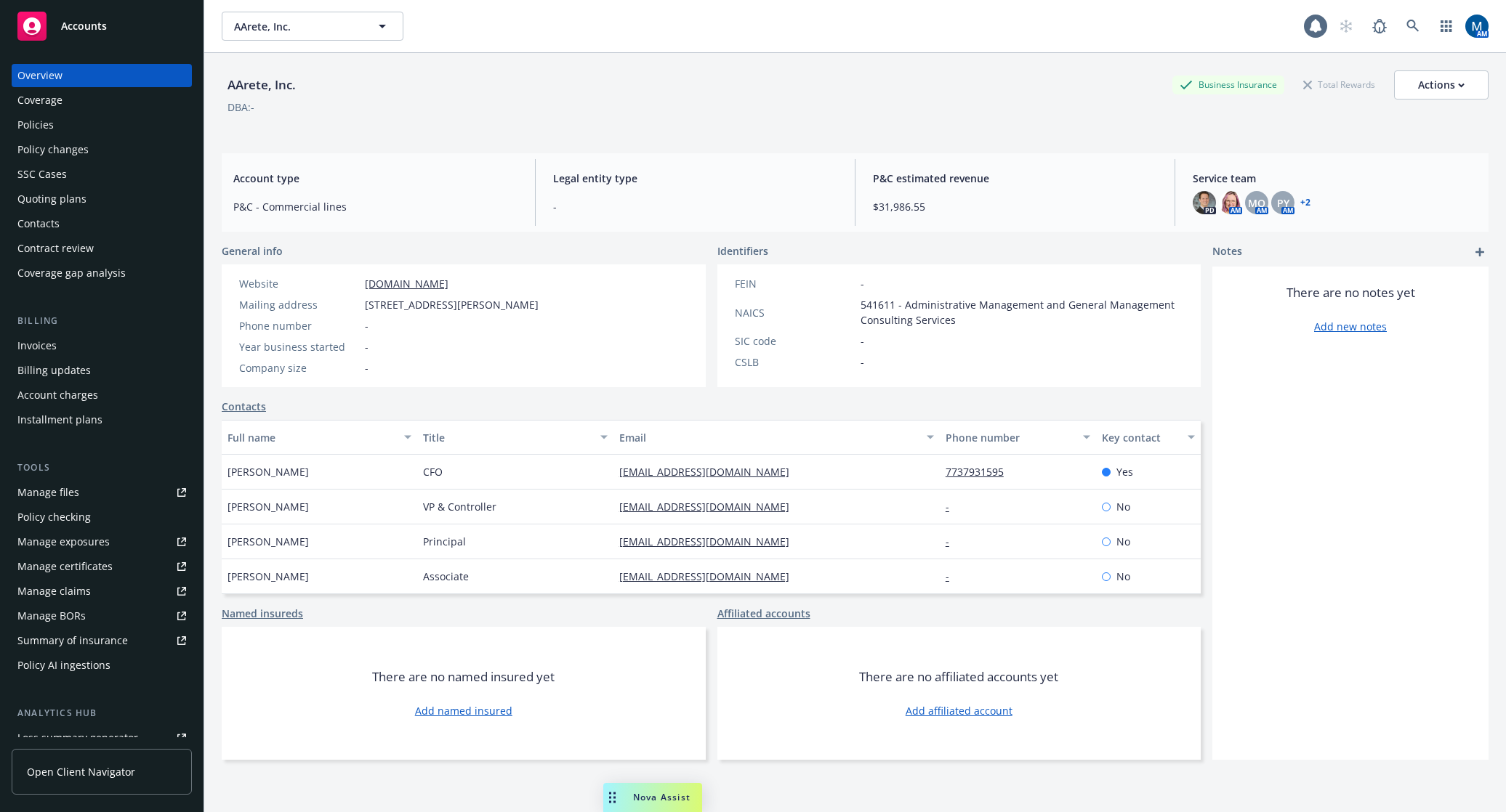
click at [105, 124] on div "Policies" at bounding box center [102, 125] width 169 height 23
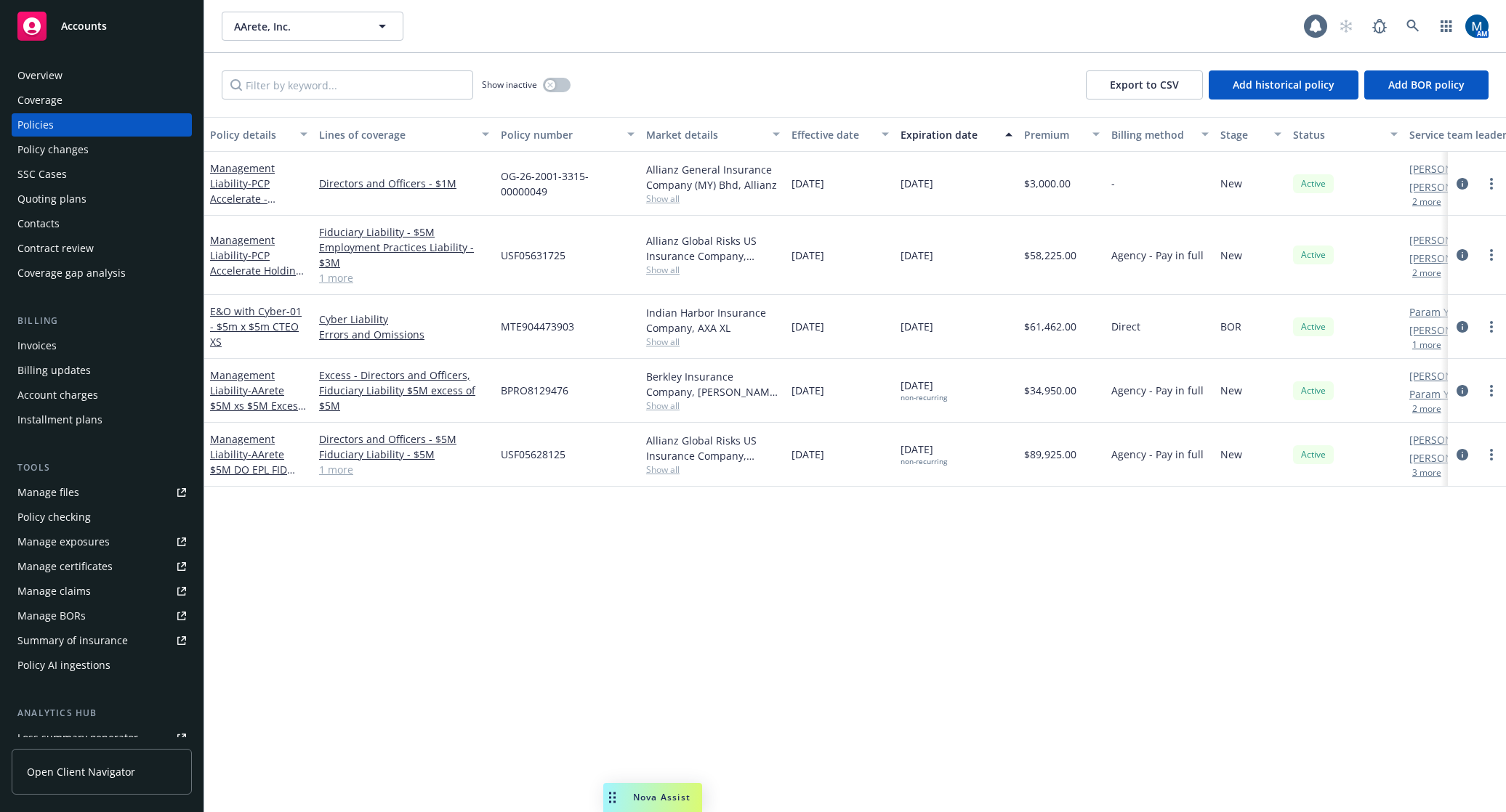
click at [96, 78] on div "Overview" at bounding box center [102, 76] width 169 height 23
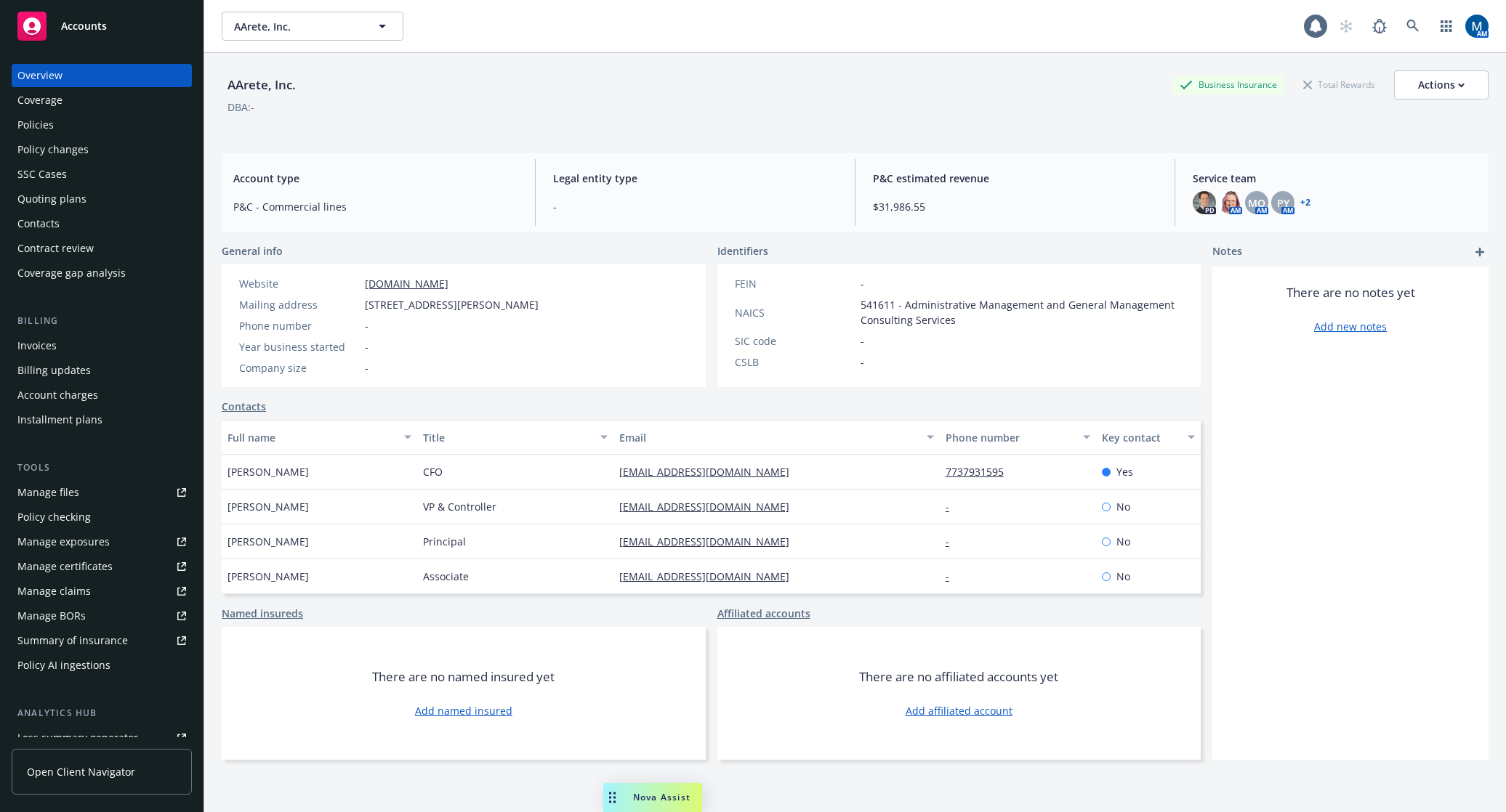
click at [64, 127] on div "Policies" at bounding box center [102, 125] width 169 height 23
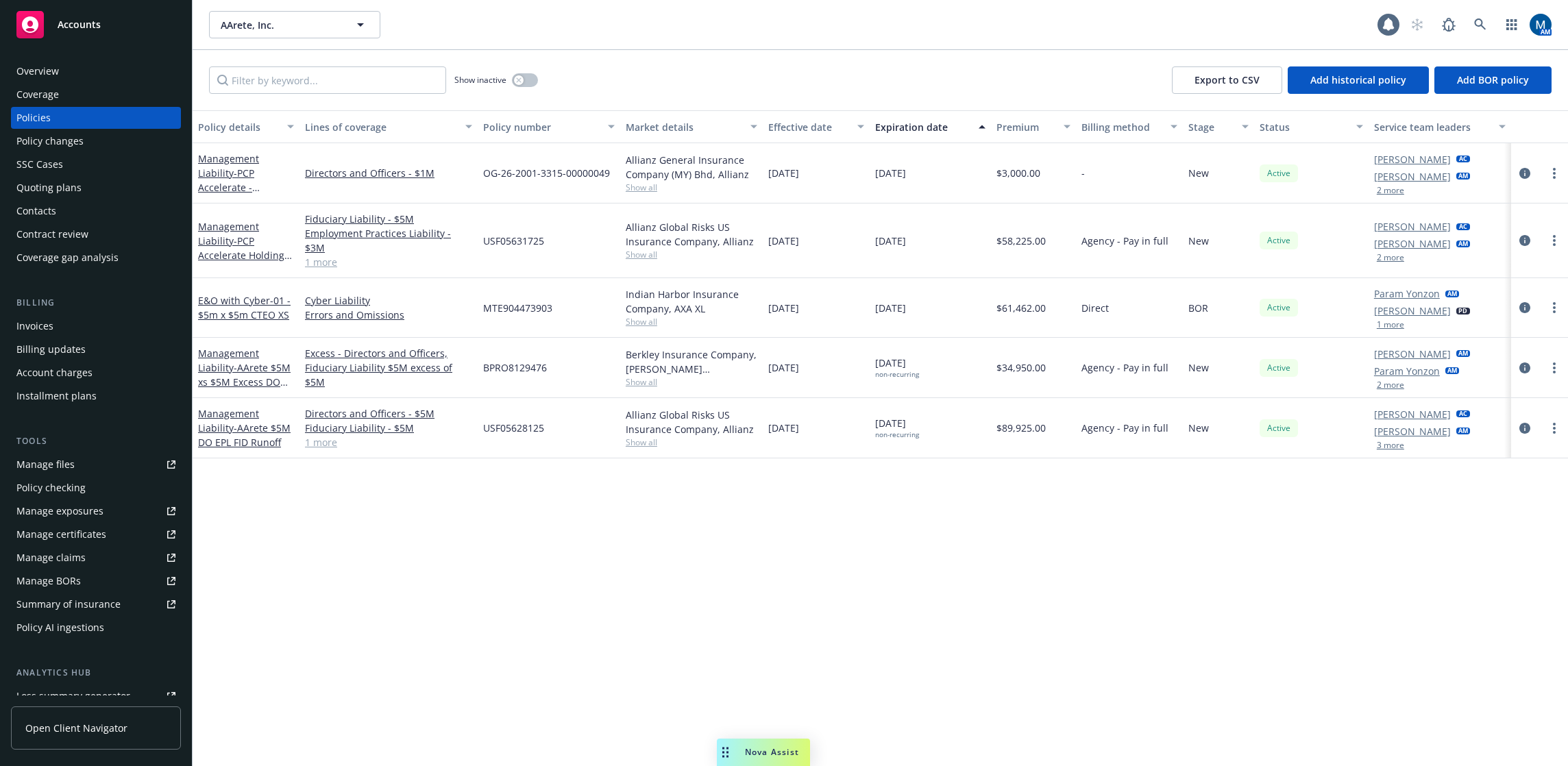
click at [103, 75] on div "Overview" at bounding box center [96, 72] width 159 height 22
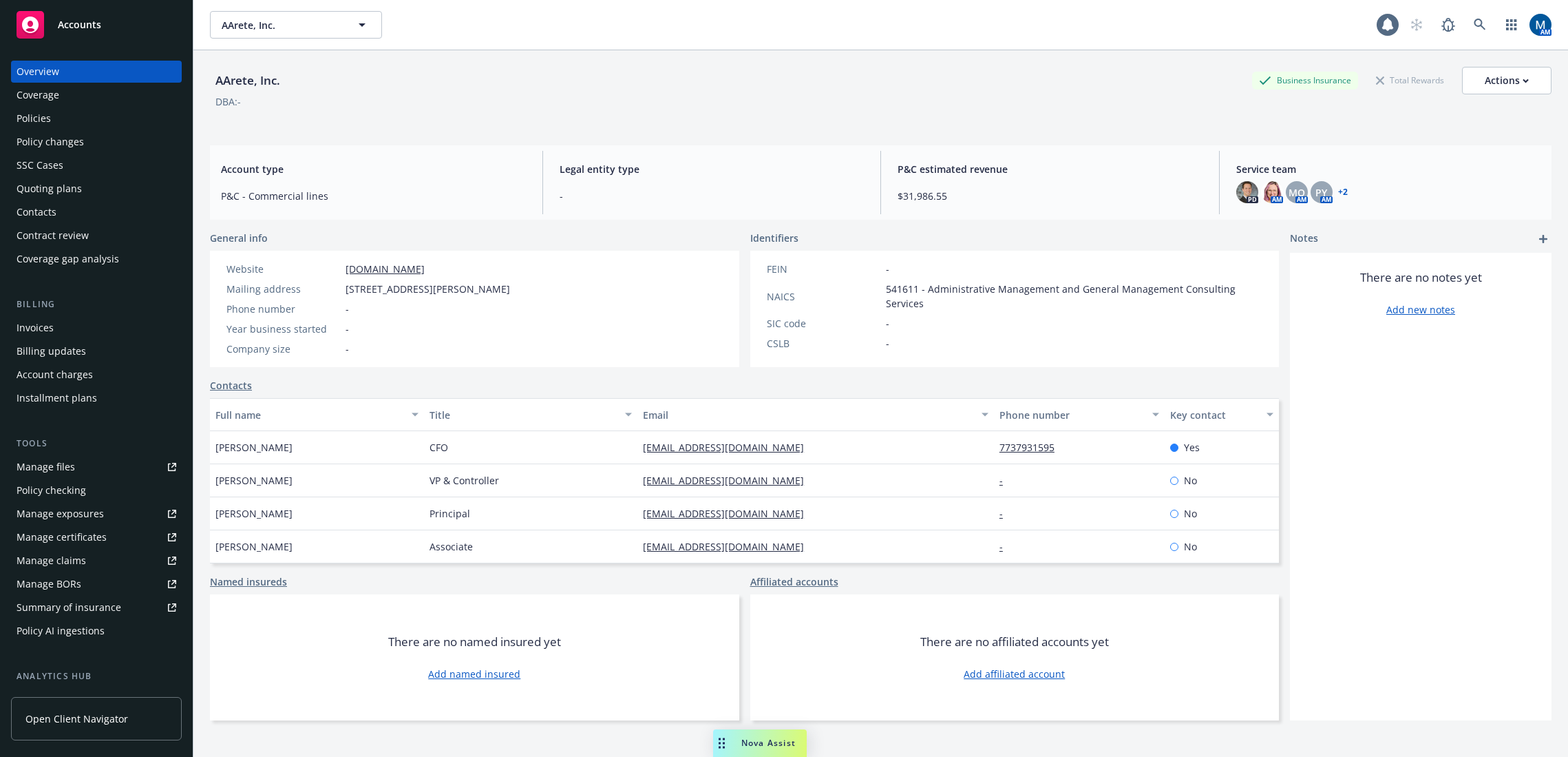
click at [72, 117] on div "Policies" at bounding box center [96, 118] width 160 height 22
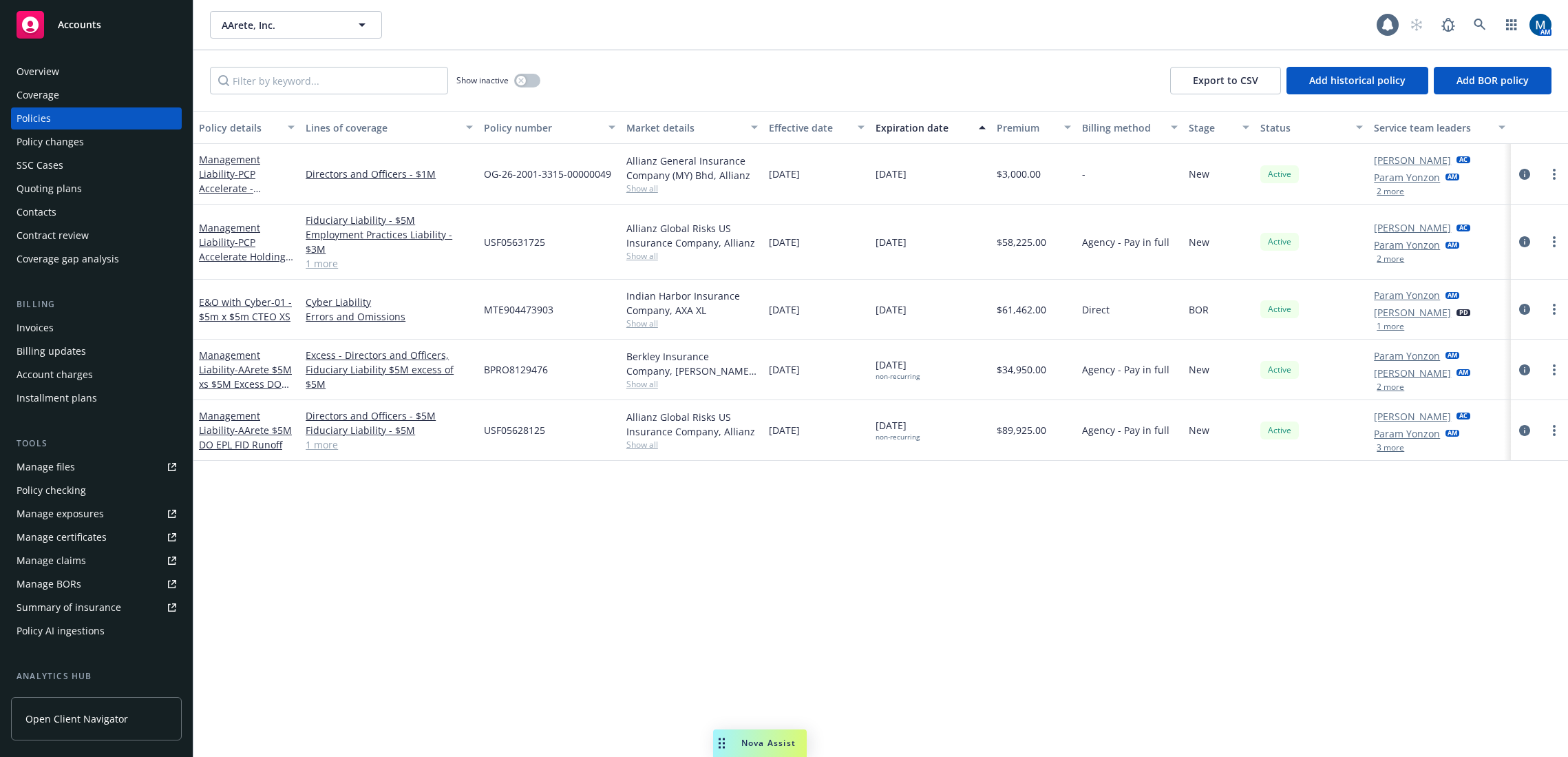
click at [82, 76] on div "Overview" at bounding box center [96, 72] width 160 height 22
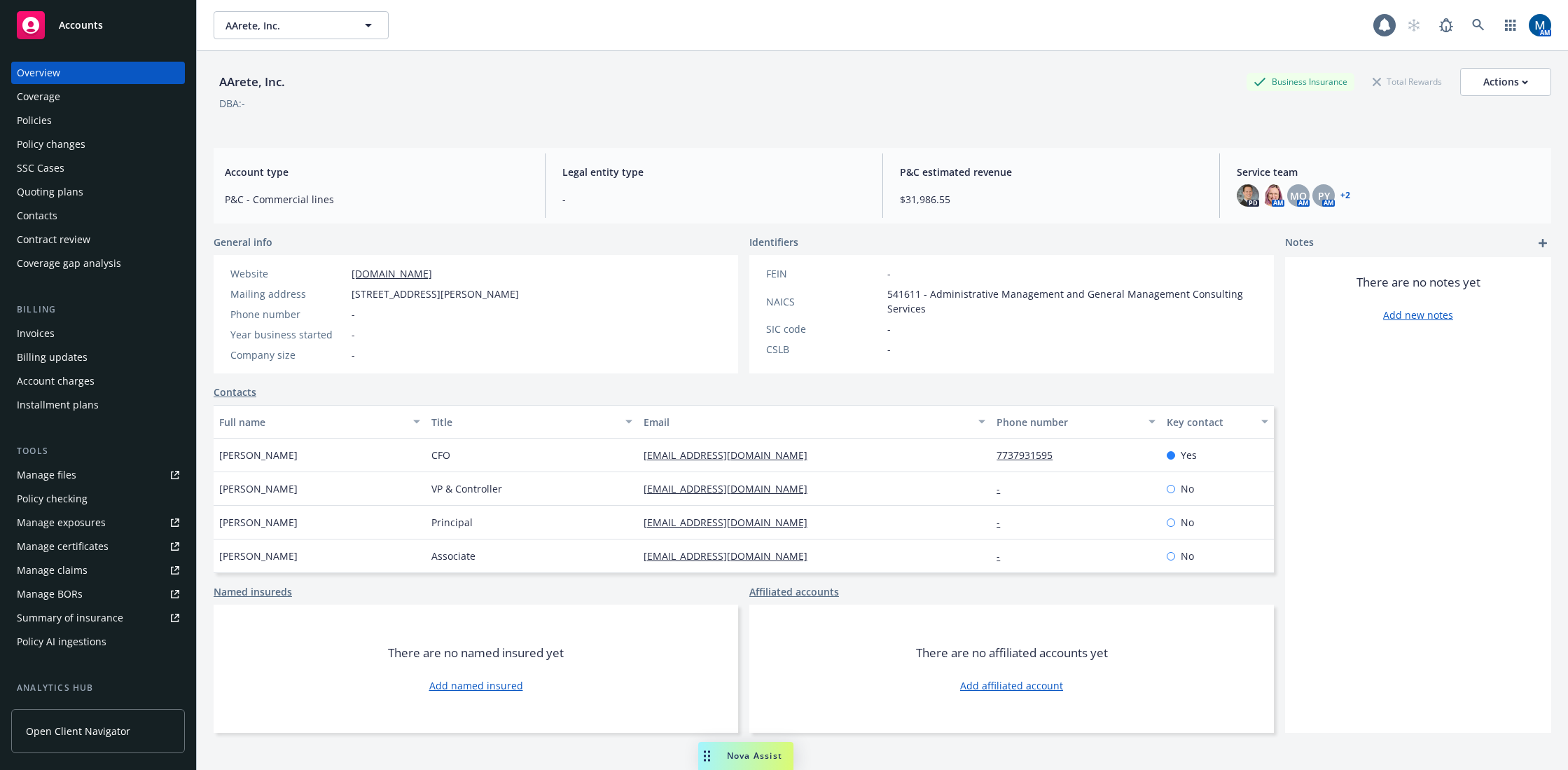
click at [870, 1] on div "AArete, Inc. AArete, Inc. 1 AM" at bounding box center [883, 25] width 1371 height 51
click at [96, 122] on div "Policies" at bounding box center [98, 120] width 163 height 22
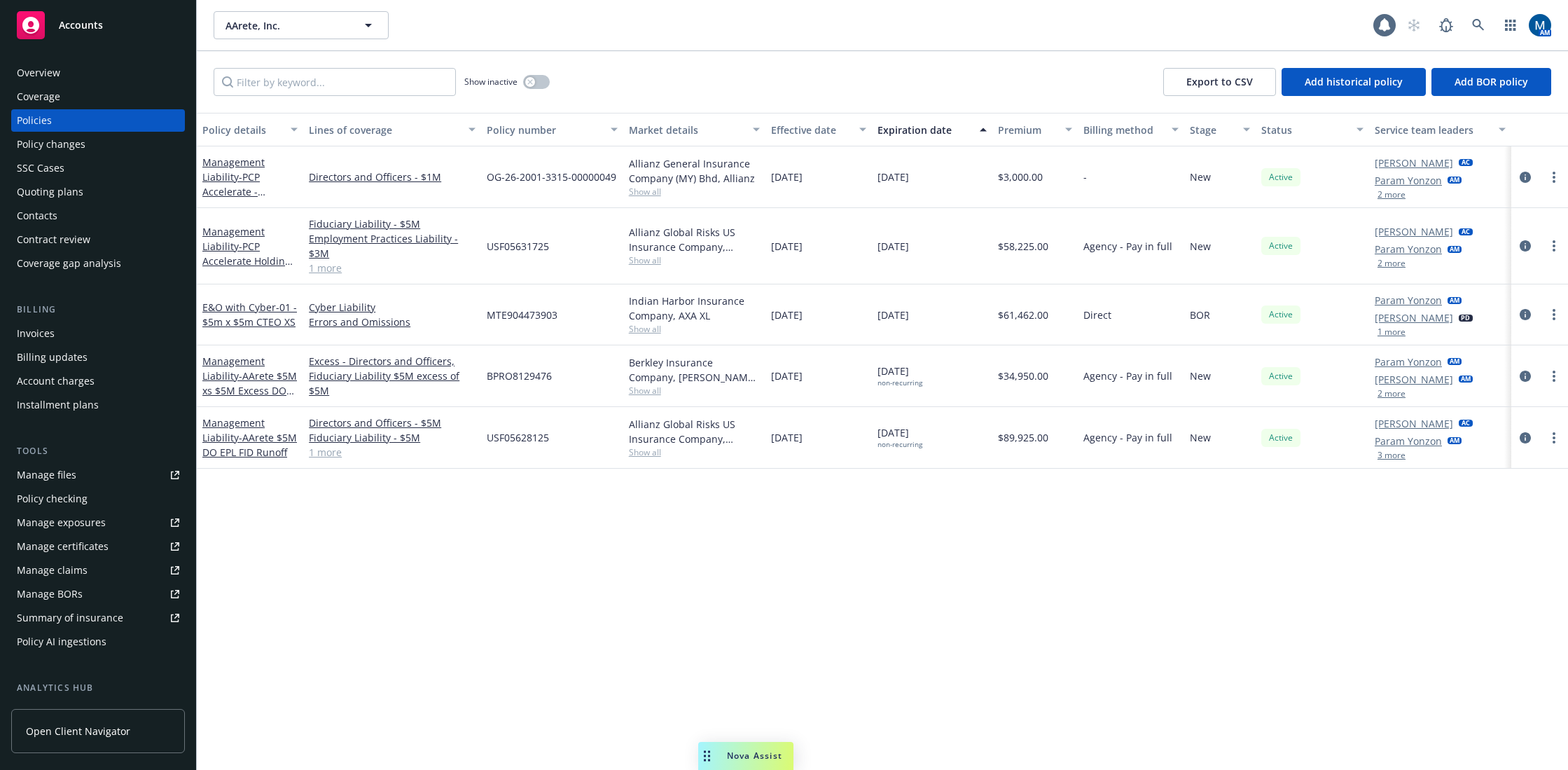
click at [667, 617] on div "Policy details Lines of coverage Policy number Market details Effective date Ex…" at bounding box center [883, 441] width 1371 height 657
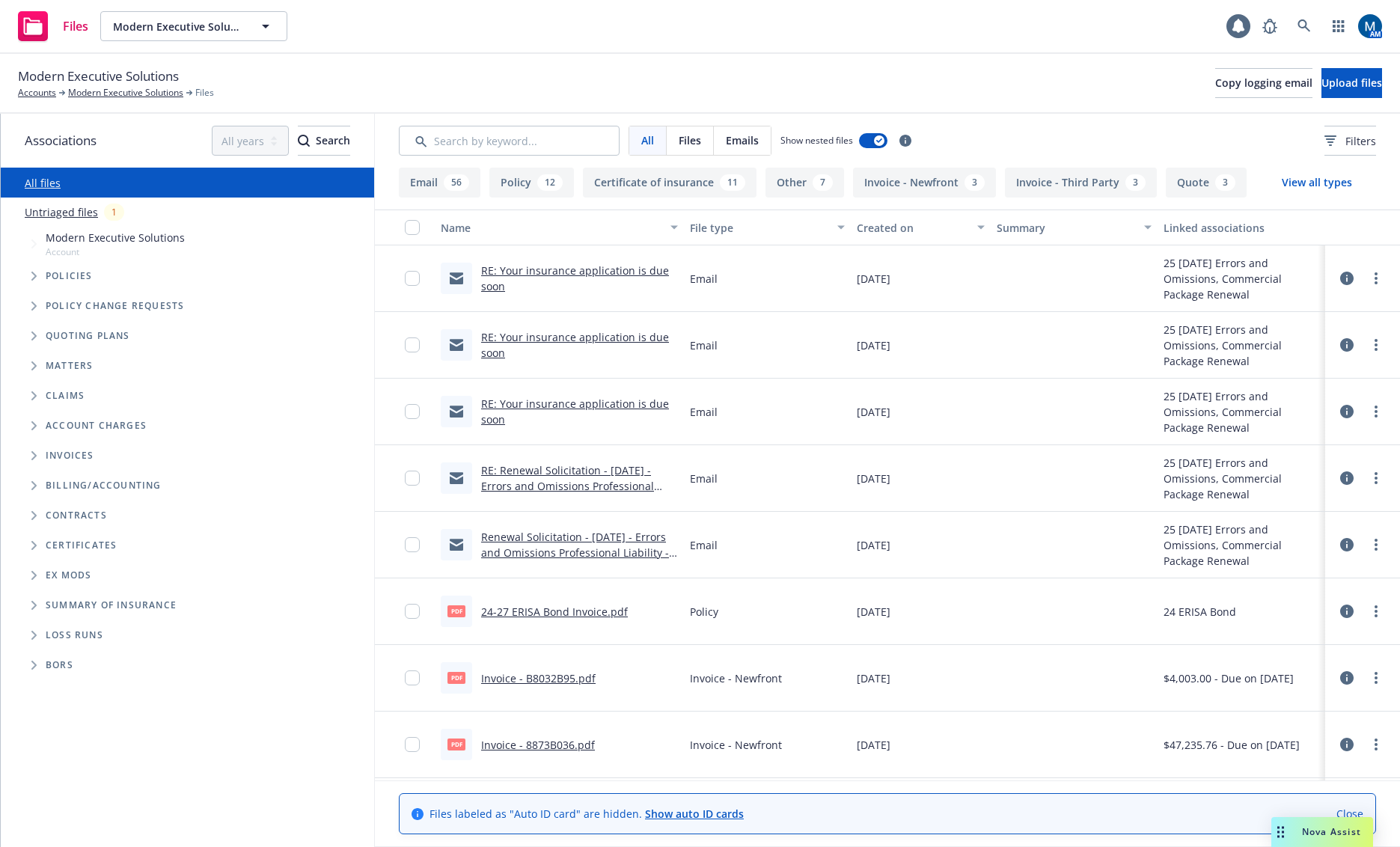
click at [539, 276] on link "RE: Your insurance application is due soon" at bounding box center [575, 278] width 188 height 30
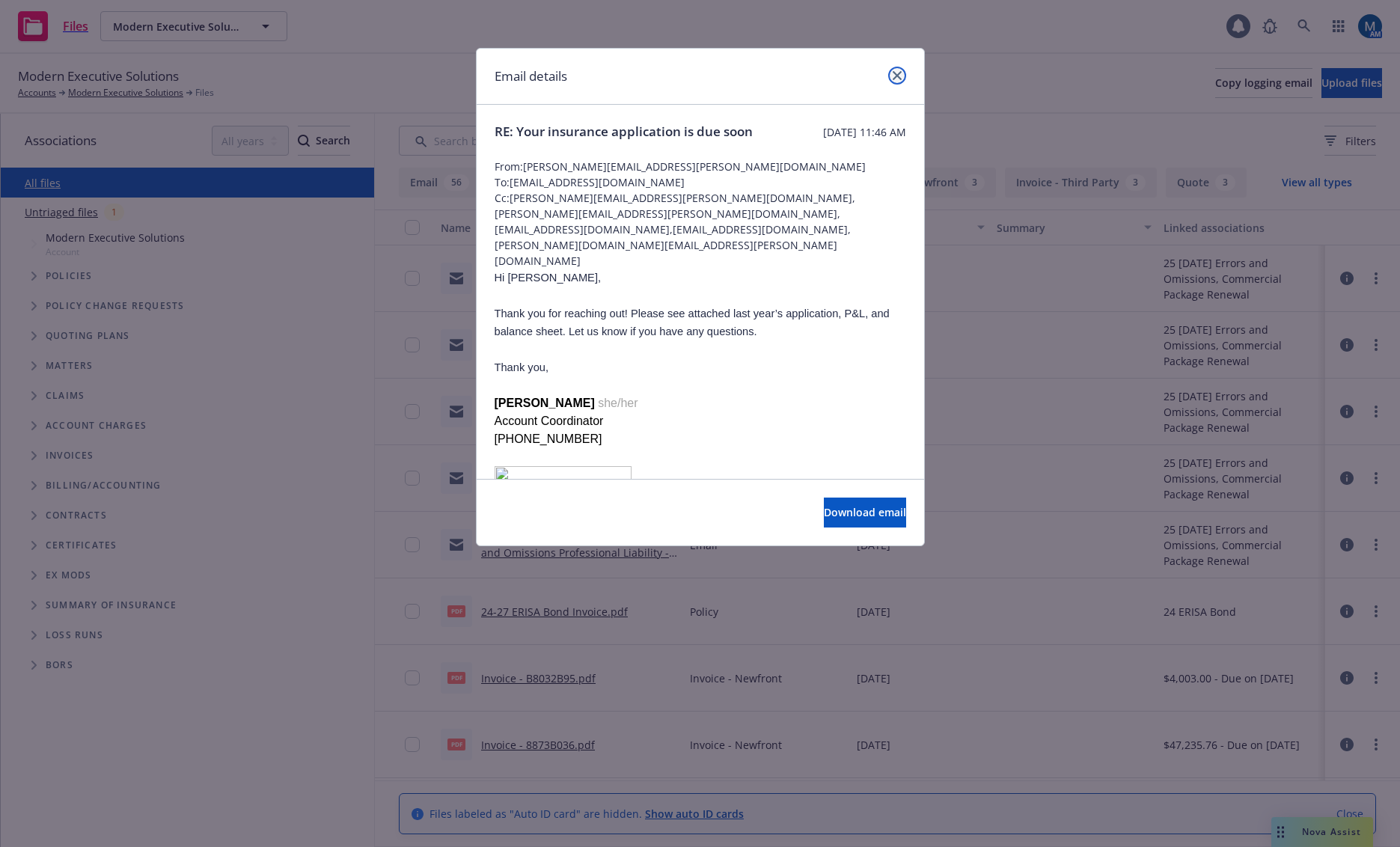
click at [899, 76] on icon "close" at bounding box center [897, 75] width 9 height 9
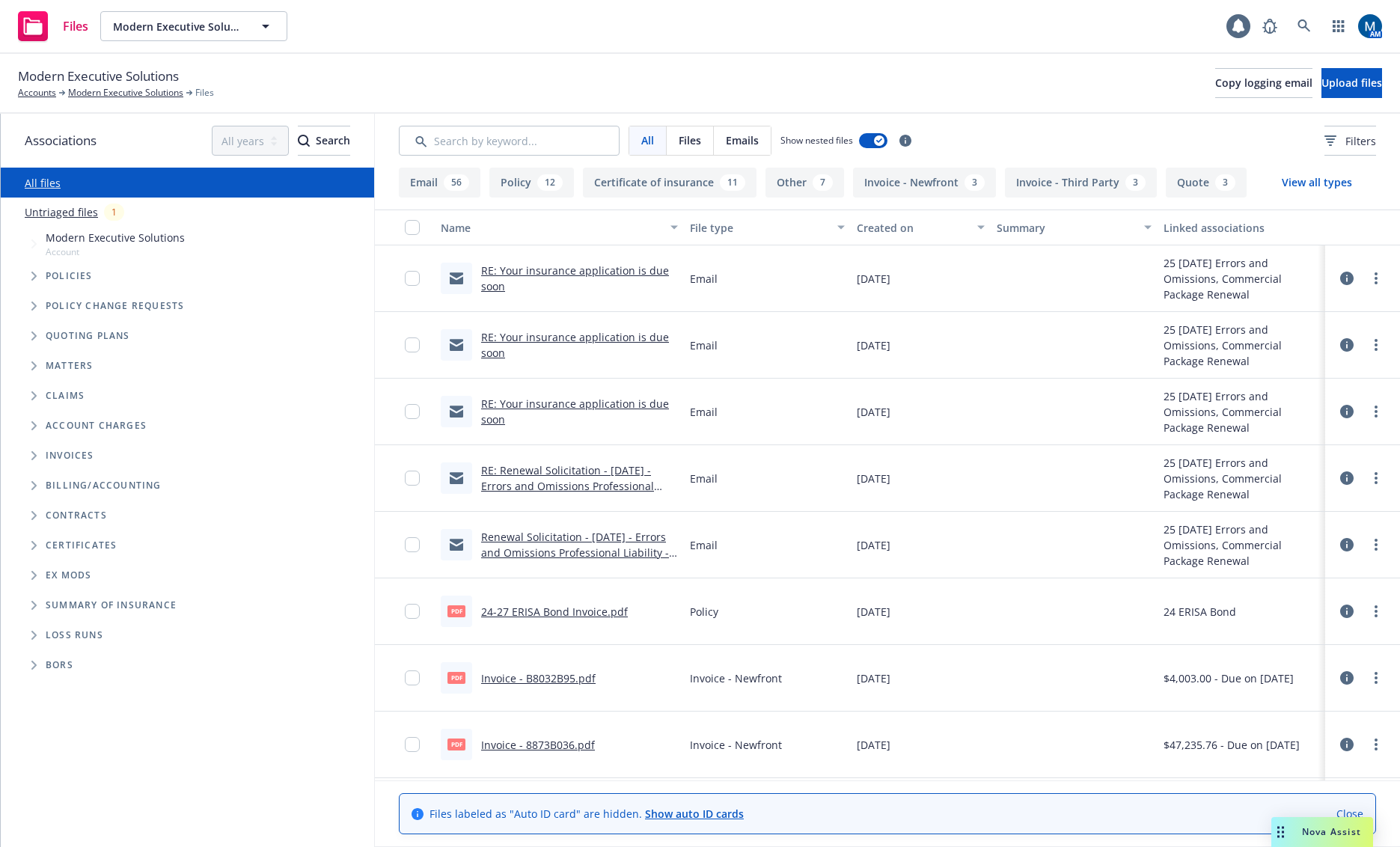
click at [590, 399] on link "RE: Your insurance application is due soon" at bounding box center [575, 411] width 188 height 30
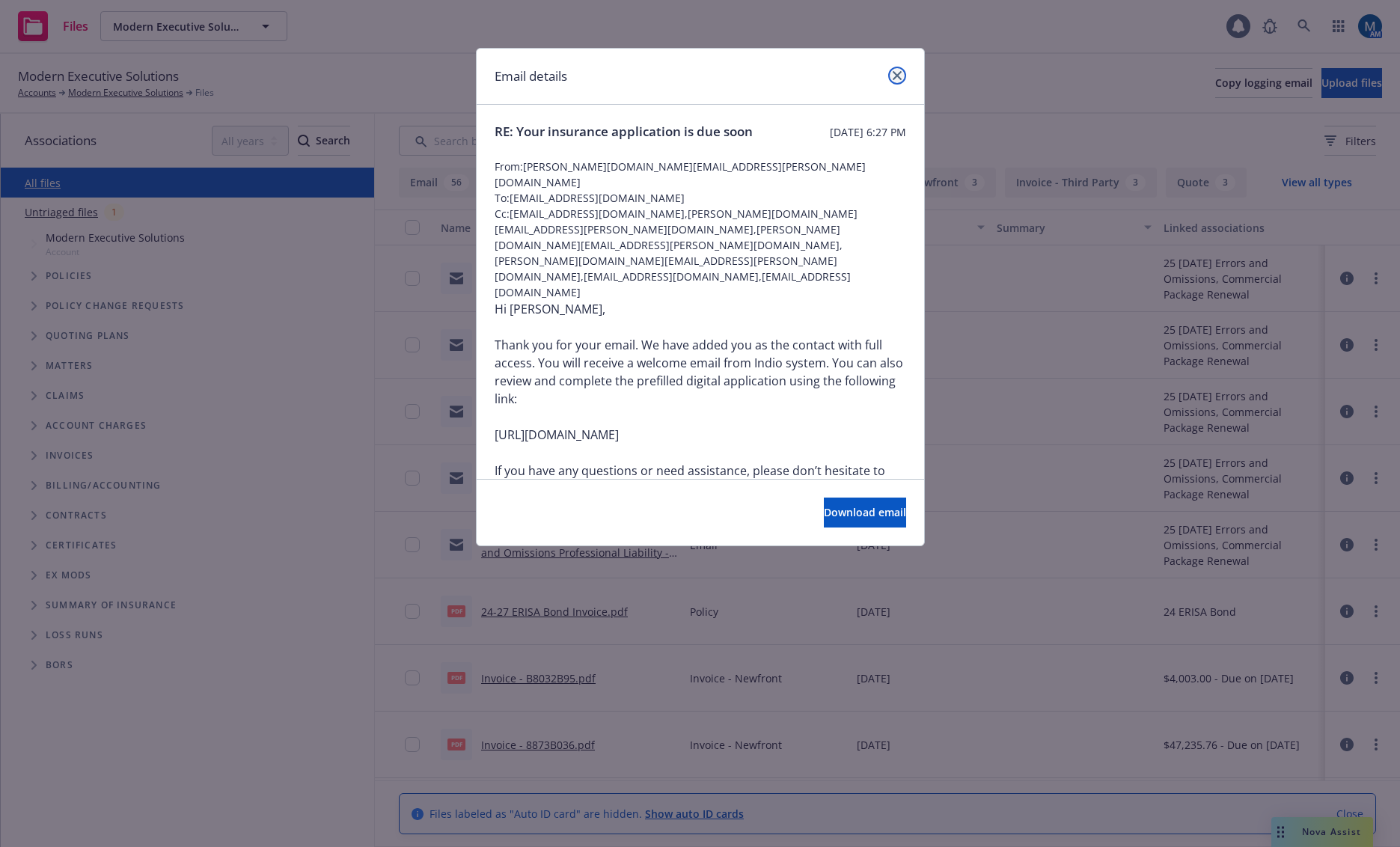
click at [891, 77] on link "close" at bounding box center [898, 75] width 18 height 18
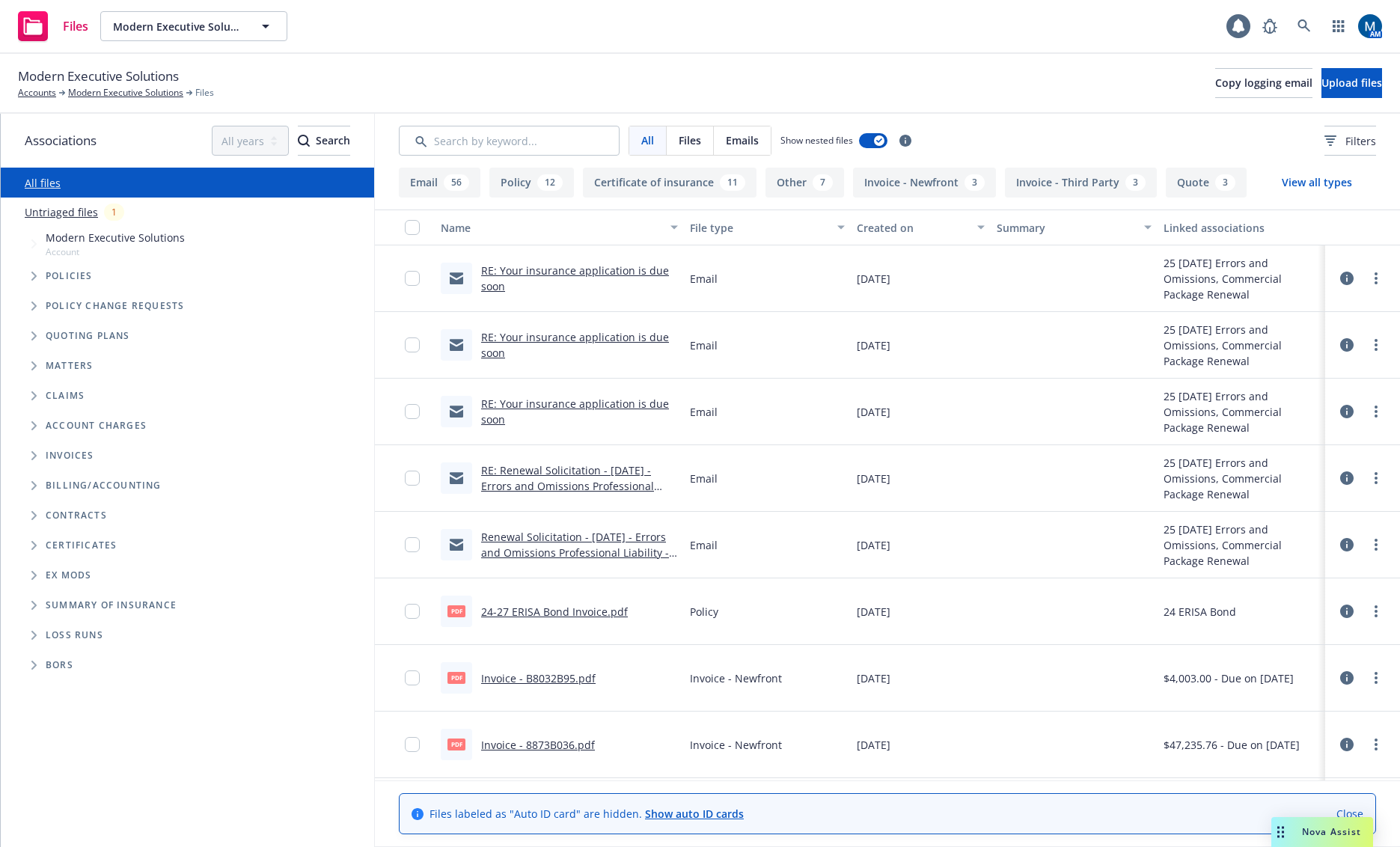
click at [571, 470] on link "RE: Renewal Solicitation - 12/17/2025 - Errors and Omissions Professional Liabi…" at bounding box center [568, 494] width 173 height 61
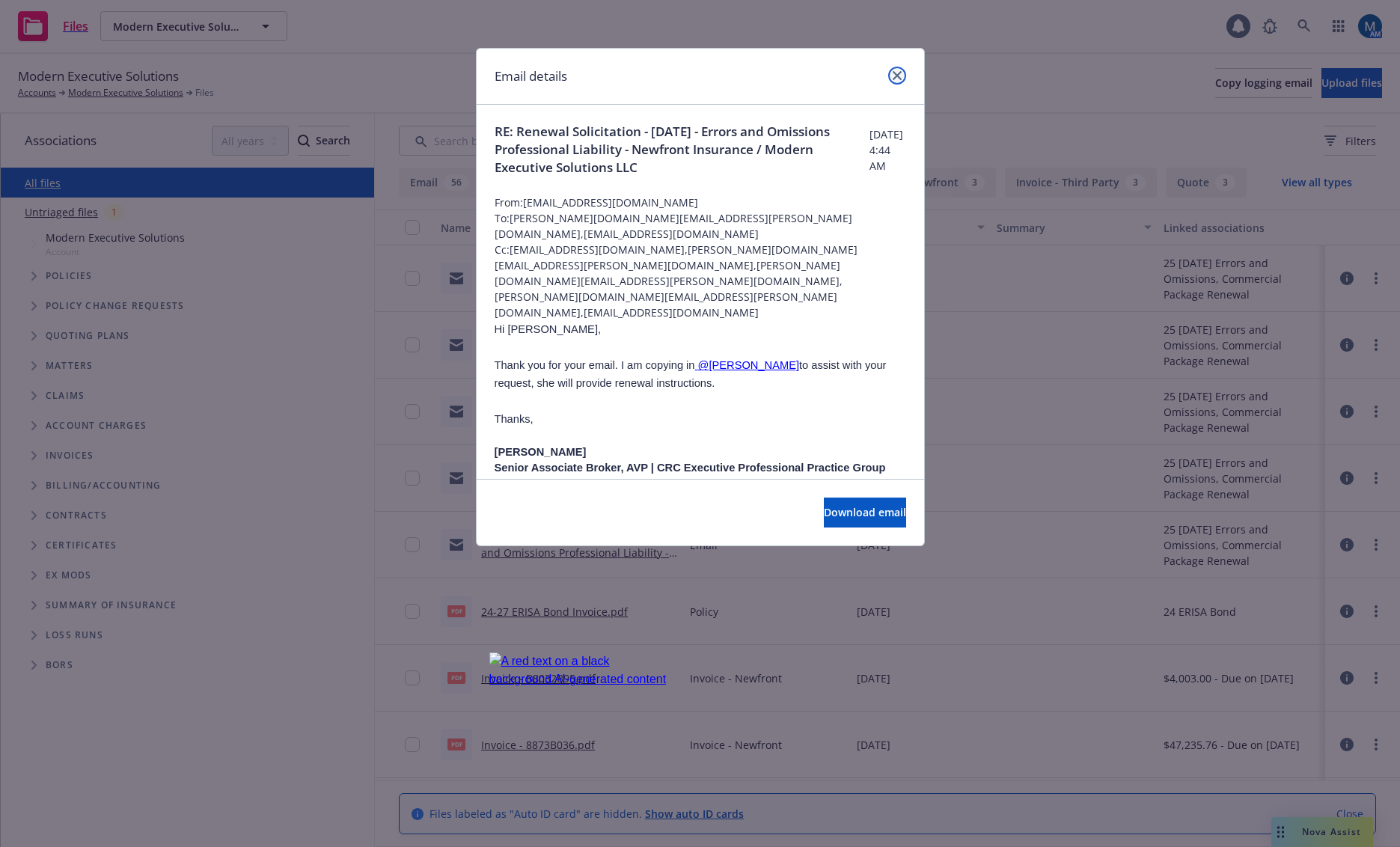
click at [904, 78] on link "close" at bounding box center [898, 75] width 18 height 18
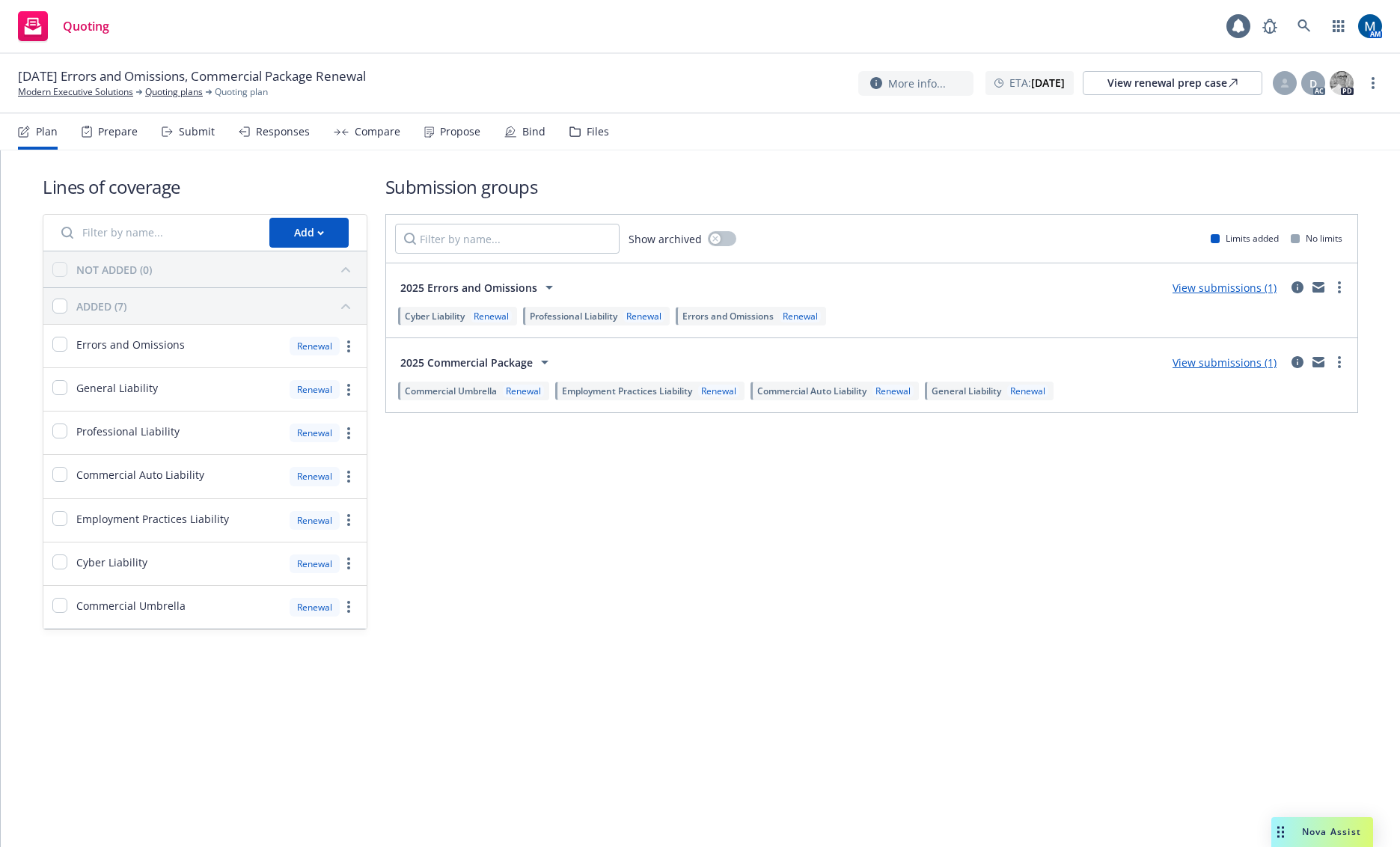
click at [530, 555] on div "Submission groups Show archived Limits added No limits 2025 Errors and Omission…" at bounding box center [872, 401] width 974 height 456
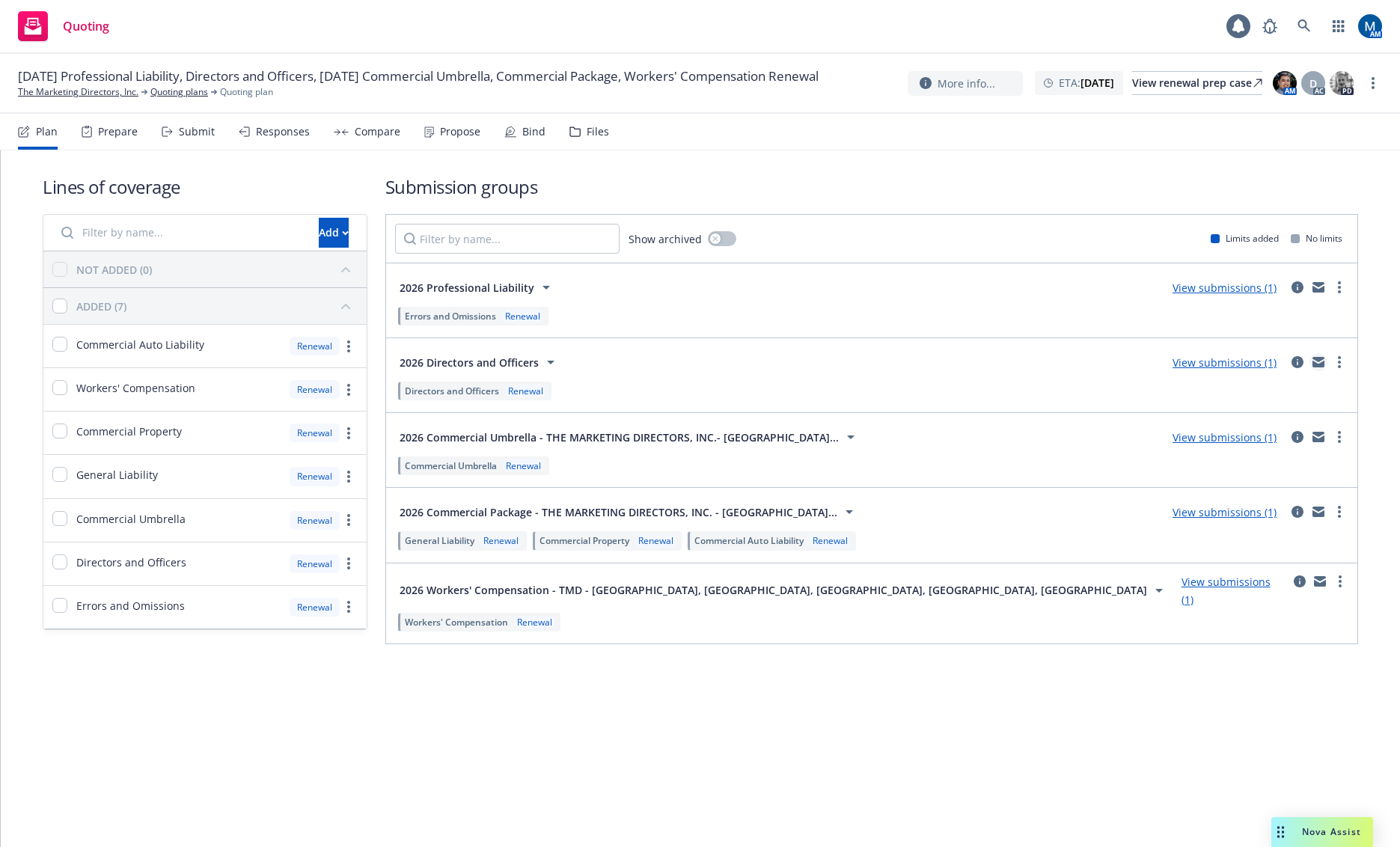
click at [1322, 362] on icon "mail" at bounding box center [1319, 362] width 12 height 11
click at [1321, 362] on icon "mail" at bounding box center [1319, 362] width 12 height 11
drag, startPoint x: 959, startPoint y: 166, endPoint x: 1223, endPoint y: 82, distance: 277.0
click at [963, 166] on div "Lines of coverage Add NOT ADDED (0) ADDED (7) Commercial Auto Liability Renewal…" at bounding box center [700, 409] width 1316 height 518
click at [1215, 85] on div "View renewal prep case" at bounding box center [1197, 83] width 131 height 23
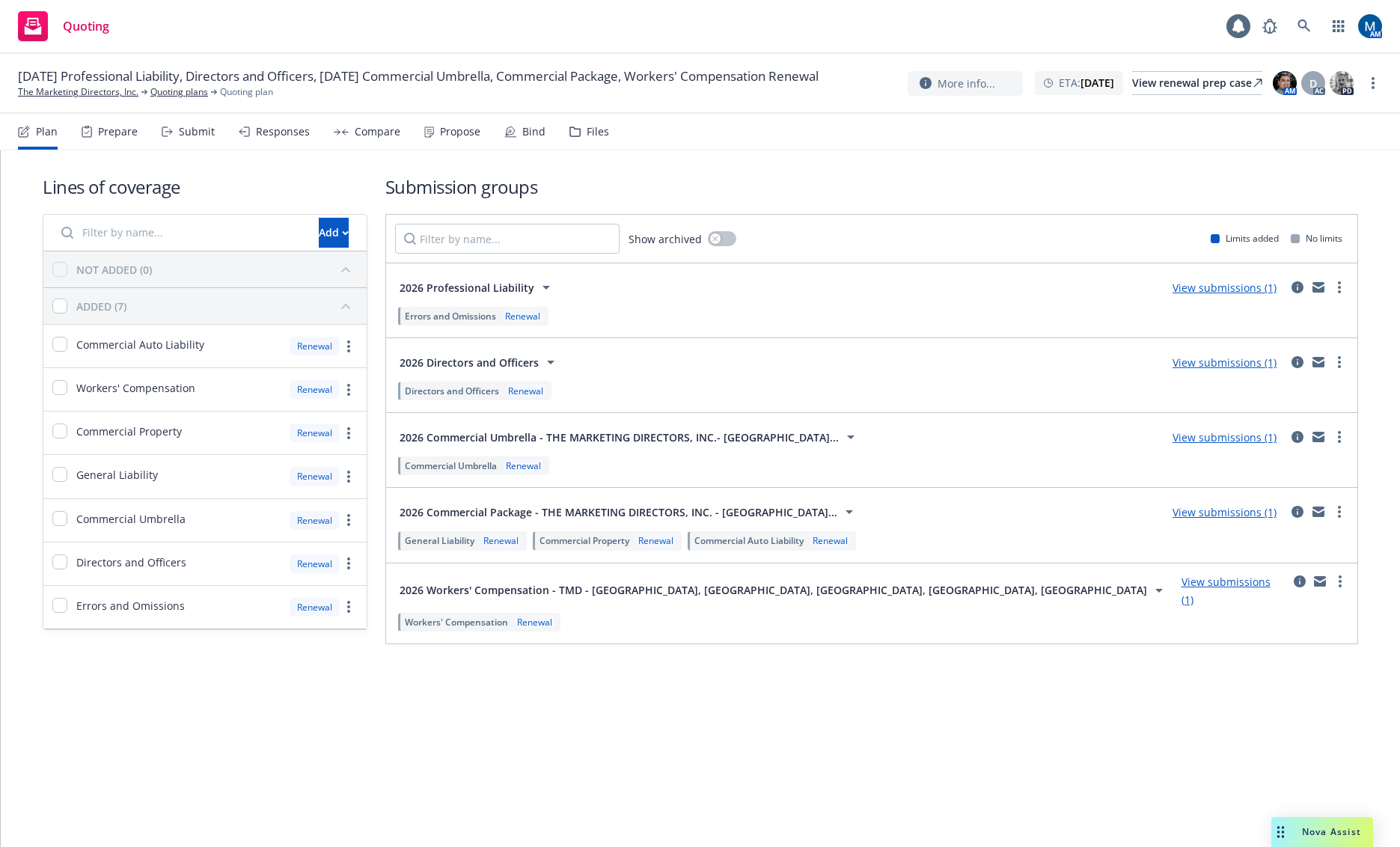
click at [1104, 152] on div "Lines of coverage Add NOT ADDED (0) ADDED (7) Commercial Auto Liability Renewal…" at bounding box center [700, 409] width 1316 height 518
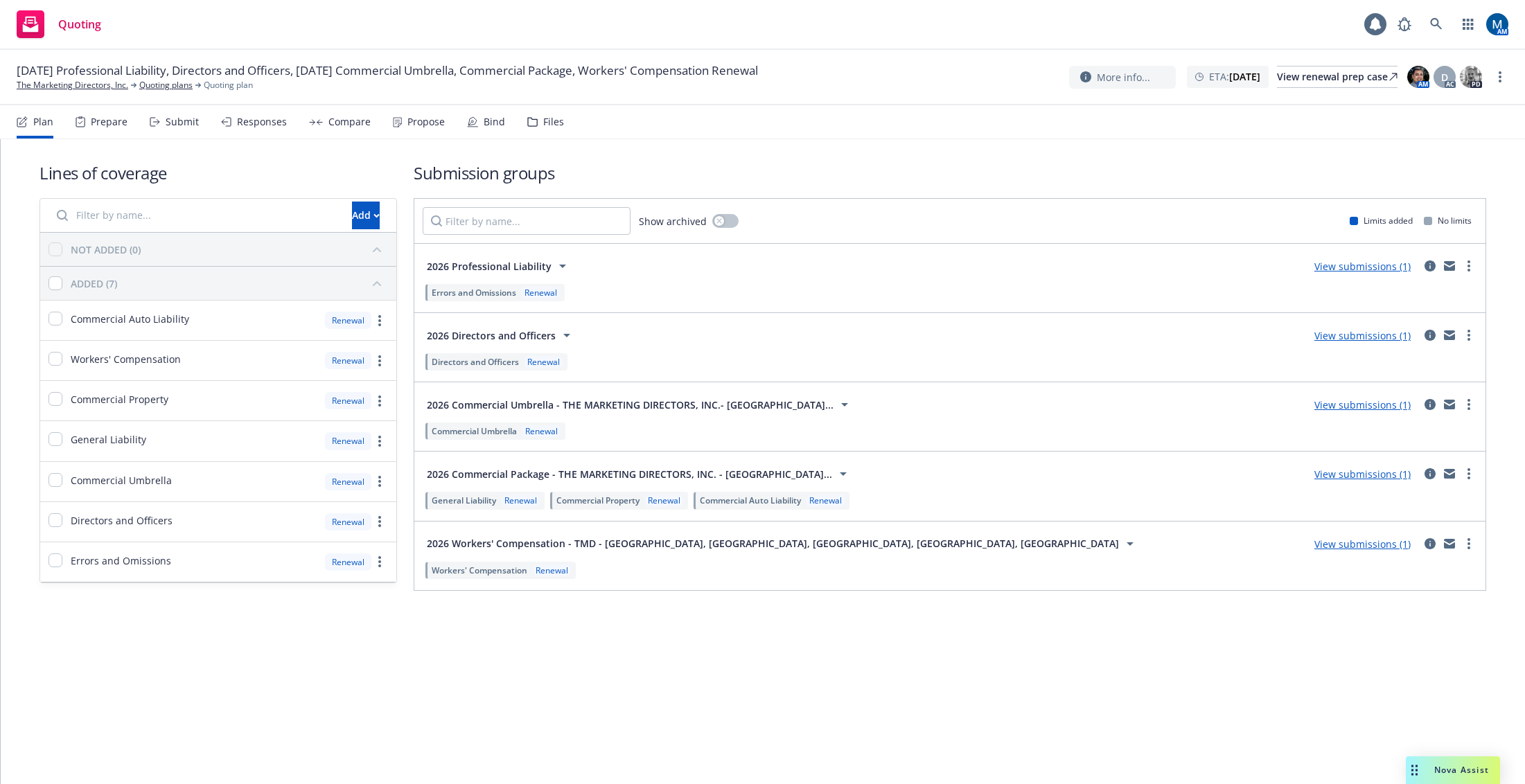
click at [510, 639] on div "Lines of coverage Add NOT ADDED (0) ADDED (7) Commercial Auto Liability Renewal…" at bounding box center [762, 395] width 1524 height 512
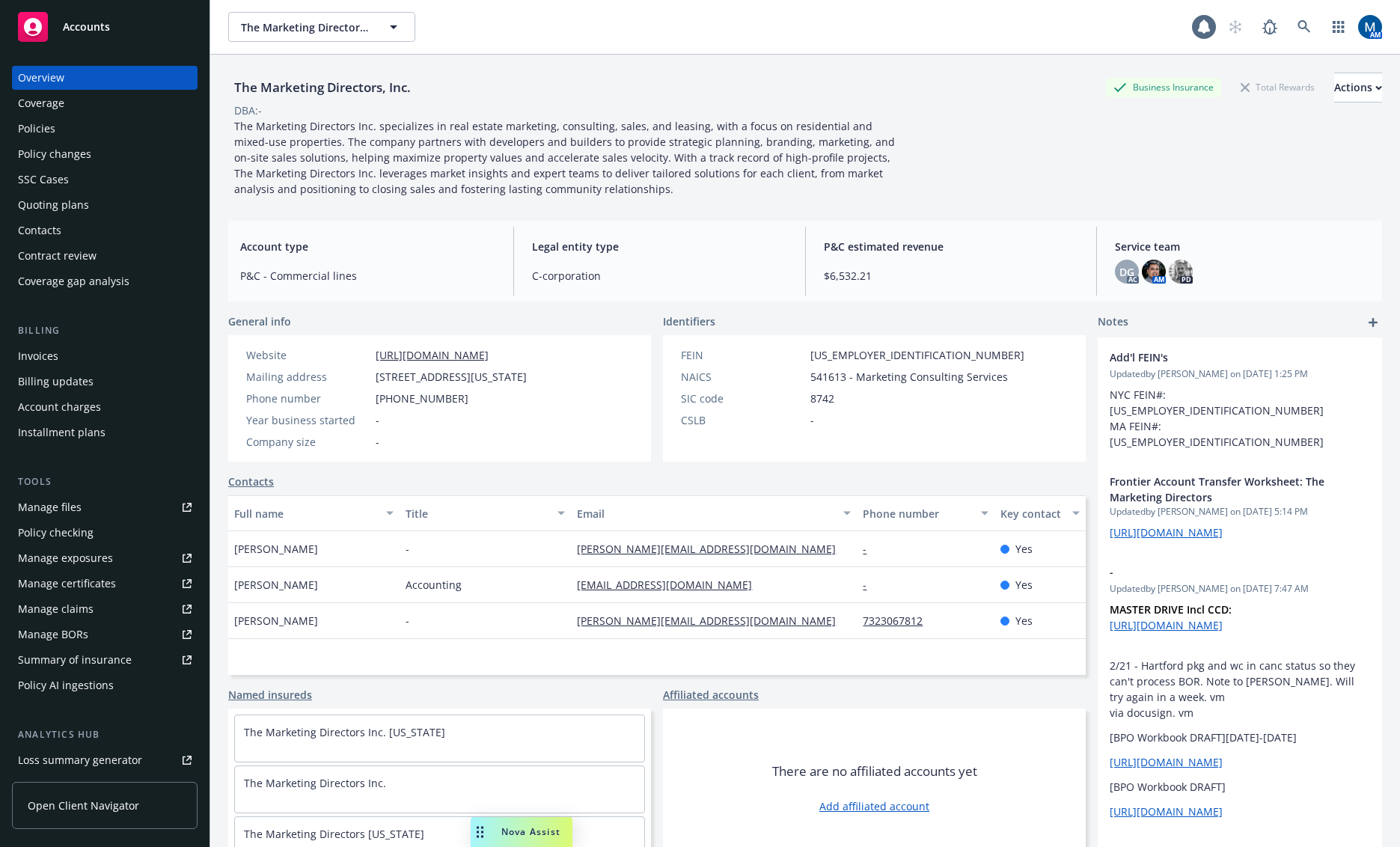
click at [115, 126] on div "Policies" at bounding box center [105, 128] width 174 height 24
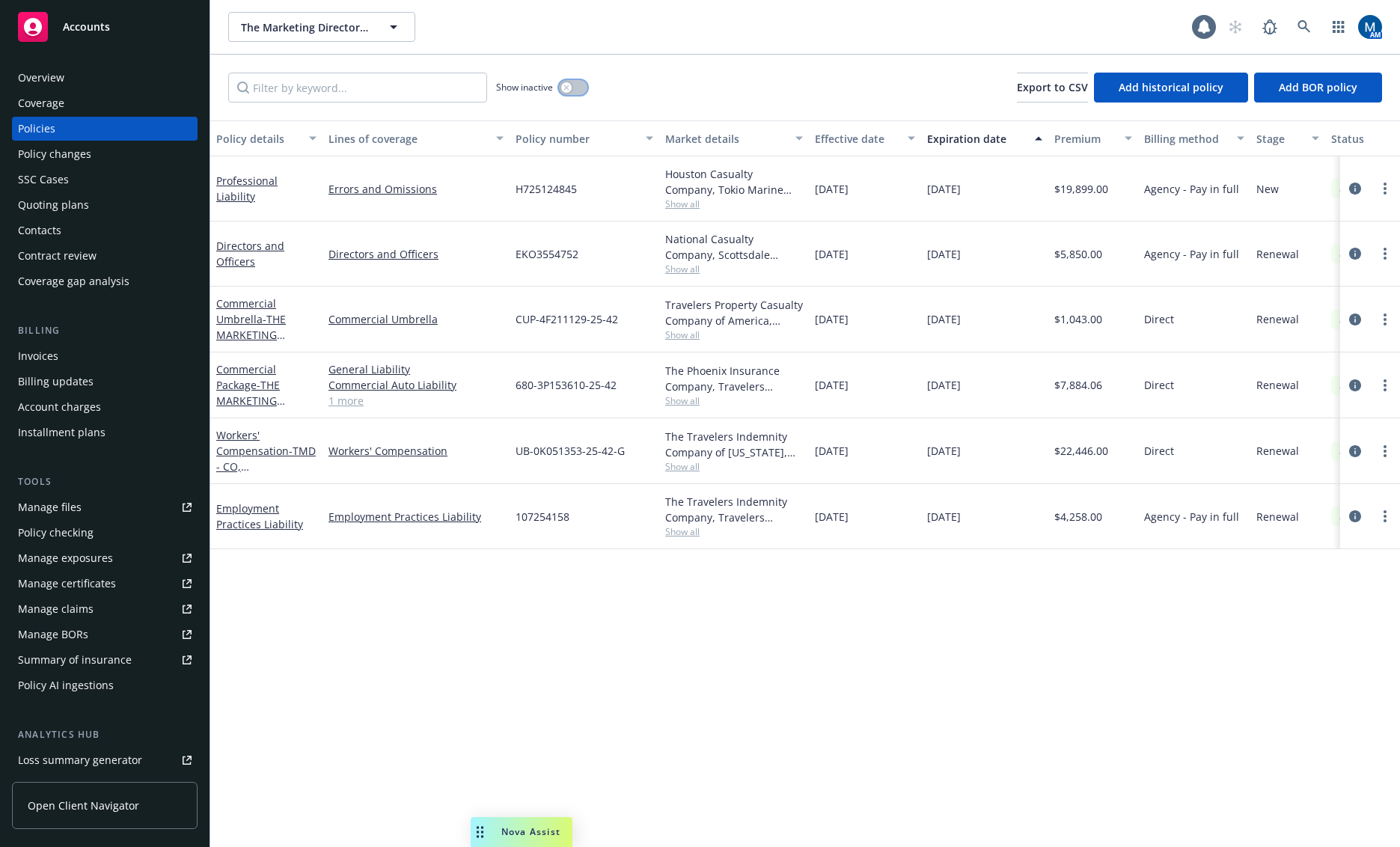
click at [574, 92] on button "button" at bounding box center [572, 87] width 29 height 15
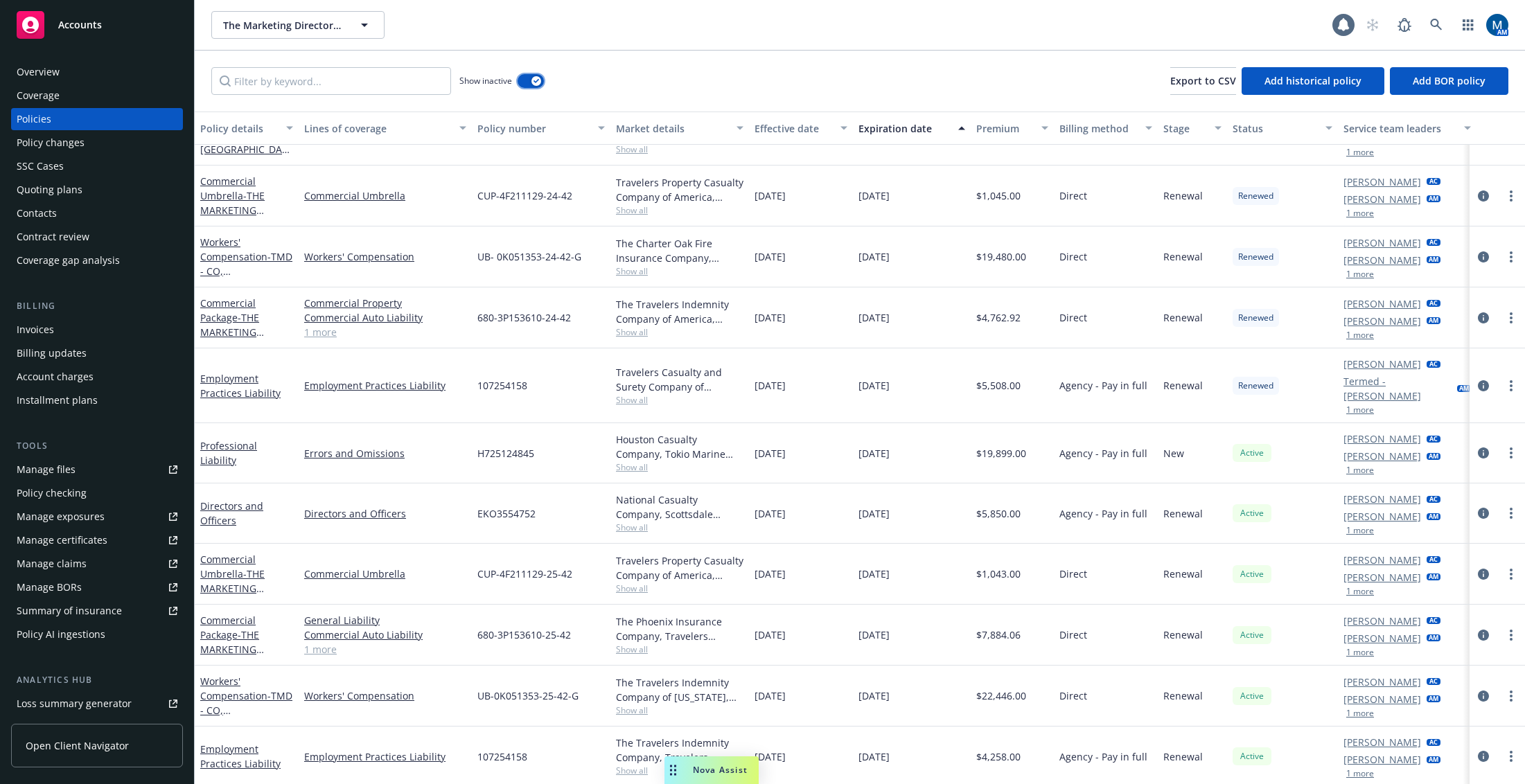
scroll to position [4817, 0]
click at [815, 30] on div "The Marketing Directors, Inc. The Marketing Directors, Inc." at bounding box center [772, 25] width 1121 height 27
click at [793, 35] on div "The Marketing Directors, Inc. The Marketing Directors, Inc." at bounding box center [772, 25] width 1121 height 27
drag, startPoint x: 529, startPoint y: 79, endPoint x: 245, endPoint y: 102, distance: 284.9
click at [529, 79] on button "button" at bounding box center [530, 81] width 27 height 14
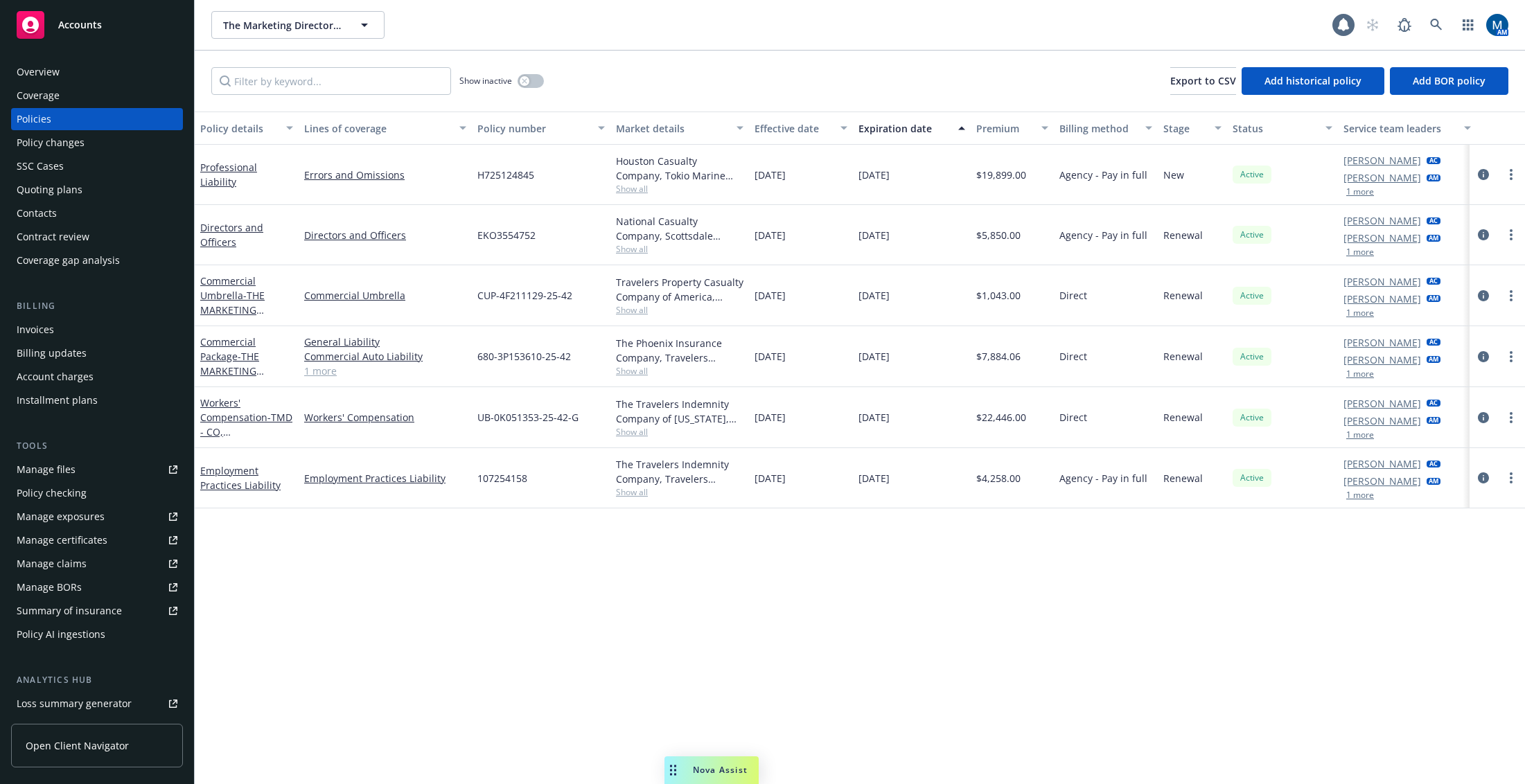
click at [53, 74] on div "Overview" at bounding box center [38, 72] width 43 height 22
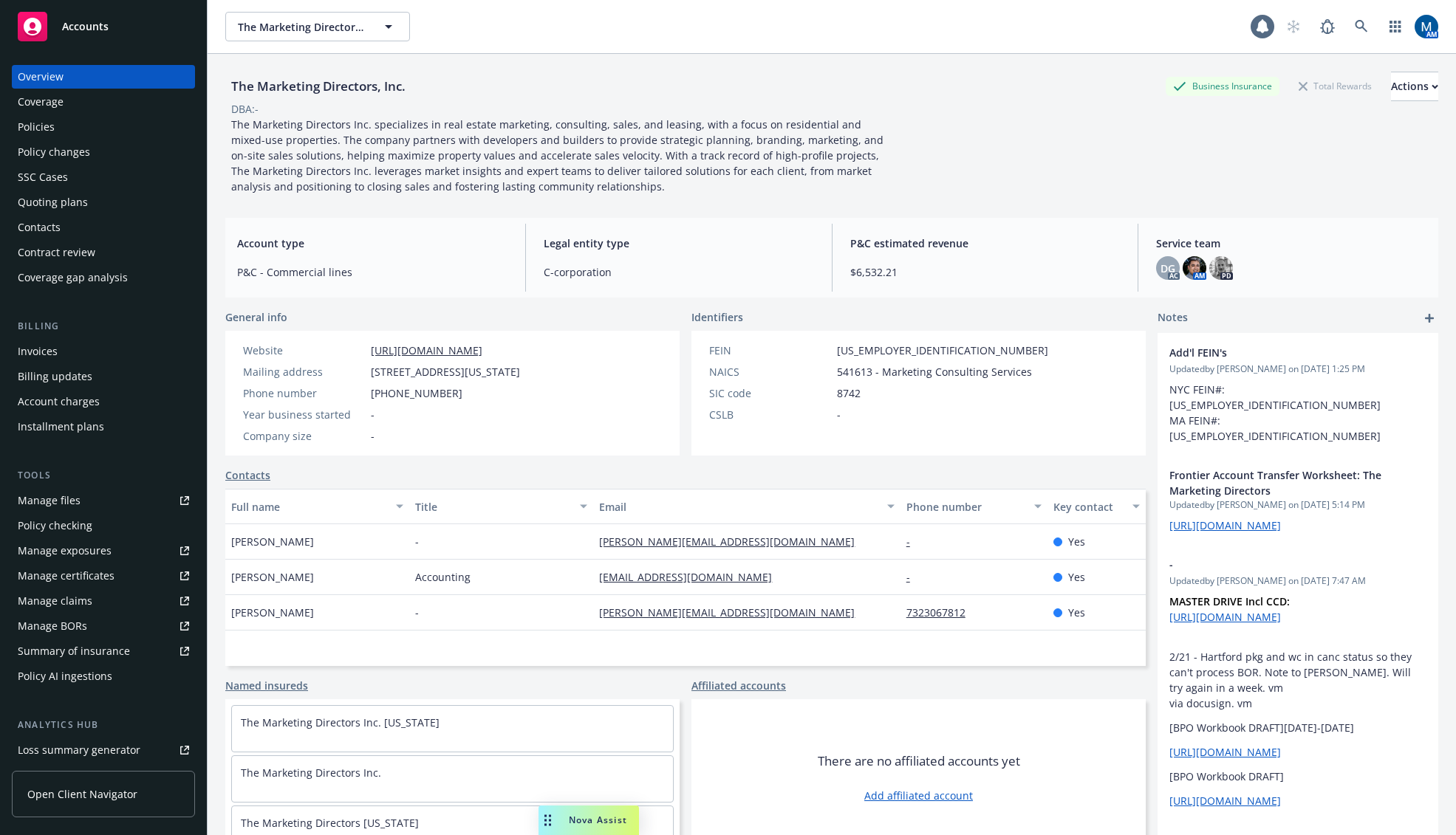
click at [60, 126] on div "Policies" at bounding box center [103, 127] width 172 height 23
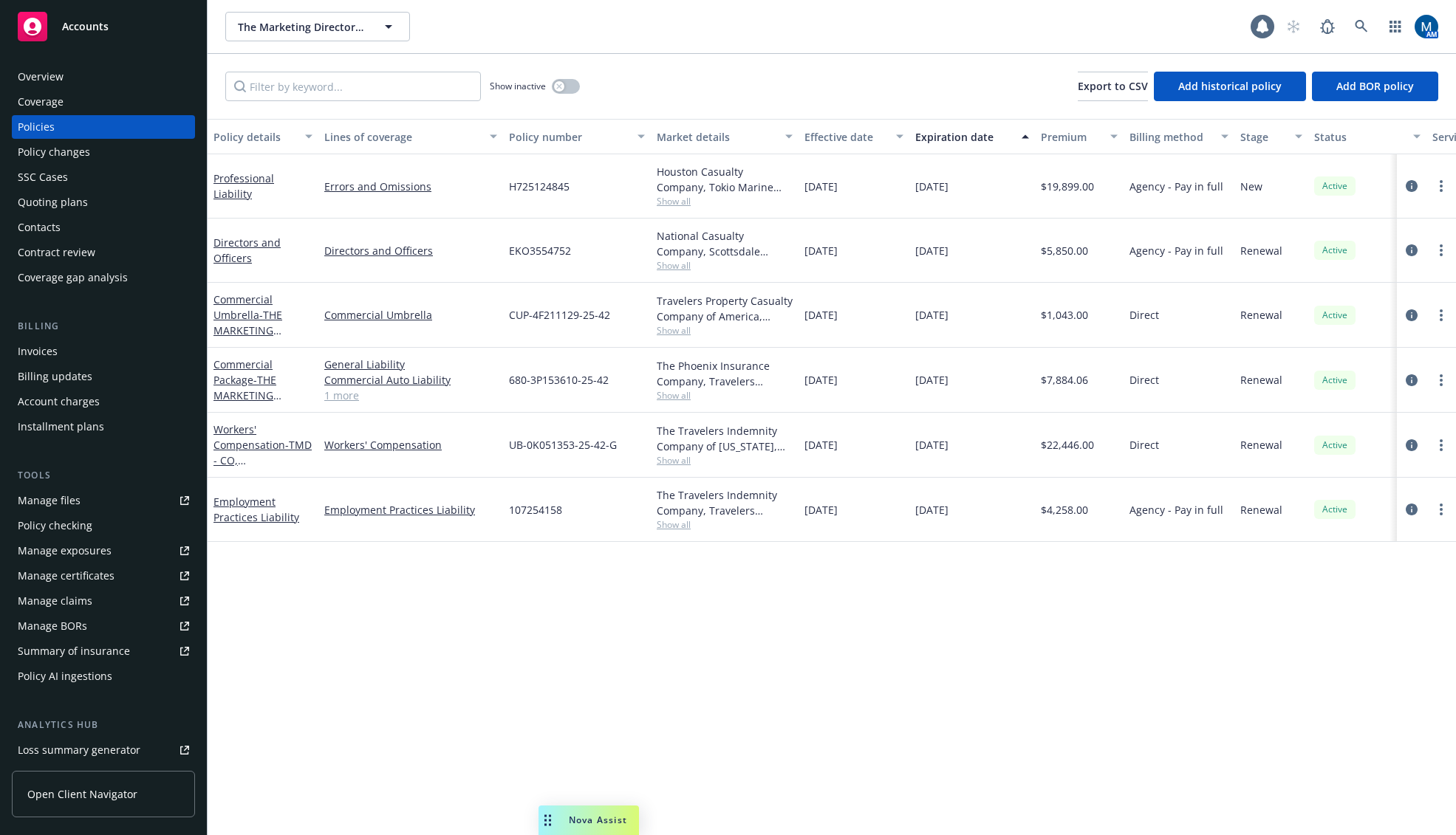
click at [803, 722] on div "Policy details Lines of coverage Policy number Market details Effective date Ex…" at bounding box center [831, 477] width 1248 height 716
